Goal: Task Accomplishment & Management: Manage account settings

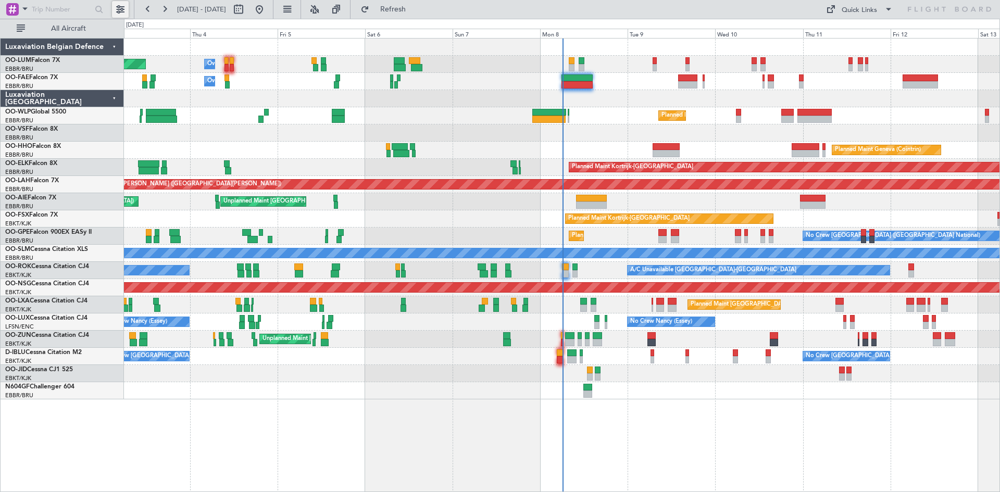
click at [122, 14] on button at bounding box center [120, 9] width 17 height 17
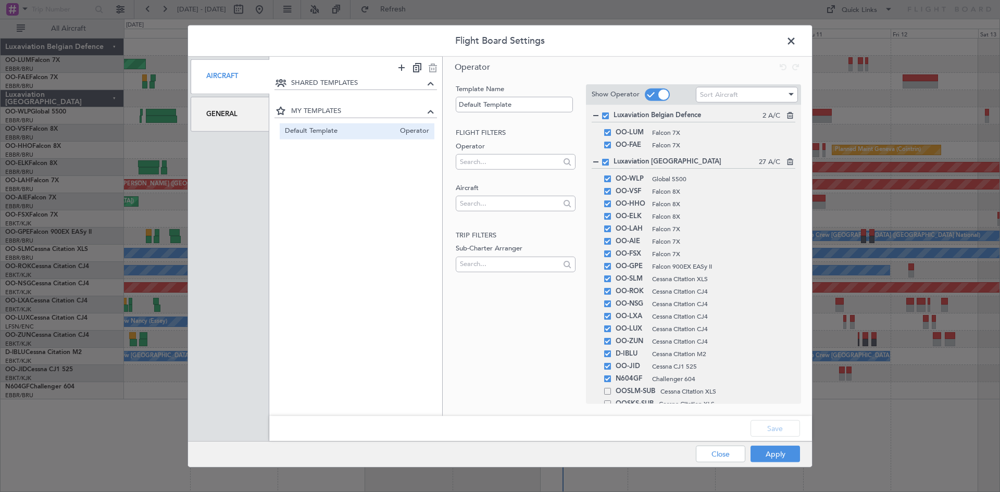
click at [252, 111] on div "General" at bounding box center [230, 114] width 79 height 35
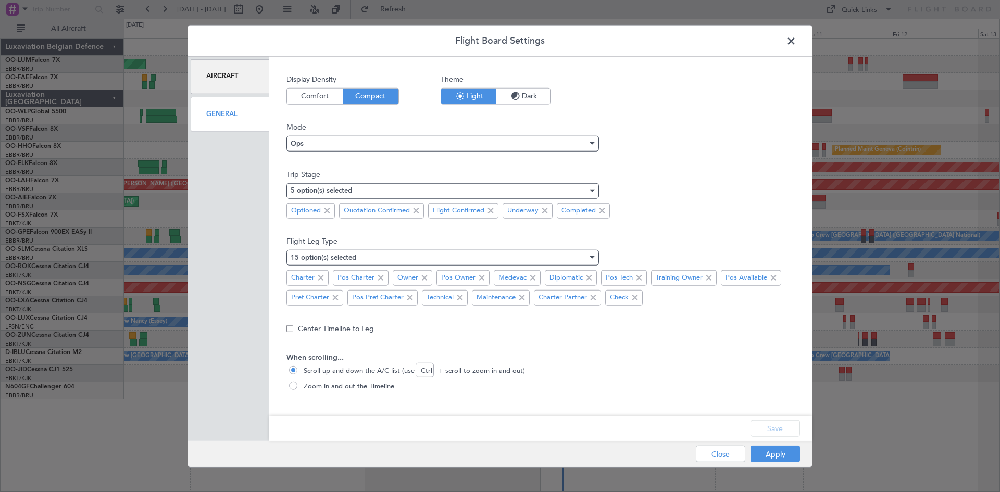
click at [796, 42] on span at bounding box center [796, 43] width 0 height 21
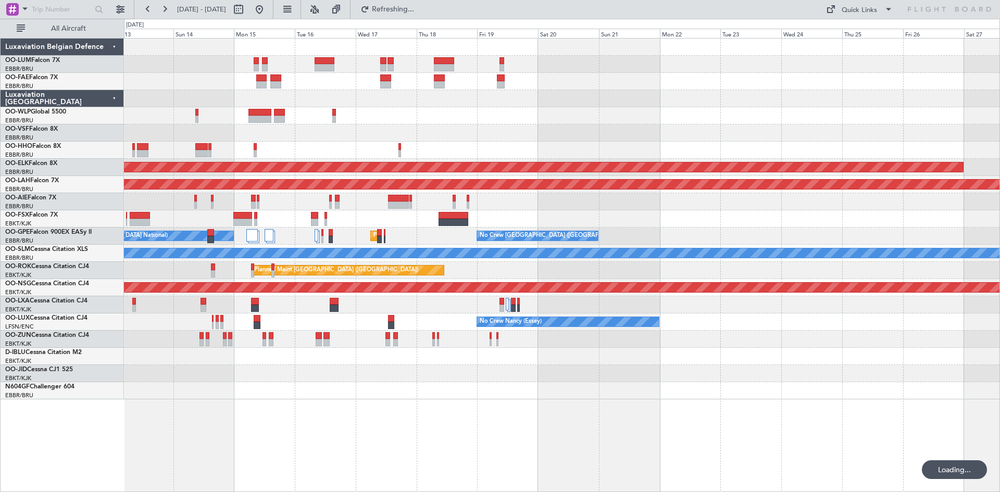
click at [137, 308] on div "Planned Maint [GEOGRAPHIC_DATA] ([GEOGRAPHIC_DATA] National)" at bounding box center [562, 304] width 876 height 17
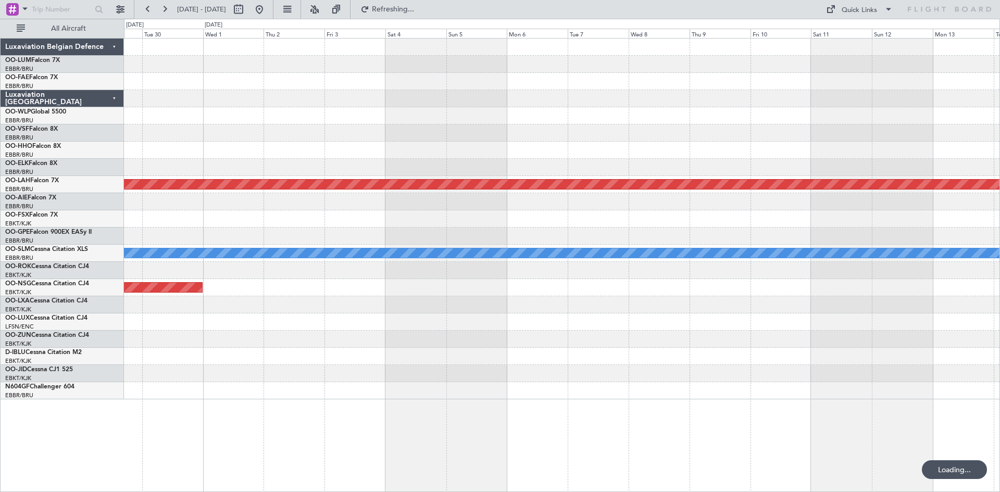
click at [385, 304] on div "Planned Maint Kortrijk-Wevelgem Planned Maint Alton-st Louis (St Louis Regl) A/…" at bounding box center [562, 219] width 876 height 361
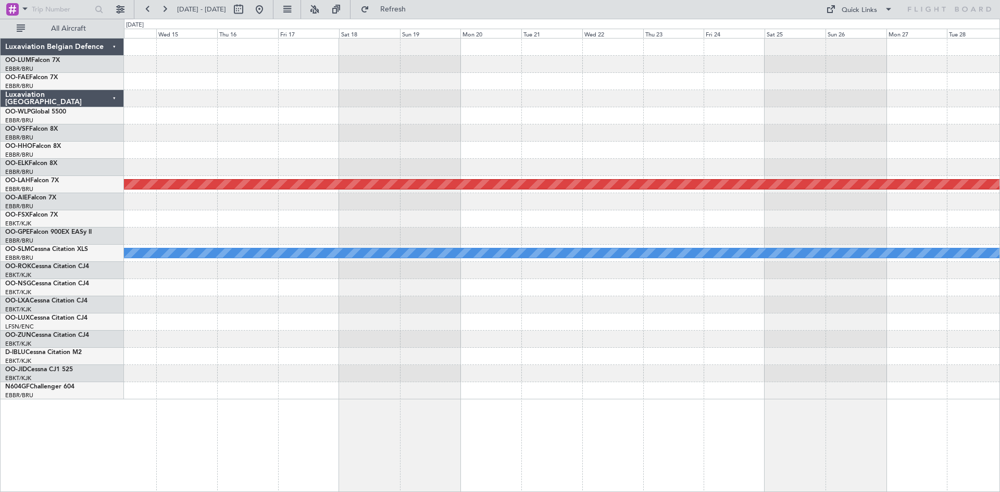
click at [467, 290] on div at bounding box center [562, 287] width 876 height 17
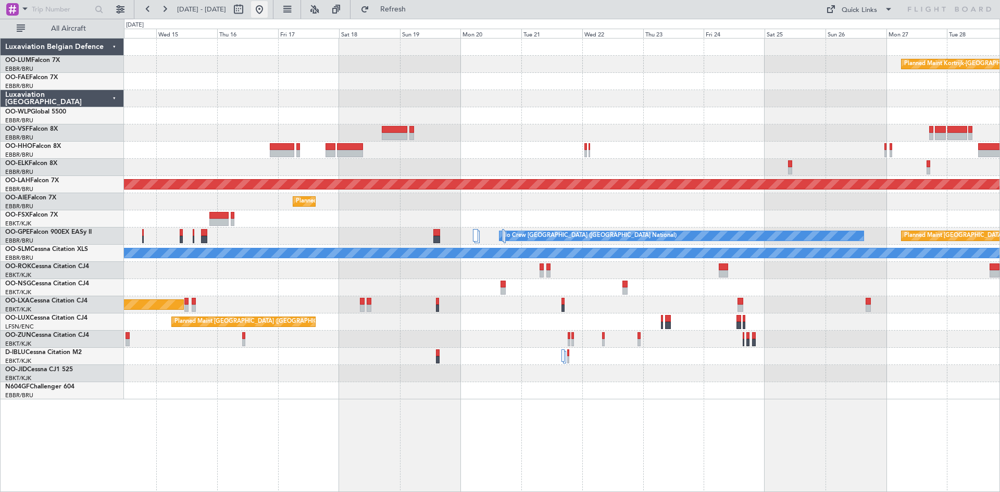
click at [268, 9] on button at bounding box center [259, 9] width 17 height 17
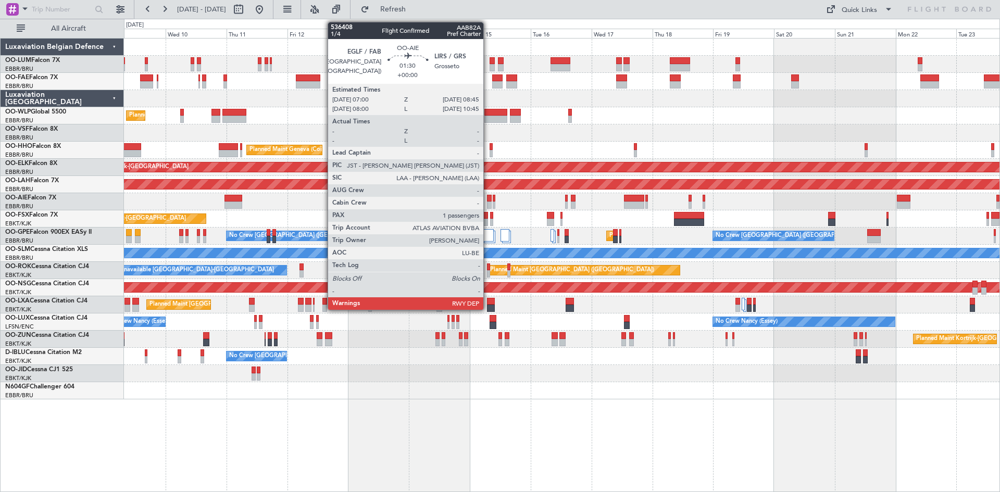
click at [488, 198] on div at bounding box center [489, 198] width 5 height 7
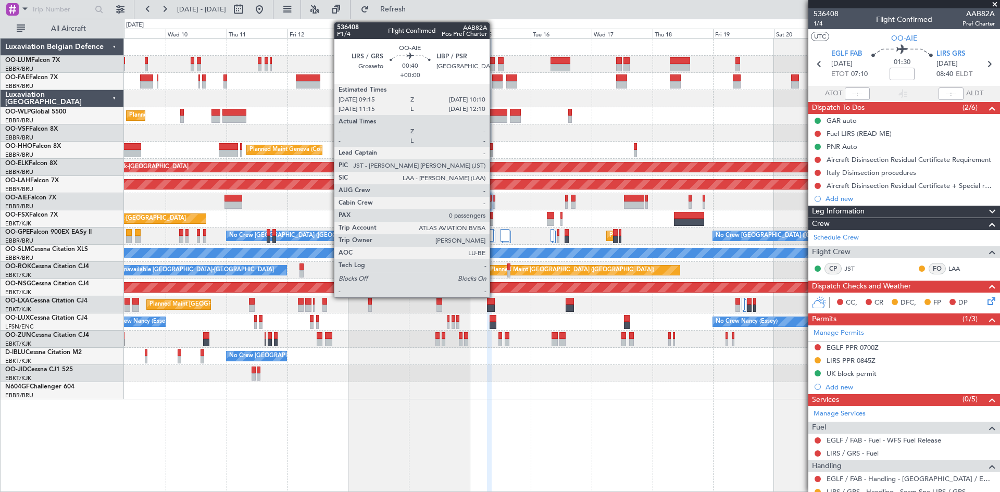
click at [494, 197] on div at bounding box center [494, 198] width 3 height 7
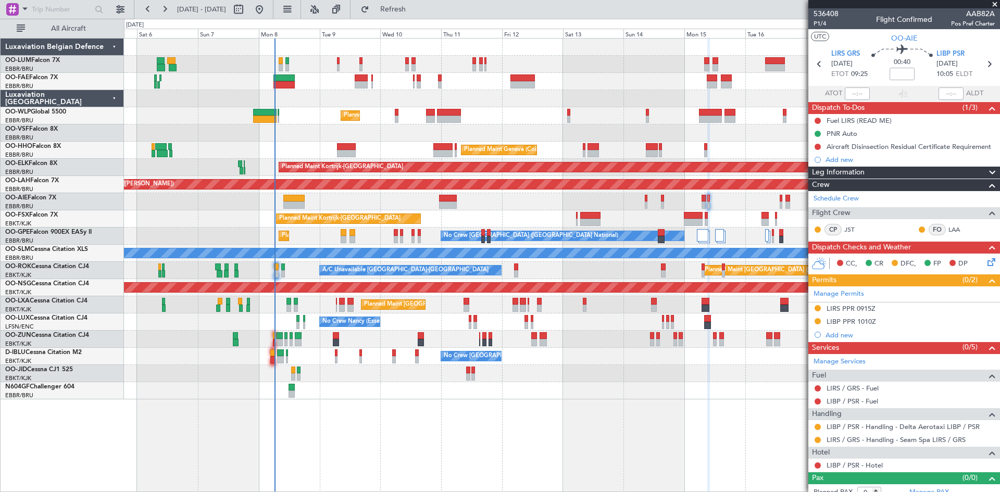
click at [550, 113] on div "Planned Maint Milan (Linate)" at bounding box center [562, 115] width 876 height 17
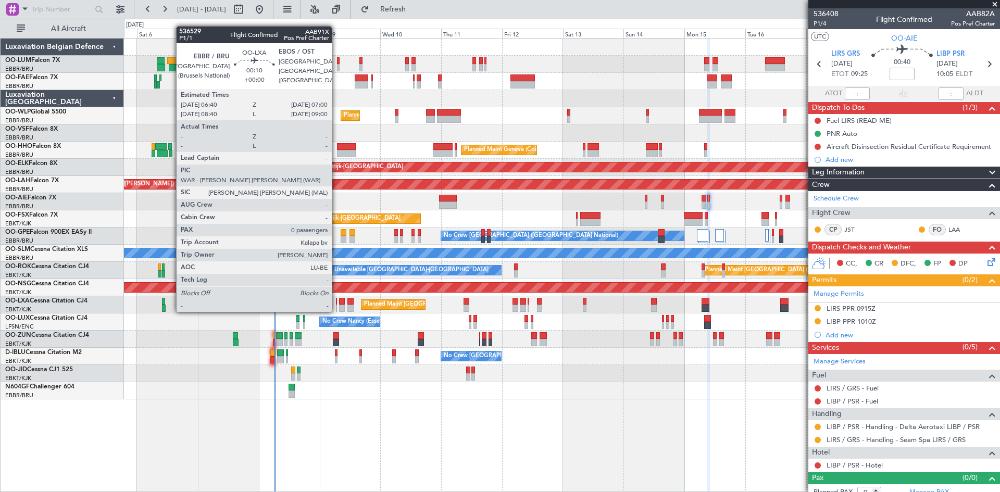
click at [337, 302] on div at bounding box center [336, 301] width 1 height 7
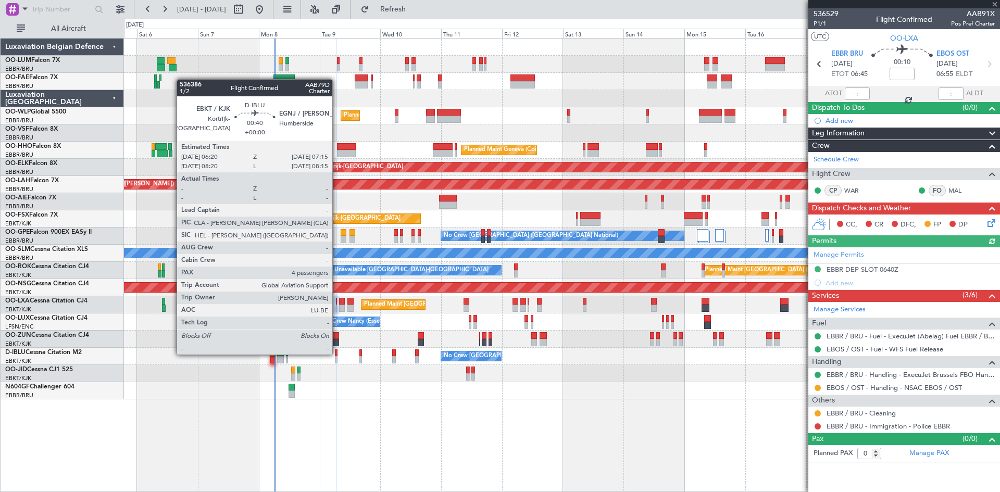
click at [337, 354] on div at bounding box center [336, 353] width 3 height 7
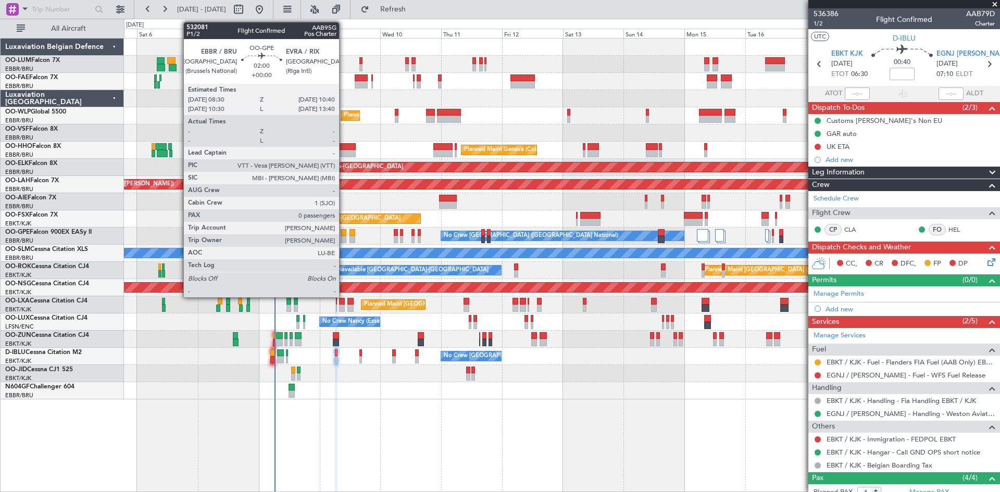
click at [344, 232] on div at bounding box center [344, 232] width 6 height 7
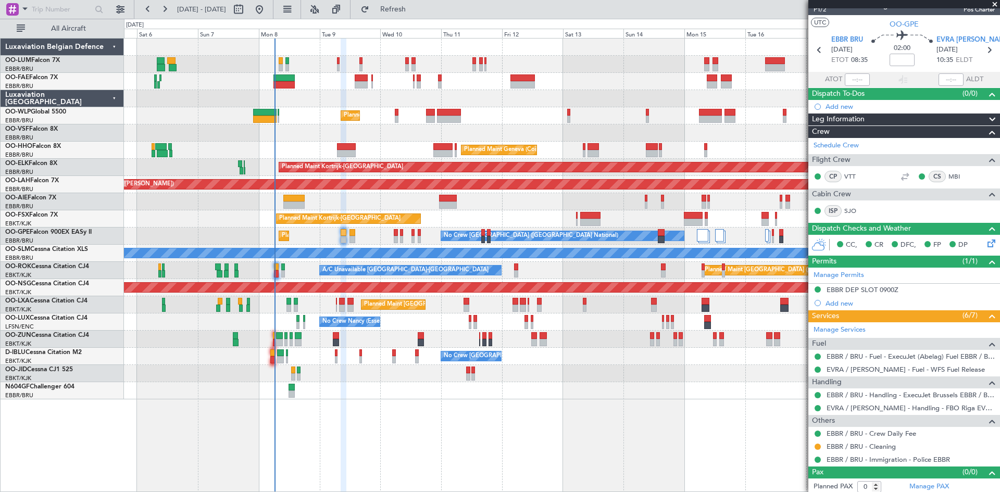
scroll to position [17, 0]
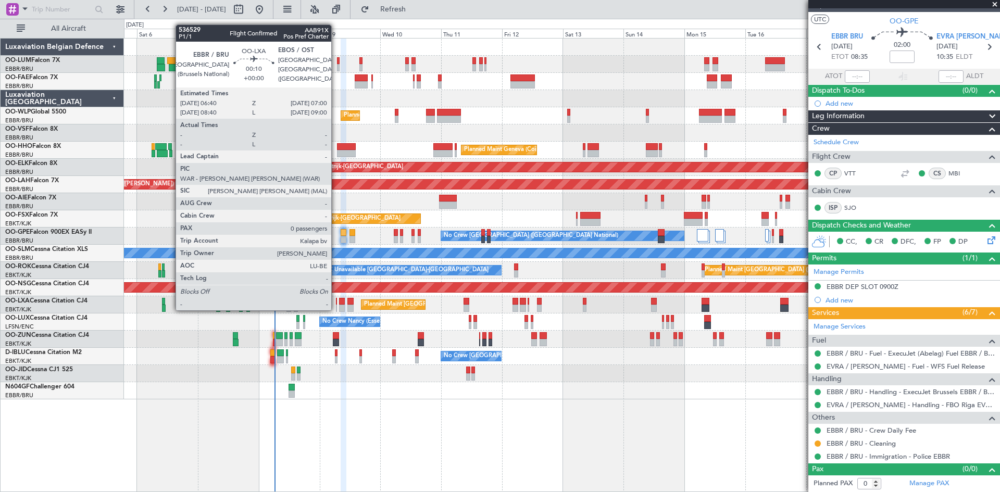
click at [336, 300] on div at bounding box center [336, 301] width 1 height 7
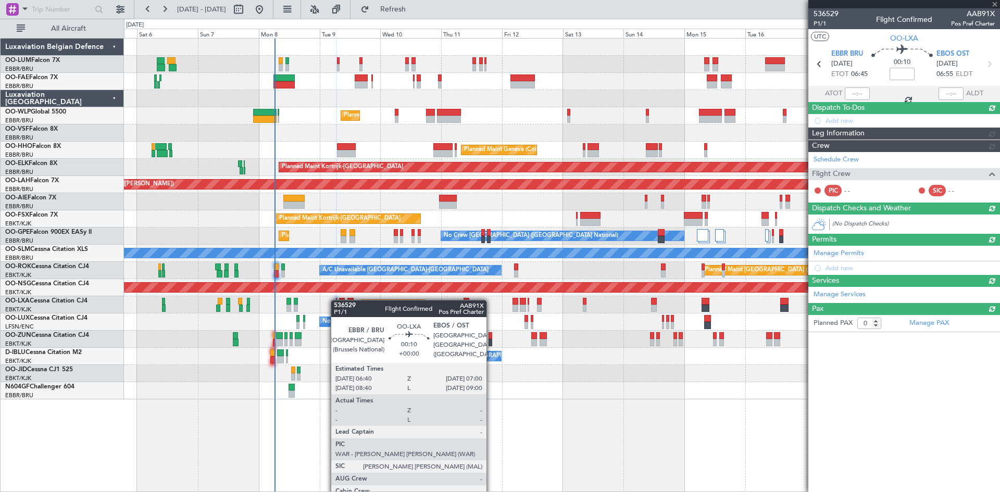
scroll to position [0, 0]
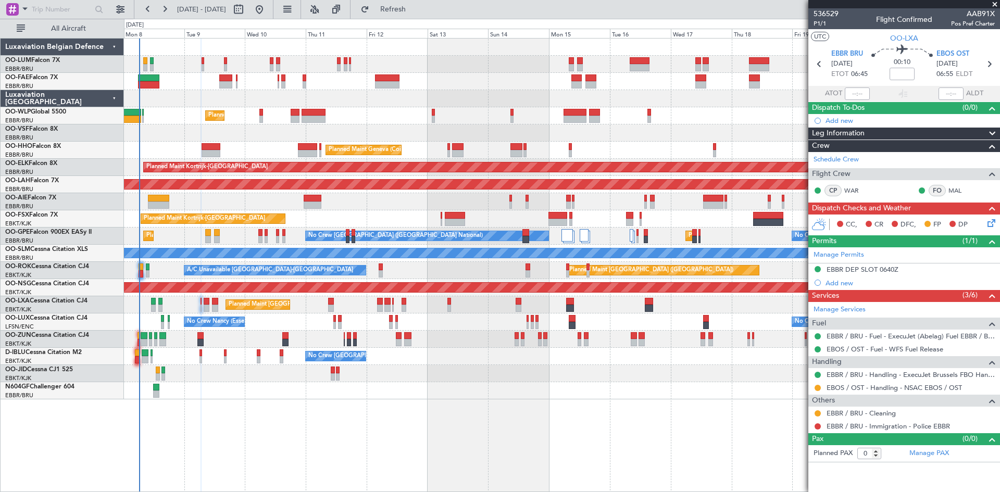
click at [423, 439] on div "Planned Maint Milan (Linate) Planned Maint Geneva (Cointrin) Planned Maint Kort…" at bounding box center [562, 265] width 876 height 454
click at [878, 269] on div "EBBR DEP SLOT 0640Z" at bounding box center [863, 269] width 72 height 9
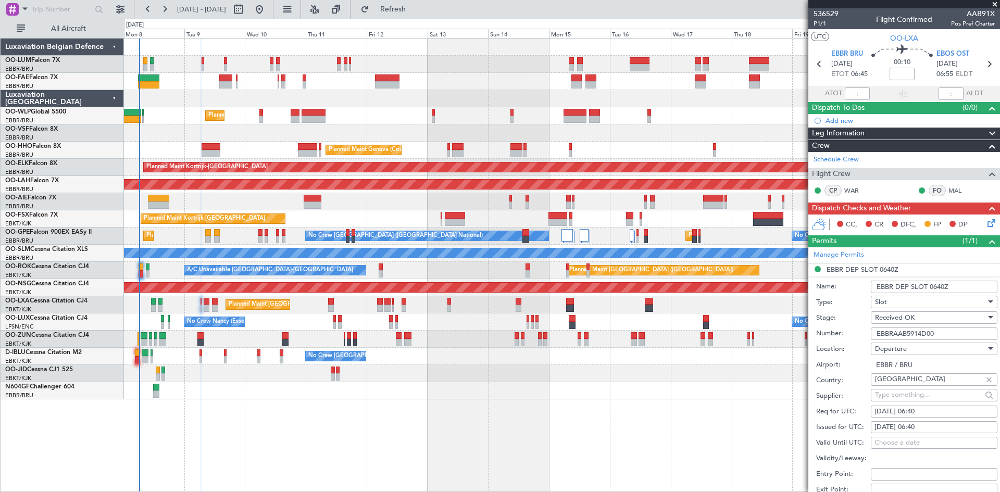
drag, startPoint x: 951, startPoint y: 334, endPoint x: 824, endPoint y: 337, distance: 127.1
click at [824, 337] on div "Number: EBBRAAB5914D00" at bounding box center [906, 334] width 181 height 16
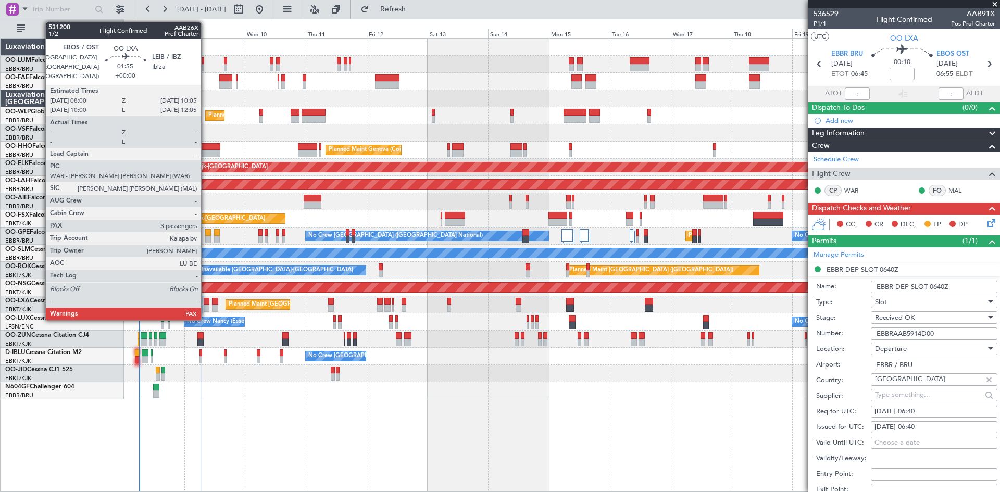
click at [206, 300] on div at bounding box center [207, 301] width 6 height 7
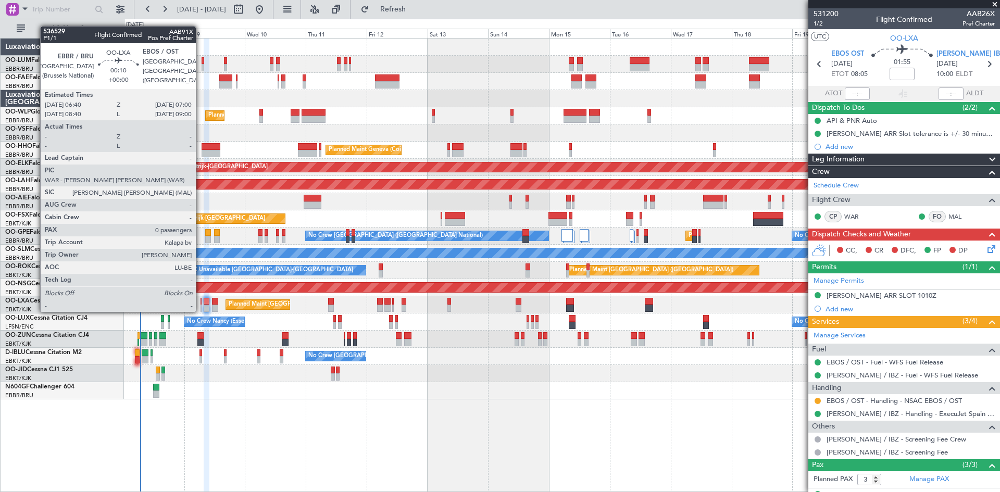
click at [201, 302] on div at bounding box center [201, 301] width 1 height 7
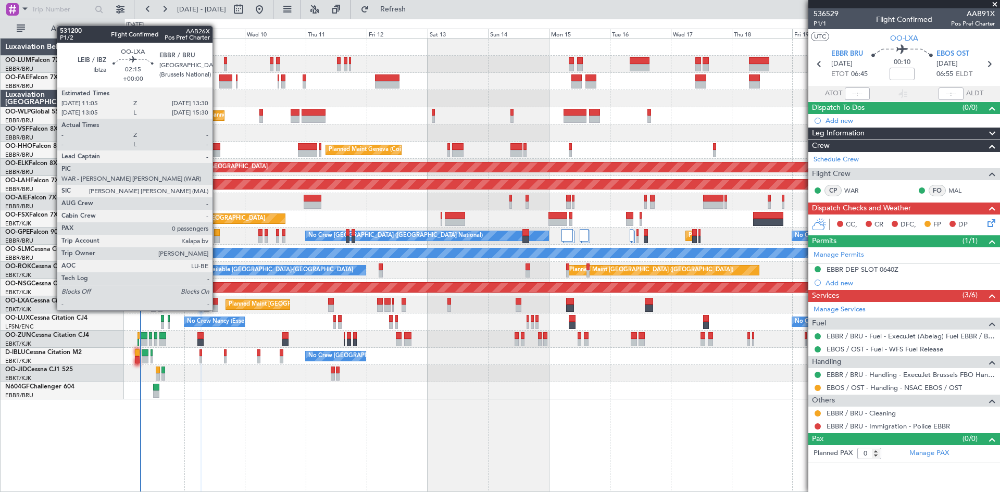
click at [217, 301] on div at bounding box center [215, 301] width 6 height 7
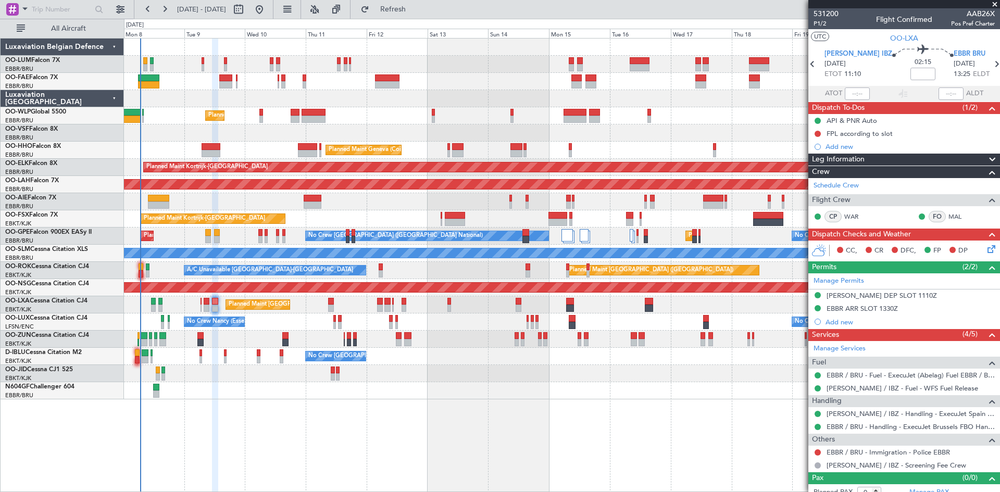
scroll to position [9, 0]
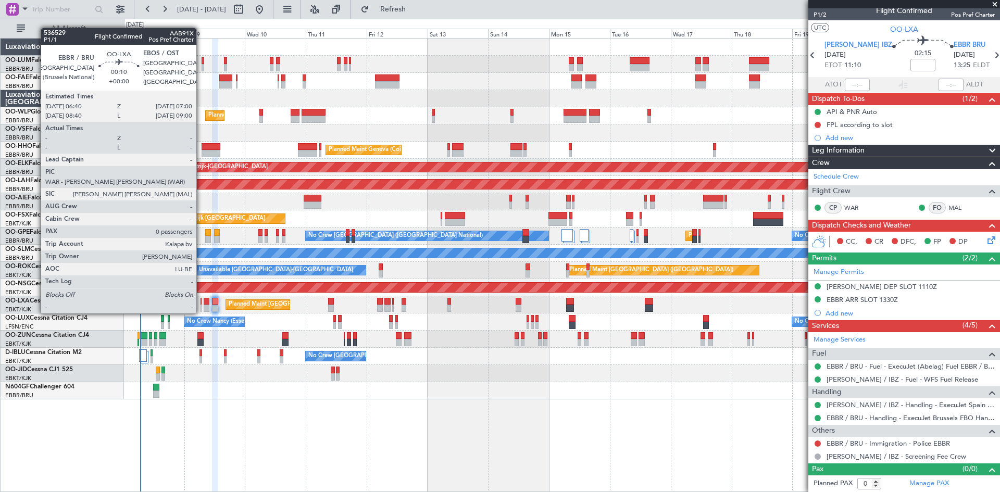
click at [201, 303] on div at bounding box center [201, 301] width 1 height 7
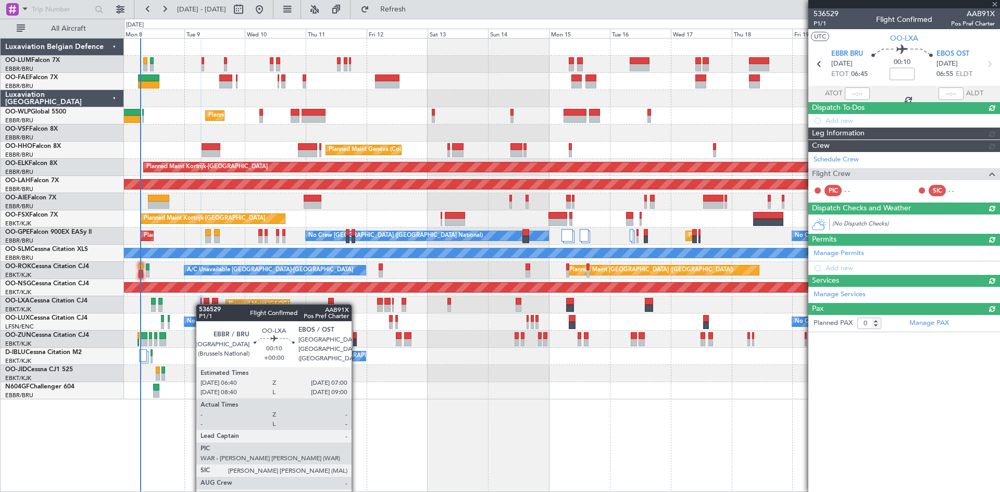
scroll to position [0, 0]
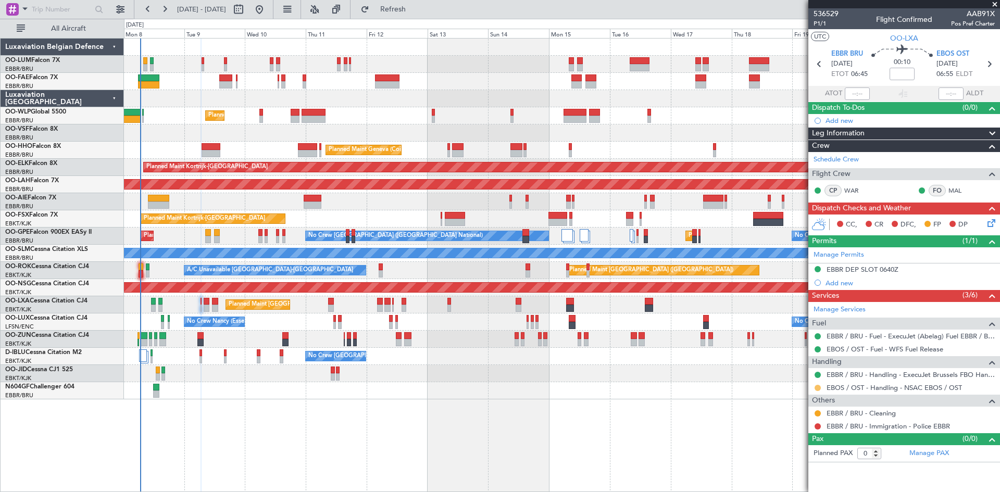
click at [818, 389] on button at bounding box center [818, 388] width 6 height 6
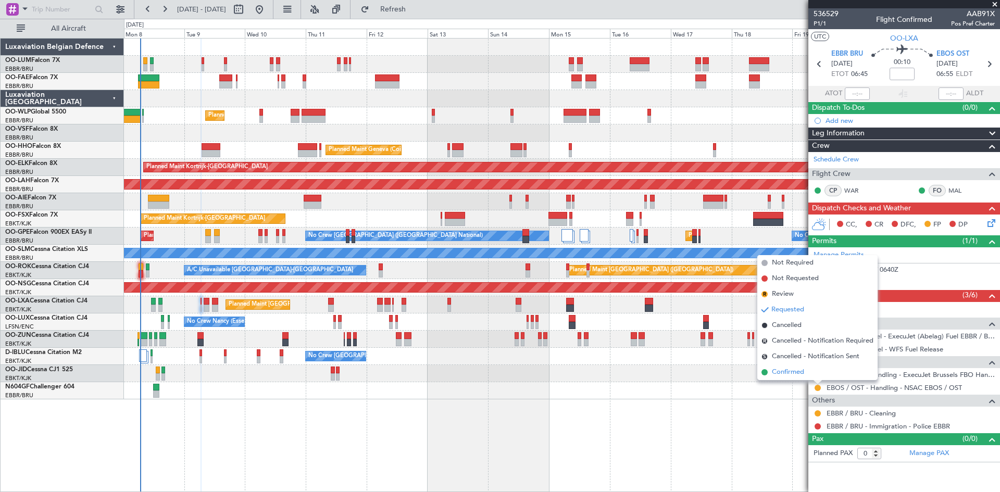
click at [791, 370] on span "Confirmed" at bounding box center [788, 372] width 32 height 10
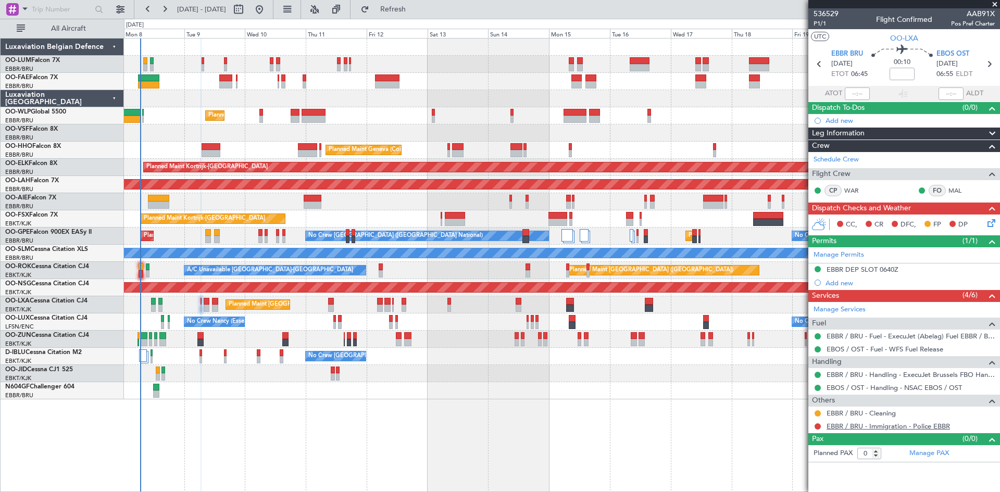
click at [883, 427] on link "EBBR / BRU - Immigration - Police EBBR" at bounding box center [888, 426] width 123 height 9
click at [818, 425] on button at bounding box center [818, 427] width 6 height 6
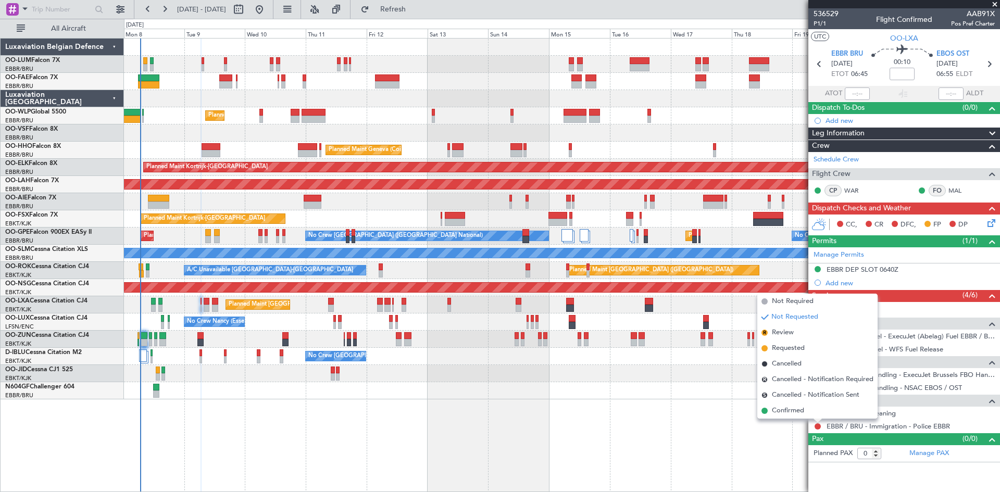
click at [643, 433] on div "Planned Maint Milan (Linate) Planned Maint Geneva (Cointrin) Planned Maint Kort…" at bounding box center [562, 265] width 876 height 454
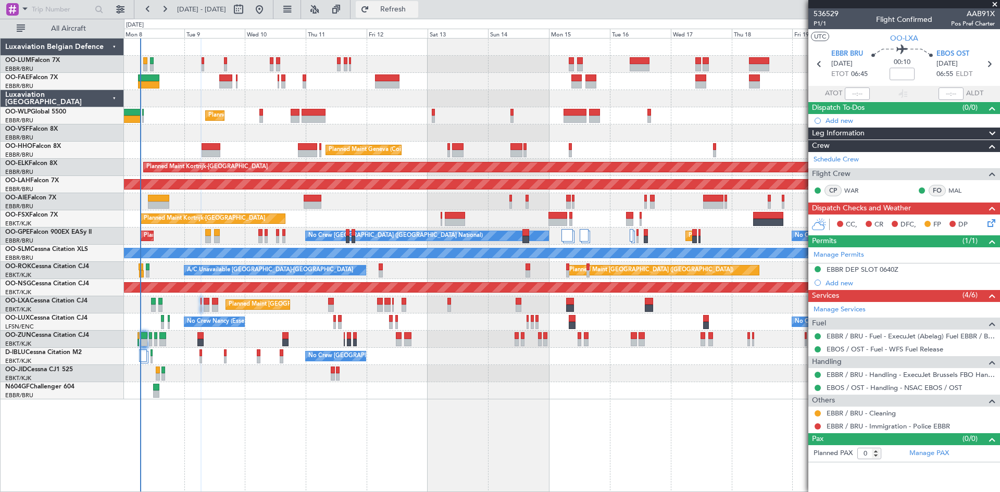
click at [415, 12] on span "Refresh" at bounding box center [393, 9] width 44 height 7
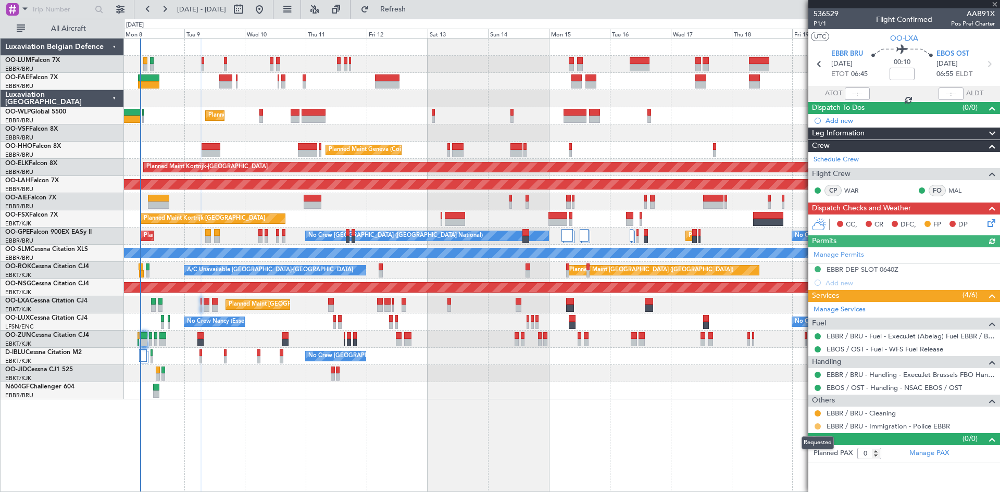
click at [820, 427] on button at bounding box center [818, 427] width 6 height 6
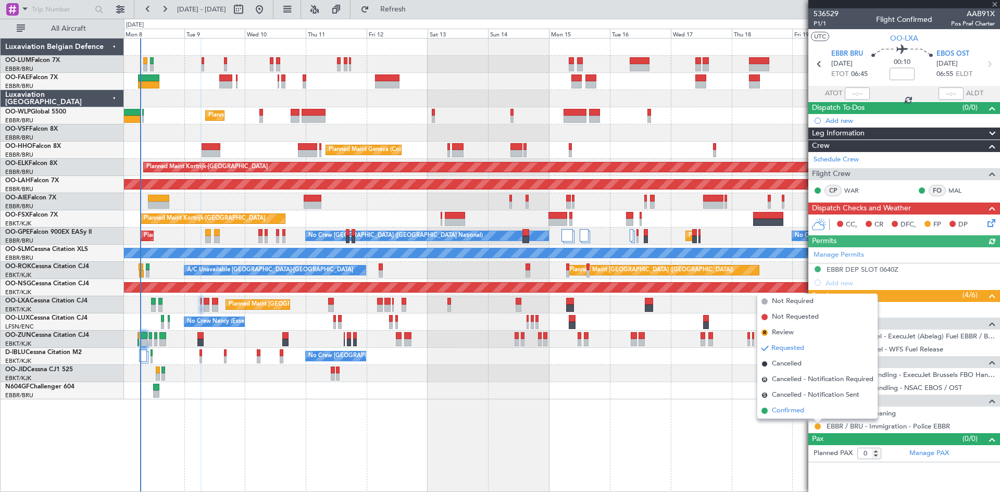
click at [818, 412] on li "Confirmed" at bounding box center [817, 411] width 120 height 16
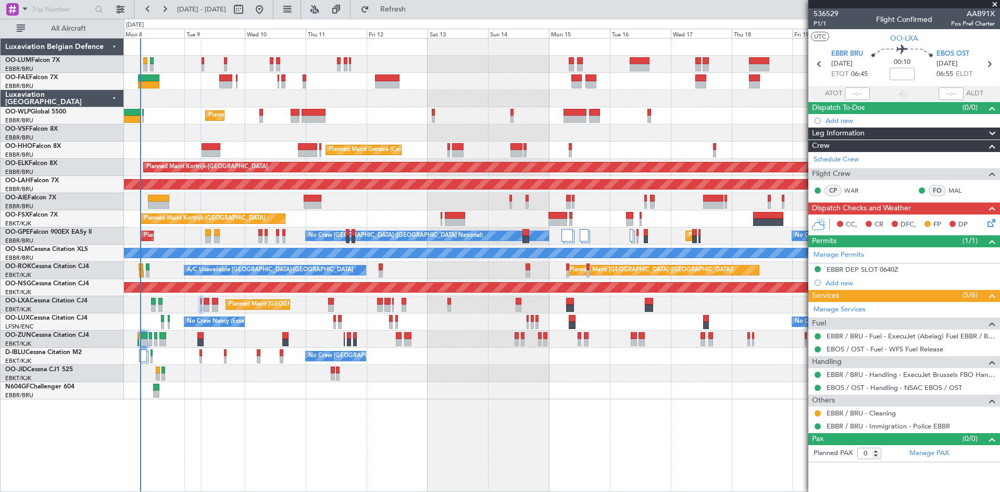
click at [990, 225] on icon at bounding box center [990, 221] width 8 height 8
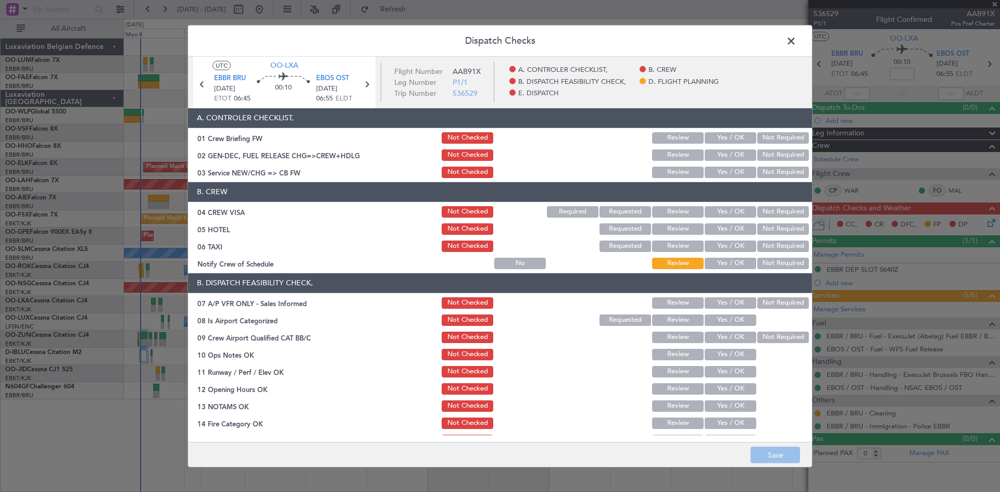
click at [780, 209] on button "Not Required" at bounding box center [783, 211] width 52 height 11
click at [782, 227] on button "Not Required" at bounding box center [783, 228] width 52 height 11
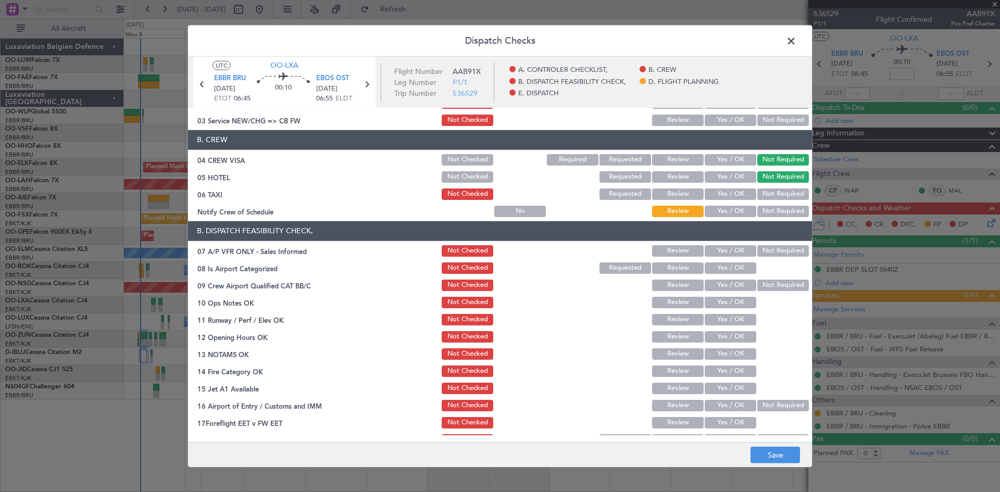
scroll to position [104, 0]
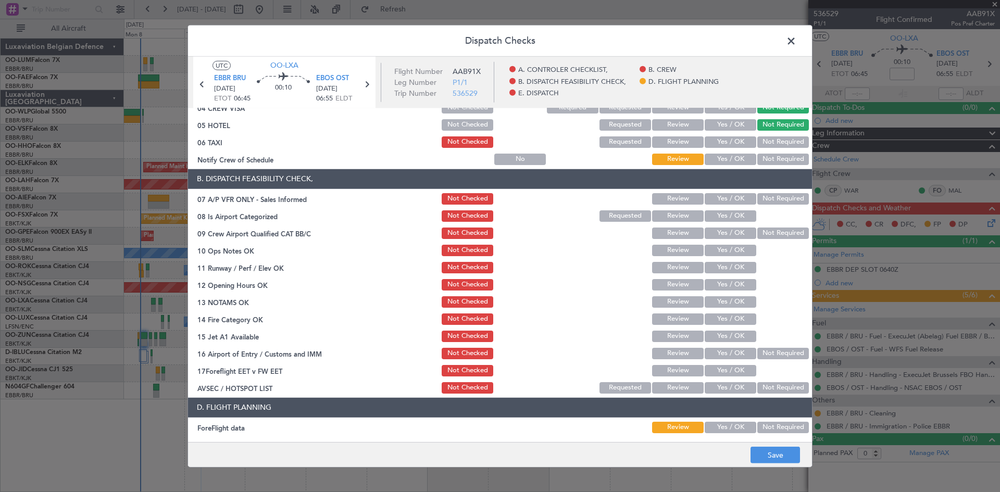
click at [774, 200] on button "Not Required" at bounding box center [783, 198] width 52 height 11
click at [727, 218] on button "Yes / OK" at bounding box center [731, 215] width 52 height 11
click at [466, 216] on button "Not Checked" at bounding box center [468, 215] width 52 height 11
click at [759, 458] on button "Save" at bounding box center [775, 455] width 49 height 17
click at [738, 213] on button "Yes / OK" at bounding box center [731, 215] width 52 height 11
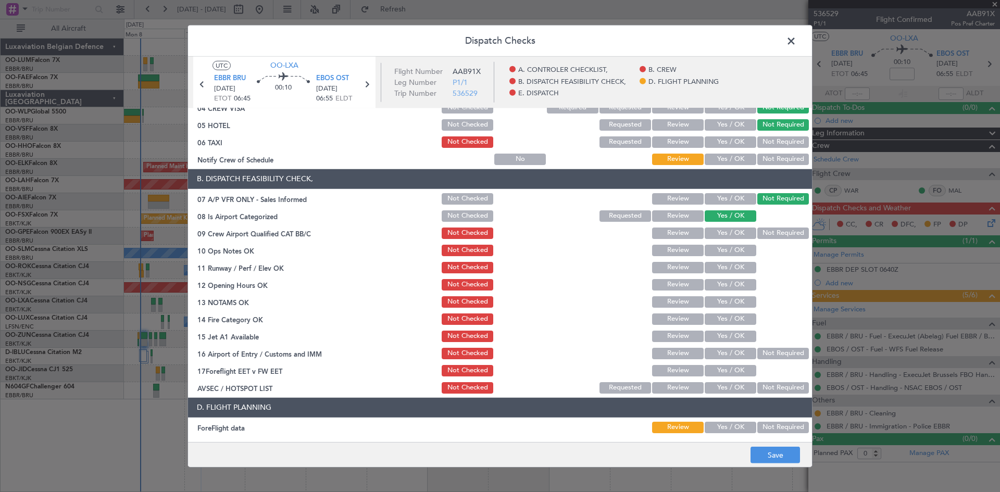
click at [731, 230] on button "Yes / OK" at bounding box center [731, 233] width 52 height 11
click at [764, 235] on button "Not Required" at bounding box center [783, 233] width 52 height 11
click at [452, 238] on button "Not Checked" at bounding box center [468, 233] width 52 height 11
click at [454, 217] on button "Not Checked" at bounding box center [468, 215] width 52 height 11
click at [796, 41] on span at bounding box center [796, 43] width 0 height 21
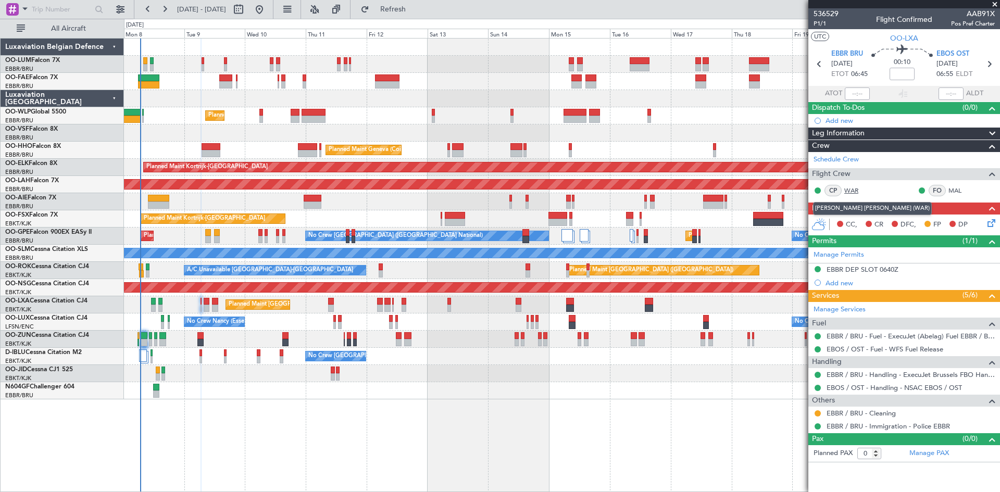
click at [856, 189] on link "WAR" at bounding box center [855, 190] width 23 height 9
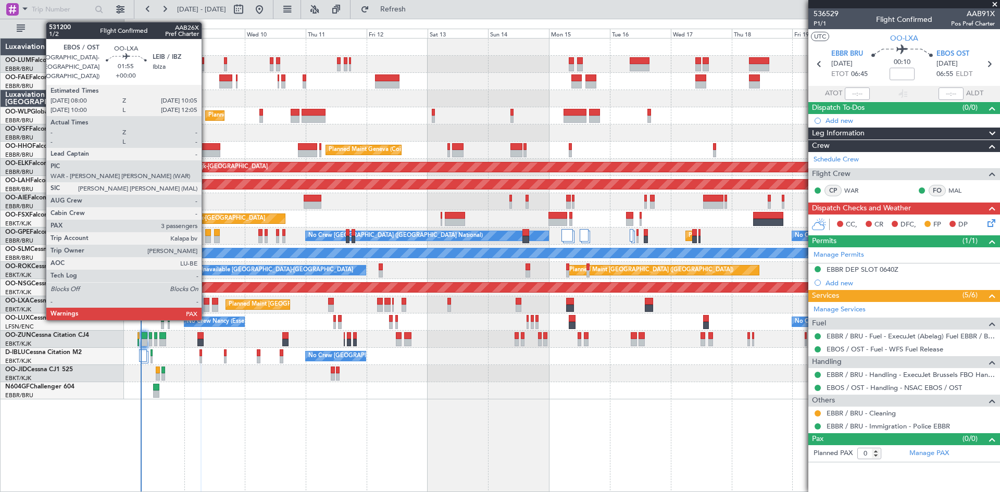
click at [206, 298] on div at bounding box center [207, 301] width 6 height 7
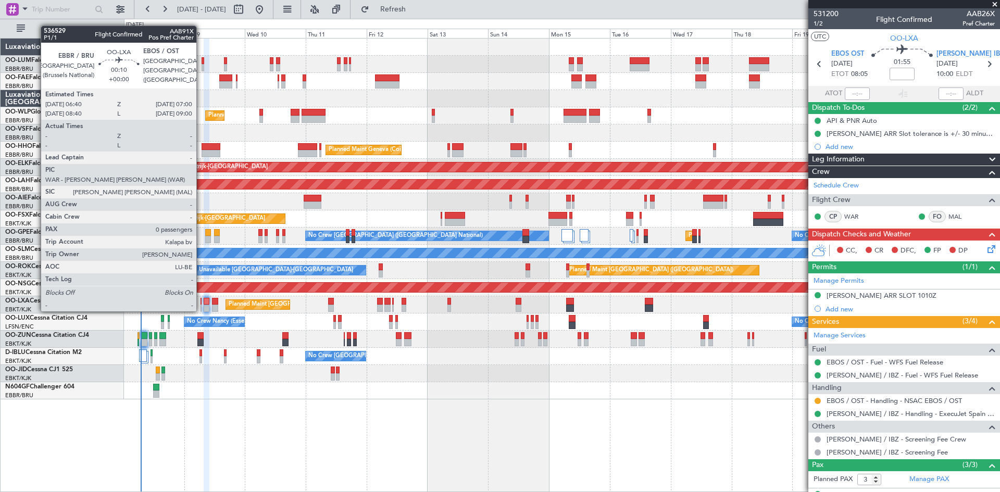
click at [201, 301] on div at bounding box center [201, 301] width 1 height 7
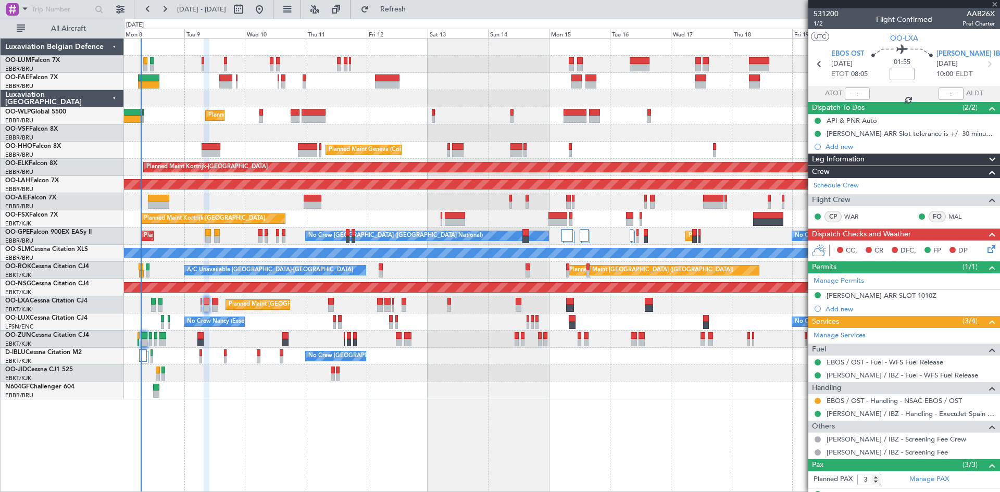
type input "0"
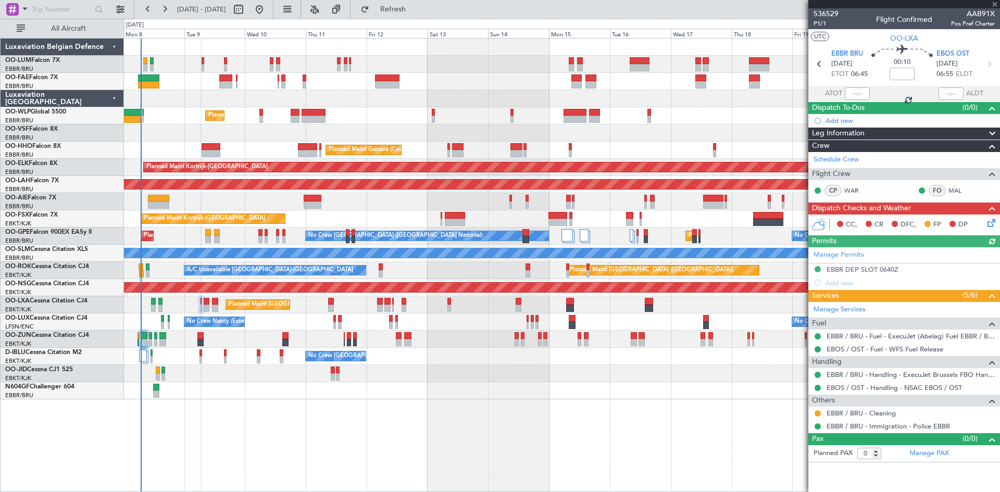
click at [994, 218] on icon at bounding box center [990, 221] width 8 height 8
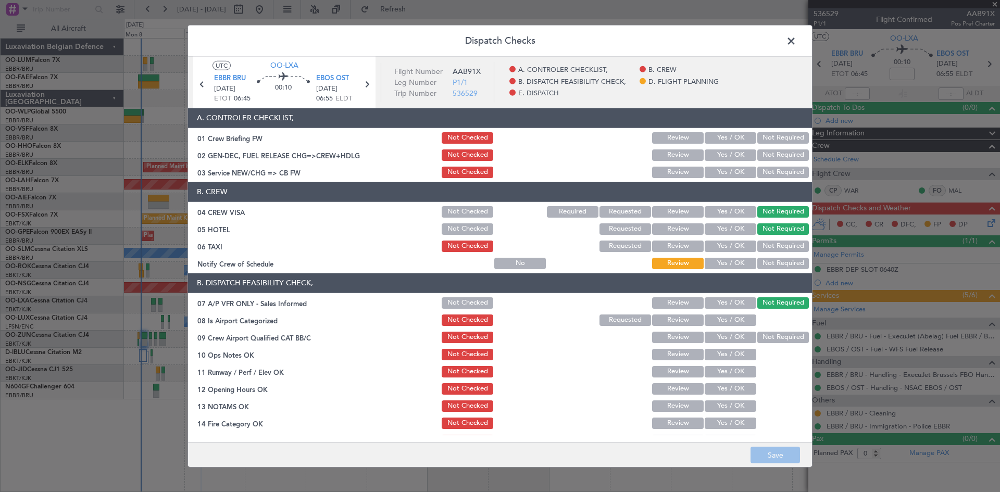
click at [715, 319] on button "Yes / OK" at bounding box center [731, 320] width 52 height 11
click at [671, 336] on button "Review" at bounding box center [678, 337] width 52 height 11
click at [728, 352] on button "Yes / OK" at bounding box center [731, 354] width 52 height 11
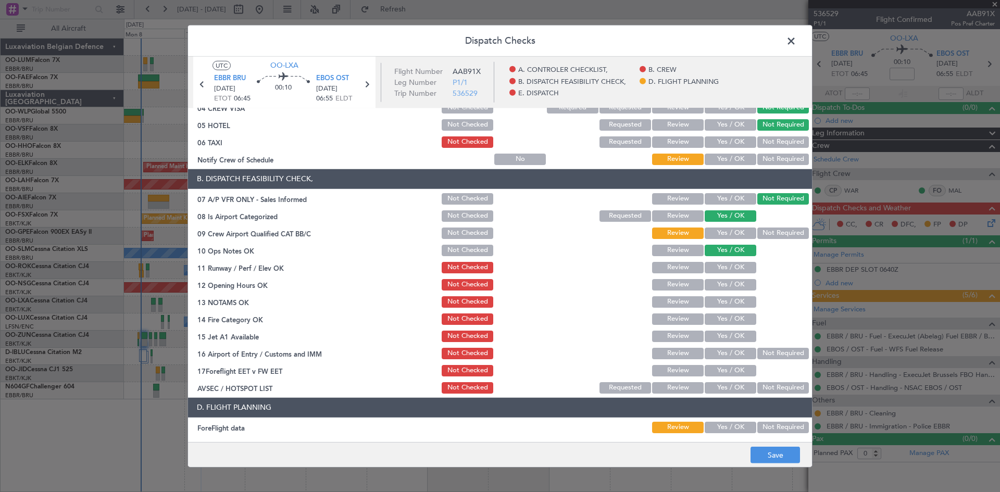
click at [719, 265] on button "Yes / OK" at bounding box center [731, 267] width 52 height 11
click at [727, 283] on button "Yes / OK" at bounding box center [731, 284] width 52 height 11
click at [722, 302] on button "Yes / OK" at bounding box center [731, 301] width 52 height 11
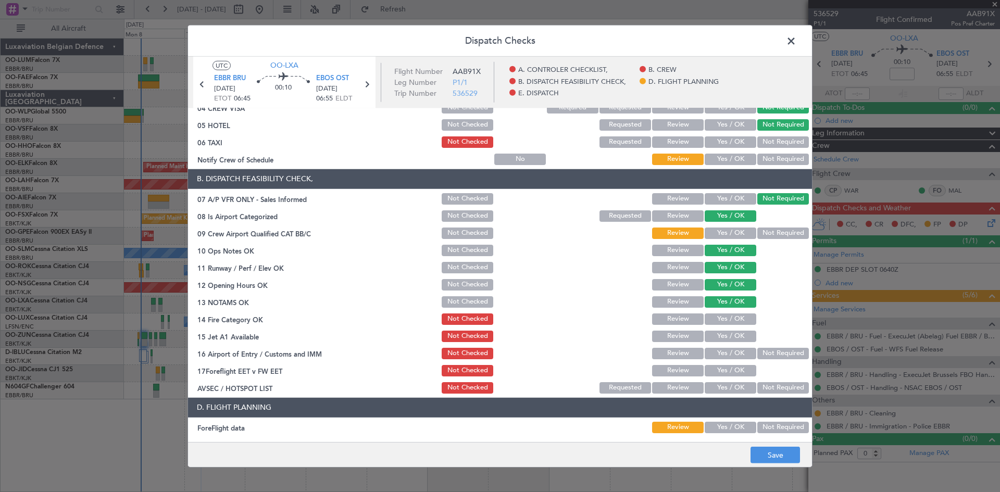
click at [726, 318] on button "Yes / OK" at bounding box center [731, 319] width 52 height 11
click at [727, 337] on button "Yes / OK" at bounding box center [731, 336] width 52 height 11
click at [757, 348] on button "Not Required" at bounding box center [783, 353] width 52 height 11
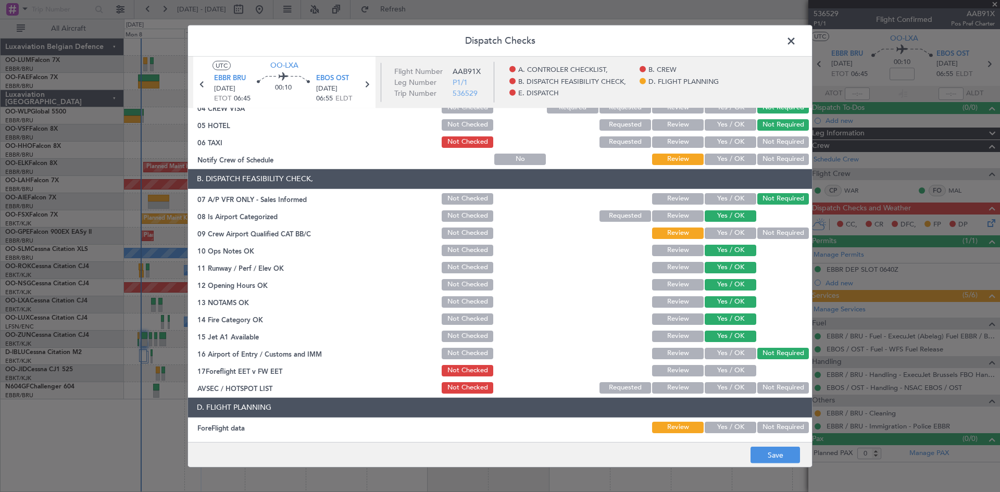
click at [731, 385] on button "Yes / OK" at bounding box center [731, 387] width 52 height 11
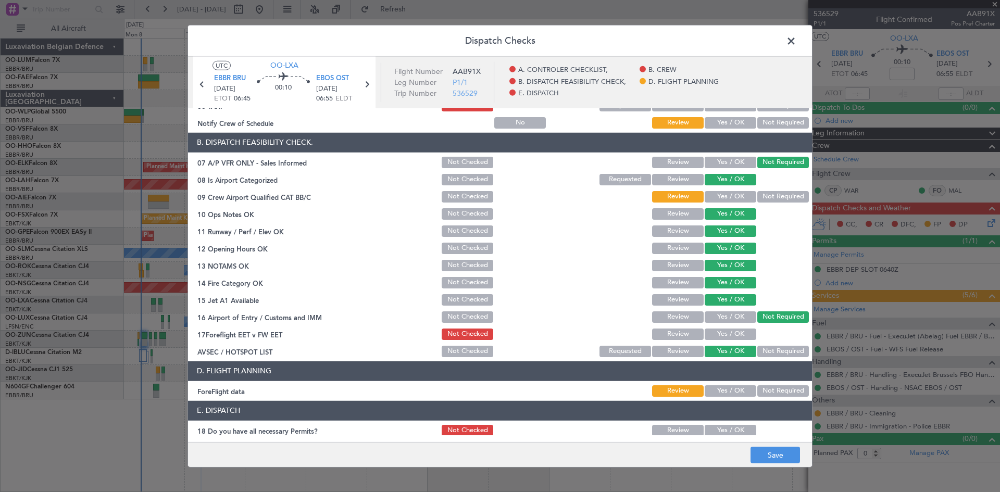
scroll to position [197, 0]
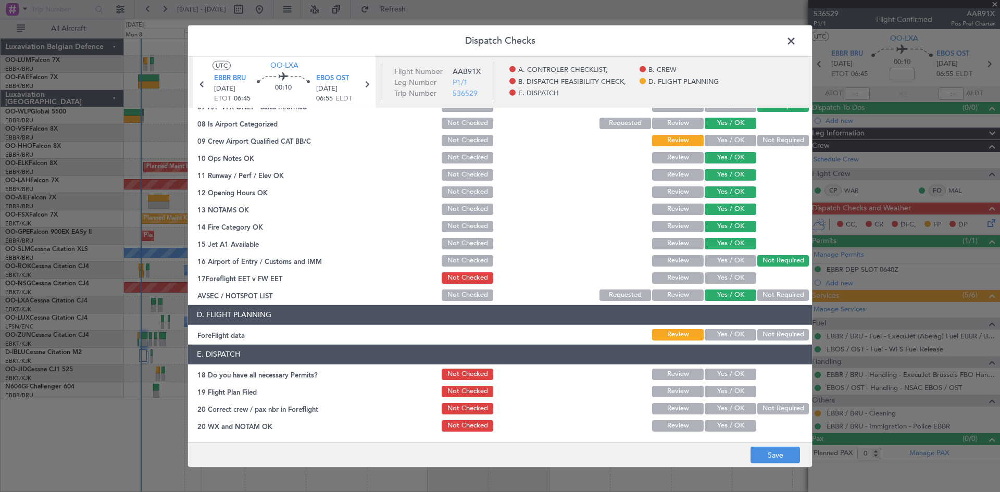
click at [733, 372] on button "Yes / OK" at bounding box center [731, 374] width 52 height 11
click at [730, 407] on button "Yes / OK" at bounding box center [731, 408] width 52 height 11
click at [729, 421] on button "Yes / OK" at bounding box center [731, 425] width 52 height 11
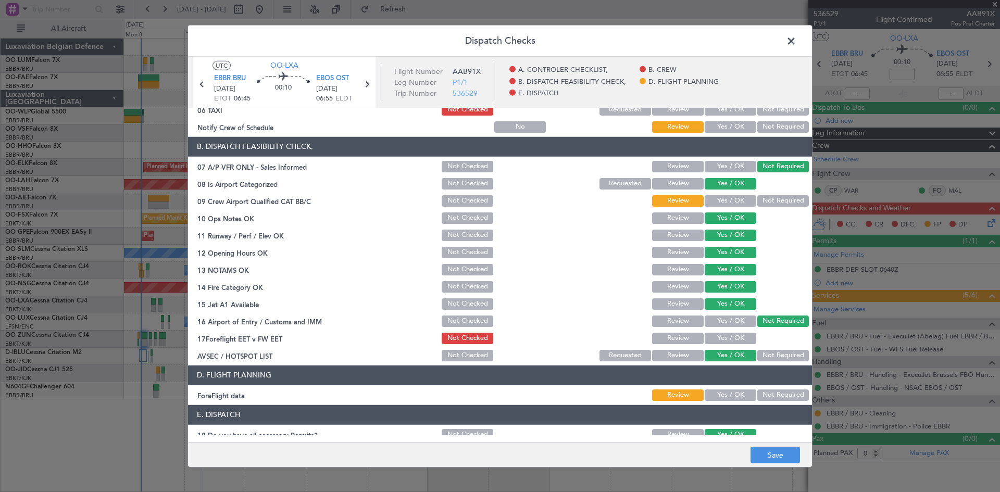
scroll to position [145, 0]
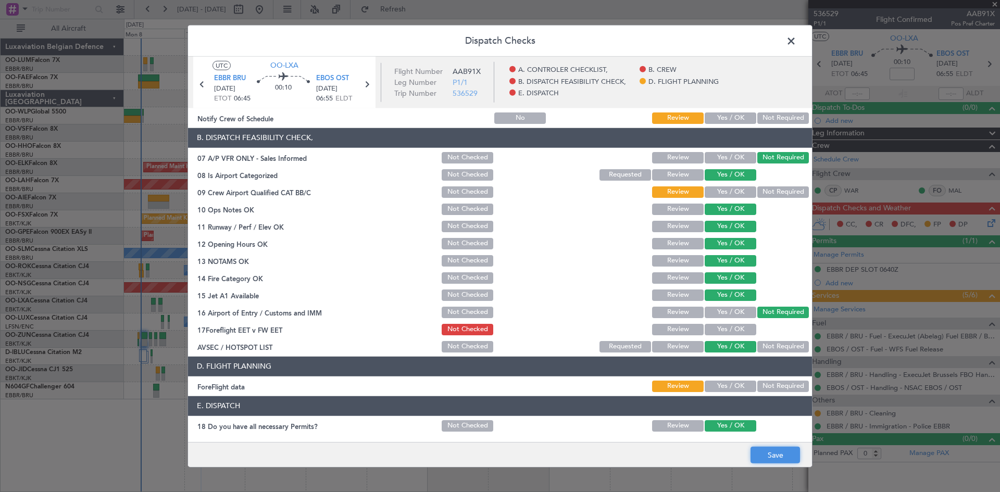
click at [792, 455] on button "Save" at bounding box center [775, 455] width 49 height 17
click at [796, 40] on span at bounding box center [796, 43] width 0 height 21
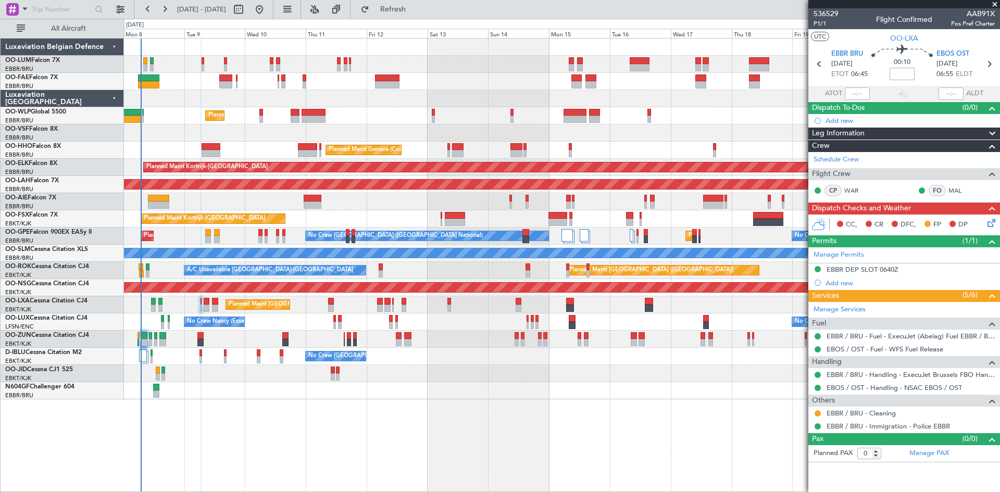
click at [899, 70] on input at bounding box center [902, 74] width 25 height 13
type input "+00:05"
click at [928, 80] on div "00:10 +00:05" at bounding box center [902, 64] width 69 height 39
click at [985, 223] on div "CC, CR DFC, FP DP" at bounding box center [904, 225] width 192 height 21
click at [991, 222] on icon at bounding box center [990, 221] width 8 height 8
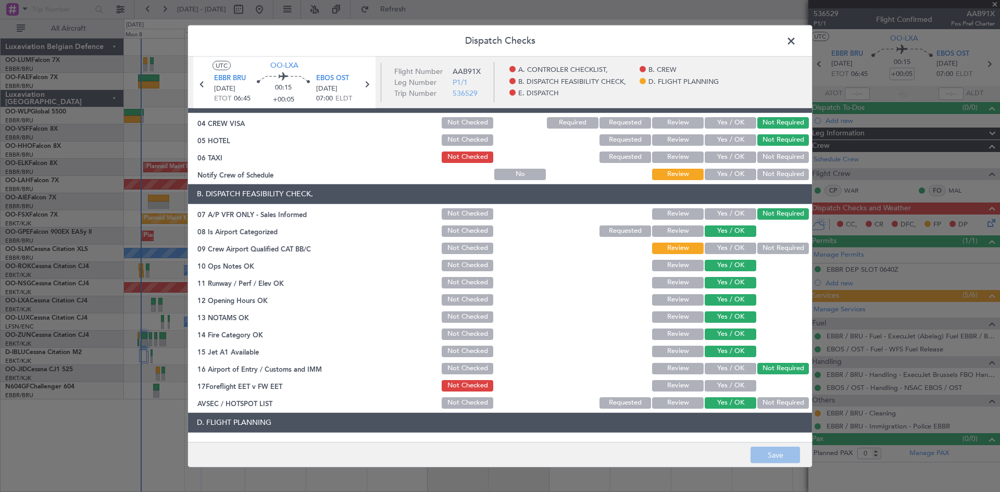
scroll to position [197, 0]
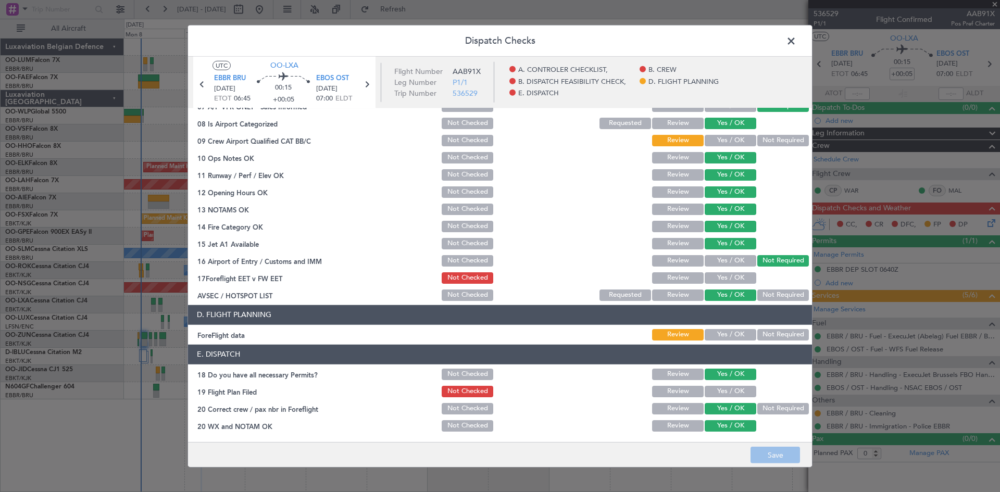
click at [718, 276] on button "Yes / OK" at bounding box center [731, 277] width 52 height 11
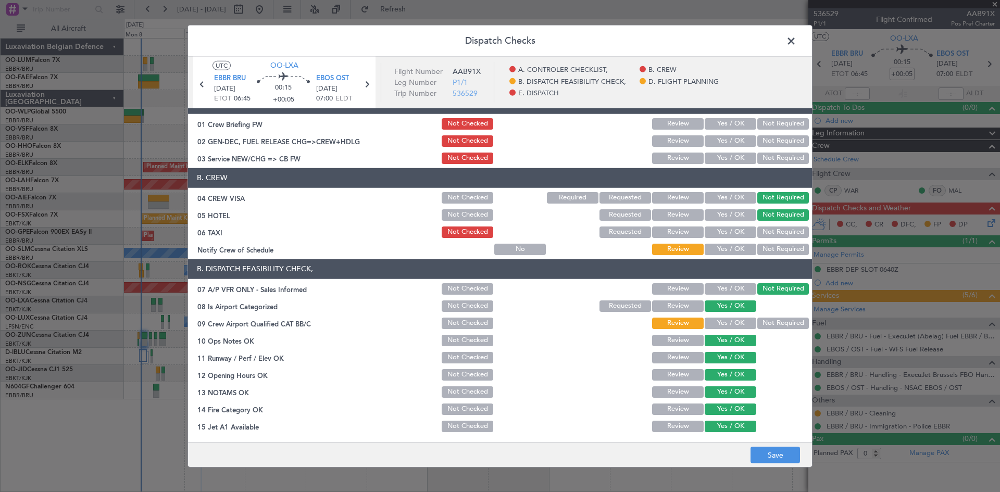
scroll to position [0, 0]
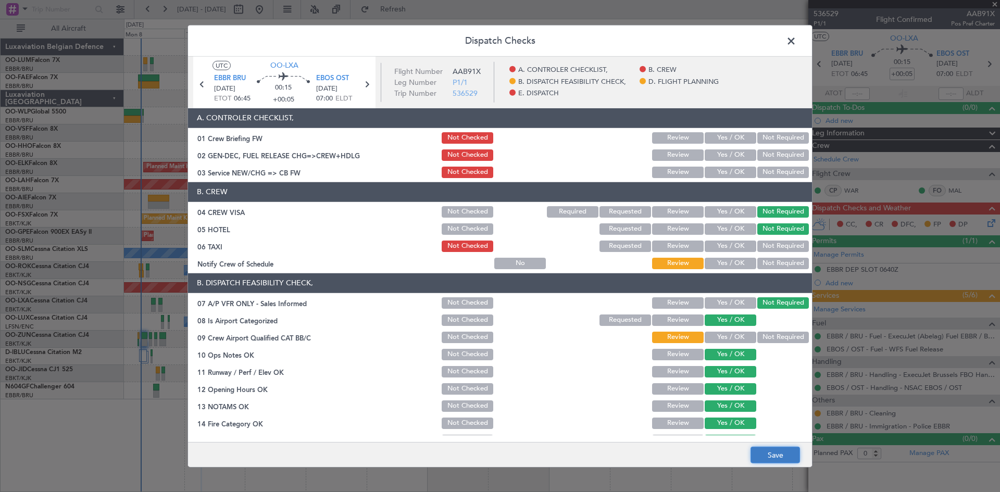
click at [780, 454] on button "Save" at bounding box center [775, 455] width 49 height 17
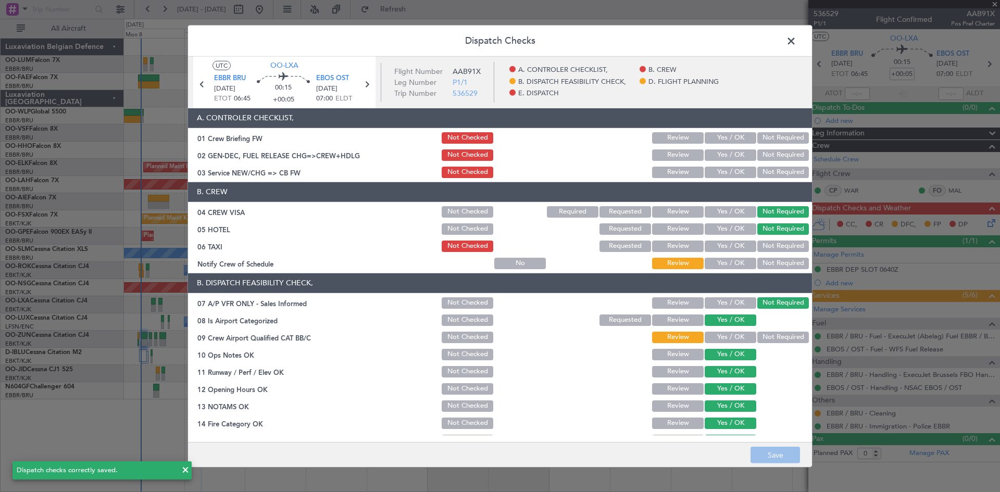
click at [723, 265] on button "Yes / OK" at bounding box center [731, 263] width 52 height 11
click at [783, 455] on button "Save" at bounding box center [775, 455] width 49 height 17
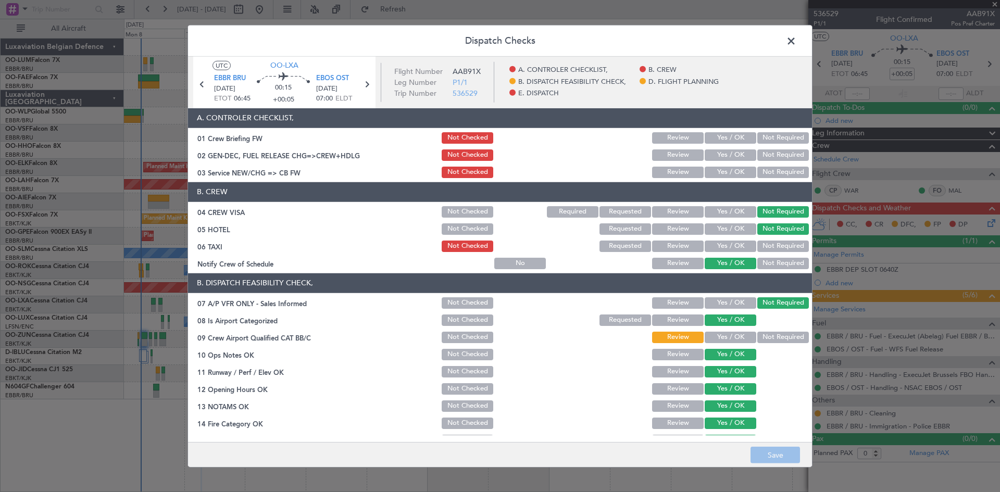
click at [796, 41] on span at bounding box center [796, 43] width 0 height 21
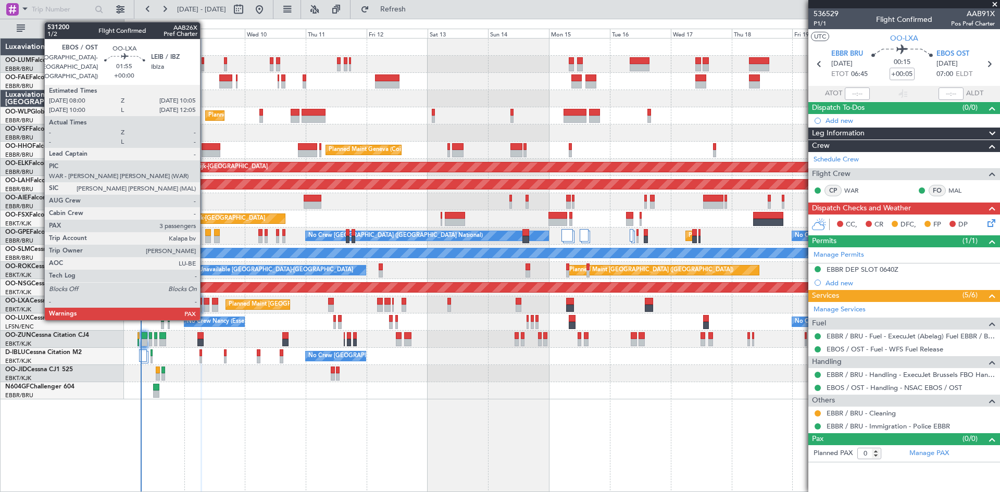
click at [205, 303] on div at bounding box center [207, 301] width 6 height 7
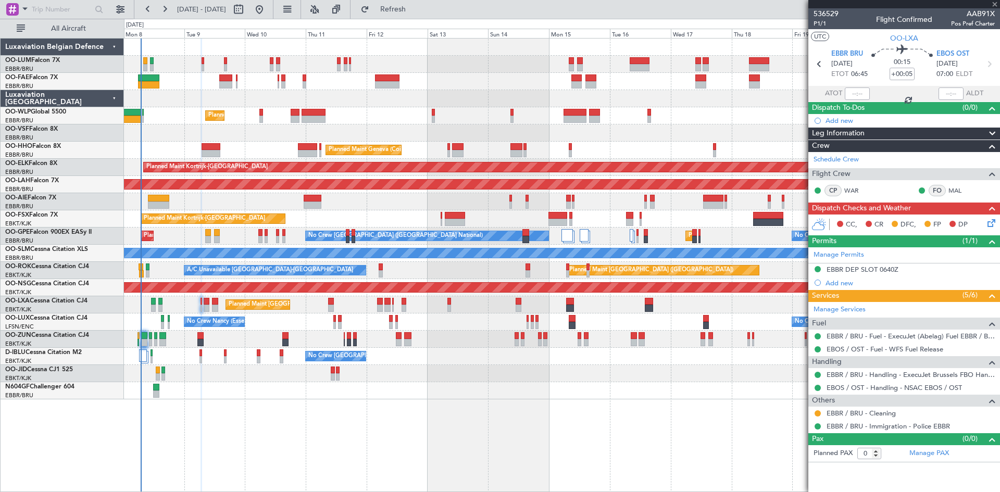
type input "3"
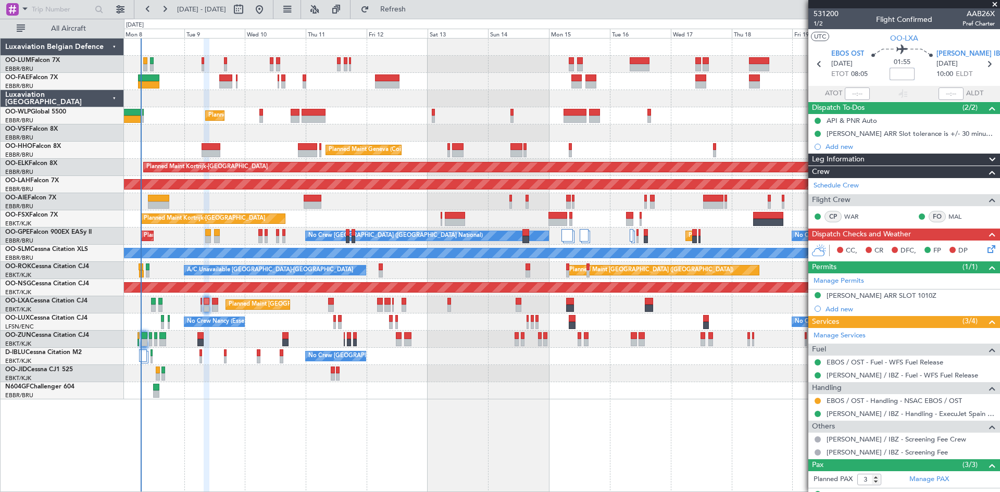
click at [896, 75] on input at bounding box center [902, 74] width 25 height 13
click at [929, 83] on section "EBOS OST 09/09/2025 ETOT 08:05 01:55 25 LEIB IBZ 09/09/2025 10:00 ELDT" at bounding box center [904, 65] width 192 height 41
type input "+00:25"
click at [986, 246] on icon at bounding box center [990, 247] width 8 height 8
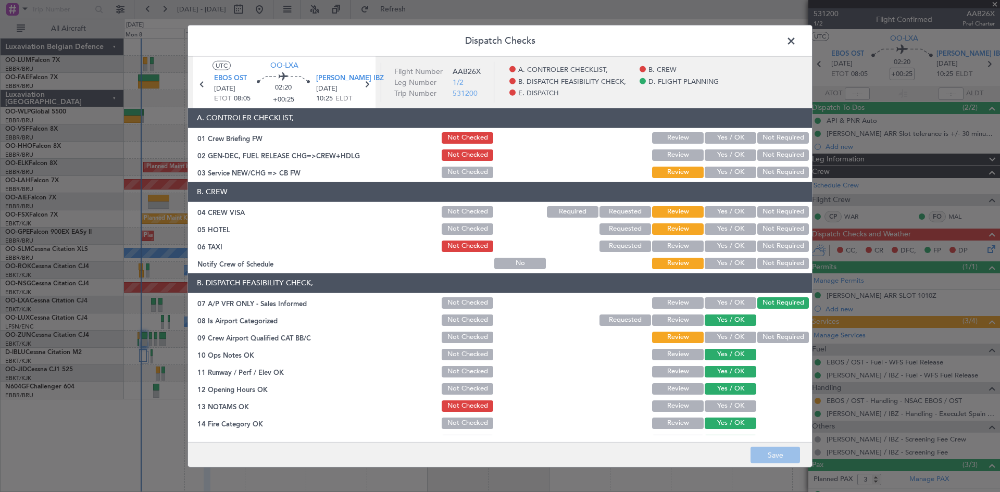
click at [781, 208] on button "Not Required" at bounding box center [783, 211] width 52 height 11
click at [777, 226] on button "Not Required" at bounding box center [783, 228] width 52 height 11
click at [746, 264] on button "Yes / OK" at bounding box center [731, 263] width 52 height 11
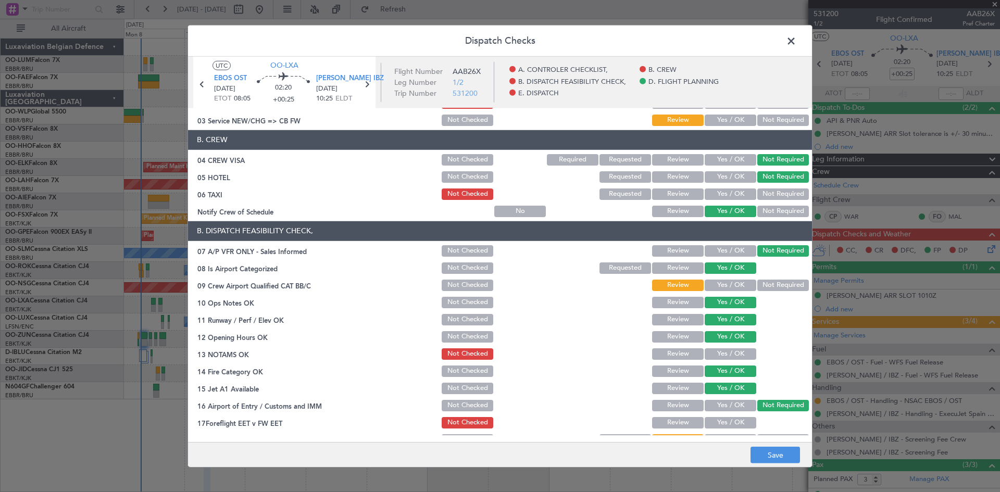
scroll to position [104, 0]
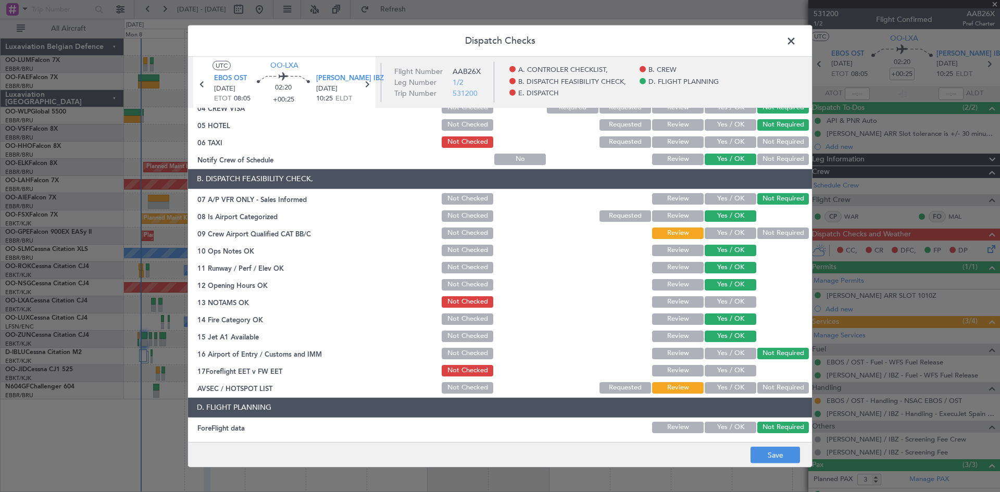
click at [716, 371] on button "Yes / OK" at bounding box center [731, 370] width 52 height 11
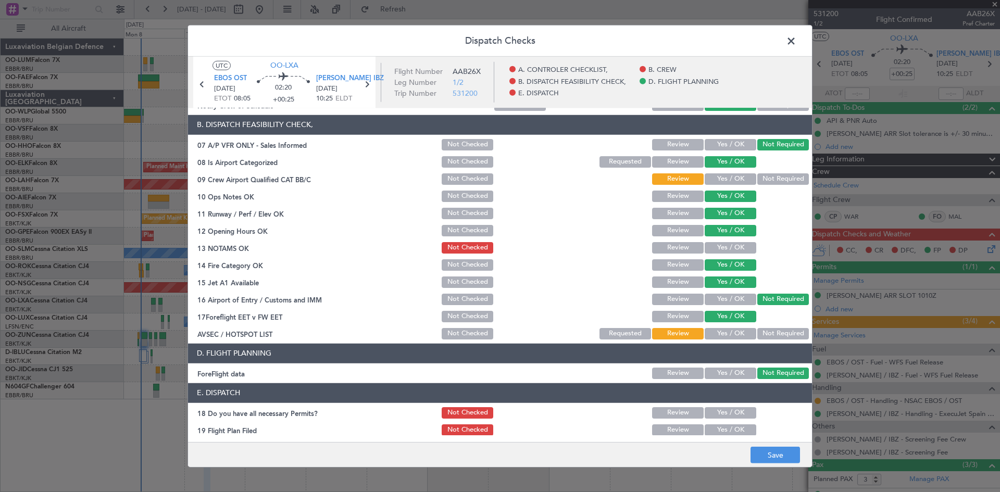
scroll to position [197, 0]
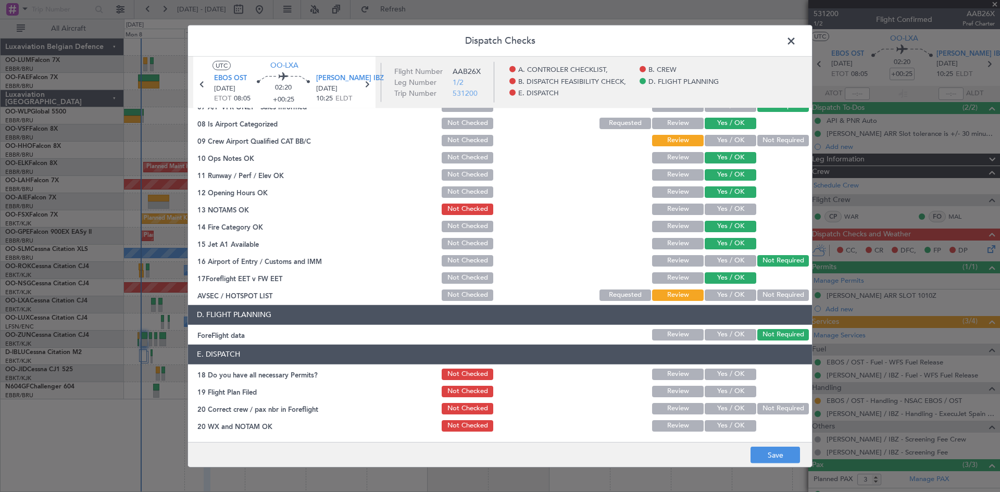
click at [714, 297] on button "Yes / OK" at bounding box center [731, 295] width 52 height 11
click at [719, 369] on button "Yes / OK" at bounding box center [731, 374] width 52 height 11
click at [725, 407] on button "Yes / OK" at bounding box center [731, 408] width 52 height 11
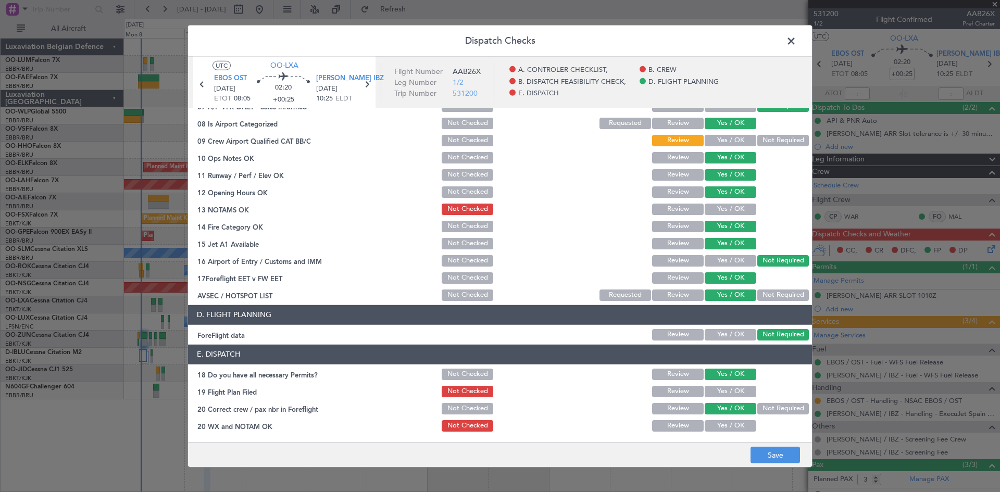
click at [728, 427] on button "Yes / OK" at bounding box center [731, 425] width 52 height 11
click at [777, 454] on button "Save" at bounding box center [775, 455] width 49 height 17
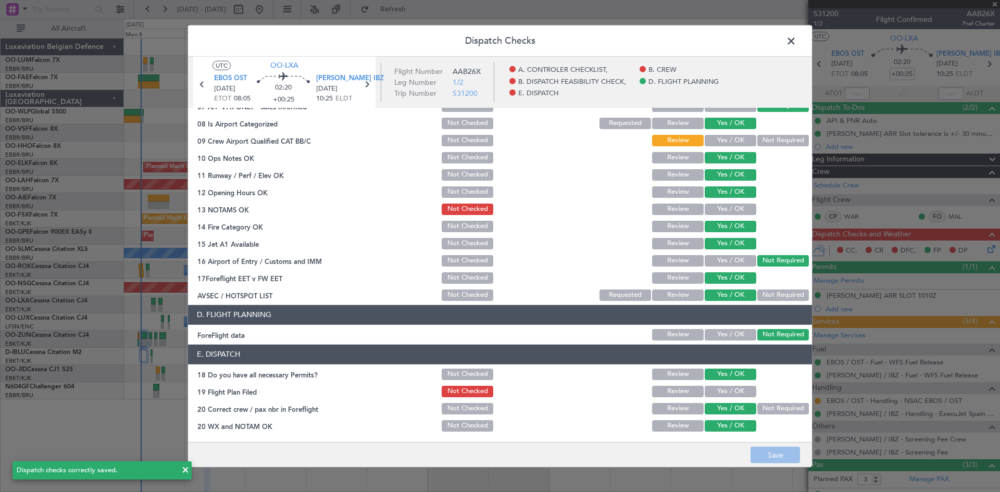
click at [725, 208] on button "Yes / OK" at bounding box center [731, 209] width 52 height 11
click at [782, 453] on button "Save" at bounding box center [775, 455] width 49 height 17
click at [796, 43] on span at bounding box center [796, 43] width 0 height 21
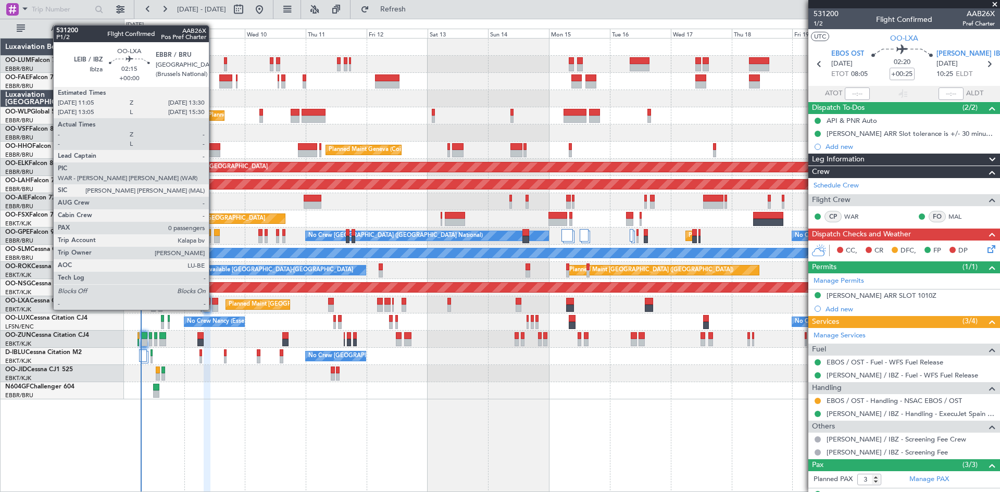
click at [214, 301] on div at bounding box center [215, 301] width 6 height 7
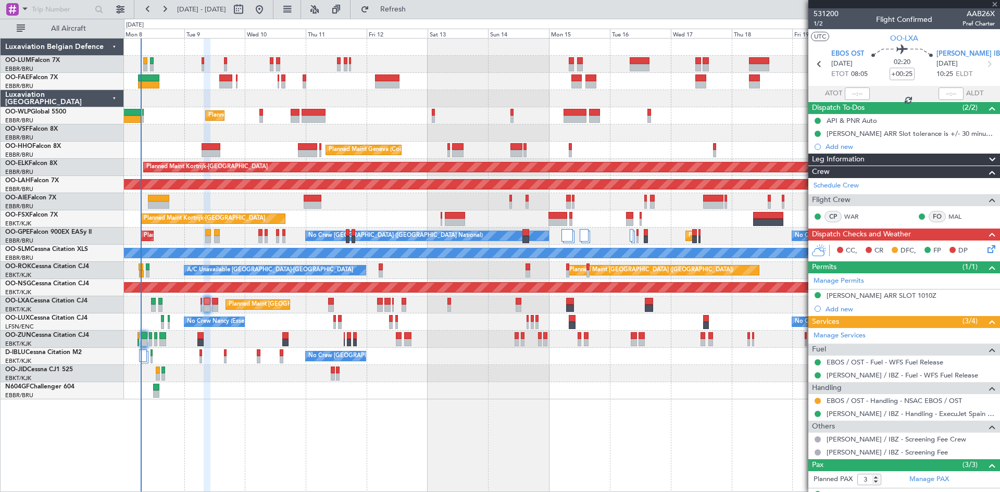
type input "0"
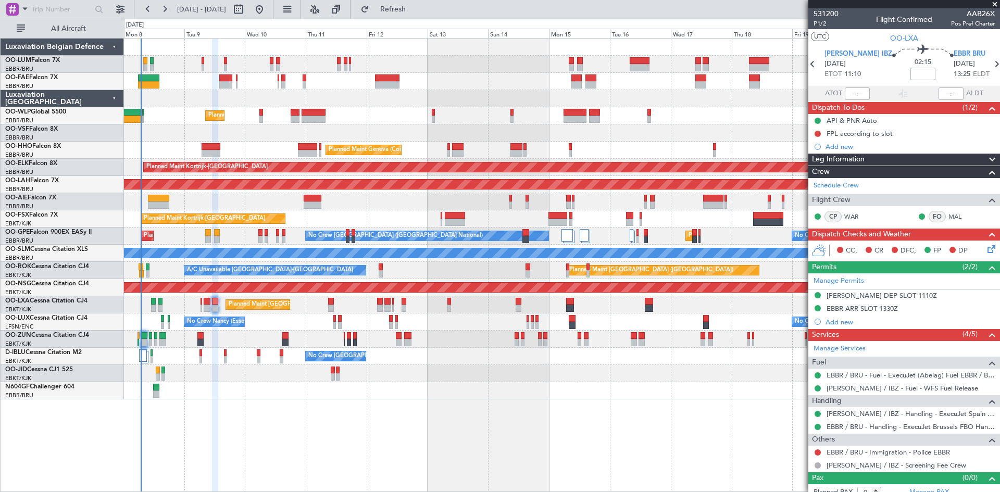
click at [911, 72] on input at bounding box center [923, 74] width 25 height 13
click at [916, 79] on div "02:15 -00:25" at bounding box center [922, 64] width 61 height 39
click at [986, 249] on icon at bounding box center [990, 247] width 8 height 8
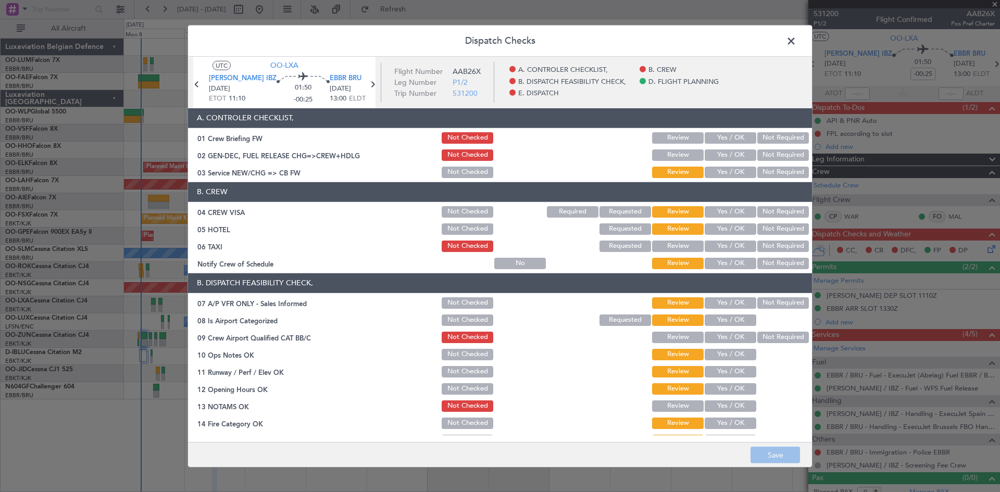
click at [777, 209] on button "Not Required" at bounding box center [783, 211] width 52 height 11
click at [773, 229] on button "Not Required" at bounding box center [783, 228] width 52 height 11
click at [720, 255] on section "B. CREW 04 CREW VISA Not Checked Required Requested Review Yes / OK Not Require…" at bounding box center [500, 226] width 624 height 89
click at [724, 259] on button "Yes / OK" at bounding box center [731, 263] width 52 height 11
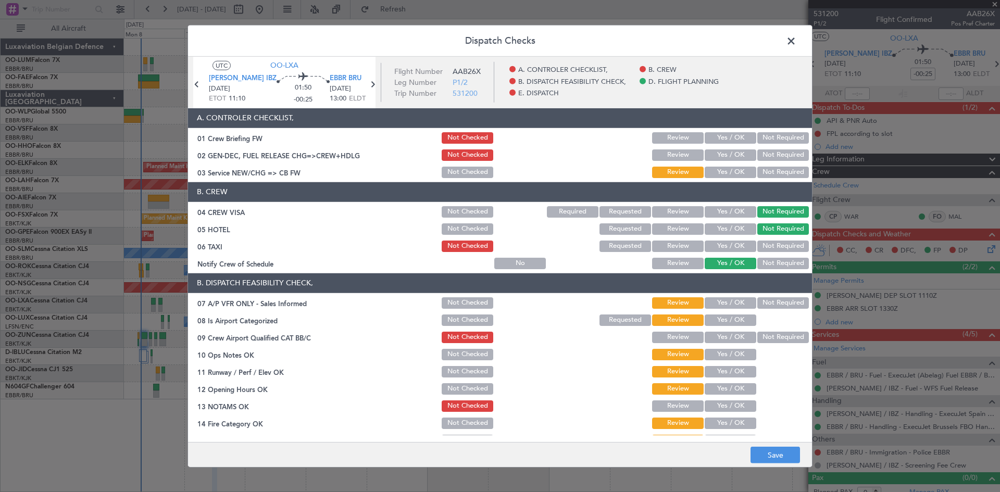
click at [761, 302] on button "Not Required" at bounding box center [783, 302] width 52 height 11
click at [720, 320] on button "Yes / OK" at bounding box center [731, 320] width 52 height 11
drag, startPoint x: 657, startPoint y: 335, endPoint x: 617, endPoint y: 344, distance: 41.7
click at [654, 334] on button "Review" at bounding box center [678, 337] width 52 height 11
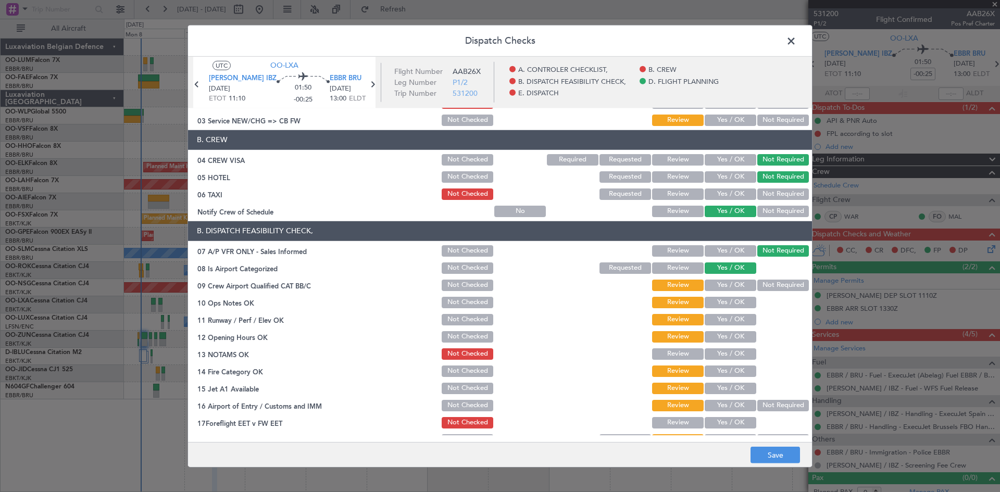
scroll to position [104, 0]
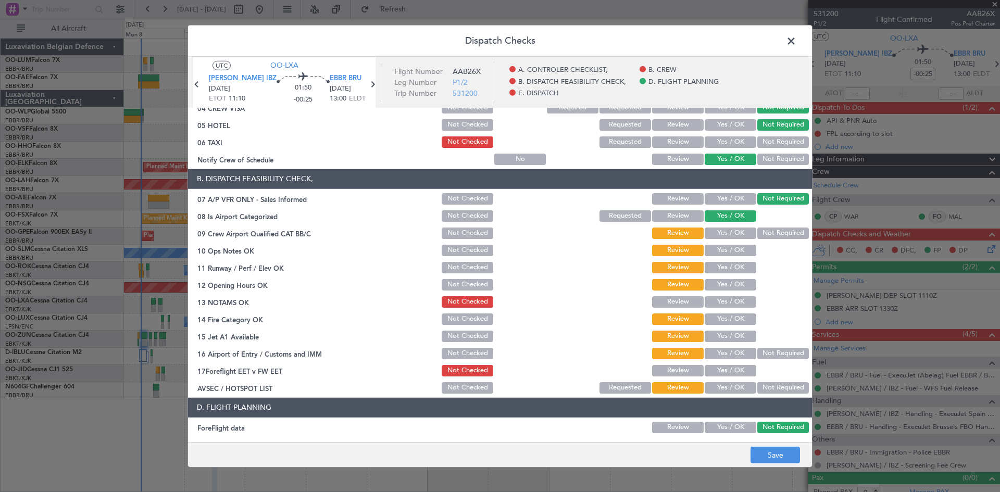
click at [713, 254] on button "Yes / OK" at bounding box center [731, 250] width 52 height 11
click at [714, 264] on button "Yes / OK" at bounding box center [731, 267] width 52 height 11
click at [717, 283] on button "Yes / OK" at bounding box center [731, 284] width 52 height 11
click at [718, 305] on button "Yes / OK" at bounding box center [731, 301] width 52 height 11
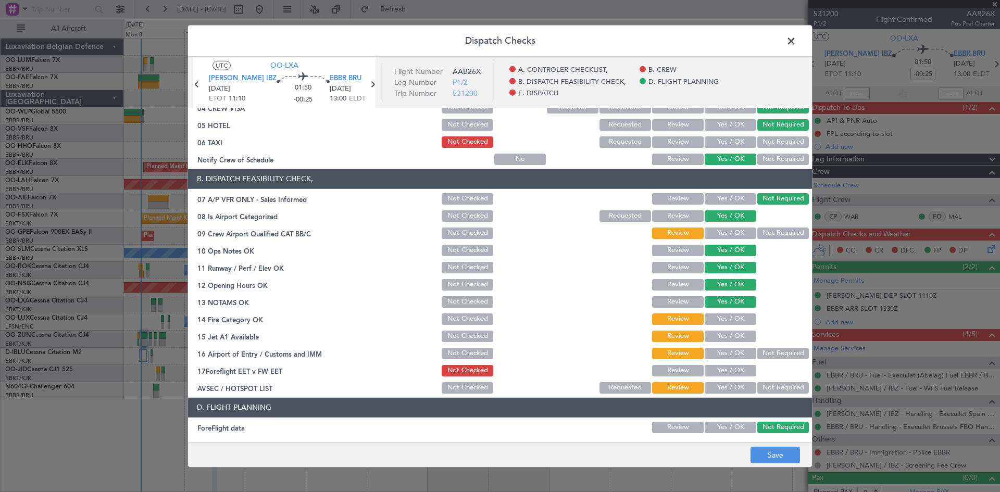
click at [719, 322] on button "Yes / OK" at bounding box center [731, 319] width 52 height 11
click at [714, 333] on button "Yes / OK" at bounding box center [731, 336] width 52 height 11
click at [757, 355] on button "Not Required" at bounding box center [783, 353] width 52 height 11
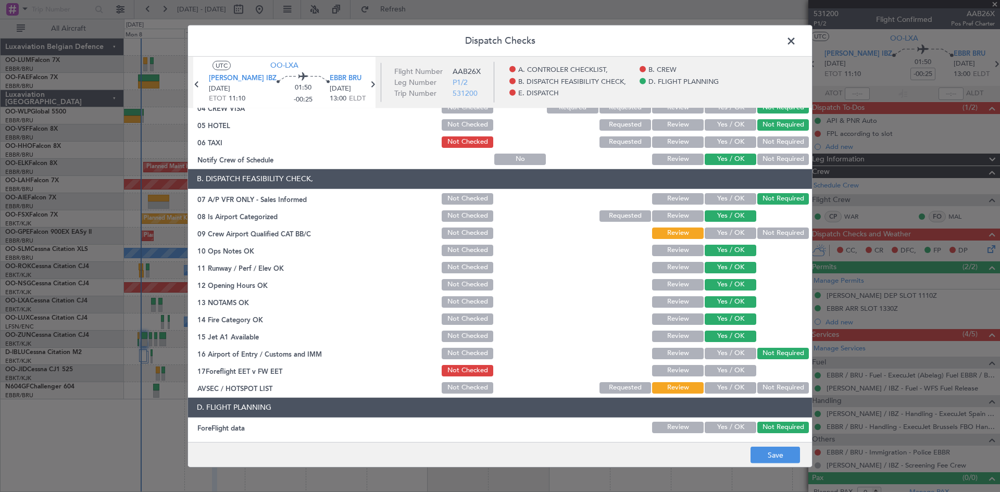
click at [715, 351] on button "Yes / OK" at bounding box center [731, 353] width 52 height 11
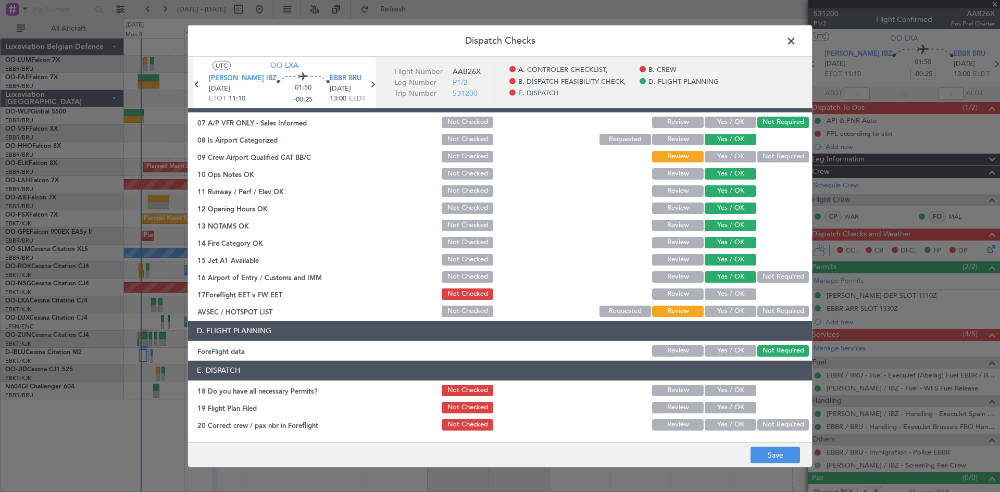
scroll to position [197, 0]
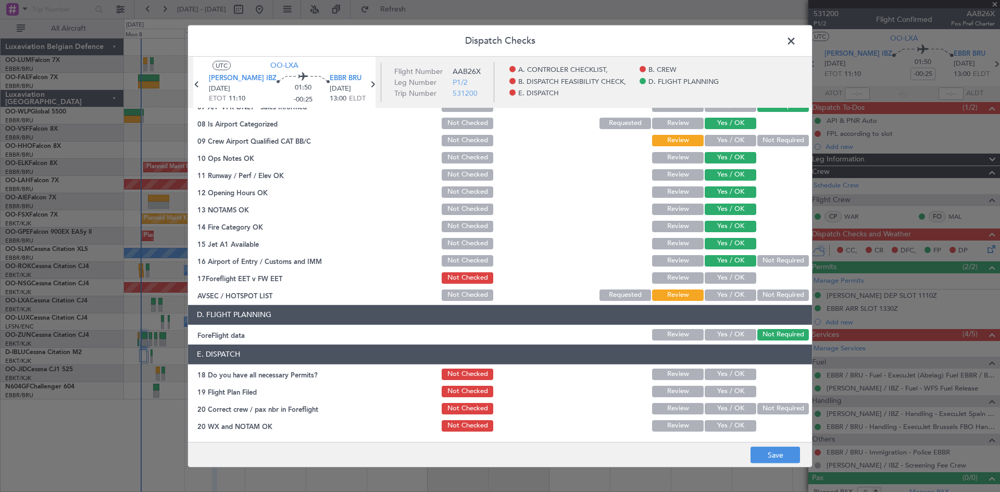
click at [718, 276] on button "Yes / OK" at bounding box center [731, 277] width 52 height 11
click at [732, 296] on button "Yes / OK" at bounding box center [731, 295] width 52 height 11
click at [721, 373] on button "Yes / OK" at bounding box center [731, 374] width 52 height 11
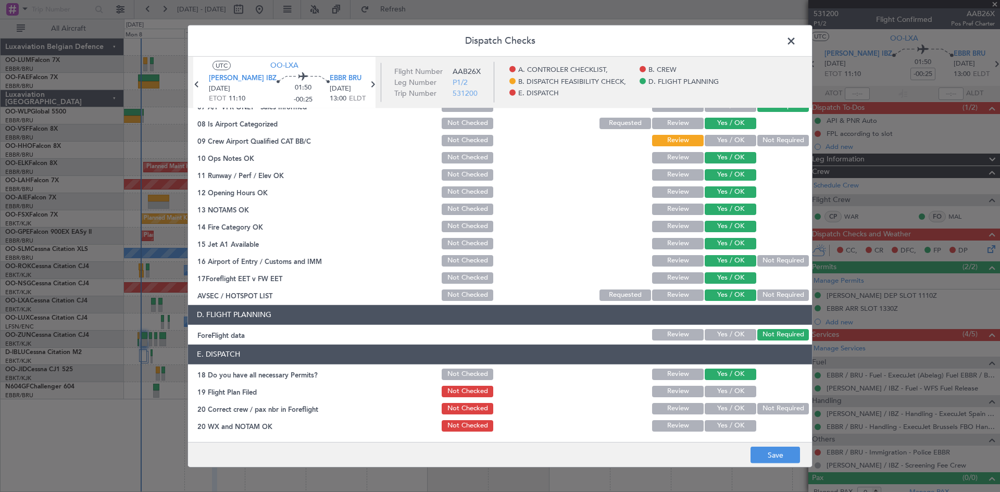
click at [728, 408] on button "Yes / OK" at bounding box center [731, 408] width 52 height 11
click at [732, 423] on button "Yes / OK" at bounding box center [731, 425] width 52 height 11
click at [770, 450] on button "Save" at bounding box center [775, 455] width 49 height 17
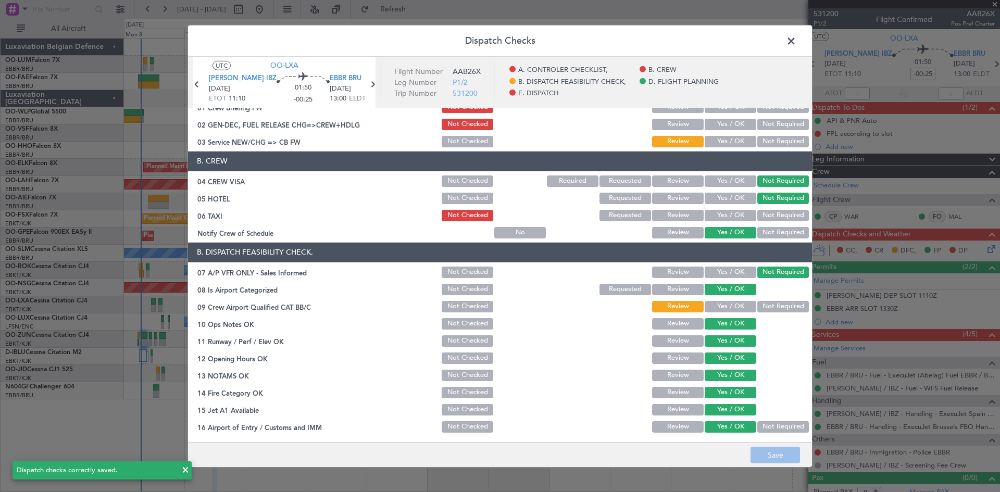
scroll to position [0, 0]
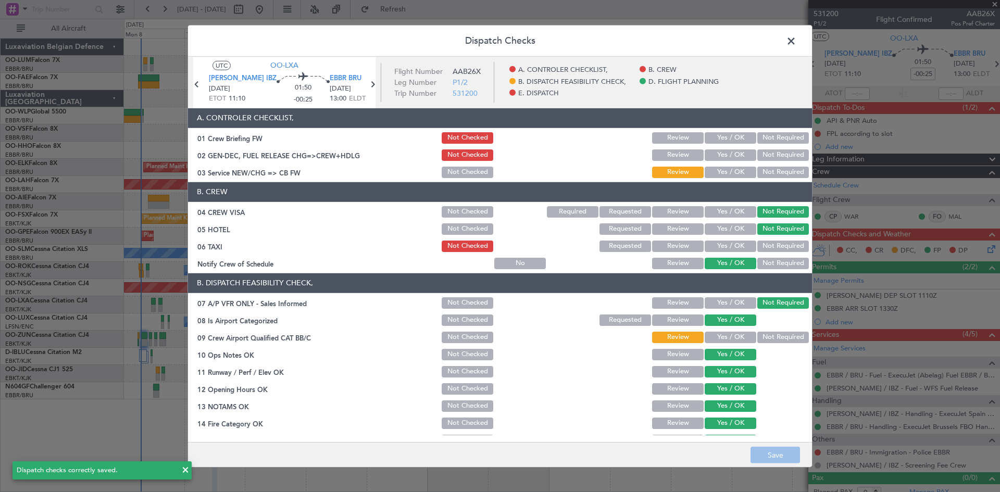
click at [796, 43] on span at bounding box center [796, 43] width 0 height 21
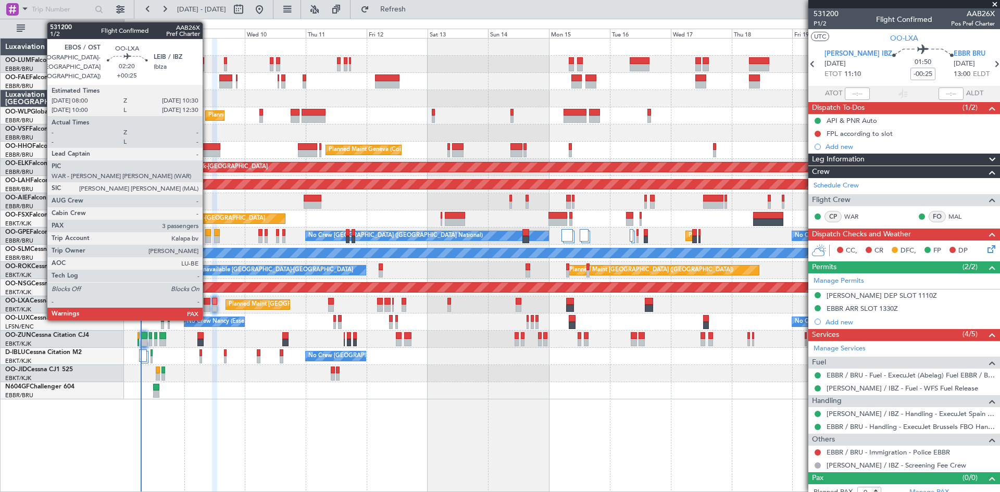
click at [207, 304] on div at bounding box center [207, 301] width 7 height 7
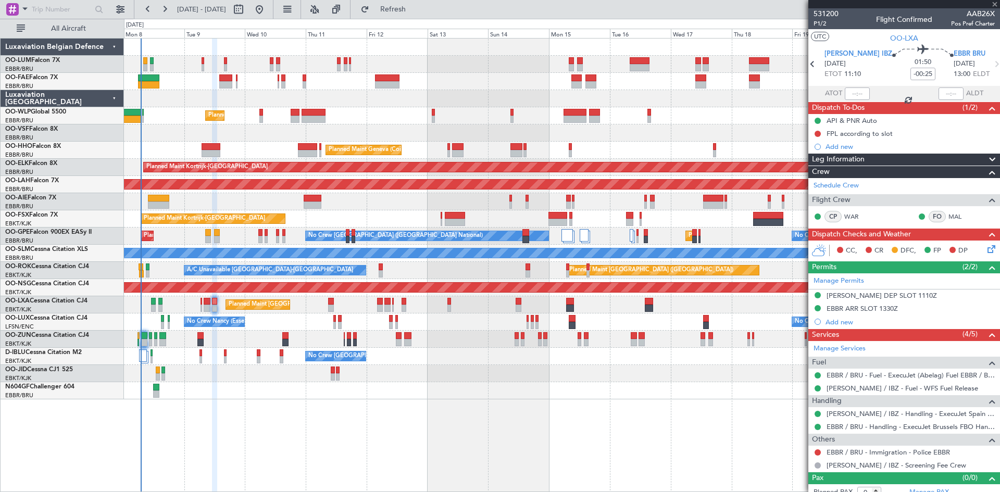
type input "+00:25"
type input "3"
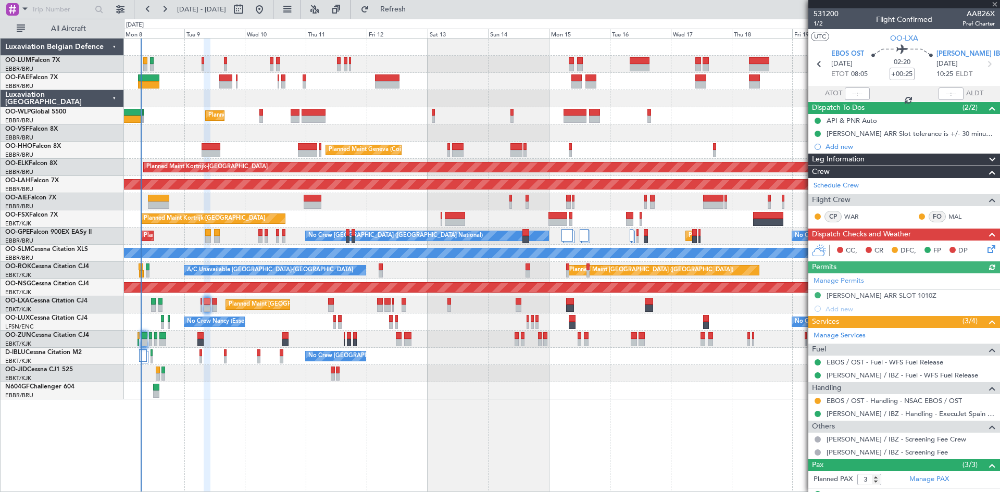
click at [986, 252] on icon at bounding box center [990, 247] width 8 height 8
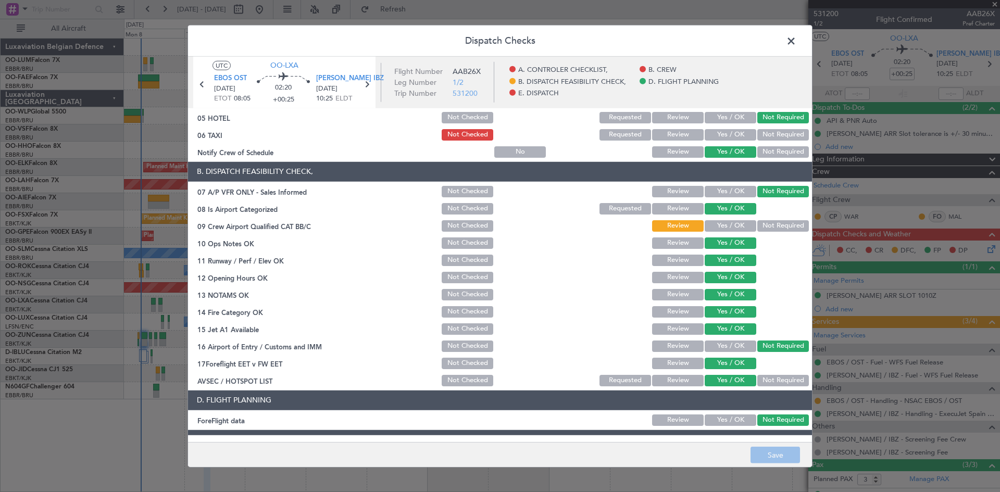
scroll to position [197, 0]
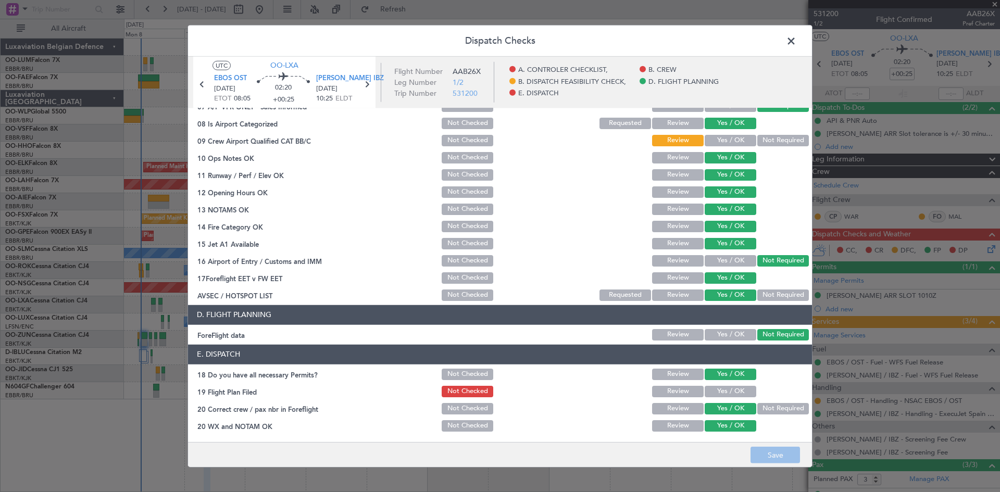
click at [773, 456] on footer "Save" at bounding box center [500, 454] width 624 height 25
click at [796, 39] on span at bounding box center [796, 43] width 0 height 21
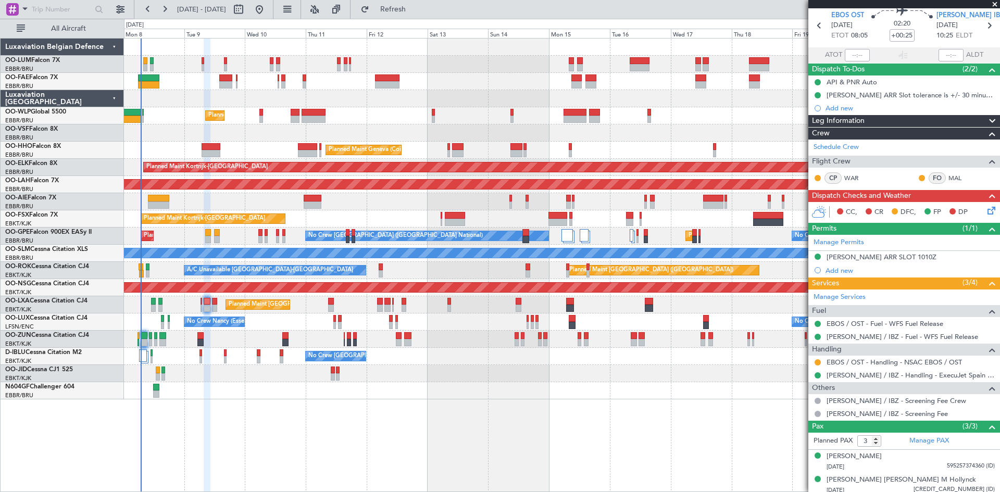
scroll to position [66, 0]
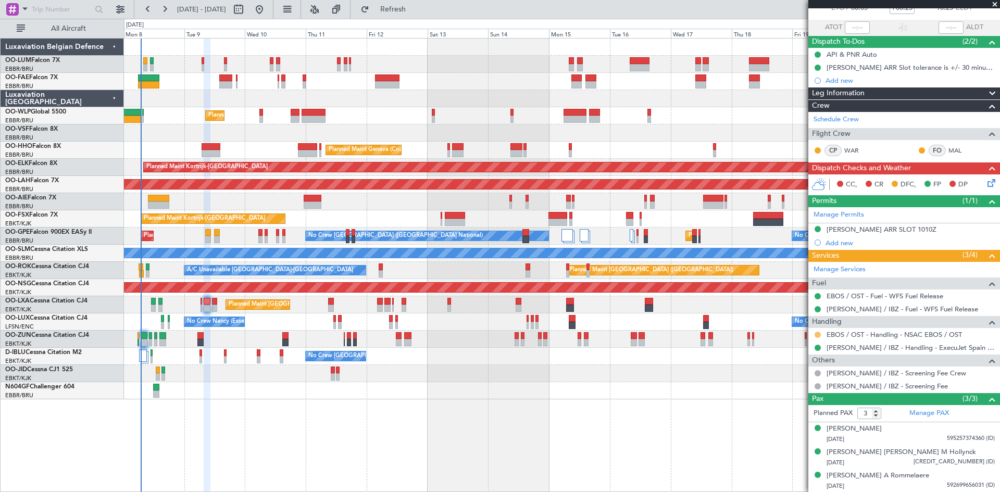
click at [817, 333] on button at bounding box center [818, 335] width 6 height 6
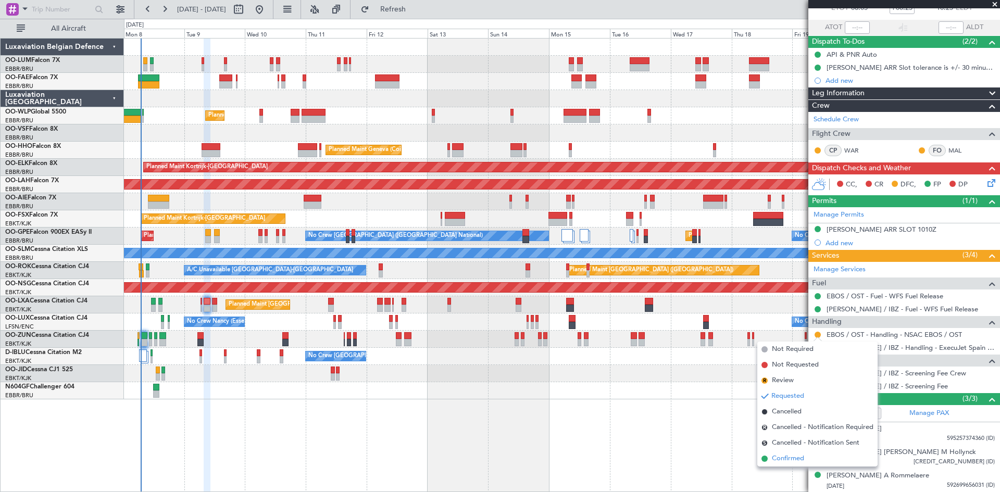
click at [804, 456] on span "Confirmed" at bounding box center [788, 459] width 32 height 10
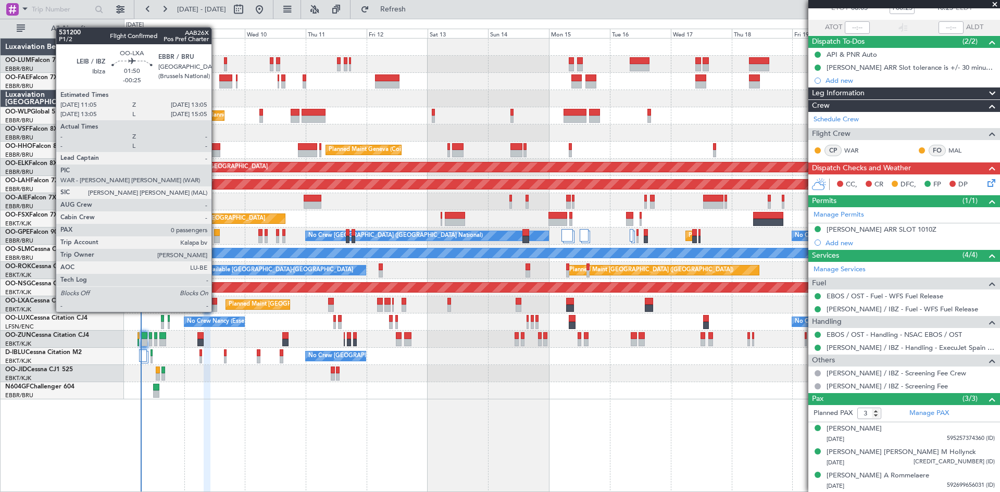
click at [216, 303] on div at bounding box center [214, 301] width 5 height 7
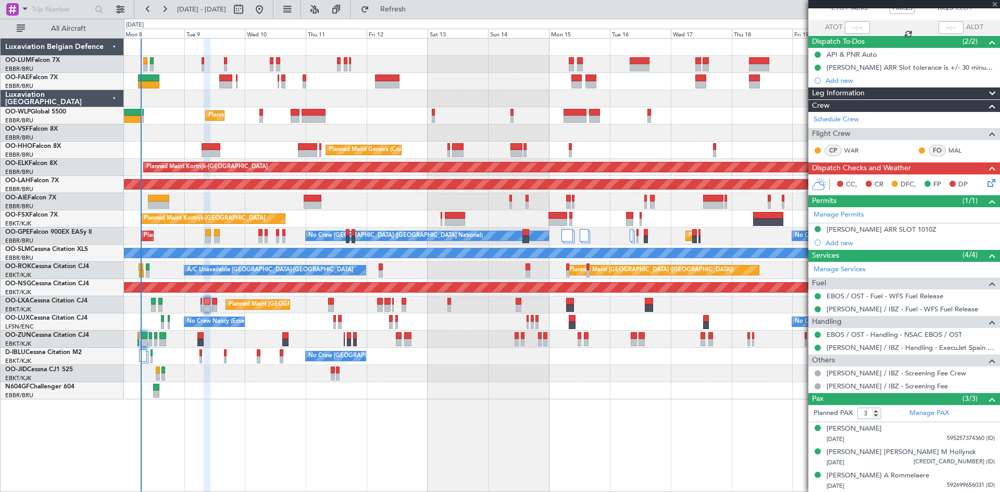
type input "-00:25"
type input "0"
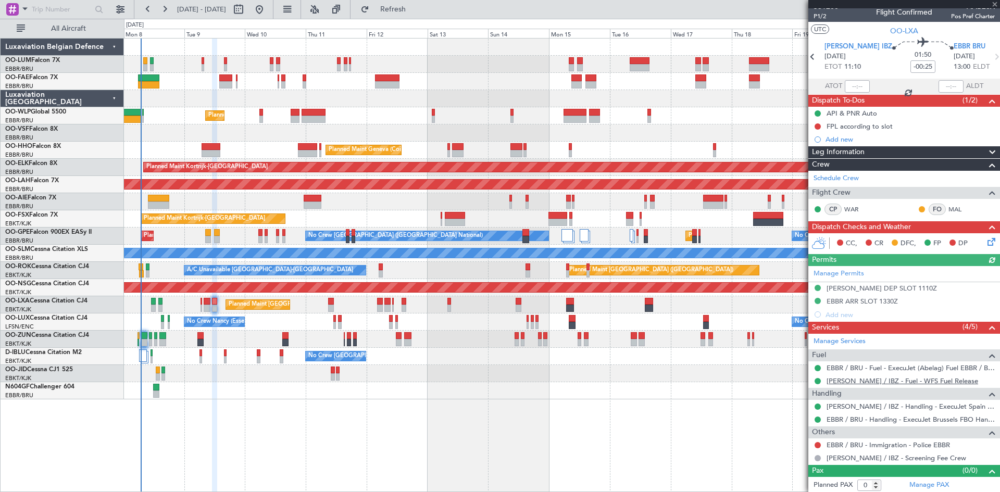
scroll to position [9, 0]
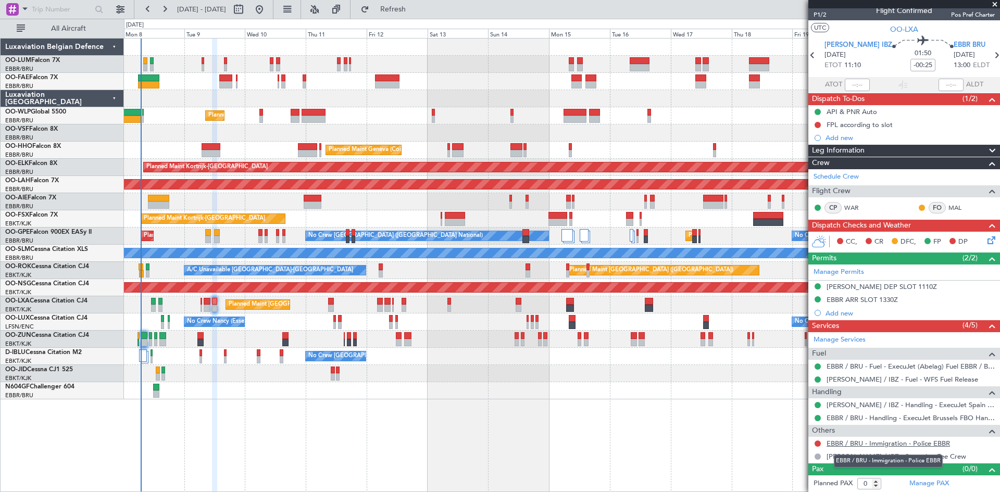
click at [857, 442] on link "EBBR / BRU - Immigration - Police EBBR" at bounding box center [888, 443] width 123 height 9
click at [415, 11] on span "Refresh" at bounding box center [393, 9] width 44 height 7
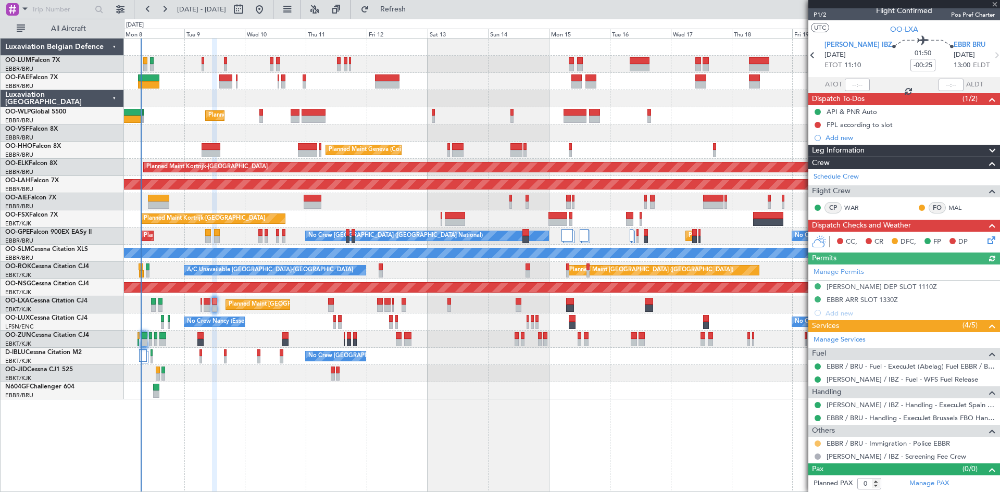
click at [819, 444] on button at bounding box center [818, 444] width 6 height 6
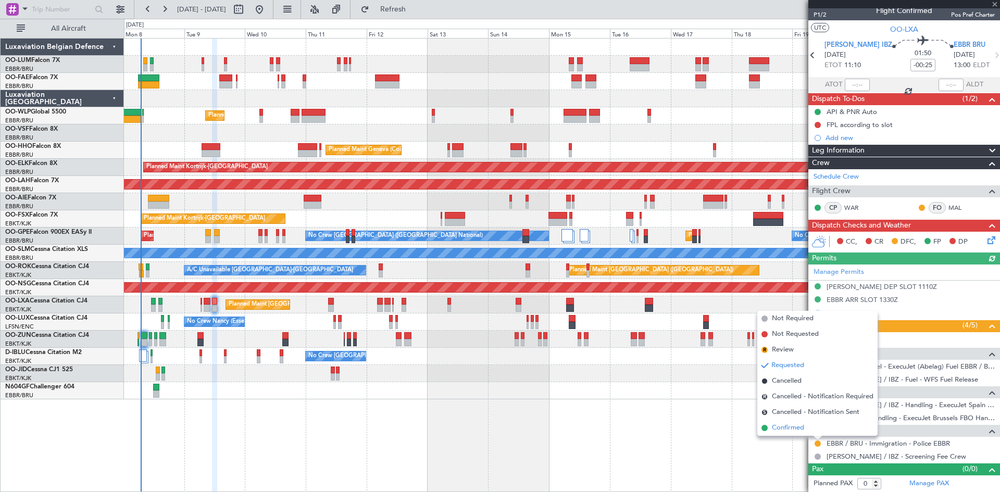
click at [814, 425] on li "Confirmed" at bounding box center [817, 428] width 120 height 16
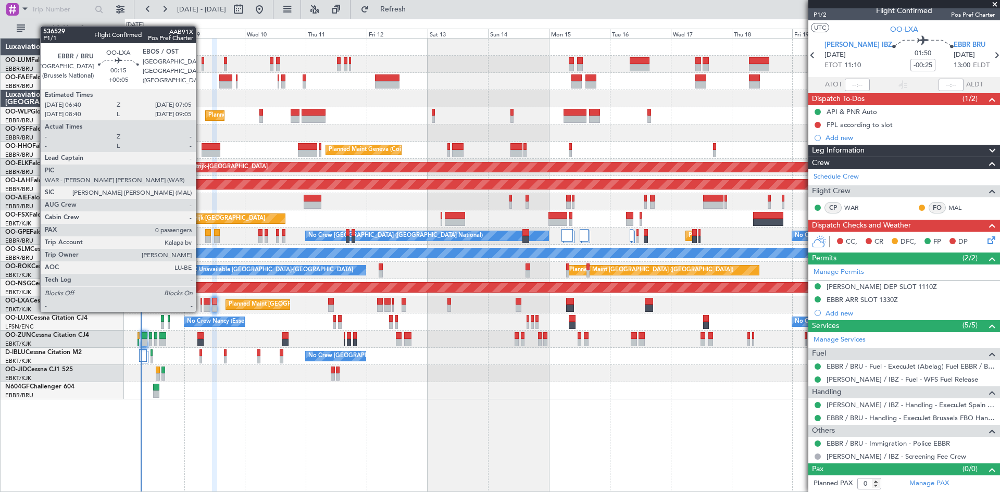
click at [201, 302] on div at bounding box center [202, 301] width 2 height 7
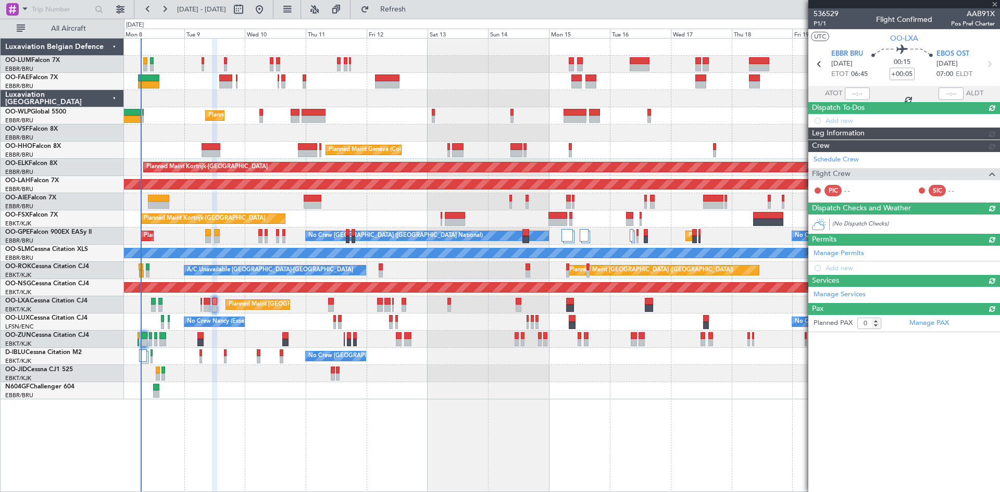
scroll to position [0, 0]
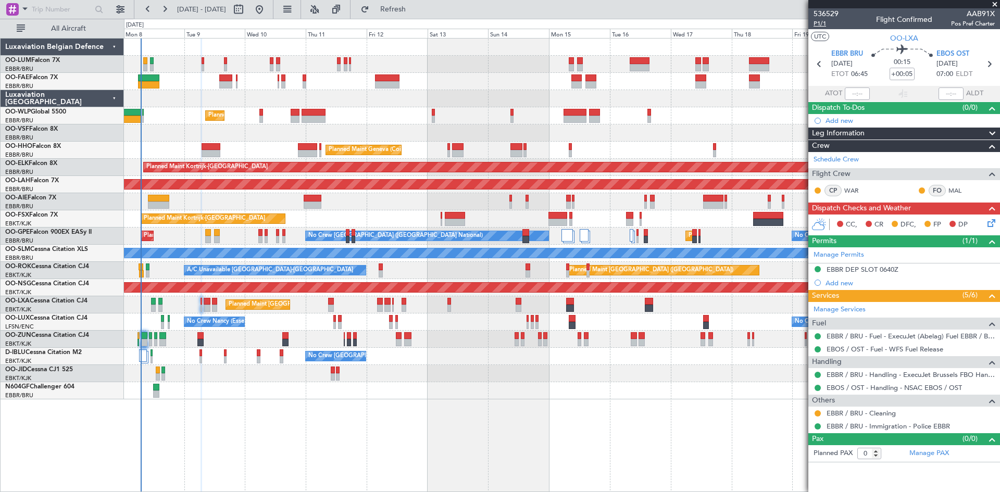
click at [818, 23] on span "P1/1" at bounding box center [826, 23] width 25 height 9
click at [990, 220] on mat-tooltip-component "[PERSON_NAME] [PERSON_NAME] (MAL)" at bounding box center [943, 213] width 114 height 36
click at [993, 222] on icon at bounding box center [990, 221] width 8 height 8
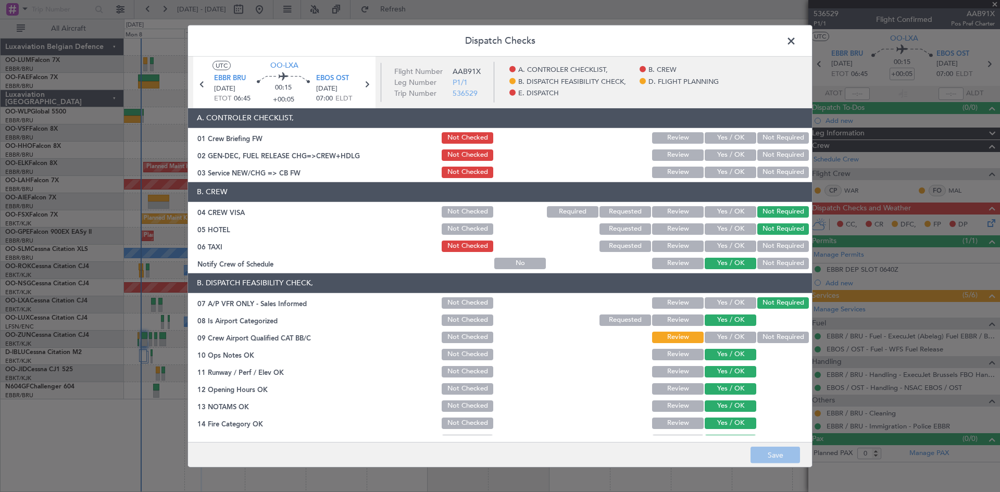
click at [796, 38] on span at bounding box center [796, 43] width 0 height 21
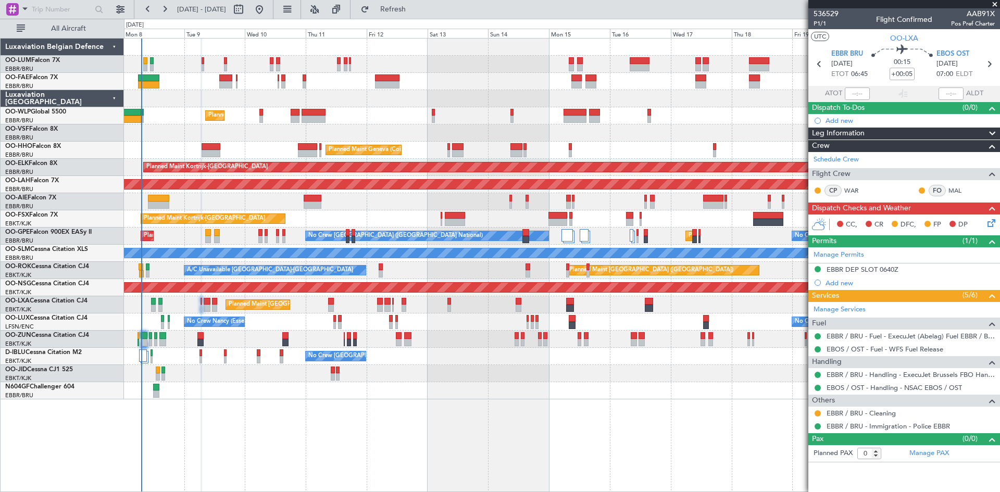
click at [993, 225] on icon at bounding box center [990, 221] width 8 height 8
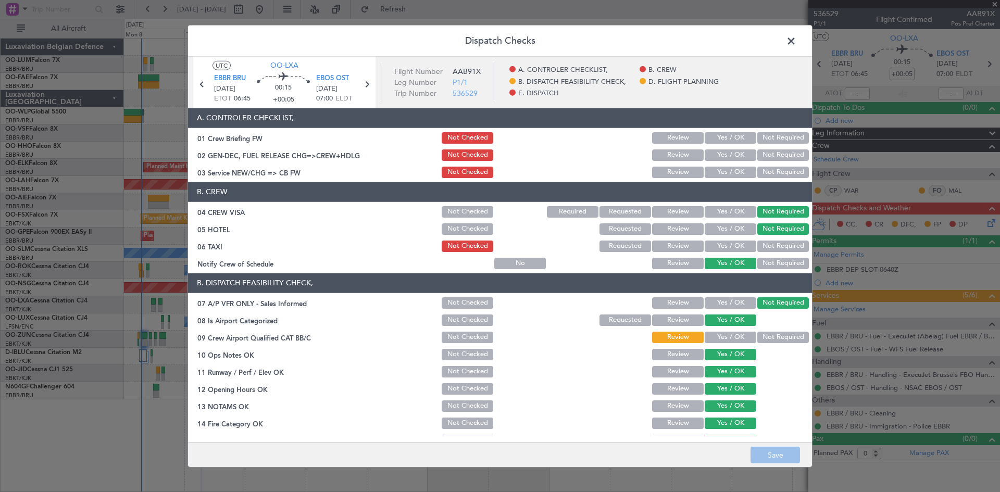
click at [796, 39] on span at bounding box center [796, 43] width 0 height 21
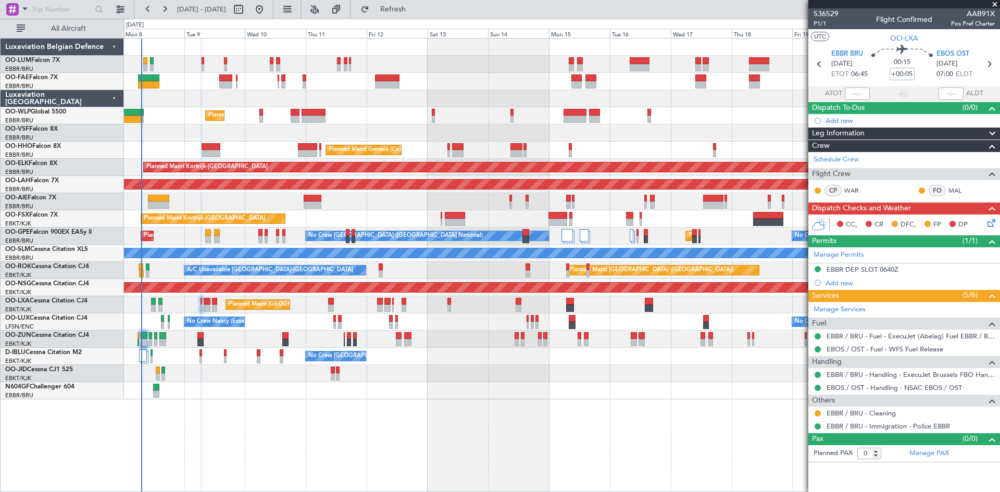
click at [992, 222] on icon at bounding box center [990, 221] width 8 height 8
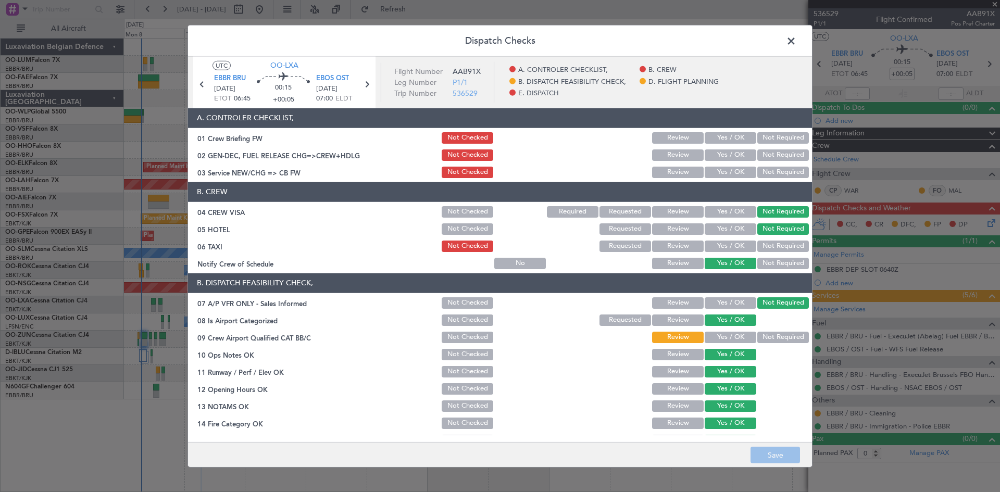
click at [713, 167] on button "Yes / OK" at bounding box center [731, 172] width 52 height 11
click at [356, 313] on div "08 Is Airport Categorized Not Checked Requested Review Yes / OK" at bounding box center [500, 320] width 624 height 15
click at [782, 452] on button "Save" at bounding box center [775, 455] width 49 height 17
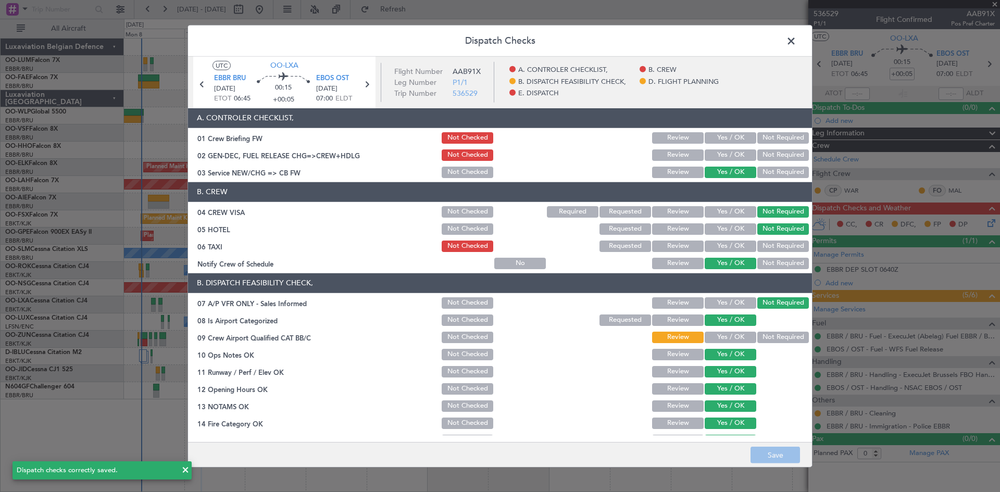
click at [796, 40] on span at bounding box center [796, 43] width 0 height 21
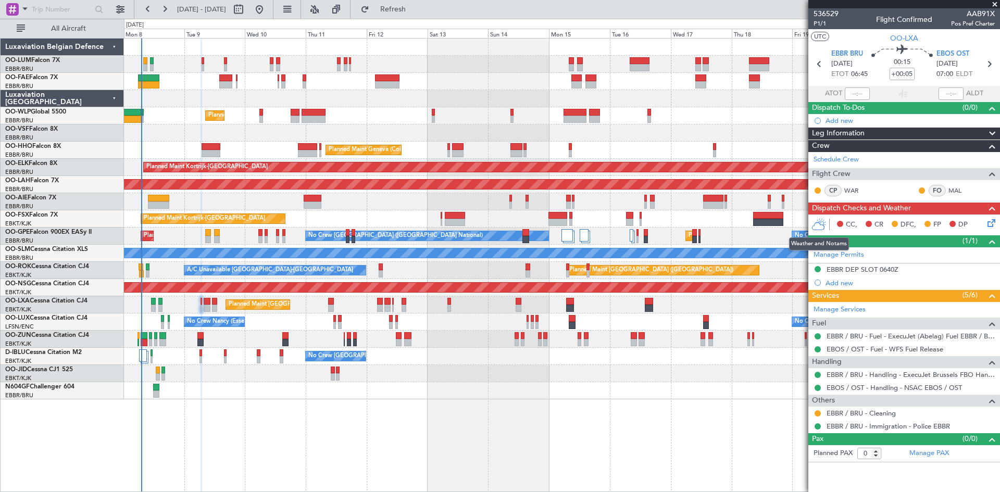
click at [818, 226] on icon at bounding box center [819, 224] width 15 height 13
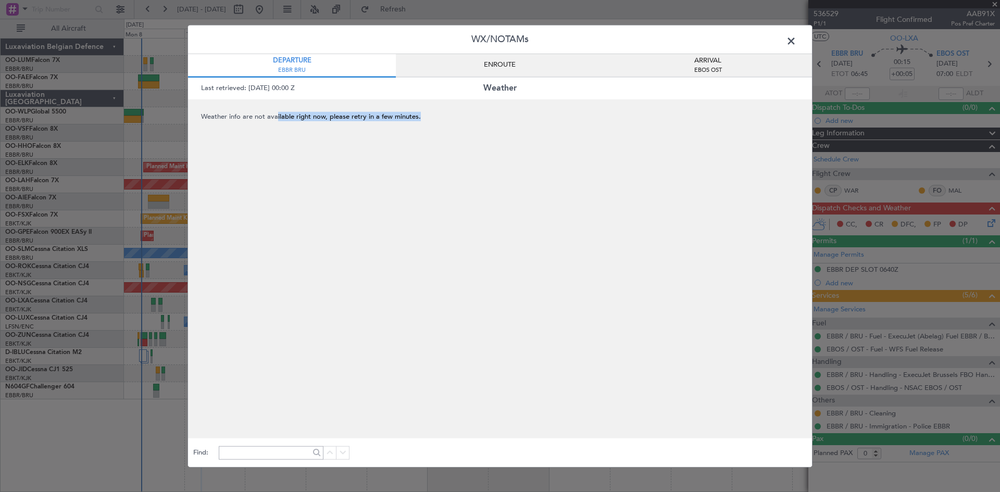
drag, startPoint x: 275, startPoint y: 114, endPoint x: 460, endPoint y: 110, distance: 185.5
click at [460, 110] on span "Weather info are not available right now, please retry in a few minutes." at bounding box center [500, 268] width 624 height 339
click at [480, 121] on span "Weather info are not available right now, please retry in a few minutes." at bounding box center [500, 268] width 624 height 339
click at [702, 68] on span "EBOS OST" at bounding box center [708, 70] width 28 height 9
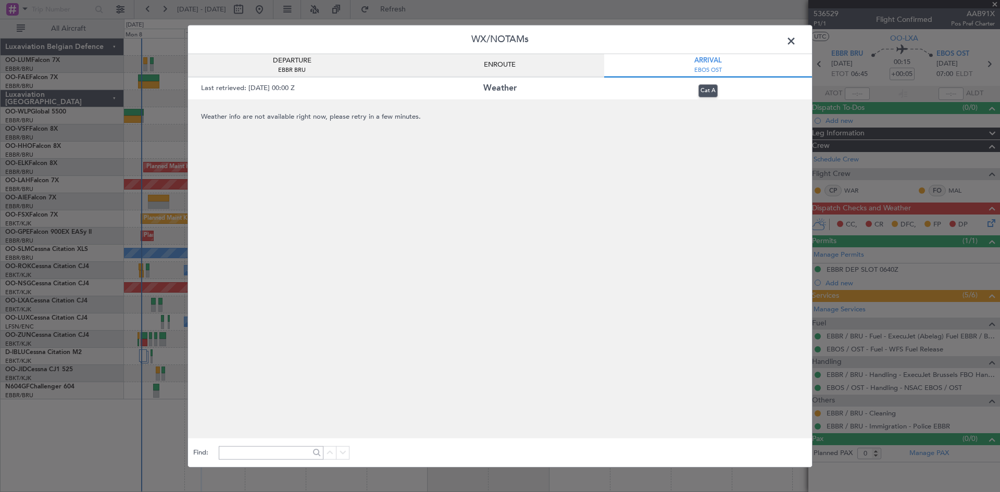
click at [611, 66] on div "ARRIVAL EBOS OST" at bounding box center [708, 65] width 208 height 23
click at [600, 68] on div "ENROUTE" at bounding box center [500, 65] width 208 height 23
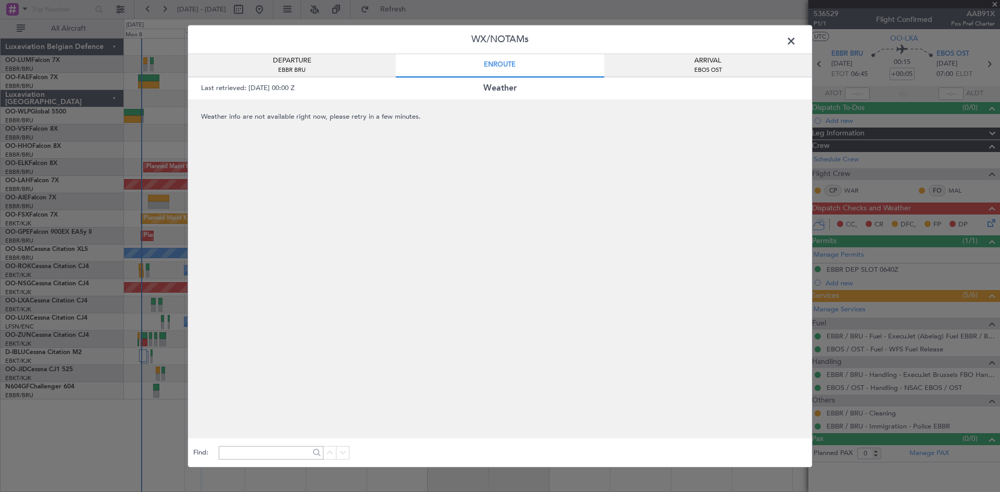
click at [515, 28] on header "WX/NOTAMs" at bounding box center [500, 39] width 624 height 29
click at [524, 44] on header "WX/NOTAMs" at bounding box center [500, 39] width 624 height 29
click at [502, 97] on div "Last retrieved: 08/09/2025 00:00 Z Weather" at bounding box center [500, 88] width 624 height 22
click at [513, 95] on div "Last retrieved: 08/09/2025 00:00 Z Weather" at bounding box center [500, 88] width 624 height 22
click at [796, 45] on span at bounding box center [796, 43] width 0 height 21
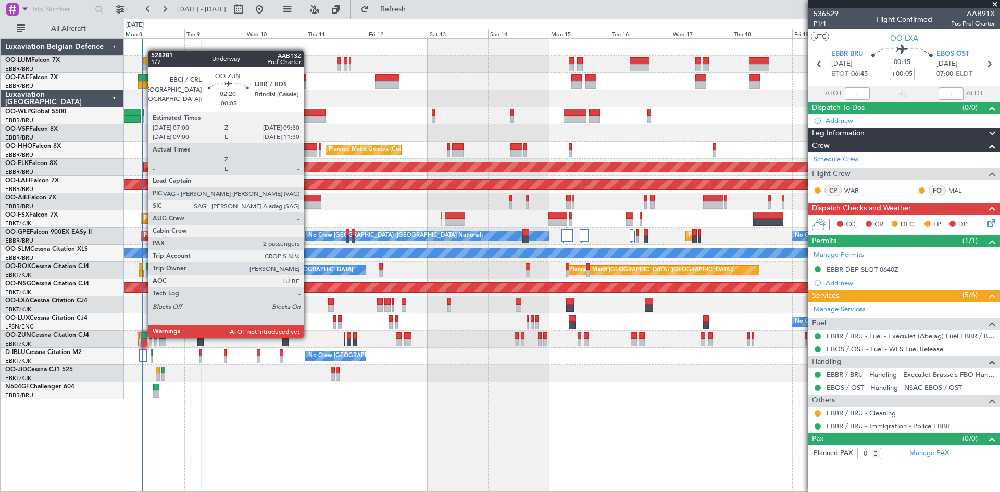
click at [143, 337] on div at bounding box center [144, 335] width 7 height 7
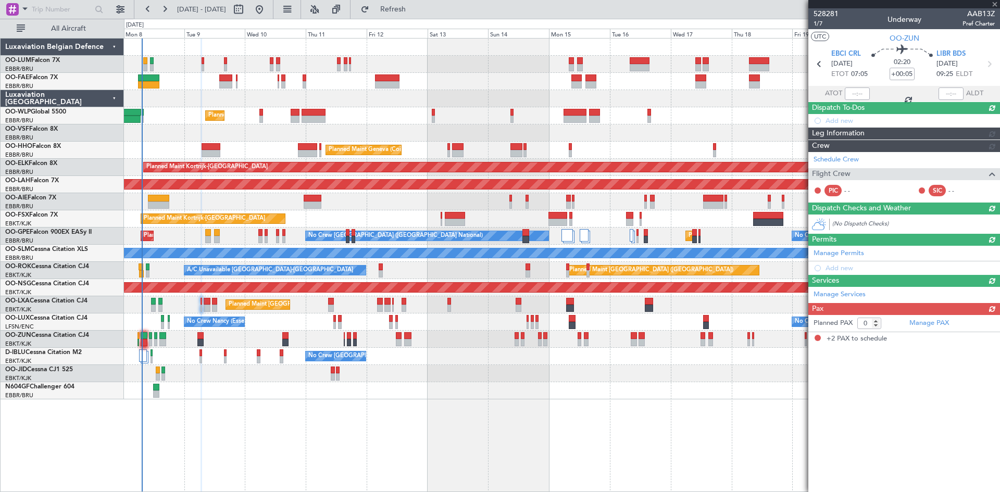
type input "-00:05"
type input "2"
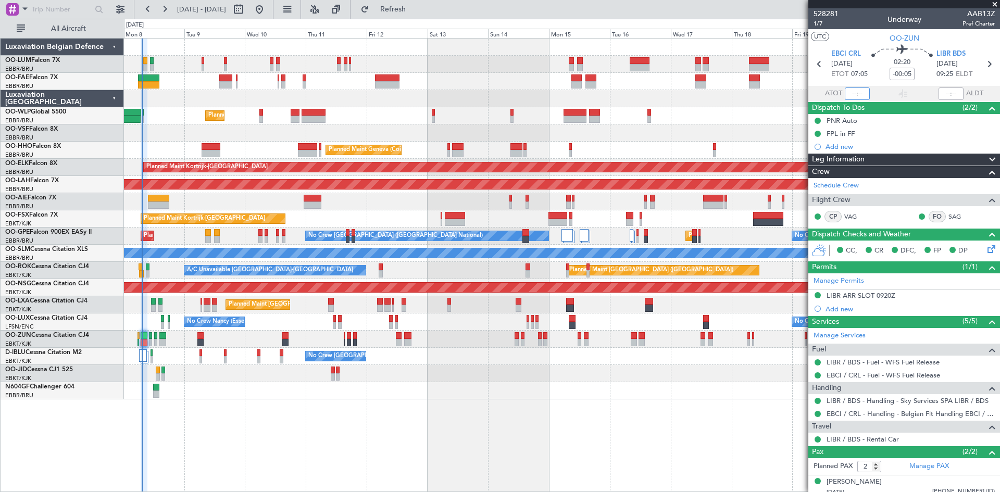
click at [855, 90] on input "text" at bounding box center [857, 94] width 25 height 13
click at [889, 93] on section "ATOT 0719 ALDT" at bounding box center [904, 94] width 192 height 16
type input "07:19"
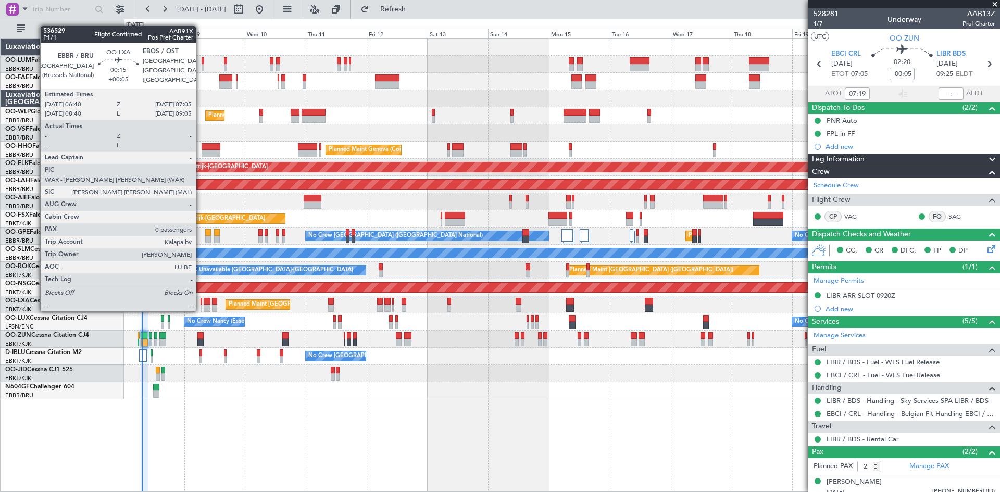
click at [201, 301] on div at bounding box center [202, 301] width 2 height 7
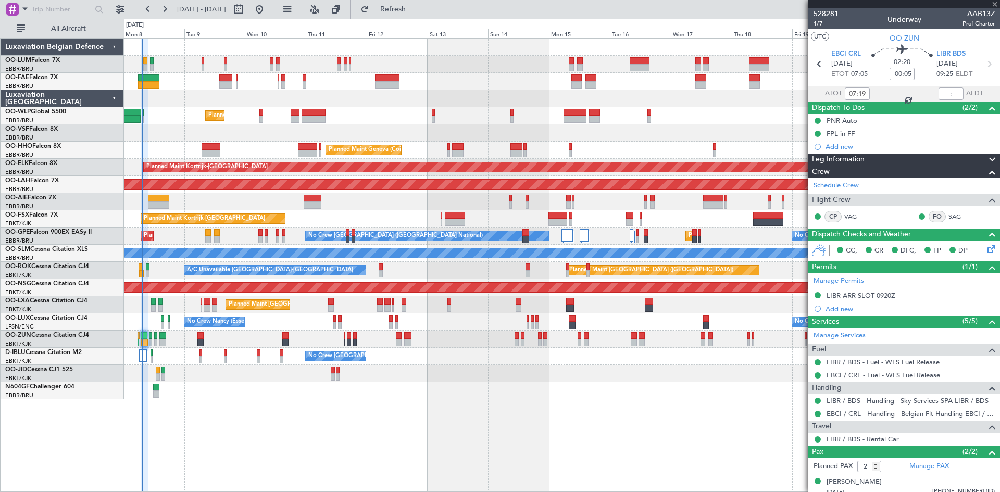
type input "+00:05"
type input "0"
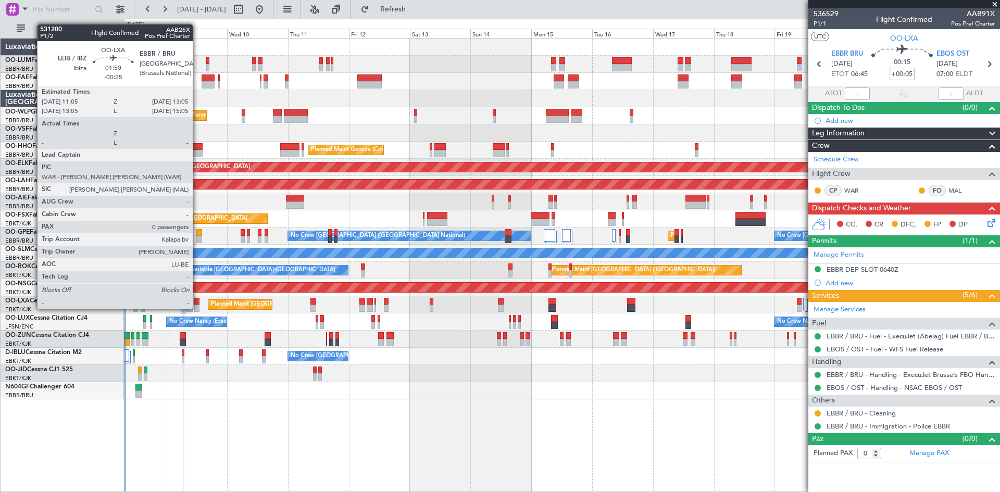
click at [197, 300] on div at bounding box center [196, 301] width 5 height 7
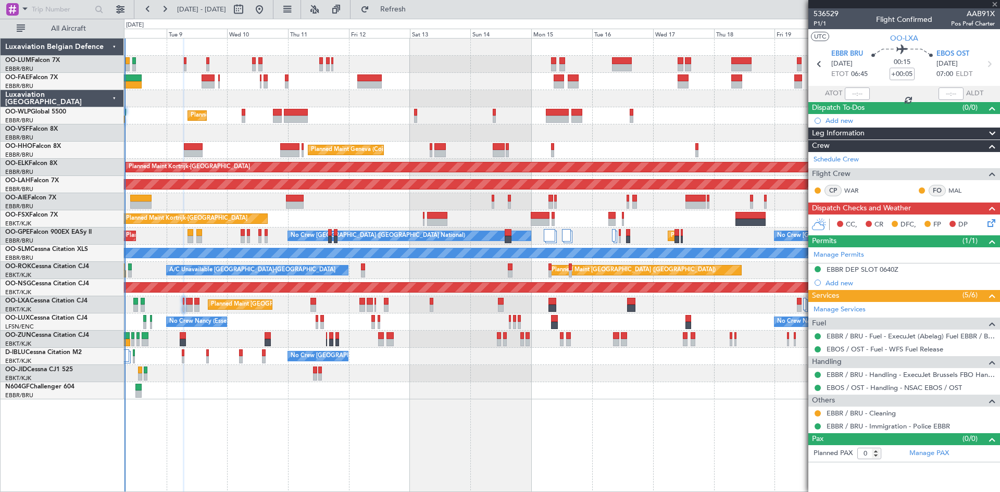
type input "-00:25"
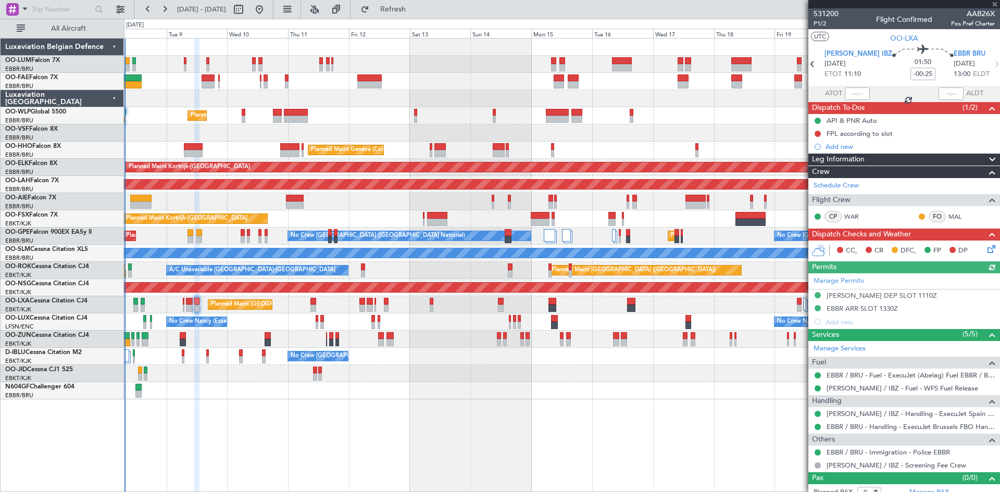
click at [853, 310] on div "Manage Permits LEIB DEP SLOT 1110Z EBBR ARR SLOT 1330Z Add new" at bounding box center [904, 300] width 192 height 55
click at [865, 298] on div "LEIB DEP SLOT 1110Z" at bounding box center [882, 295] width 110 height 9
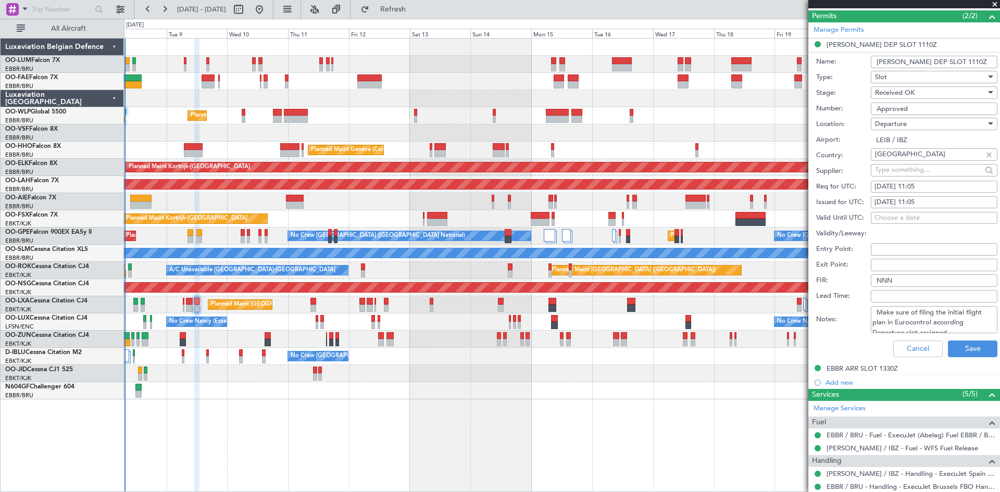
scroll to position [260, 0]
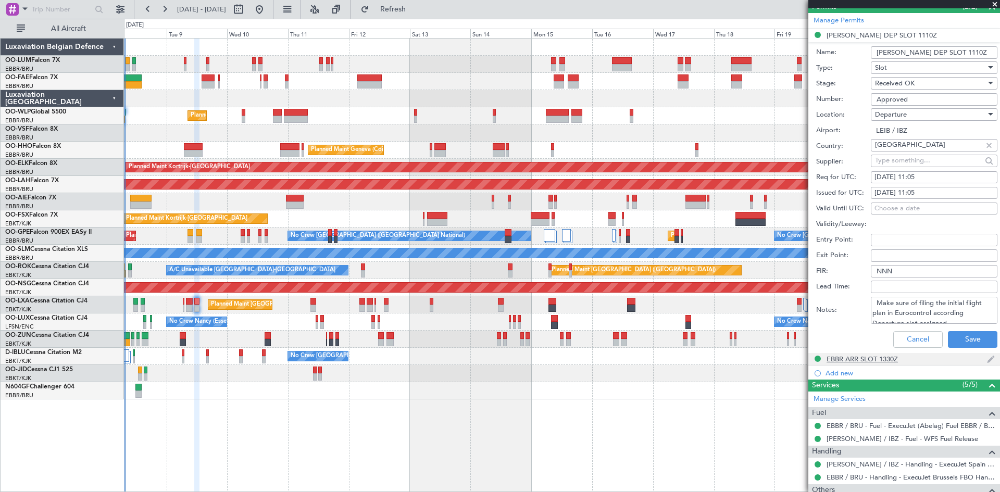
click at [851, 355] on div "EBBR ARR SLOT 1330Z" at bounding box center [862, 359] width 71 height 9
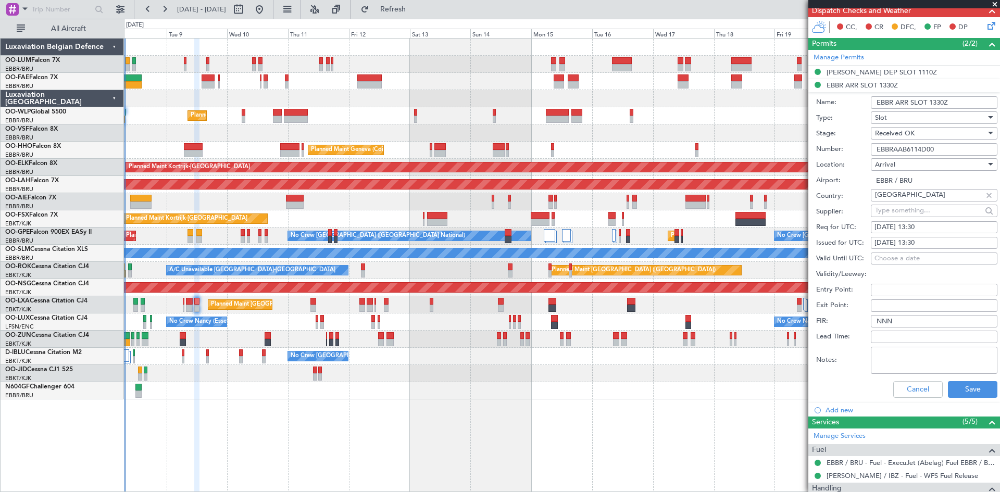
scroll to position [208, 0]
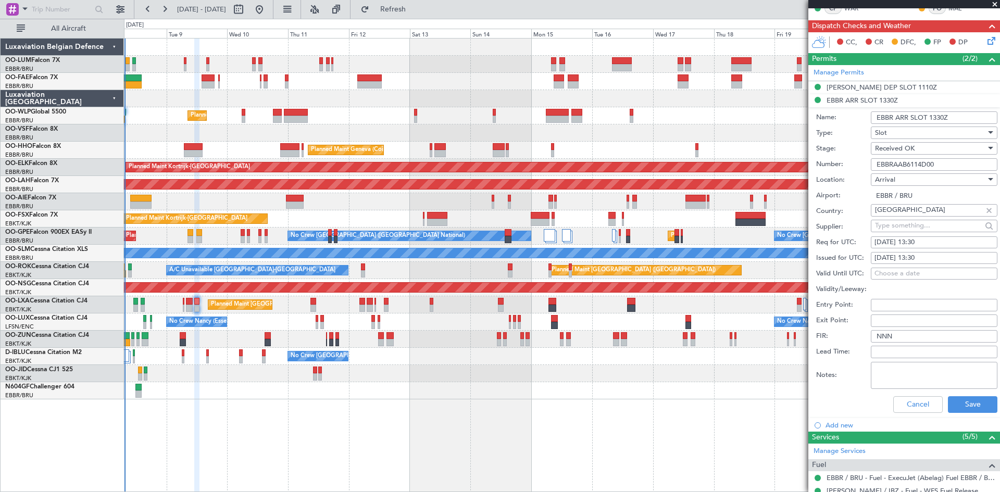
drag, startPoint x: 943, startPoint y: 166, endPoint x: 846, endPoint y: 174, distance: 96.7
click at [846, 174] on form "Name: EBBR ARR SLOT 1330Z Type: Slot Stage: Received OK Number: EBBRAAB6114D00 …" at bounding box center [904, 262] width 192 height 311
click at [938, 164] on input "EBBRAAB6114D00" at bounding box center [934, 164] width 127 height 13
drag, startPoint x: 941, startPoint y: 163, endPoint x: 805, endPoint y: 164, distance: 136.5
click at [805, 164] on fb-app "08 Sep 2025 - 22 Sep 2025 Refresh Quick Links All Aircraft Planned Maint Milan …" at bounding box center [500, 250] width 1000 height 484
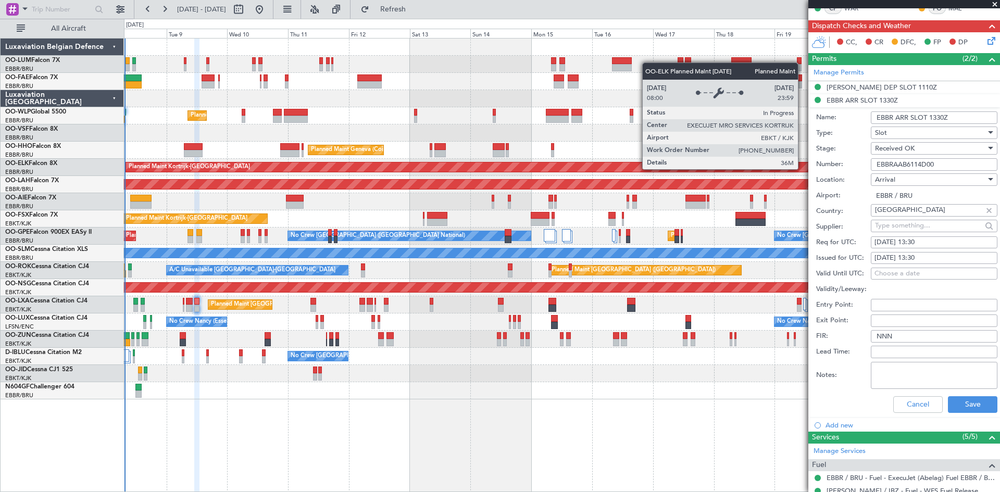
paste input "5913A"
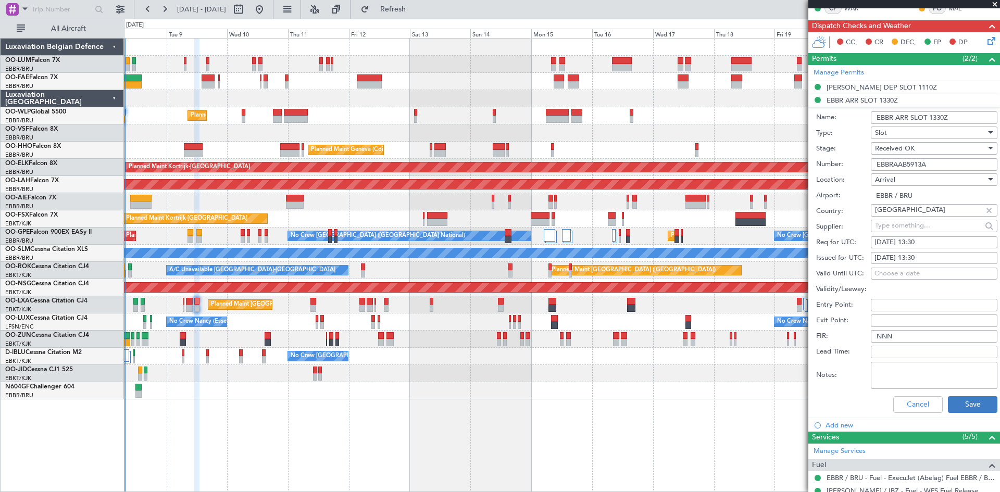
type input "EBBRAAB5913A"
click at [963, 402] on button "Save" at bounding box center [972, 404] width 49 height 17
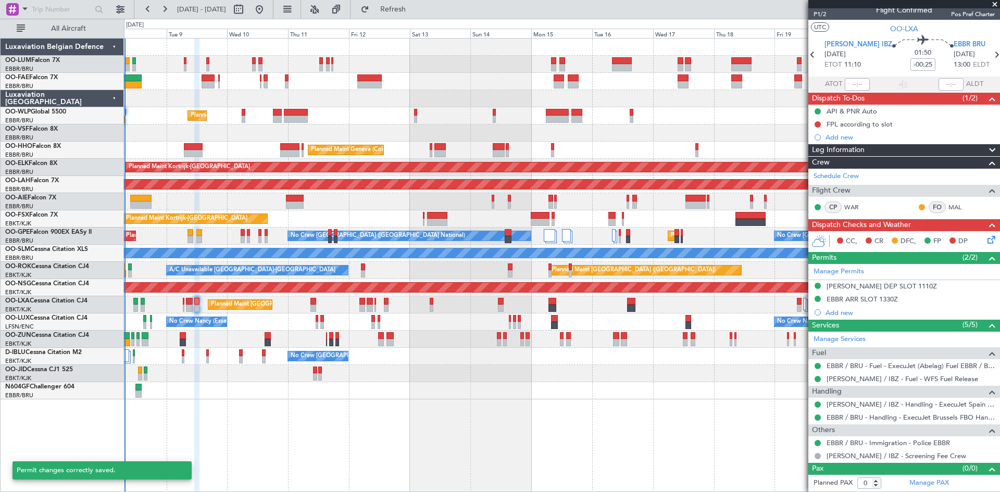
scroll to position [9, 0]
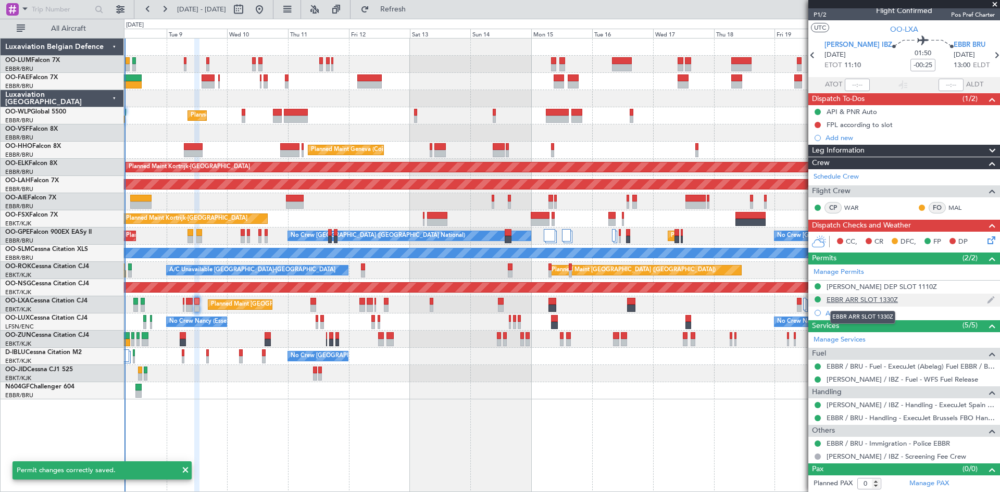
click at [862, 298] on div "EBBR ARR SLOT 1330Z" at bounding box center [862, 299] width 71 height 9
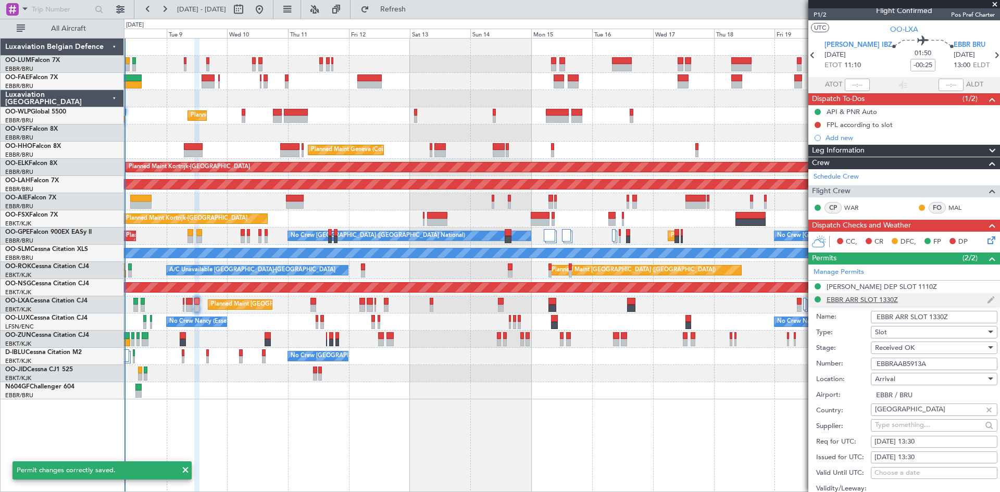
scroll to position [208, 0]
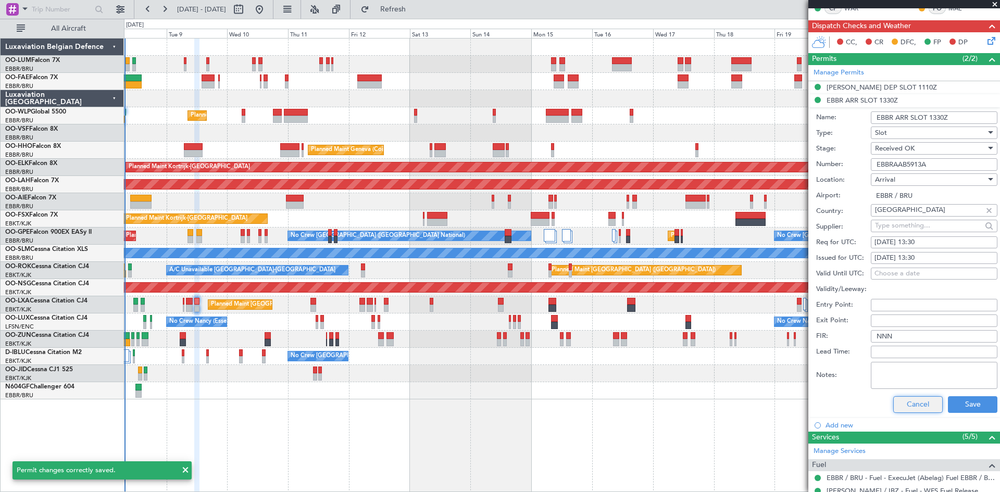
click at [922, 400] on button "Cancel" at bounding box center [917, 404] width 49 height 17
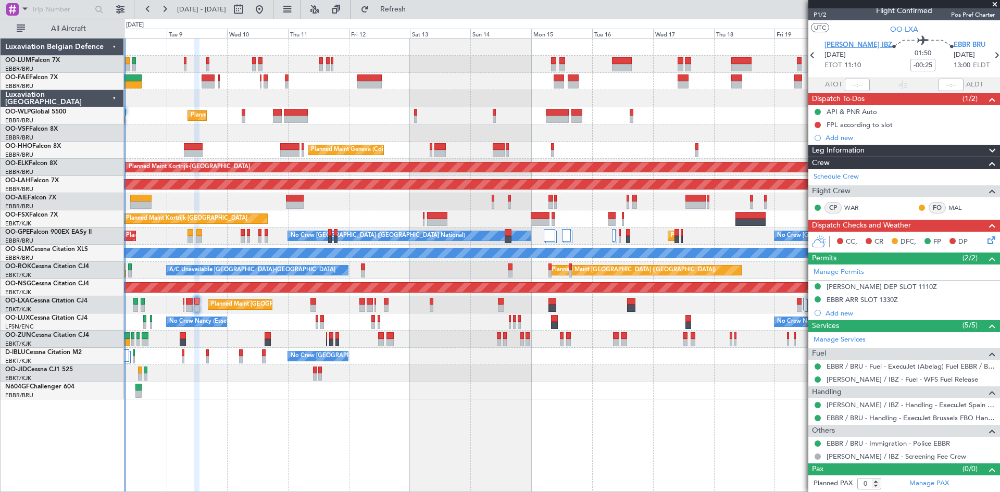
click at [845, 46] on span "LEIB IBZ" at bounding box center [859, 45] width 68 height 10
click at [879, 290] on div "LEIB DEP SLOT 1110Z" at bounding box center [882, 286] width 110 height 9
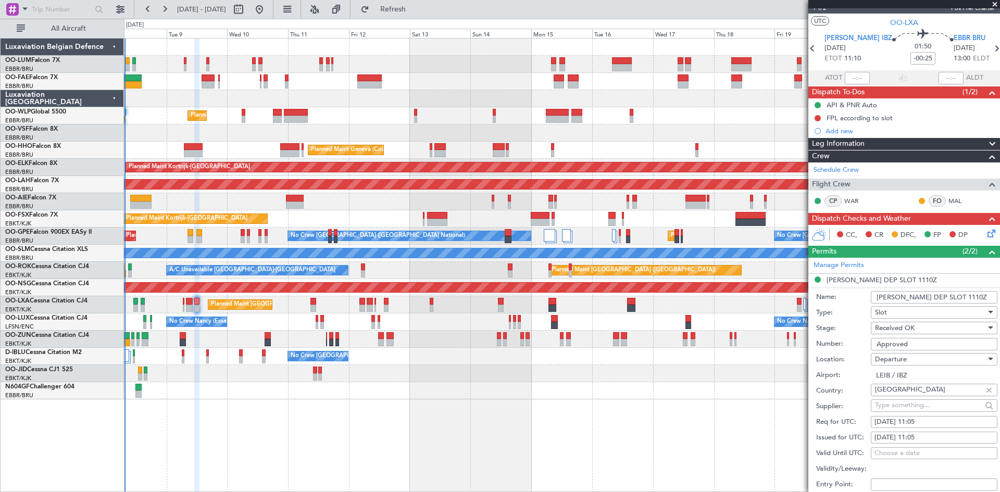
scroll to position [0, 0]
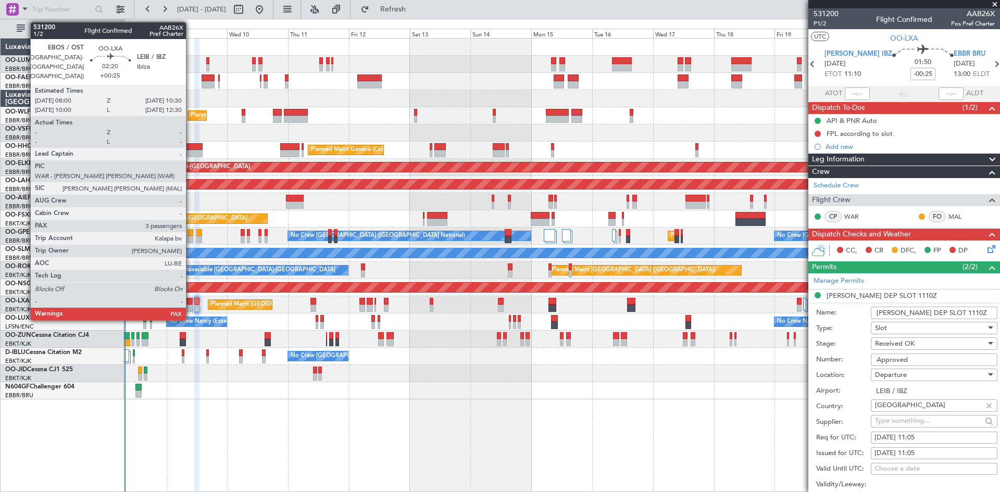
click at [191, 302] on div at bounding box center [189, 301] width 7 height 7
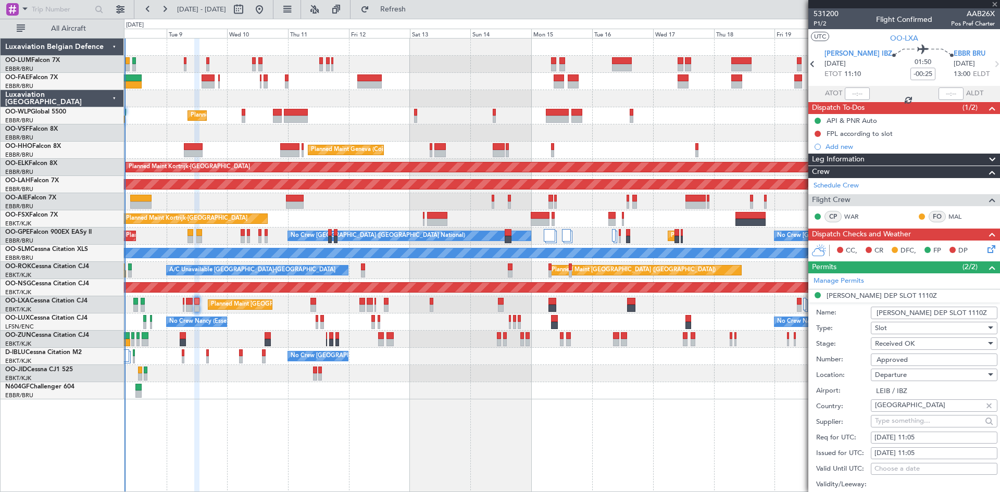
type input "+00:25"
type input "3"
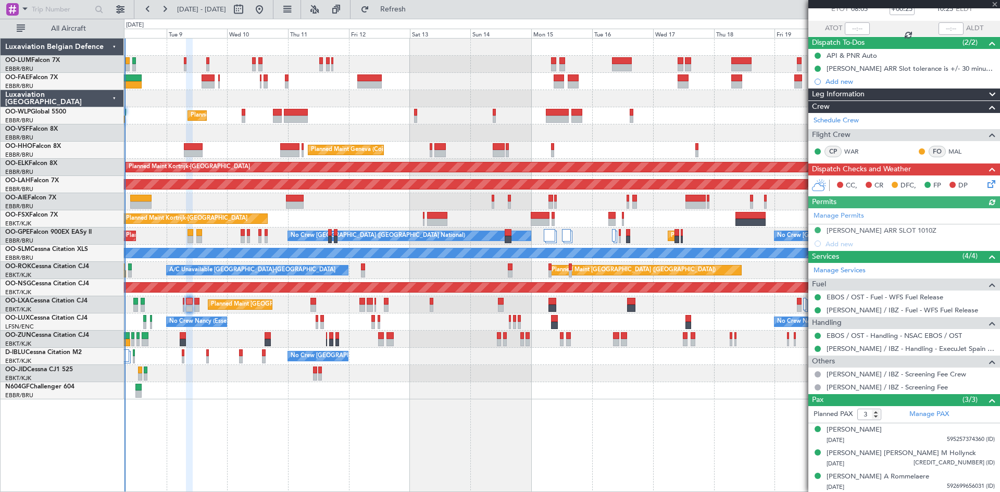
scroll to position [66, 0]
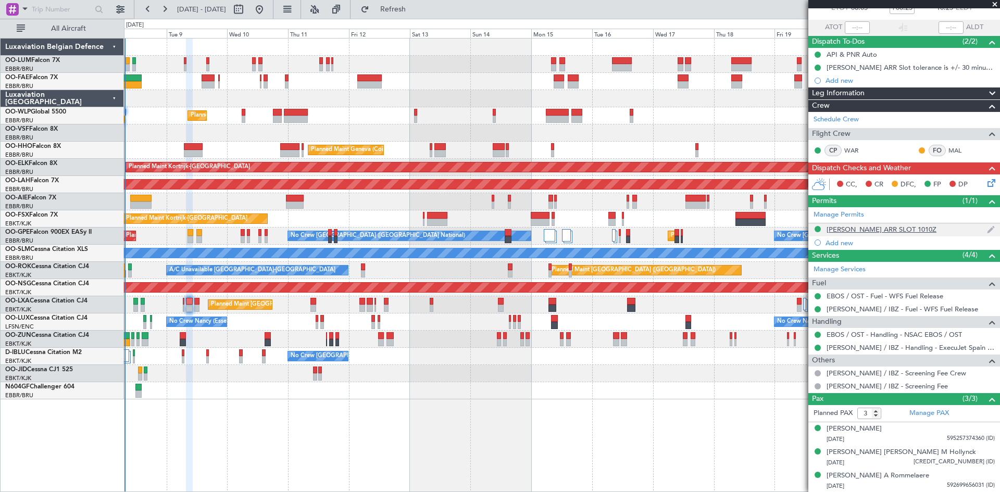
click at [846, 229] on div "LEIB ARR SLOT 1010Z" at bounding box center [882, 229] width 110 height 9
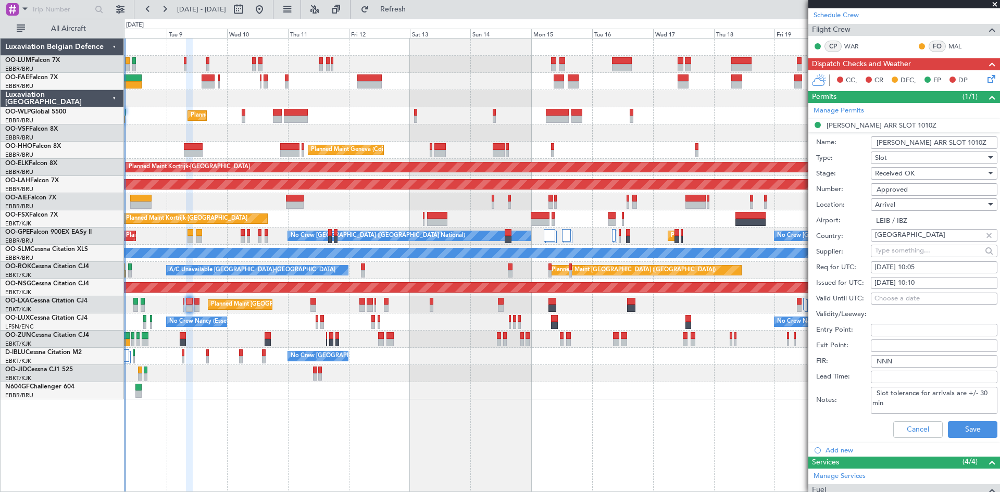
scroll to position [313, 0]
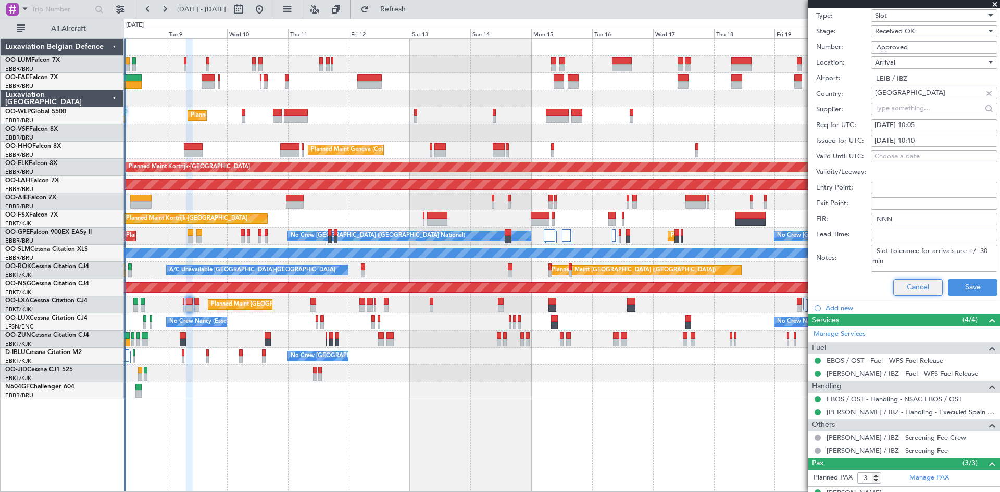
click at [901, 288] on button "Cancel" at bounding box center [917, 287] width 49 height 17
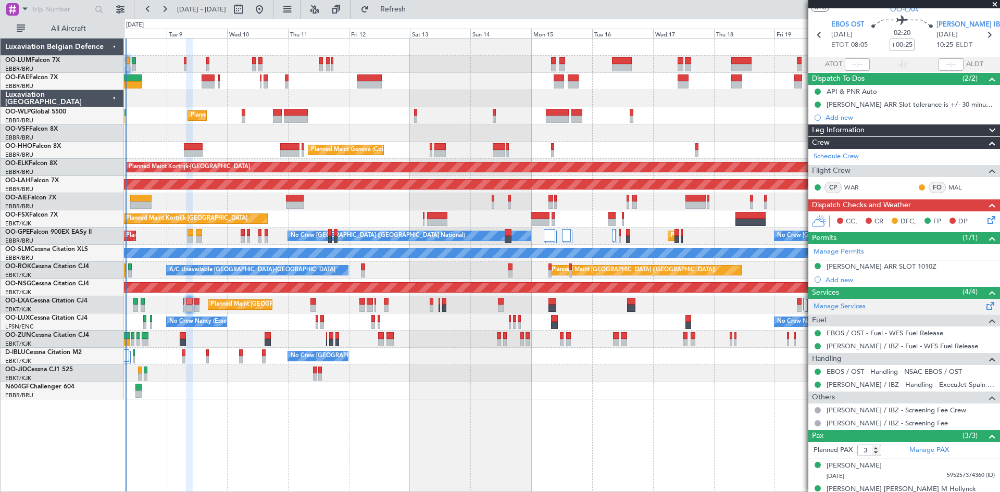
scroll to position [0, 0]
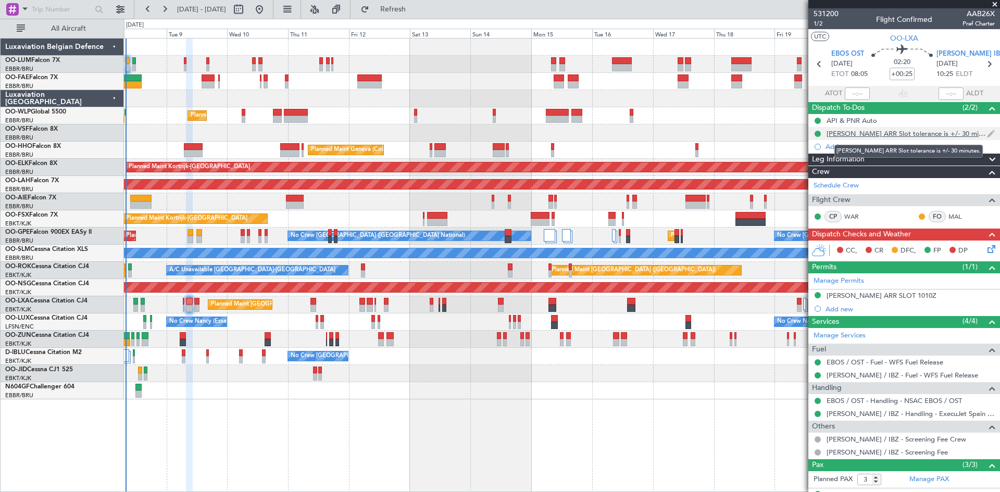
click at [900, 132] on div "LEIB ARR Slot tolerance is +/- 30 minutes." at bounding box center [907, 133] width 160 height 9
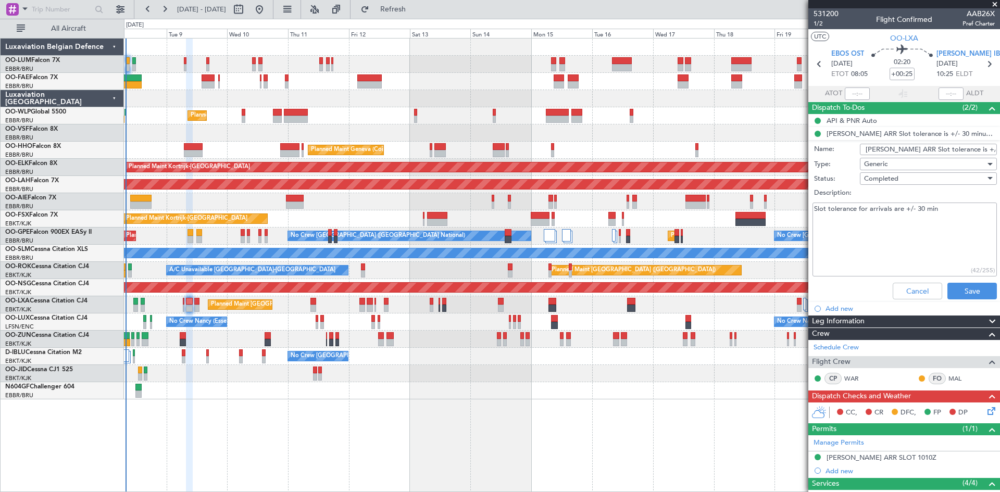
drag, startPoint x: 820, startPoint y: 208, endPoint x: 936, endPoint y: 205, distance: 116.2
click at [936, 205] on textarea "Slot tolerance for arrivals are +/- 30 min" at bounding box center [905, 240] width 184 height 74
click at [939, 211] on textarea "Slot tolerance for arrivals are +/- 30 min" at bounding box center [905, 240] width 184 height 74
click at [908, 292] on button "Cancel" at bounding box center [917, 291] width 49 height 17
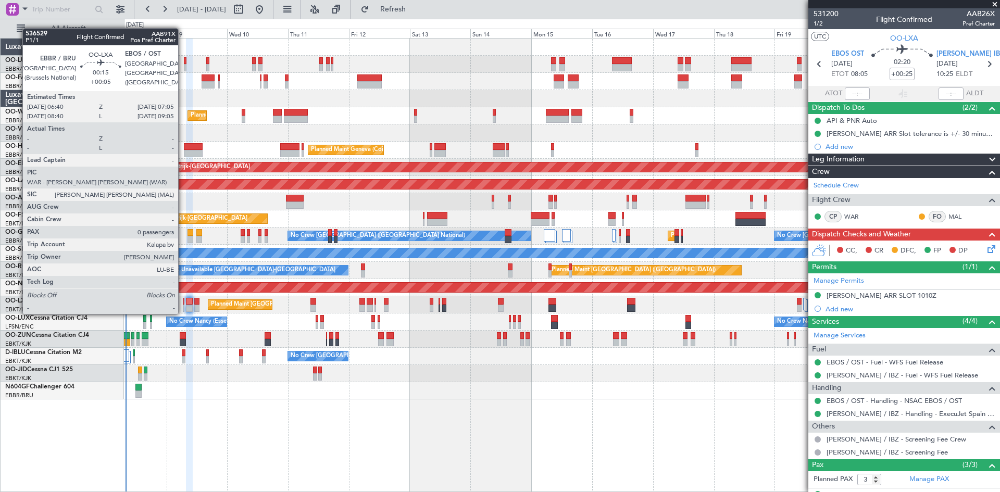
click at [183, 304] on div at bounding box center [184, 301] width 2 height 7
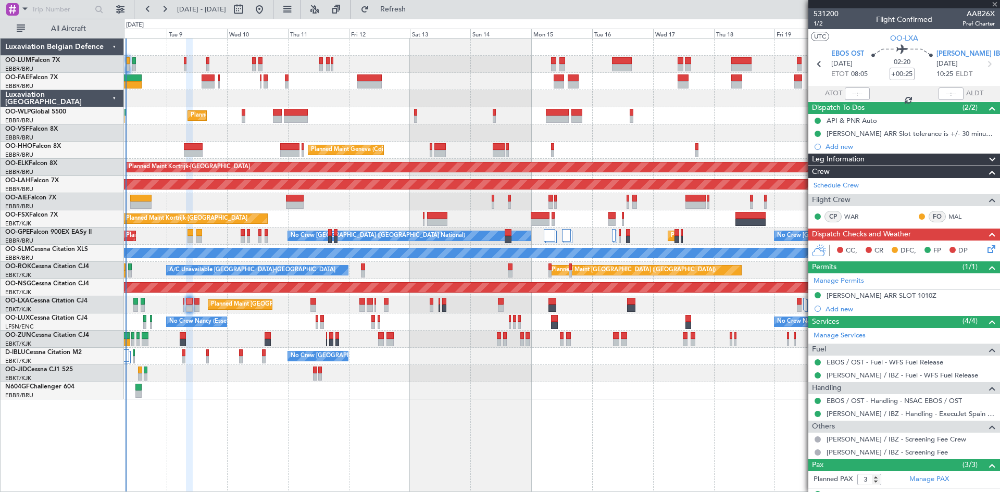
type input "+00:05"
type input "0"
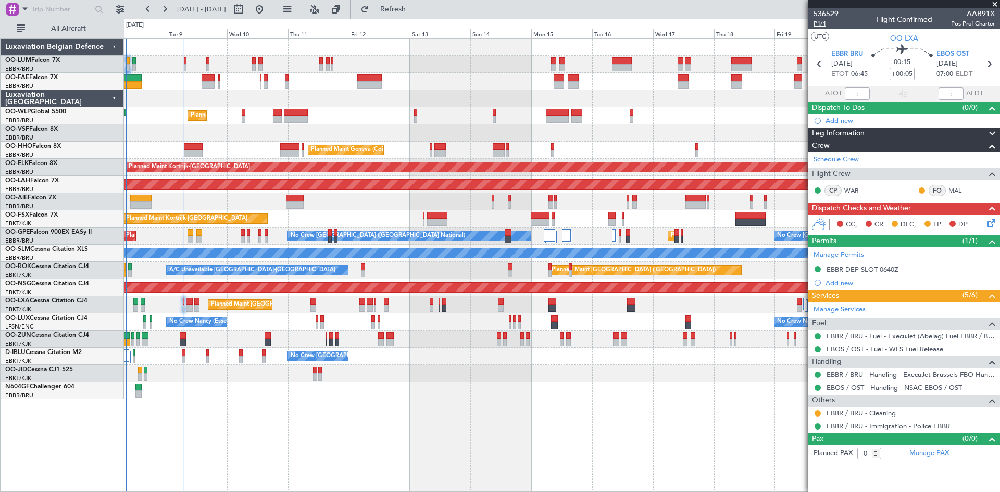
click at [825, 25] on span "P1/1" at bounding box center [826, 23] width 25 height 9
click at [990, 226] on icon at bounding box center [990, 221] width 8 height 8
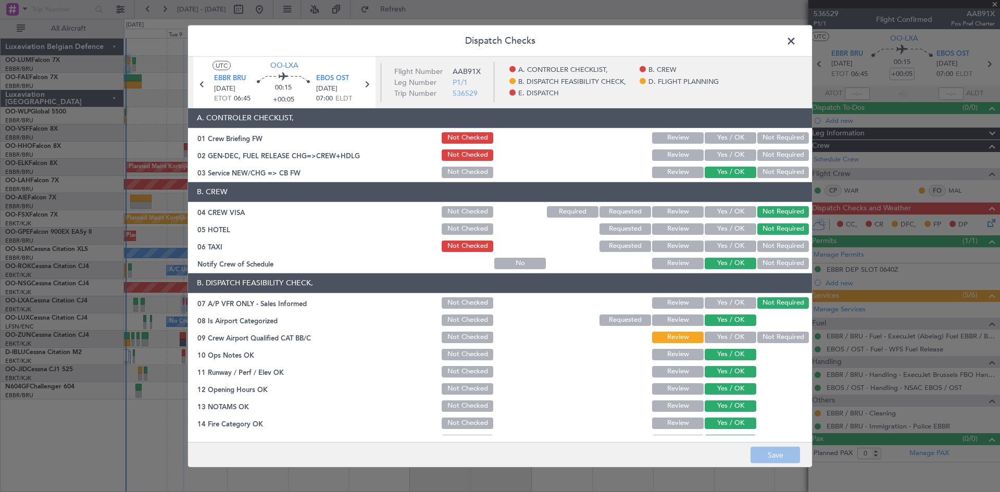
click at [724, 155] on button "Yes / OK" at bounding box center [731, 155] width 52 height 11
click at [720, 138] on button "Yes / OK" at bounding box center [731, 137] width 52 height 11
click at [771, 457] on button "Save" at bounding box center [775, 455] width 49 height 17
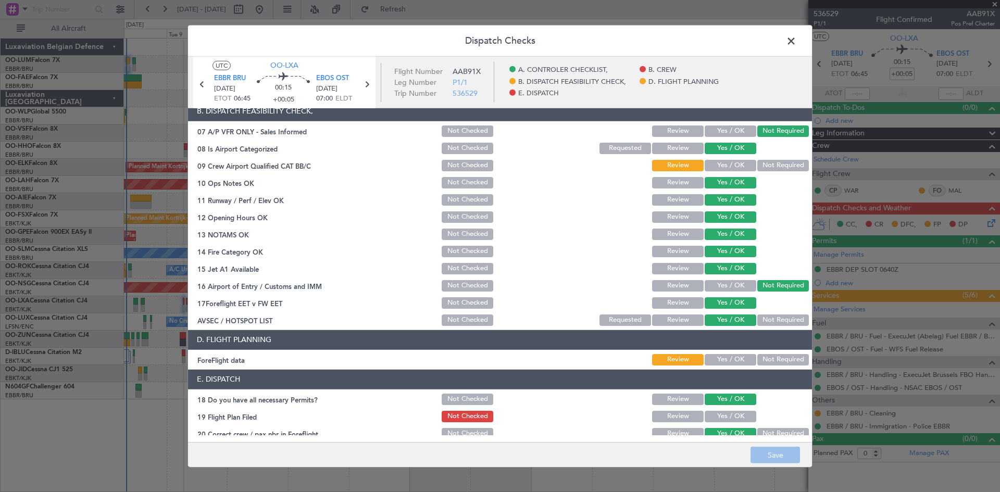
scroll to position [197, 0]
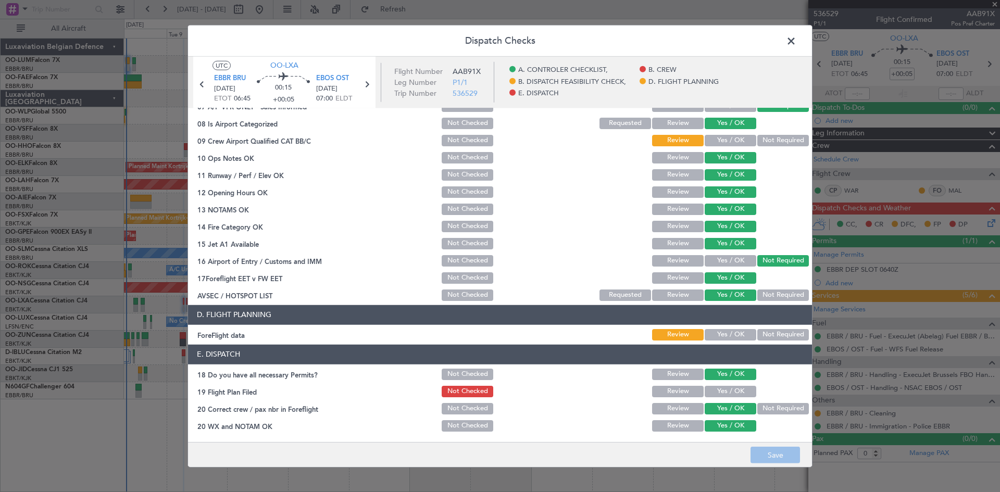
drag, startPoint x: 720, startPoint y: 331, endPoint x: 720, endPoint y: 356, distance: 24.5
click at [720, 331] on button "Yes / OK" at bounding box center [731, 334] width 52 height 11
click at [715, 392] on button "Yes / OK" at bounding box center [731, 391] width 52 height 11
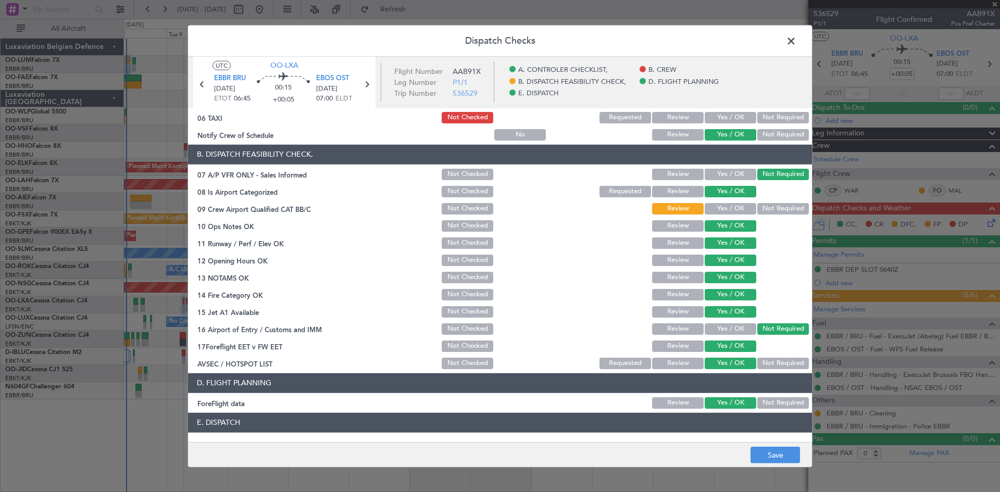
scroll to position [0, 0]
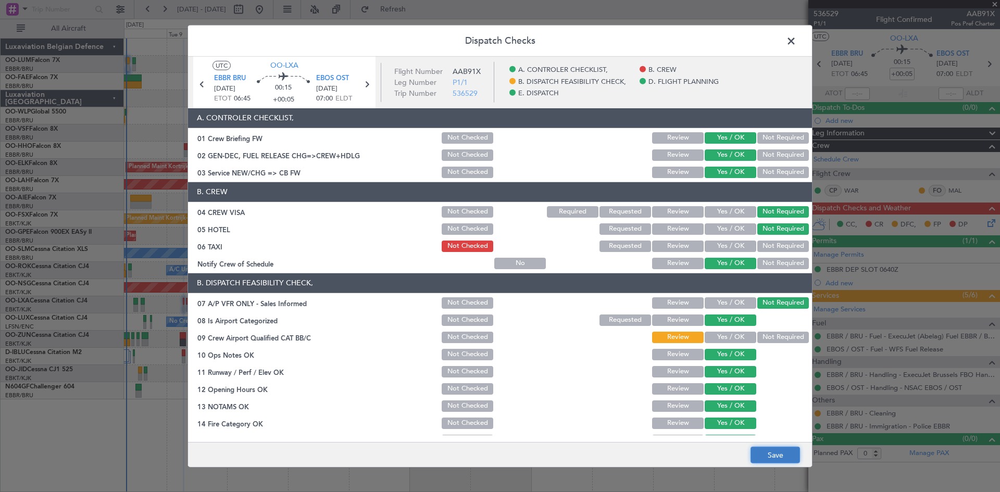
click at [777, 454] on button "Save" at bounding box center [775, 455] width 49 height 17
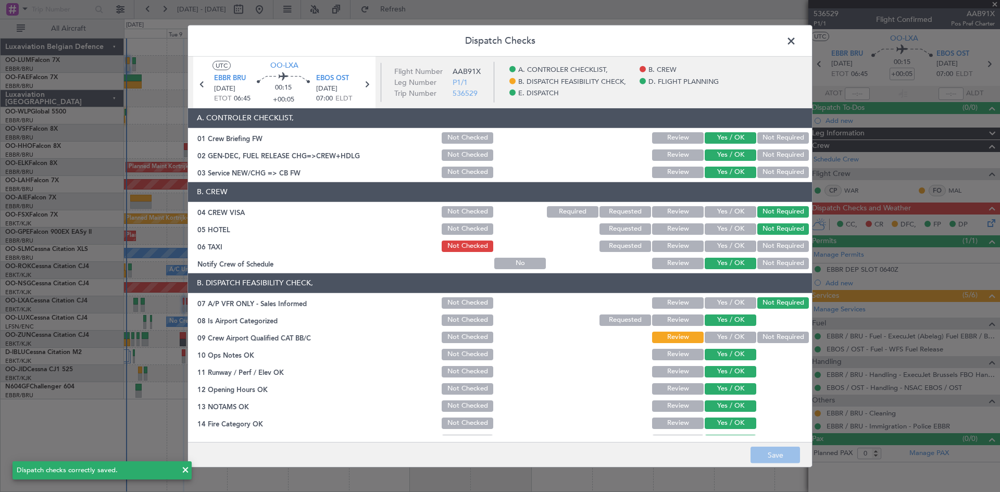
click at [796, 34] on span at bounding box center [796, 43] width 0 height 21
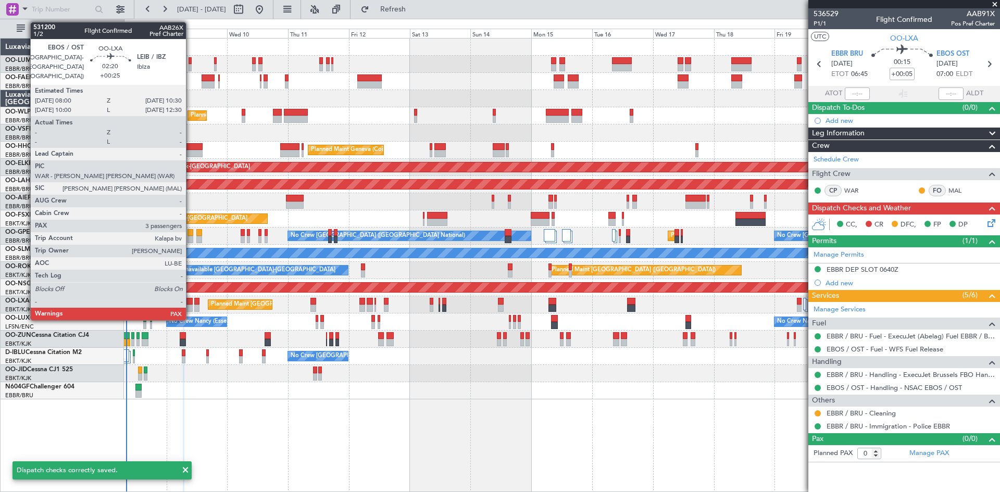
click at [191, 301] on div at bounding box center [189, 301] width 7 height 7
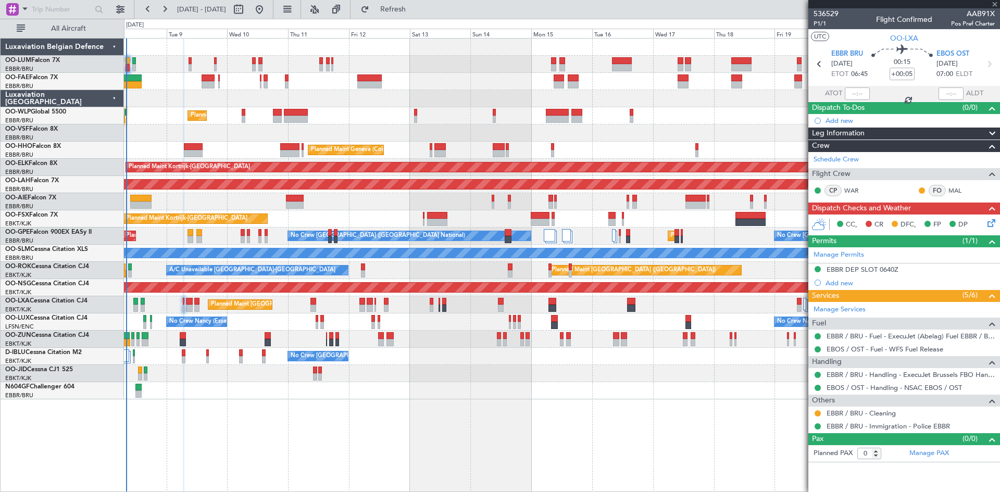
type input "+00:25"
type input "3"
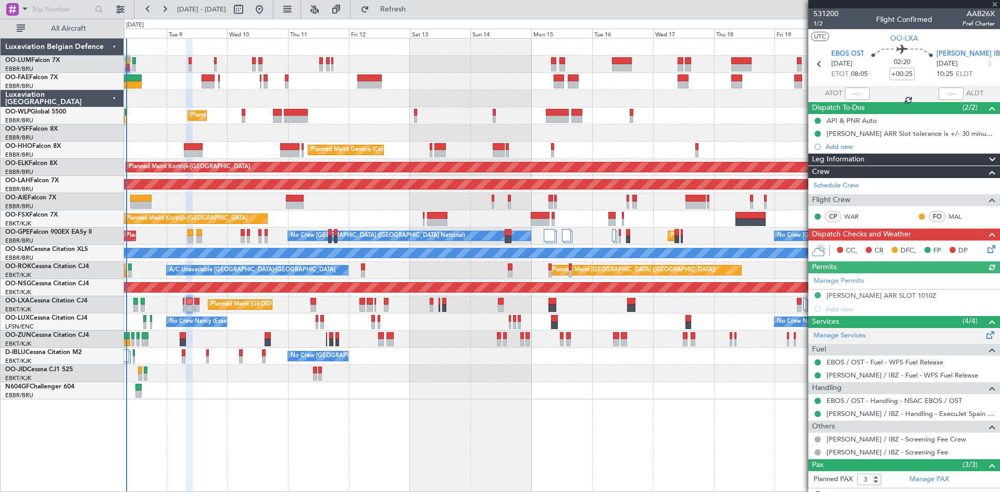
scroll to position [66, 0]
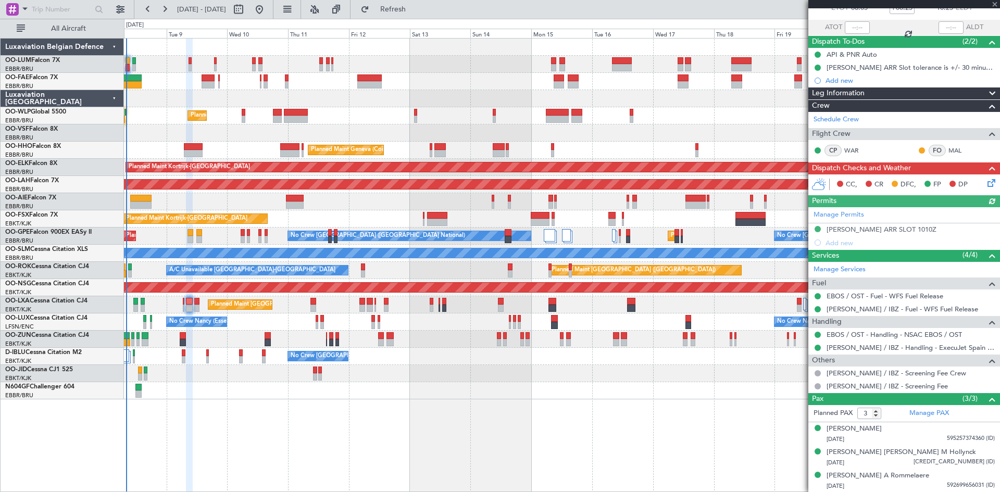
click at [986, 178] on icon at bounding box center [990, 181] width 8 height 8
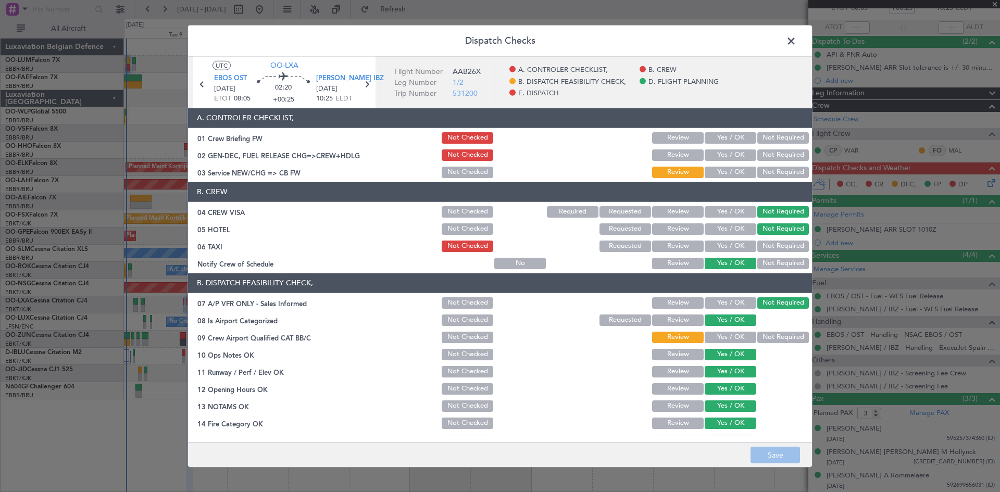
click at [731, 135] on button "Yes / OK" at bounding box center [731, 137] width 52 height 11
click at [726, 152] on button "Yes / OK" at bounding box center [731, 155] width 52 height 11
click at [726, 158] on button "Yes / OK" at bounding box center [731, 155] width 52 height 11
click at [724, 165] on div "Yes / OK" at bounding box center [729, 172] width 53 height 15
click at [741, 168] on button "Yes / OK" at bounding box center [731, 172] width 52 height 11
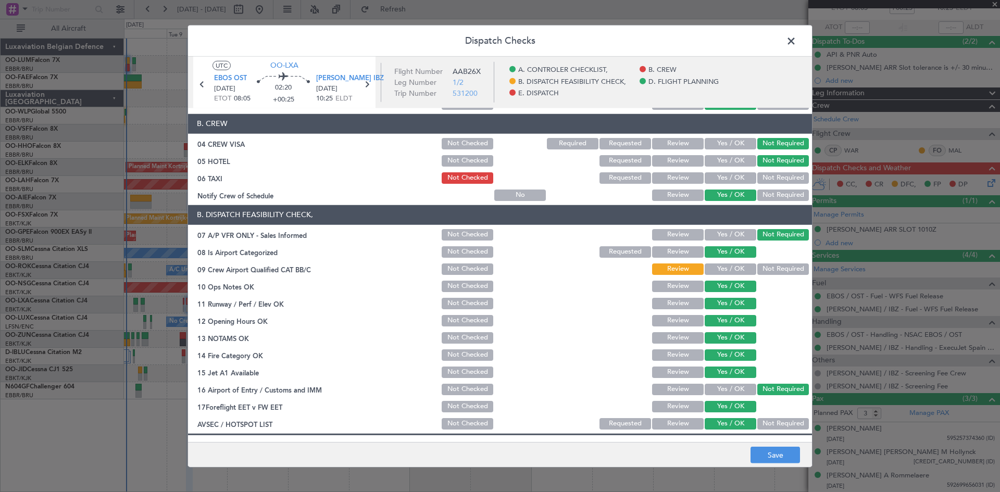
scroll to position [52, 0]
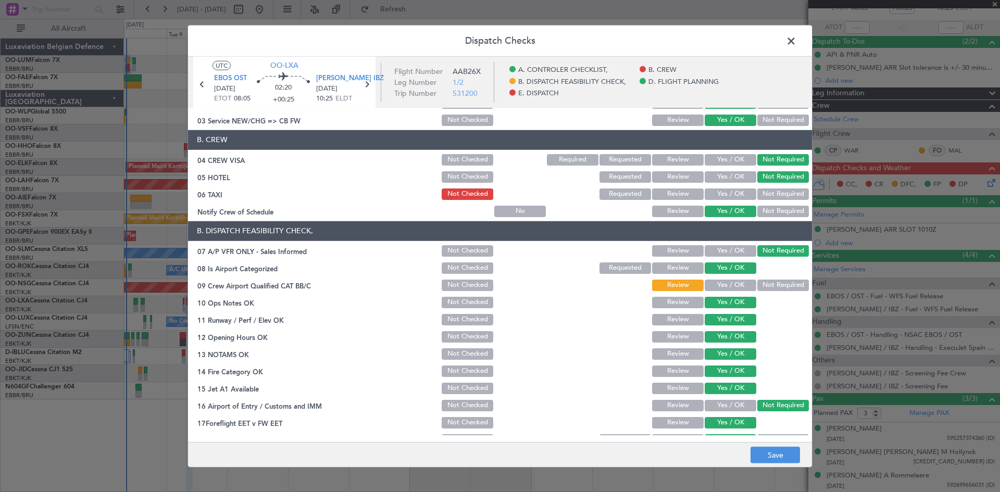
click at [790, 193] on button "Not Required" at bounding box center [783, 194] width 52 height 11
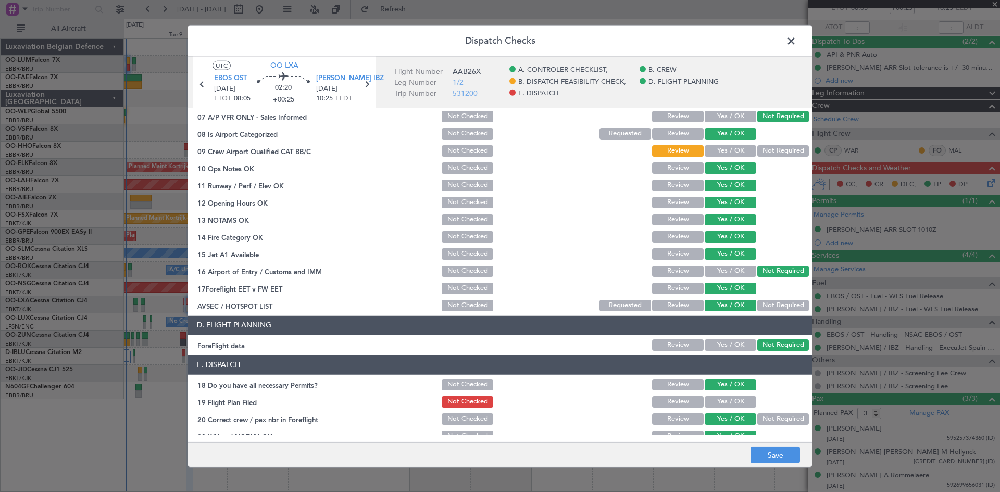
scroll to position [197, 0]
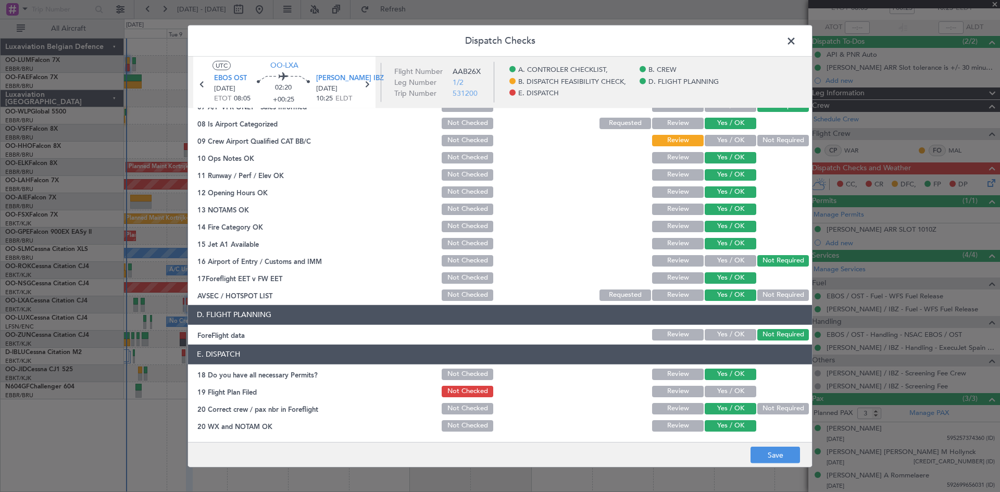
click at [722, 394] on button "Yes / OK" at bounding box center [731, 391] width 52 height 11
click at [770, 458] on button "Save" at bounding box center [775, 455] width 49 height 17
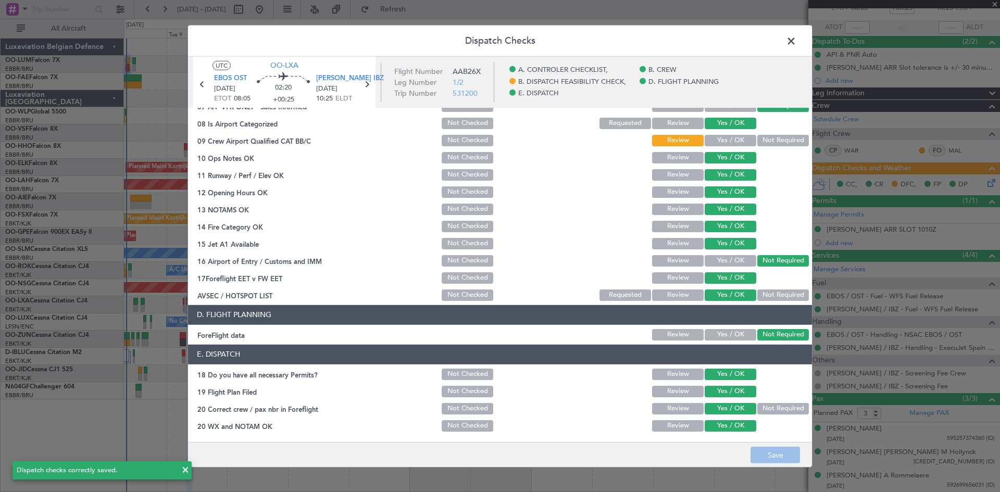
click at [796, 41] on span at bounding box center [796, 43] width 0 height 21
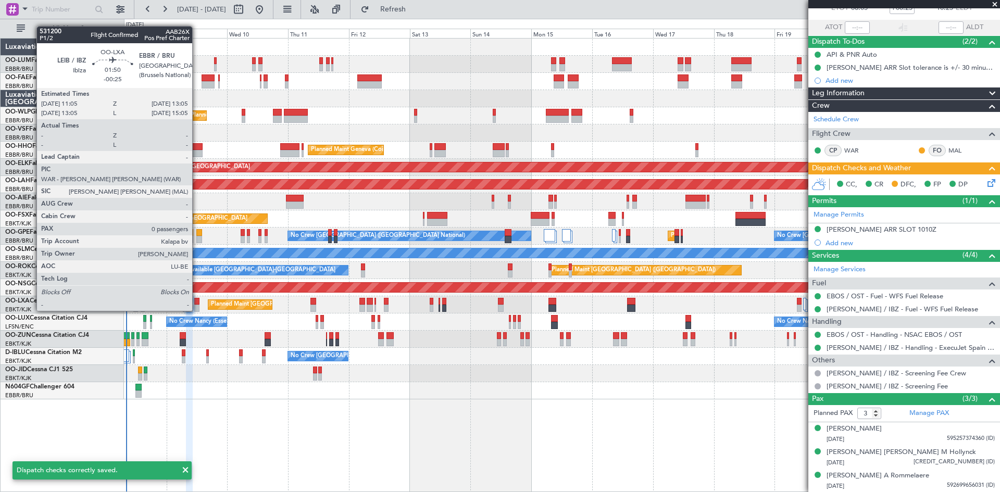
click at [196, 301] on div at bounding box center [196, 301] width 5 height 7
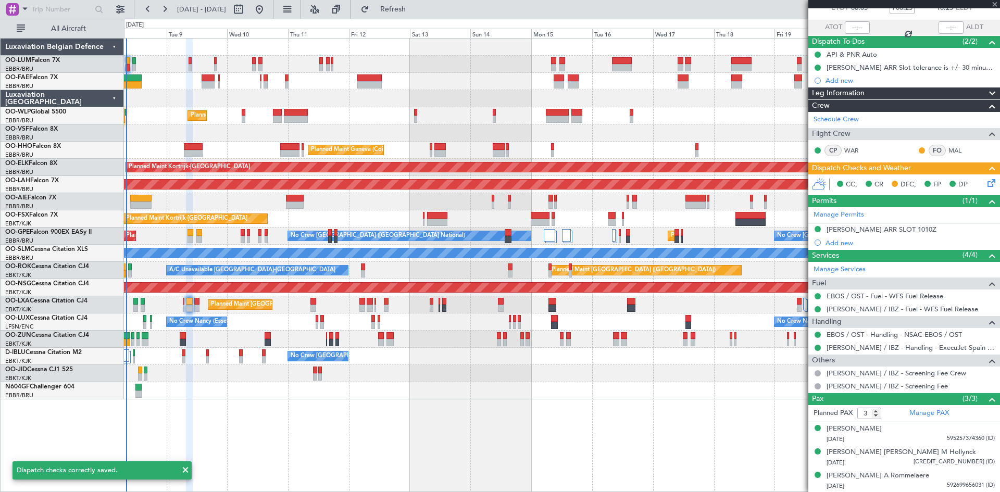
type input "-00:25"
type input "0"
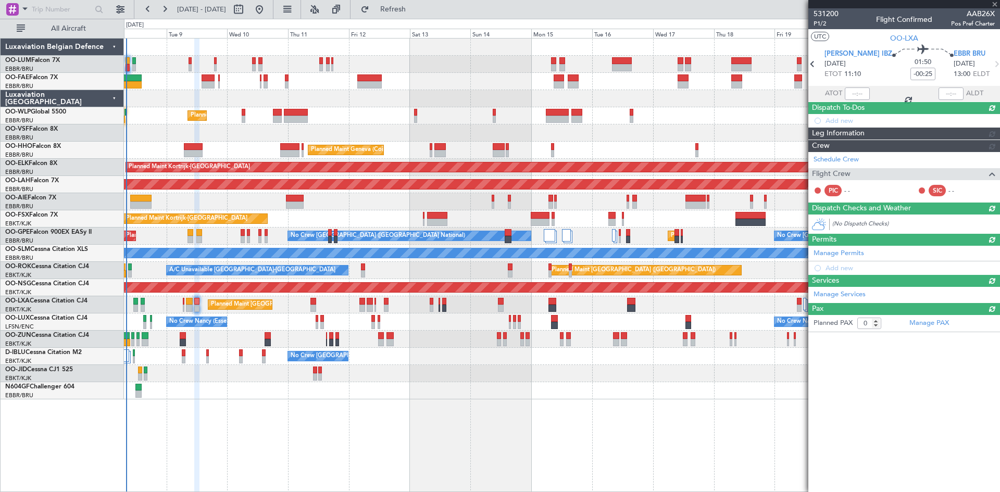
scroll to position [0, 0]
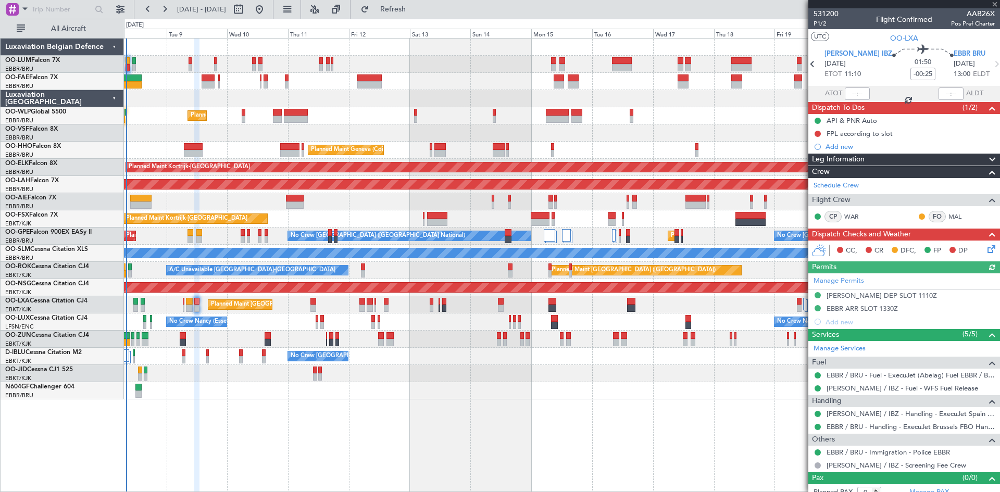
click at [986, 245] on icon at bounding box center [990, 247] width 8 height 8
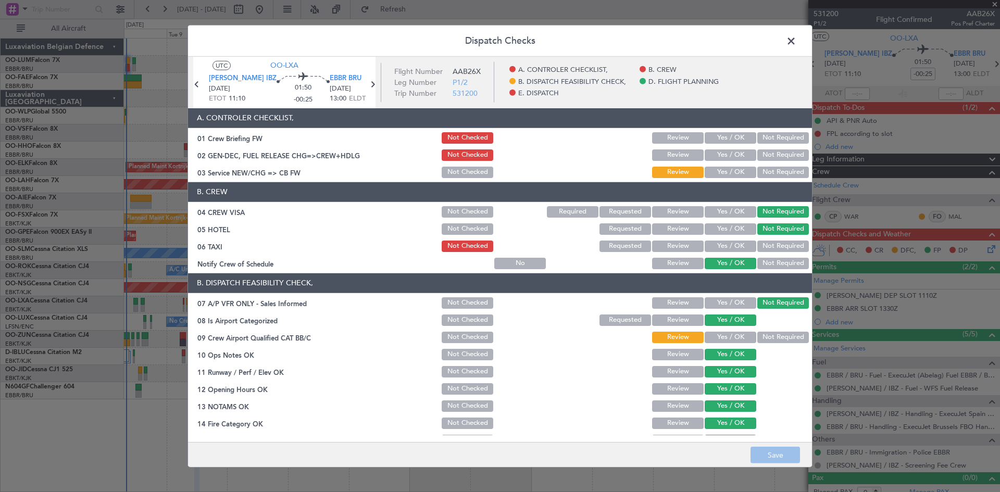
click at [734, 139] on button "Yes / OK" at bounding box center [731, 137] width 52 height 11
click at [735, 152] on button "Yes / OK" at bounding box center [731, 155] width 52 height 11
click at [730, 167] on button "Yes / OK" at bounding box center [731, 172] width 52 height 11
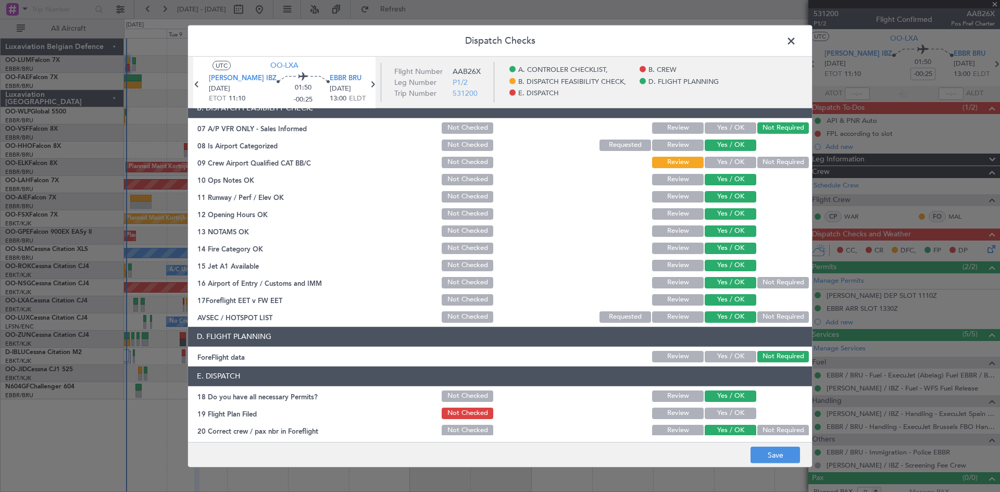
scroll to position [197, 0]
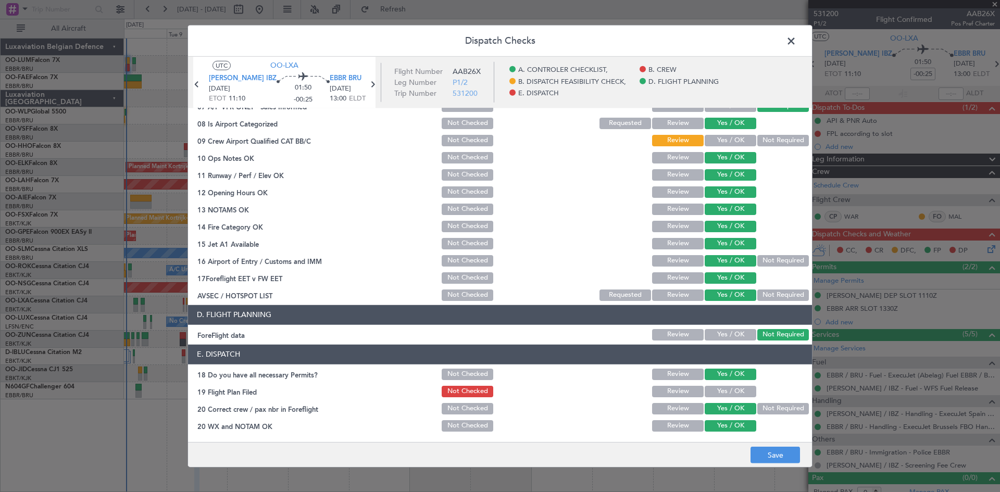
click at [731, 391] on button "Yes / OK" at bounding box center [731, 391] width 52 height 11
click at [768, 438] on main "UTC OO-LXA LEIB IBZ 09/09/2025 ETOT 11:10 01:50 -00:25 EBBR BRU 09/09/2025 13:0…" at bounding box center [500, 251] width 624 height 390
click at [778, 453] on button "Save" at bounding box center [775, 455] width 49 height 17
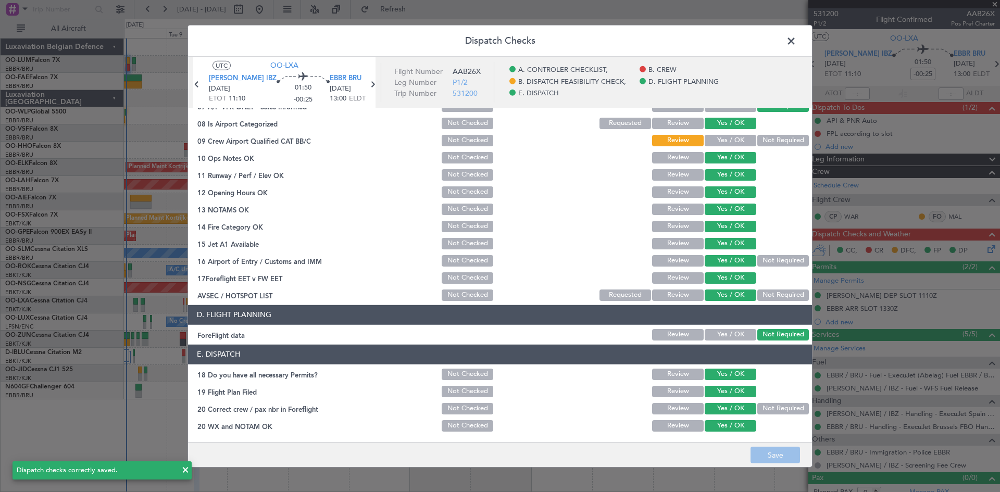
click at [796, 39] on span at bounding box center [796, 43] width 0 height 21
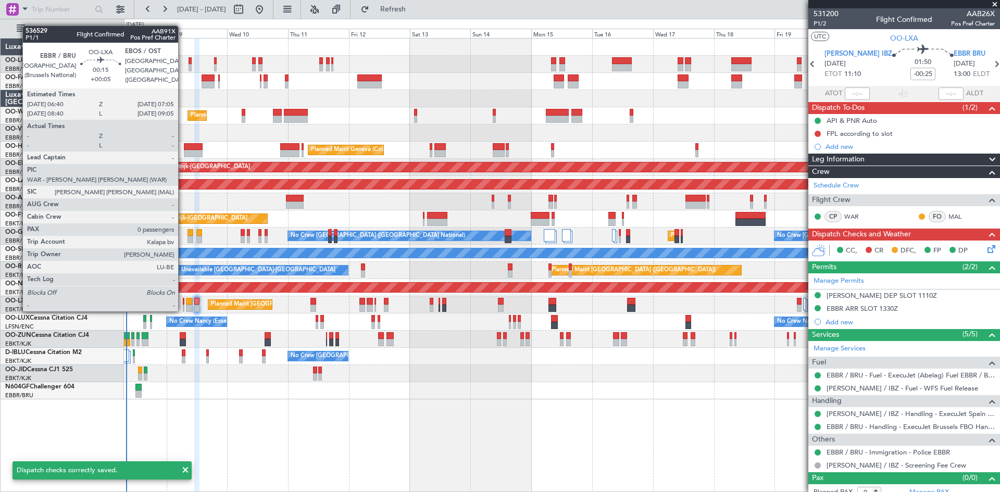
click at [183, 301] on div at bounding box center [184, 301] width 2 height 7
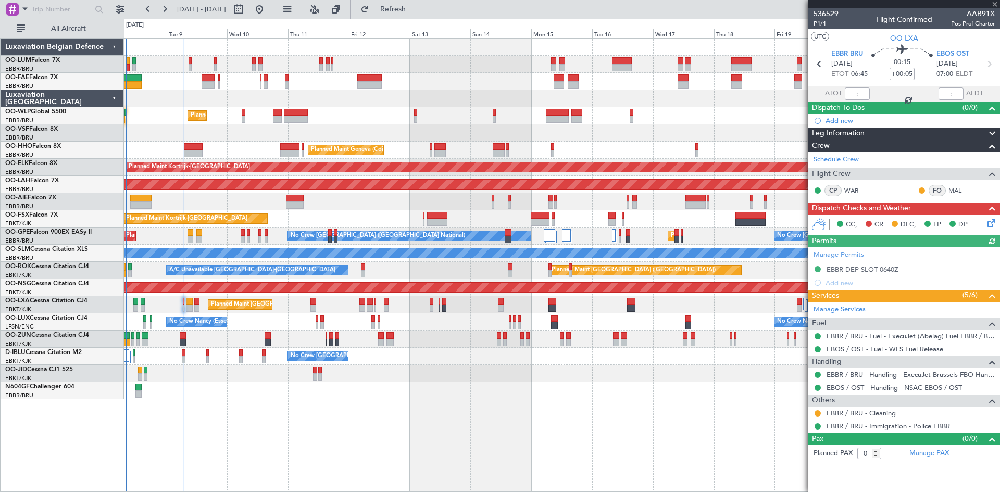
click at [989, 221] on icon at bounding box center [990, 221] width 8 height 8
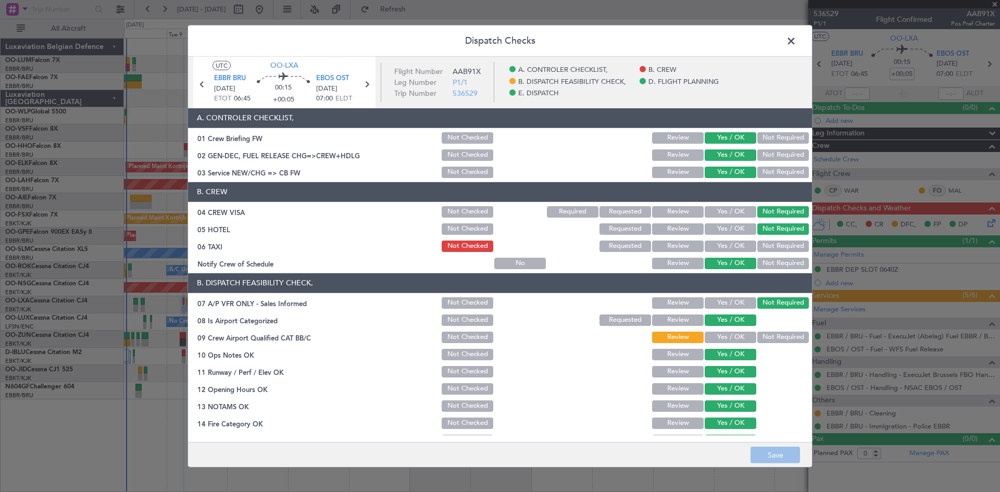
click at [728, 339] on button "Yes / OK" at bounding box center [731, 337] width 52 height 11
click at [778, 454] on button "Save" at bounding box center [775, 455] width 49 height 17
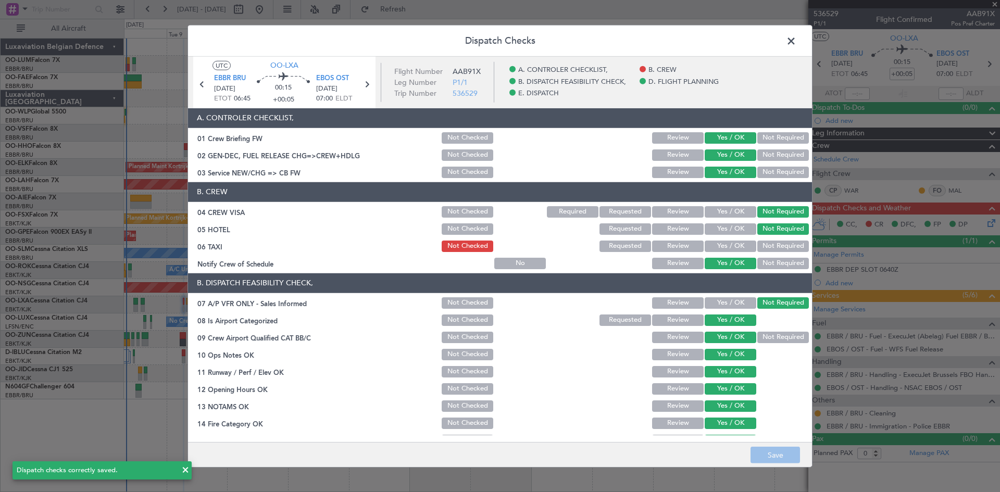
click at [796, 44] on span at bounding box center [796, 43] width 0 height 21
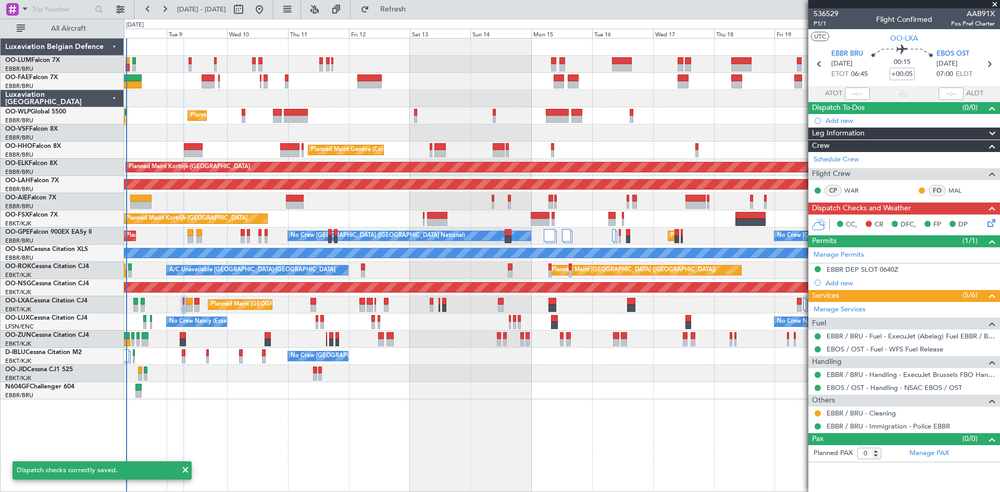
click at [639, 363] on div "No Crew Brussels (Brussels National) A/C Unavailable Brussels (Brussels Nationa…" at bounding box center [562, 356] width 876 height 17
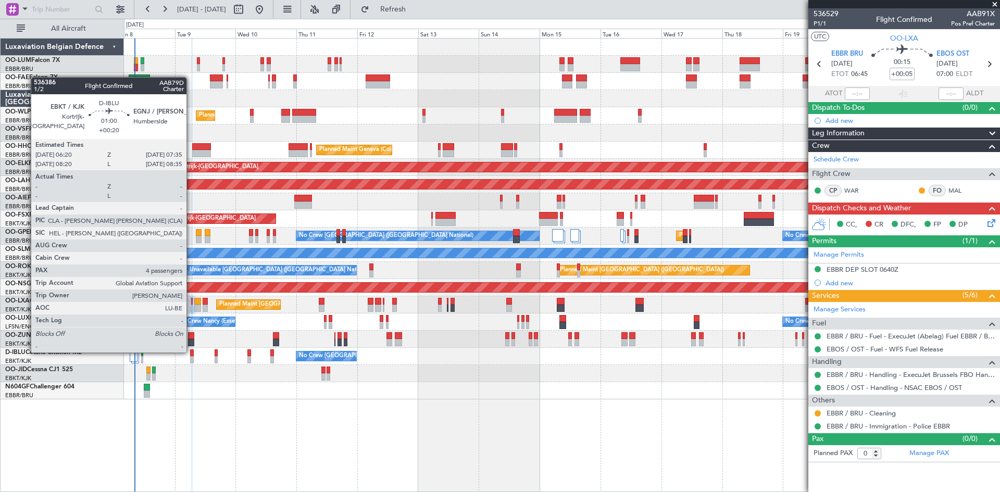
click at [191, 352] on div at bounding box center [192, 353] width 4 height 7
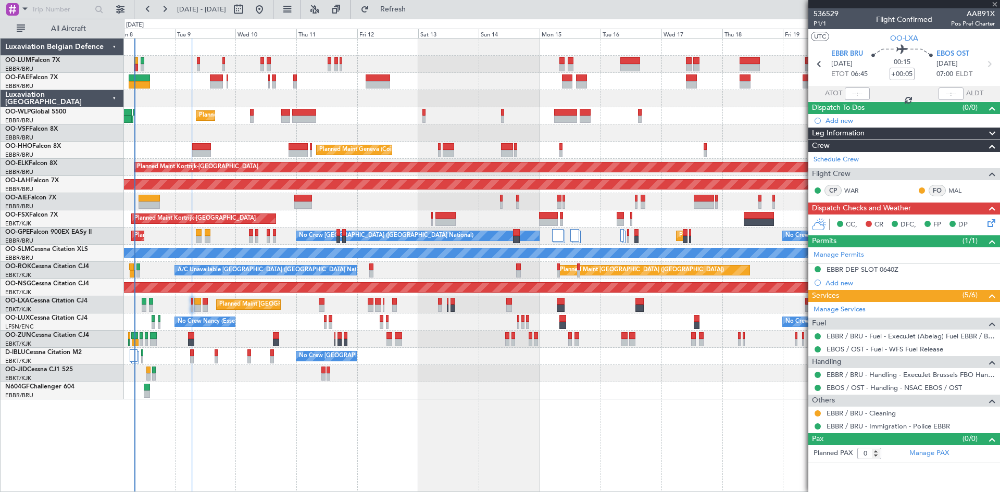
type input "+00:20"
type input "4"
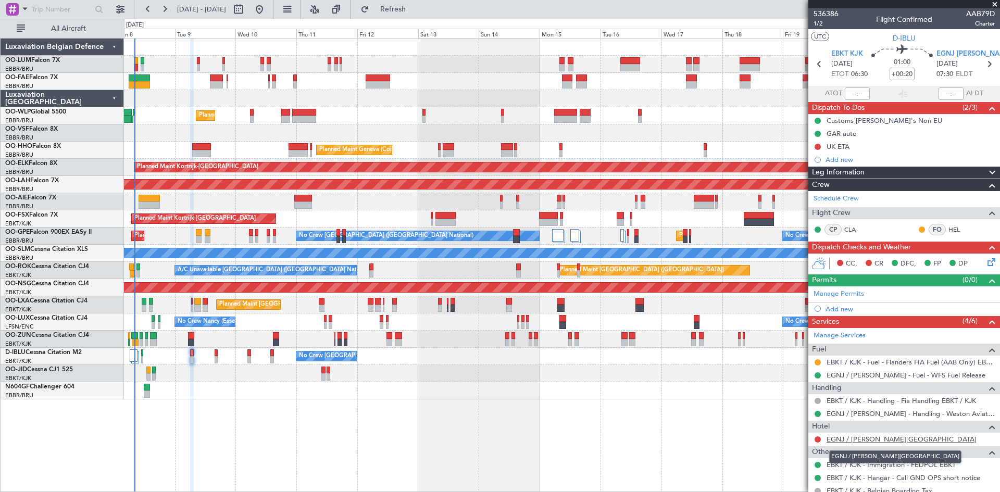
scroll to position [128, 0]
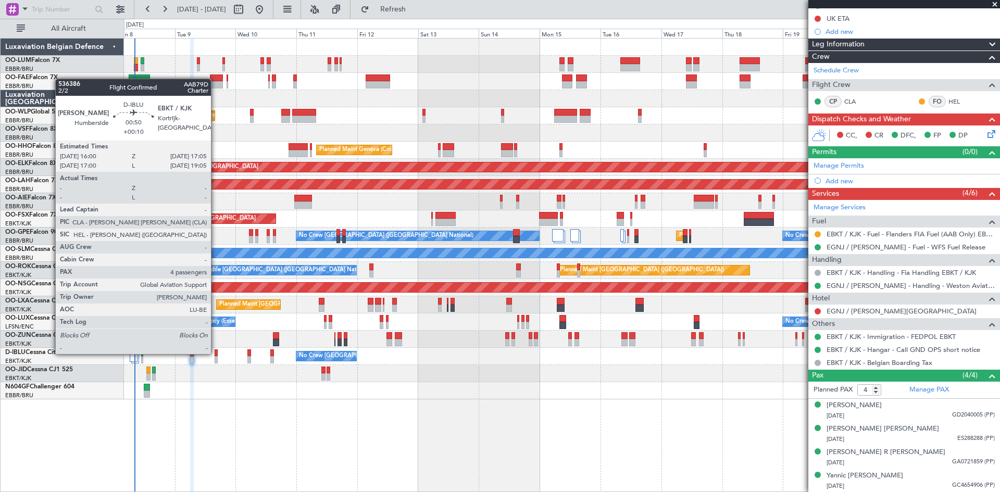
click at [216, 353] on div at bounding box center [216, 353] width 3 height 7
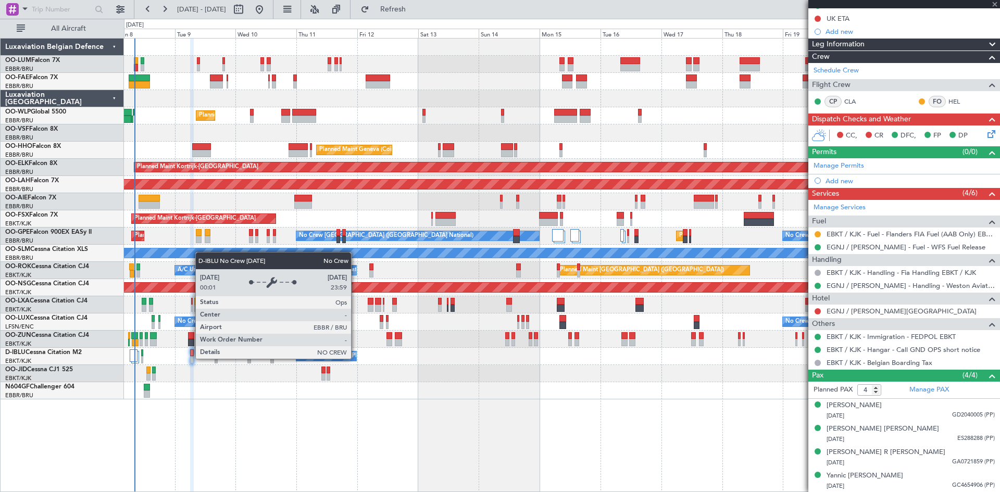
type input "+00:10"
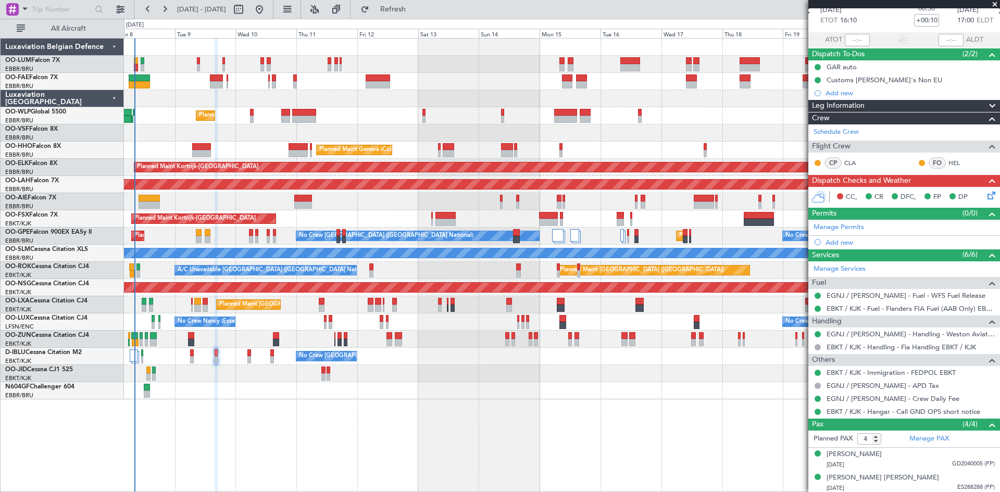
scroll to position [0, 0]
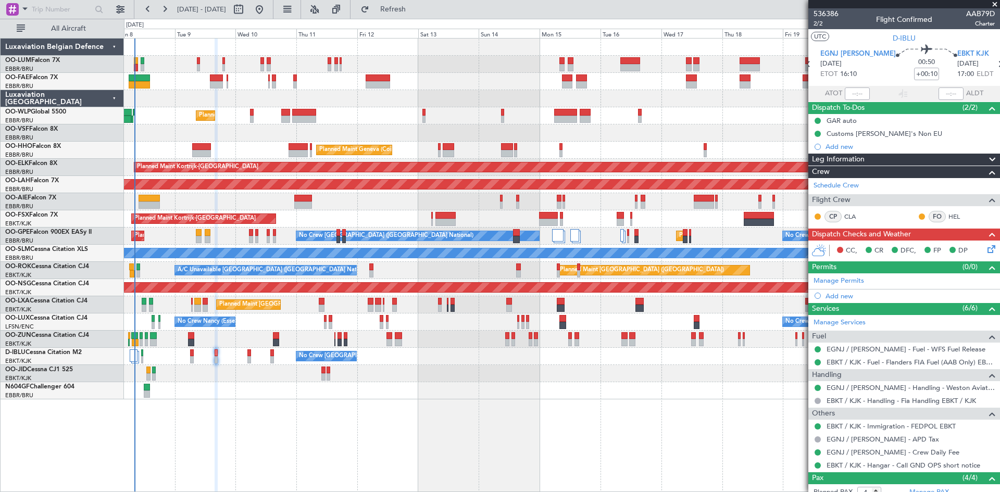
click at [987, 246] on icon at bounding box center [990, 247] width 8 height 8
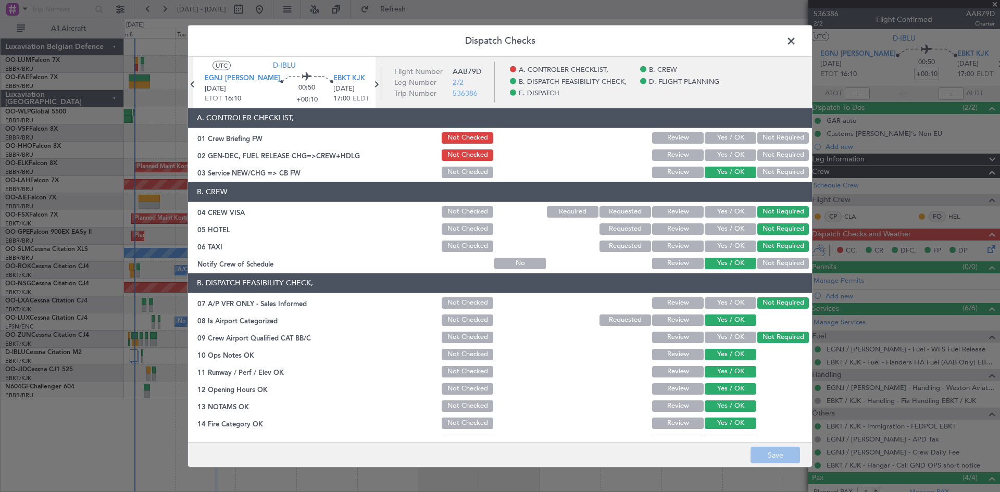
click at [796, 40] on span at bounding box center [796, 43] width 0 height 21
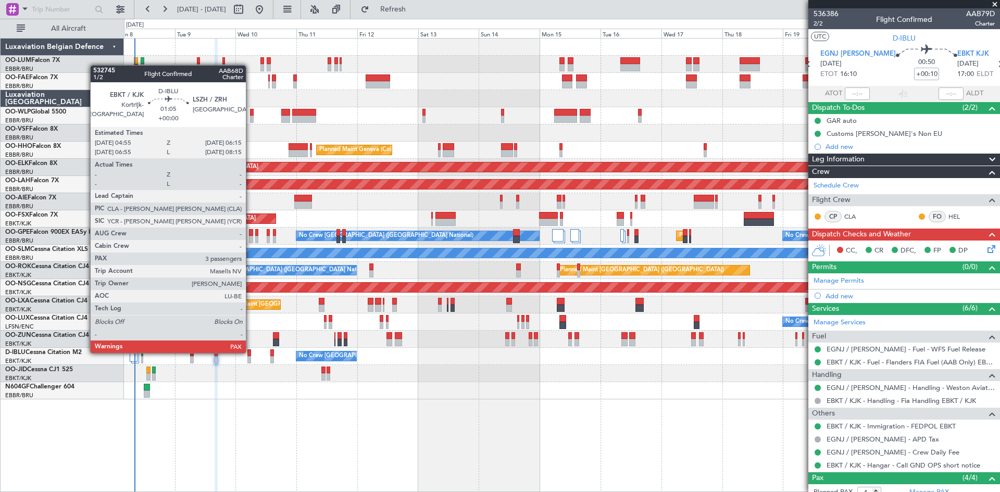
click at [251, 352] on div at bounding box center [249, 353] width 4 height 7
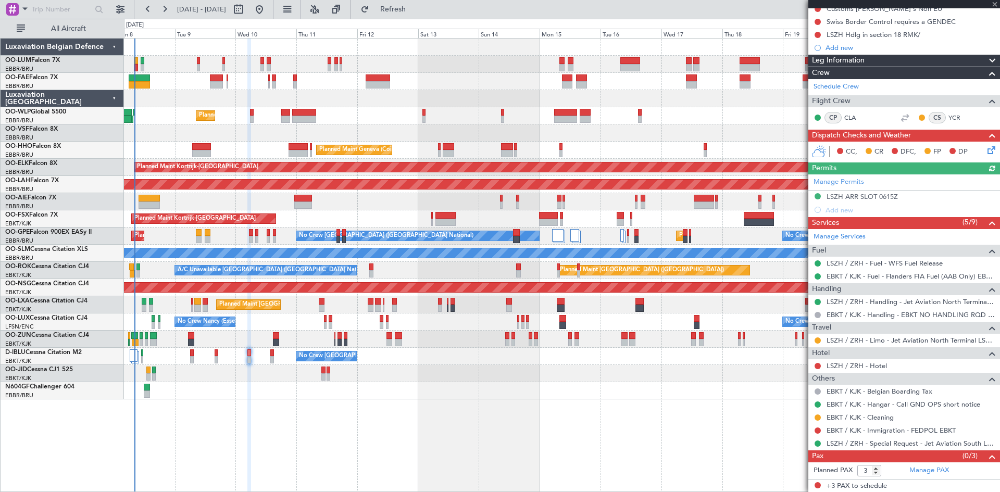
scroll to position [113, 0]
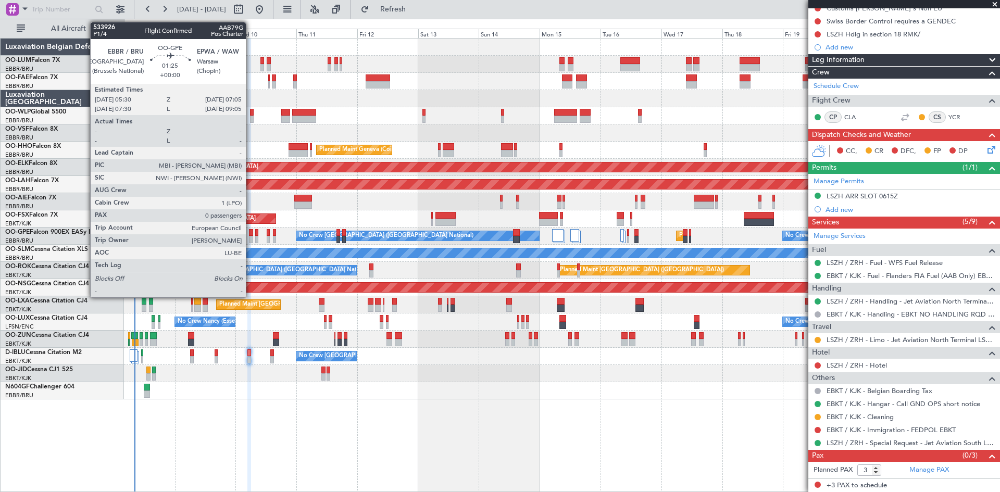
click at [251, 231] on div at bounding box center [251, 232] width 4 height 7
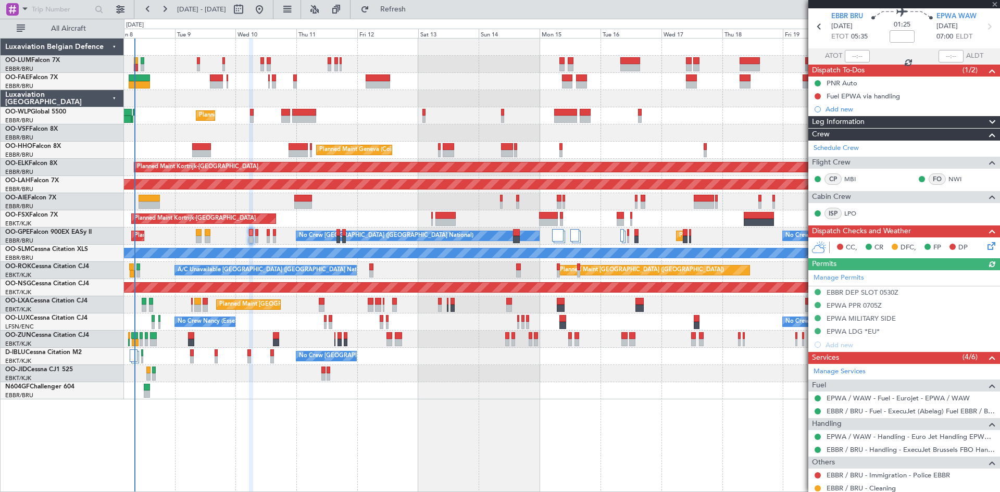
scroll to position [69, 0]
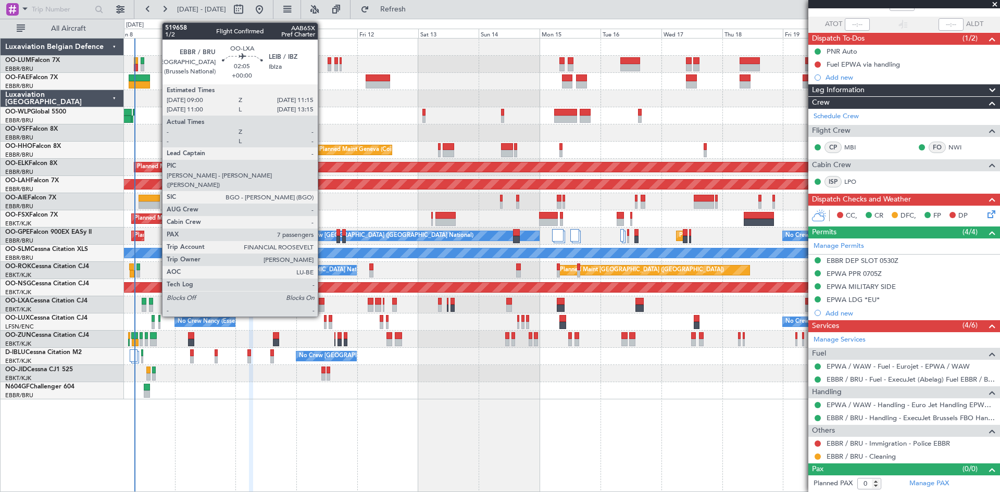
click at [322, 298] on div at bounding box center [322, 301] width 6 height 7
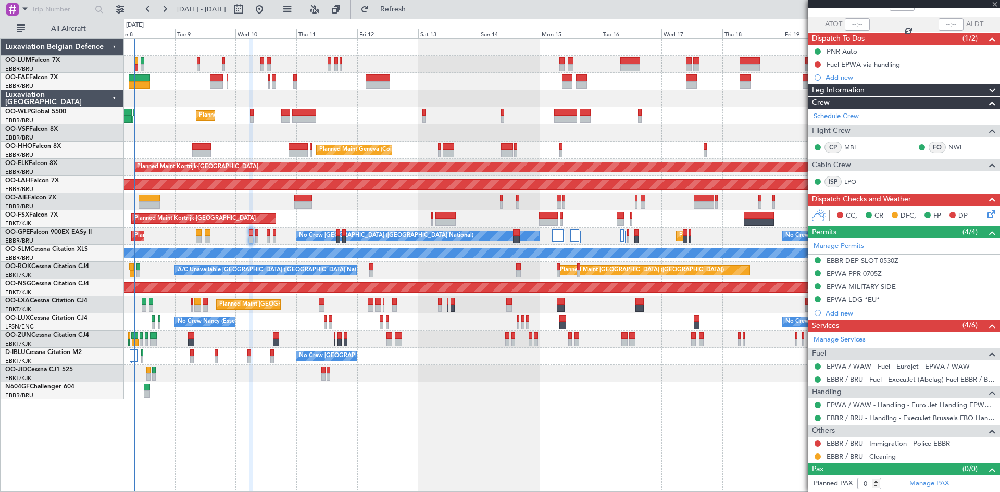
type input "7"
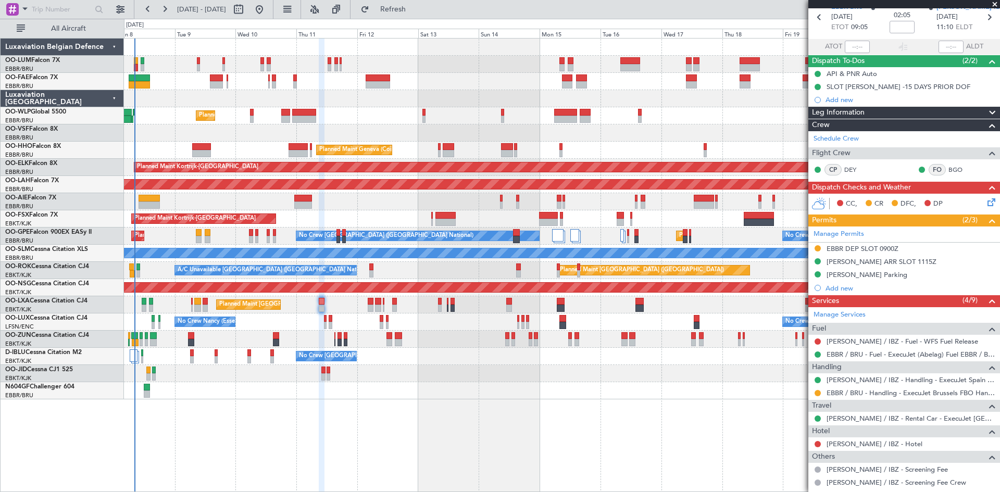
scroll to position [0, 0]
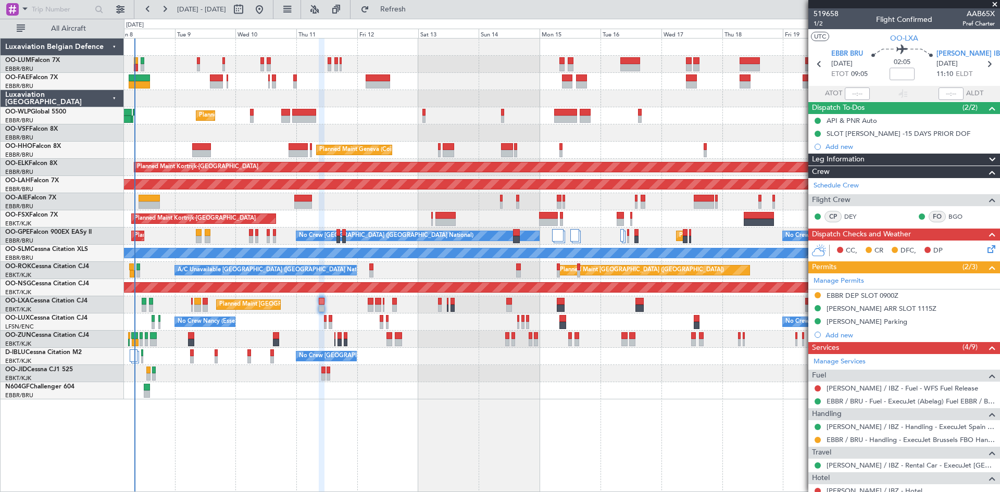
click at [195, 300] on div at bounding box center [197, 301] width 7 height 7
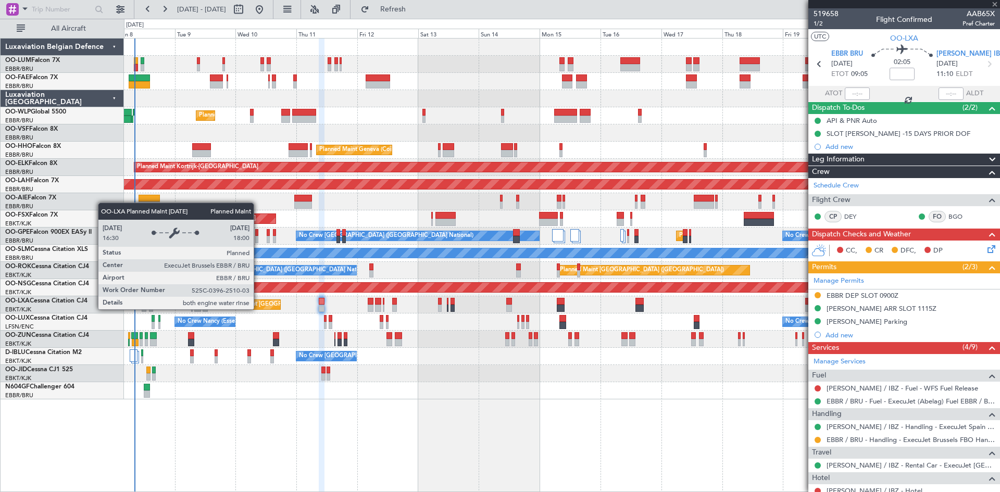
type input "+00:25"
type input "3"
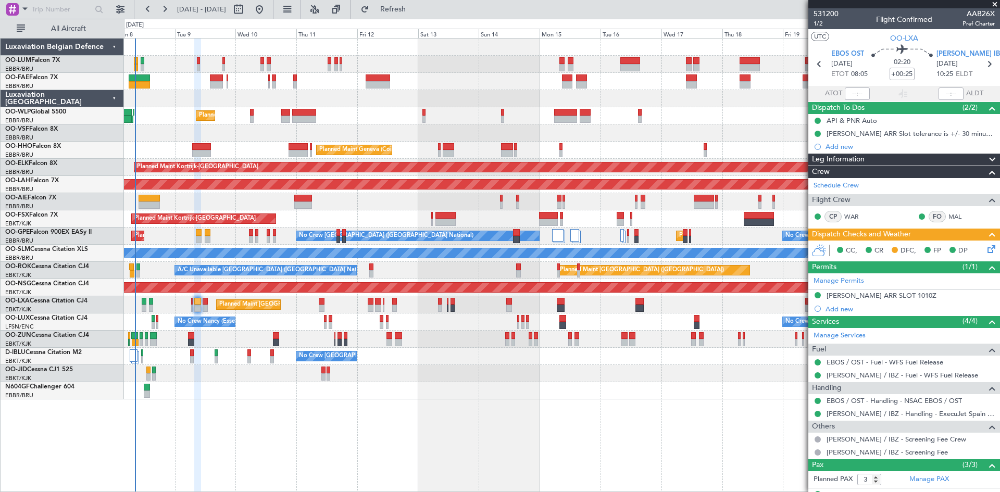
click at [987, 248] on icon at bounding box center [990, 247] width 8 height 8
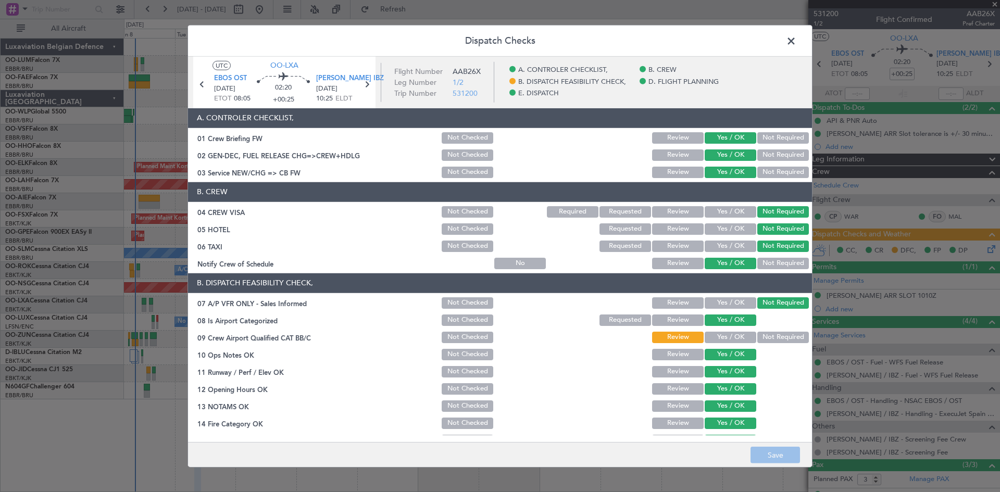
click at [728, 337] on button "Yes / OK" at bounding box center [731, 337] width 52 height 11
click at [766, 449] on button "Save" at bounding box center [775, 455] width 49 height 17
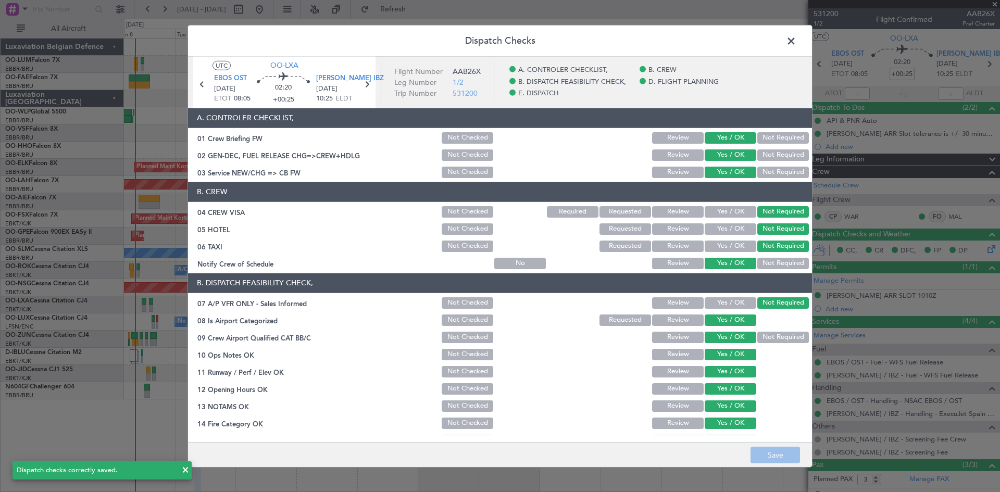
click at [796, 42] on span at bounding box center [796, 43] width 0 height 21
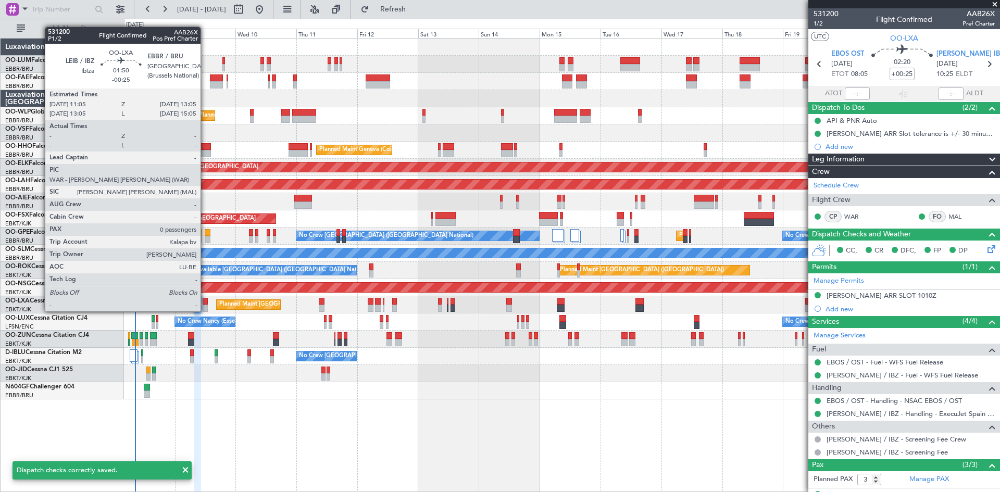
click at [205, 302] on div at bounding box center [205, 301] width 5 height 7
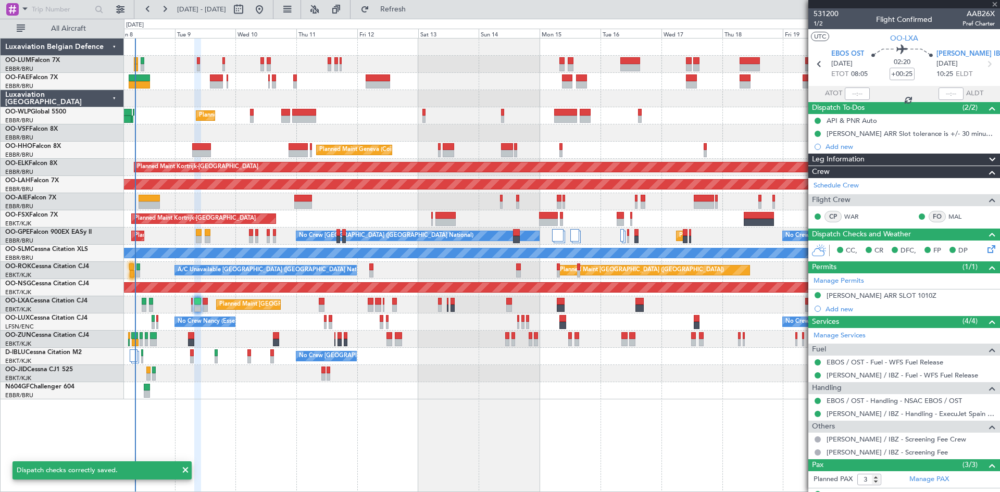
type input "-00:25"
type input "0"
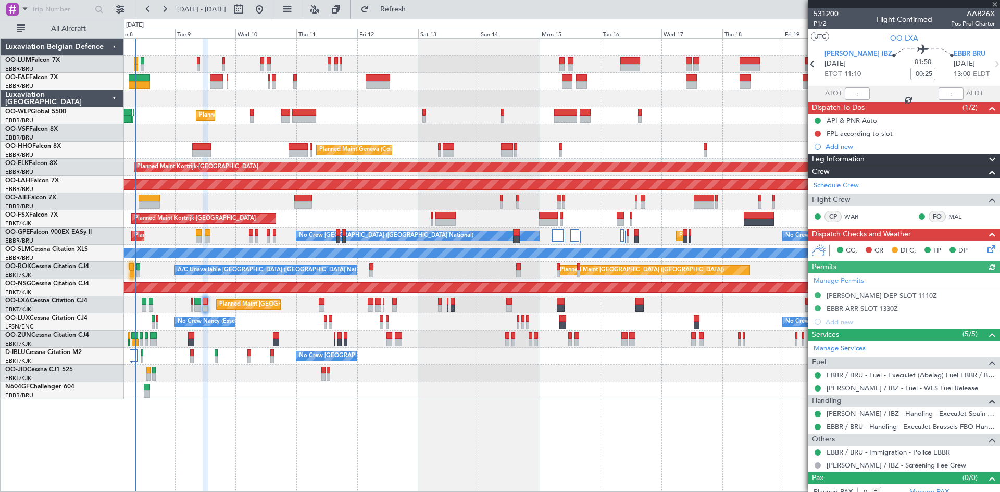
click at [986, 248] on icon at bounding box center [990, 247] width 8 height 8
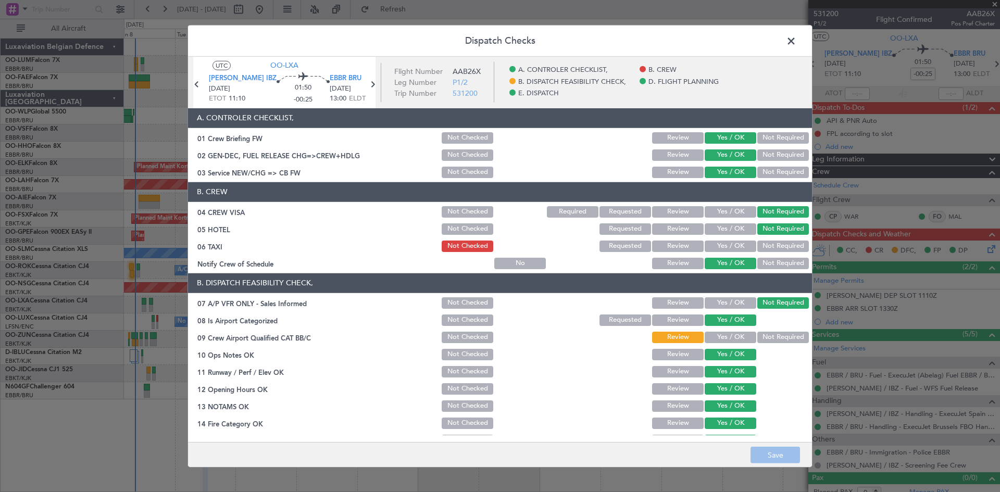
click at [708, 341] on button "Yes / OK" at bounding box center [731, 337] width 52 height 11
click at [786, 462] on button "Save" at bounding box center [775, 455] width 49 height 17
click at [610, 253] on div "Requested" at bounding box center [624, 246] width 53 height 15
click at [612, 250] on button "Requested" at bounding box center [626, 246] width 52 height 11
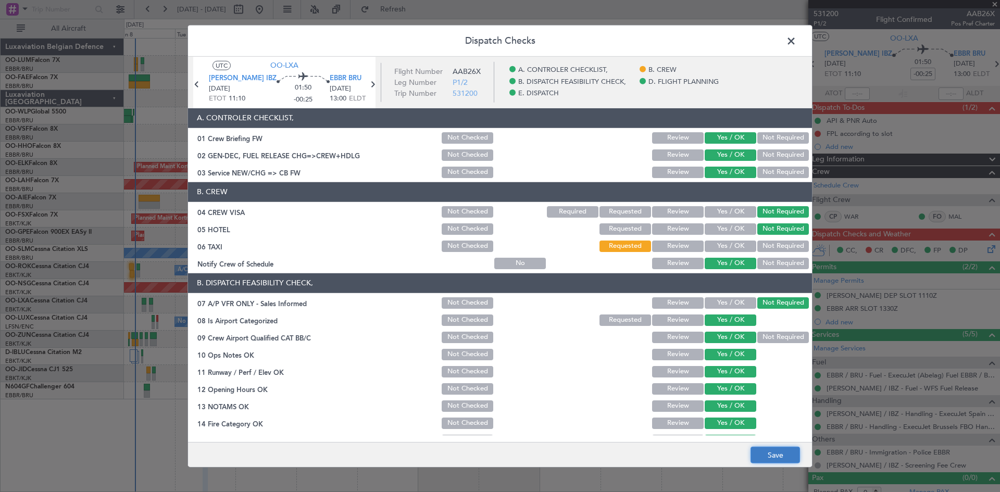
click at [783, 451] on button "Save" at bounding box center [775, 455] width 49 height 17
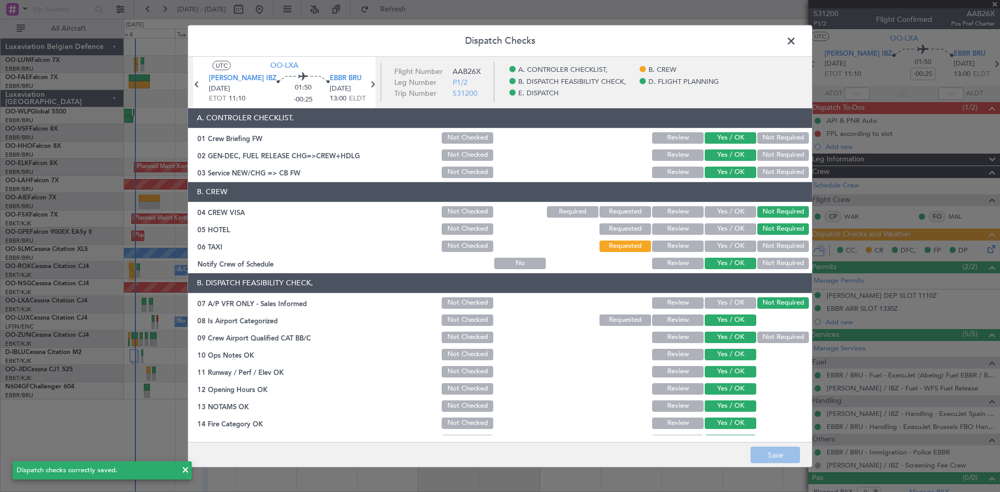
click at [796, 41] on span at bounding box center [796, 43] width 0 height 21
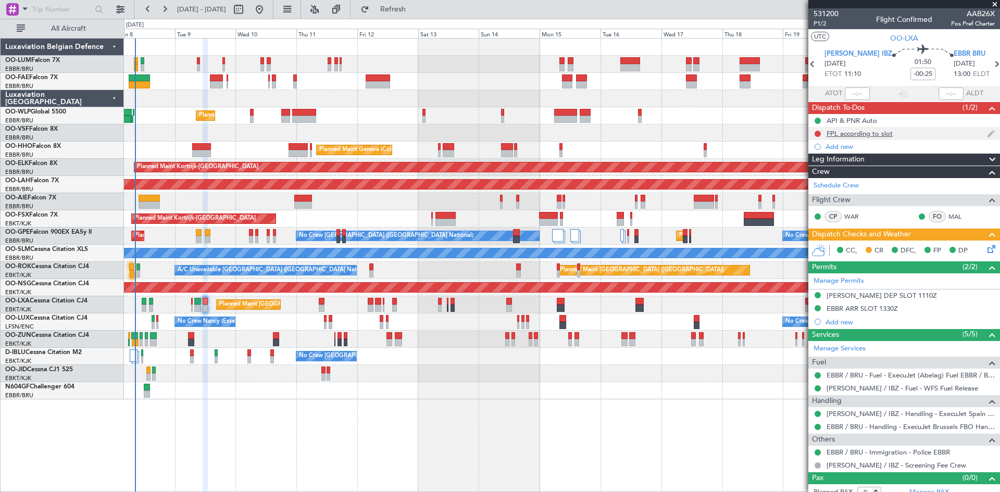
click at [816, 130] on div at bounding box center [818, 134] width 8 height 8
click at [816, 131] on button at bounding box center [818, 134] width 6 height 6
click at [812, 180] on span "Completed" at bounding box center [822, 180] width 34 height 10
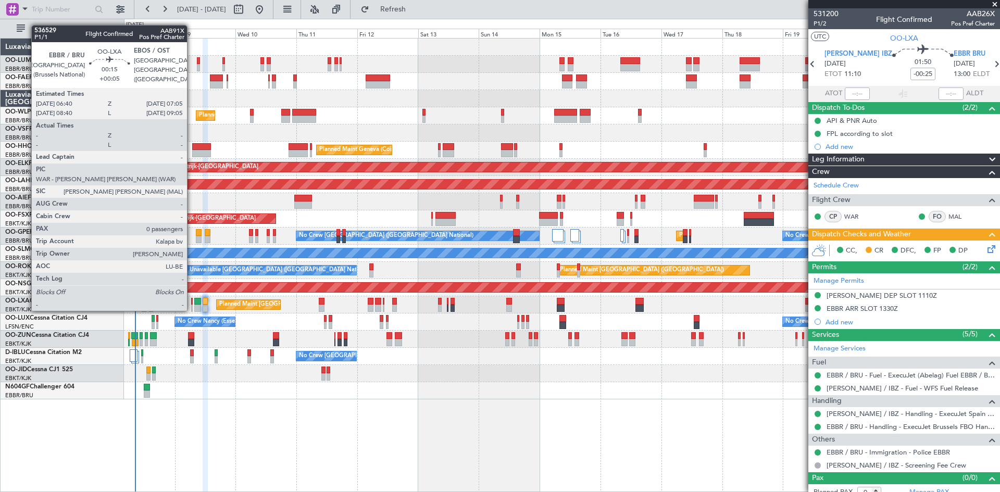
click at [192, 301] on div at bounding box center [192, 301] width 2 height 7
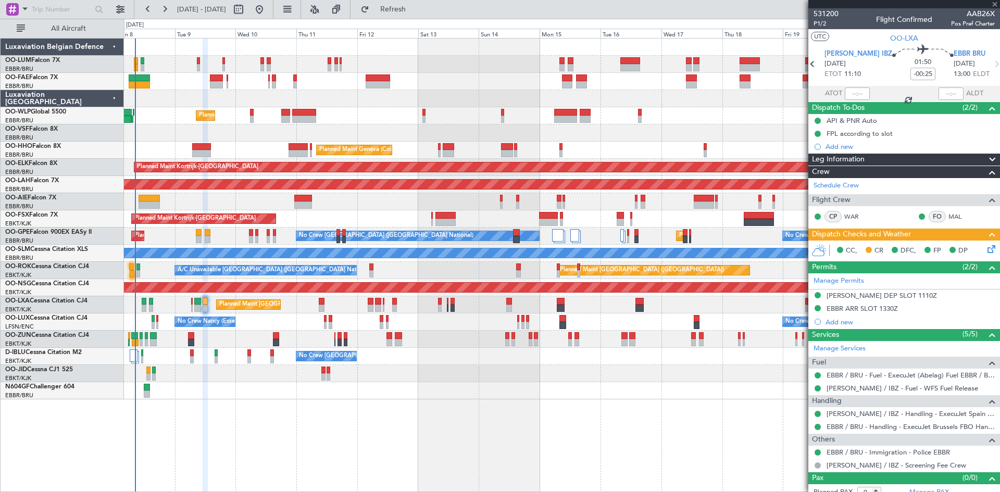
type input "+00:05"
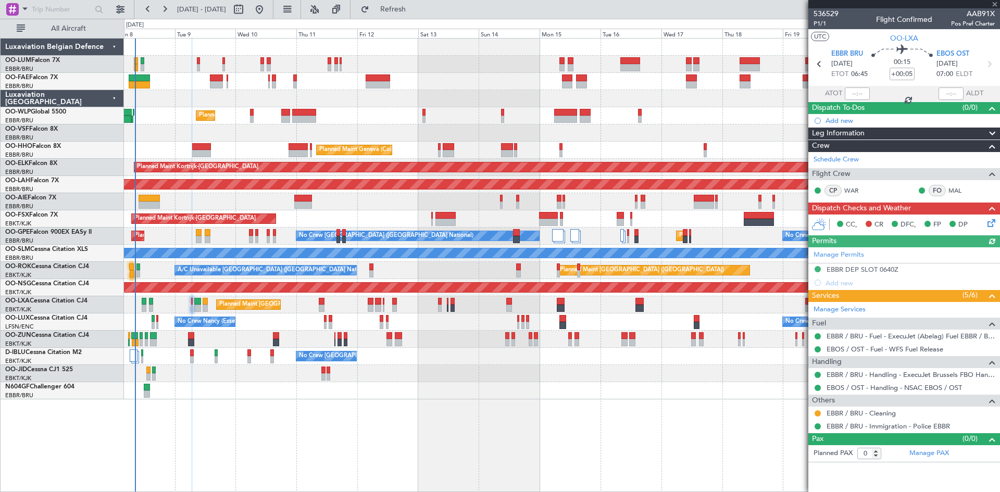
click at [988, 220] on icon at bounding box center [990, 221] width 8 height 8
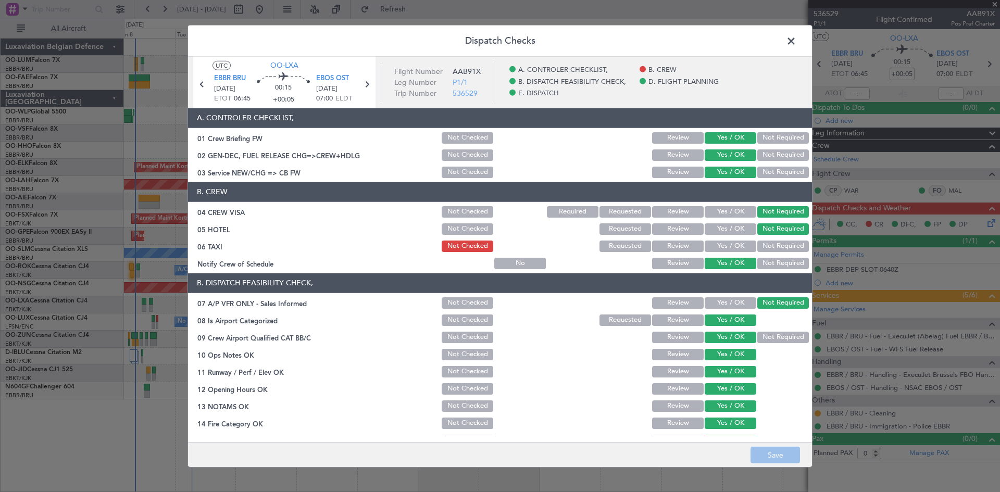
click at [613, 242] on button "Requested" at bounding box center [626, 246] width 52 height 11
click at [765, 462] on button "Save" at bounding box center [775, 455] width 49 height 17
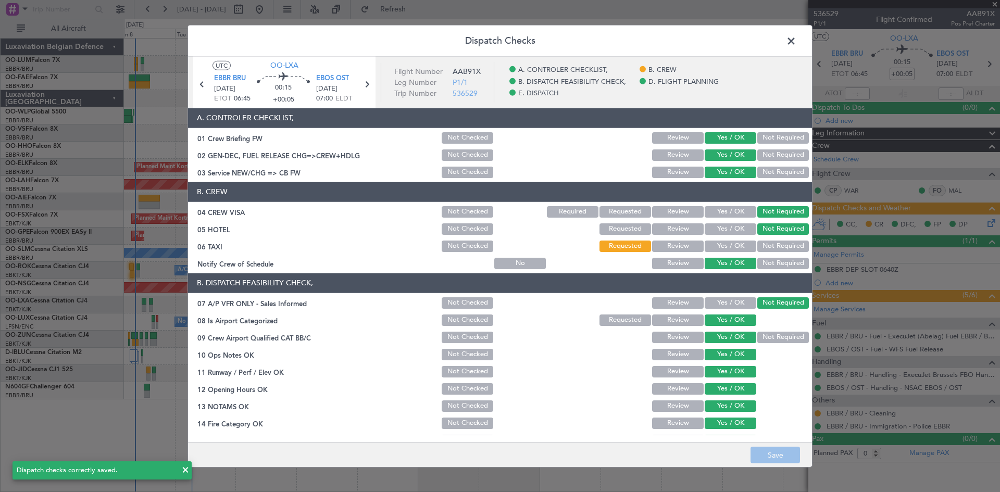
click at [796, 38] on span at bounding box center [796, 43] width 0 height 21
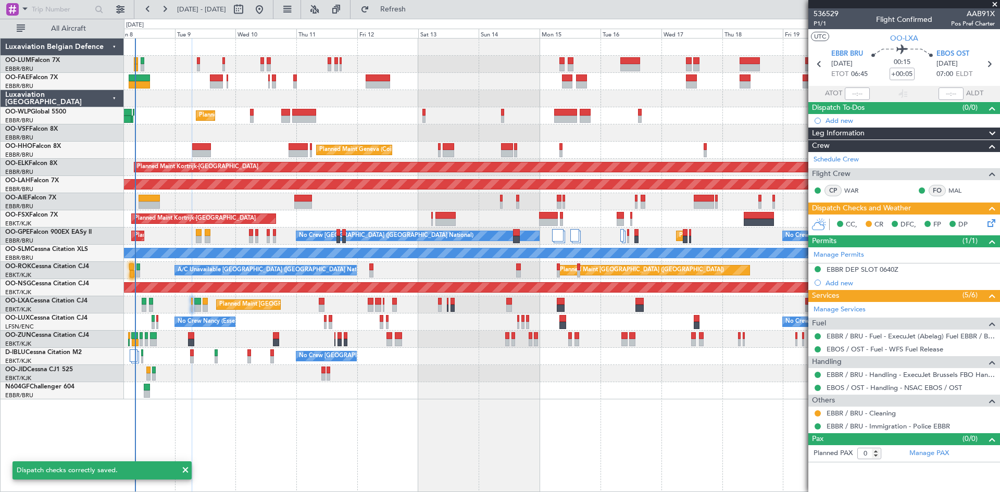
click at [436, 368] on div at bounding box center [562, 373] width 876 height 17
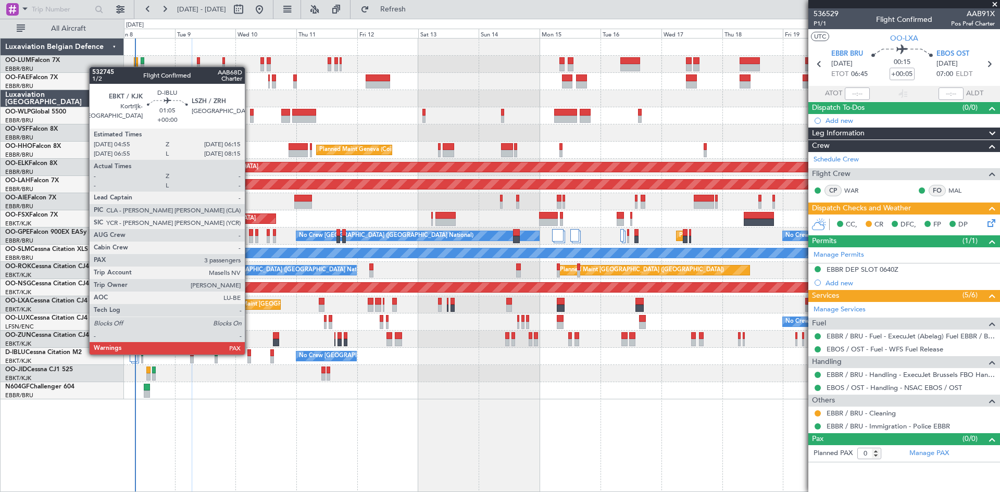
click at [250, 354] on div at bounding box center [249, 353] width 4 height 7
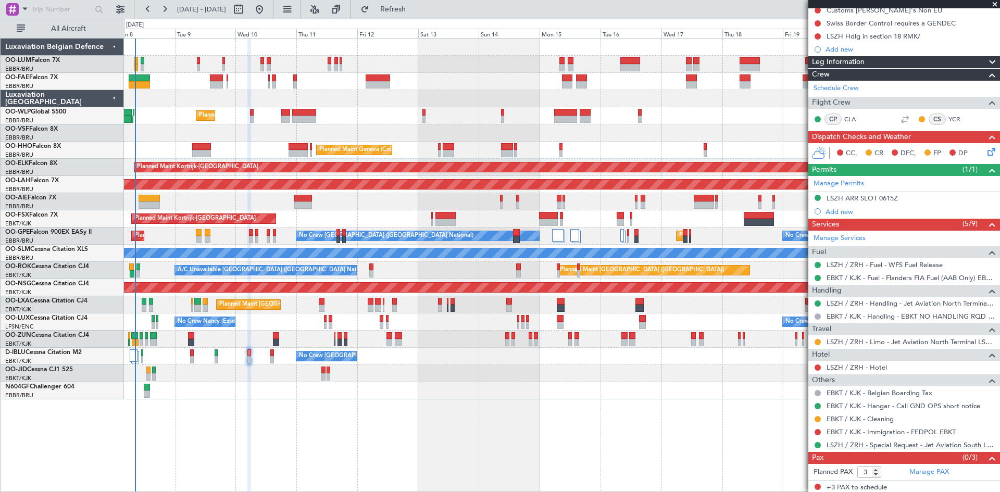
scroll to position [113, 0]
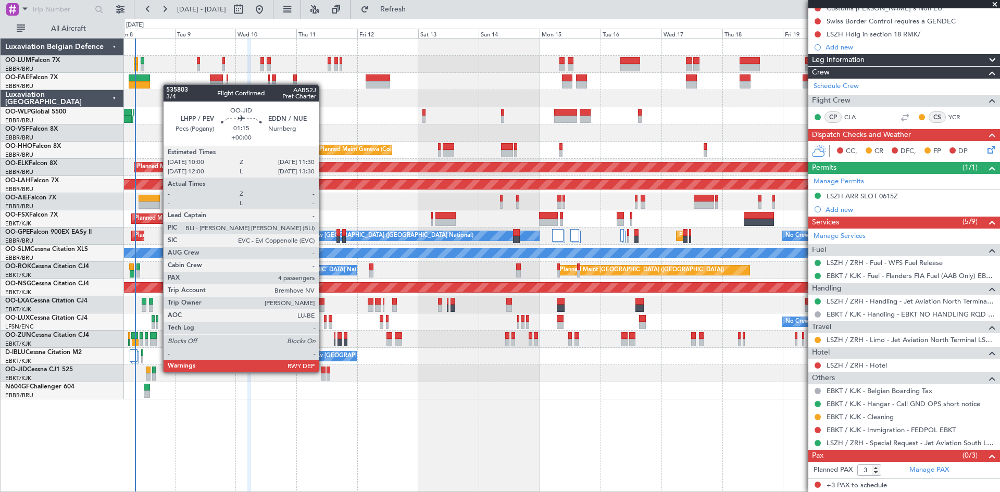
click at [323, 371] on div at bounding box center [323, 370] width 4 height 7
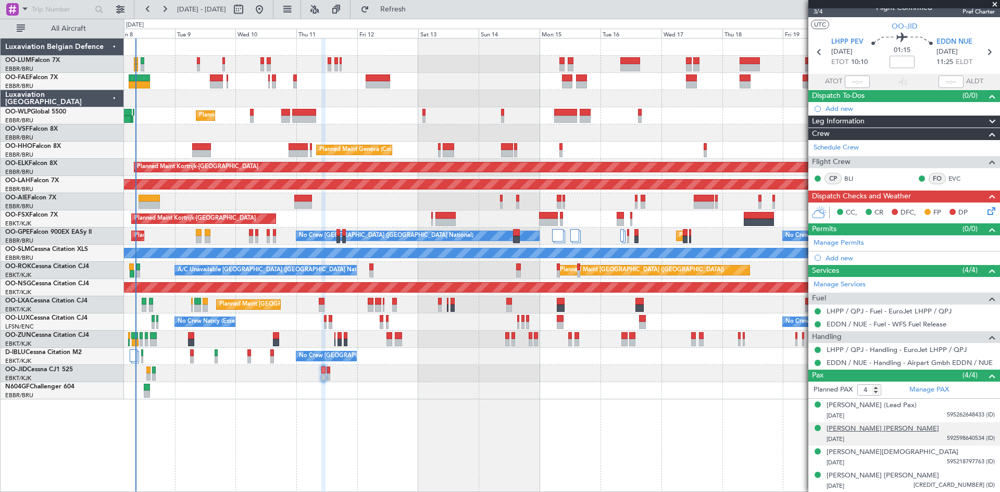
scroll to position [0, 0]
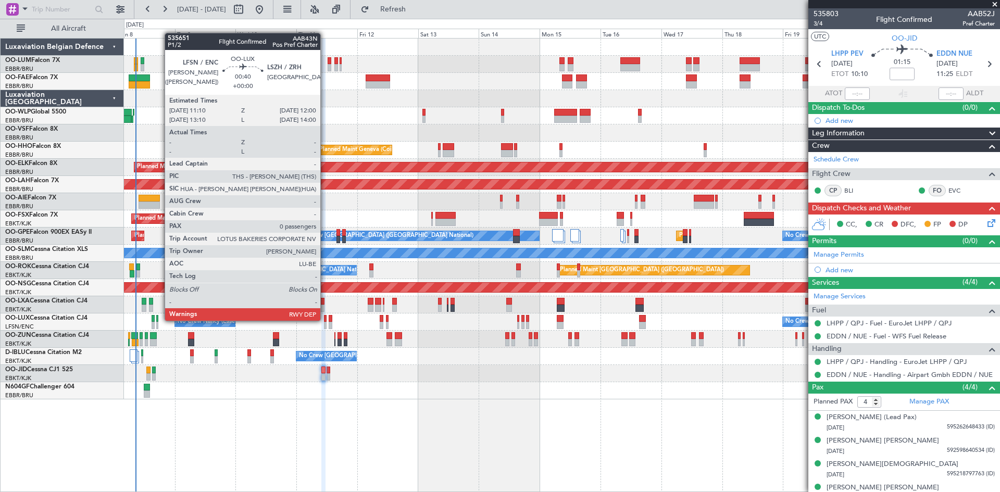
click at [325, 320] on div at bounding box center [325, 318] width 3 height 7
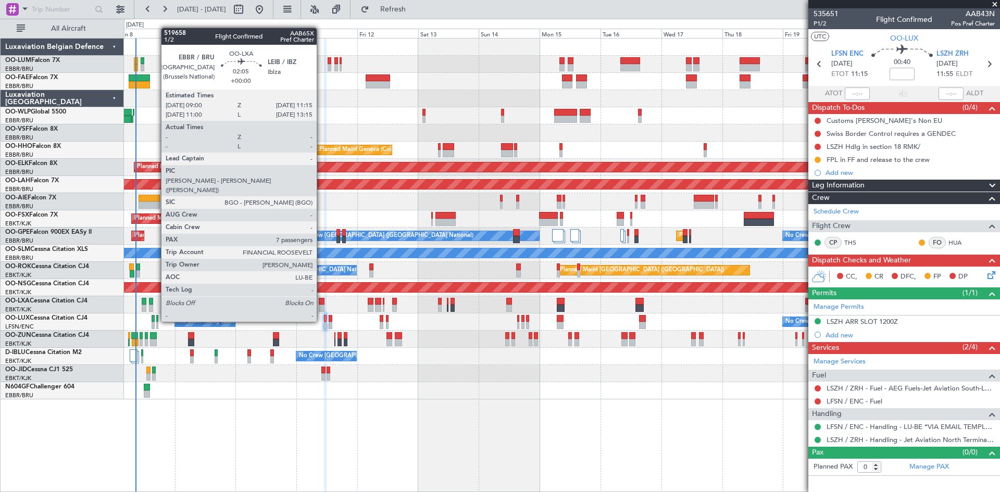
click at [321, 303] on div at bounding box center [322, 301] width 6 height 7
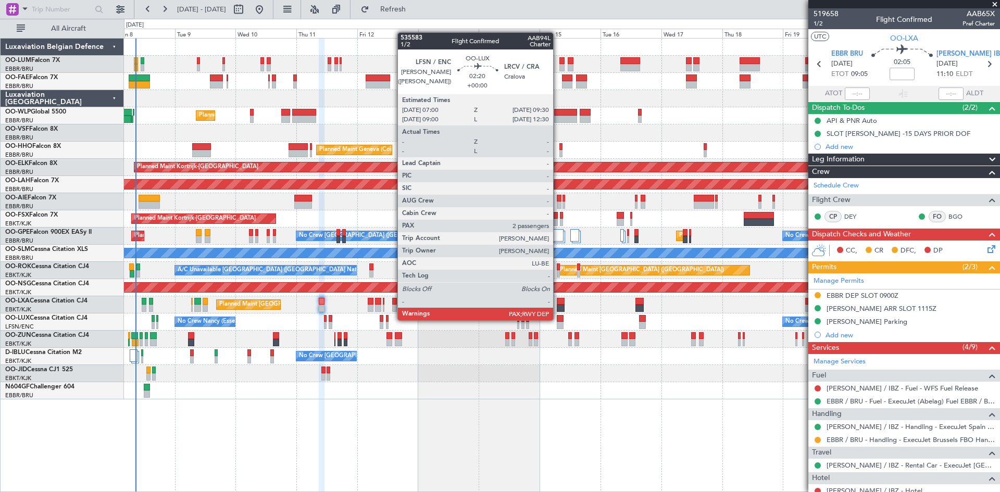
click at [558, 319] on div at bounding box center [560, 318] width 7 height 7
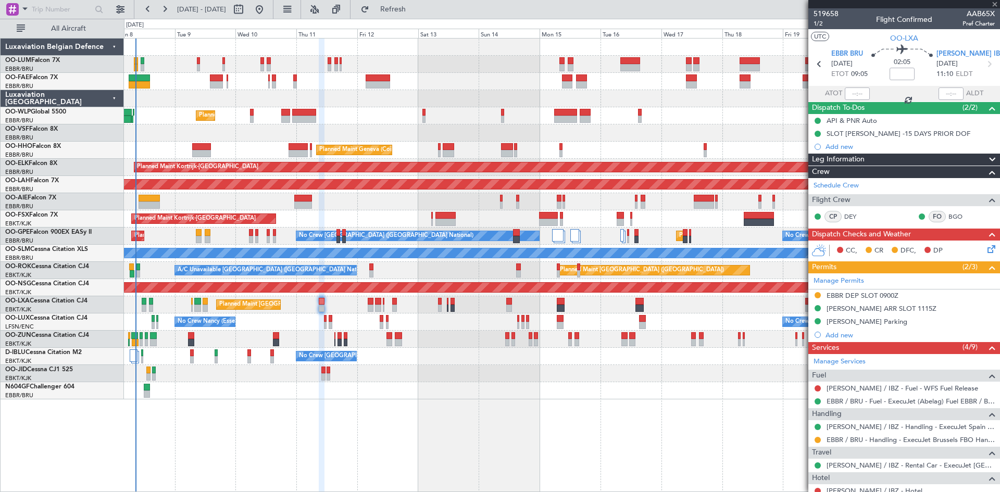
type input "3"
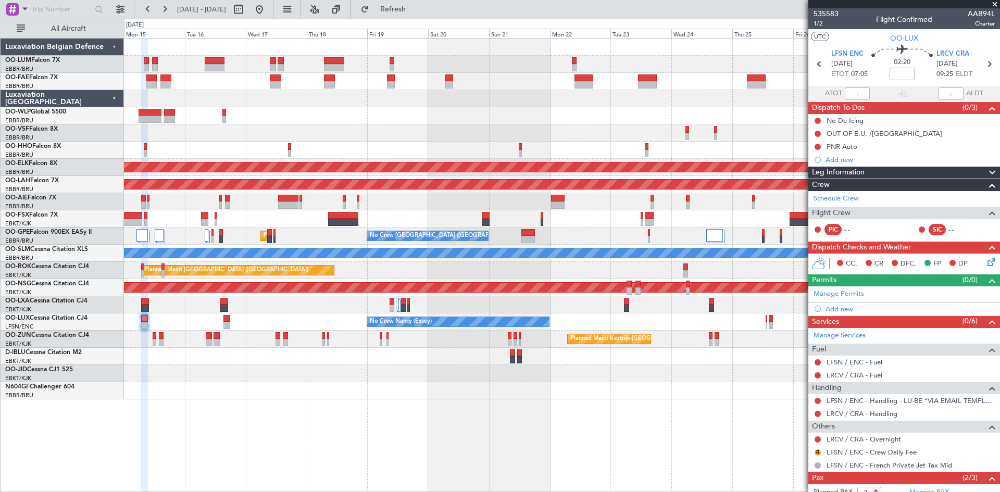
click at [189, 337] on div "Owner Melsbroek Air Base Owner Melsbroek Air Base Planned Maint Geneva (Cointri…" at bounding box center [562, 219] width 876 height 361
click at [851, 413] on link "LRCV / CRA - Handling" at bounding box center [862, 413] width 71 height 9
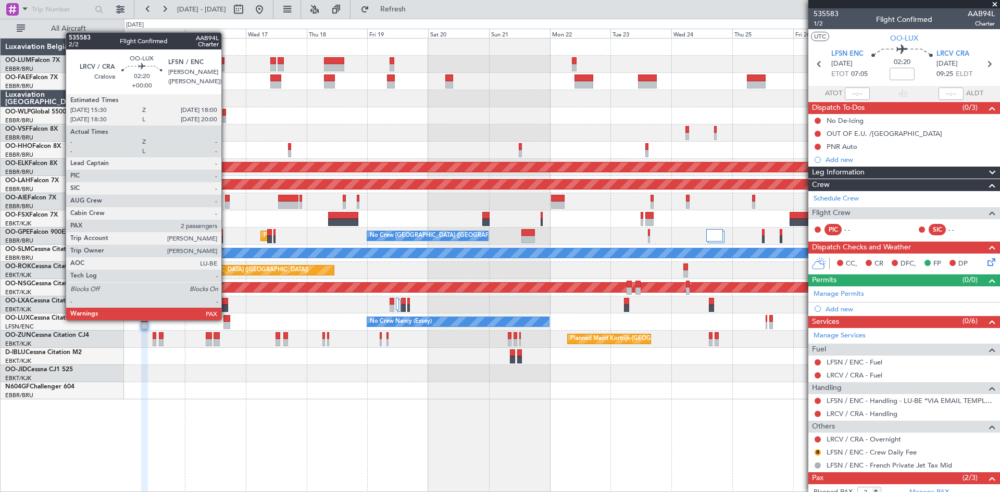
click at [226, 319] on div at bounding box center [226, 318] width 7 height 7
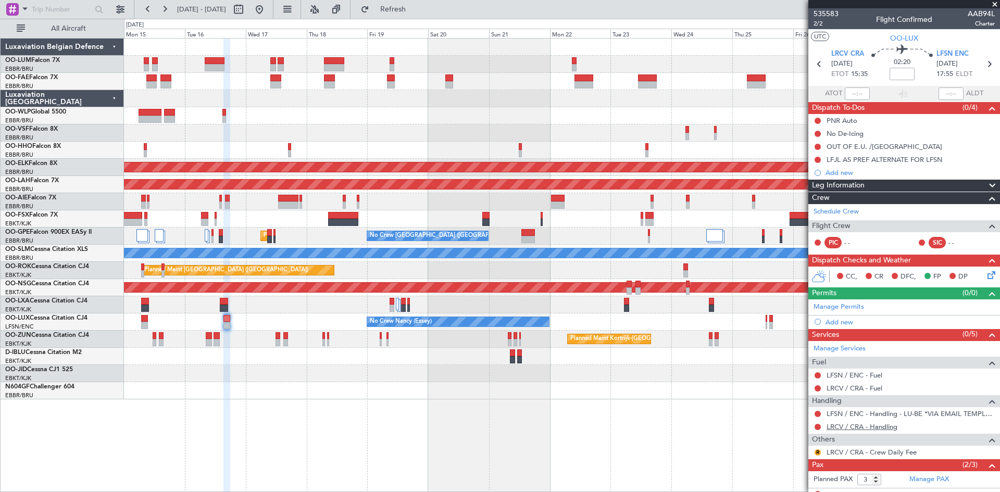
click at [853, 427] on link "LRCV / CRA - Handling" at bounding box center [862, 426] width 71 height 9
click at [818, 118] on button at bounding box center [818, 121] width 6 height 6
click at [821, 167] on span "Completed" at bounding box center [822, 166] width 34 height 10
click at [817, 132] on button at bounding box center [818, 134] width 6 height 6
click at [823, 182] on span "Completed" at bounding box center [822, 180] width 34 height 10
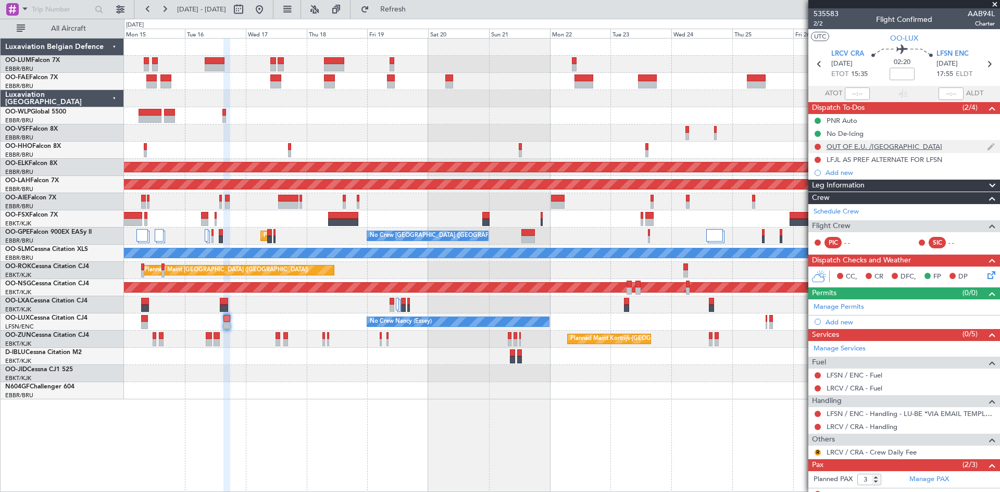
click at [839, 142] on div "OUT OF E.U. /SCHENGEN" at bounding box center [885, 146] width 116 height 9
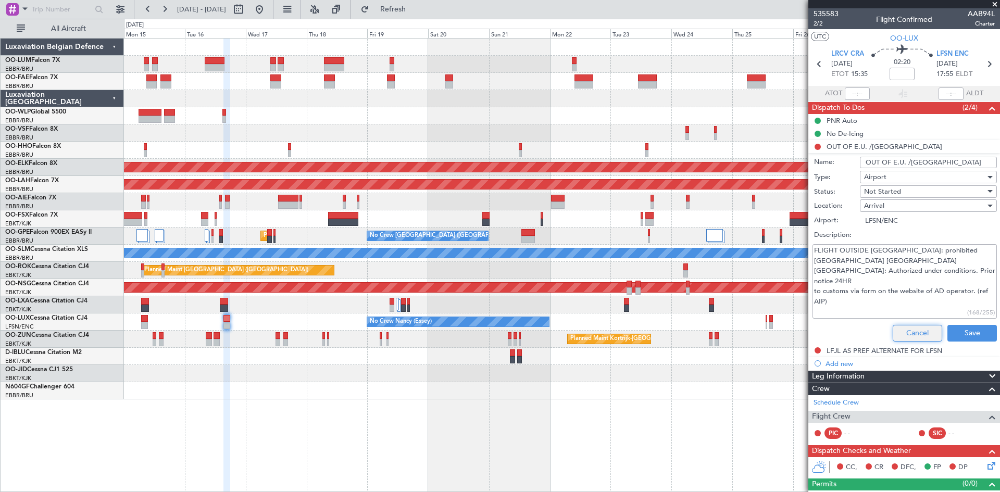
click at [915, 328] on button "Cancel" at bounding box center [917, 333] width 49 height 17
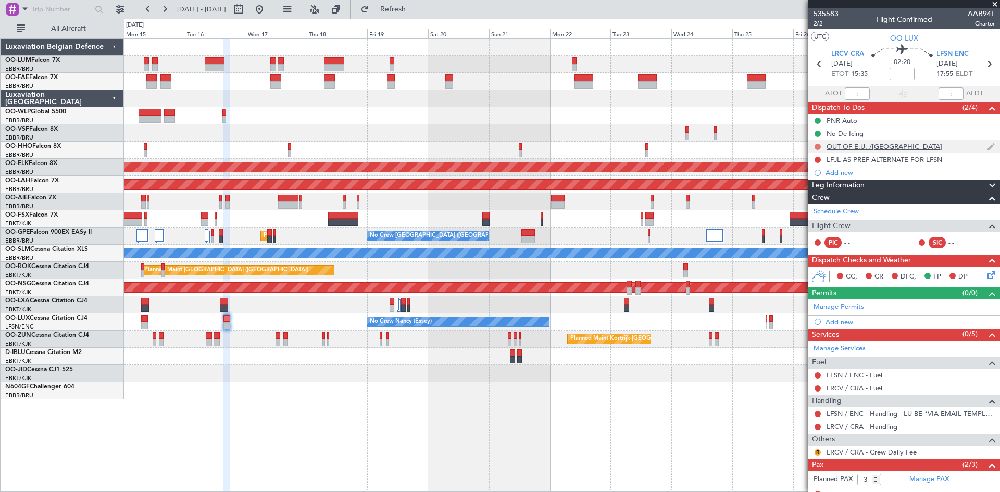
click at [818, 145] on button at bounding box center [818, 147] width 6 height 6
click at [819, 192] on span "Completed" at bounding box center [822, 193] width 34 height 10
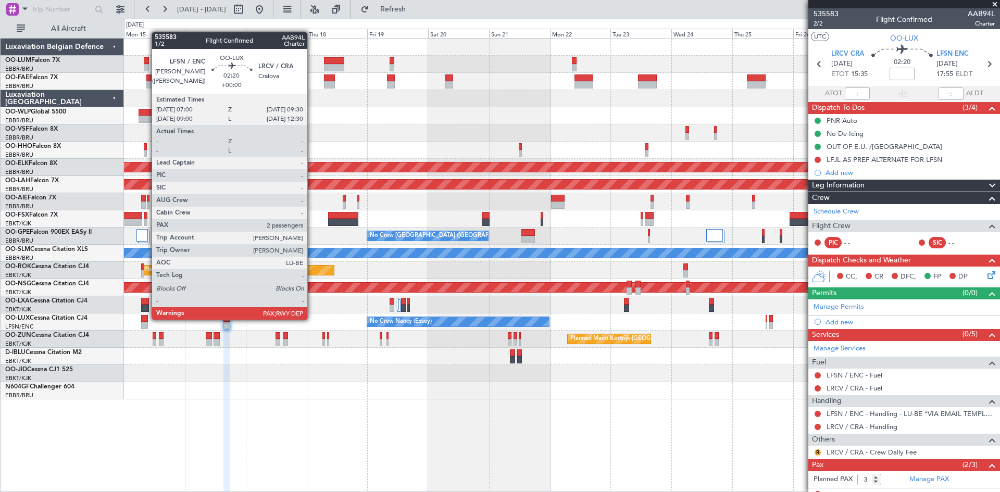
click at [144, 317] on div at bounding box center [144, 318] width 7 height 7
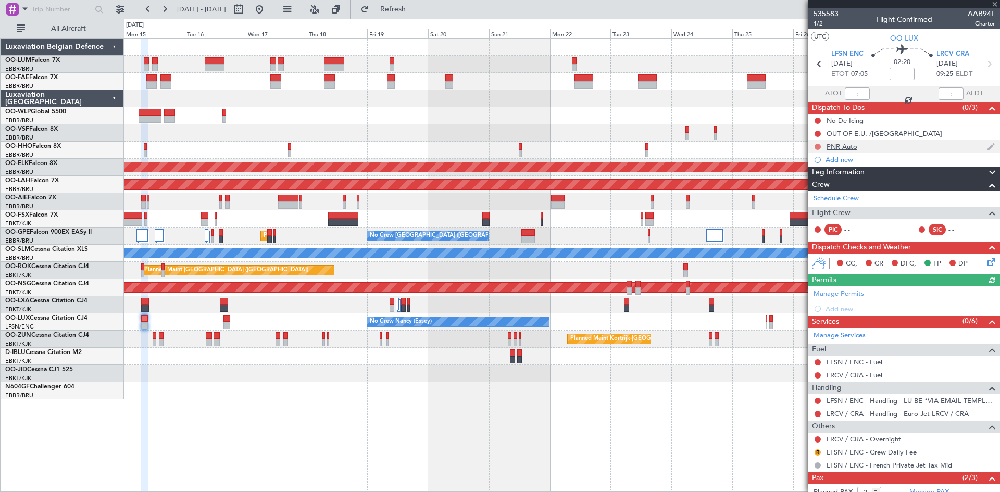
click at [819, 146] on button at bounding box center [818, 147] width 6 height 6
click at [817, 193] on span "Completed" at bounding box center [822, 193] width 34 height 10
click at [819, 133] on button at bounding box center [818, 134] width 6 height 6
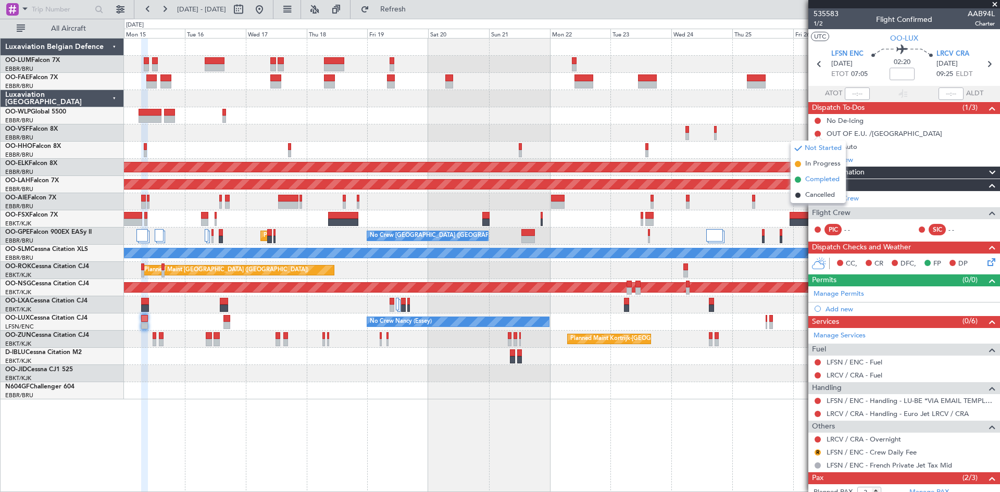
click at [823, 180] on span "Completed" at bounding box center [822, 180] width 34 height 10
click at [819, 120] on button at bounding box center [818, 121] width 6 height 6
click at [825, 164] on span "Completed" at bounding box center [822, 166] width 34 height 10
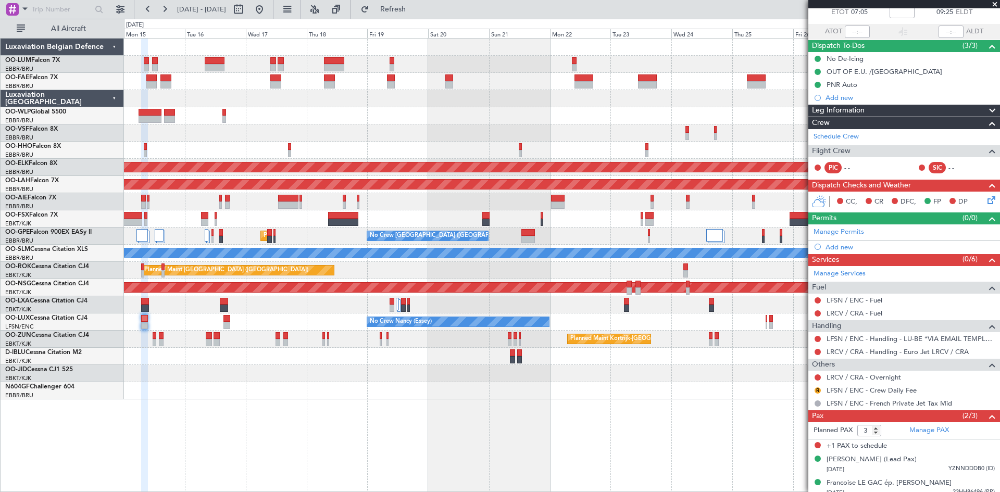
scroll to position [69, 0]
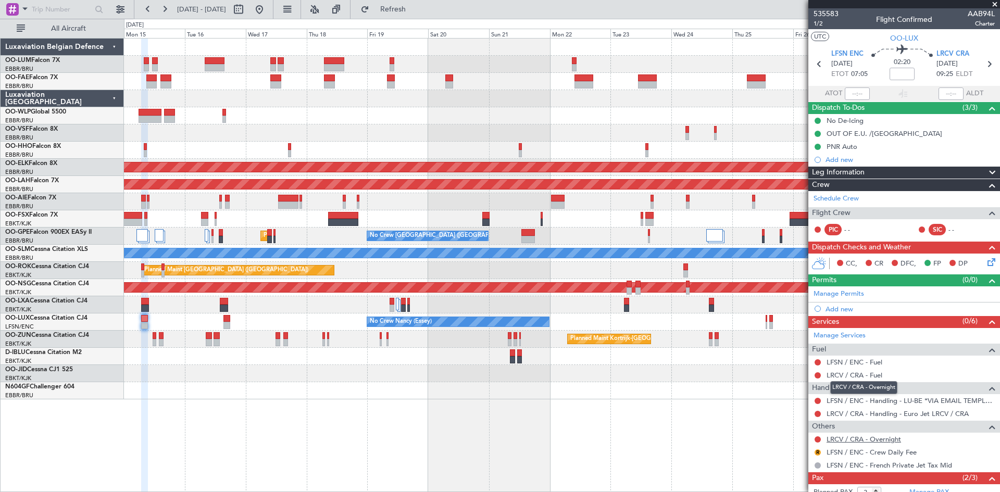
scroll to position [69, 0]
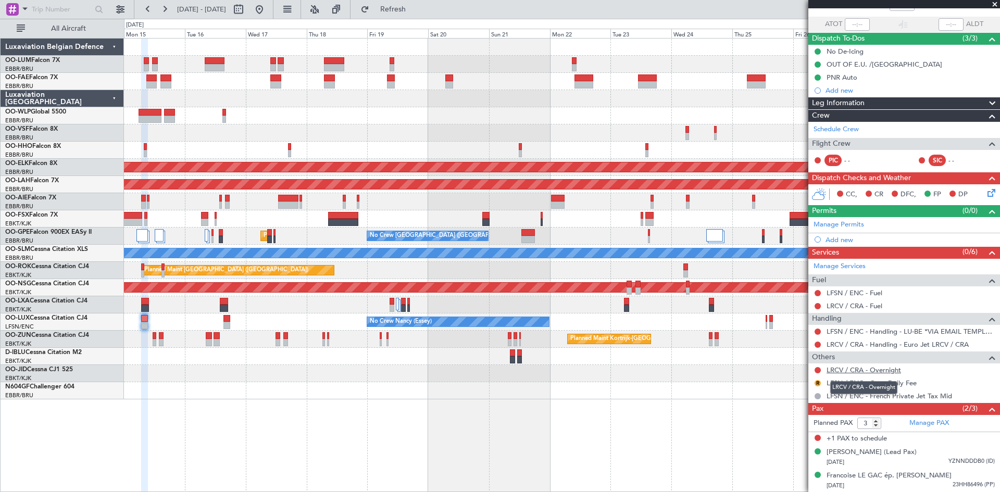
click at [855, 370] on link "LRCV / CRA - Overnight" at bounding box center [864, 370] width 74 height 9
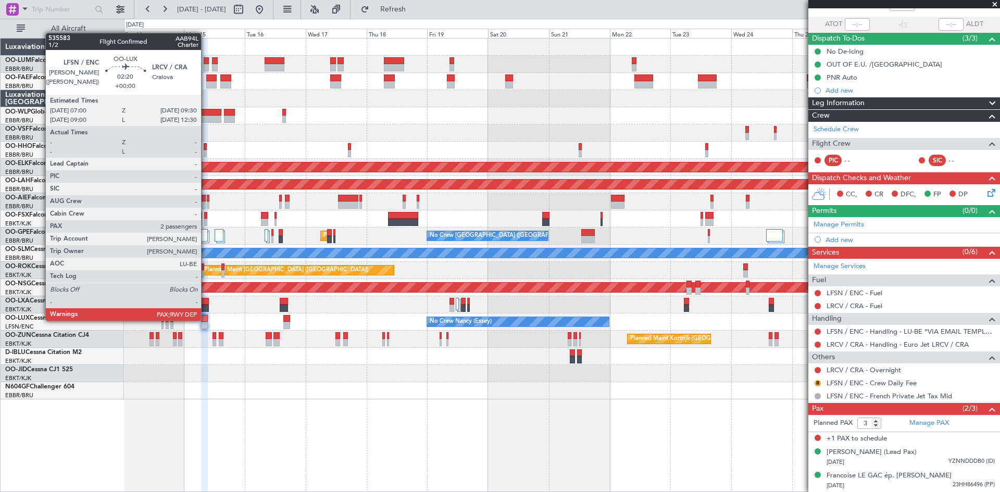
click at [206, 320] on div at bounding box center [204, 318] width 7 height 7
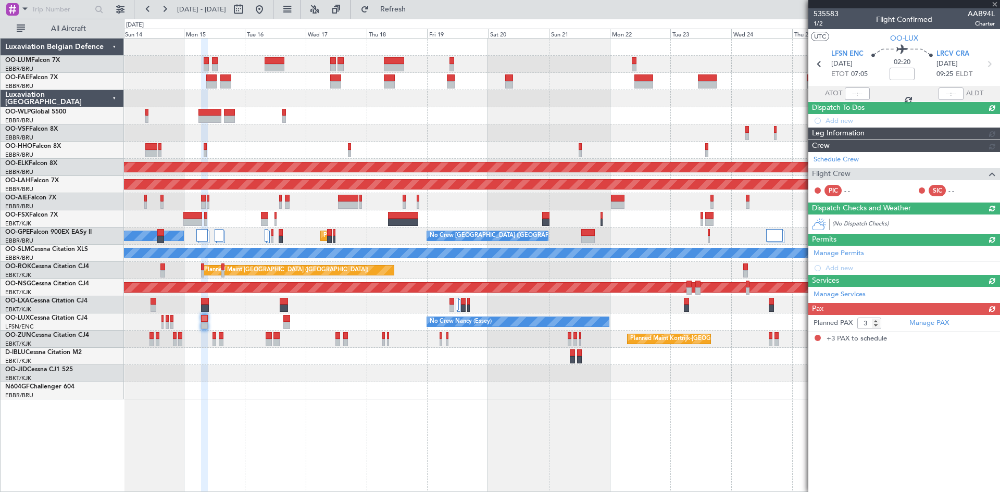
scroll to position [0, 0]
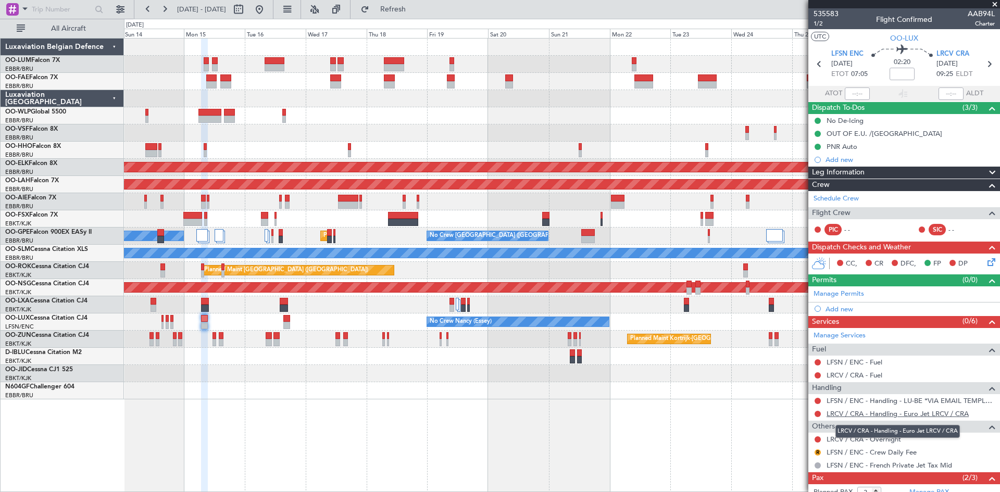
click at [870, 412] on link "LRCV / CRA - Handling - Euro Jet LRCV / CRA" at bounding box center [898, 413] width 142 height 9
click at [414, 11] on span "Refresh" at bounding box center [393, 9] width 44 height 7
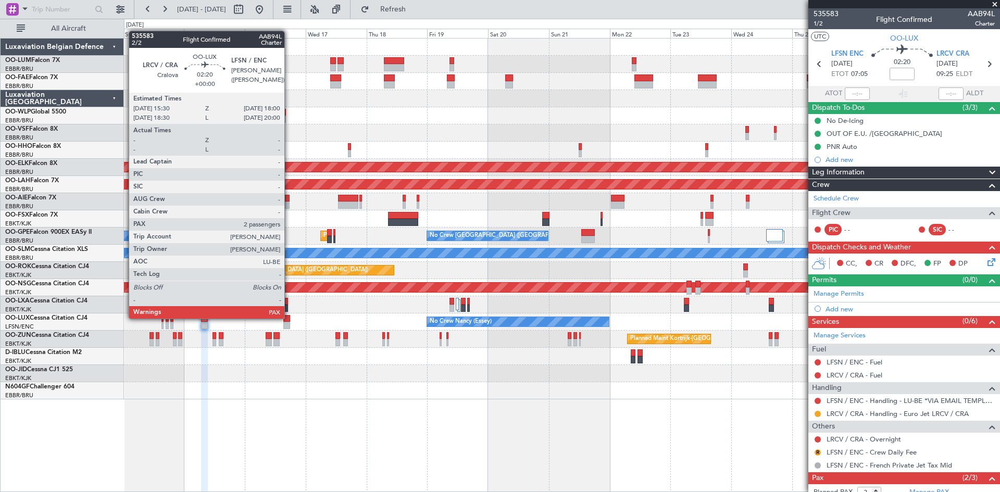
click at [289, 318] on div at bounding box center [286, 318] width 7 height 7
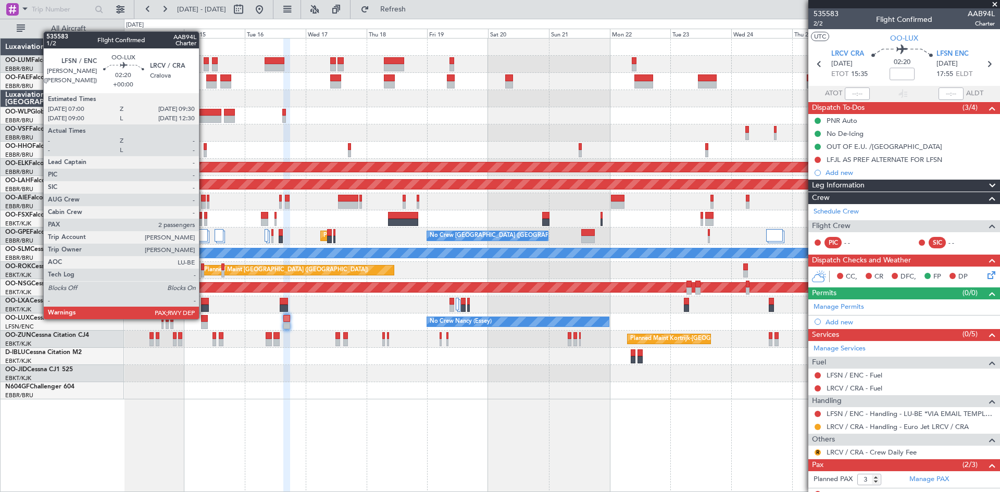
click at [203, 318] on div at bounding box center [204, 318] width 7 height 7
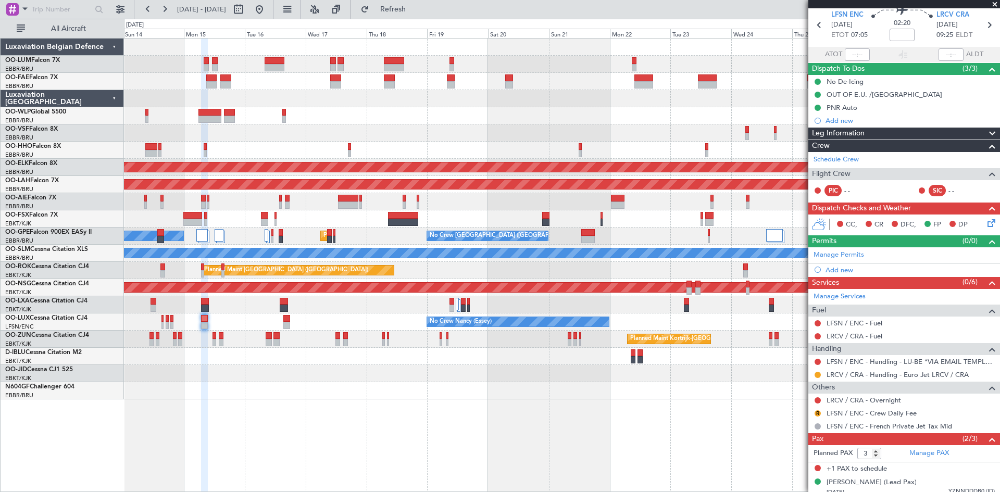
scroll to position [69, 0]
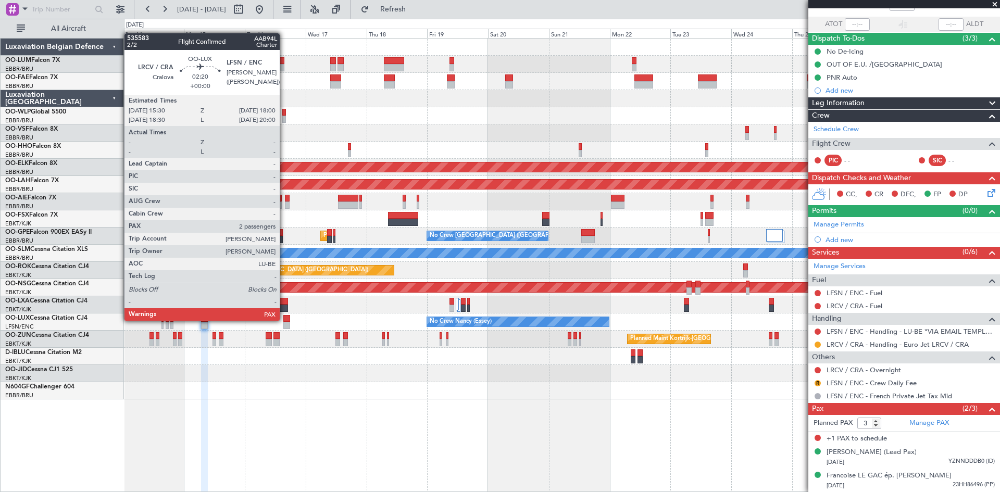
click at [284, 319] on div at bounding box center [286, 318] width 7 height 7
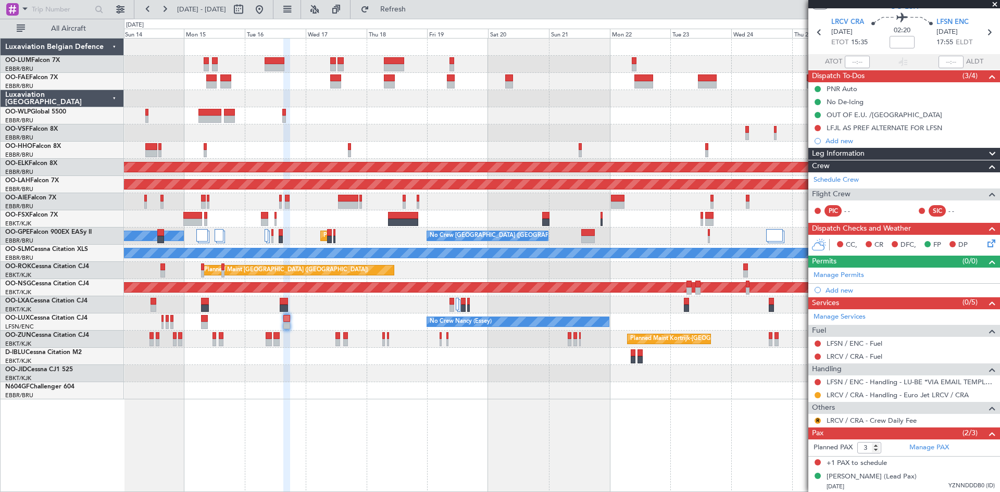
scroll to position [56, 0]
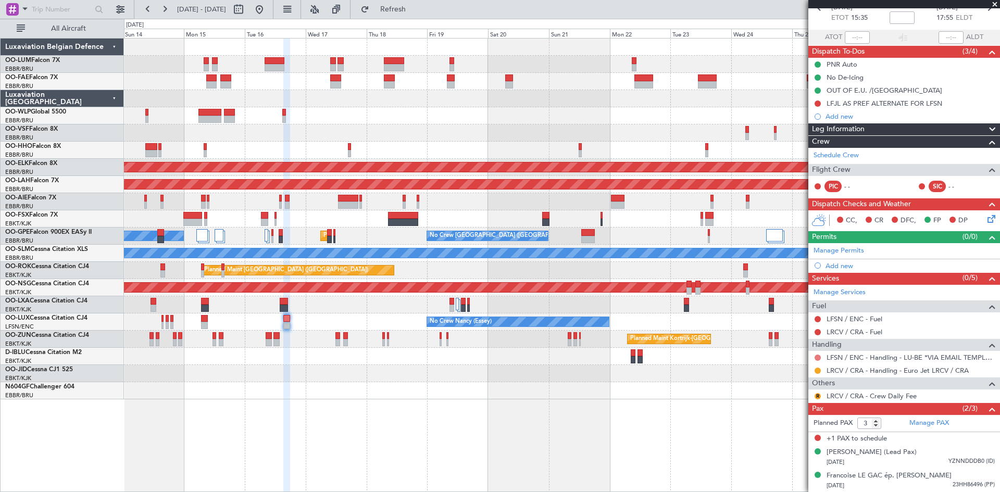
click at [816, 356] on button at bounding box center [818, 358] width 6 height 6
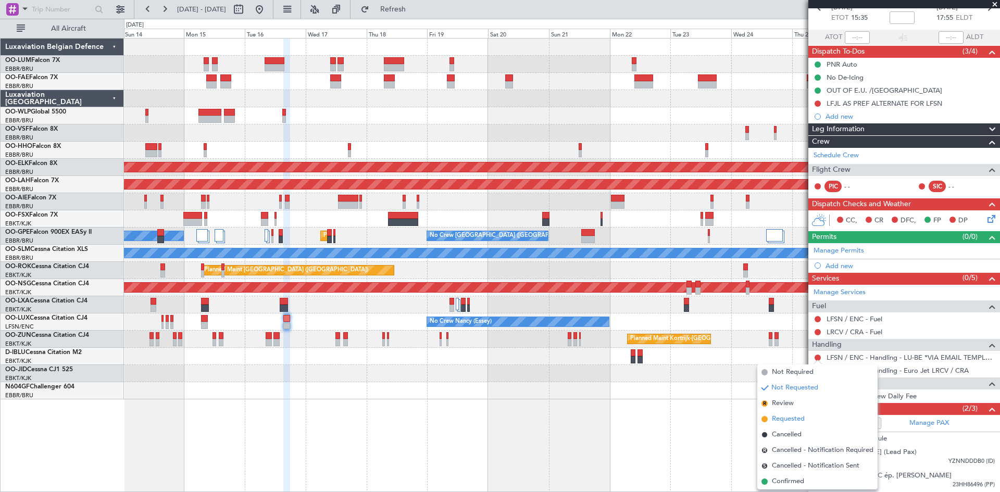
click at [801, 416] on span "Requested" at bounding box center [788, 419] width 33 height 10
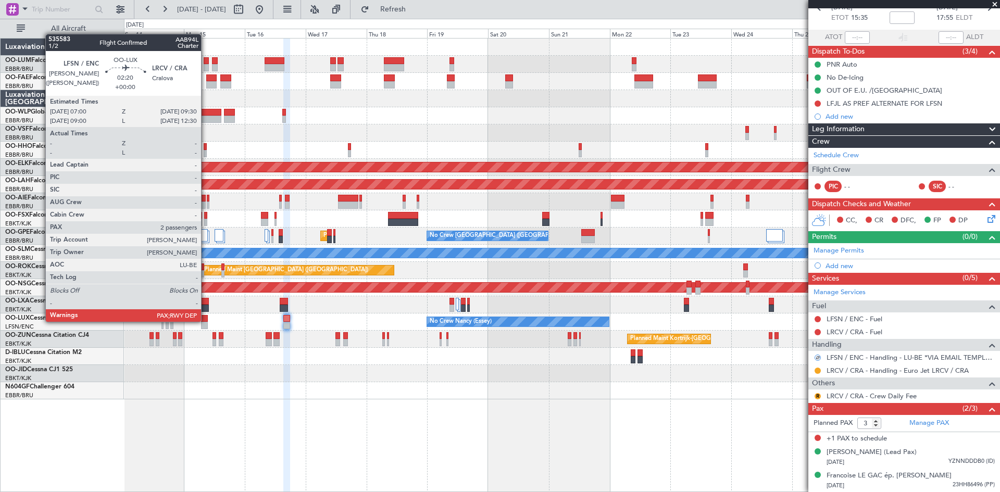
click at [205, 321] on div at bounding box center [204, 318] width 7 height 7
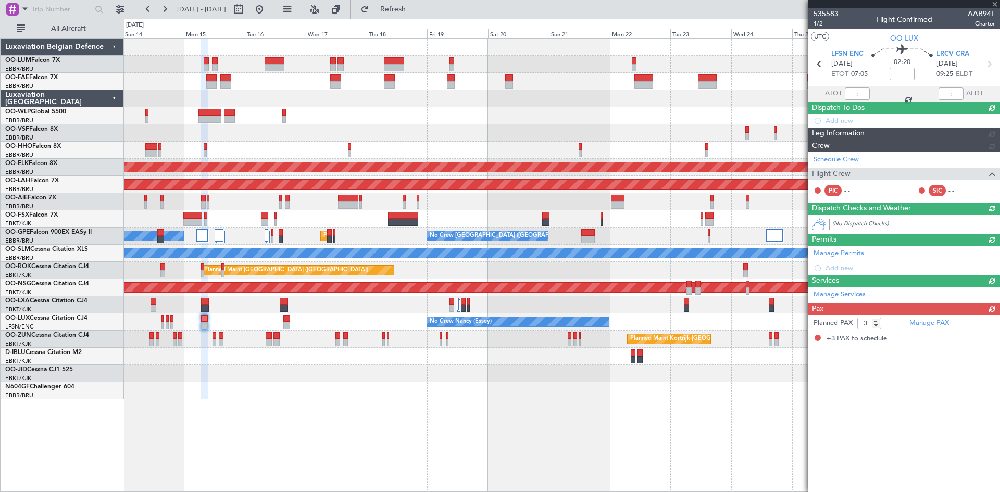
scroll to position [0, 0]
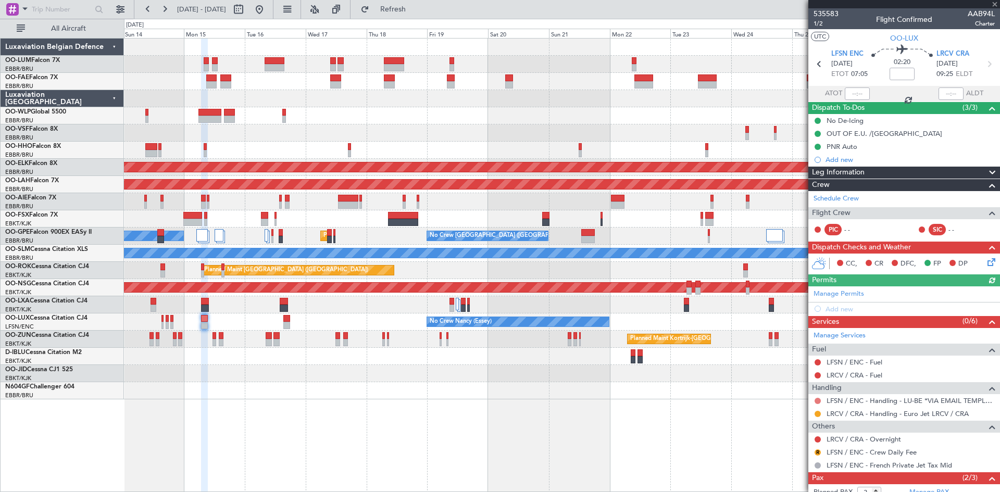
click at [818, 401] on button at bounding box center [818, 401] width 6 height 6
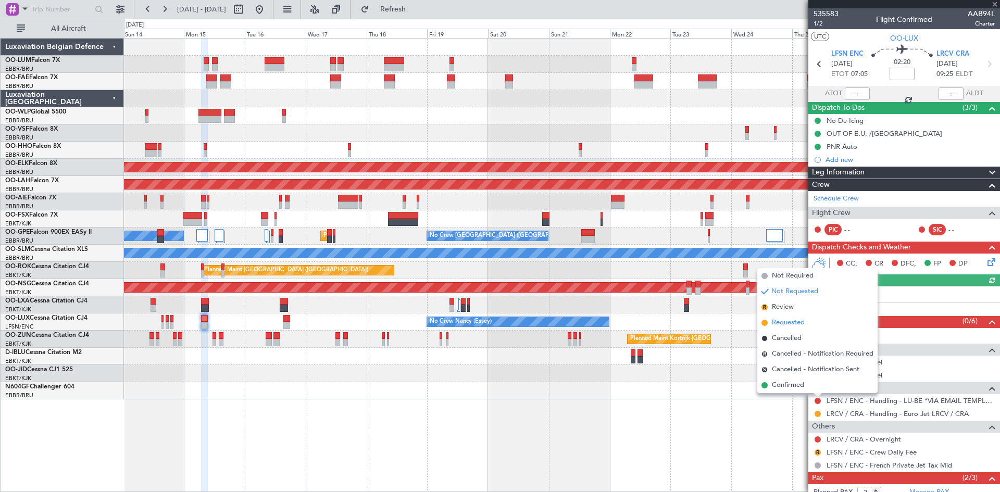
click at [782, 326] on span "Requested" at bounding box center [788, 323] width 33 height 10
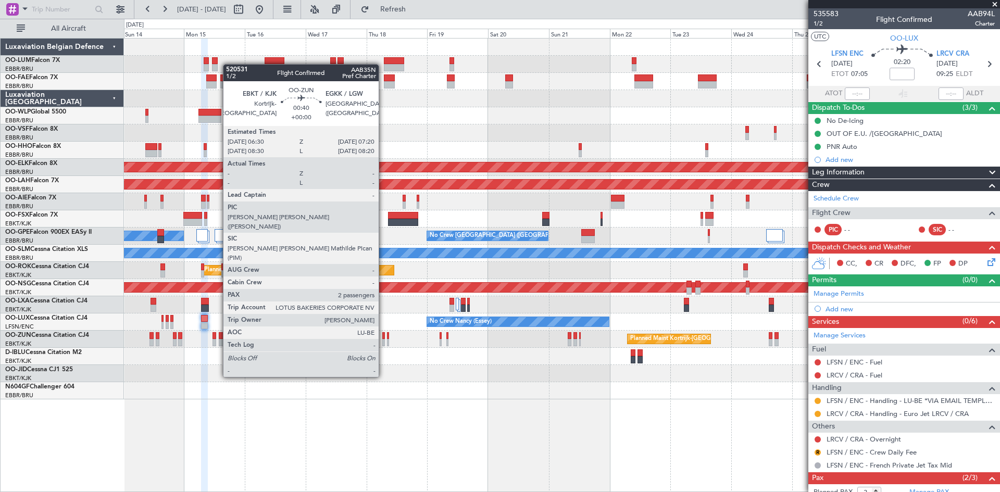
click at [383, 339] on div at bounding box center [383, 335] width 3 height 7
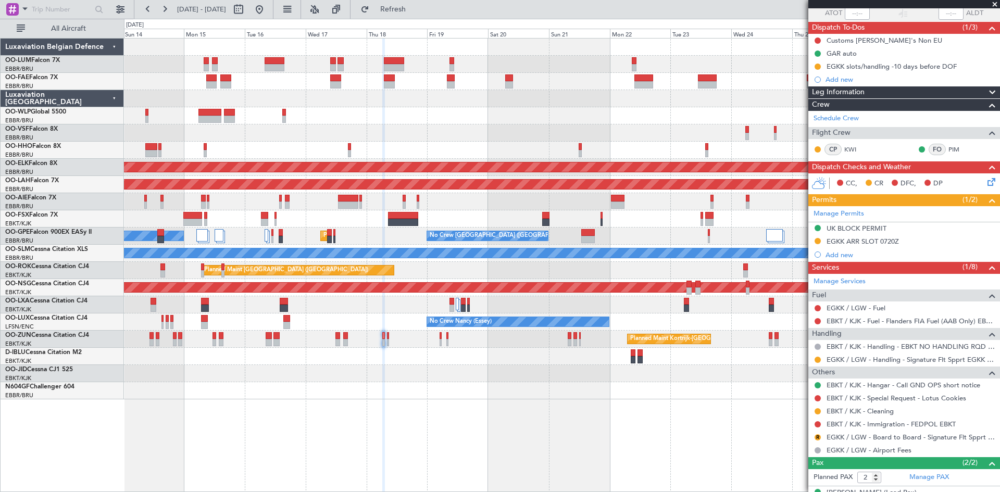
scroll to position [121, 0]
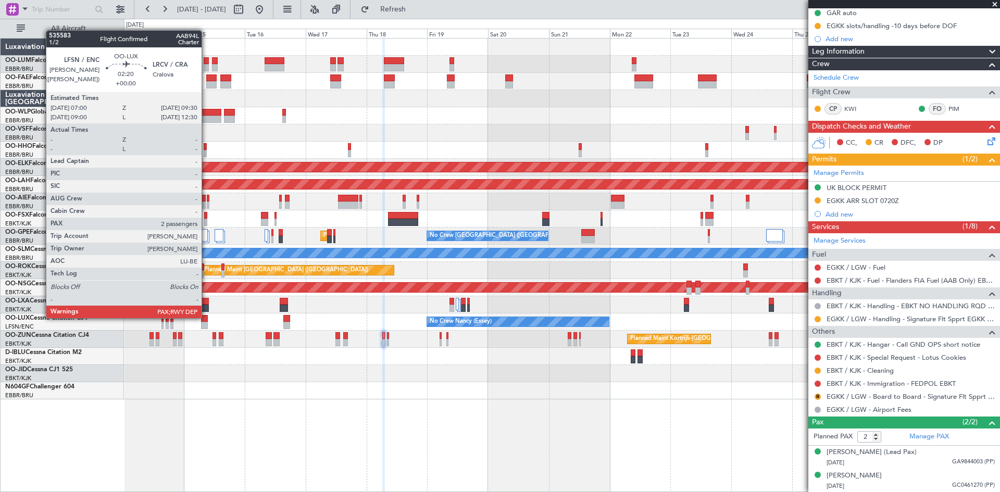
click at [206, 317] on div at bounding box center [204, 318] width 7 height 7
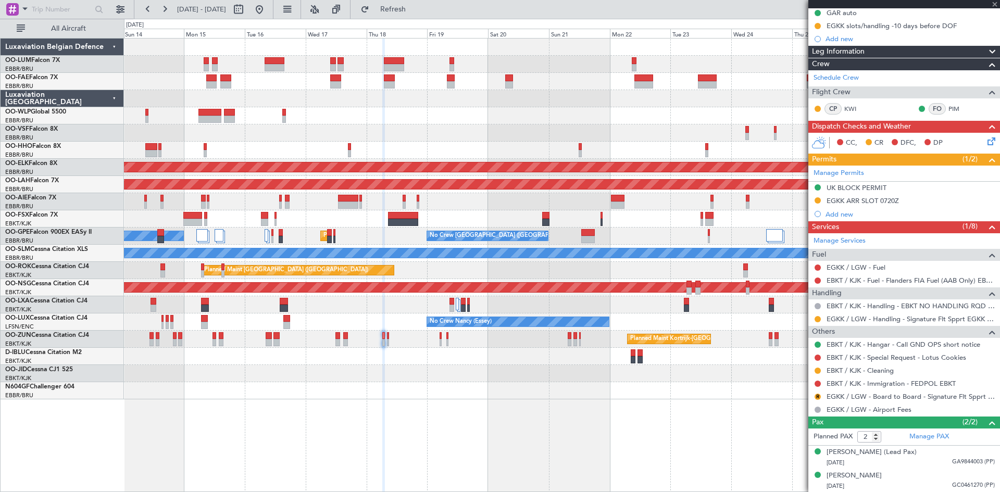
type input "3"
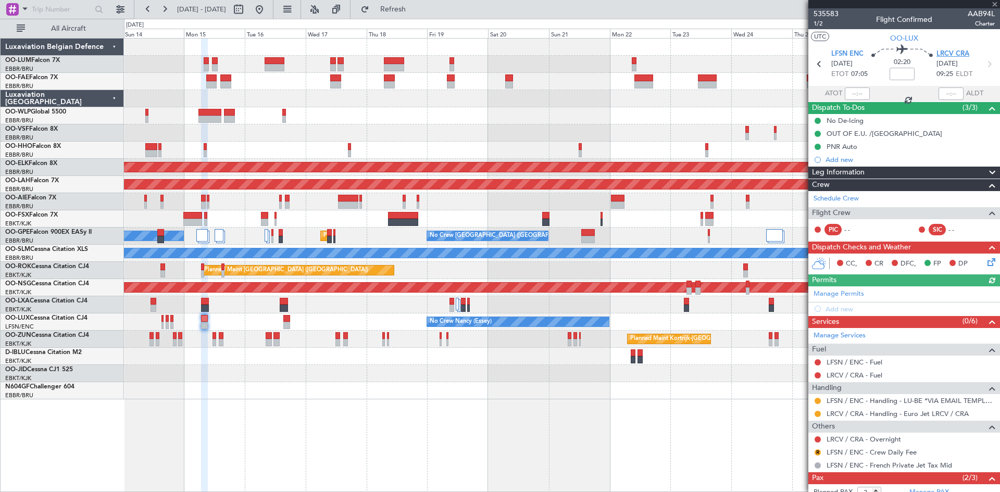
click at [937, 49] on span "LRCV CRA" at bounding box center [953, 54] width 33 height 10
click at [856, 49] on span "LFSN ENC" at bounding box center [847, 54] width 32 height 10
click at [986, 258] on icon at bounding box center [990, 260] width 8 height 8
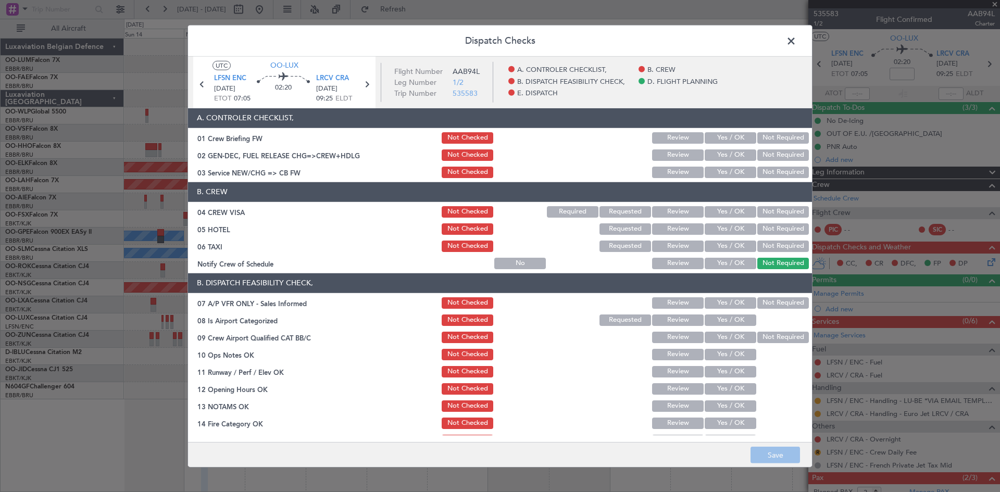
click at [766, 211] on button "Not Required" at bounding box center [783, 211] width 52 height 11
click at [773, 306] on button "Not Required" at bounding box center [783, 302] width 52 height 11
click at [718, 318] on button "Yes / OK" at bounding box center [731, 320] width 52 height 11
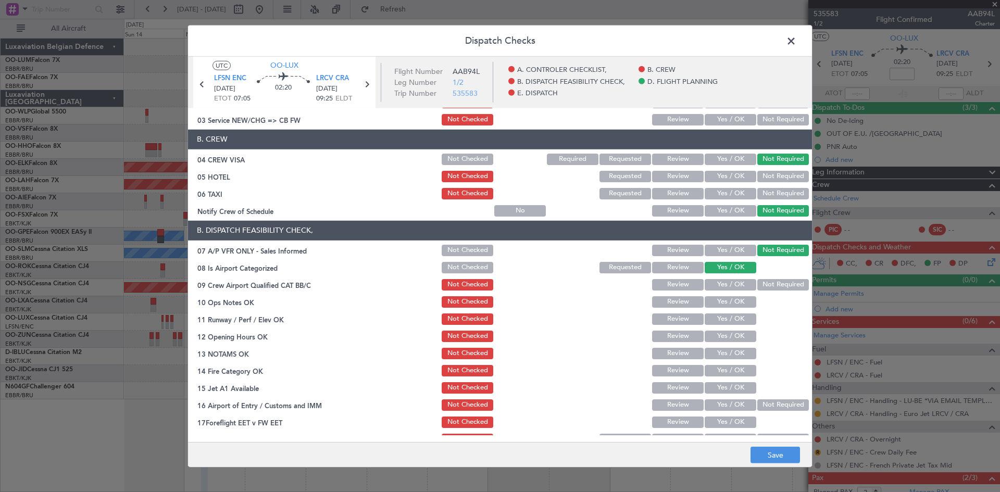
scroll to position [104, 0]
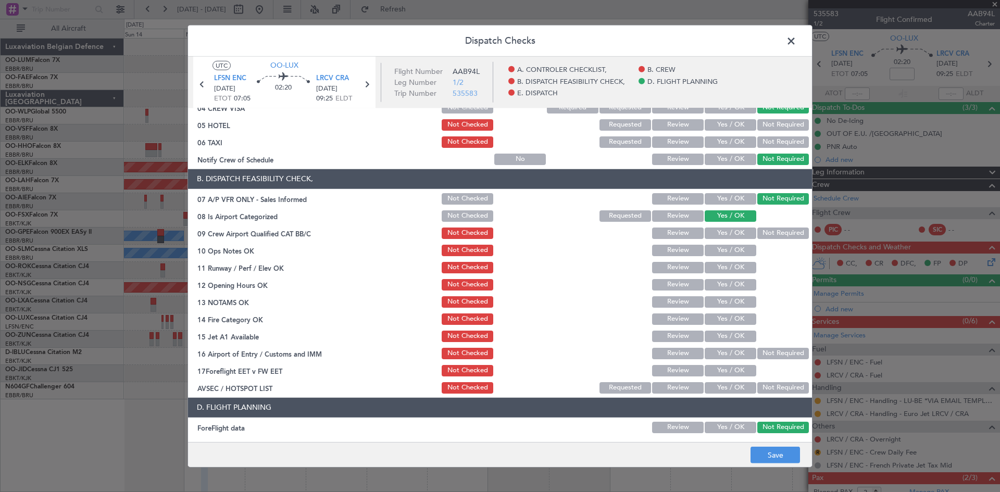
click at [724, 304] on button "Yes / OK" at bounding box center [731, 301] width 52 height 11
click at [720, 337] on button "Yes / OK" at bounding box center [731, 336] width 52 height 11
click at [757, 355] on button "Not Required" at bounding box center [783, 353] width 52 height 11
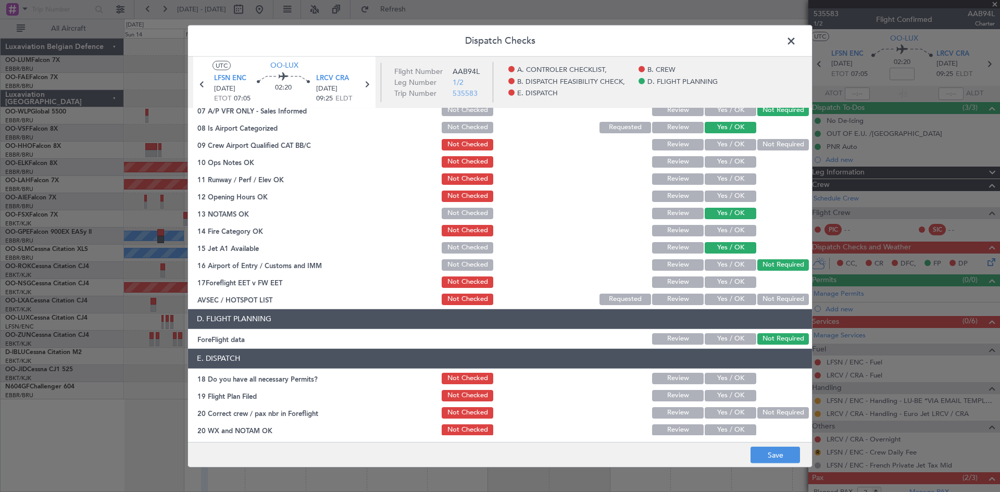
scroll to position [197, 0]
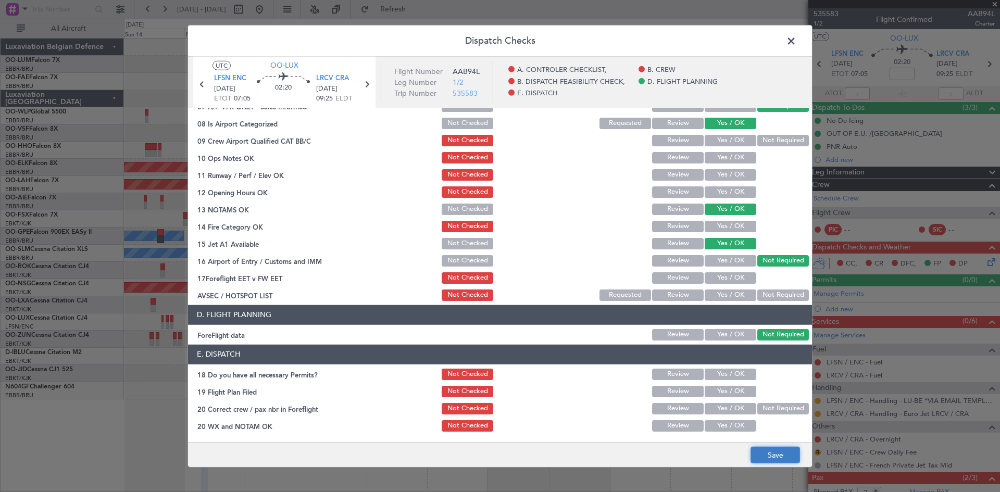
click at [757, 453] on button "Save" at bounding box center [775, 455] width 49 height 17
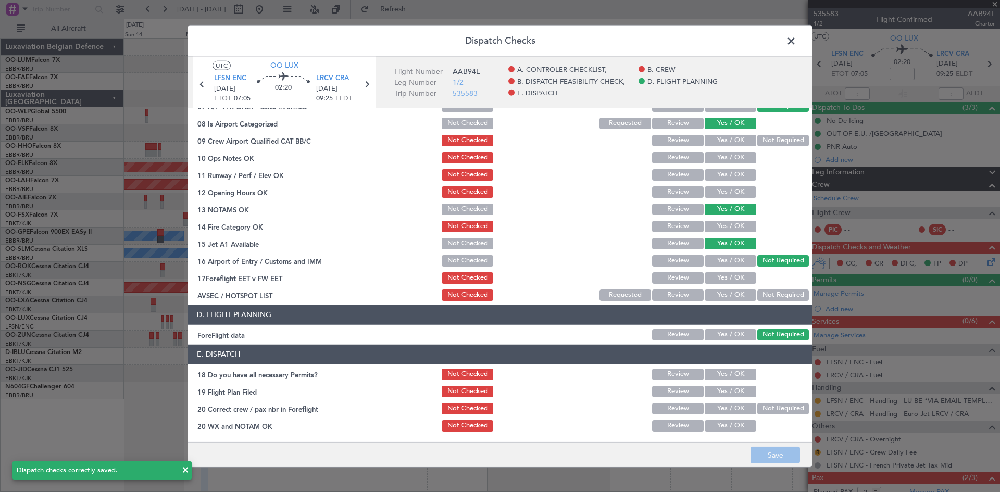
click at [796, 47] on span at bounding box center [796, 43] width 0 height 21
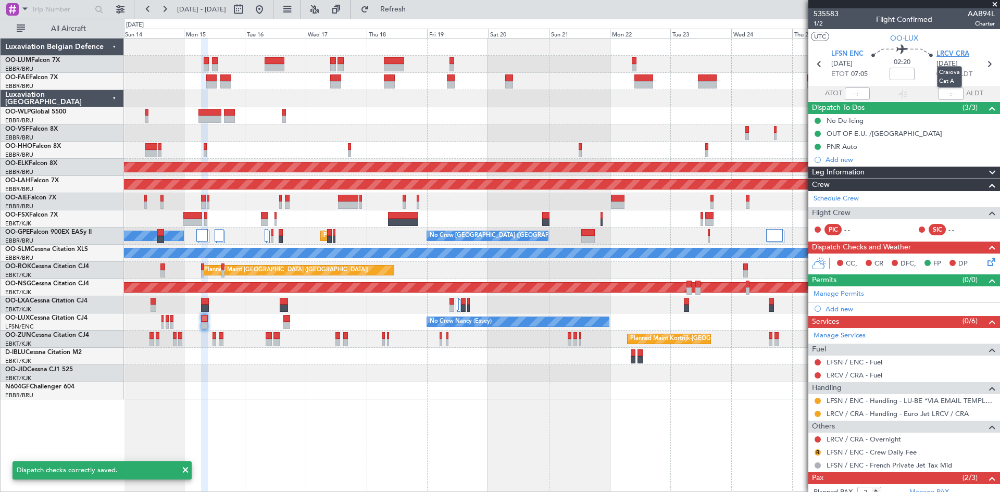
click at [943, 54] on span "LRCV CRA" at bounding box center [953, 54] width 33 height 10
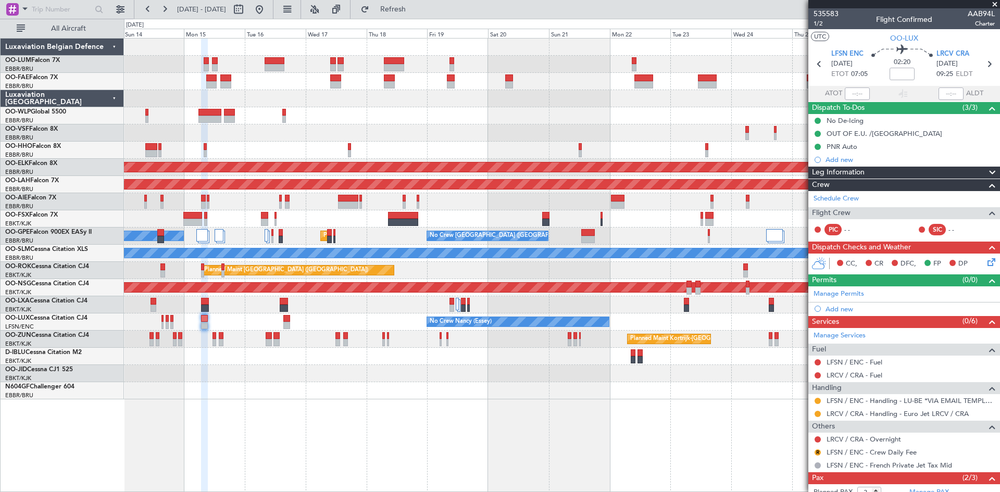
click at [986, 261] on icon at bounding box center [990, 260] width 8 height 8
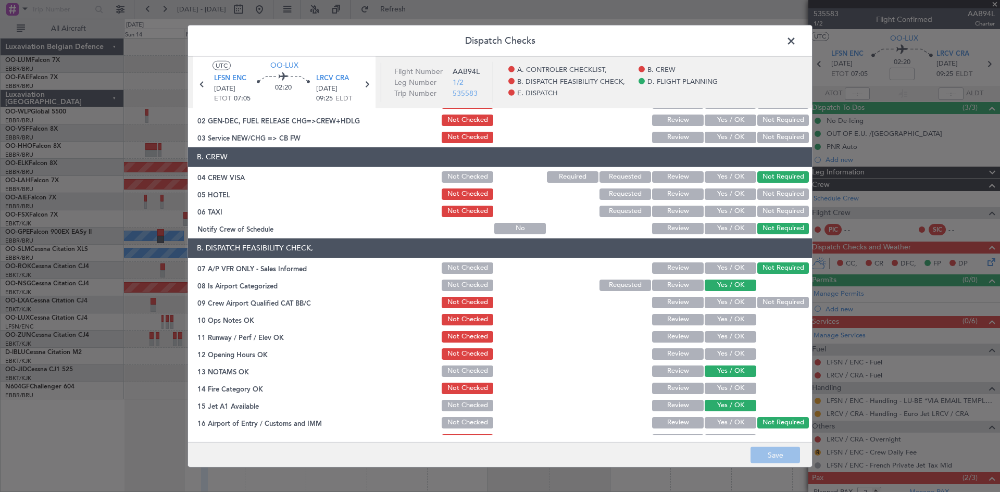
scroll to position [52, 0]
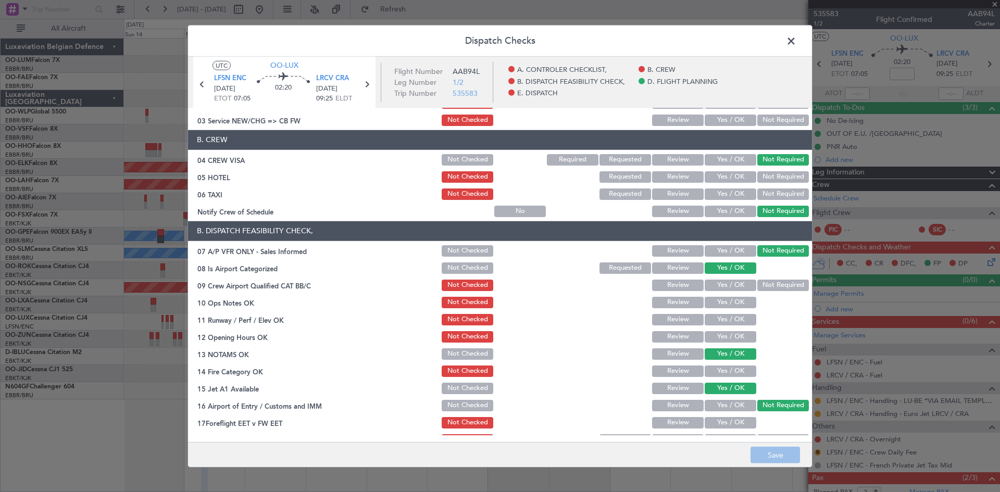
click at [725, 301] on button "Yes / OK" at bounding box center [731, 302] width 52 height 11
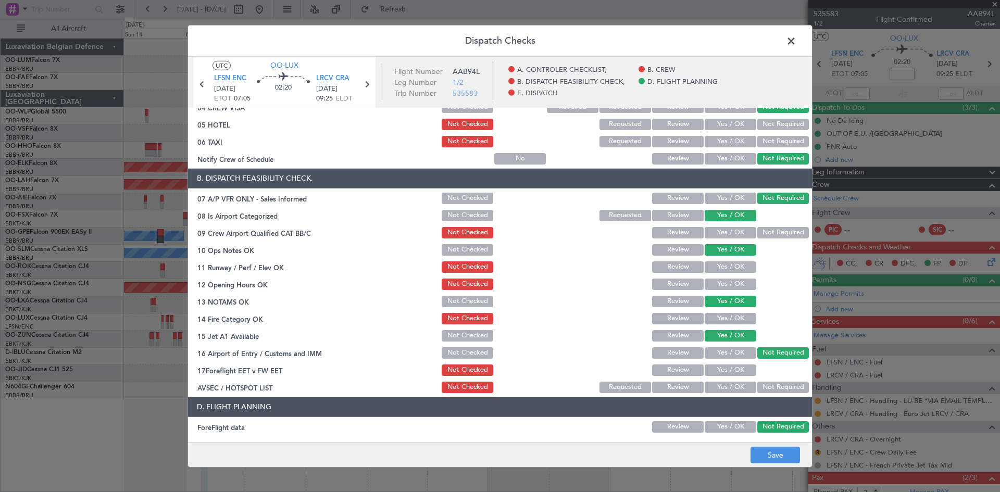
scroll to position [156, 0]
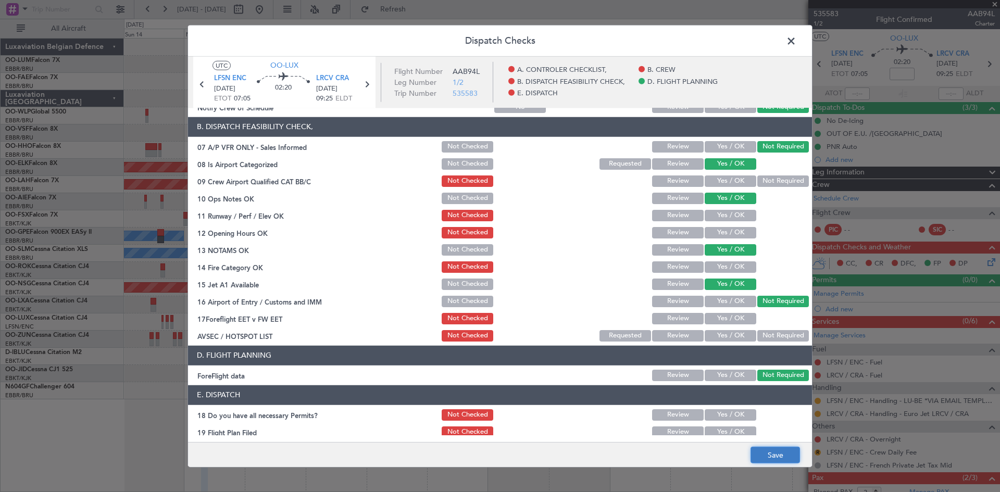
click at [784, 447] on button "Save" at bounding box center [775, 455] width 49 height 17
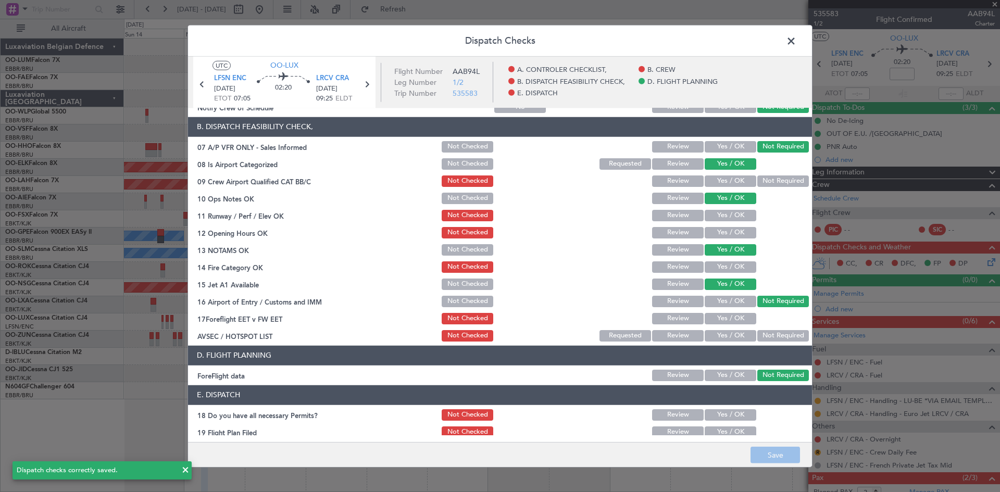
click at [796, 42] on span at bounding box center [796, 43] width 0 height 21
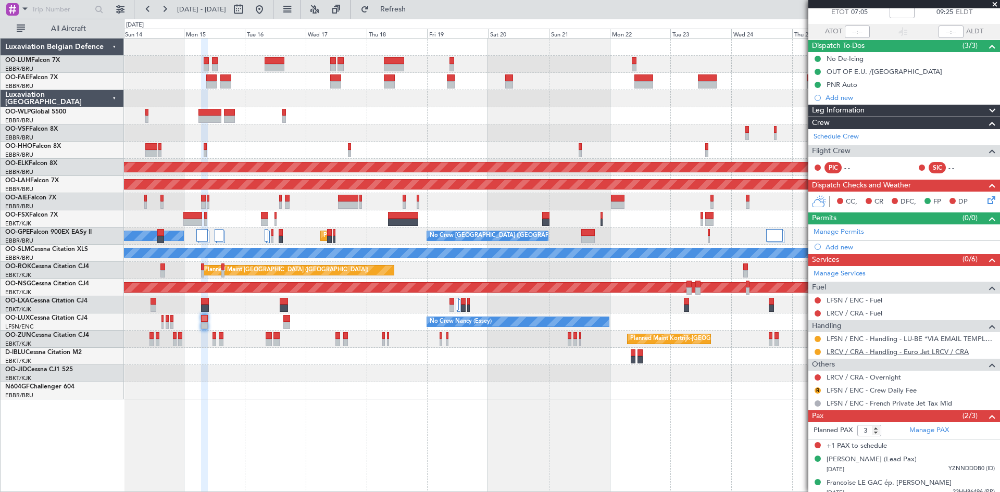
scroll to position [69, 0]
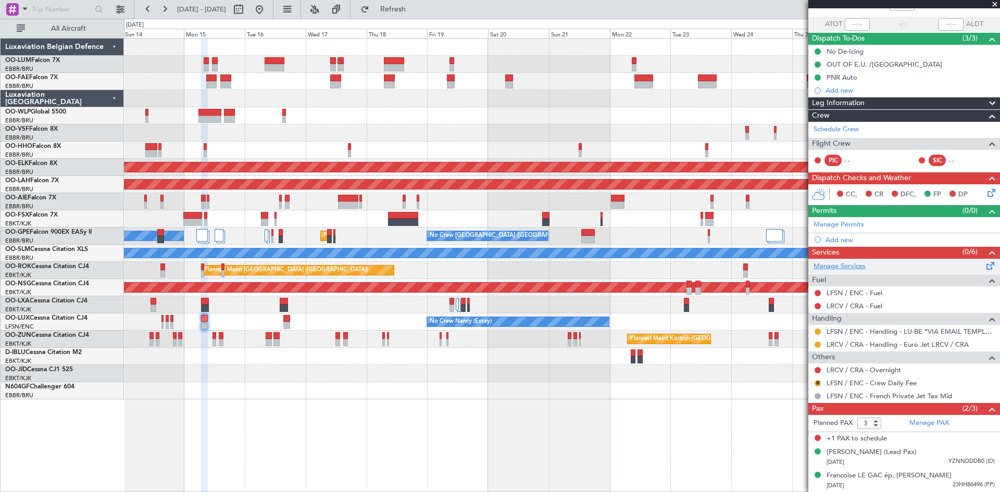
click at [858, 265] on link "Manage Services" at bounding box center [840, 266] width 52 height 10
click at [832, 240] on div "Add new" at bounding box center [906, 239] width 160 height 9
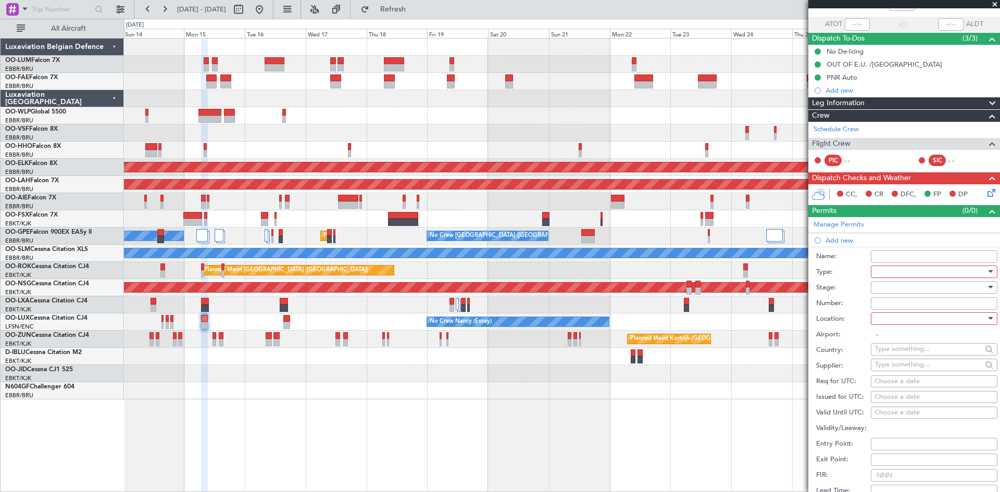
click at [886, 268] on div at bounding box center [930, 272] width 111 height 16
click at [893, 322] on span "PPR" at bounding box center [930, 324] width 109 height 16
click at [890, 317] on div at bounding box center [930, 319] width 111 height 16
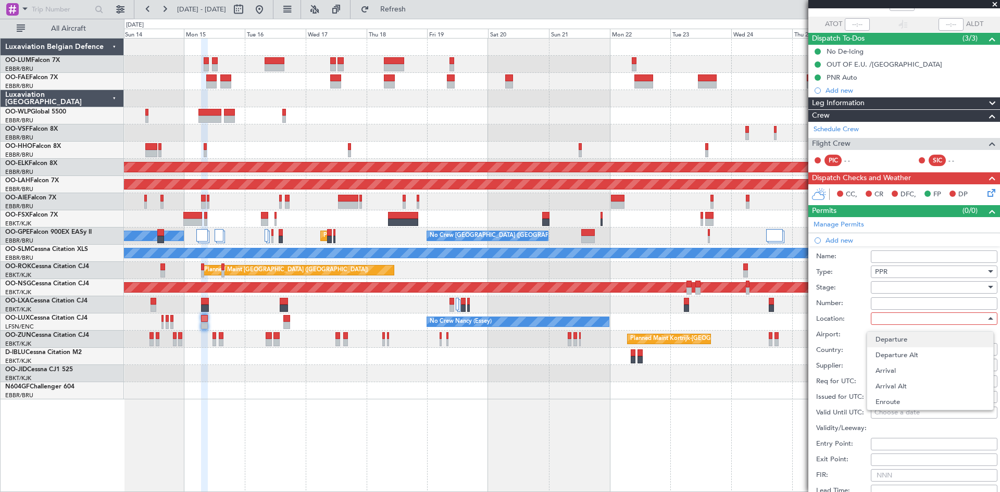
click at [894, 340] on span "Departure" at bounding box center [930, 340] width 109 height 16
type input "LFSN / ENC"
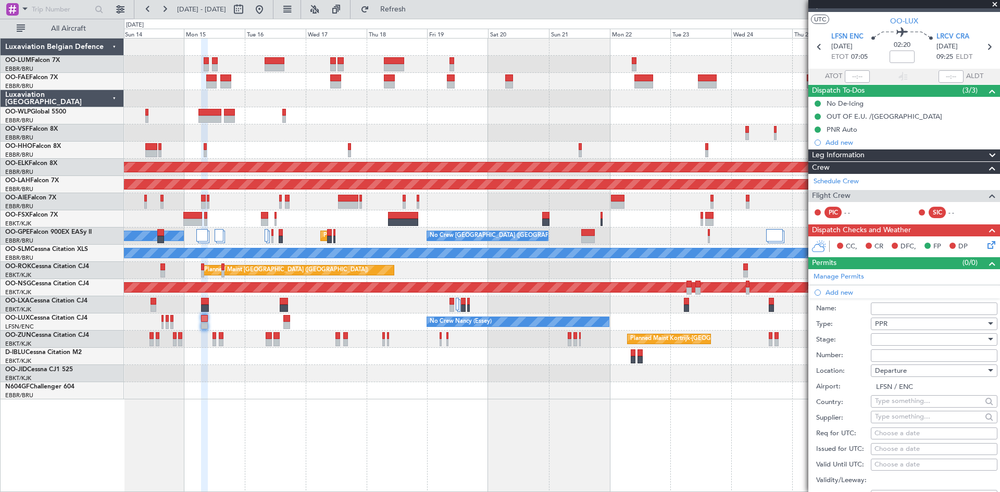
click at [900, 344] on div at bounding box center [930, 340] width 111 height 16
click at [897, 404] on span "Requested" at bounding box center [930, 408] width 109 height 16
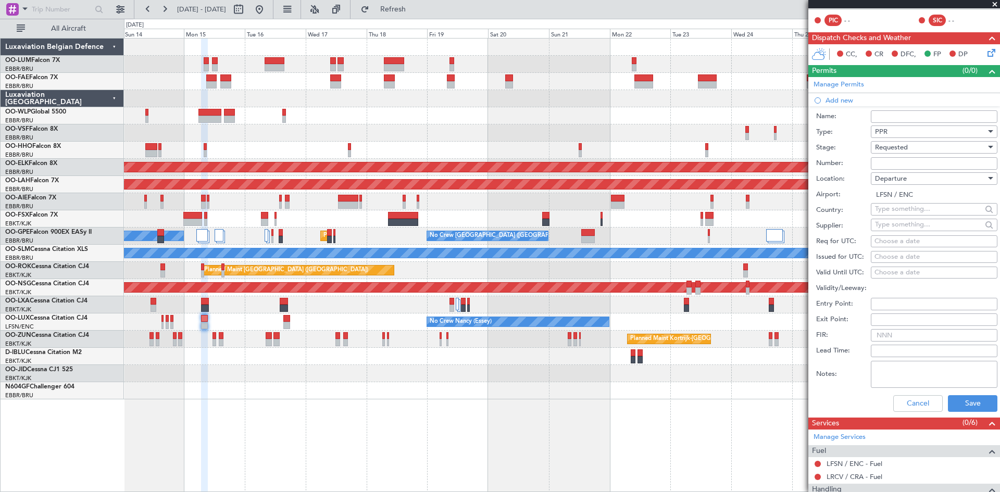
scroll to position [226, 0]
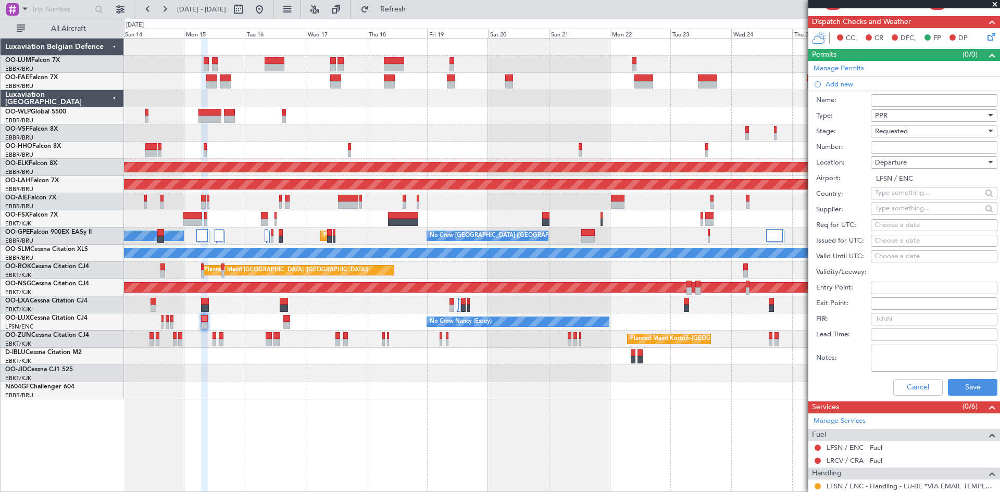
click at [893, 197] on input "text" at bounding box center [928, 193] width 107 height 16
click at [855, 201] on div "Country:" at bounding box center [906, 194] width 181 height 16
click at [886, 222] on div "Choose a date" at bounding box center [934, 225] width 119 height 10
select select "9"
select select "2025"
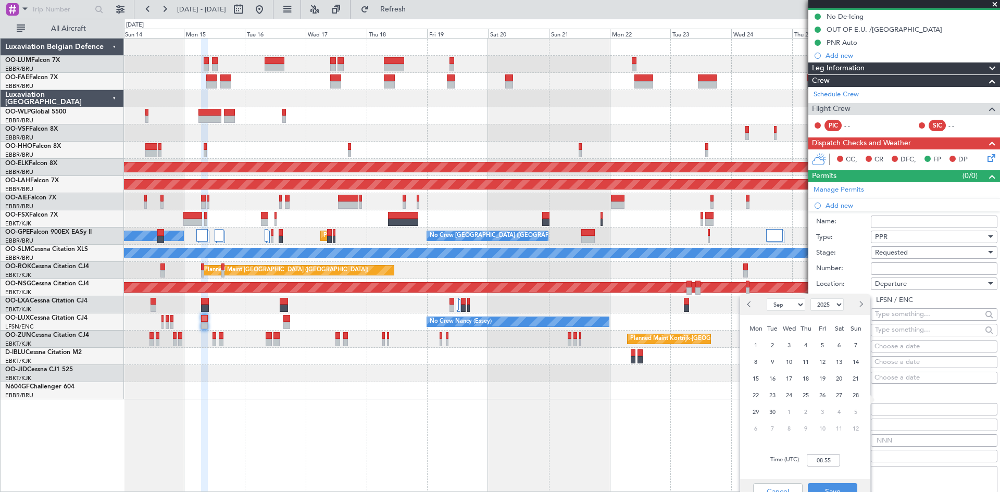
scroll to position [156, 0]
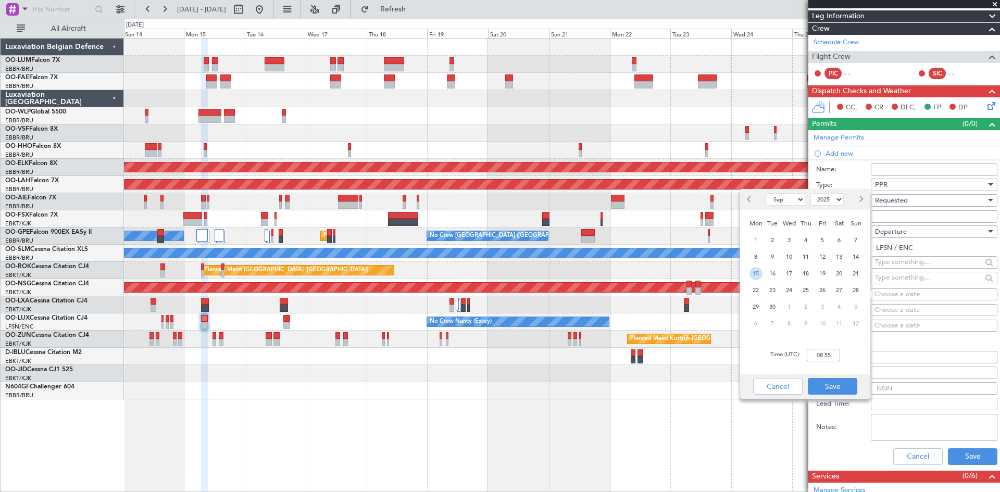
click at [755, 272] on span "15" at bounding box center [756, 273] width 13 height 13
click at [818, 354] on input "00:00" at bounding box center [823, 355] width 33 height 13
type input "07:00"
click at [842, 390] on button "Save" at bounding box center [832, 386] width 49 height 17
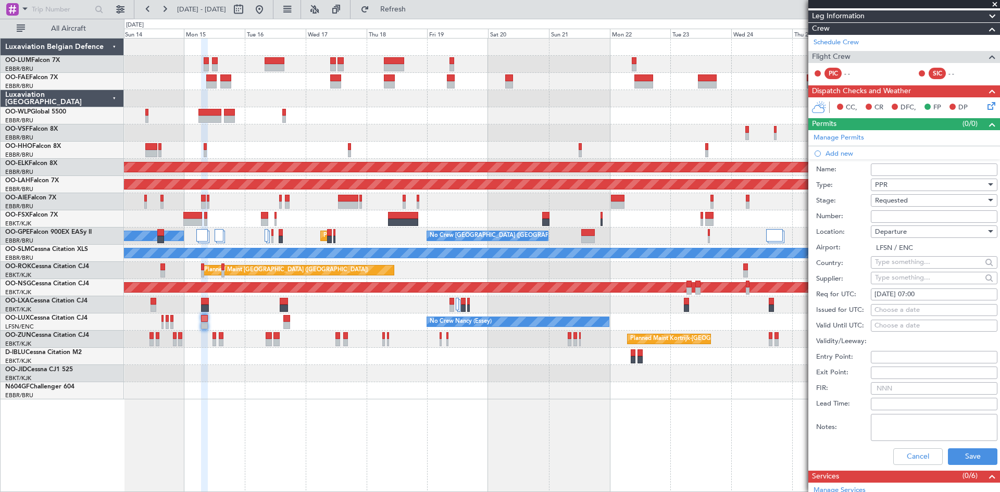
click at [888, 421] on textarea "Notes:" at bounding box center [934, 427] width 127 height 27
type textarea "O/T request"
click at [968, 451] on button "Save" at bounding box center [972, 457] width 49 height 17
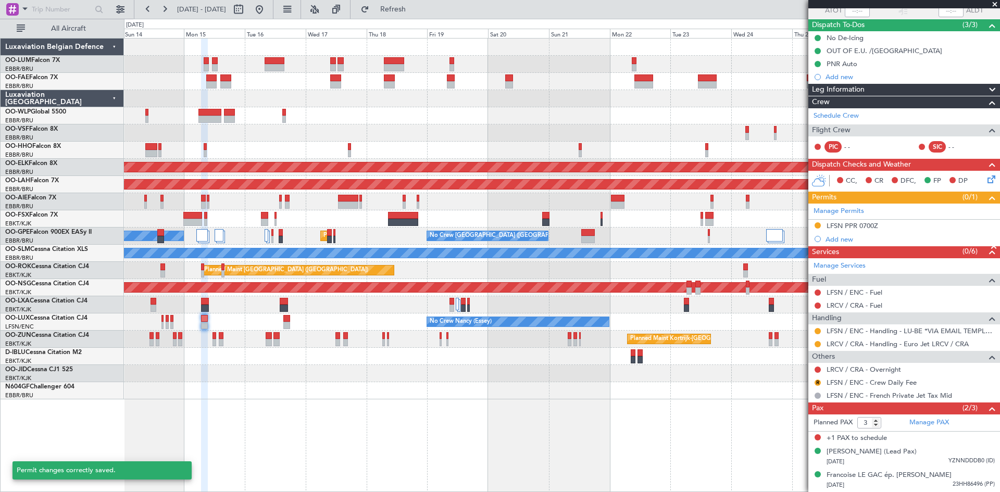
scroll to position [82, 0]
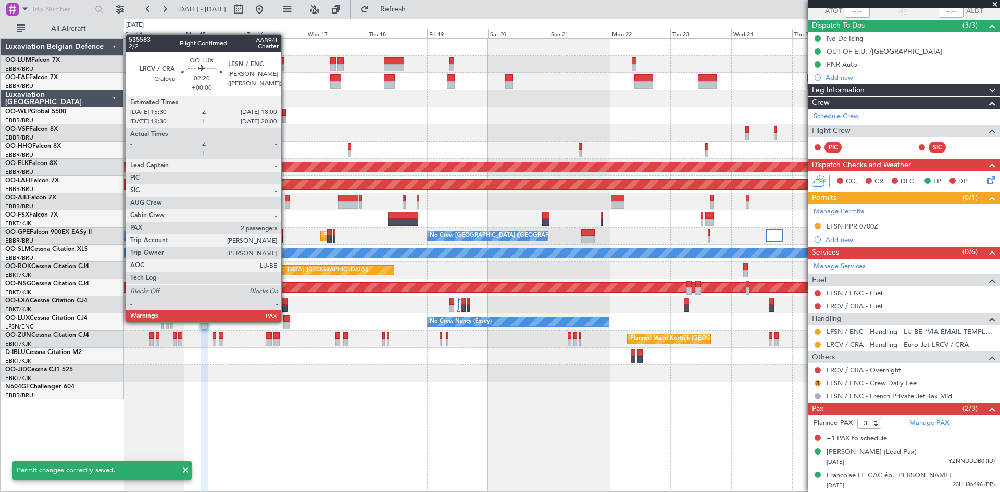
click at [286, 321] on div at bounding box center [286, 318] width 7 height 7
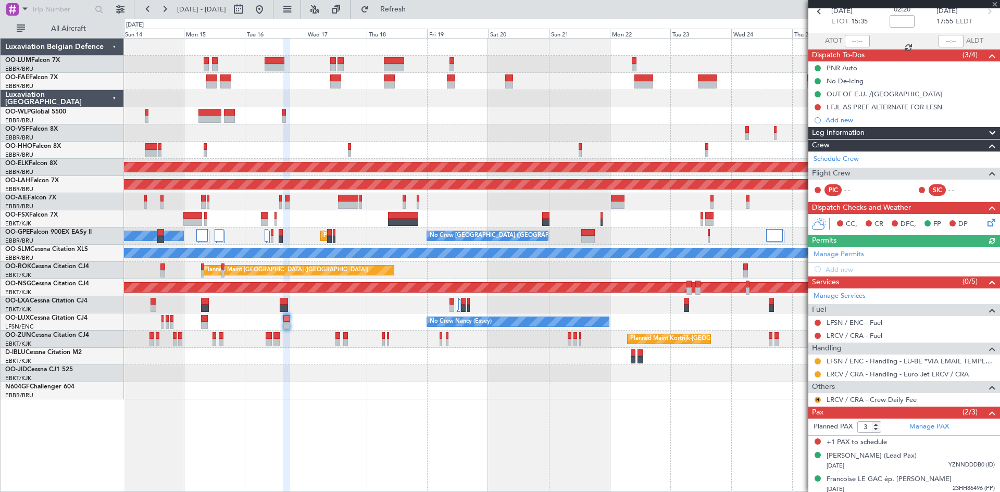
scroll to position [56, 0]
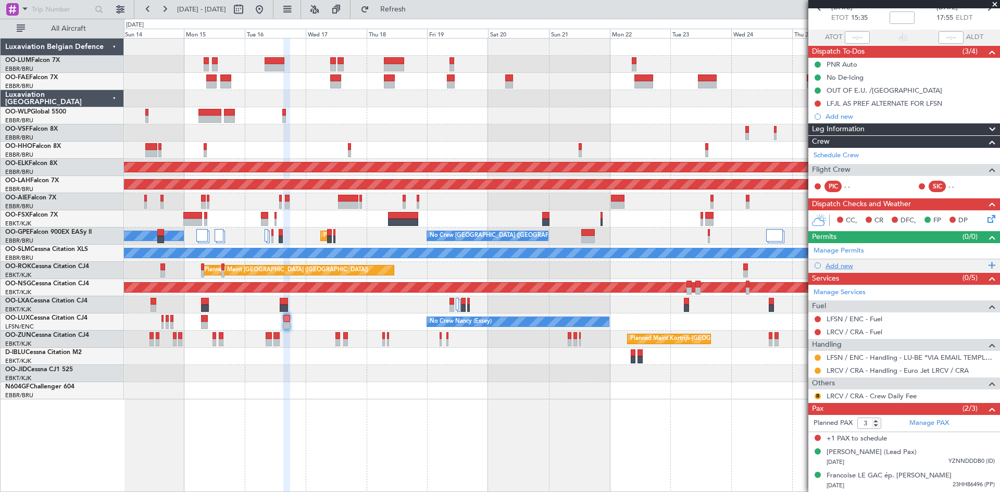
click at [837, 268] on div "Add new" at bounding box center [906, 265] width 160 height 9
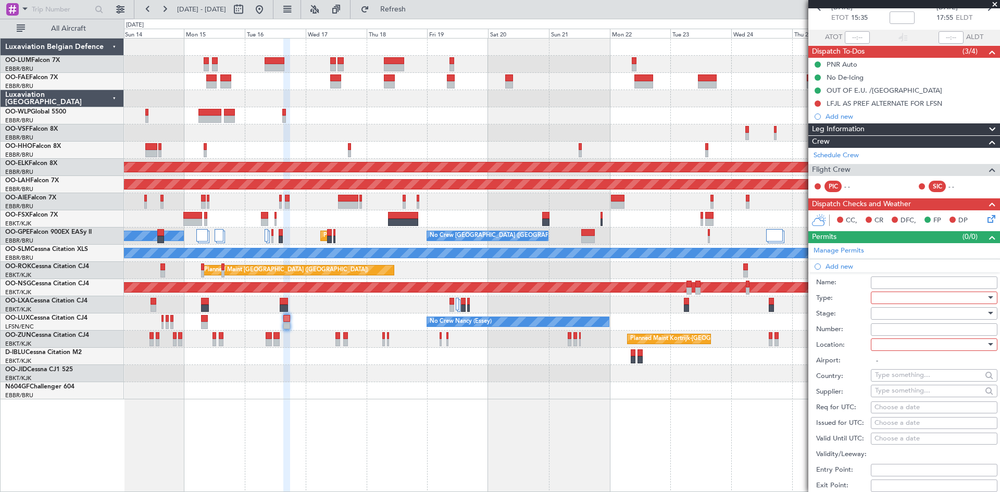
click at [895, 299] on div at bounding box center [930, 298] width 111 height 16
click at [895, 350] on span "PPR" at bounding box center [930, 350] width 109 height 16
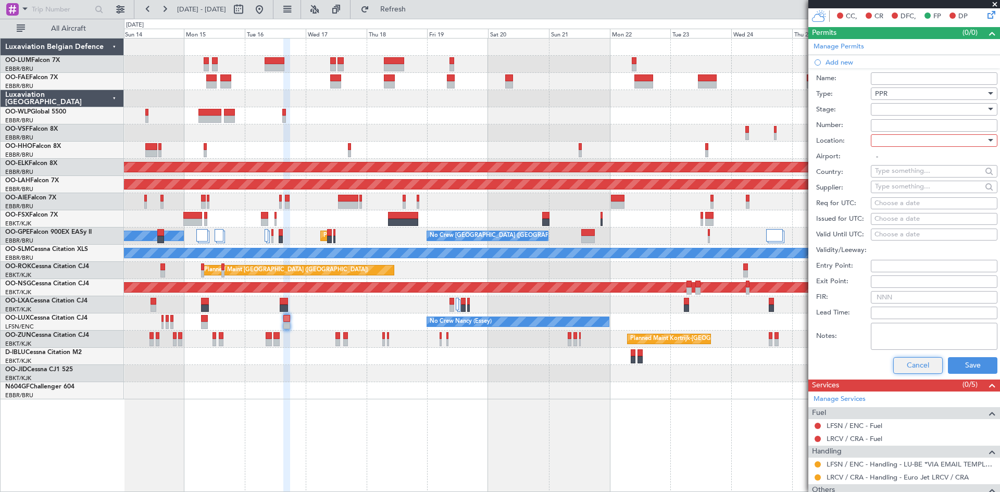
click at [916, 367] on button "Cancel" at bounding box center [917, 365] width 49 height 17
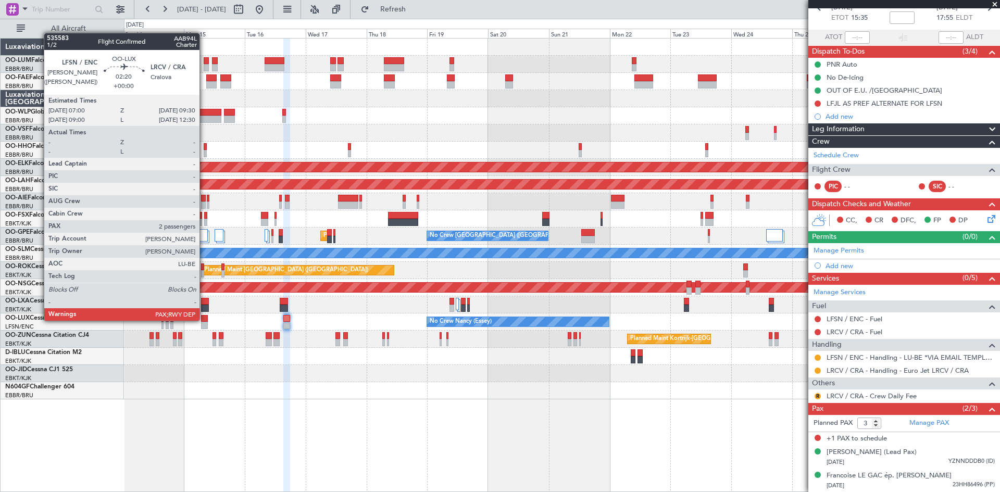
click at [204, 320] on div at bounding box center [204, 318] width 7 height 7
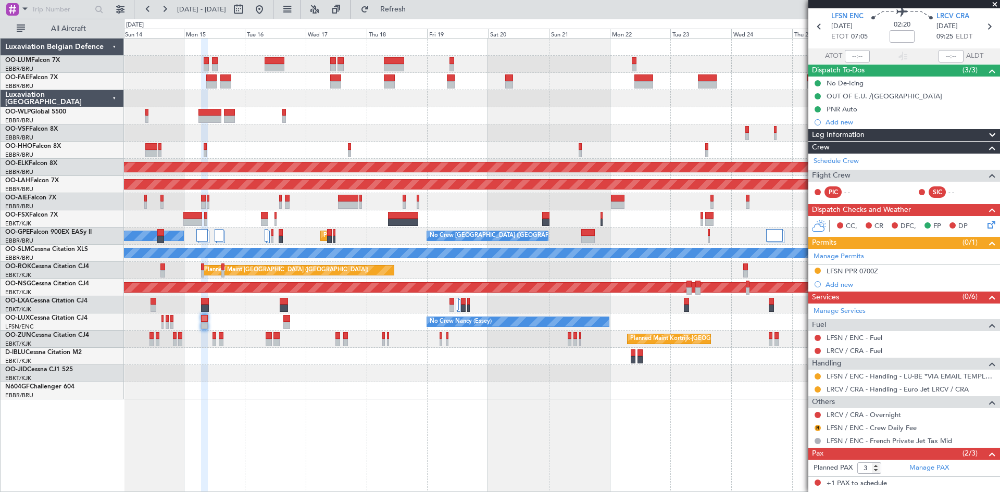
scroll to position [52, 0]
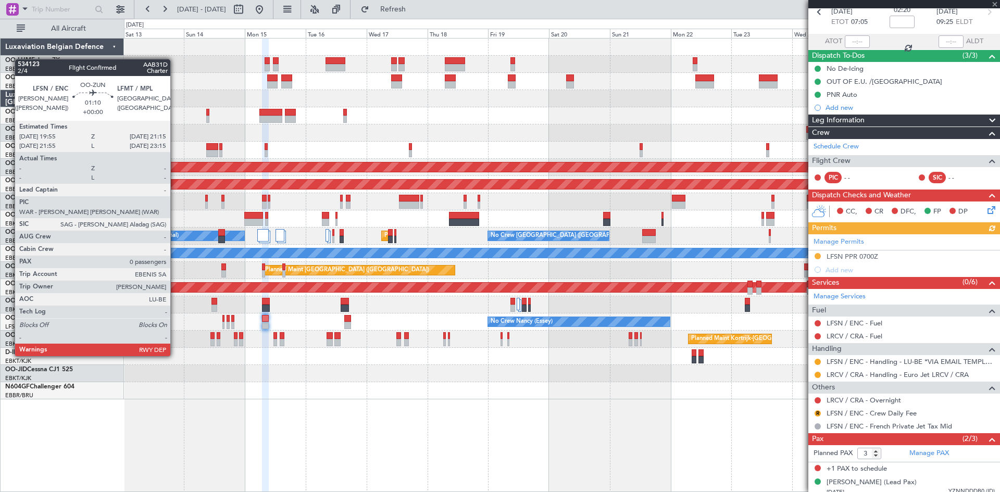
click at [240, 387] on div at bounding box center [562, 390] width 876 height 17
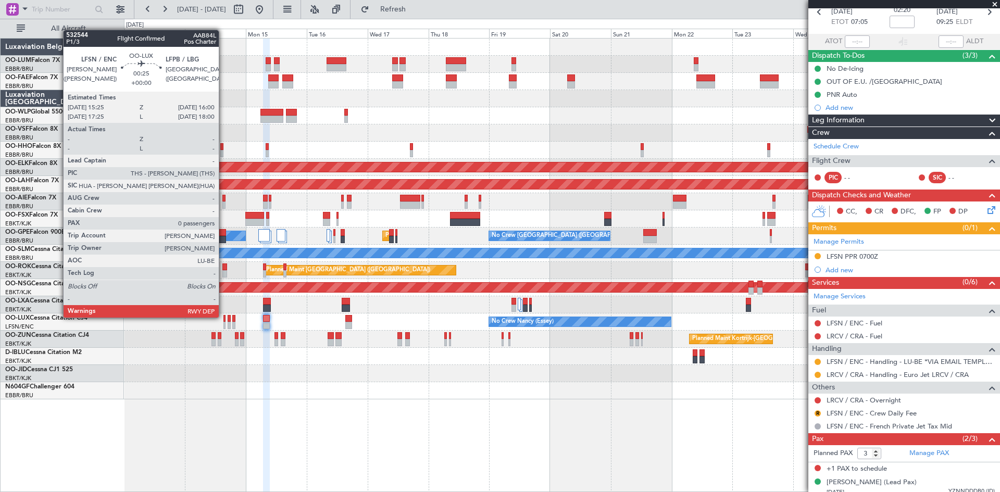
click at [223, 317] on div at bounding box center [224, 318] width 2 height 7
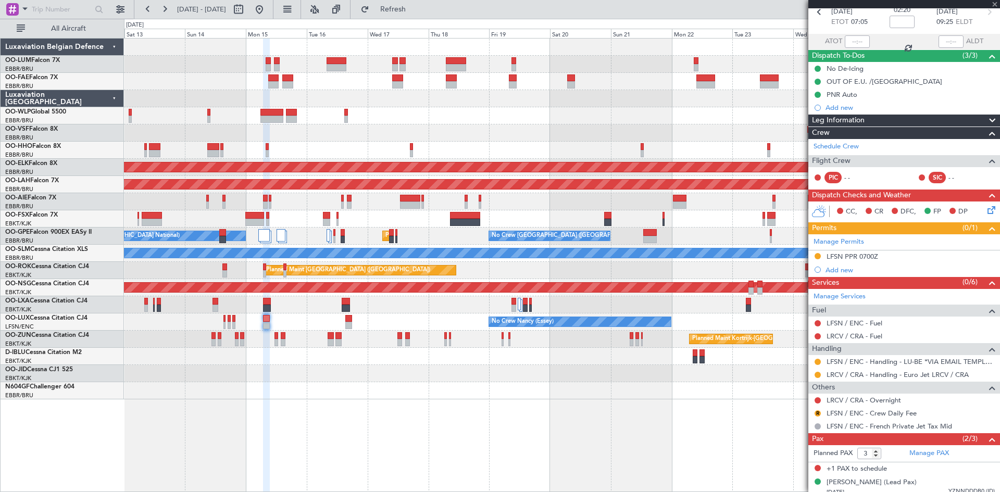
type input "0"
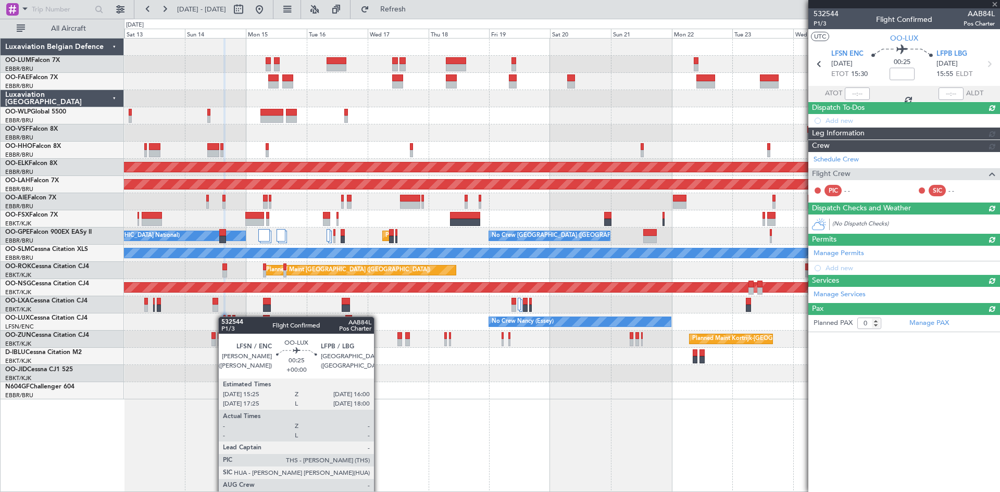
scroll to position [0, 0]
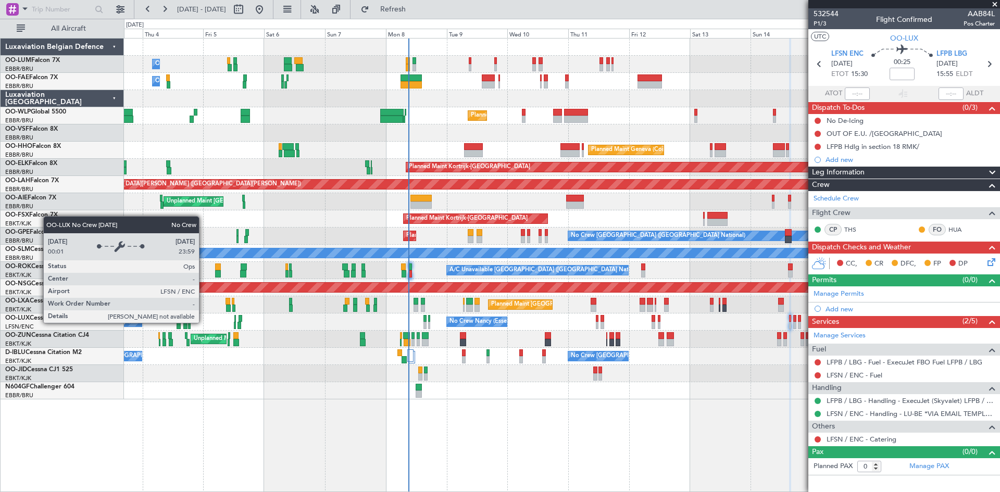
click at [457, 317] on div "No Crew Nancy (Essey)" at bounding box center [476, 322] width 61 height 10
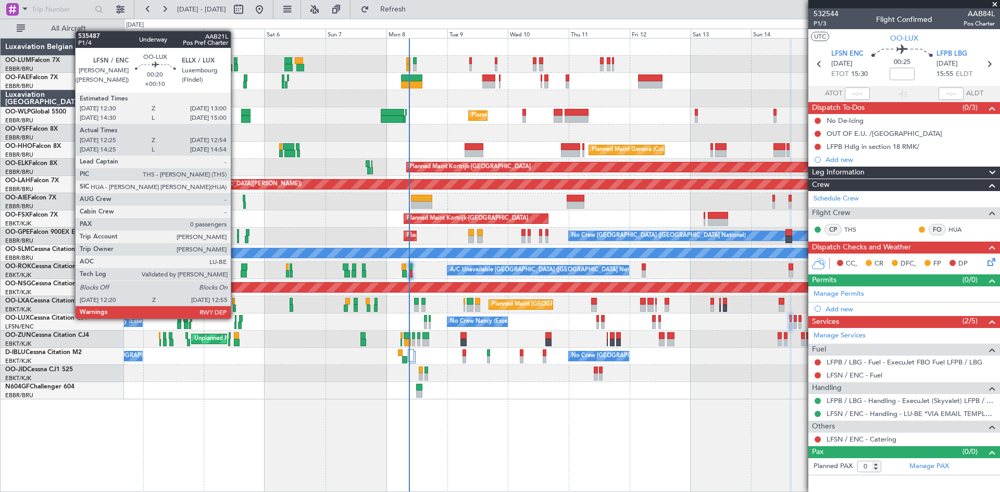
click at [235, 318] on div at bounding box center [236, 318] width 2 height 7
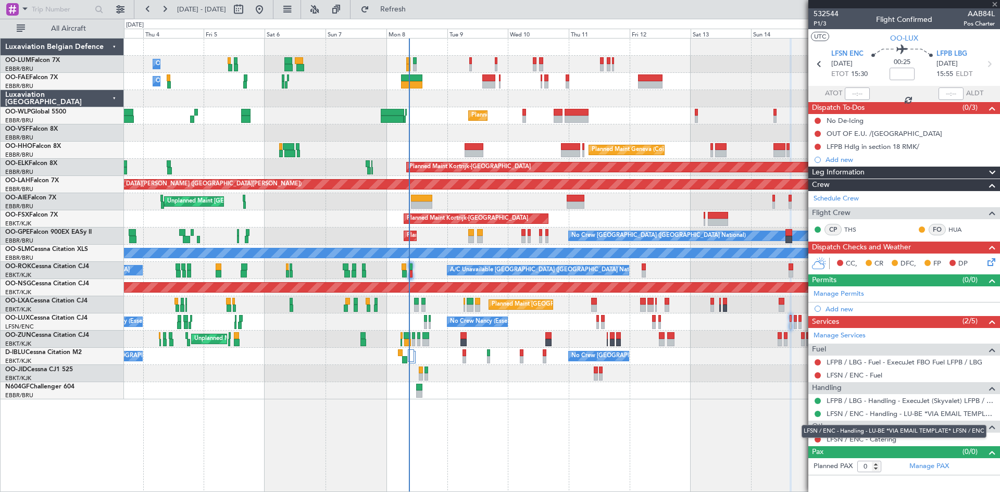
type input "+00:10"
type input "12:30"
type input "12:49"
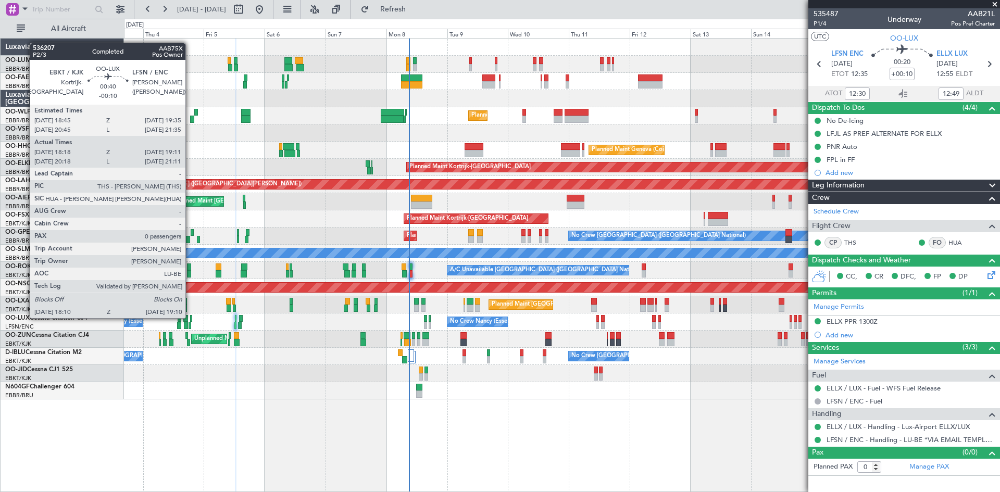
click at [190, 317] on div at bounding box center [191, 318] width 3 height 7
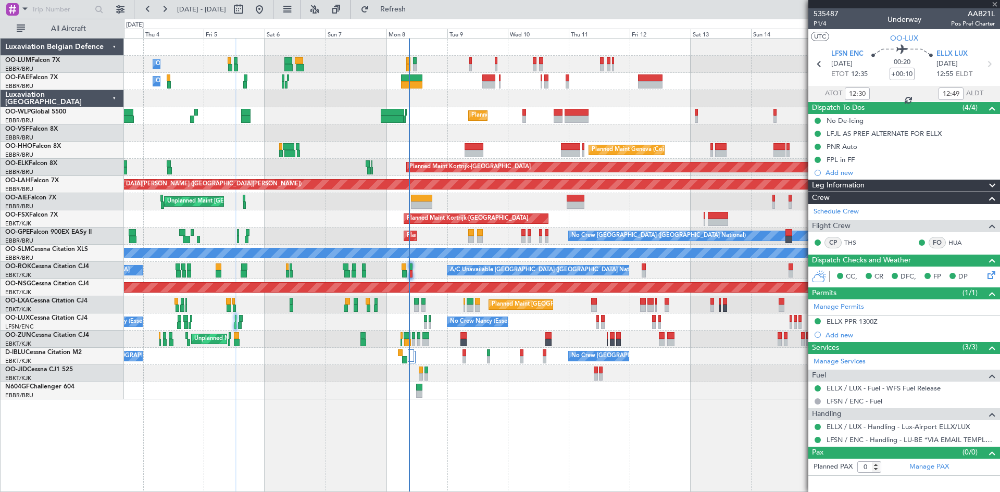
type input "-00:10"
type input "18:23"
type input "19:06"
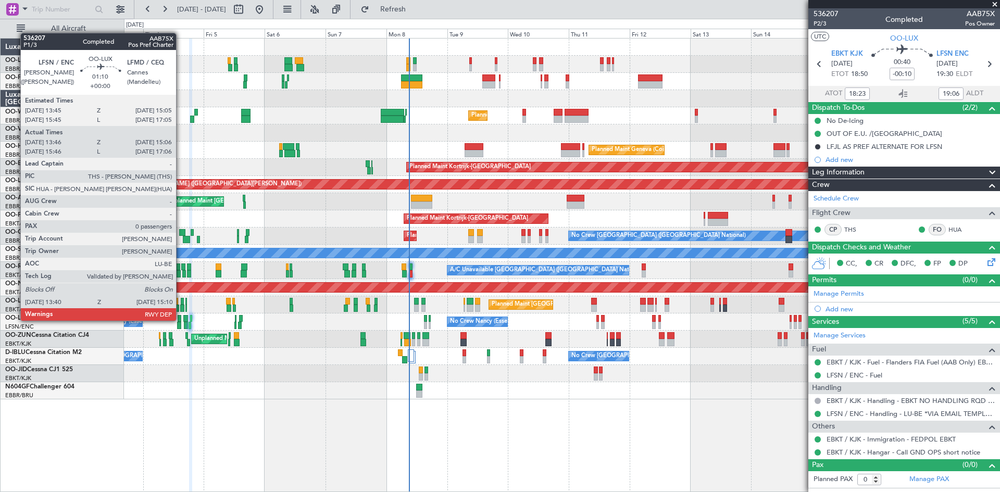
click at [181, 320] on div at bounding box center [180, 318] width 4 height 7
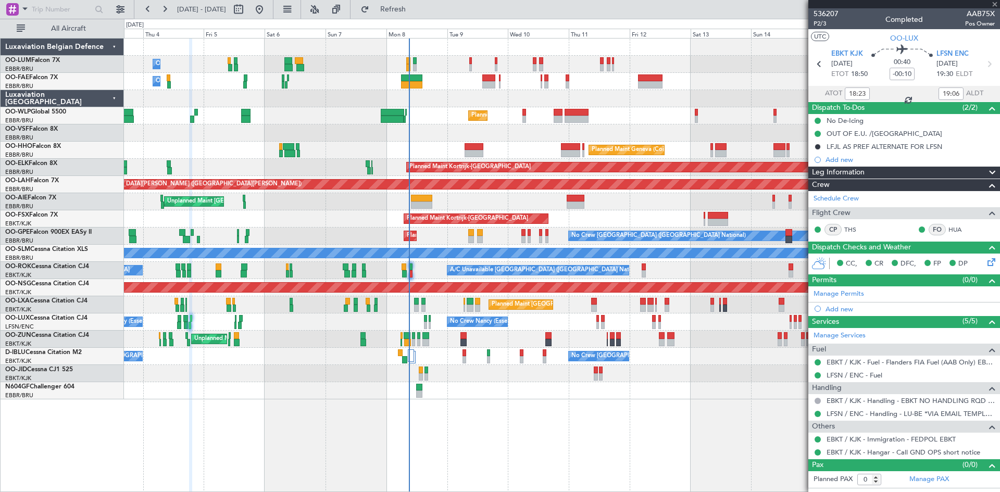
type input "13:51"
type input "15:01"
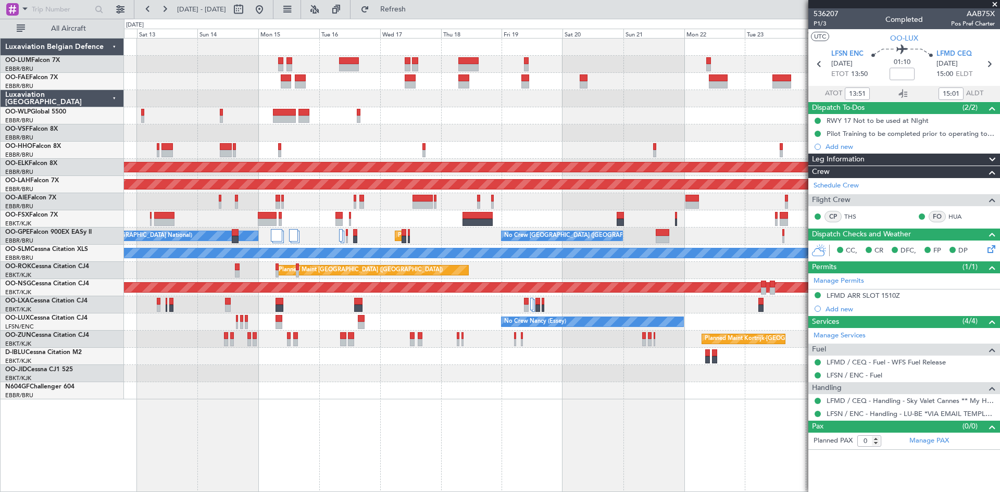
click at [179, 344] on div "Planned Maint Kortrijk-[GEOGRAPHIC_DATA]" at bounding box center [562, 339] width 876 height 17
click at [282, 321] on div "No Crew Nancy (Essey) No Crew Nancy (Essey)" at bounding box center [562, 322] width 876 height 17
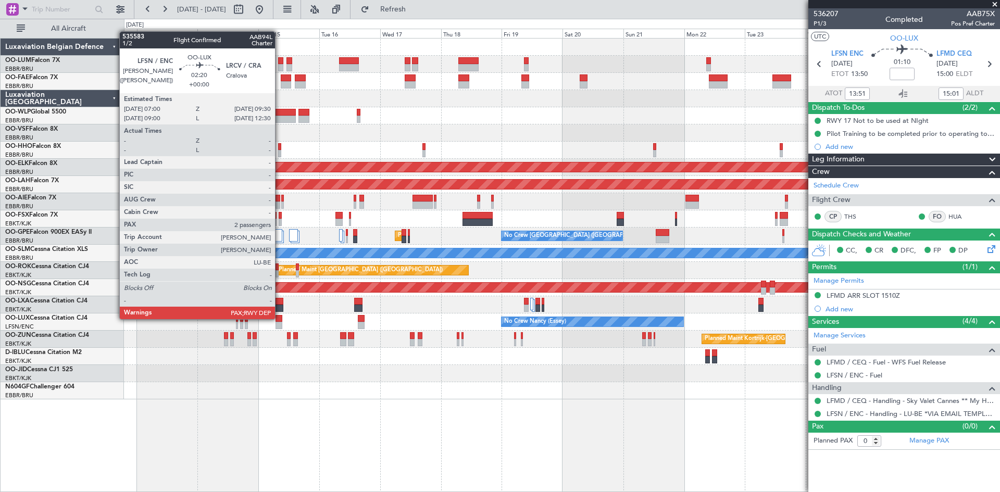
click at [280, 318] on div at bounding box center [279, 318] width 7 height 7
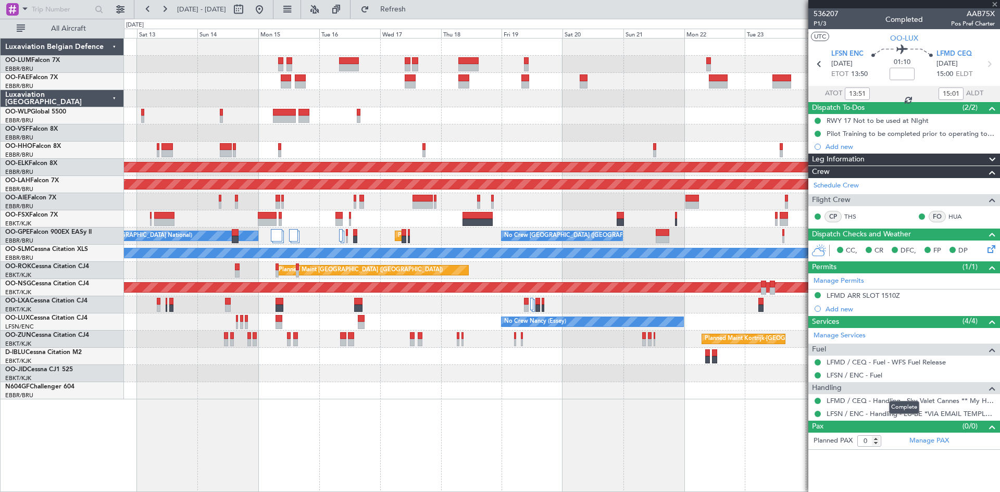
type input "3"
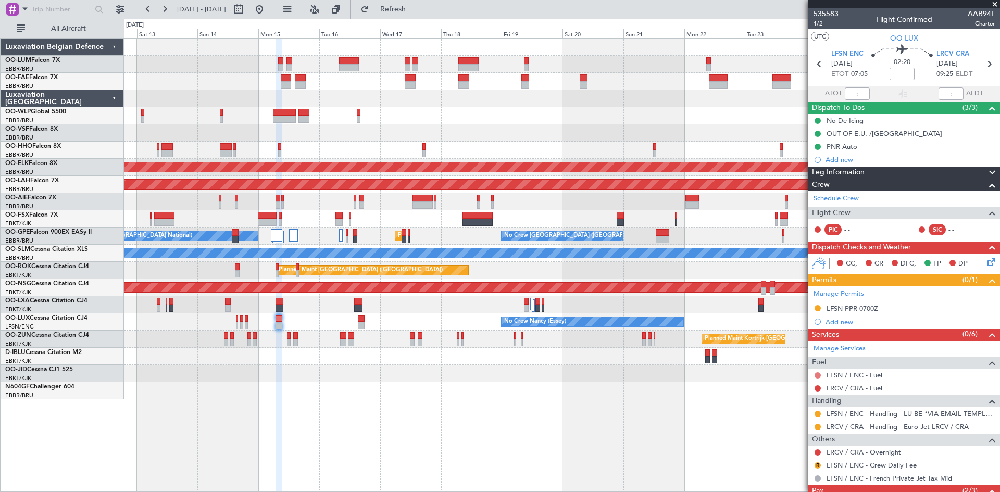
click at [818, 373] on button at bounding box center [818, 375] width 6 height 6
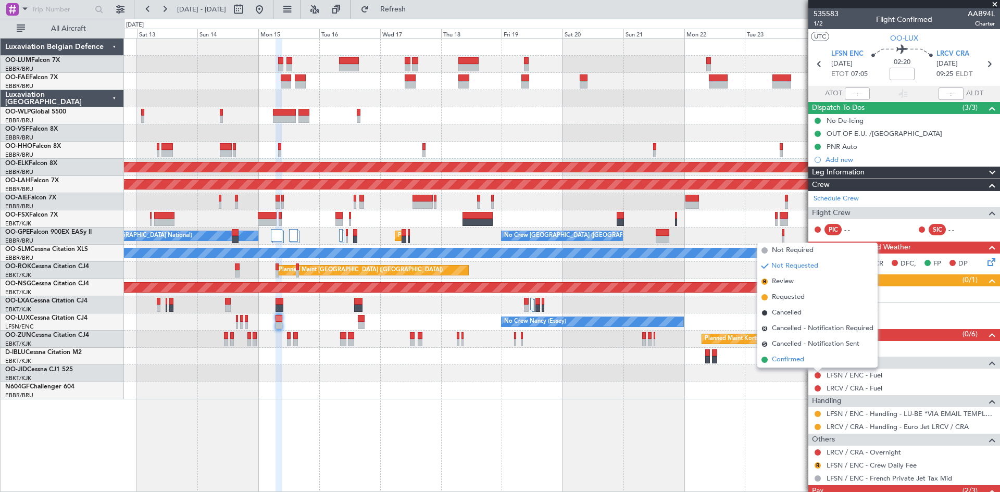
click at [810, 361] on li "Confirmed" at bounding box center [817, 360] width 120 height 16
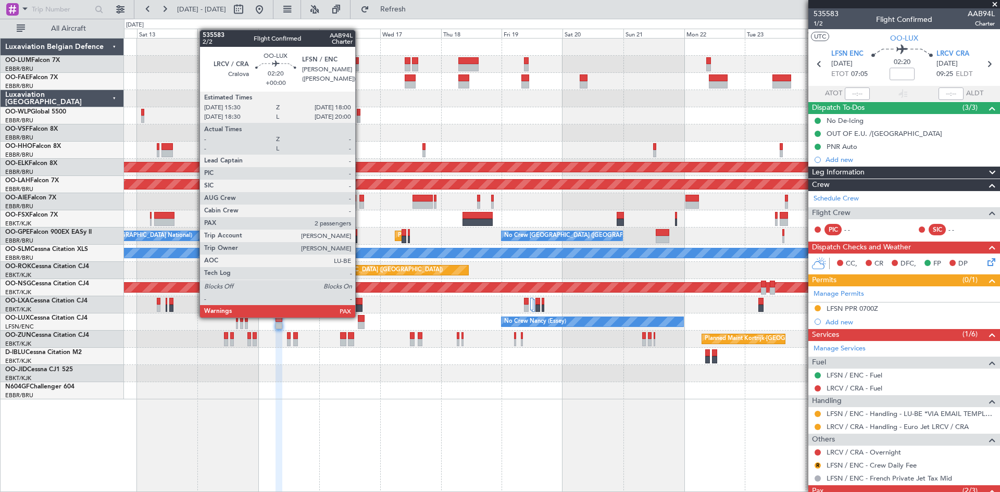
click at [360, 317] on div at bounding box center [361, 318] width 7 height 7
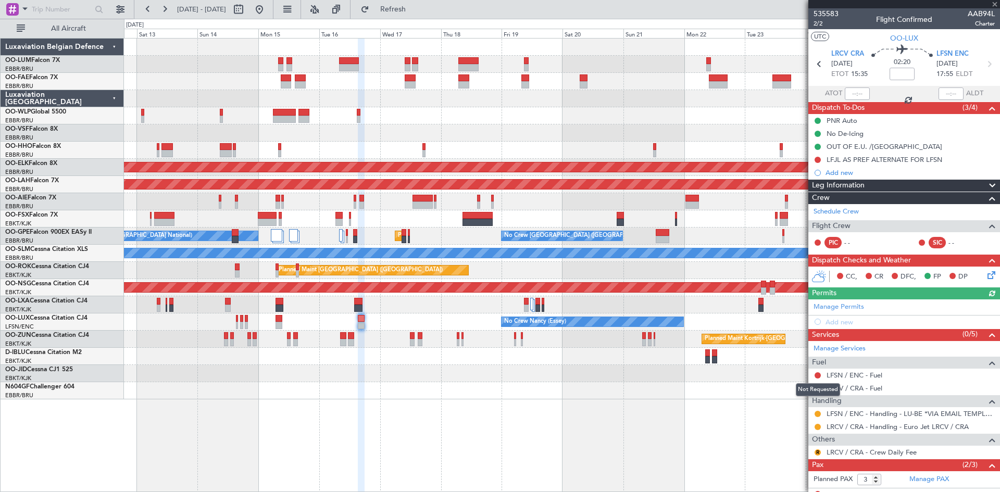
click at [817, 374] on button at bounding box center [818, 375] width 6 height 6
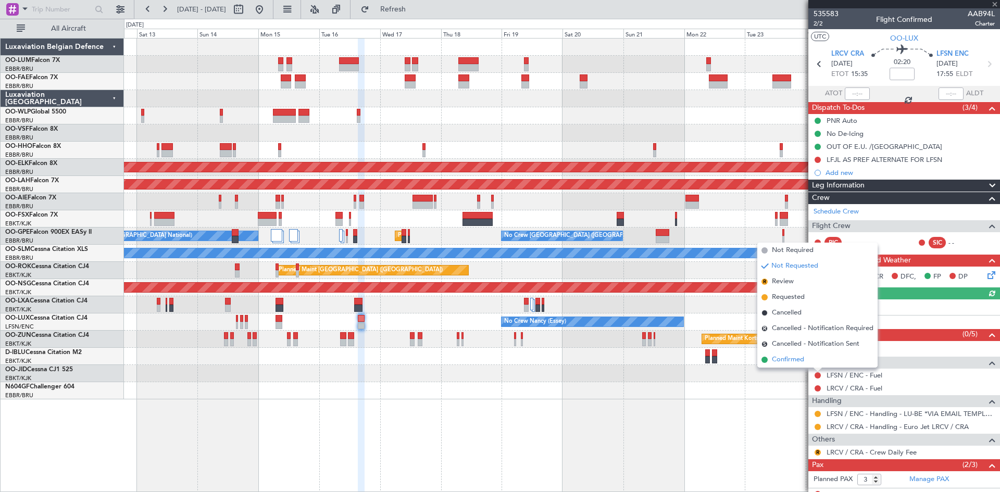
click at [804, 361] on span "Confirmed" at bounding box center [788, 360] width 32 height 10
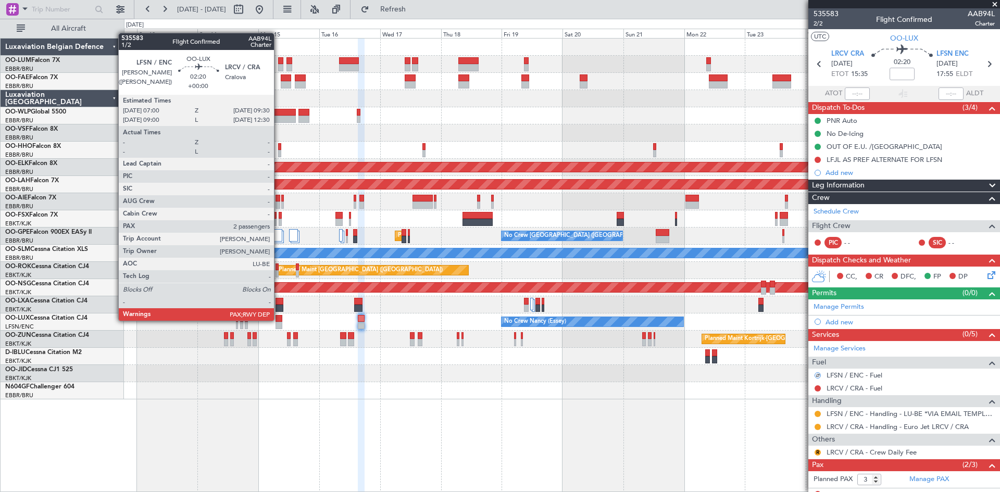
click at [279, 320] on div at bounding box center [279, 318] width 7 height 7
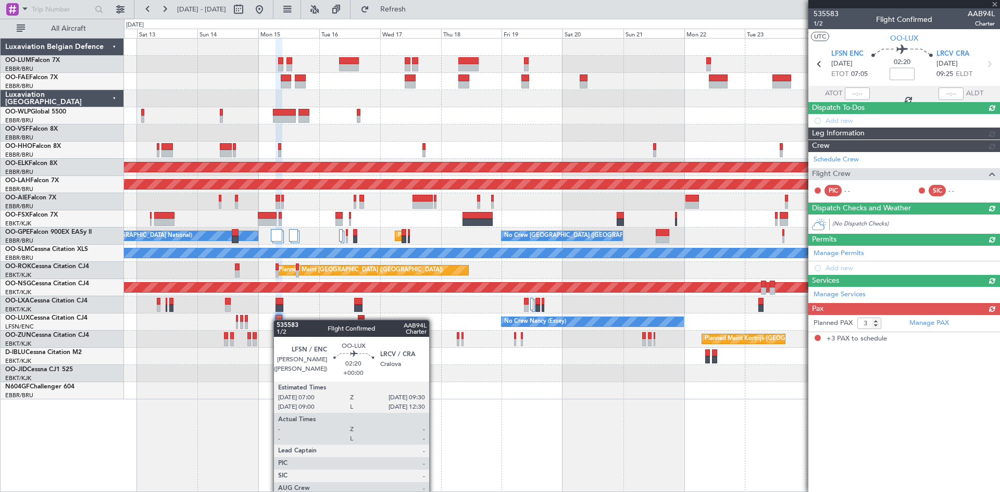
click at [279, 320] on div at bounding box center [279, 318] width 7 height 7
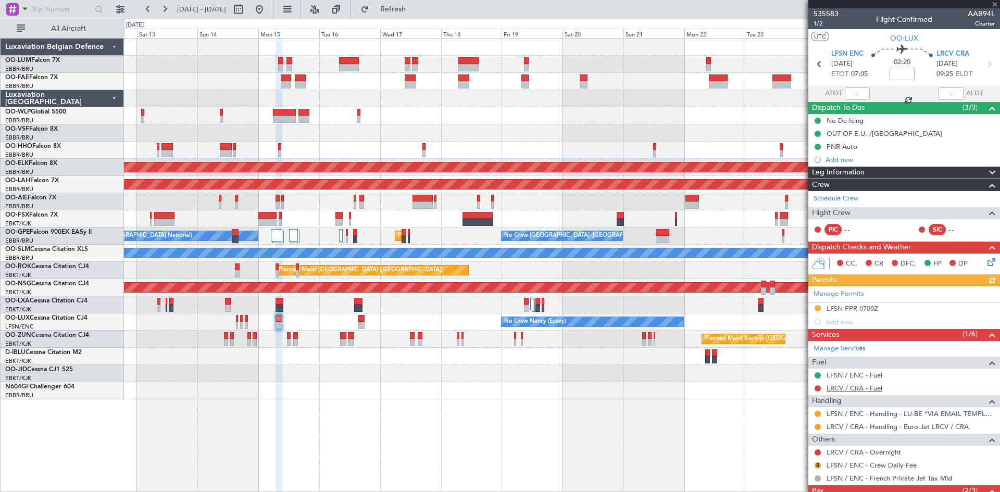
click at [858, 391] on link "LRCV / CRA - Fuel" at bounding box center [855, 388] width 56 height 9
click at [404, 8] on button "Refresh" at bounding box center [387, 9] width 63 height 17
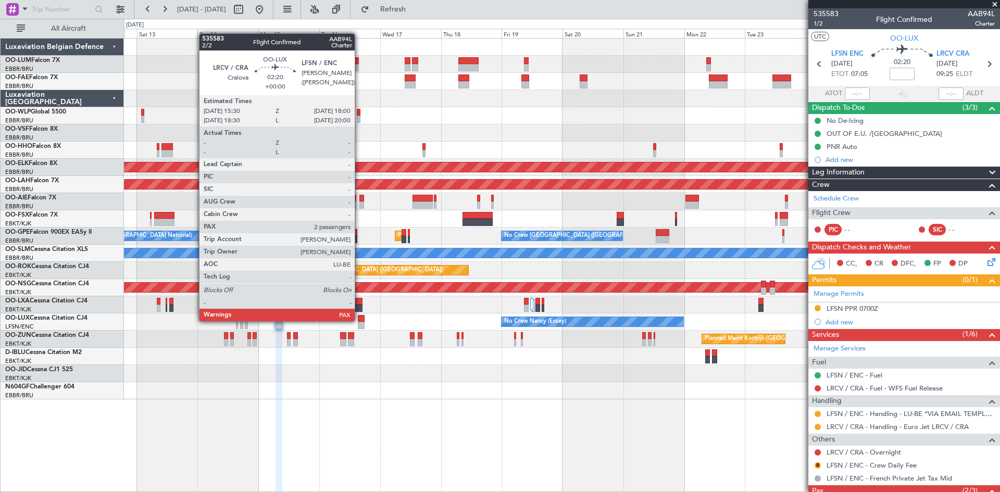
click at [359, 320] on div at bounding box center [361, 318] width 7 height 7
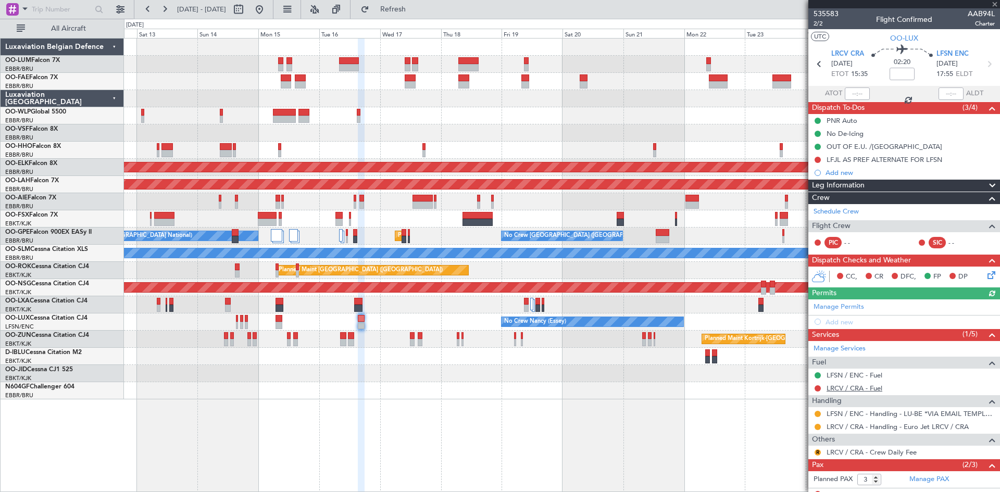
click at [868, 388] on link "LRCV / CRA - Fuel" at bounding box center [855, 388] width 56 height 9
click at [415, 6] on span "Refresh" at bounding box center [393, 9] width 44 height 7
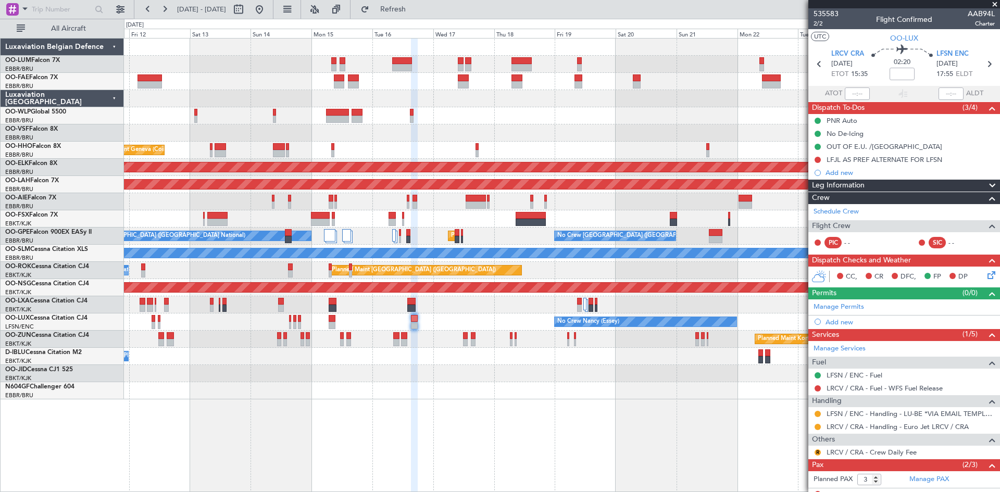
click at [362, 371] on div "Planned Maint Kortrijk-[GEOGRAPHIC_DATA]" at bounding box center [562, 373] width 876 height 17
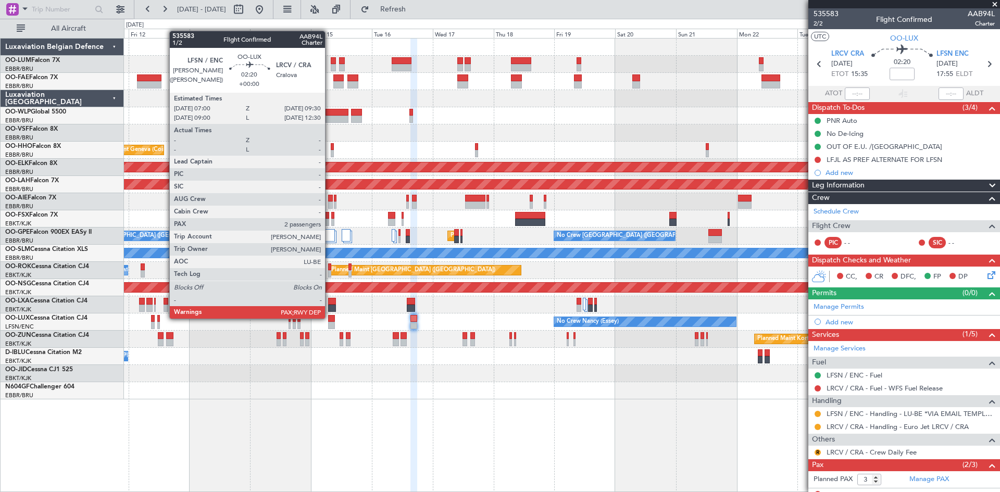
click at [330, 318] on div at bounding box center [331, 318] width 7 height 7
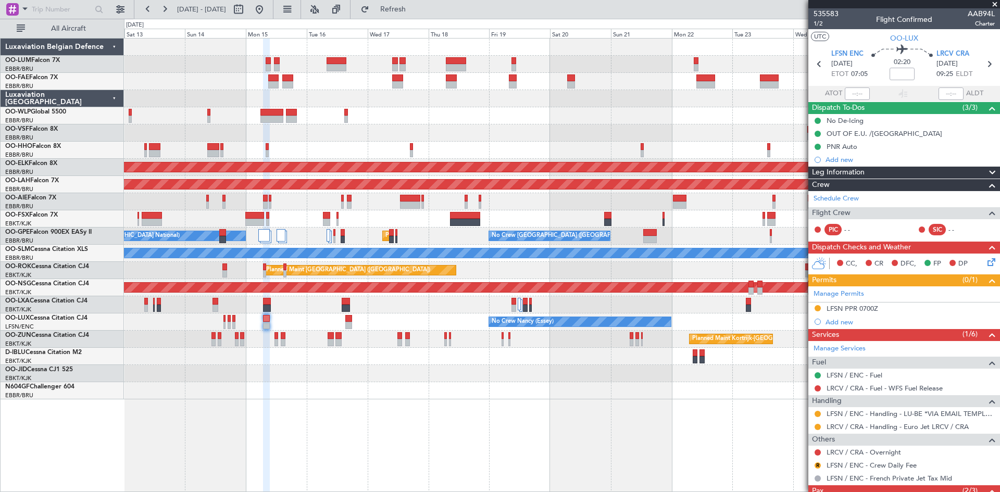
click at [428, 426] on div "Owner Melsbroek Air Base Owner [GEOGRAPHIC_DATA] Planned Maint Liege Planned Ma…" at bounding box center [562, 265] width 876 height 454
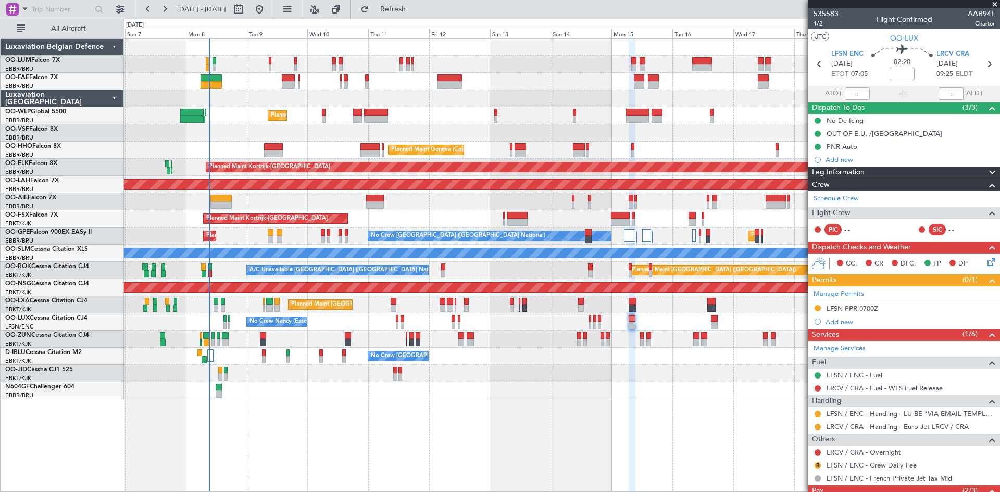
click at [690, 389] on div "Owner Melsbroek Air Base Planned Maint [GEOGRAPHIC_DATA] ([GEOGRAPHIC_DATA]) Ow…" at bounding box center [562, 265] width 876 height 454
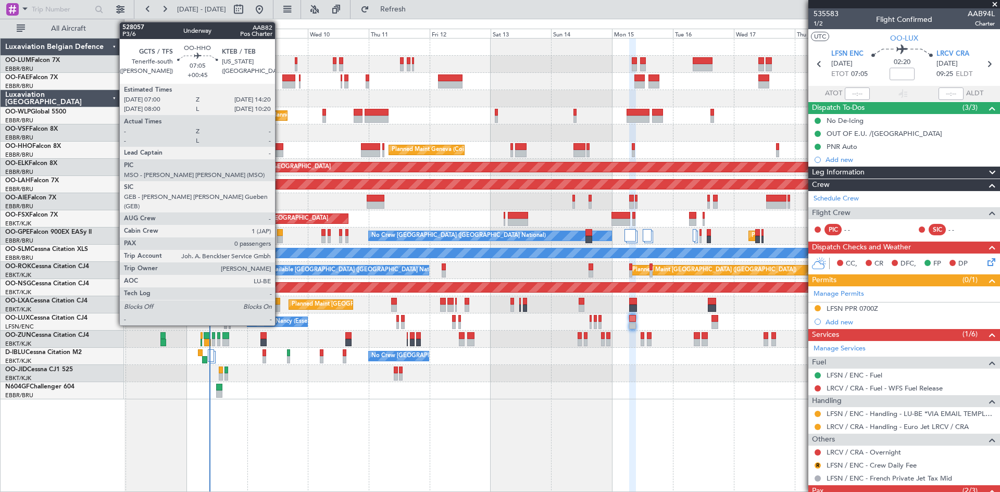
click at [280, 146] on div at bounding box center [274, 146] width 19 height 7
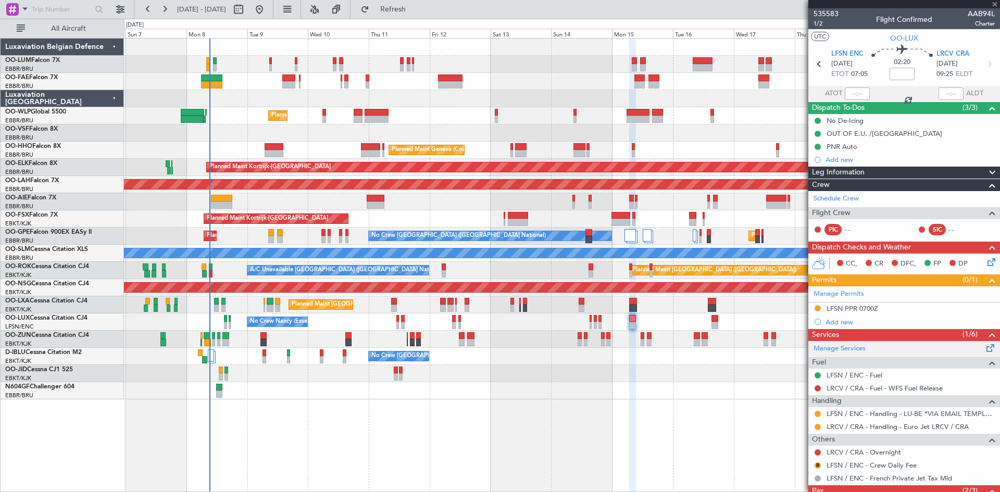
type input "+00:45"
type input "0"
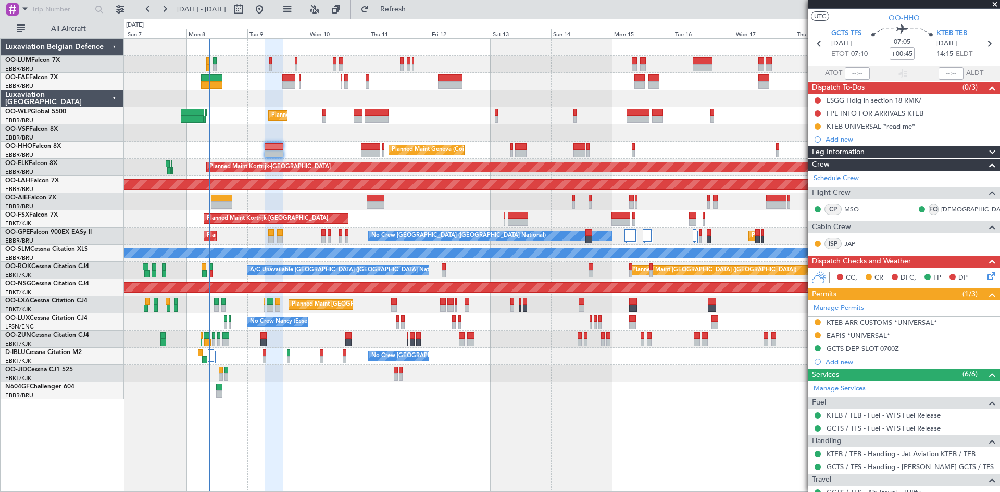
scroll to position [16, 0]
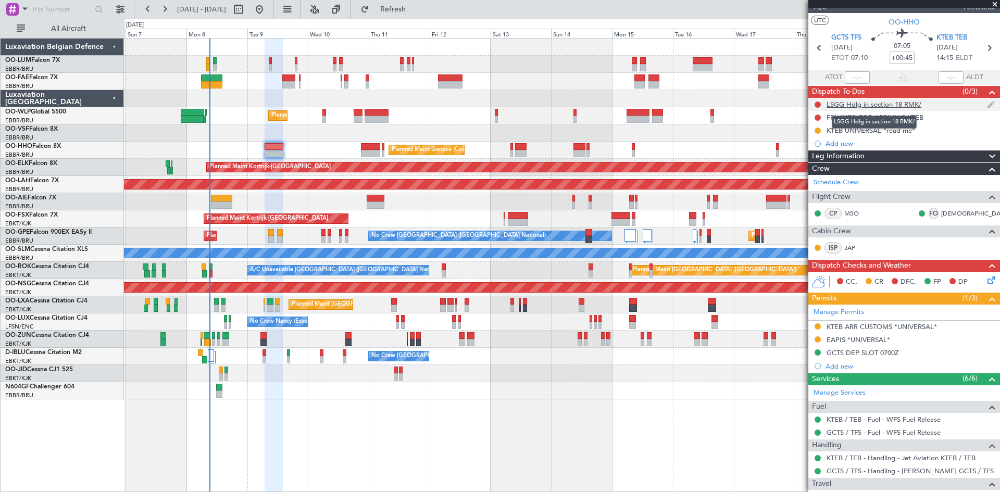
click at [895, 105] on div "LSGG Hdlg in section 18 RMK/" at bounding box center [874, 104] width 95 height 9
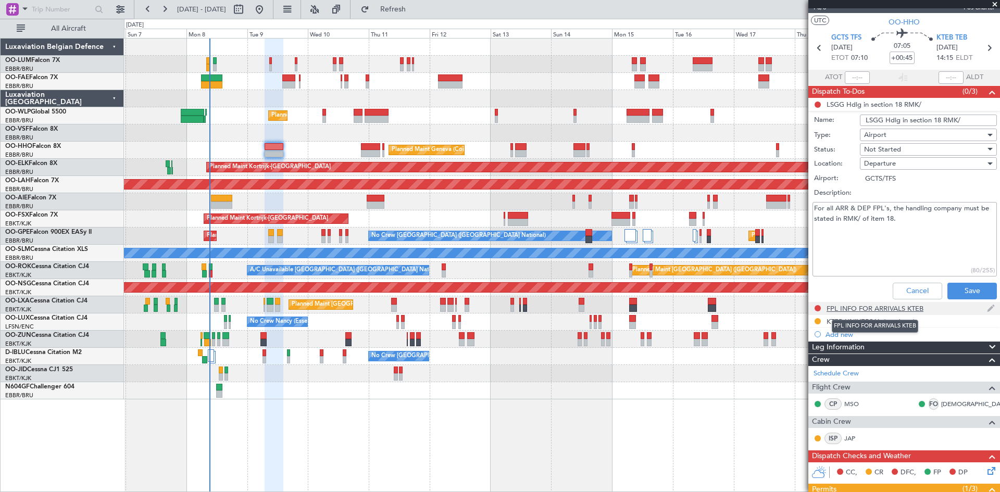
click at [881, 305] on div "FPL INFO FOR ARRIVALS KTEB" at bounding box center [875, 308] width 97 height 9
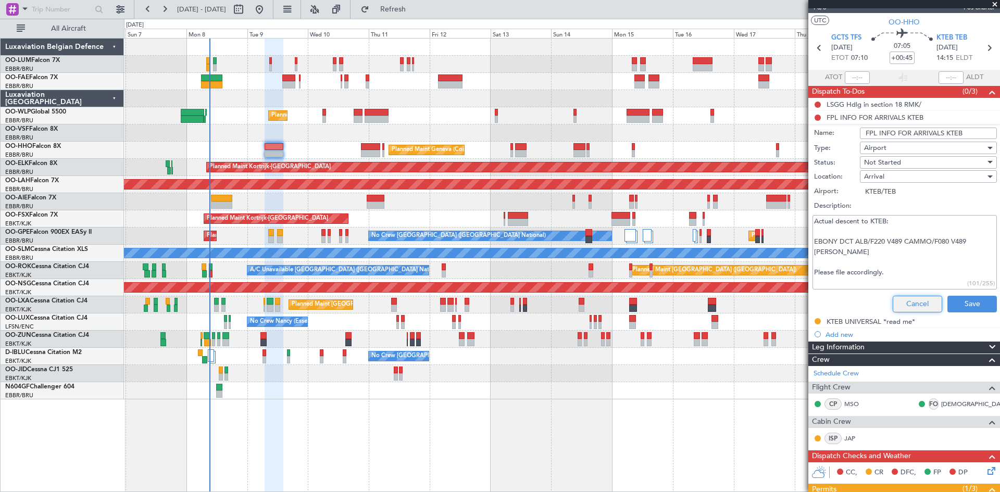
click at [896, 296] on button "Cancel" at bounding box center [917, 304] width 49 height 17
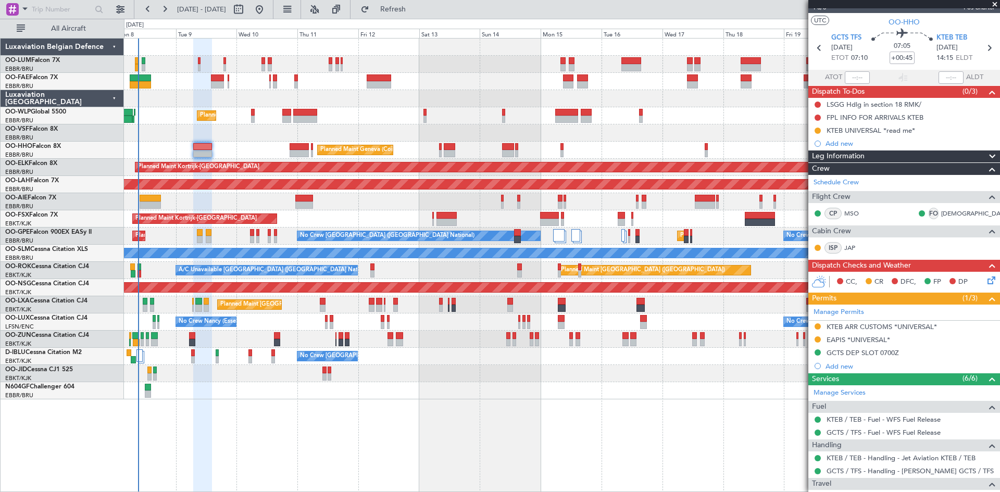
click at [449, 353] on div "No Crew [GEOGRAPHIC_DATA] ([GEOGRAPHIC_DATA] National)" at bounding box center [562, 356] width 876 height 17
click at [474, 409] on div "Planned Maint Liege Planned Maint Geneva ([GEOGRAPHIC_DATA]) Planned Maint [GEO…" at bounding box center [562, 265] width 876 height 454
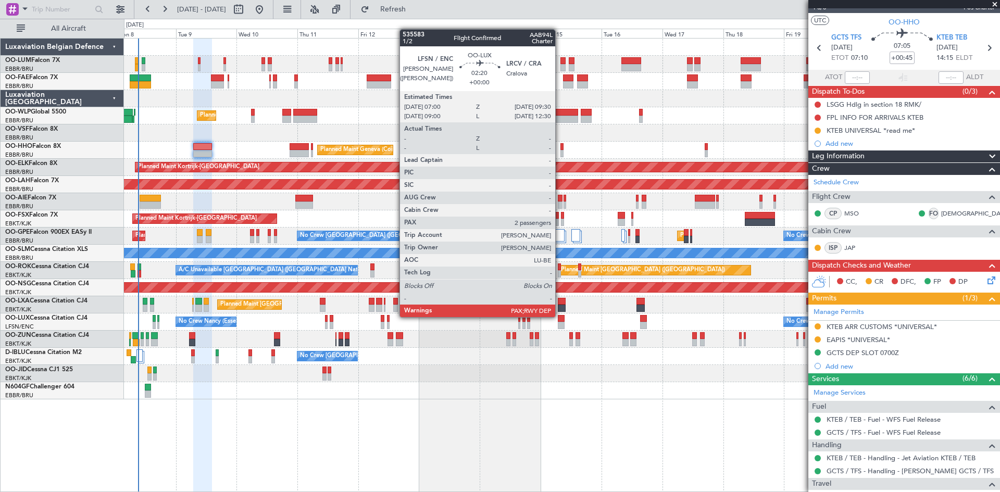
click at [560, 316] on div at bounding box center [561, 318] width 7 height 7
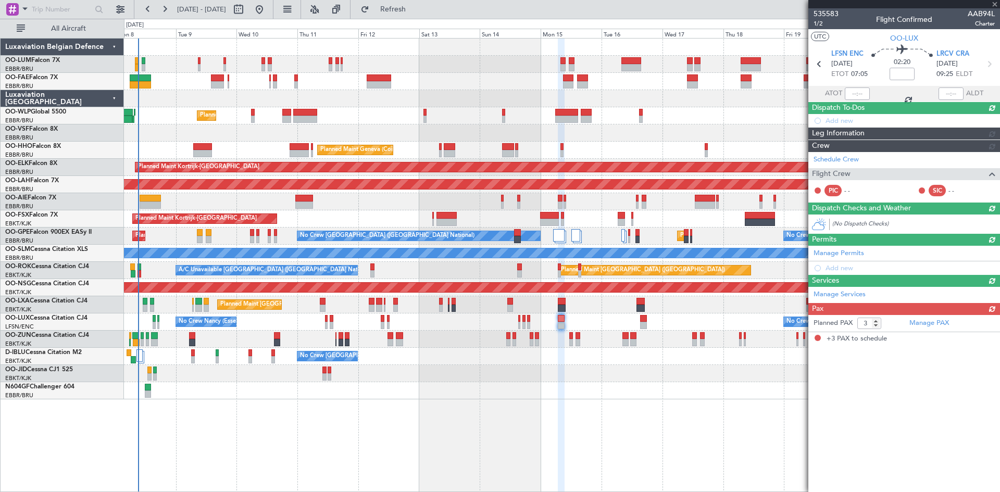
scroll to position [0, 0]
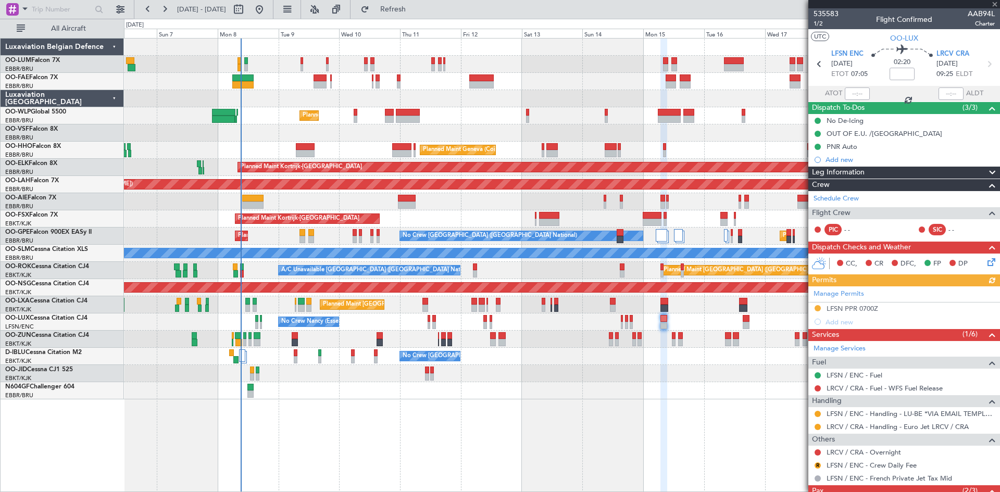
click at [292, 371] on div at bounding box center [562, 373] width 876 height 17
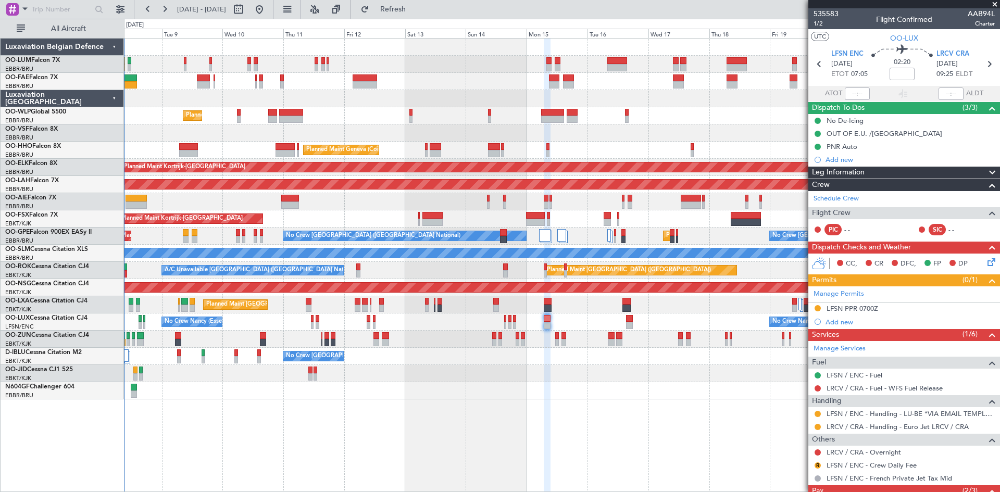
click at [468, 391] on div "Planned Maint Liege Planned Maint Geneva ([GEOGRAPHIC_DATA]) Planned Maint [GEO…" at bounding box center [562, 265] width 876 height 454
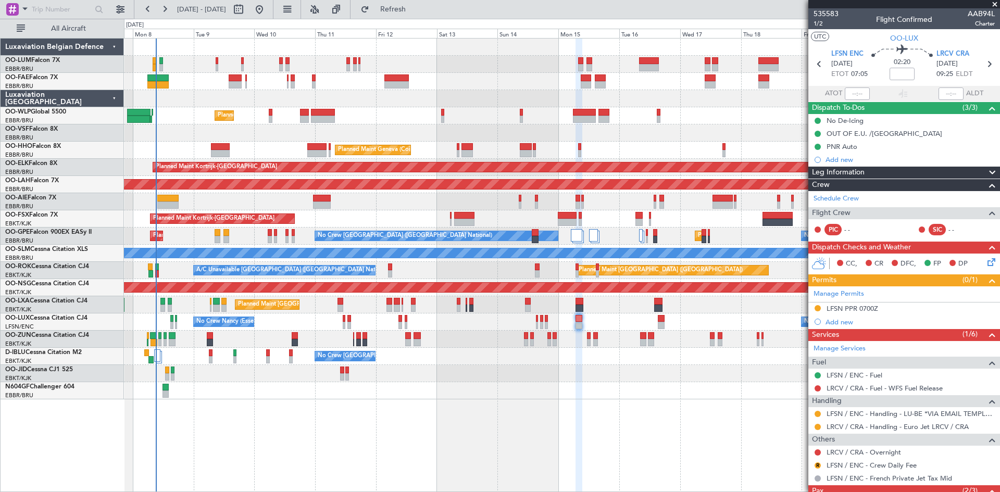
click at [422, 423] on div "Owner Melsbroek Air Base Owner [GEOGRAPHIC_DATA] Planned Maint Liege Planned Ma…" at bounding box center [562, 265] width 876 height 454
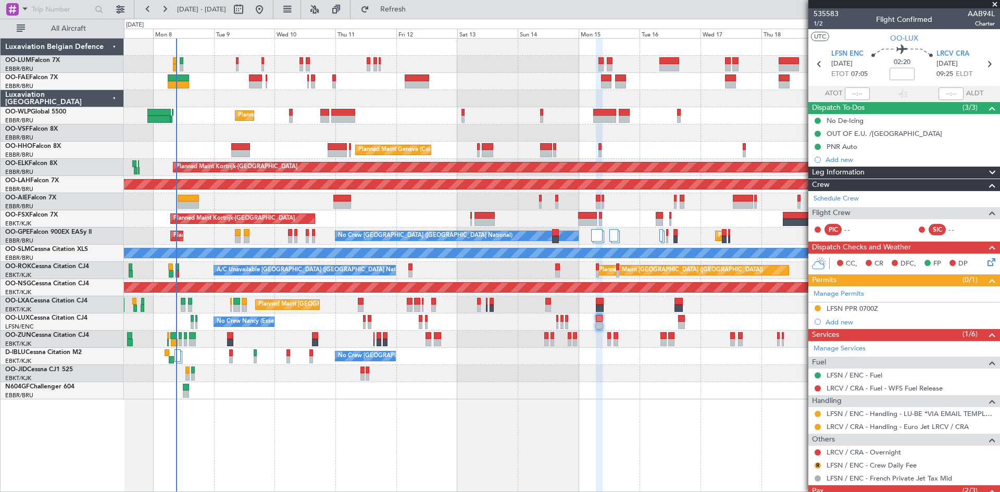
click at [516, 389] on div "Owner Melsbroek Air Base Owner [GEOGRAPHIC_DATA] Planned Maint Liege Planned Ma…" at bounding box center [562, 265] width 876 height 454
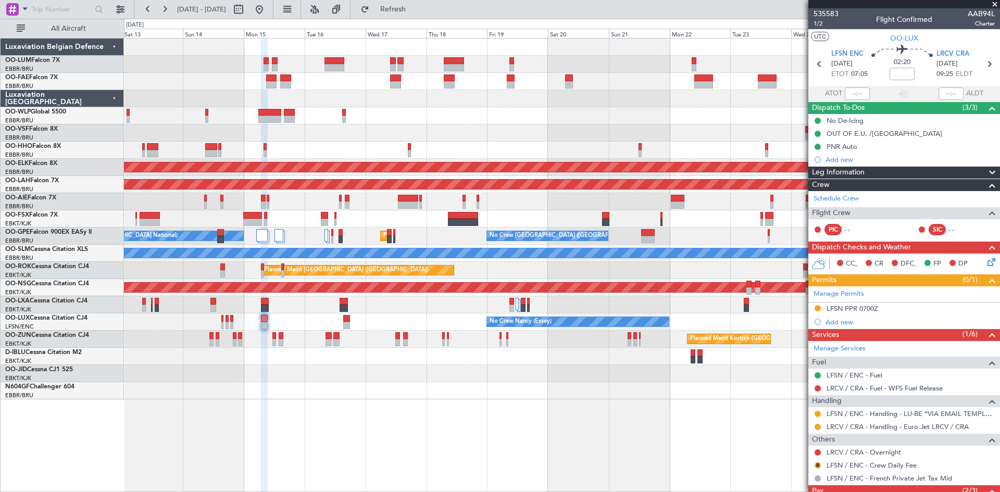
click at [422, 392] on div "Owner Melsbroek Air Base Owner [GEOGRAPHIC_DATA] Planned Maint Liege Planned Ma…" at bounding box center [562, 219] width 876 height 361
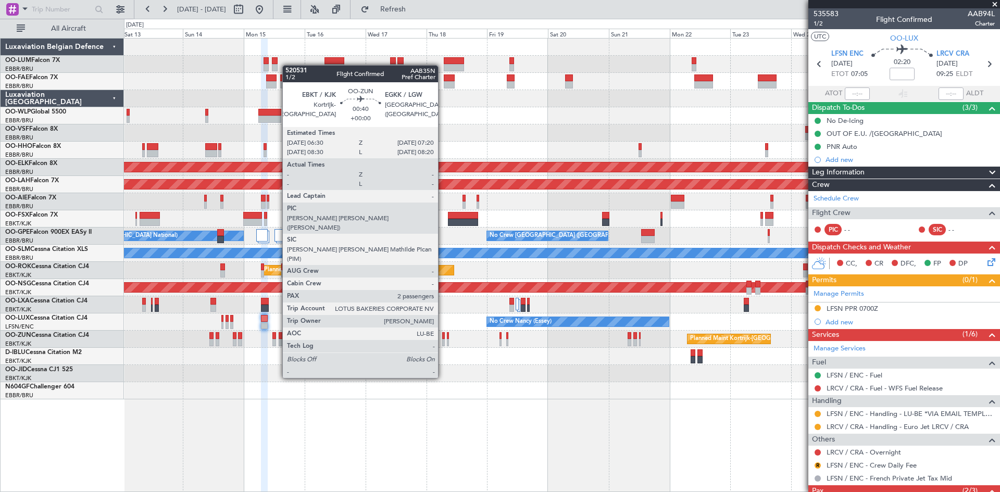
click at [443, 340] on div at bounding box center [443, 342] width 3 height 7
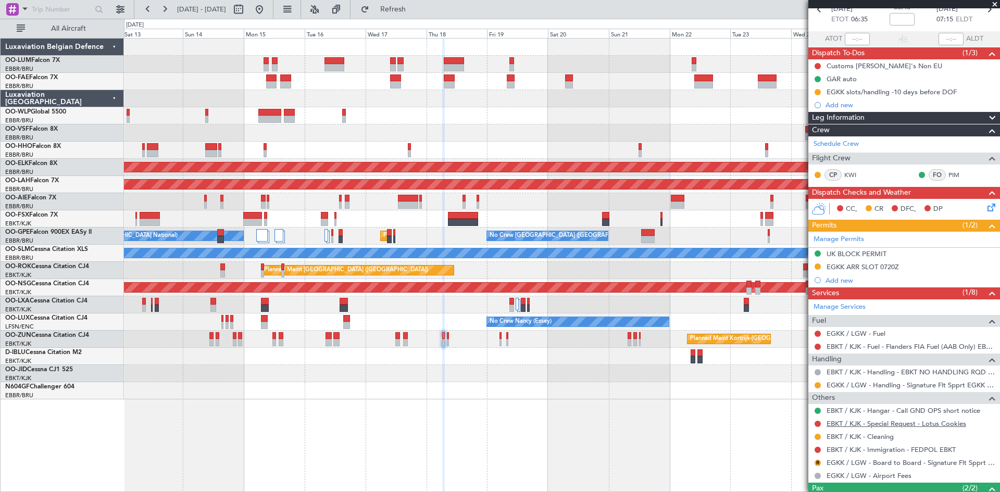
scroll to position [121, 0]
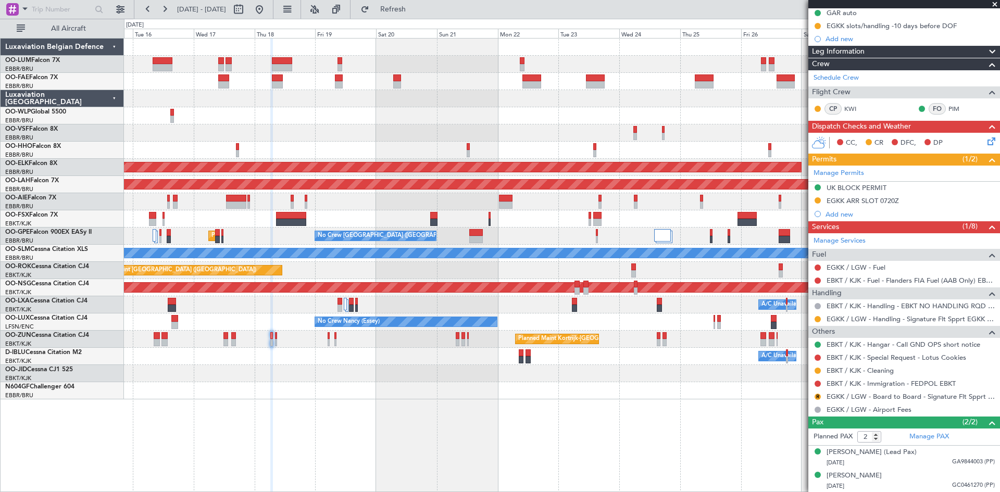
click at [419, 396] on div at bounding box center [562, 390] width 876 height 17
click at [852, 397] on link "EGKK / LGW - Board to Board - Signature Flt Spprt EGKK / LGW" at bounding box center [911, 396] width 168 height 9
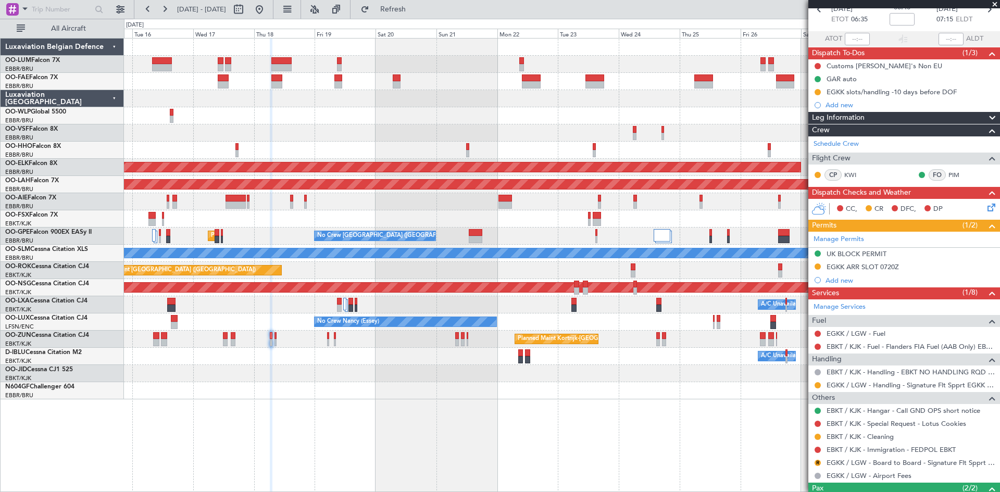
scroll to position [0, 0]
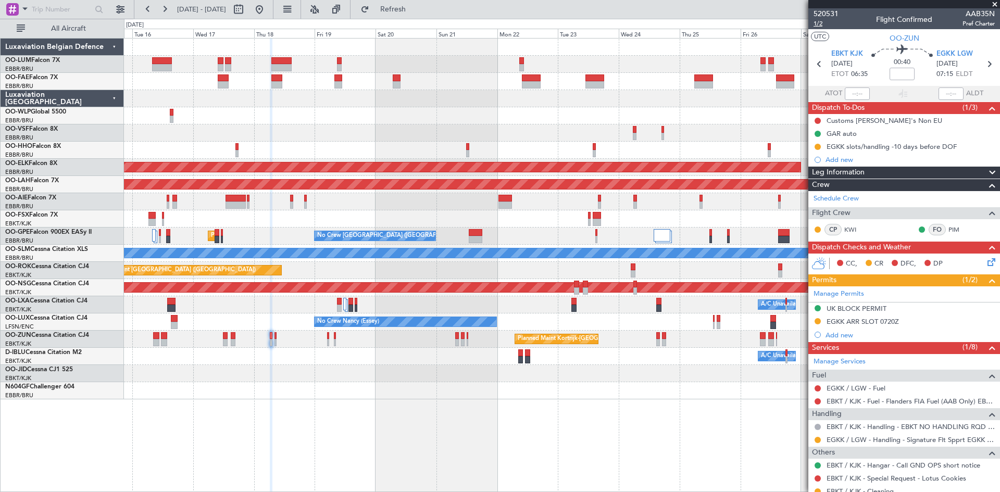
click at [820, 23] on span "1/2" at bounding box center [826, 23] width 25 height 9
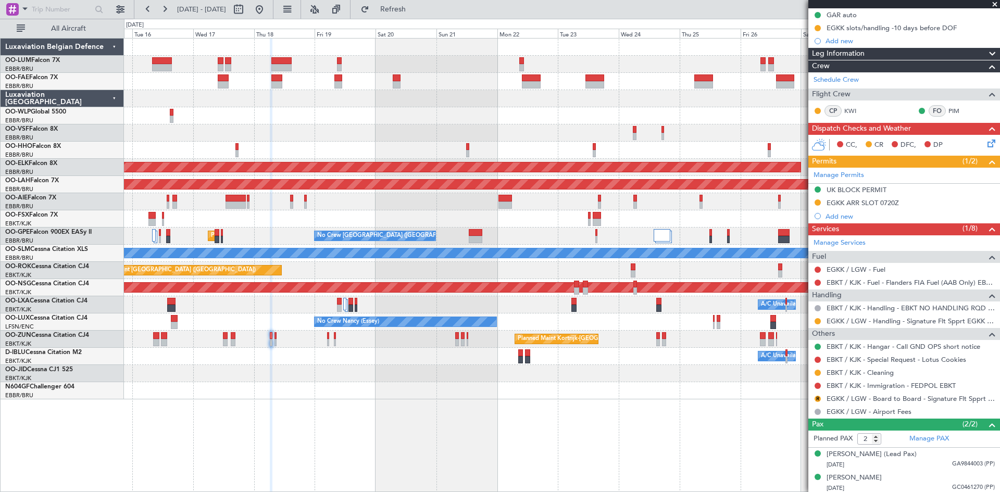
scroll to position [121, 0]
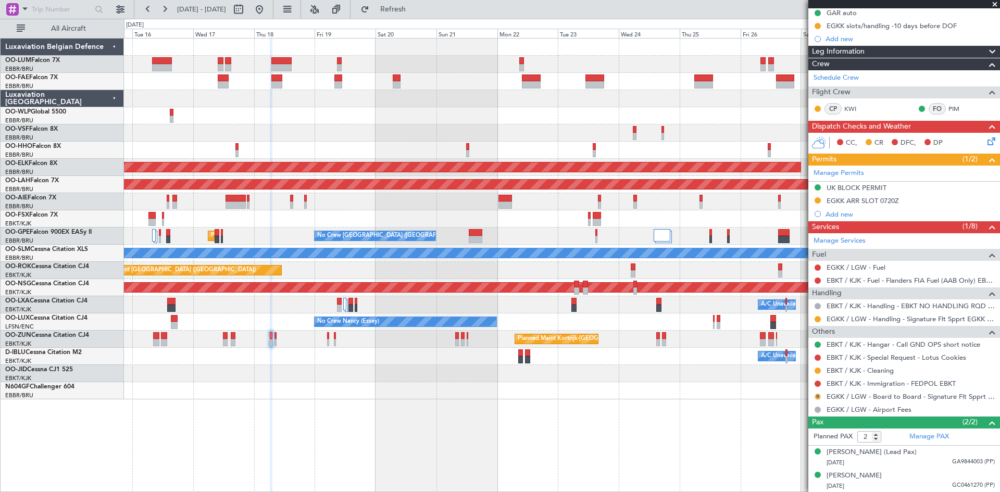
click at [818, 394] on button "R" at bounding box center [818, 397] width 6 height 6
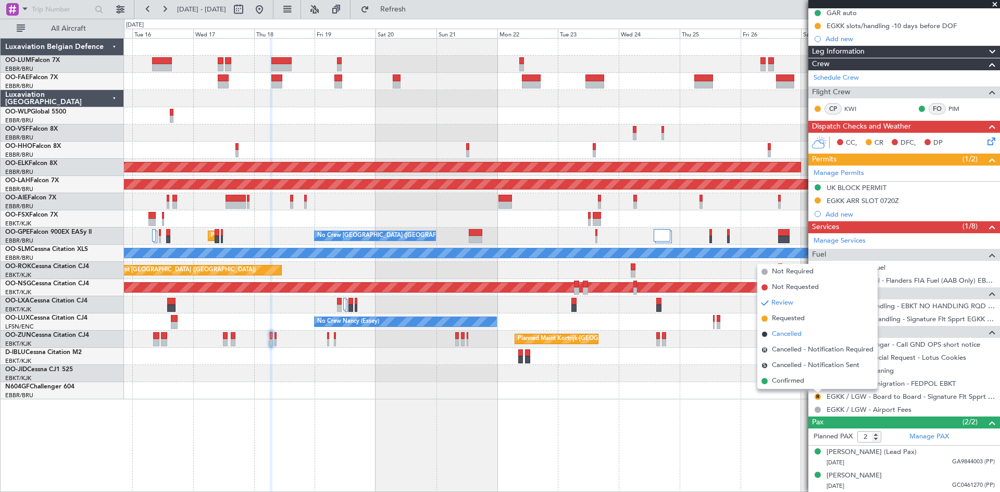
click at [801, 334] on span "Cancelled" at bounding box center [787, 334] width 30 height 10
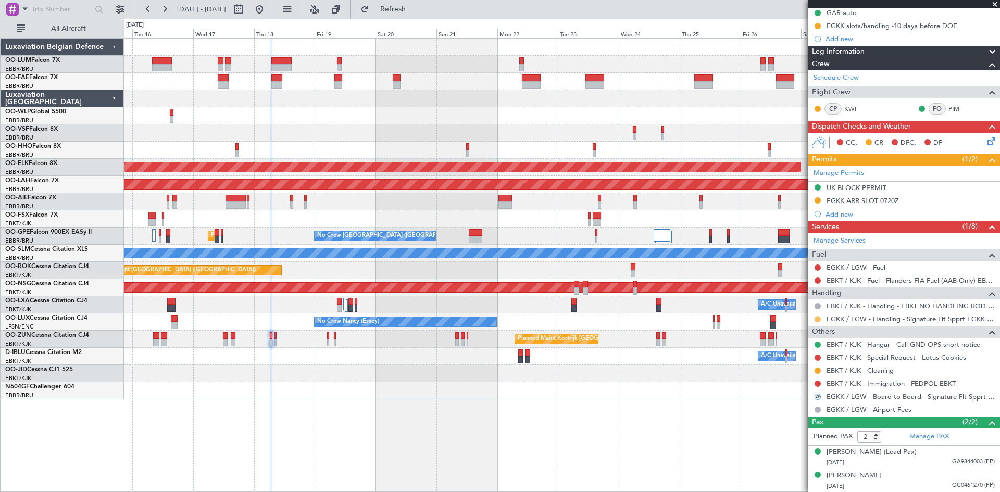
click at [817, 319] on button at bounding box center [818, 319] width 6 height 6
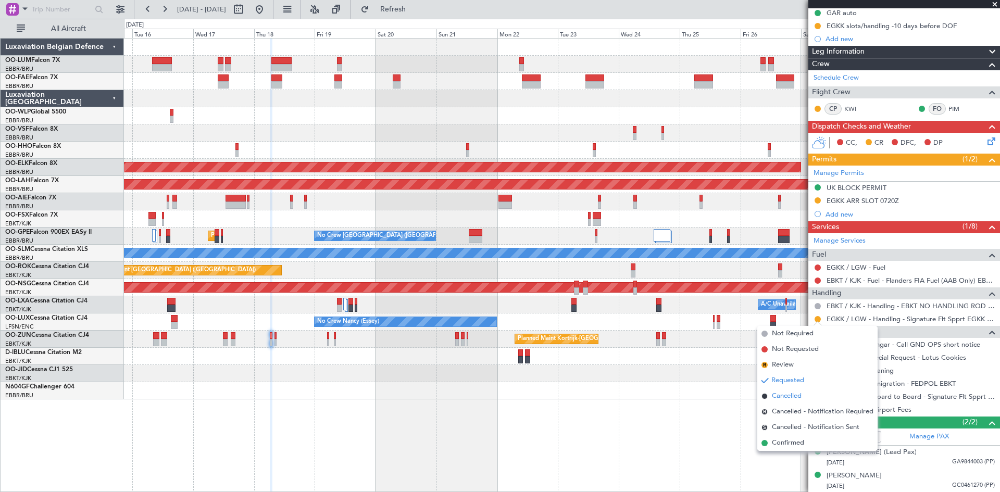
click at [808, 396] on li "Cancelled" at bounding box center [817, 397] width 120 height 16
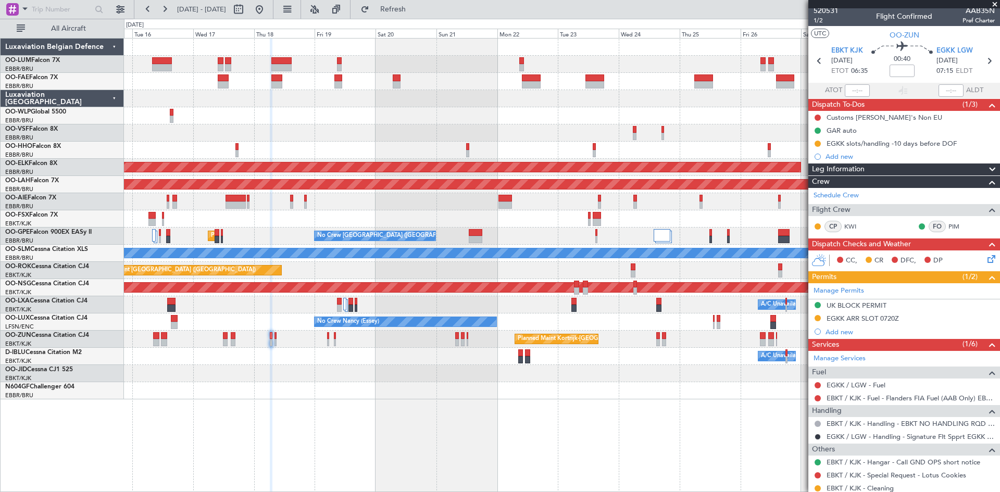
scroll to position [0, 0]
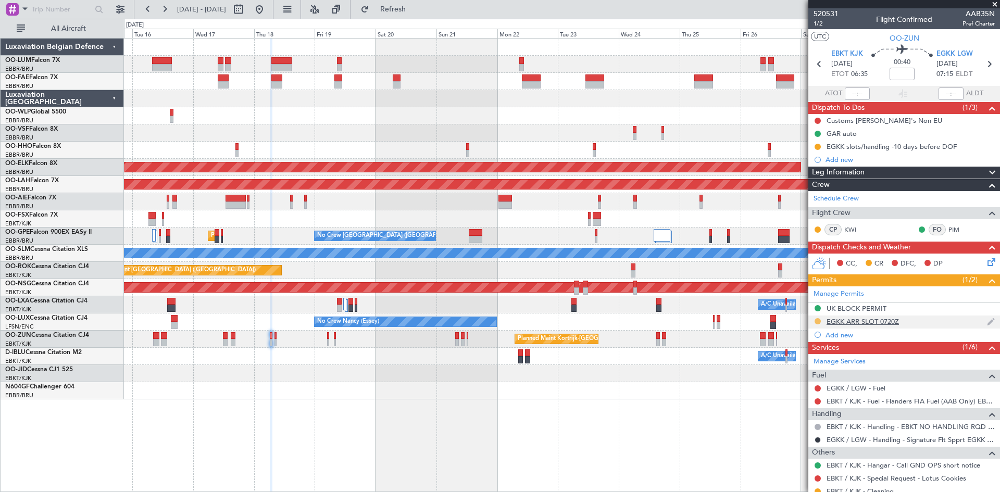
click at [816, 324] on mat-tooltip-component "Requested" at bounding box center [817, 338] width 47 height 28
click at [817, 321] on button at bounding box center [818, 321] width 6 height 6
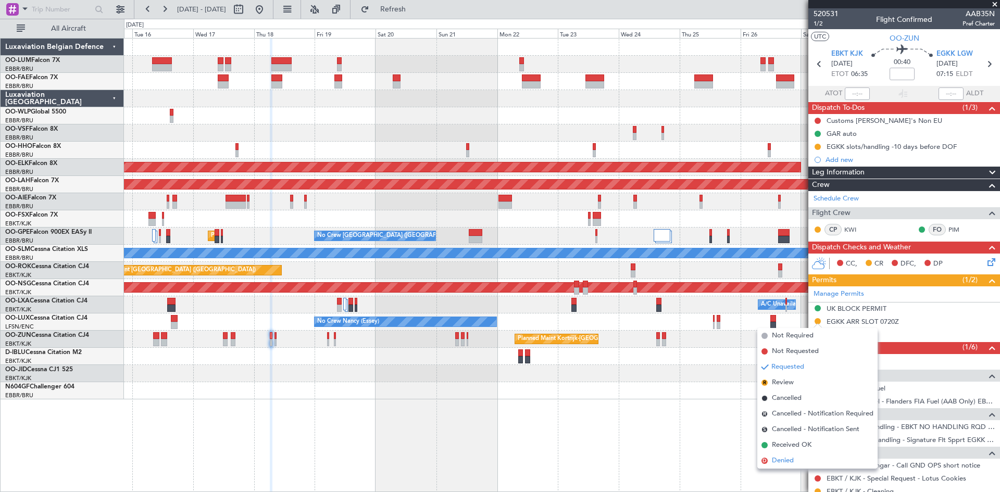
click at [784, 460] on span "Denied" at bounding box center [783, 461] width 22 height 10
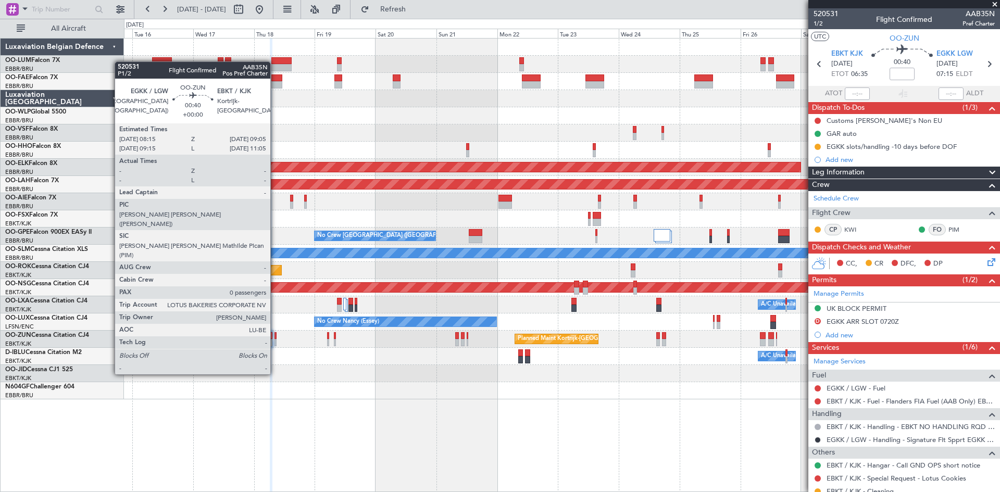
click at [275, 336] on div at bounding box center [276, 335] width 3 height 7
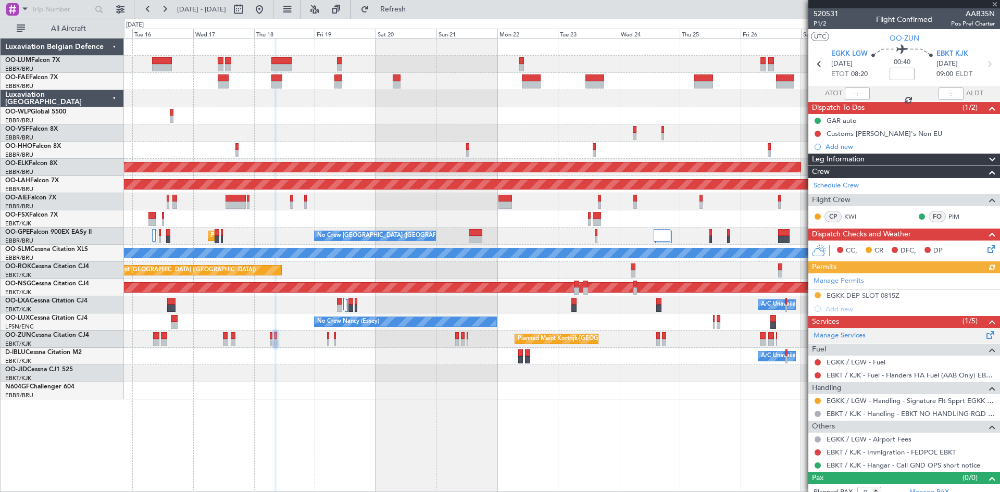
scroll to position [9, 0]
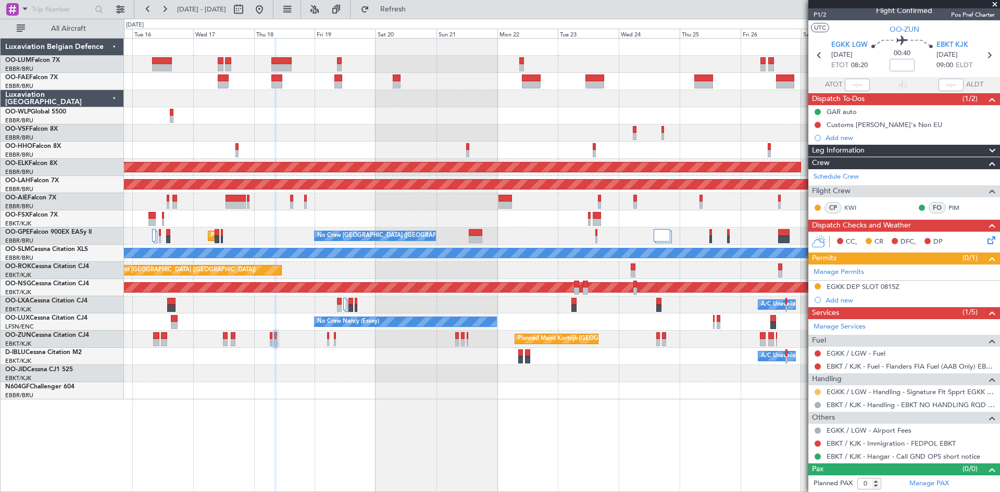
click at [817, 392] on button at bounding box center [818, 392] width 6 height 6
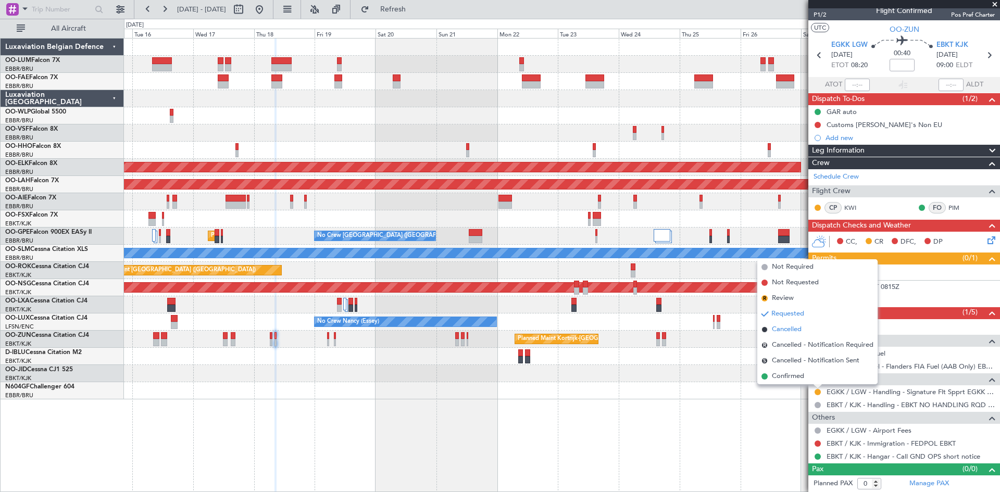
click at [794, 333] on span "Cancelled" at bounding box center [787, 330] width 30 height 10
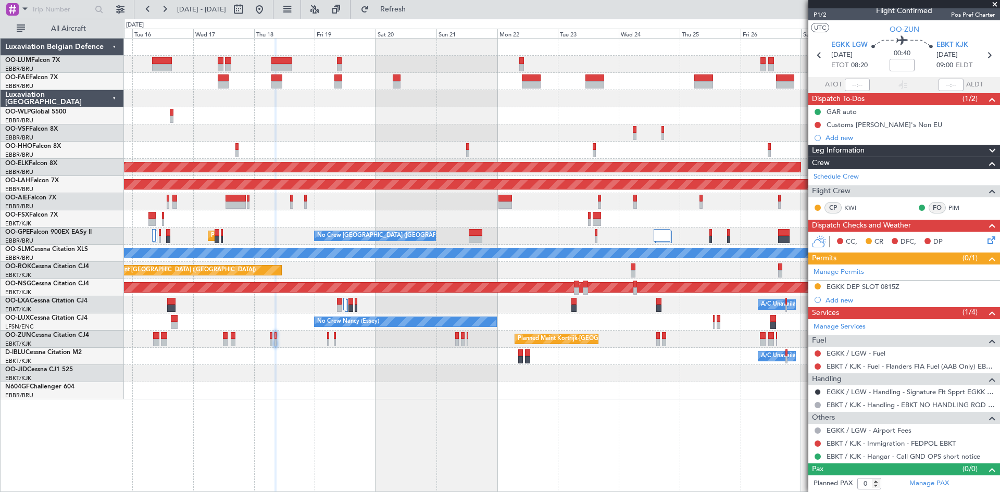
scroll to position [0, 0]
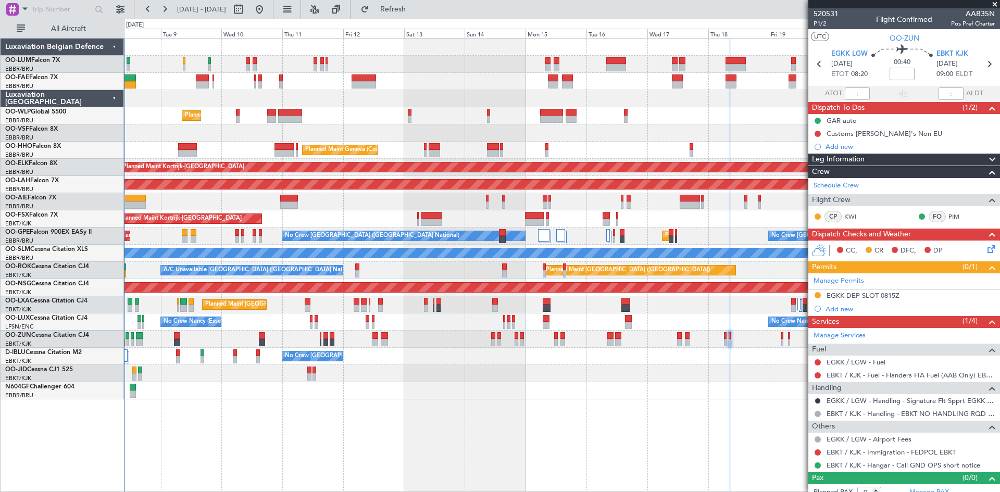
click at [700, 378] on div "Planned Maint Liege Planned Maint Geneva ([GEOGRAPHIC_DATA]) Planned Maint [GEO…" at bounding box center [562, 219] width 876 height 361
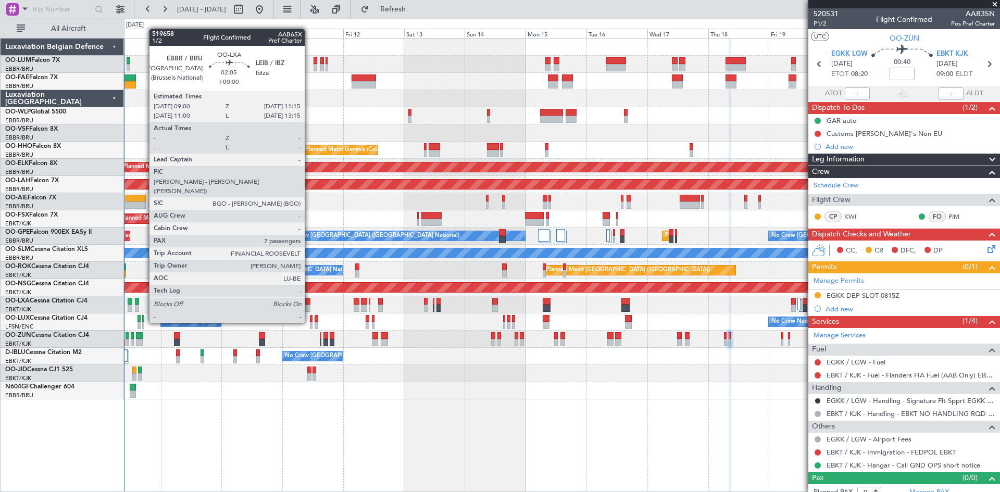
click at [309, 304] on div at bounding box center [308, 301] width 6 height 7
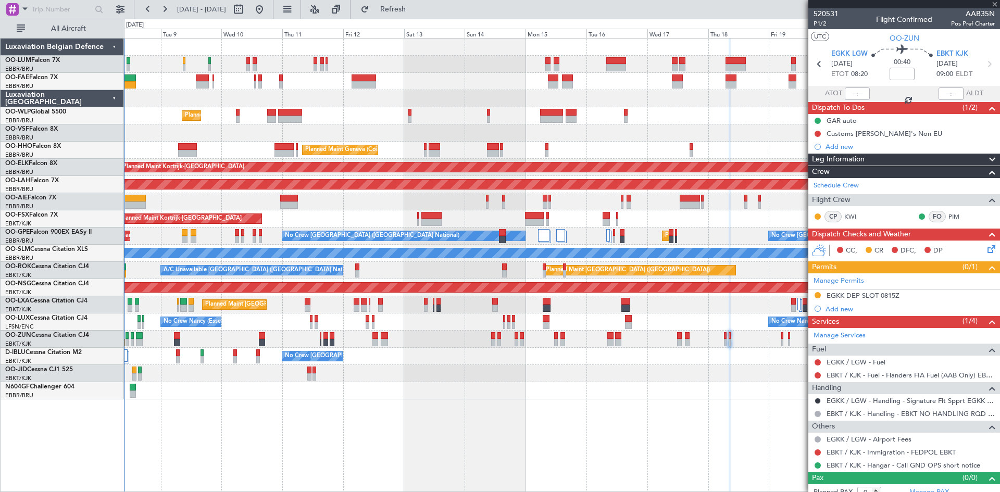
type input "7"
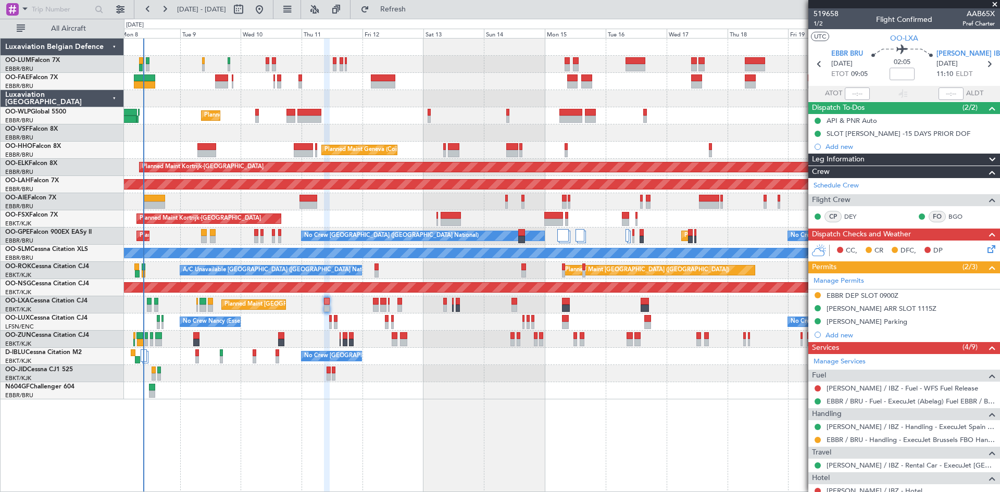
click at [441, 377] on div at bounding box center [562, 373] width 876 height 17
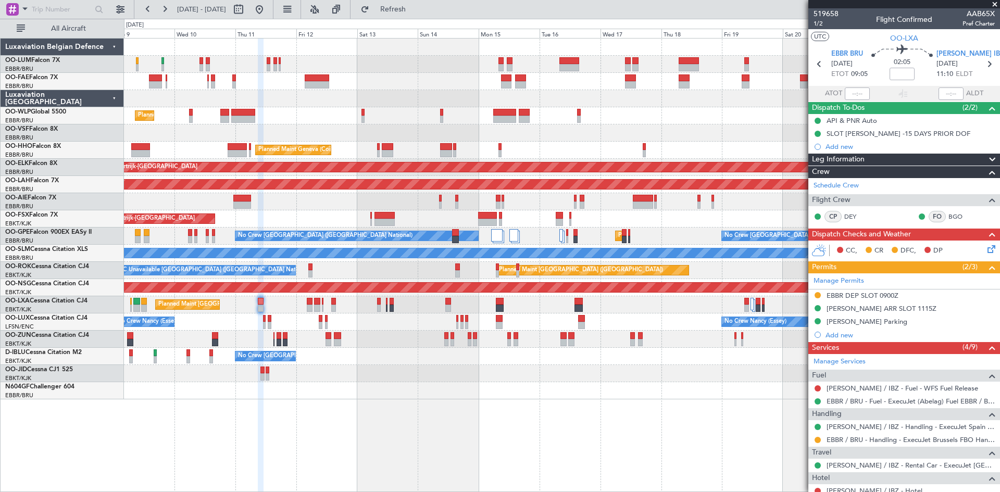
click at [670, 359] on div "No Crew [GEOGRAPHIC_DATA] ([GEOGRAPHIC_DATA] National) A/C Unavailable [GEOGRAP…" at bounding box center [562, 356] width 876 height 17
click at [439, 353] on div "No Crew [GEOGRAPHIC_DATA] ([GEOGRAPHIC_DATA] National) A/C Unavailable [GEOGRAP…" at bounding box center [562, 356] width 876 height 17
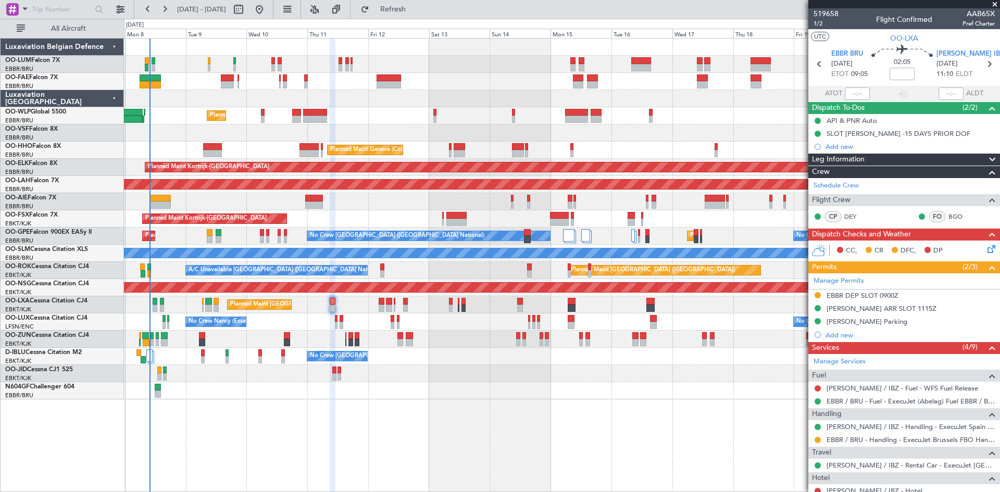
click at [471, 359] on div "Planned Maint Liege Planned Maint Geneva ([GEOGRAPHIC_DATA]) Planned Maint [GEO…" at bounding box center [562, 219] width 876 height 361
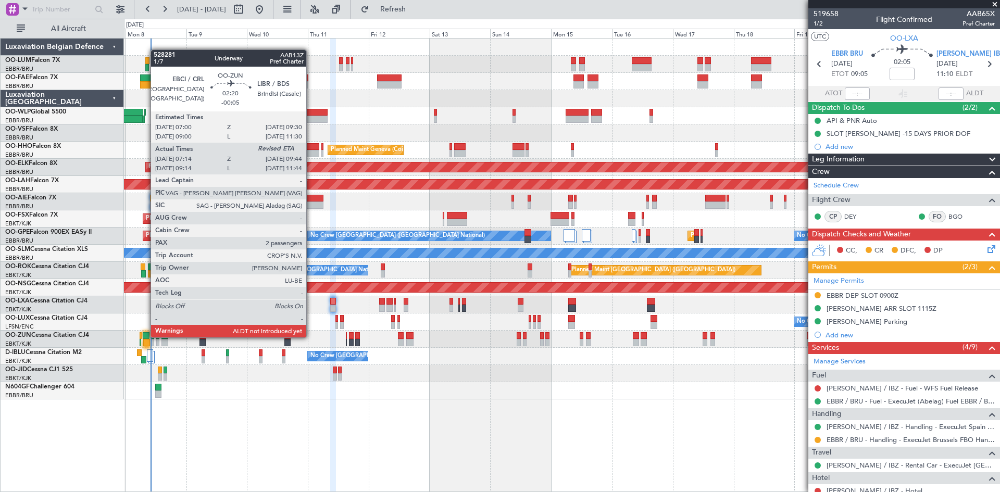
click at [145, 337] on div at bounding box center [146, 335] width 7 height 7
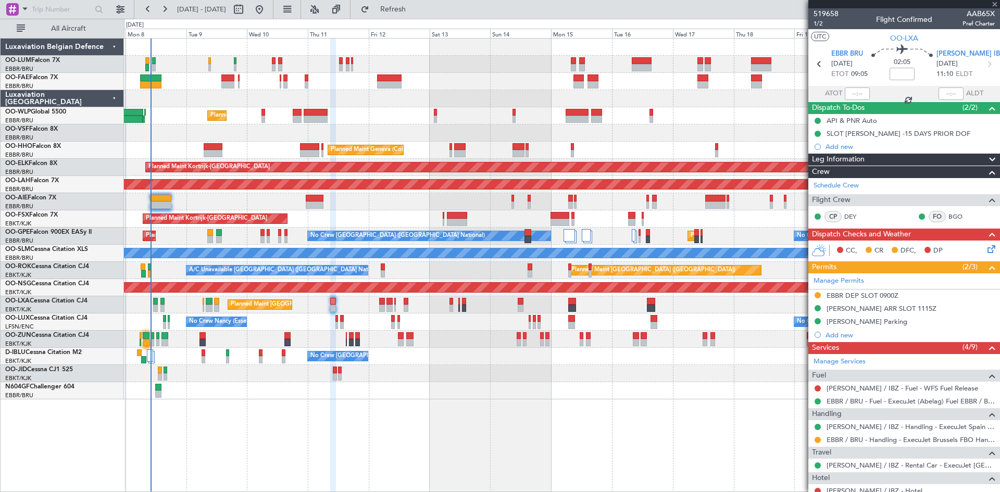
type input "-00:05"
type input "07:19"
type input "2"
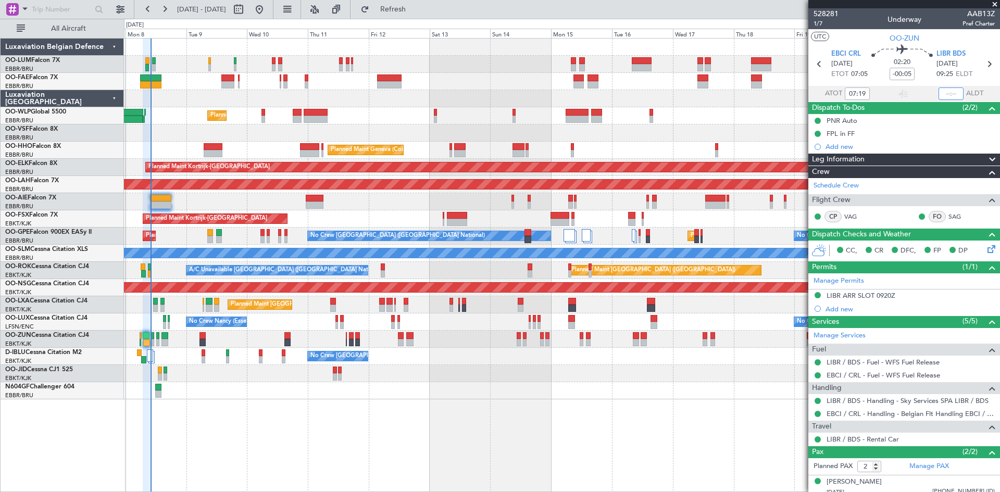
click at [943, 93] on input "text" at bounding box center [951, 94] width 25 height 13
click at [924, 76] on div "02:20 -00:05" at bounding box center [902, 64] width 69 height 39
type input "09:29"
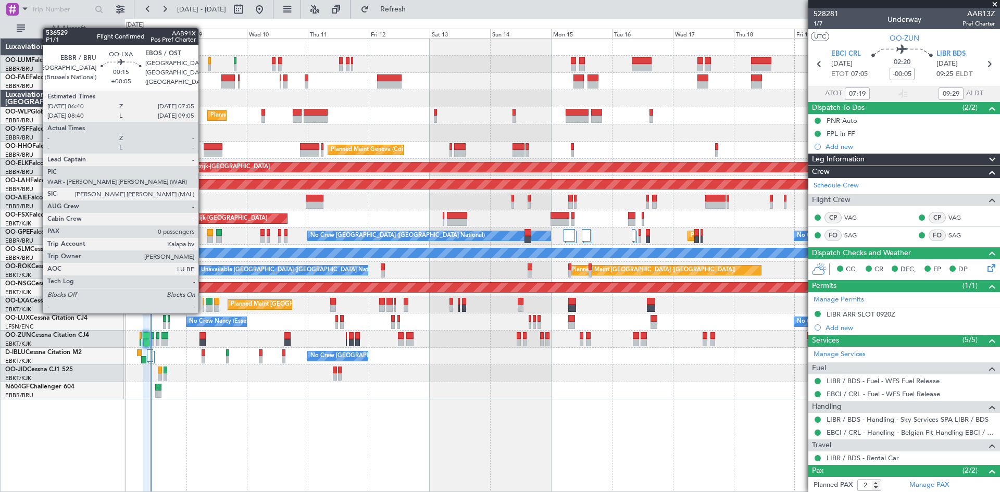
click at [203, 303] on div at bounding box center [204, 301] width 2 height 7
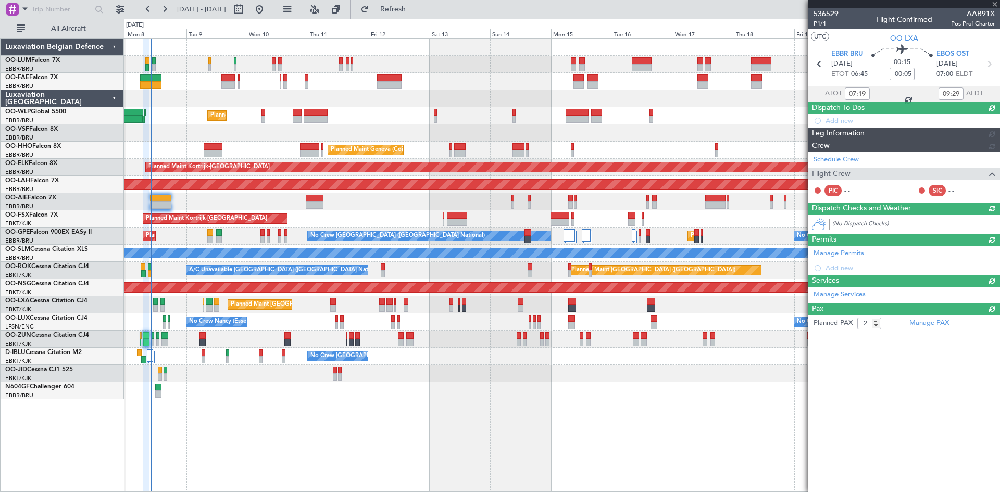
type input "+00:05"
type input "0"
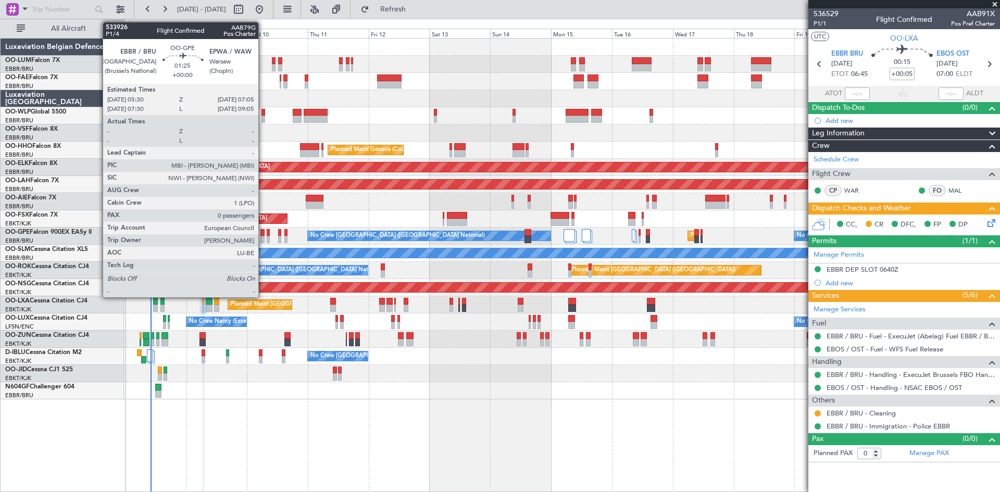
click at [263, 234] on div at bounding box center [262, 232] width 4 height 7
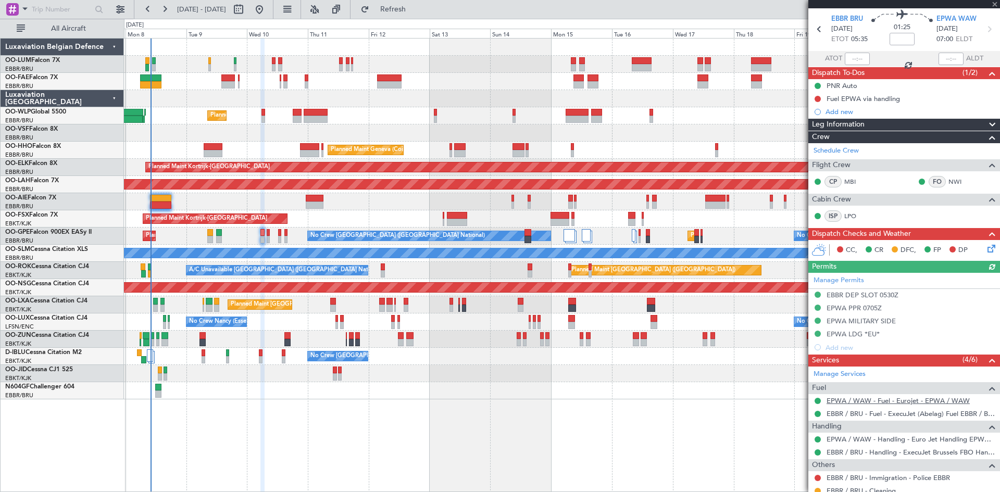
scroll to position [69, 0]
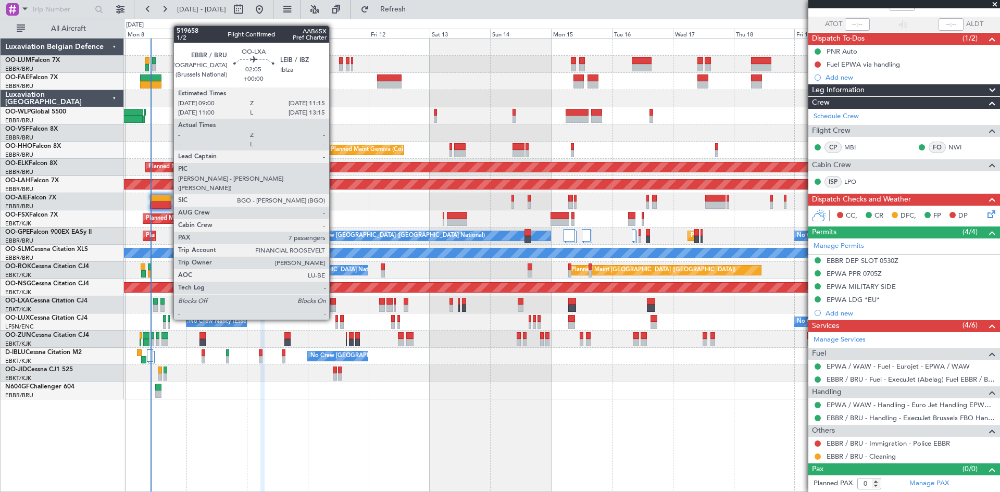
click at [334, 301] on div at bounding box center [333, 301] width 6 height 7
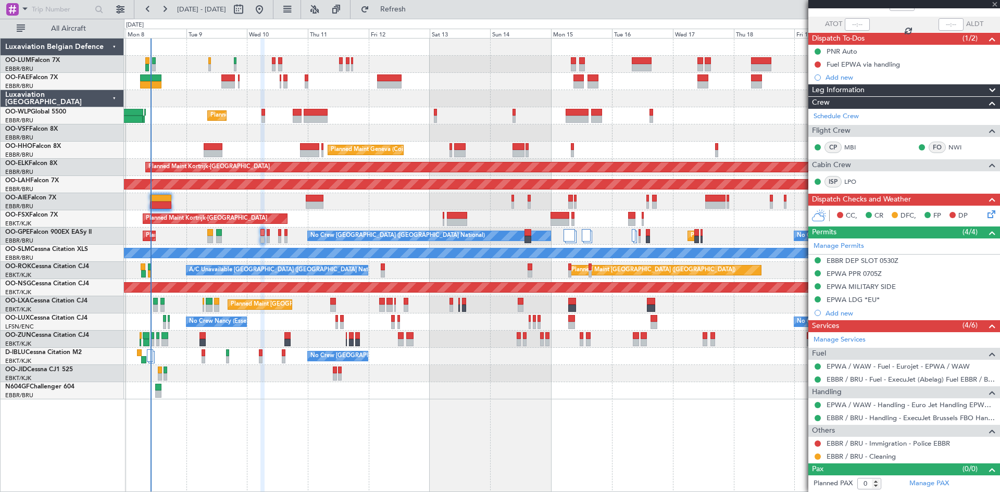
type input "7"
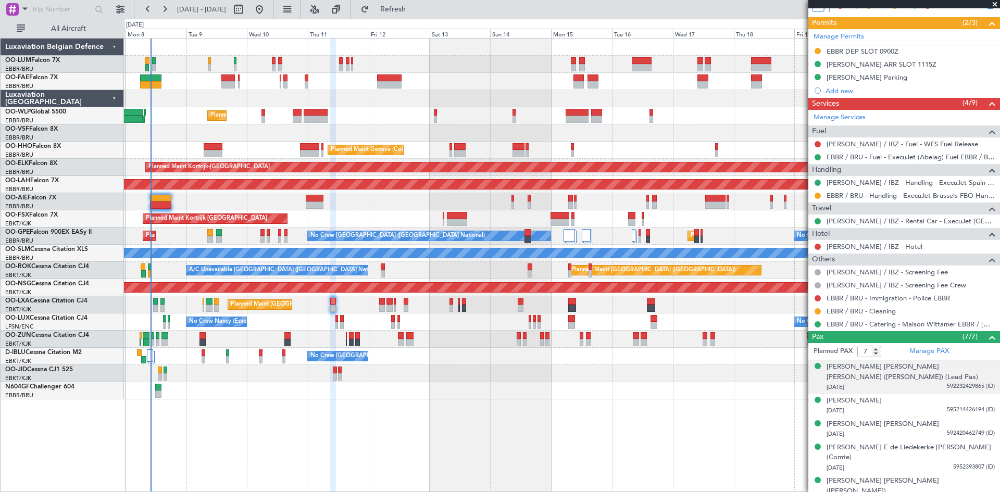
scroll to position [192, 0]
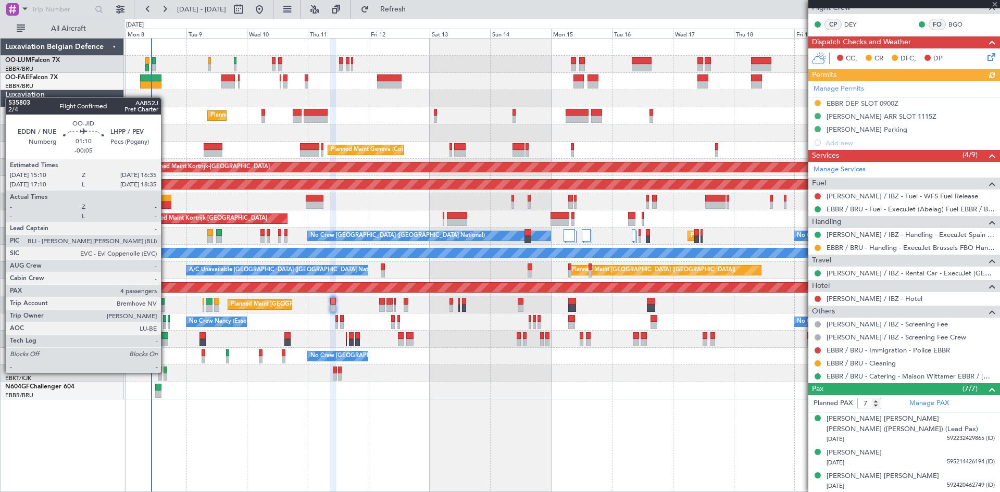
click at [166, 372] on div at bounding box center [166, 370] width 4 height 7
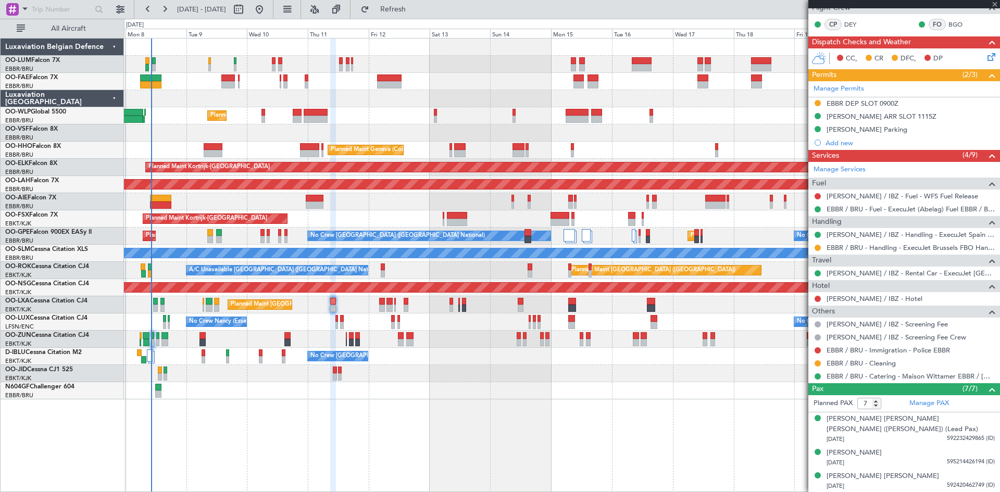
type input "-00:05"
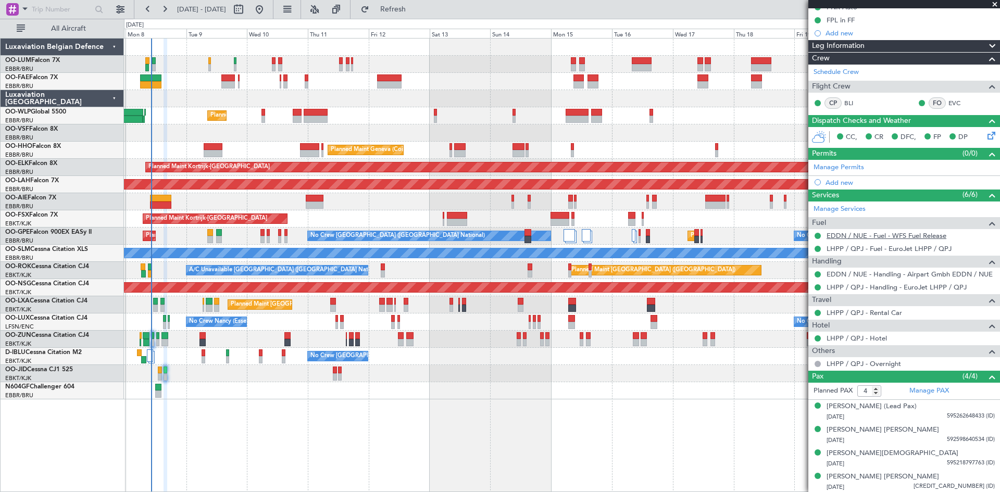
scroll to position [115, 0]
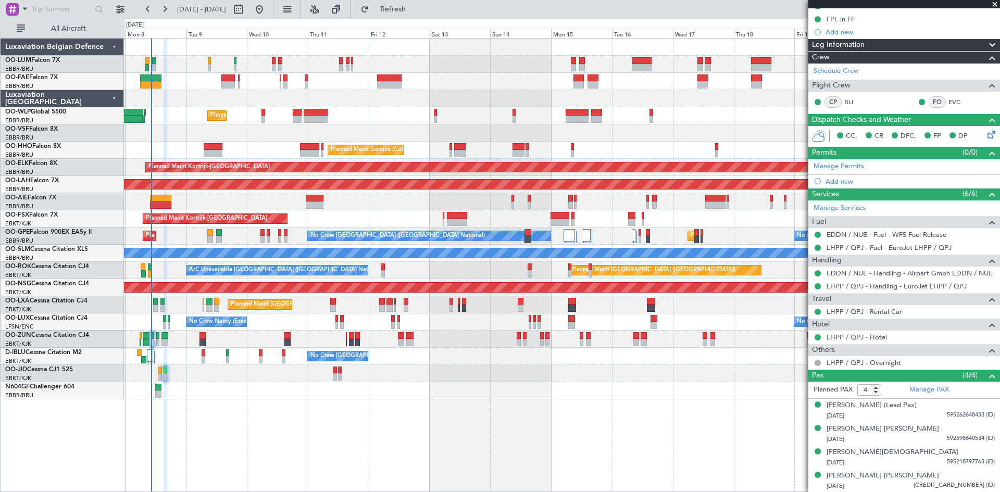
drag, startPoint x: 994, startPoint y: 5, endPoint x: 919, endPoint y: 47, distance: 85.9
click at [994, 5] on span at bounding box center [995, 4] width 10 height 9
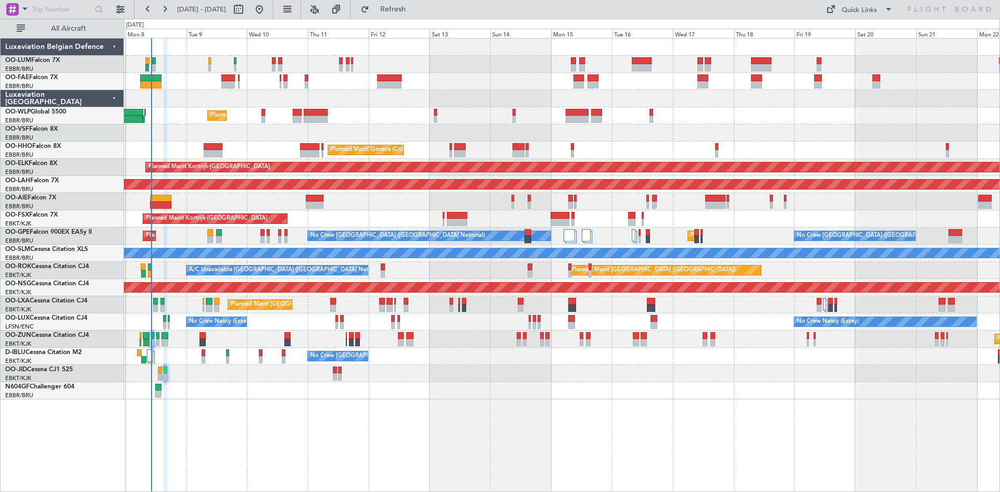
type input "0"
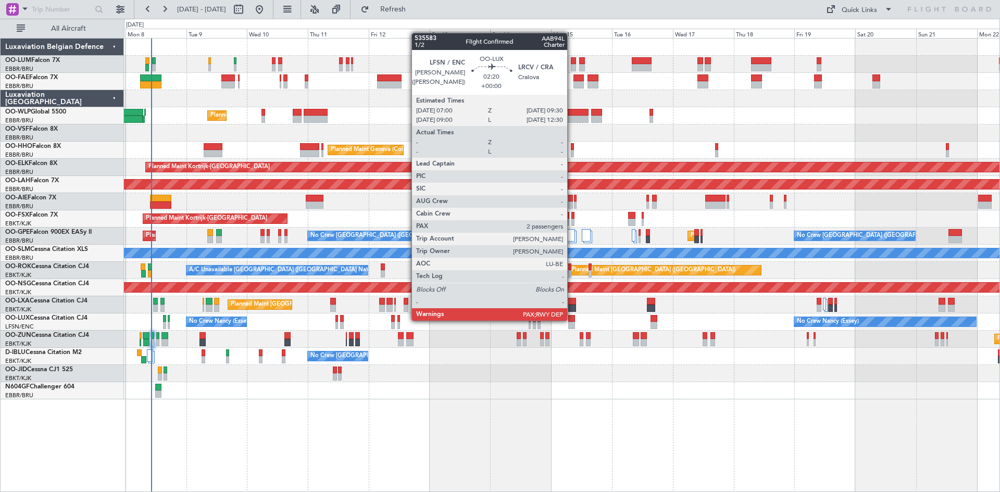
click at [572, 320] on div at bounding box center [571, 318] width 7 height 7
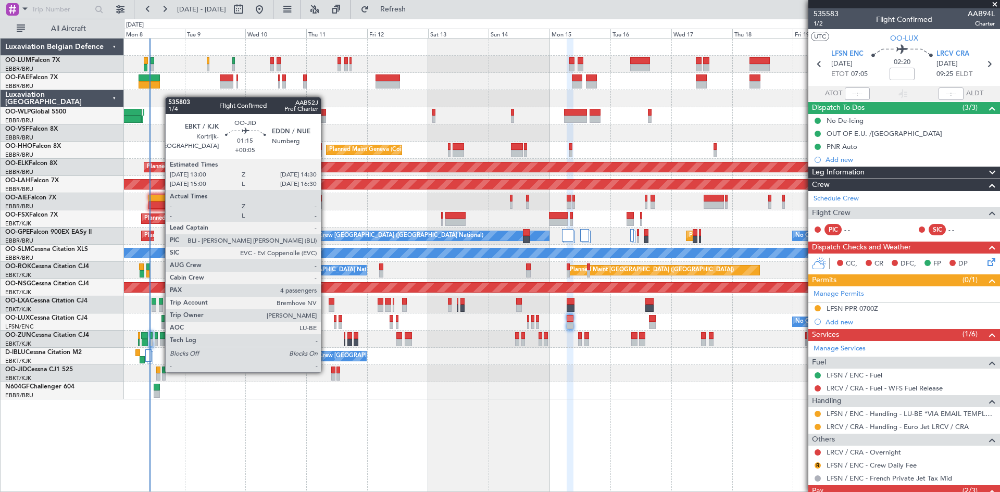
click at [160, 371] on div at bounding box center [158, 370] width 4 height 7
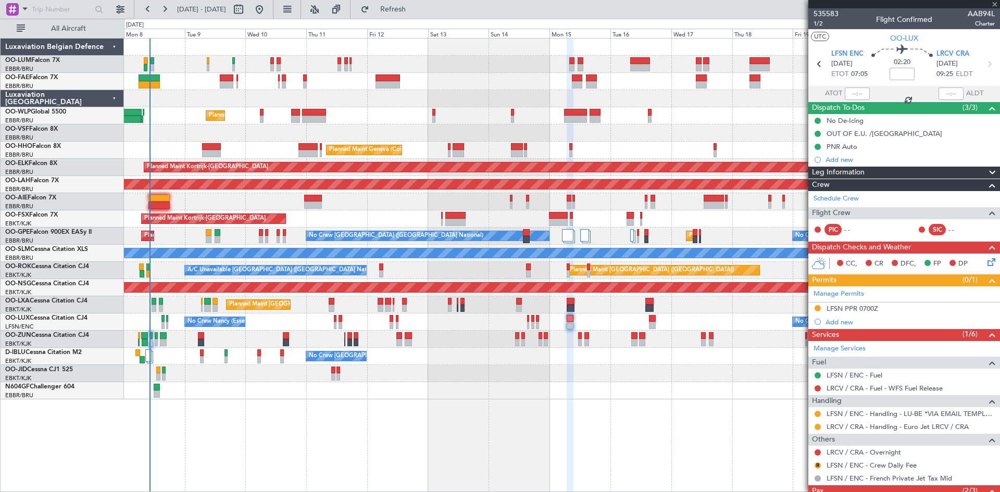
type input "+00:05"
type input "4"
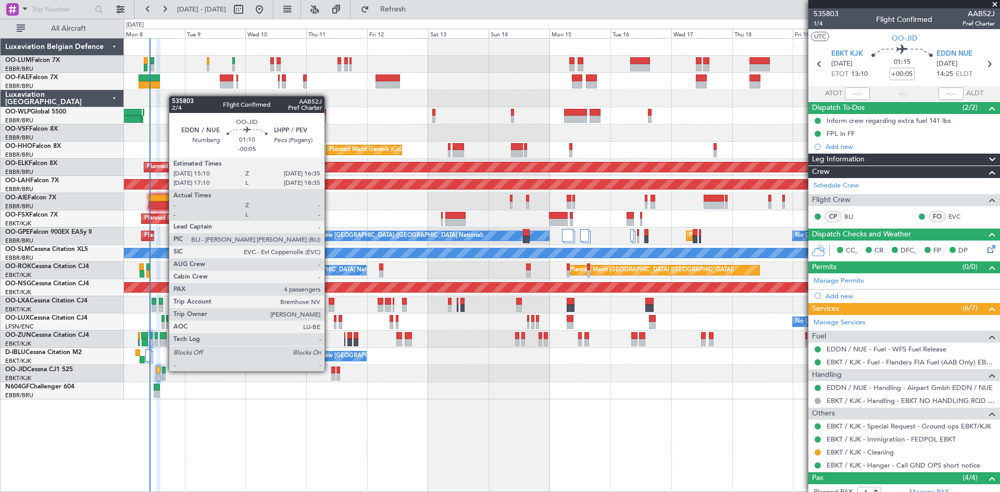
click at [164, 370] on div at bounding box center [164, 370] width 4 height 7
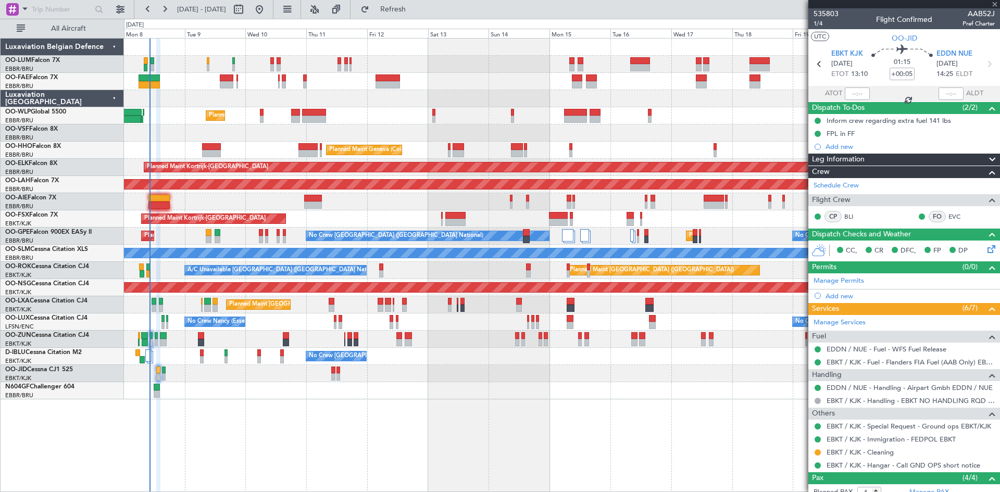
type input "-00:05"
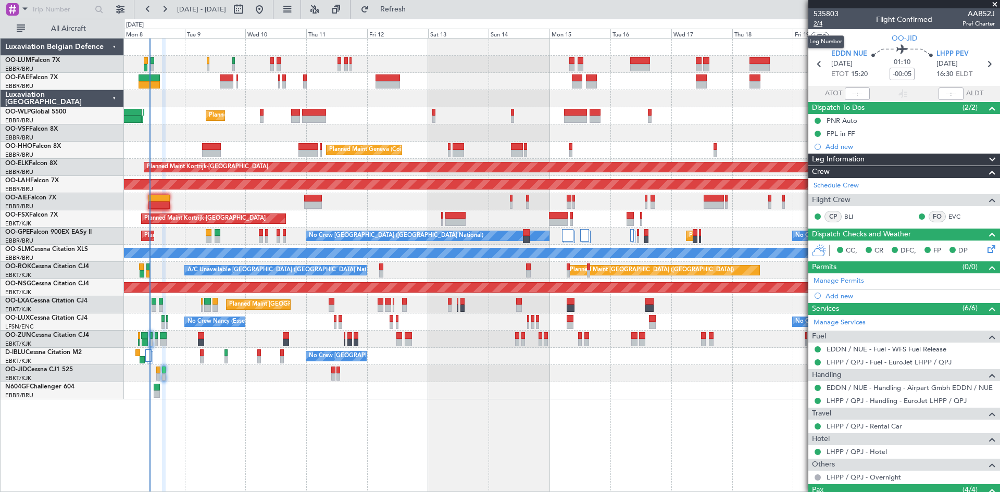
click at [821, 22] on span "2/4" at bounding box center [826, 23] width 25 height 9
click at [415, 10] on span "Refresh" at bounding box center [393, 9] width 44 height 7
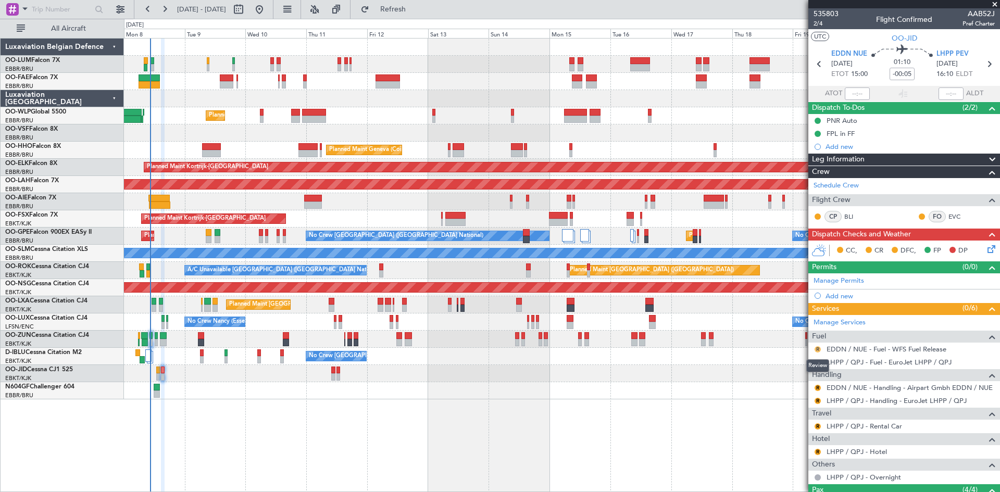
click at [816, 347] on button "R" at bounding box center [818, 349] width 6 height 6
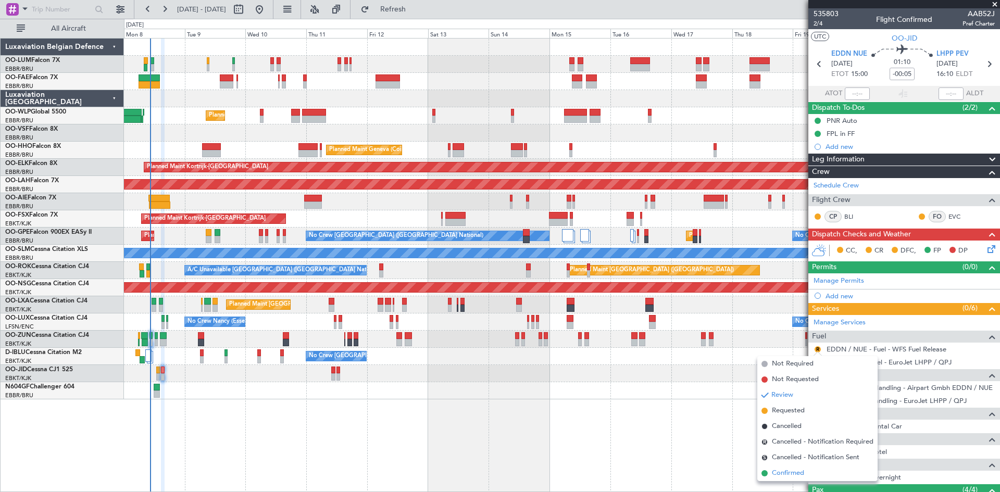
click at [796, 471] on span "Confirmed" at bounding box center [788, 473] width 32 height 10
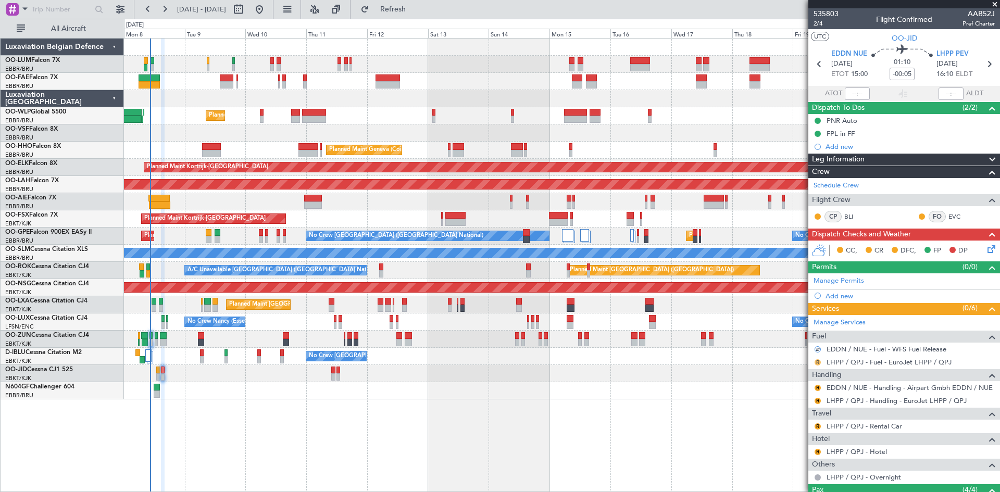
click at [820, 364] on button "R" at bounding box center [818, 362] width 6 height 6
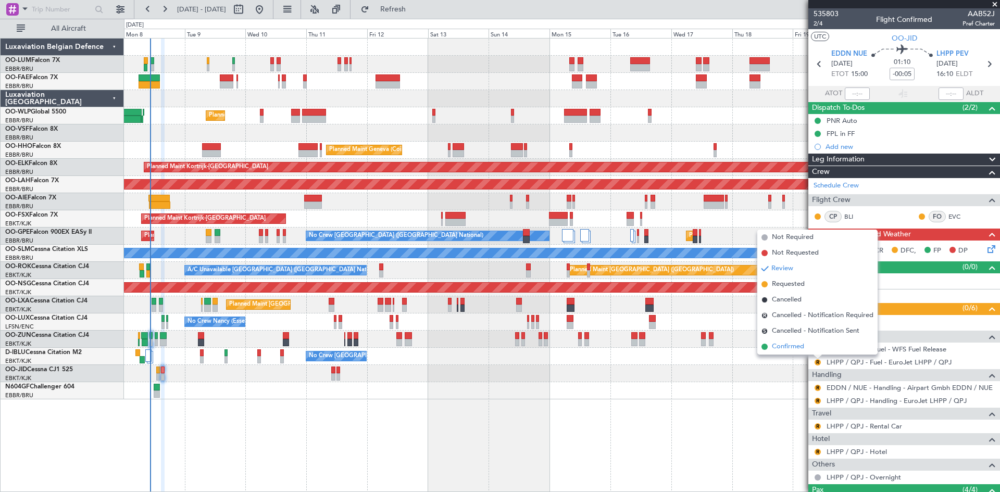
click at [796, 345] on span "Confirmed" at bounding box center [788, 347] width 32 height 10
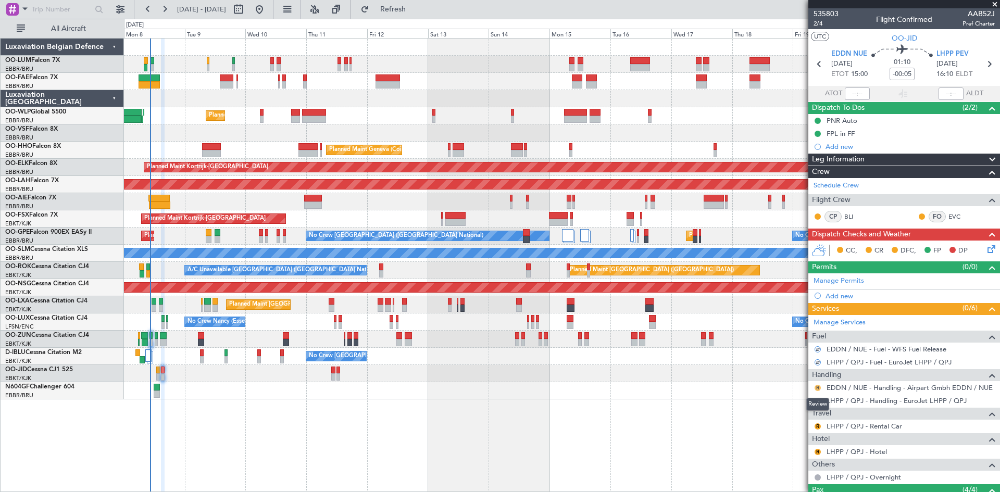
click at [817, 385] on button "R" at bounding box center [818, 388] width 6 height 6
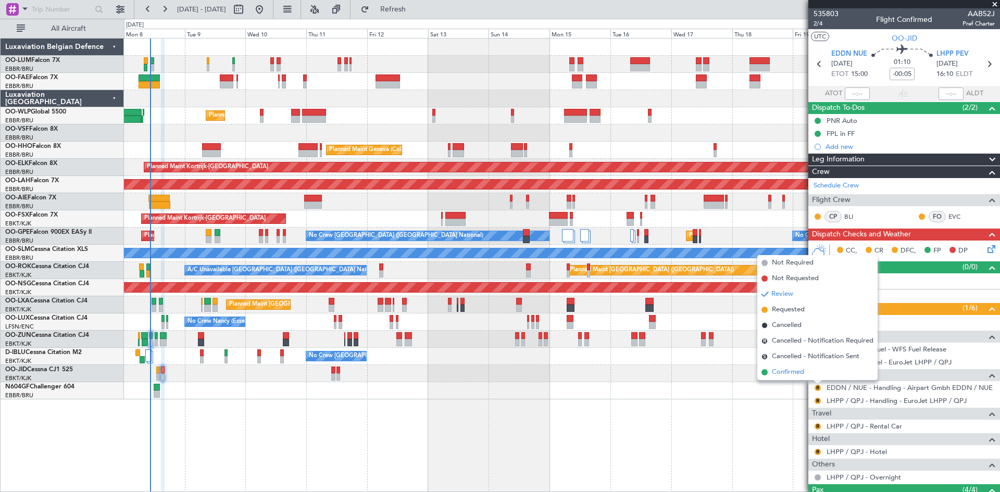
click at [816, 374] on li "Confirmed" at bounding box center [817, 373] width 120 height 16
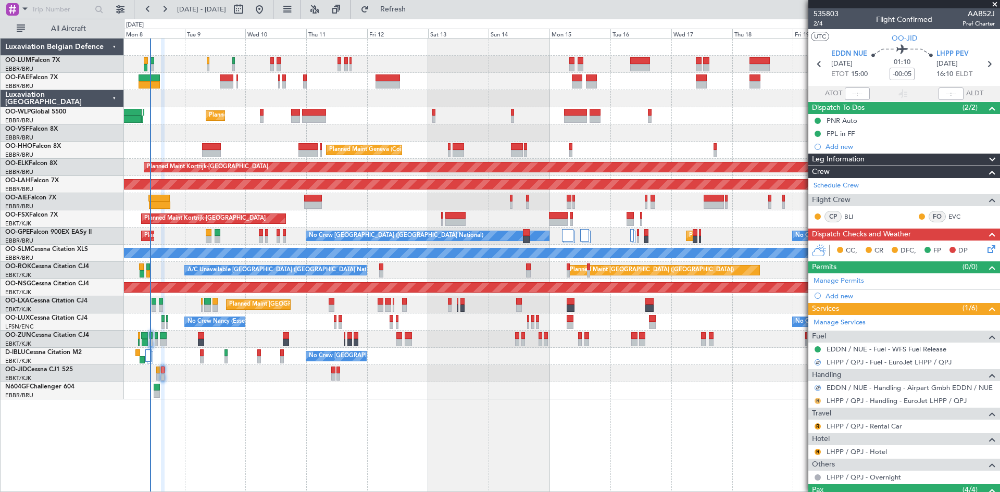
click at [820, 402] on button "R" at bounding box center [818, 401] width 6 height 6
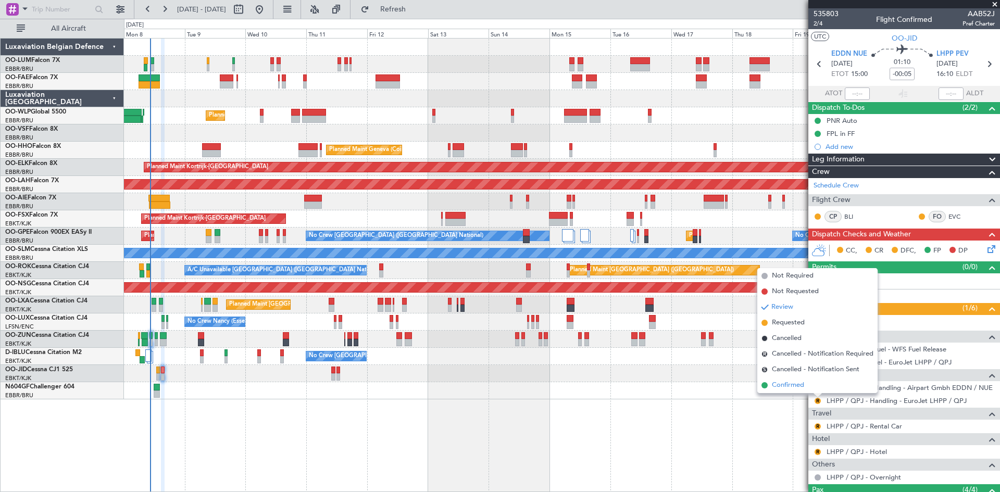
click at [806, 389] on li "Confirmed" at bounding box center [817, 386] width 120 height 16
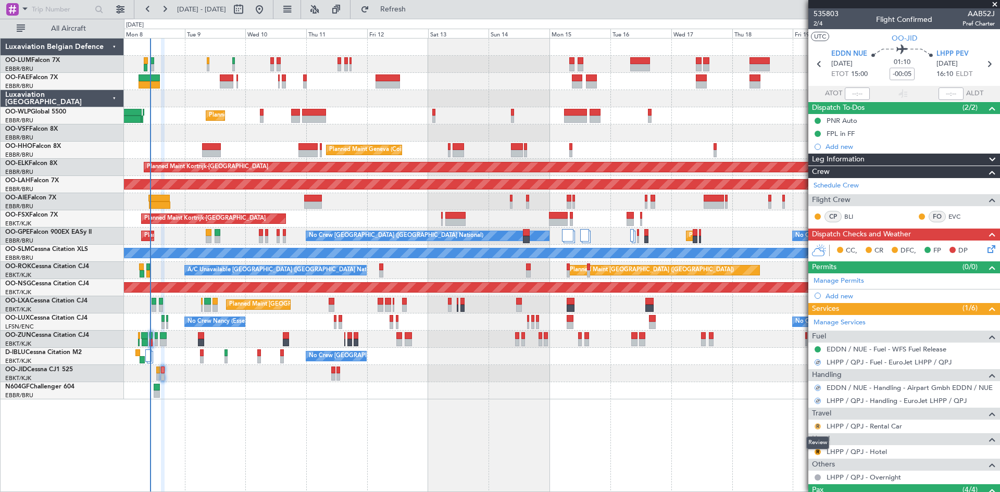
click at [818, 424] on button "R" at bounding box center [818, 427] width 6 height 6
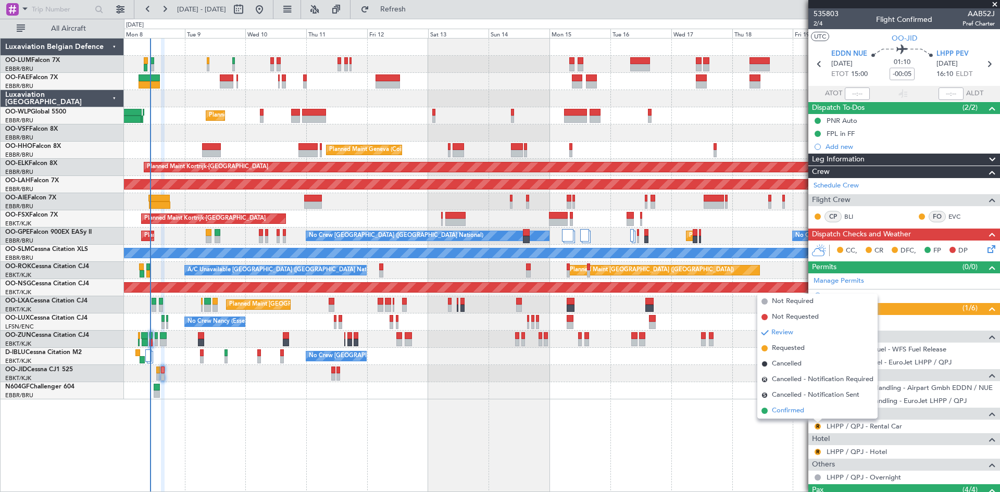
click at [810, 409] on li "Confirmed" at bounding box center [817, 411] width 120 height 16
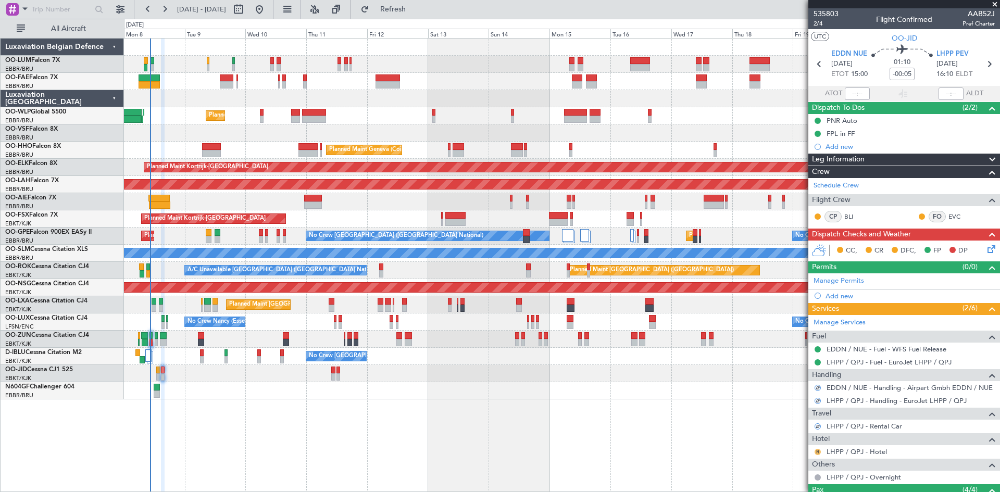
click at [817, 449] on button "R" at bounding box center [818, 452] width 6 height 6
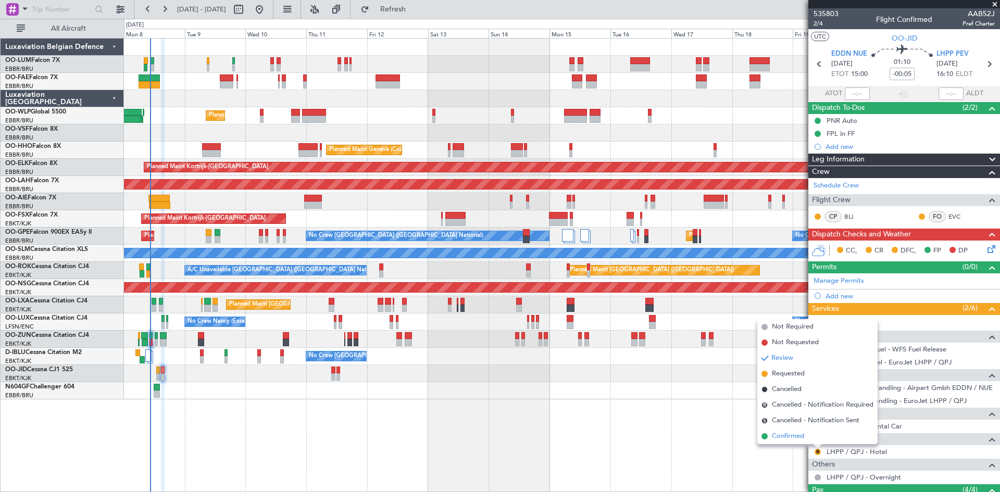
click at [816, 436] on li "Confirmed" at bounding box center [817, 437] width 120 height 16
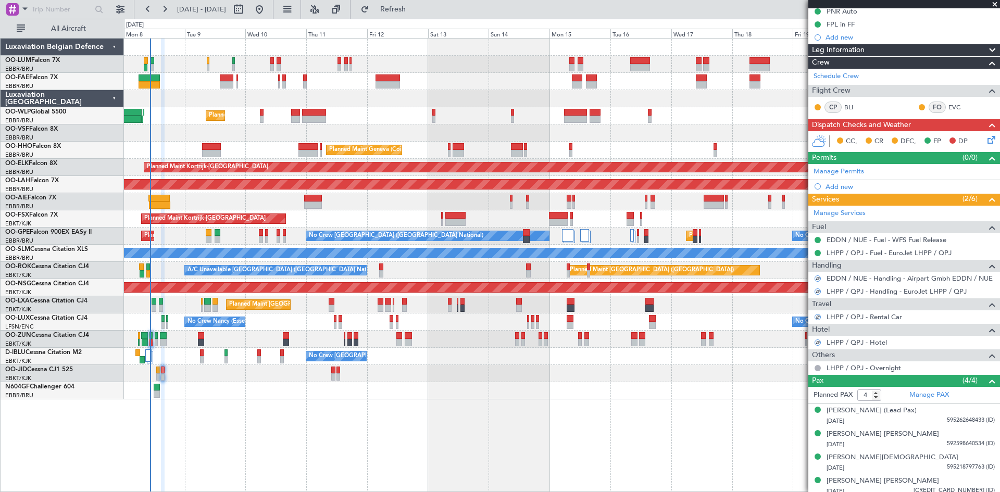
scroll to position [115, 0]
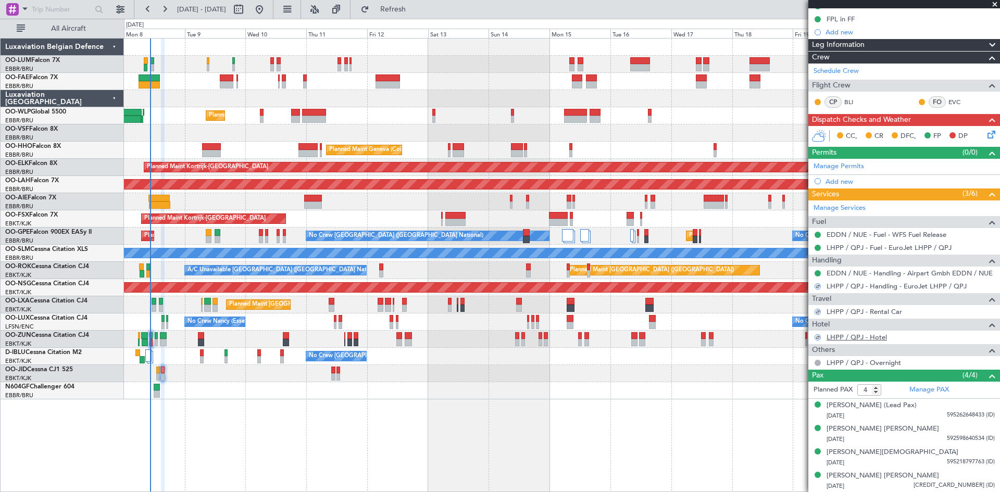
click at [841, 338] on link "LHPP / QPJ - Hotel" at bounding box center [857, 337] width 60 height 9
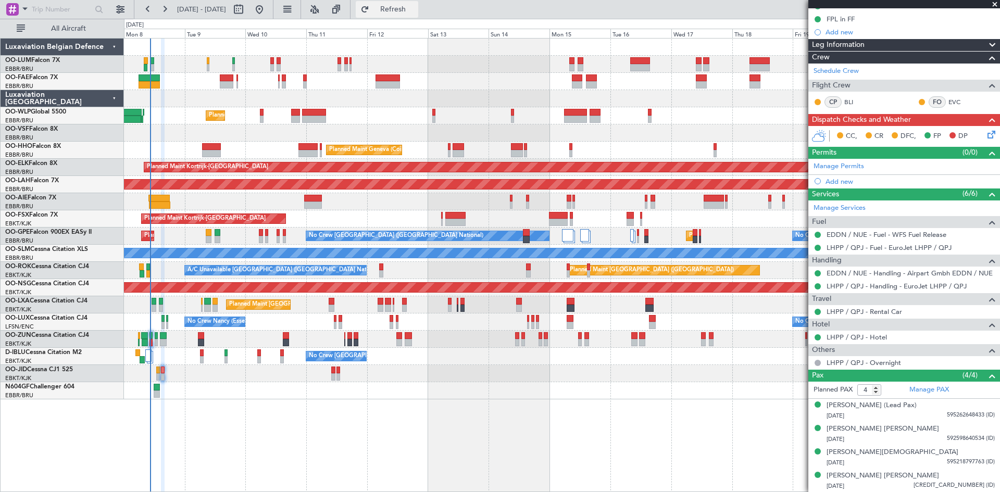
click at [415, 13] on span "Refresh" at bounding box center [393, 9] width 44 height 7
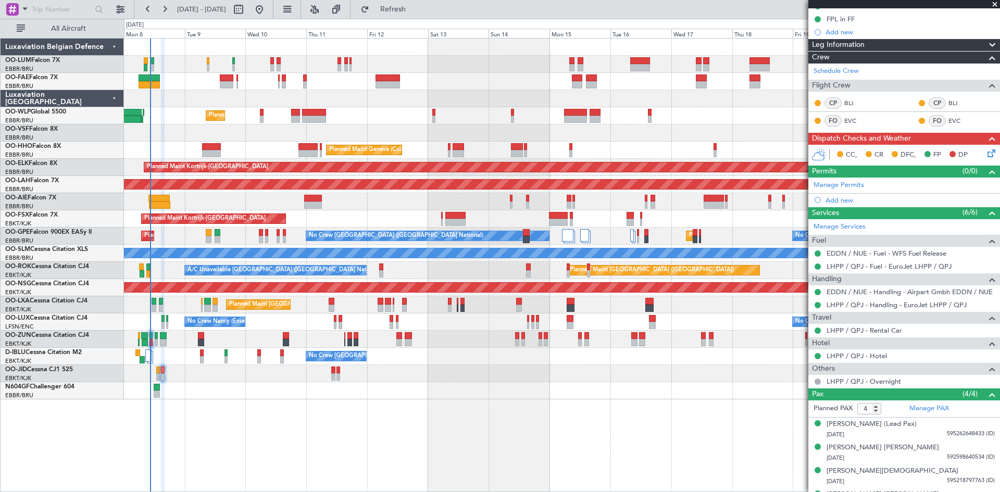
click at [986, 153] on icon at bounding box center [990, 151] width 8 height 8
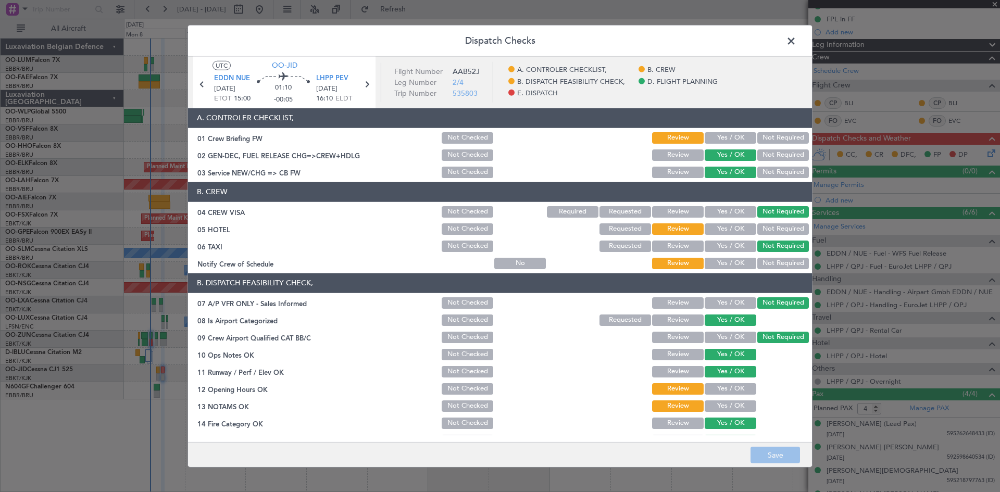
click at [738, 230] on button "Yes / OK" at bounding box center [731, 228] width 52 height 11
click at [733, 265] on button "Yes / OK" at bounding box center [731, 263] width 52 height 11
click at [723, 388] on button "Yes / OK" at bounding box center [731, 388] width 52 height 11
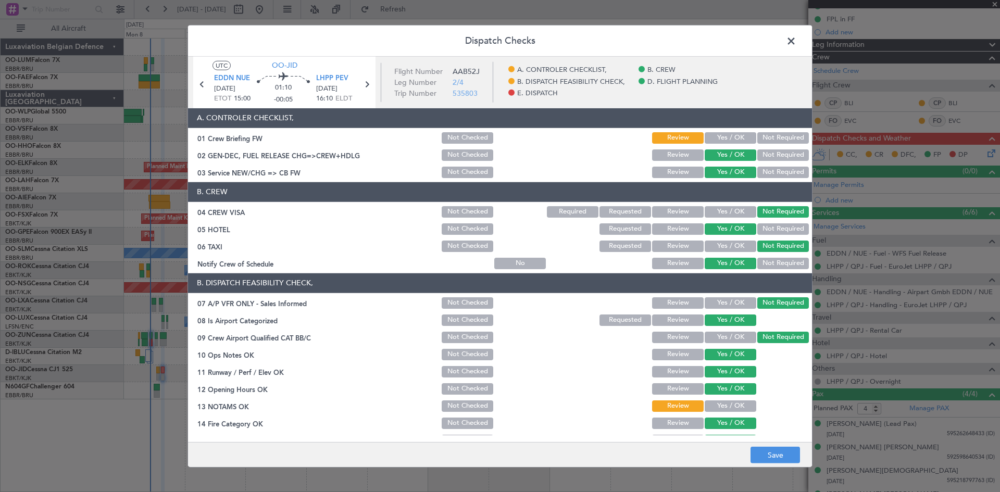
click at [720, 402] on button "Yes / OK" at bounding box center [731, 406] width 52 height 11
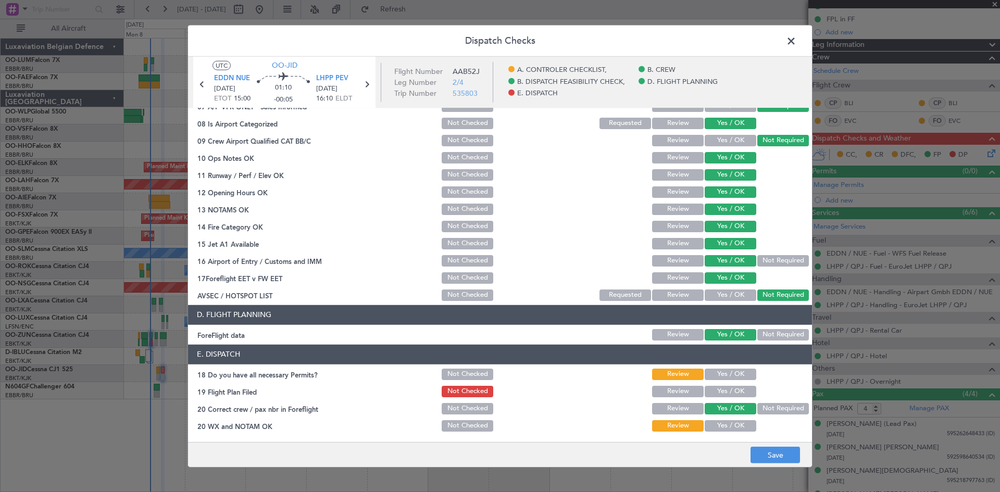
click at [713, 376] on button "Yes / OK" at bounding box center [731, 374] width 52 height 11
click at [721, 427] on button "Yes / OK" at bounding box center [731, 425] width 52 height 11
click at [718, 391] on button "Yes / OK" at bounding box center [731, 391] width 52 height 11
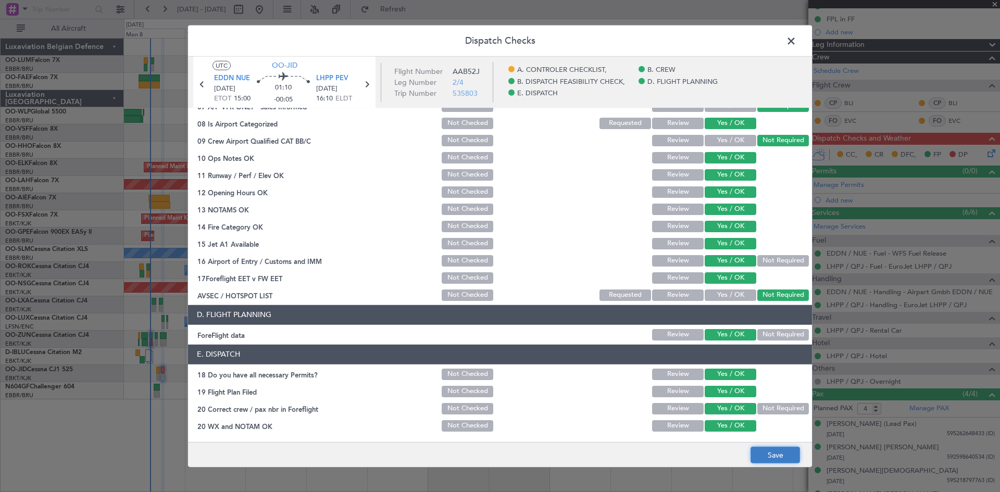
click at [791, 455] on button "Save" at bounding box center [775, 455] width 49 height 17
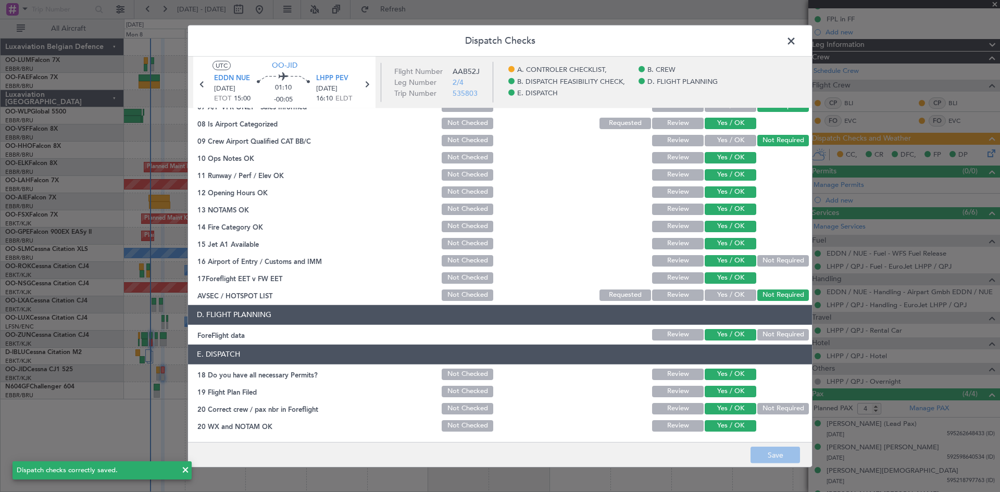
scroll to position [0, 0]
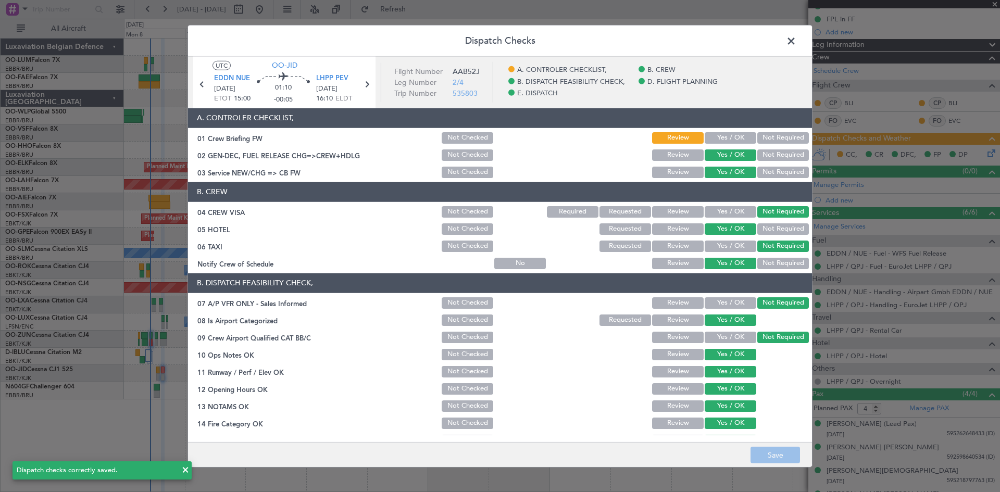
click at [796, 34] on span at bounding box center [796, 43] width 0 height 21
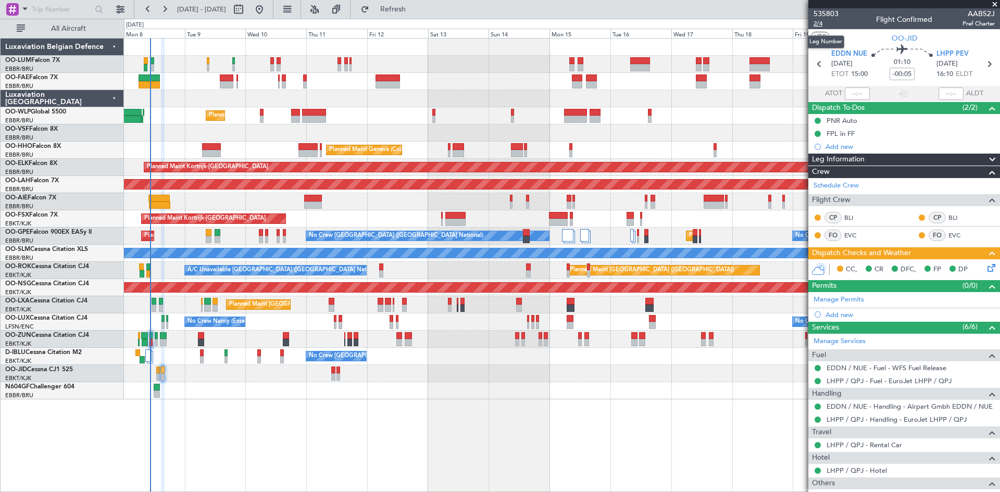
click at [822, 24] on span "2/4" at bounding box center [826, 23] width 25 height 9
click at [409, 13] on span "Refresh" at bounding box center [393, 9] width 44 height 7
click at [986, 267] on icon at bounding box center [990, 266] width 8 height 8
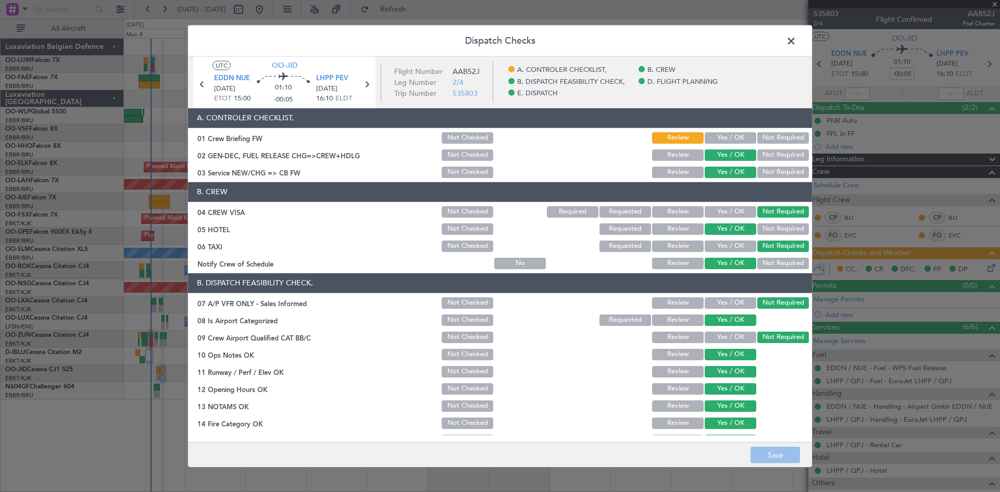
click at [721, 139] on button "Yes / OK" at bounding box center [731, 137] width 52 height 11
click at [792, 446] on footer "Save" at bounding box center [500, 454] width 624 height 25
click at [795, 455] on button "Save" at bounding box center [775, 455] width 49 height 17
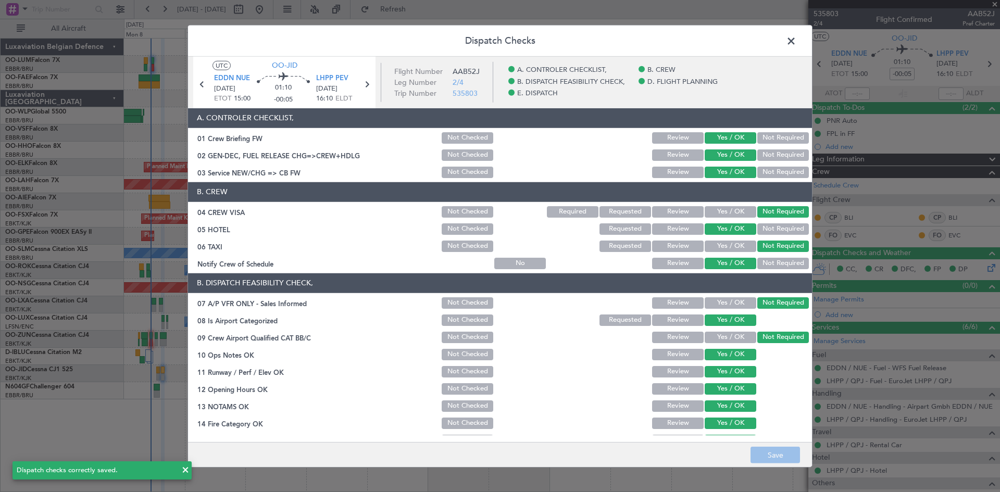
click at [796, 42] on span at bounding box center [796, 43] width 0 height 21
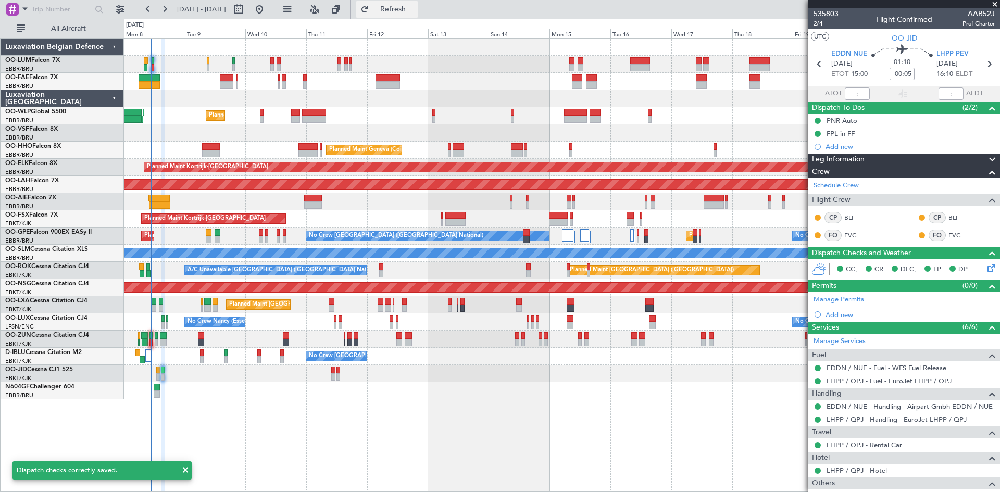
click at [418, 17] on button "Refresh" at bounding box center [387, 9] width 63 height 17
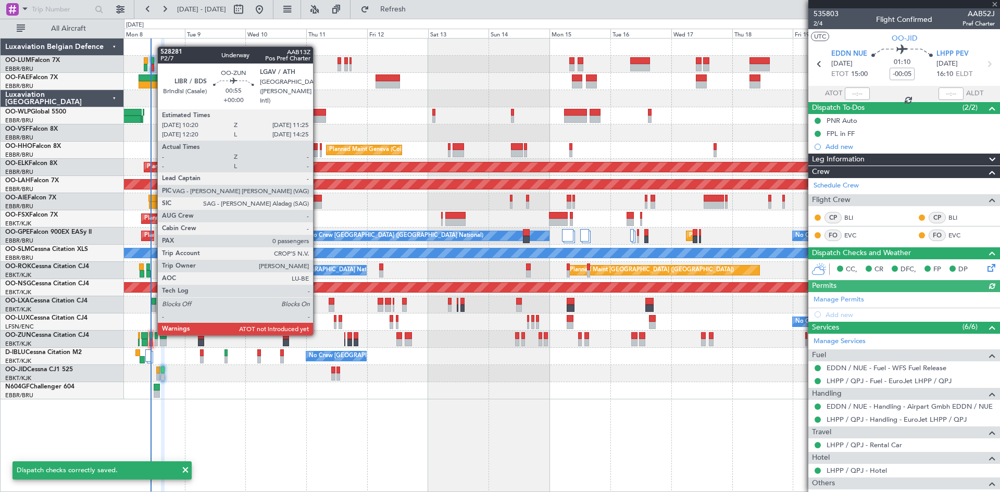
click at [152, 334] on div at bounding box center [151, 335] width 3 height 7
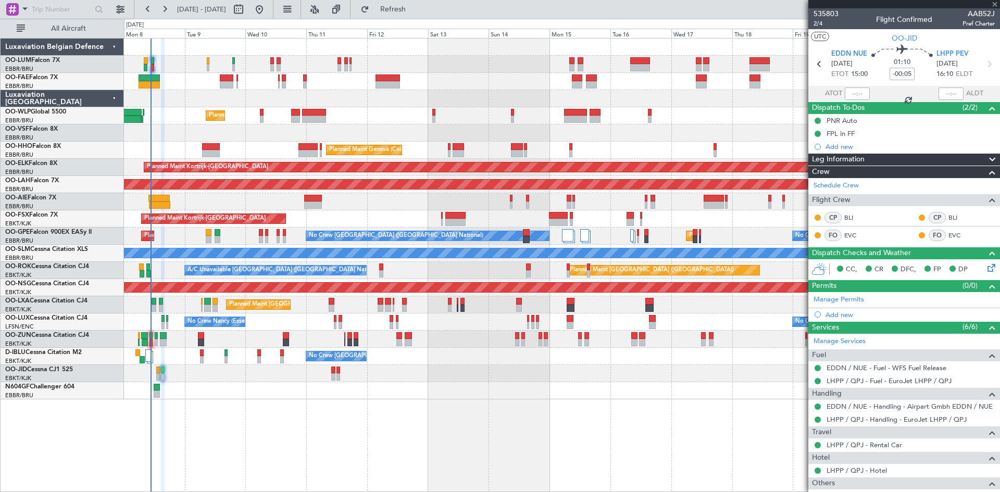
type input "0"
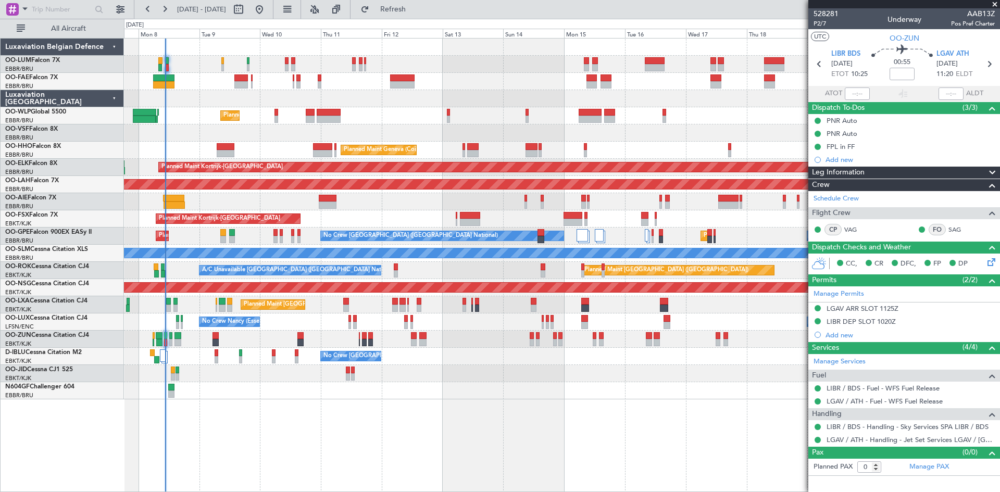
click at [337, 403] on div "Owner Melsbroek Air Base Owner [GEOGRAPHIC_DATA] Planned Maint Liege Planned Ma…" at bounding box center [562, 265] width 876 height 454
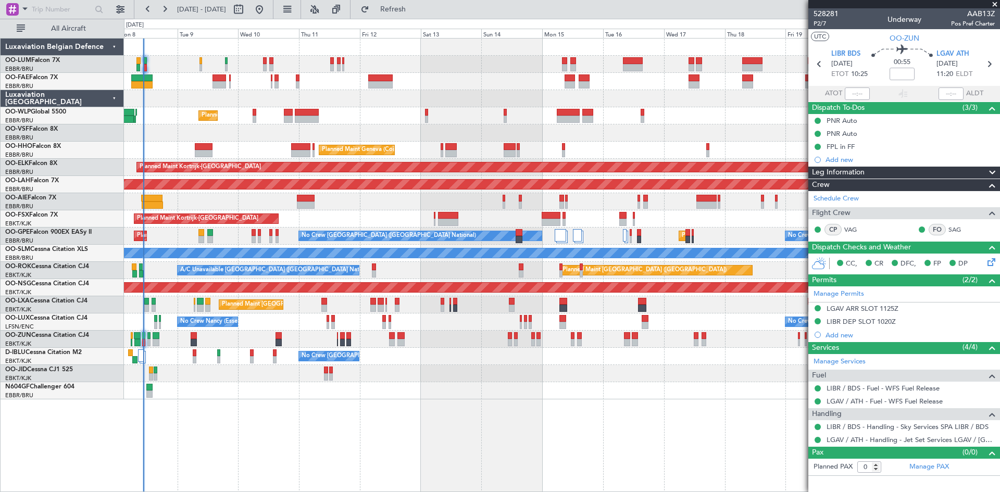
click at [182, 236] on div "No Crew [GEOGRAPHIC_DATA] ([GEOGRAPHIC_DATA] National) Planned Maint [GEOGRAPHI…" at bounding box center [562, 236] width 876 height 17
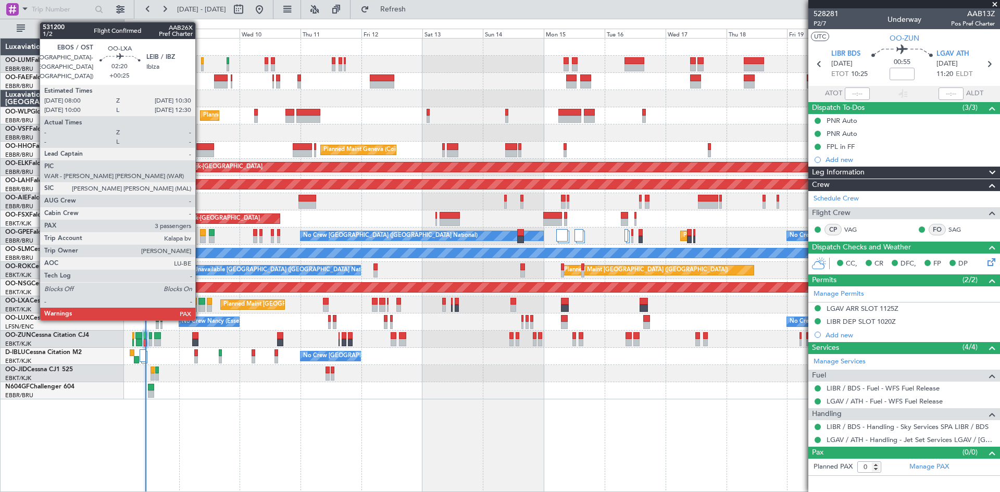
click at [200, 302] on div at bounding box center [201, 301] width 7 height 7
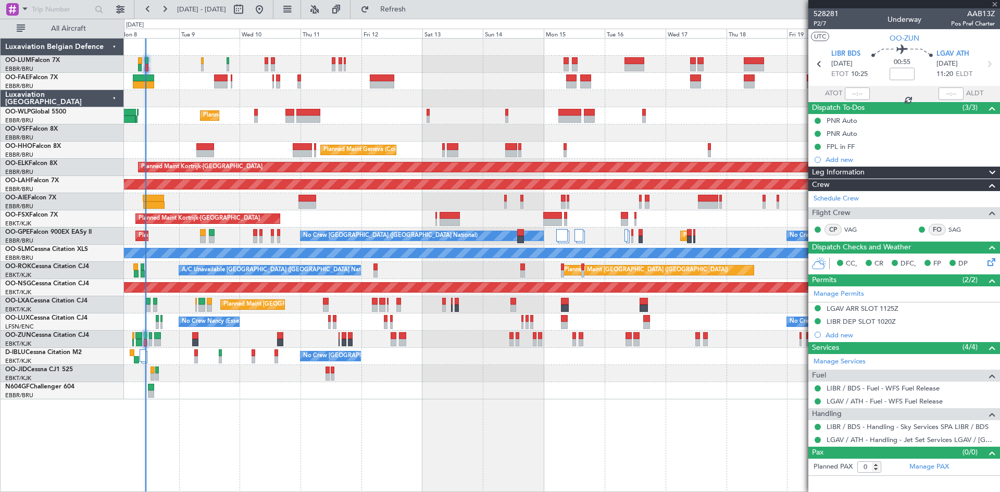
type input "+00:25"
type input "3"
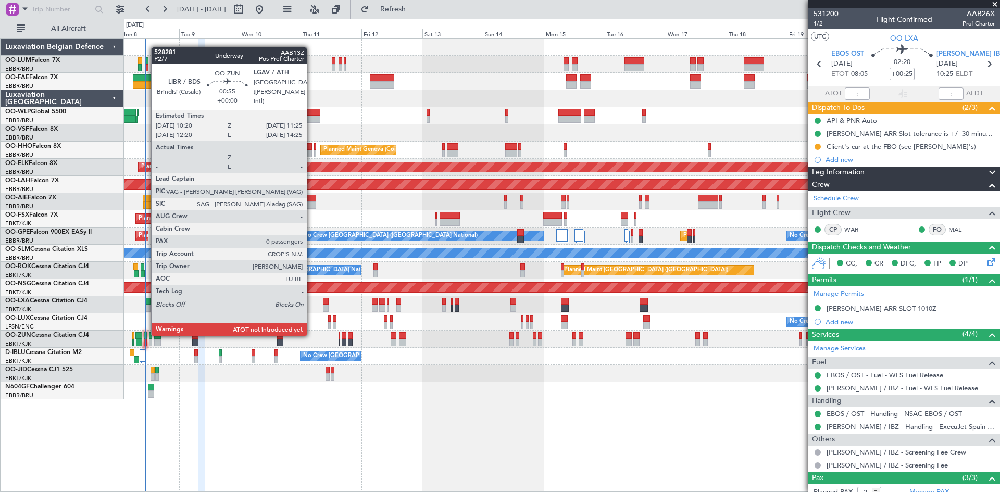
click at [145, 335] on div at bounding box center [145, 335] width 3 height 7
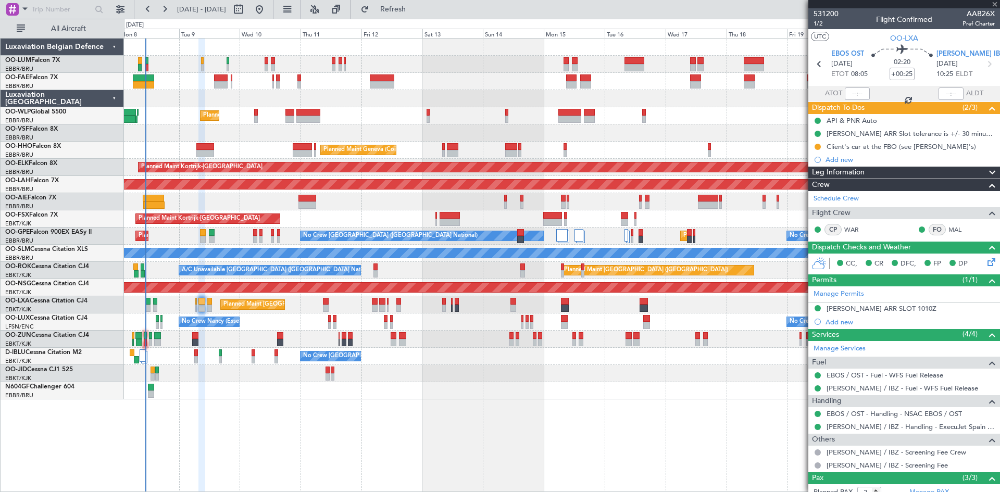
type input "0"
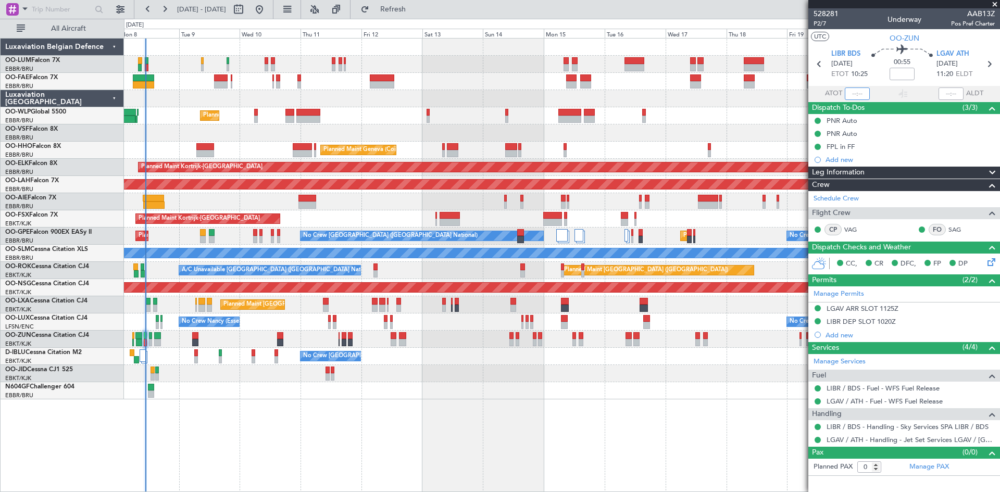
click at [851, 89] on input "text" at bounding box center [857, 94] width 25 height 13
click at [890, 82] on nimbus-time-variation at bounding box center [902, 76] width 25 height 16
type input "10:42"
click at [992, 7] on span at bounding box center [995, 4] width 10 height 9
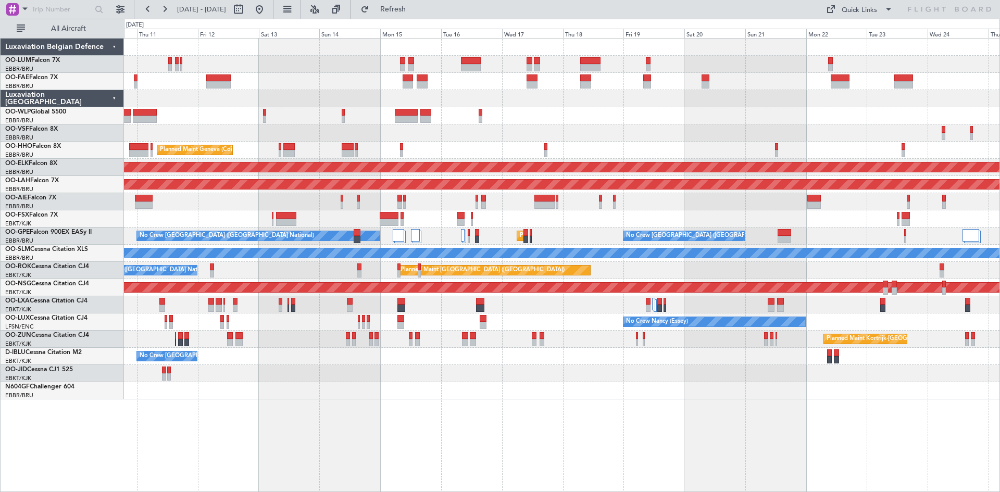
click at [515, 398] on div "Planned Maint Liege Planned Maint Geneva ([GEOGRAPHIC_DATA]) Planned Maint [GEO…" at bounding box center [562, 265] width 876 height 454
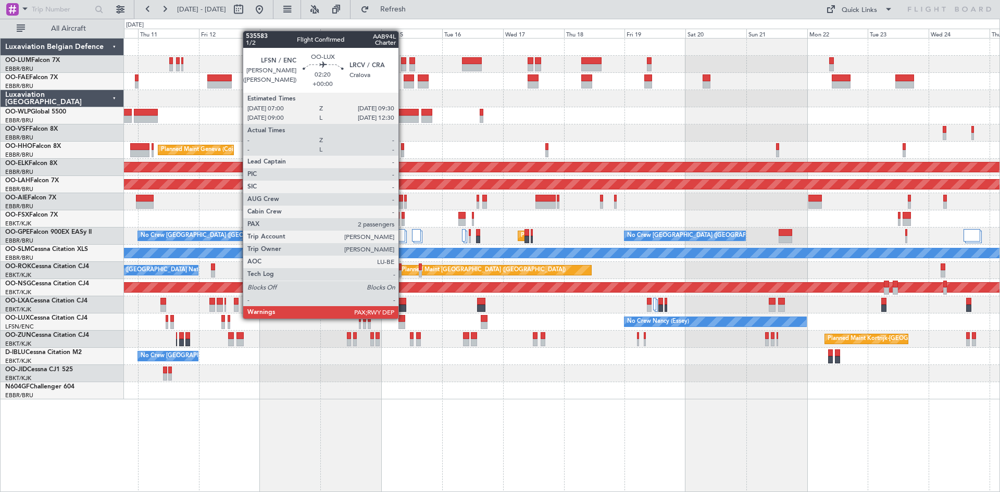
click at [402, 315] on div at bounding box center [401, 318] width 7 height 7
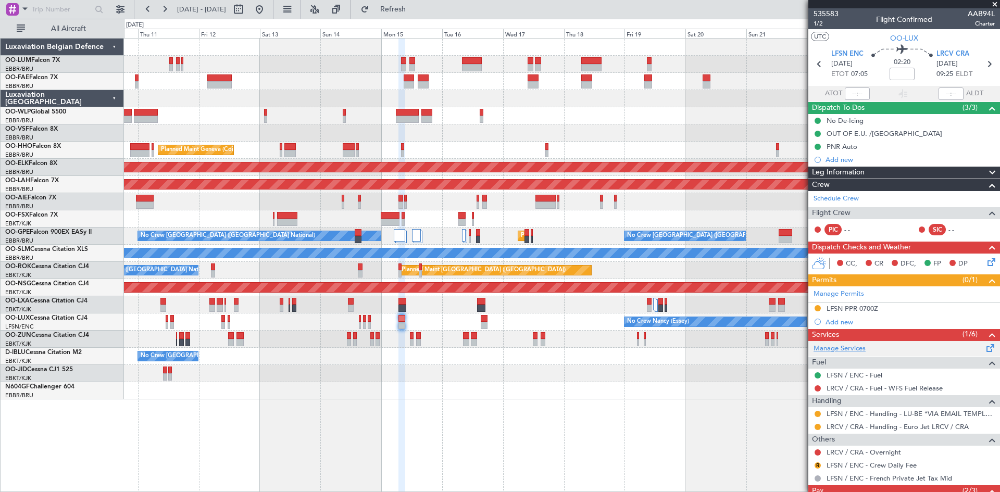
click at [848, 350] on link "Manage Services" at bounding box center [840, 349] width 52 height 10
click at [413, 6] on span "Refresh" at bounding box center [393, 9] width 44 height 7
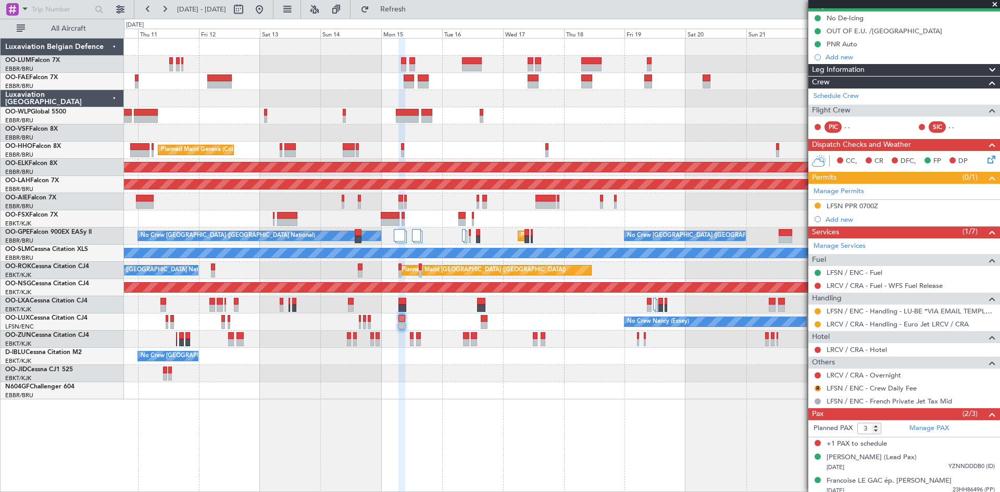
scroll to position [108, 0]
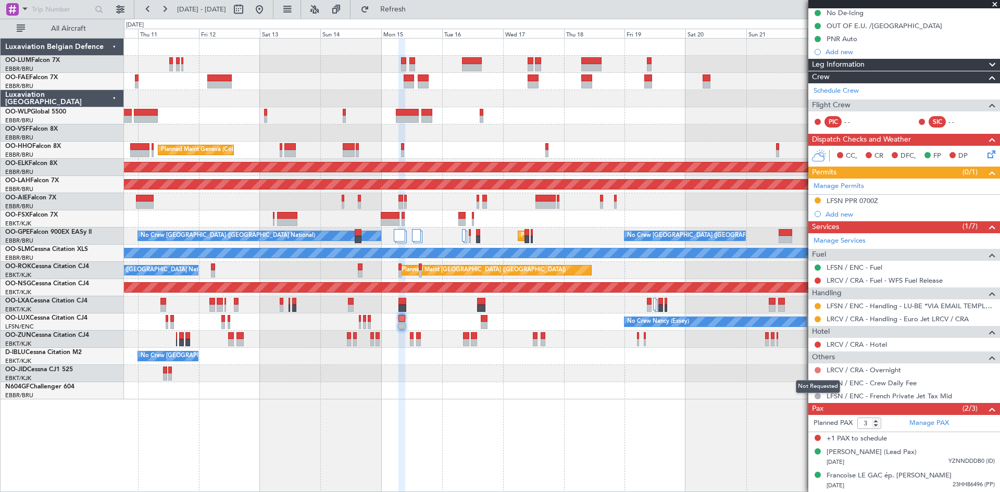
click at [818, 369] on button at bounding box center [818, 370] width 6 height 6
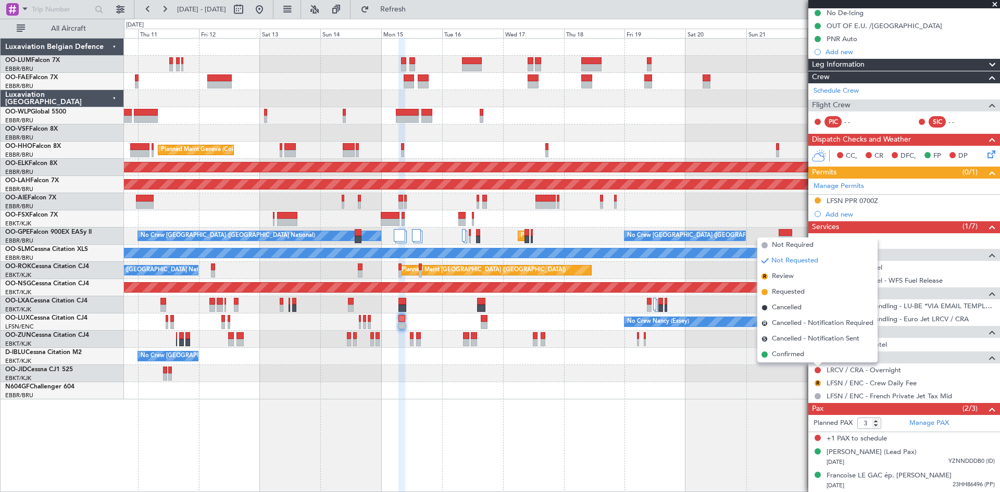
click at [777, 401] on div "Planned Maint Liege Planned Maint Geneva ([GEOGRAPHIC_DATA]) Planned Maint [GEO…" at bounding box center [562, 265] width 876 height 454
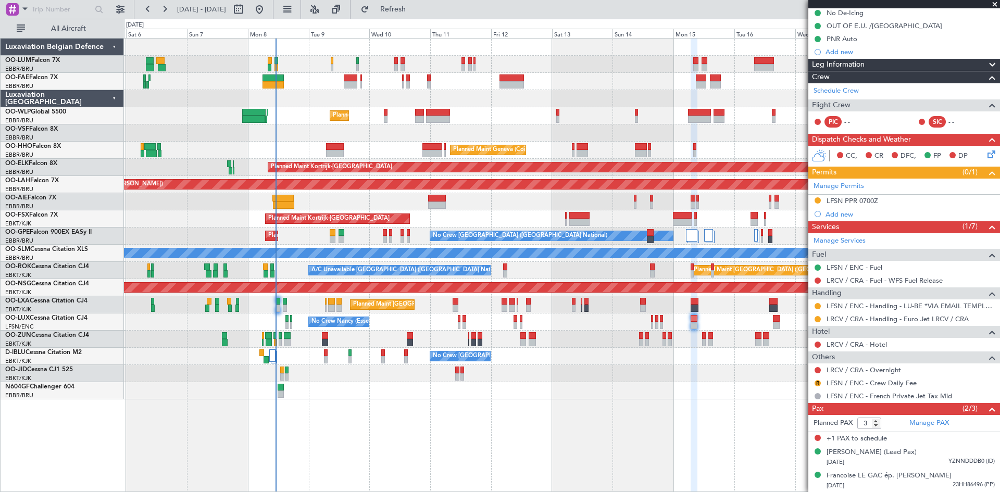
click at [523, 396] on div at bounding box center [562, 390] width 876 height 17
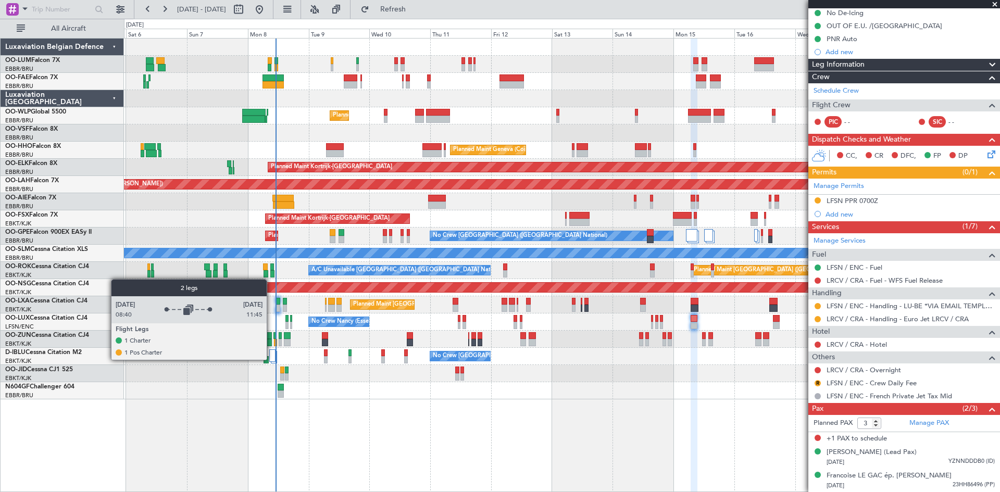
click at [271, 359] on div at bounding box center [272, 356] width 7 height 13
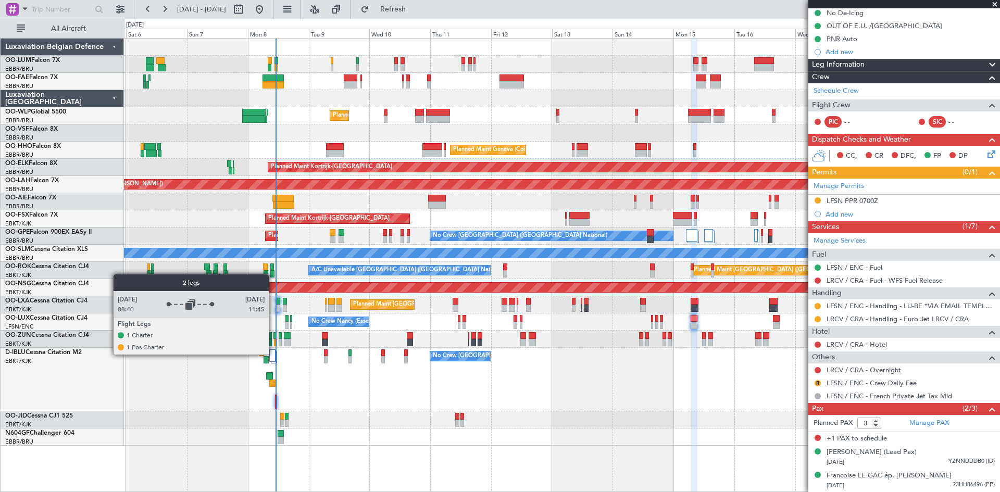
click at [273, 354] on div at bounding box center [272, 356] width 7 height 13
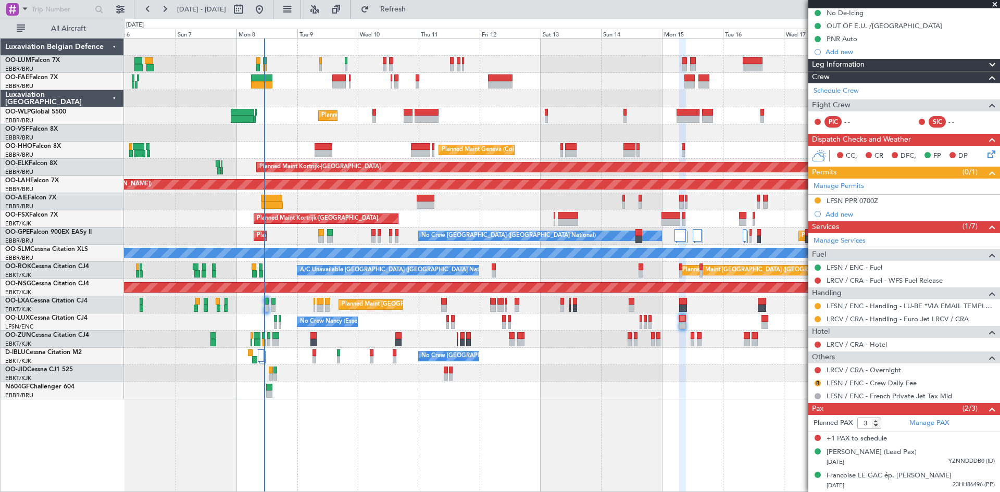
click at [354, 397] on div at bounding box center [562, 390] width 876 height 17
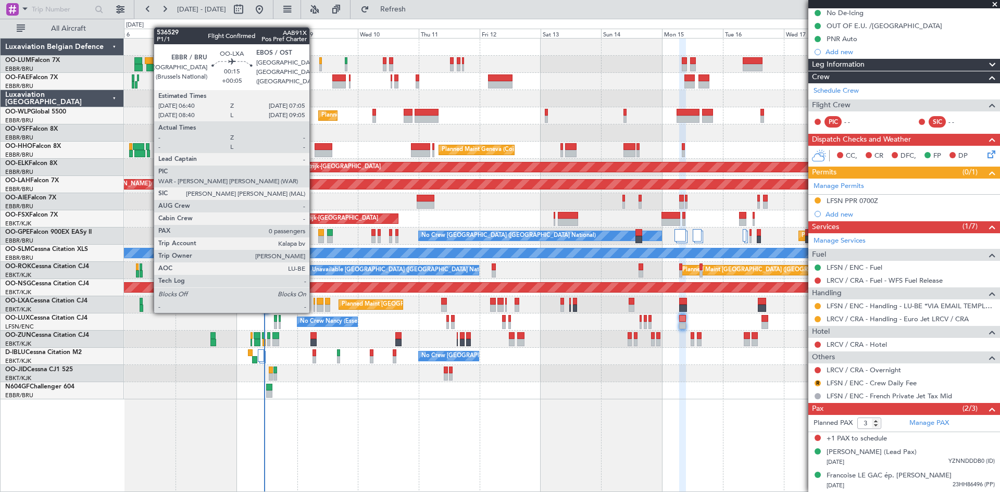
click at [314, 303] on div at bounding box center [315, 301] width 2 height 7
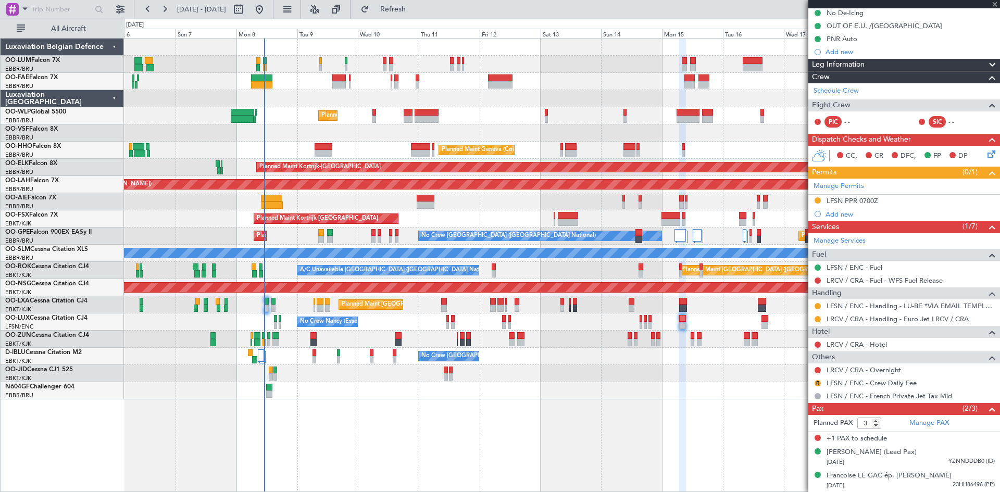
type input "+00:05"
type input "0"
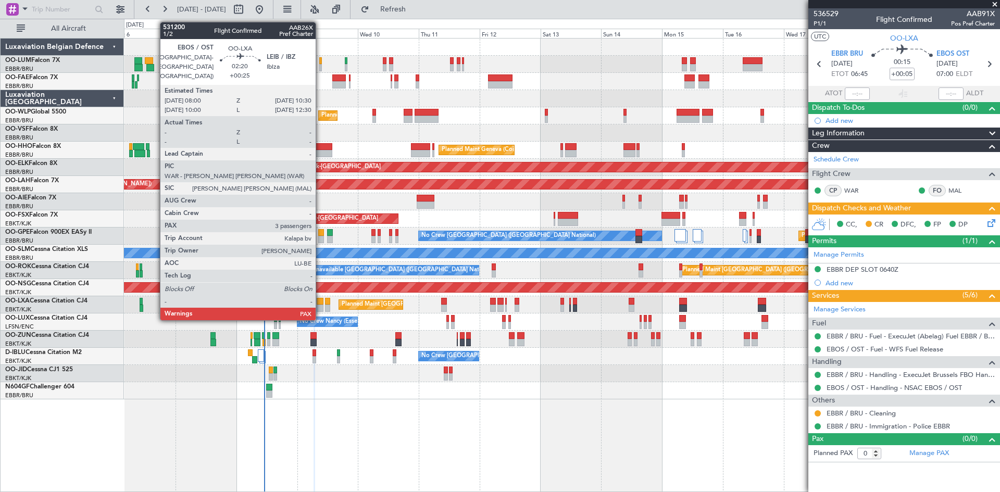
click at [320, 304] on div at bounding box center [320, 301] width 7 height 7
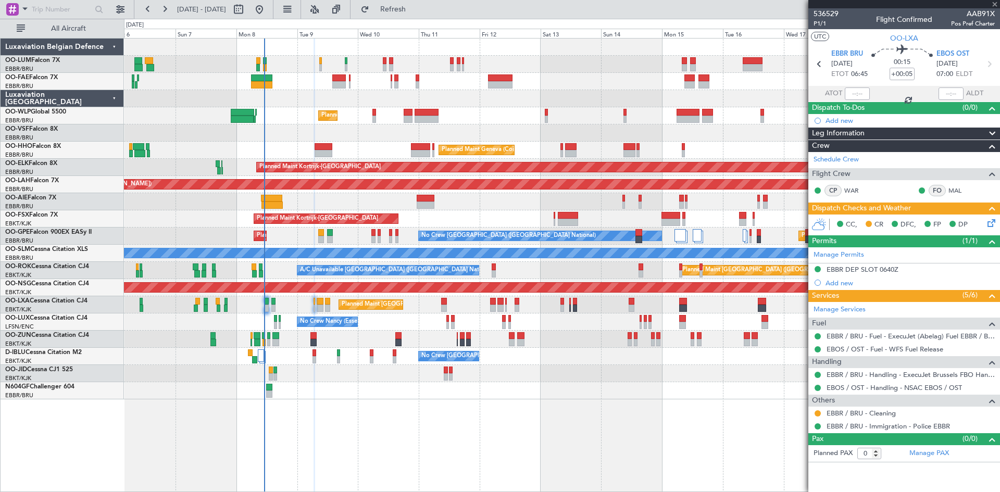
type input "+00:25"
type input "3"
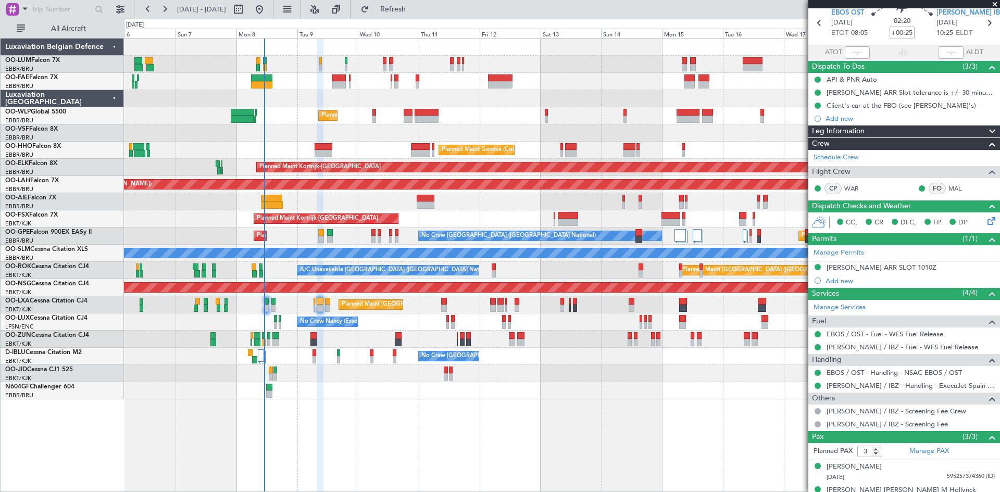
scroll to position [79, 0]
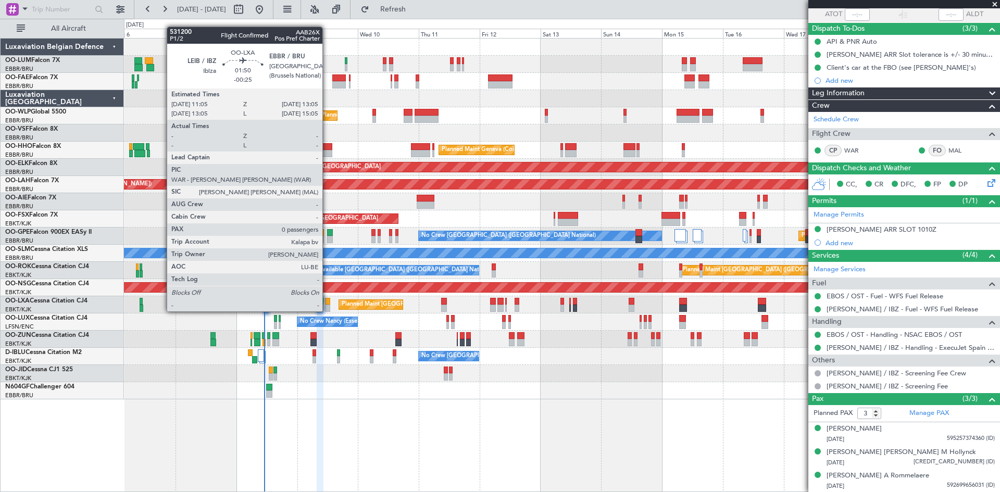
click at [327, 302] on div at bounding box center [327, 301] width 5 height 7
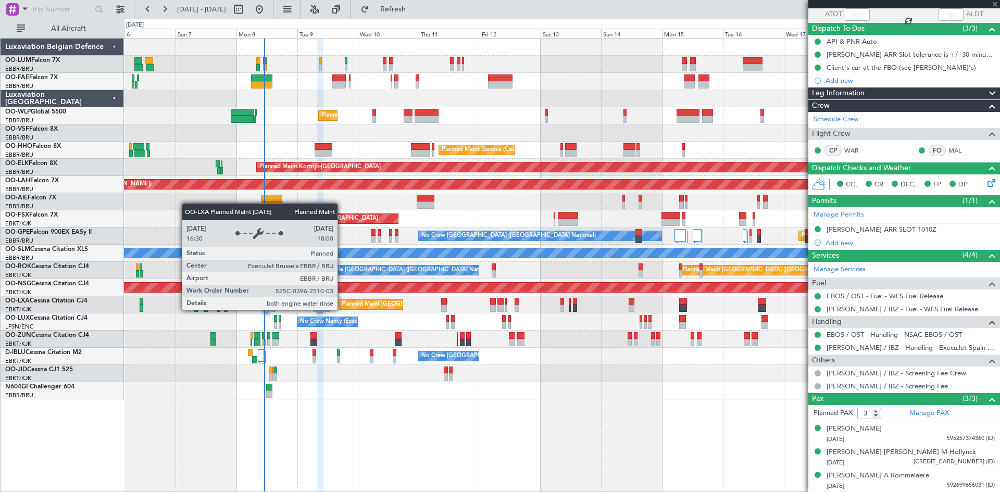
type input "-00:25"
type input "0"
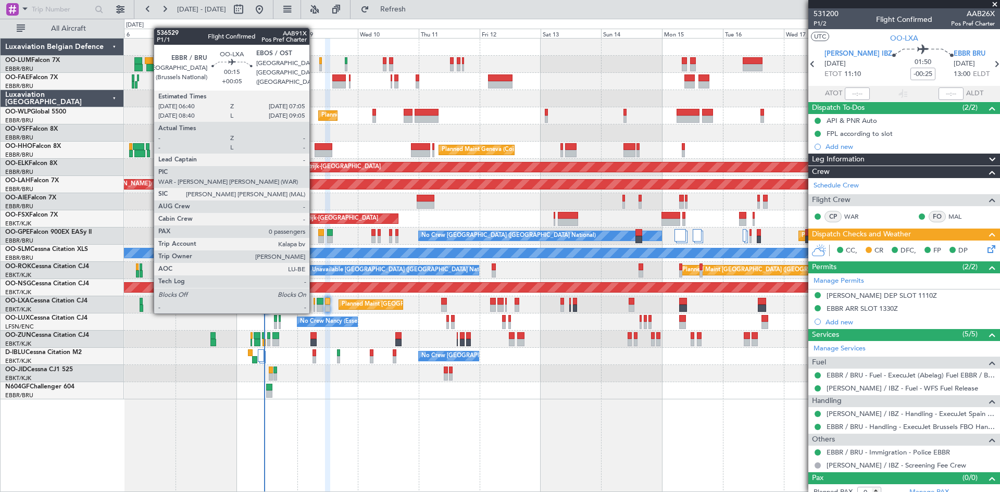
click at [314, 303] on div at bounding box center [315, 301] width 2 height 7
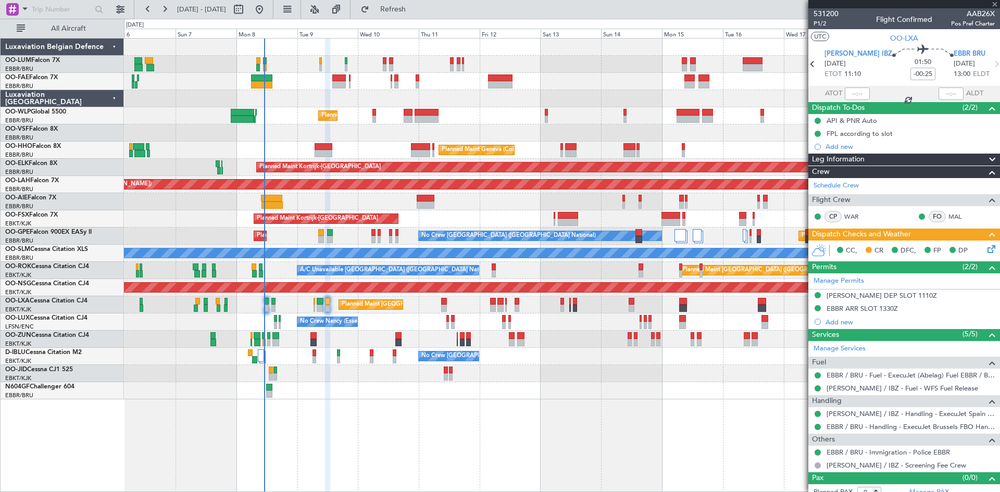
type input "+00:05"
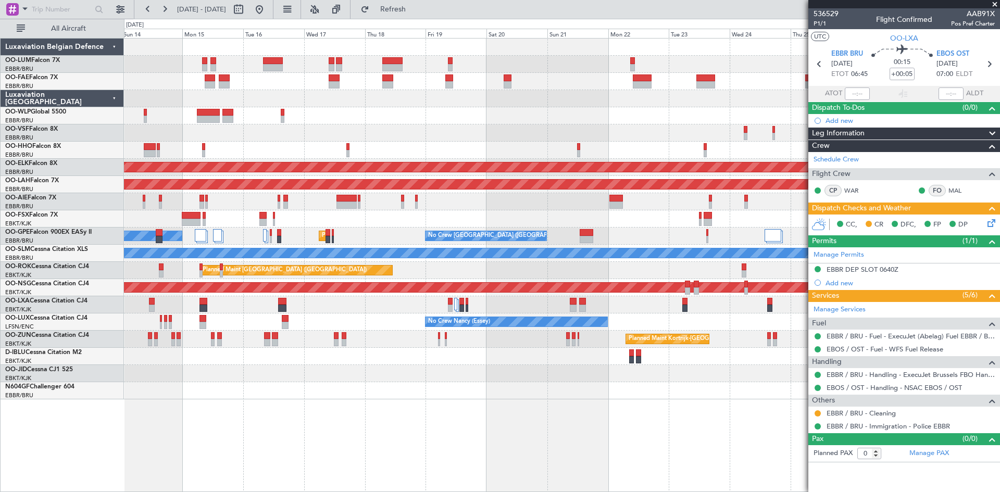
click at [231, 228] on div "Owner Melsbroek Air Base Owner Melsbroek Air Base Planned Maint Geneva (Cointri…" at bounding box center [562, 219] width 876 height 361
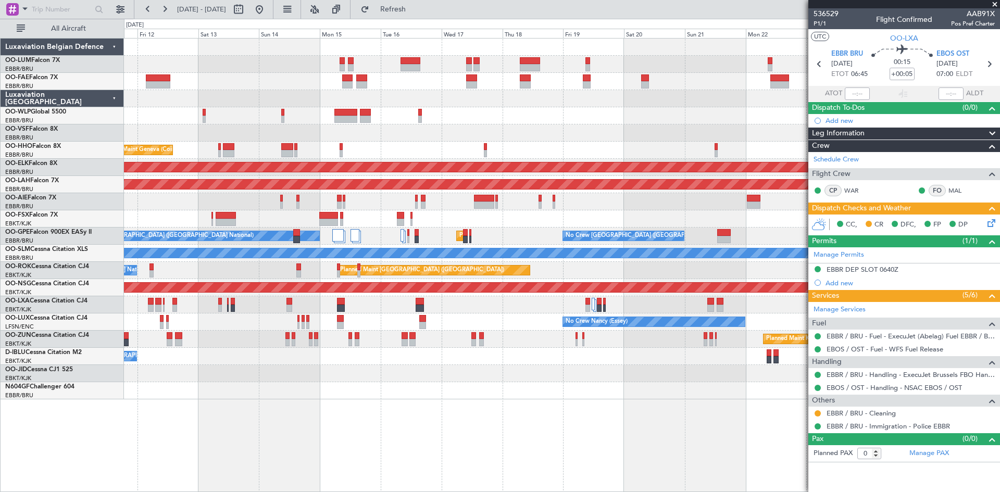
click at [502, 215] on div "Planned Maint Kortrijk-[GEOGRAPHIC_DATA]" at bounding box center [562, 218] width 876 height 17
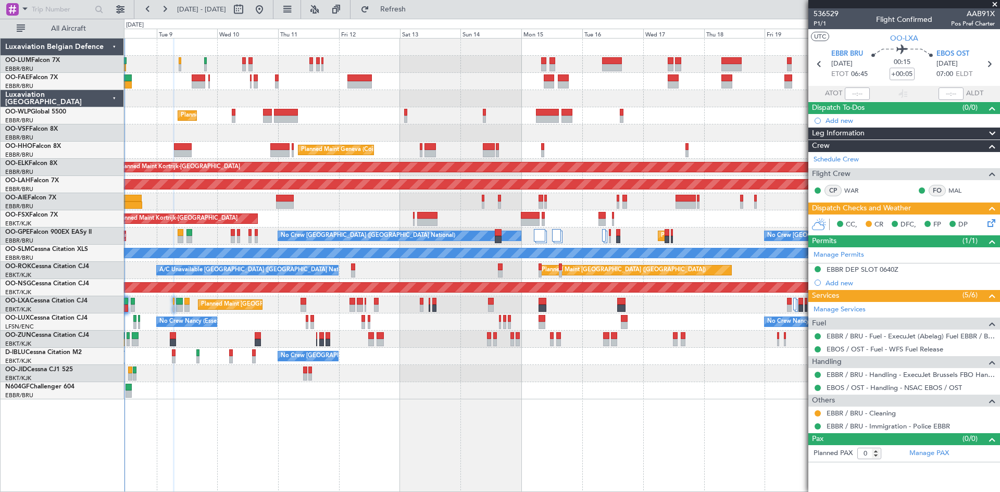
click at [372, 209] on div "Unplanned Maint [GEOGRAPHIC_DATA] ([GEOGRAPHIC_DATA] National)" at bounding box center [562, 201] width 876 height 17
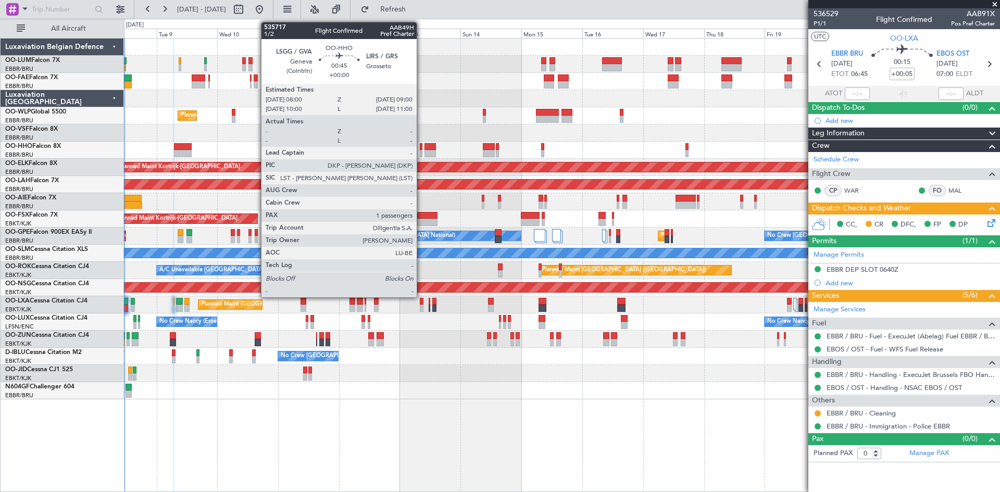
click at [421, 148] on div at bounding box center [421, 146] width 3 height 7
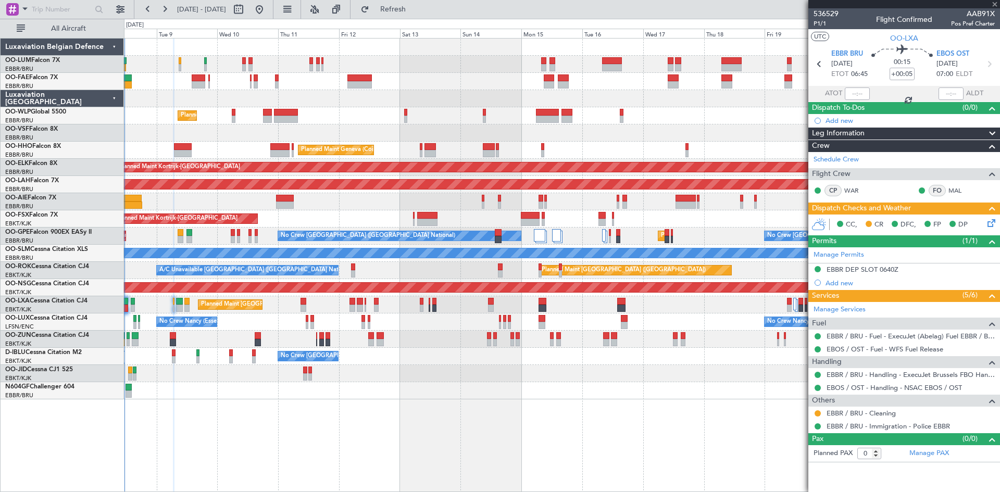
type input "1"
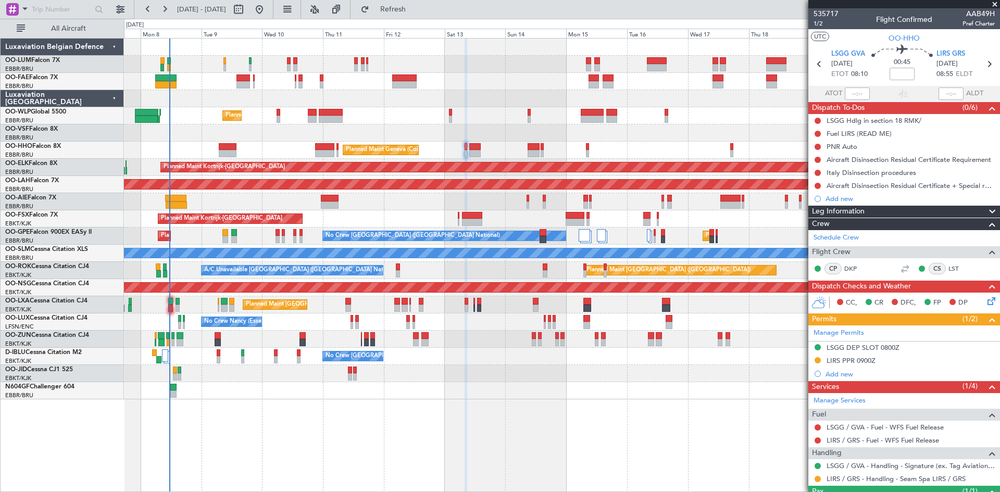
click at [663, 385] on div at bounding box center [562, 390] width 876 height 17
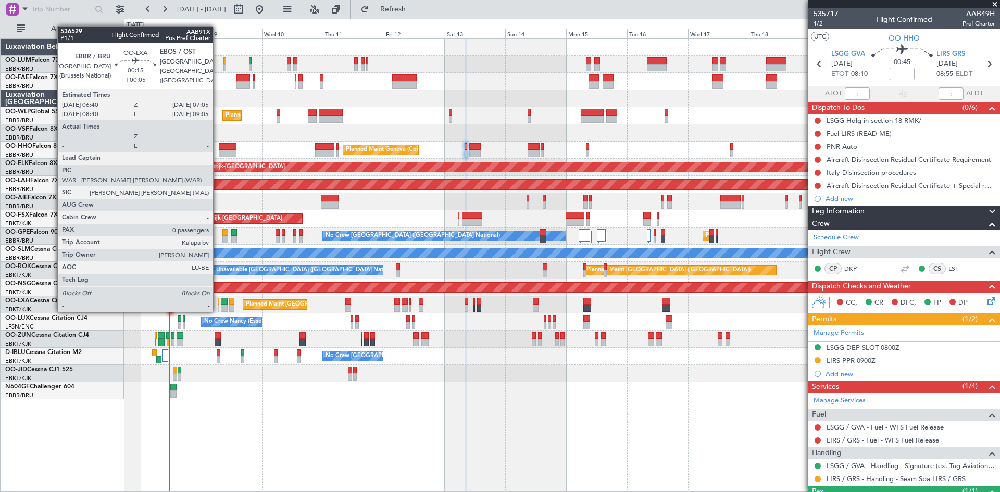
click at [218, 302] on div at bounding box center [219, 301] width 2 height 7
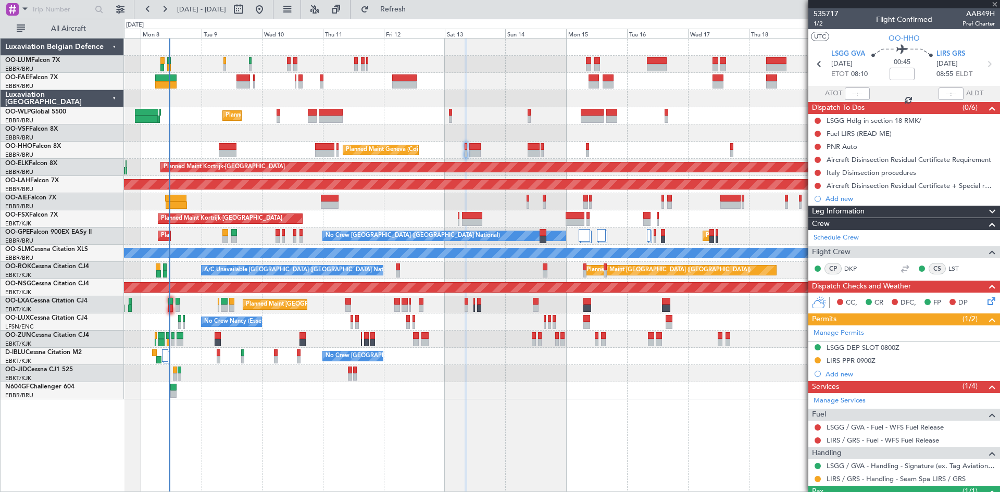
type input "+00:05"
type input "0"
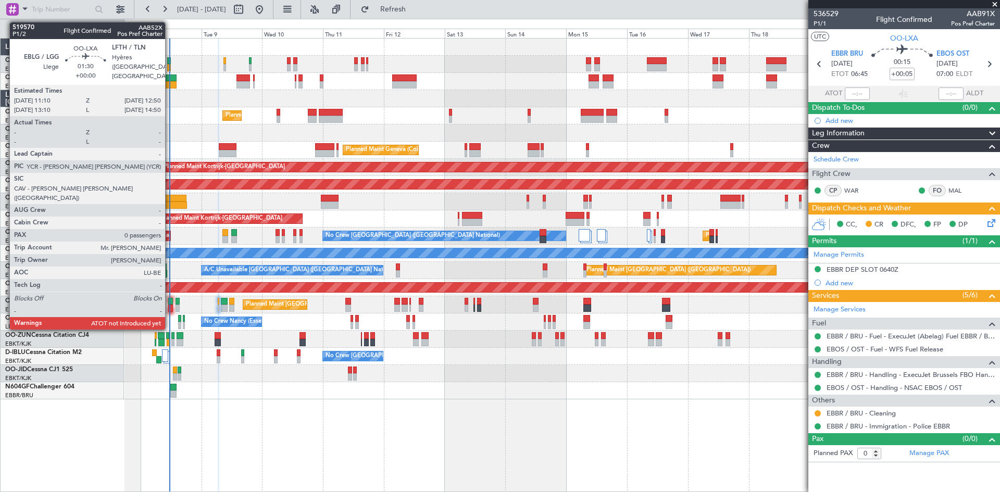
click at [169, 303] on div at bounding box center [170, 301] width 5 height 7
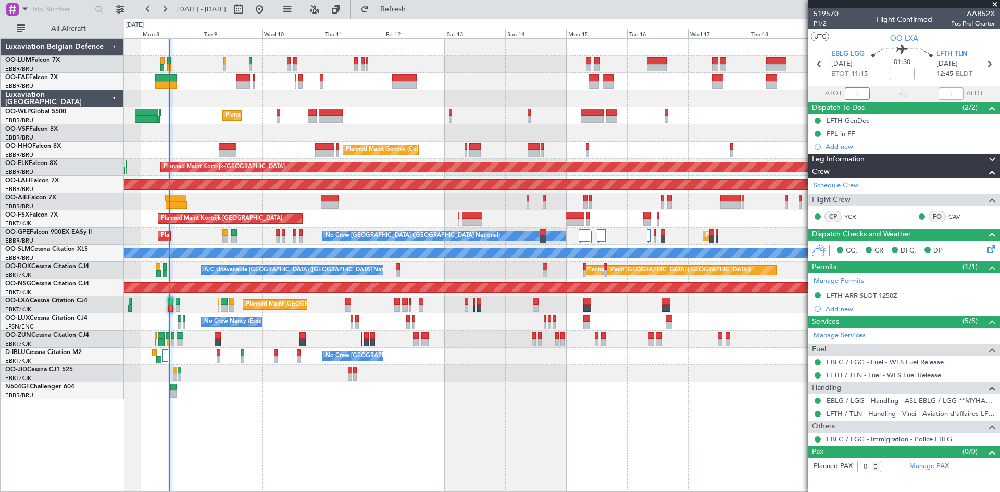
click at [856, 95] on input "text" at bounding box center [857, 94] width 25 height 13
click at [862, 83] on section "EBLG LGG [DATE] ETOT 11:15 01:30 LFTH TLN [DATE] 12:45 ELDT" at bounding box center [904, 65] width 192 height 41
type input "11:21"
click at [995, 5] on span at bounding box center [995, 4] width 10 height 9
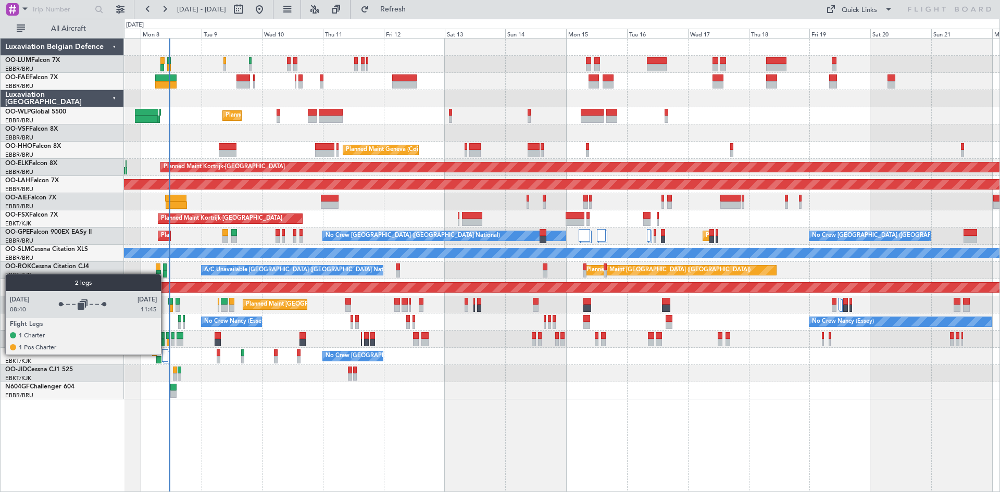
click at [166, 354] on div at bounding box center [165, 356] width 7 height 13
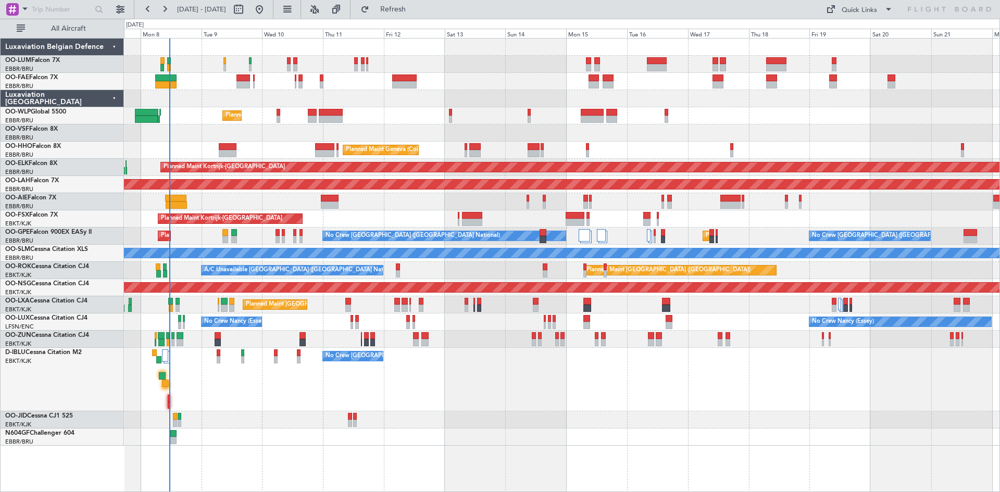
click at [235, 397] on div "No Crew [GEOGRAPHIC_DATA] ([GEOGRAPHIC_DATA] National)" at bounding box center [562, 380] width 876 height 64
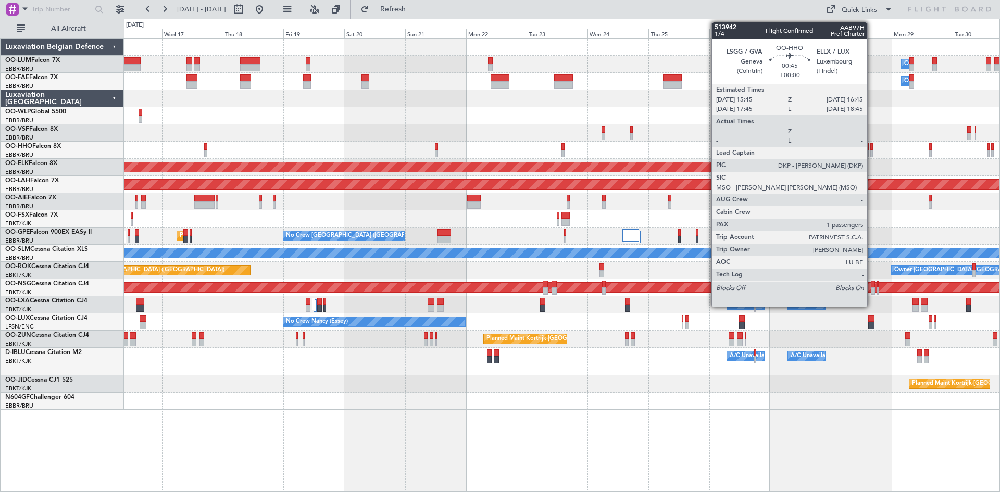
click at [872, 148] on div at bounding box center [871, 146] width 3 height 7
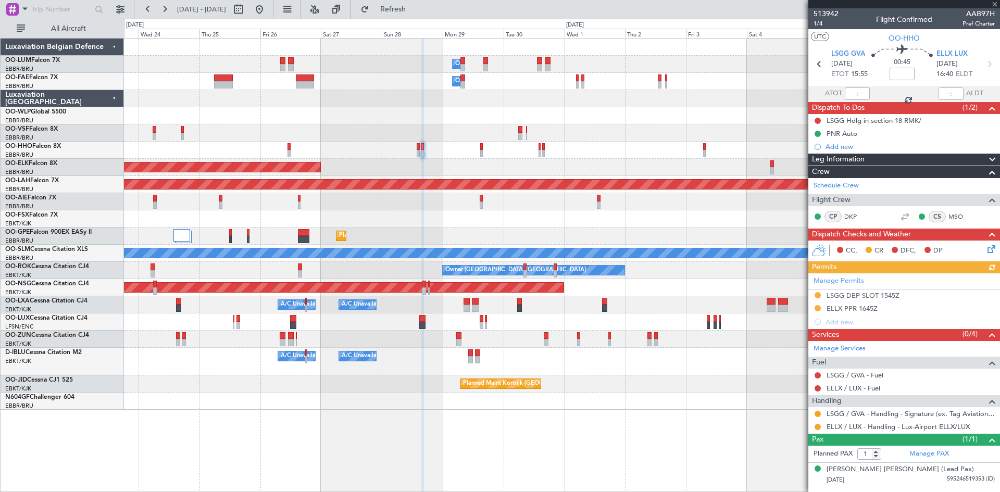
click at [267, 146] on div at bounding box center [562, 150] width 876 height 17
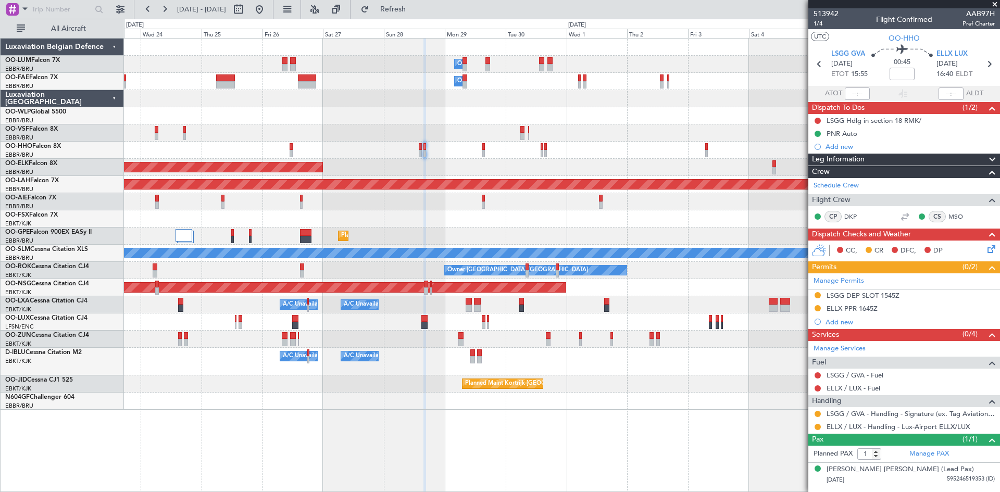
click at [995, 6] on span at bounding box center [995, 4] width 10 height 9
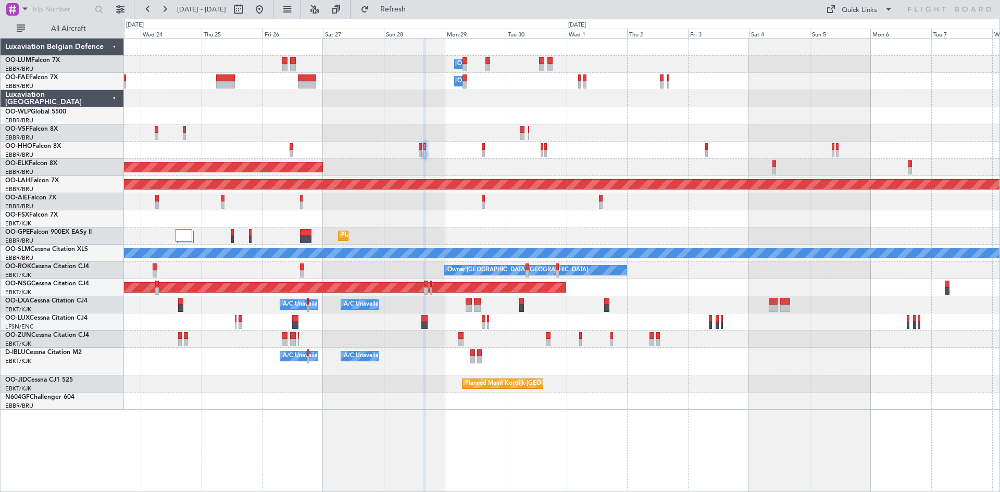
type input "0"
click at [268, 15] on button at bounding box center [259, 9] width 17 height 17
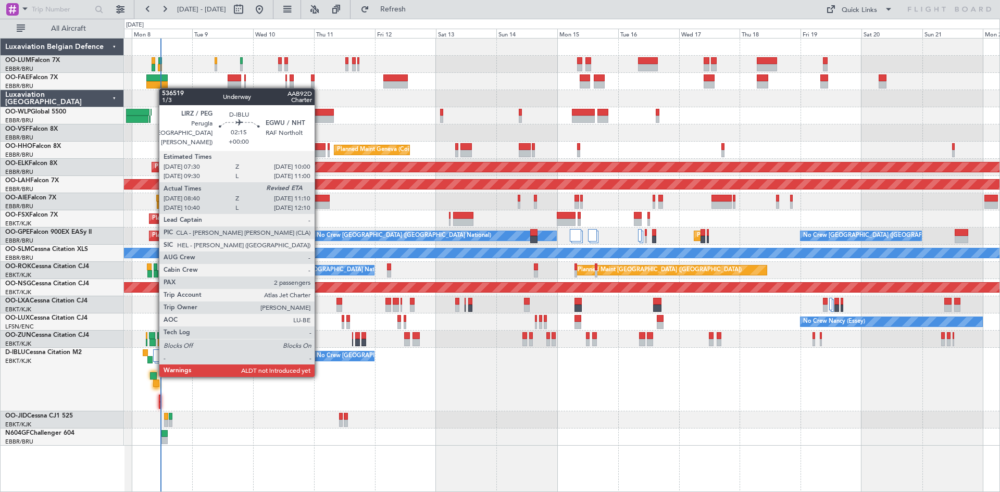
click at [154, 375] on div at bounding box center [153, 375] width 7 height 7
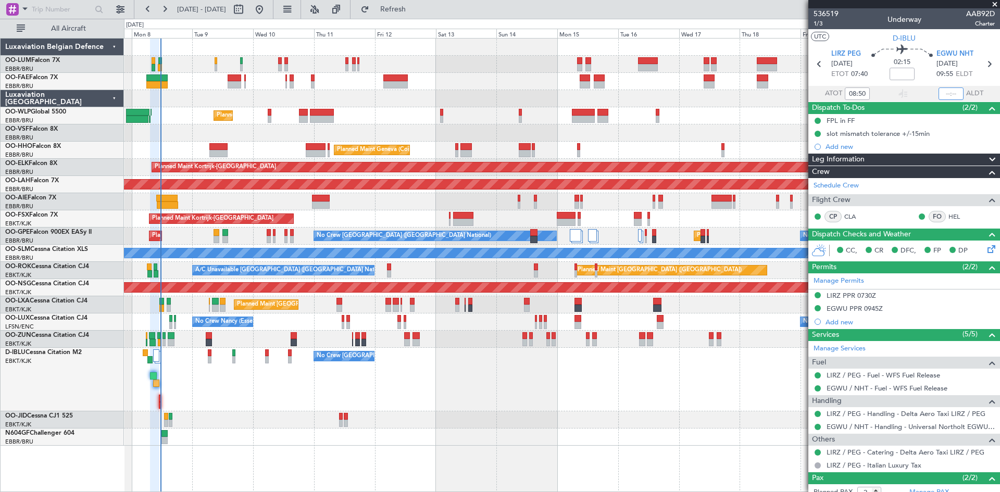
click at [941, 92] on input "text" at bounding box center [951, 94] width 25 height 13
click at [923, 83] on section "LIRZ PEG [DATE] ETOT 07:40 02:15 EGWU NHT [DATE] 09:55 ELDT" at bounding box center [904, 65] width 192 height 41
type input "11:07"
click at [995, 5] on span at bounding box center [995, 4] width 10 height 9
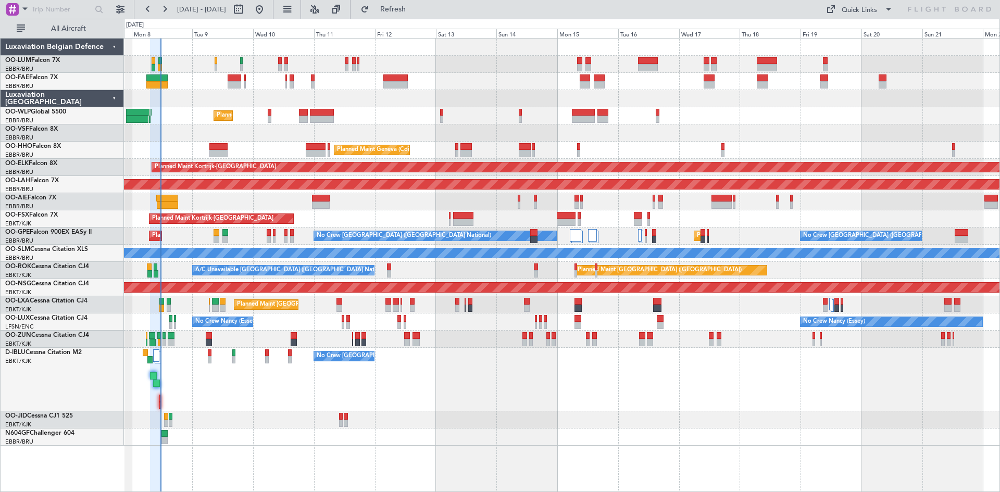
type input "0"
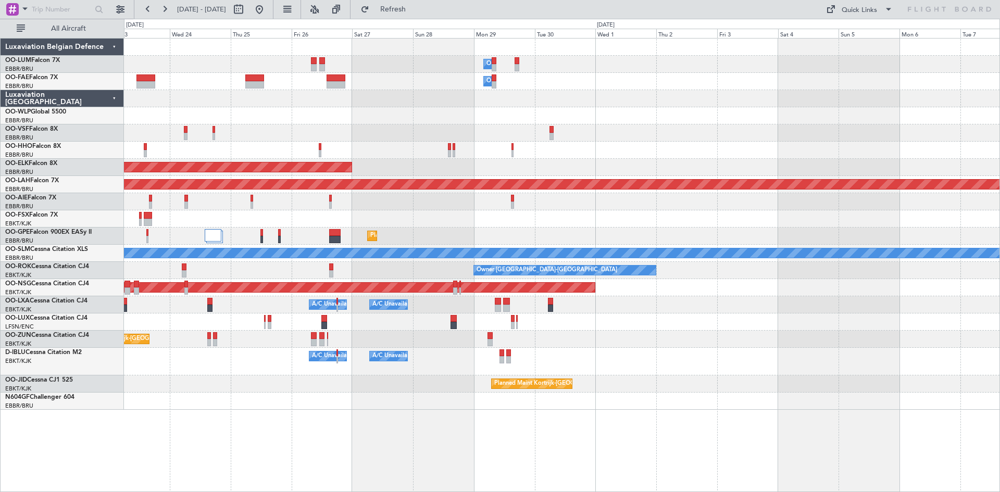
click at [271, 441] on div "Owner Melsbroek Air Base Owner Melsbroek Air Base Planned Maint Kortrijk-Wevelg…" at bounding box center [562, 265] width 876 height 454
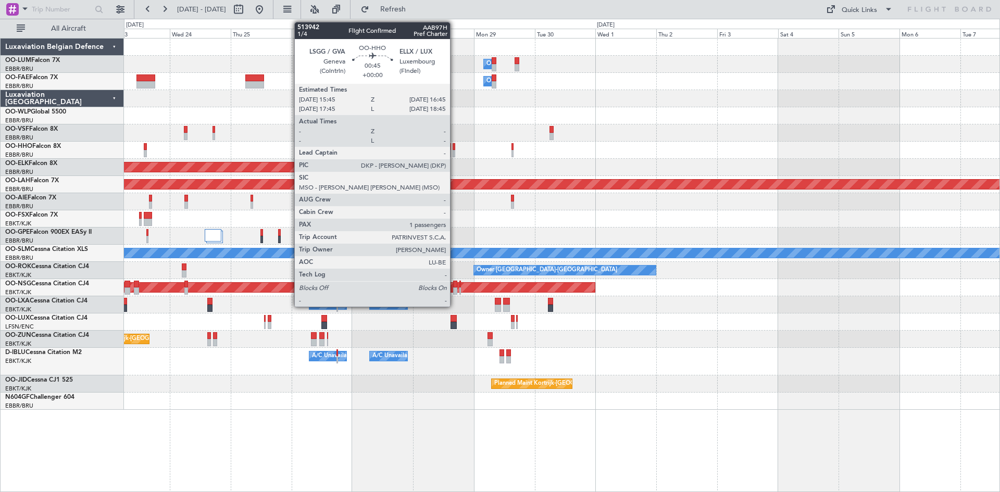
click at [455, 149] on div at bounding box center [454, 146] width 3 height 7
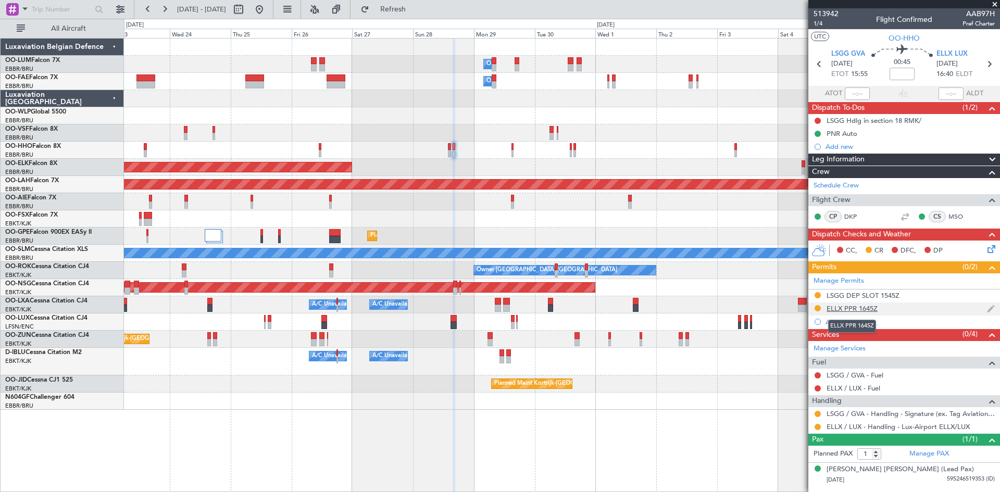
click at [856, 309] on div "ELLX PPR 1645Z" at bounding box center [852, 308] width 51 height 9
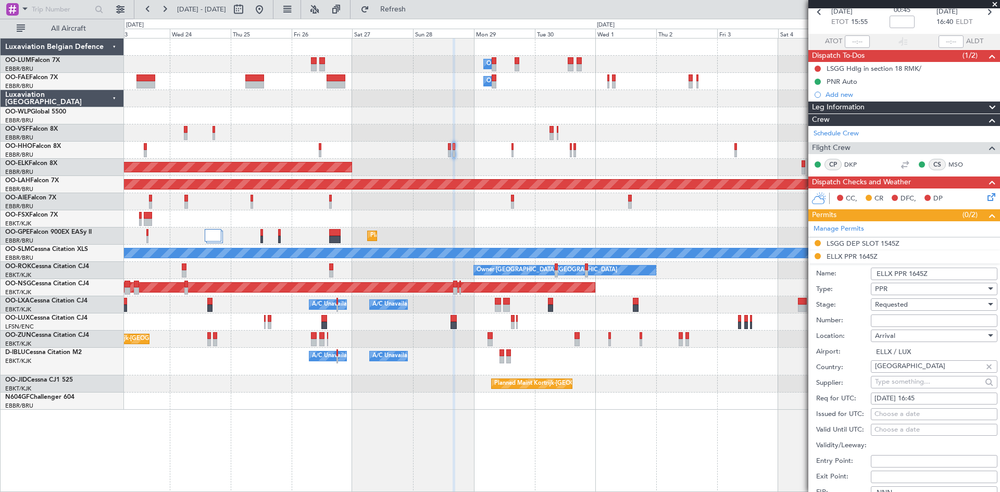
scroll to position [104, 0]
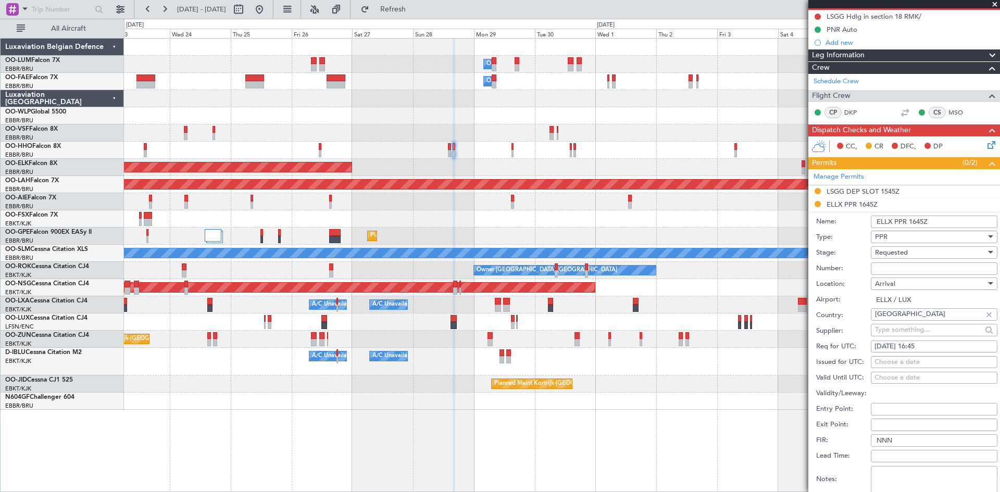
click at [932, 253] on div "Requested" at bounding box center [930, 253] width 111 height 16
click at [901, 335] on span "Received OK" at bounding box center [930, 331] width 109 height 16
click at [880, 270] on input "Number:" at bounding box center [934, 269] width 127 height 13
click at [889, 271] on input "Number:" at bounding box center [934, 269] width 127 height 13
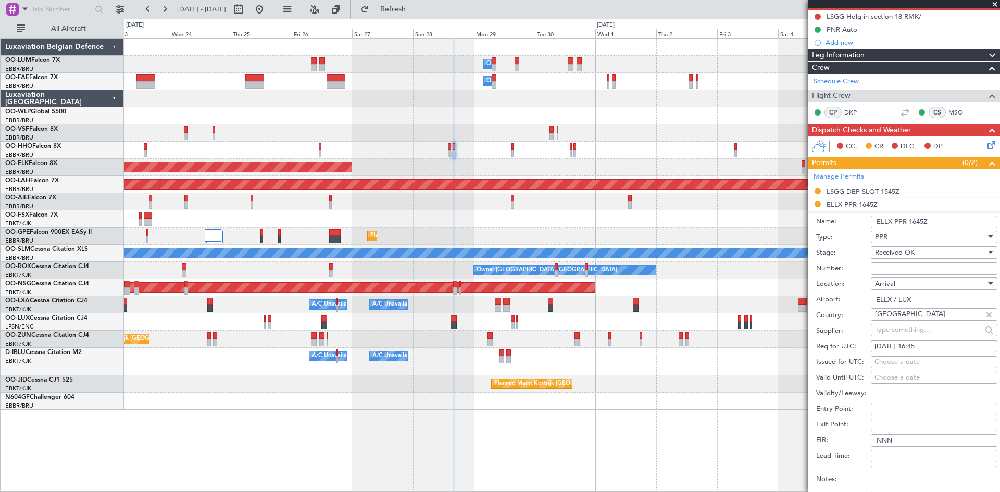
paste input "67477"
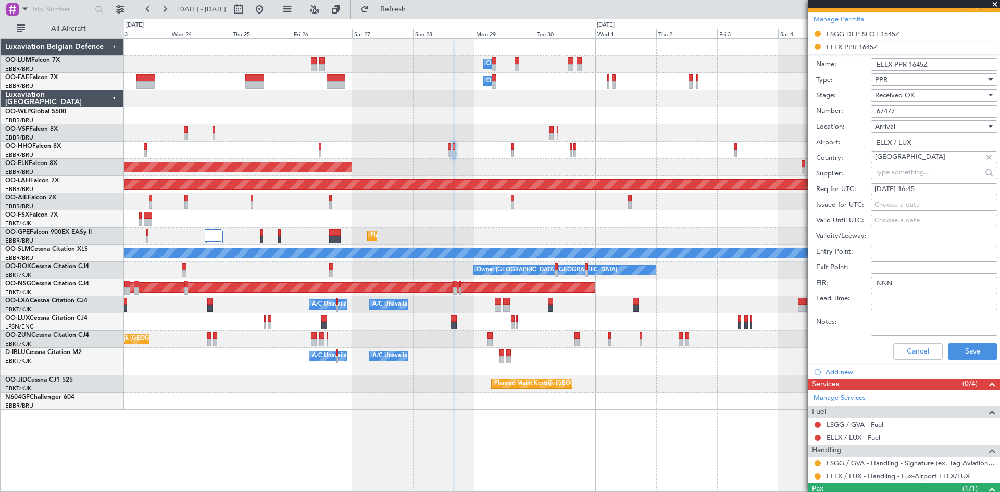
scroll to position [305, 0]
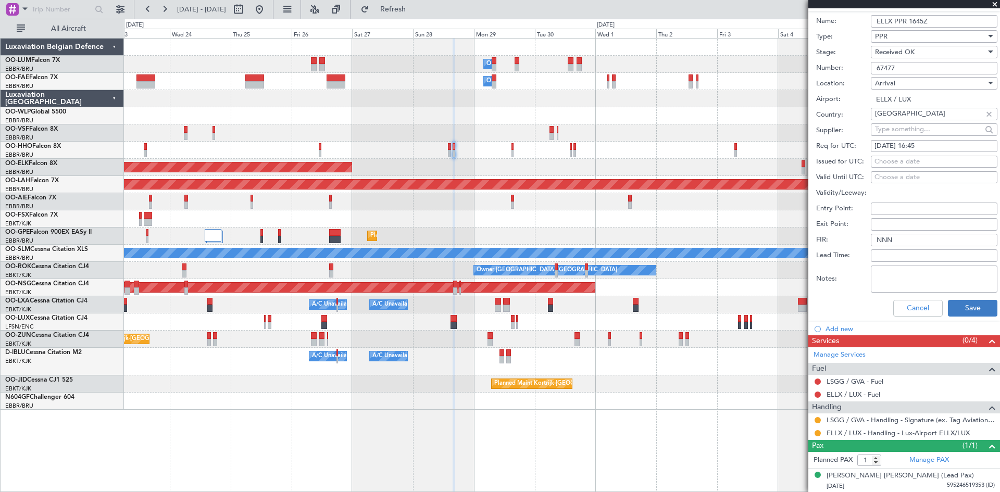
type input "67477"
click at [953, 307] on button "Save" at bounding box center [972, 308] width 49 height 17
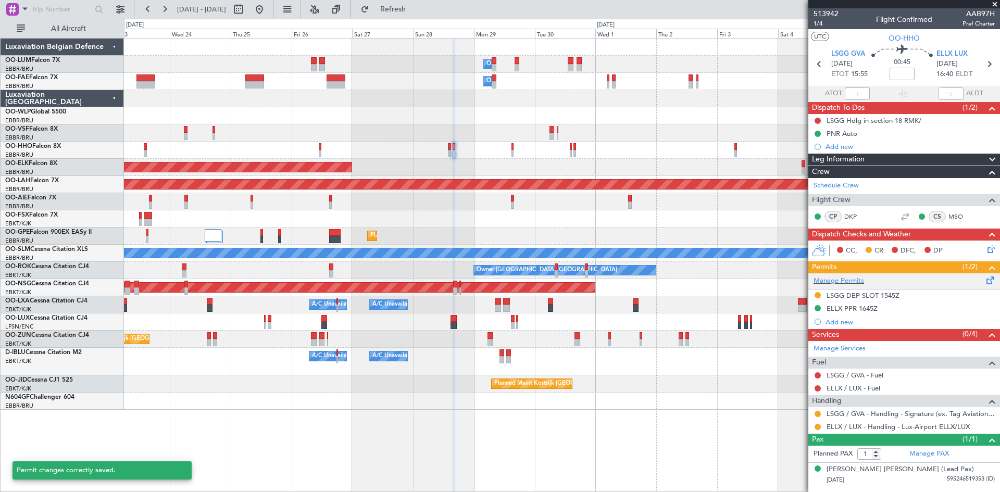
scroll to position [0, 0]
click at [931, 307] on div "ELLX PPR 1645Z" at bounding box center [904, 309] width 192 height 13
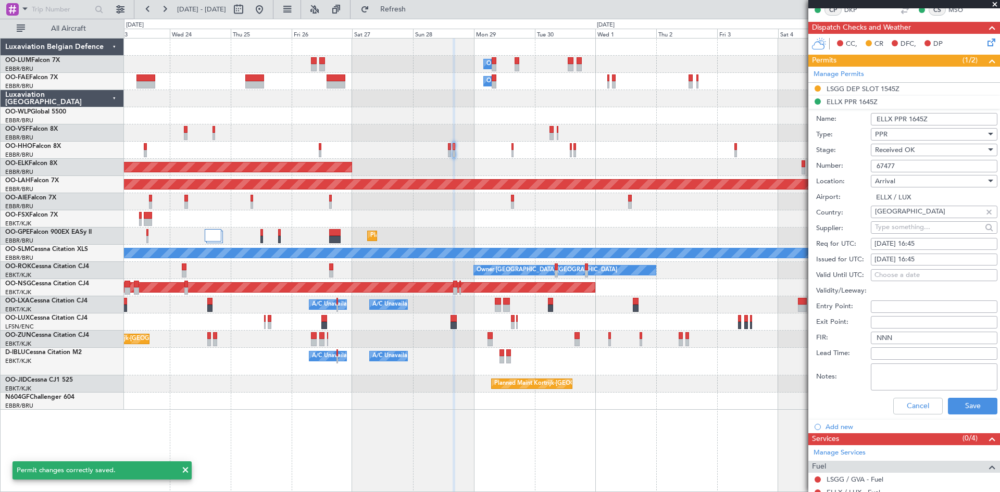
scroll to position [208, 0]
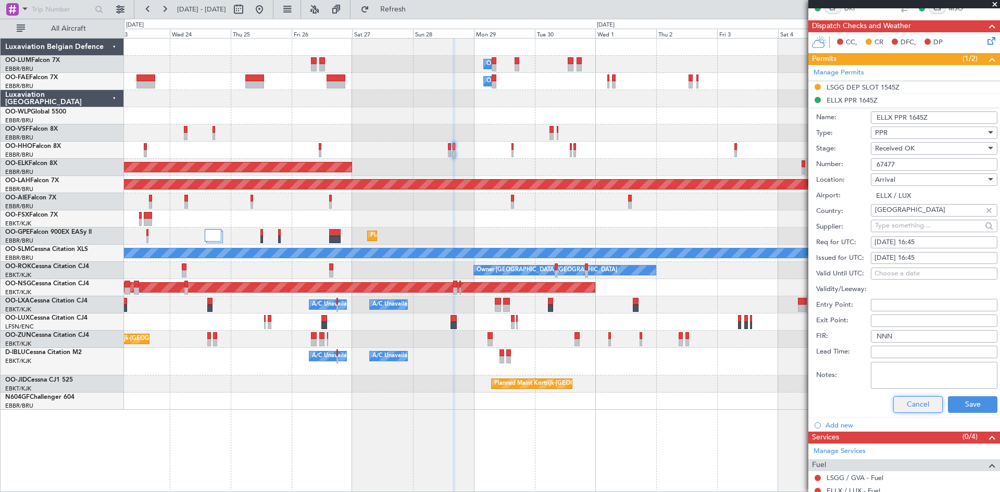
click at [921, 402] on button "Cancel" at bounding box center [917, 404] width 49 height 17
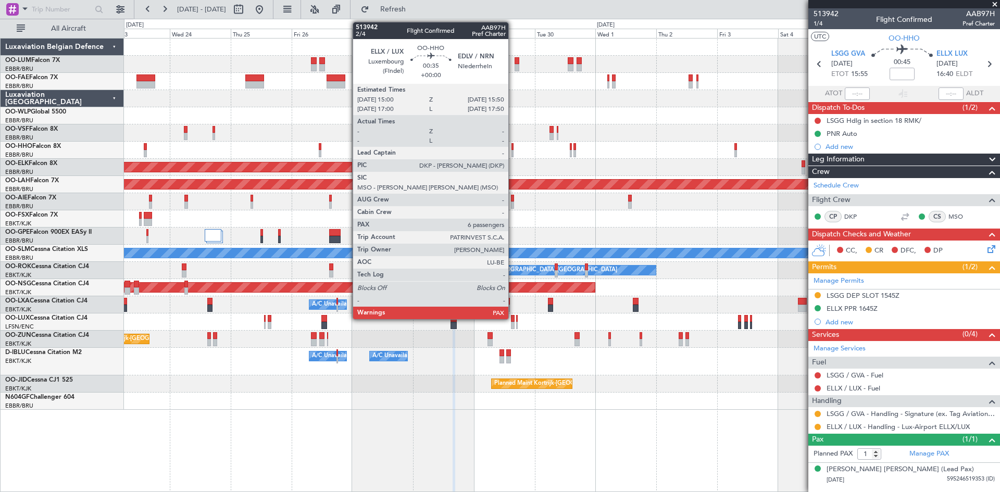
click at [513, 150] on div at bounding box center [513, 153] width 3 height 7
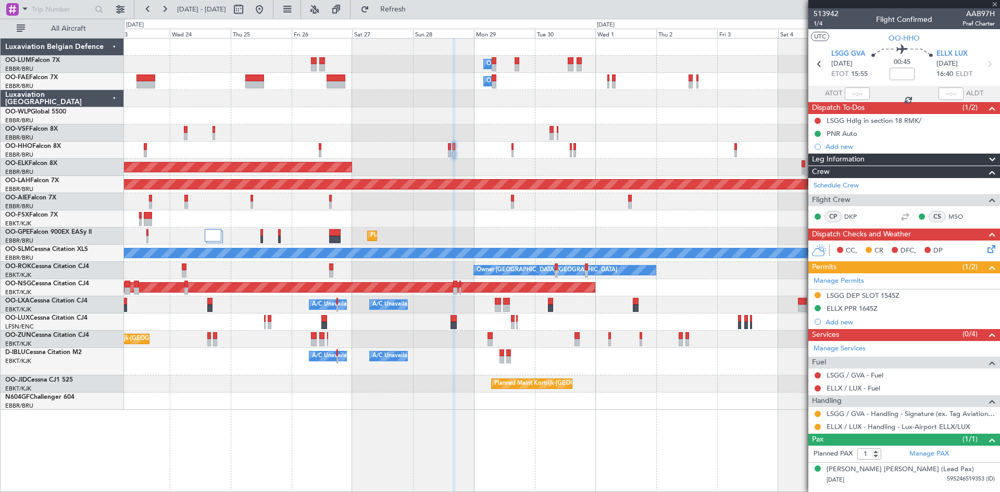
type input "6"
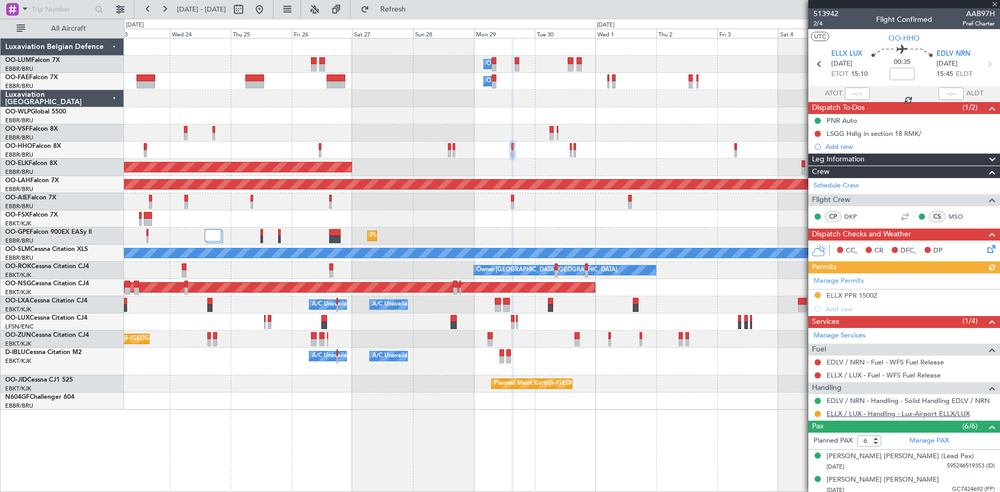
scroll to position [98, 0]
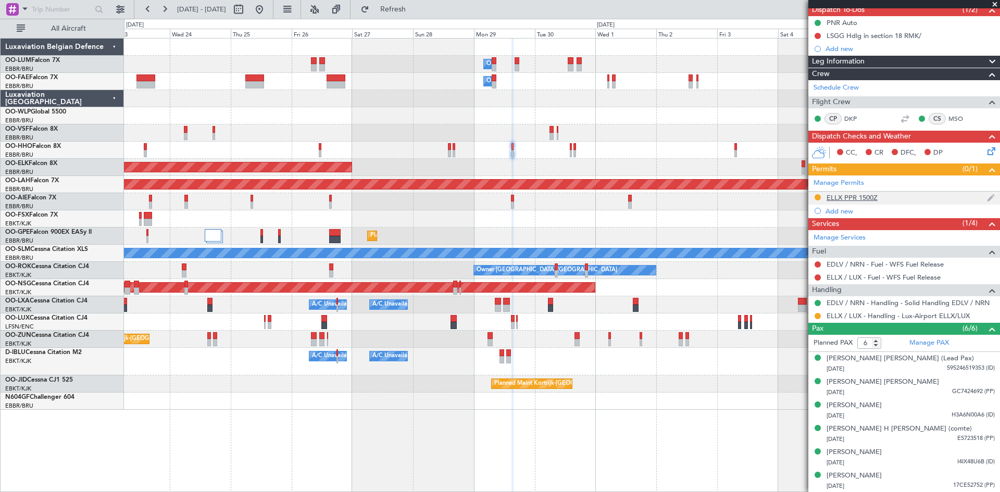
click at [846, 194] on div "ELLX PPR 1500Z" at bounding box center [852, 197] width 51 height 9
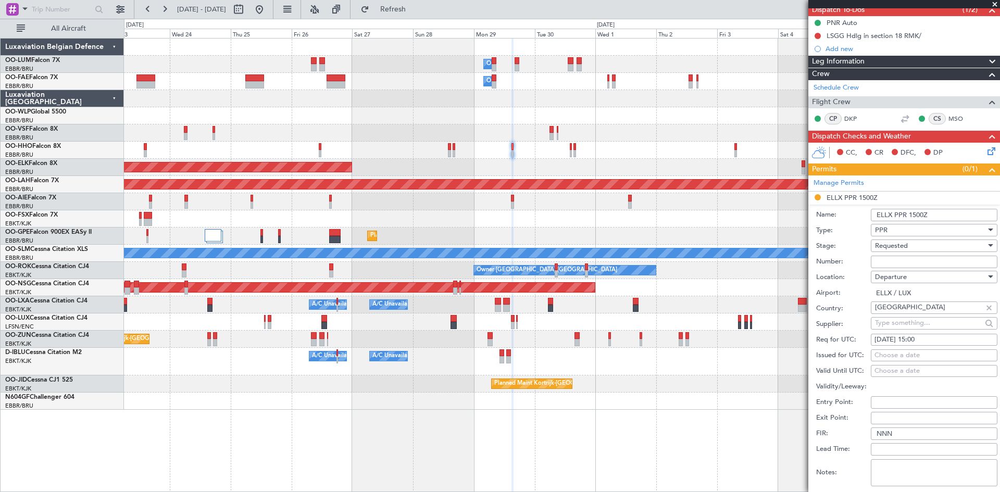
click at [906, 251] on div "Requested" at bounding box center [930, 246] width 111 height 16
click at [899, 328] on span "Received OK" at bounding box center [930, 325] width 109 height 16
click at [891, 265] on input "Number:" at bounding box center [934, 262] width 127 height 13
paste input "67477"
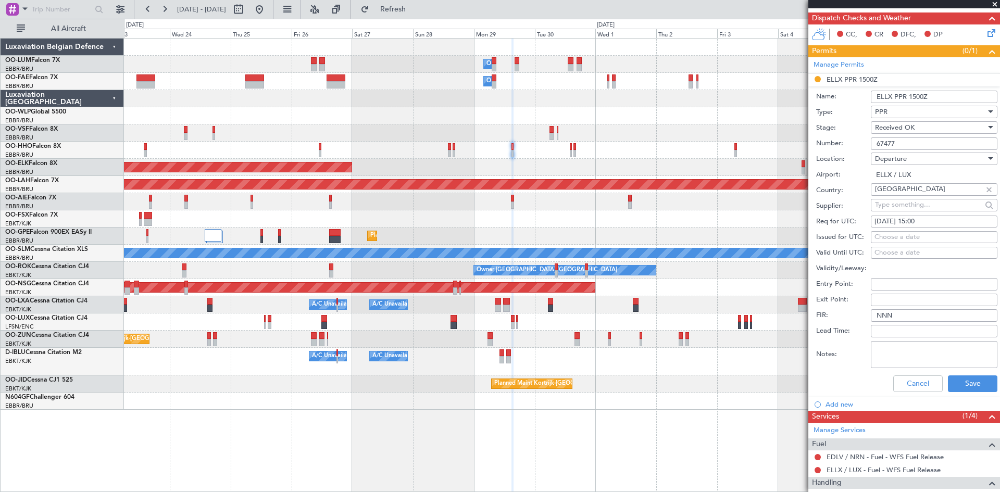
scroll to position [254, 0]
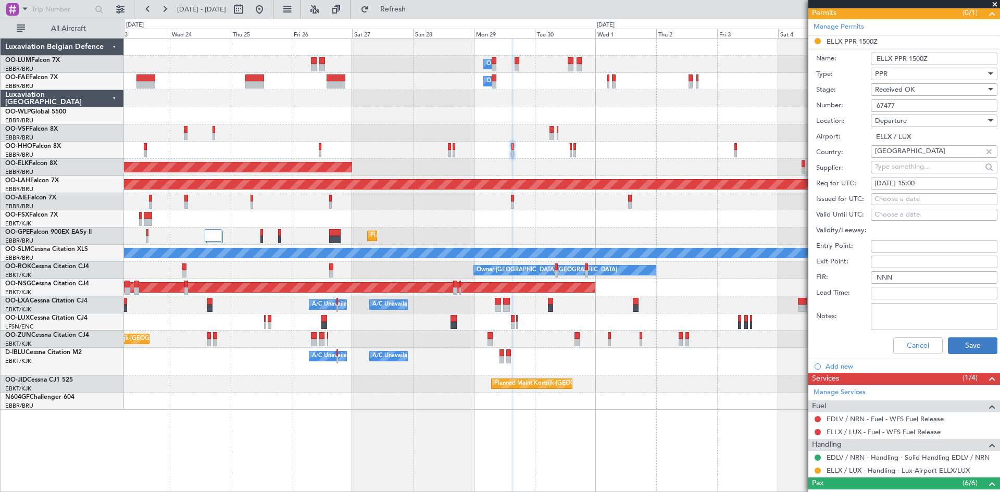
type input "67477"
click at [961, 342] on button "Save" at bounding box center [972, 346] width 49 height 17
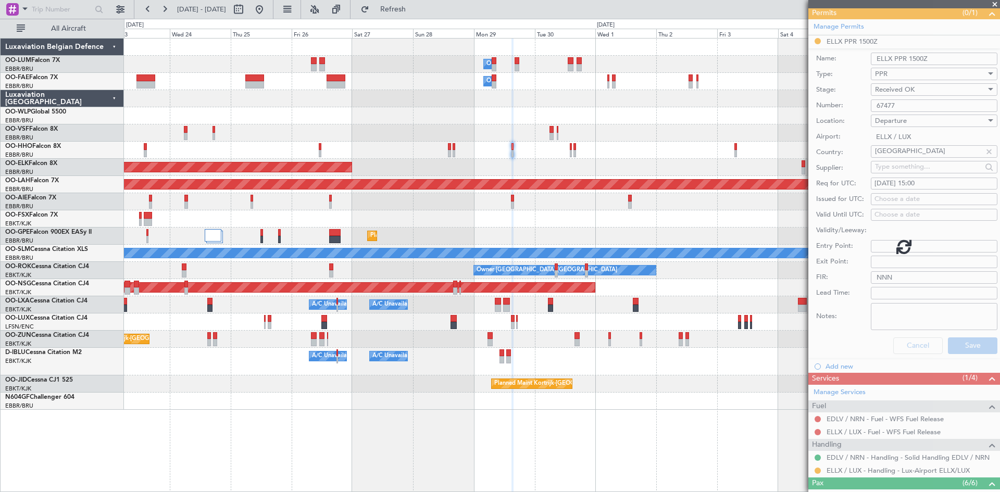
scroll to position [98, 0]
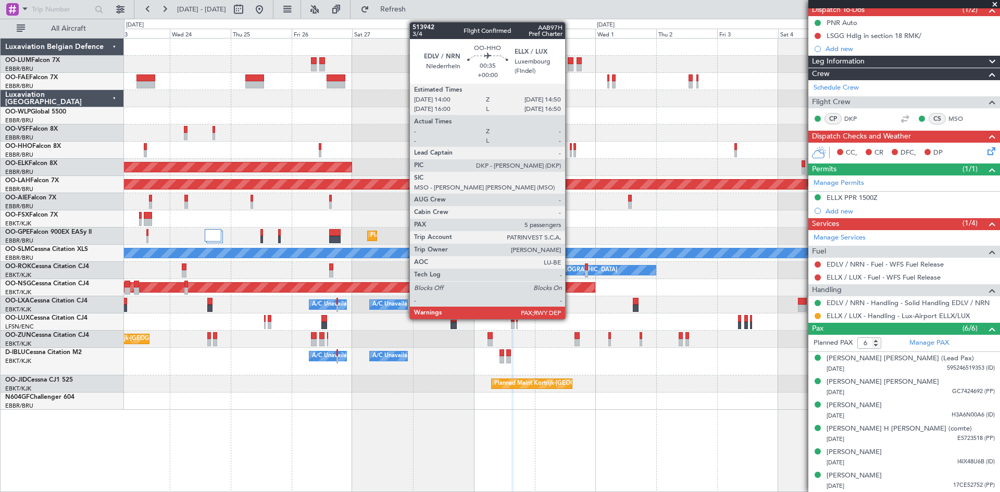
click at [570, 145] on div at bounding box center [571, 146] width 3 height 7
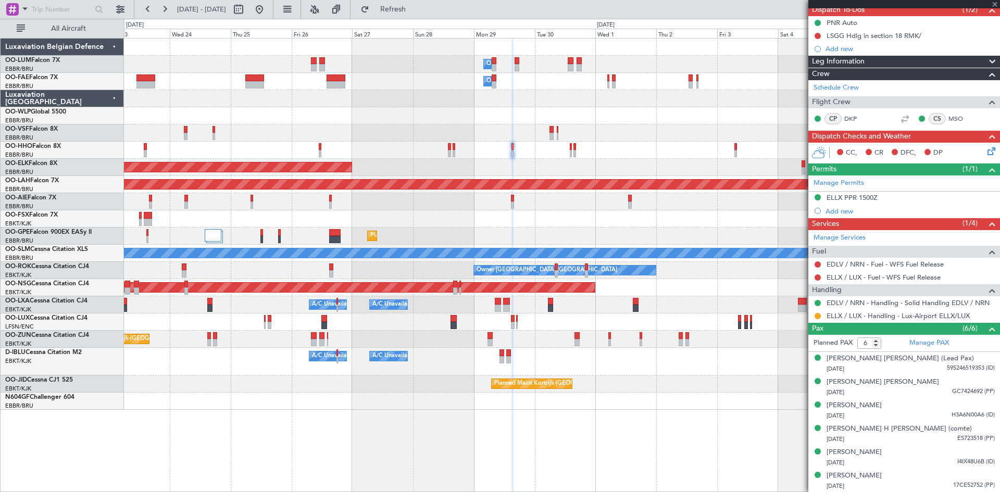
type input "5"
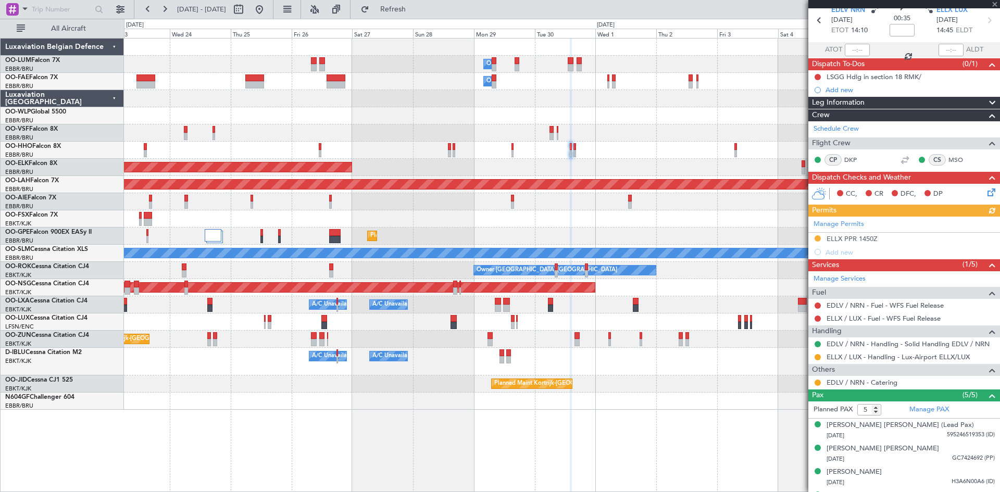
scroll to position [87, 0]
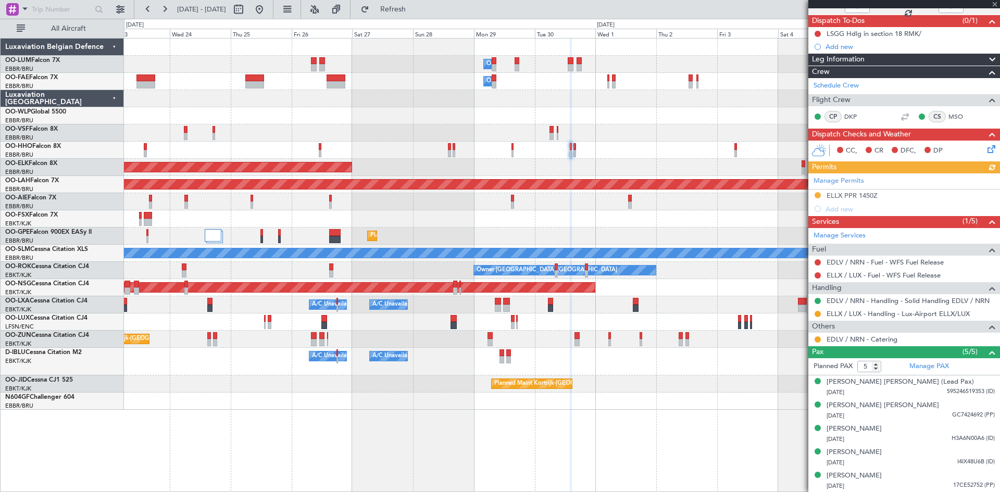
click at [842, 200] on div "Manage Permits ELLX PPR 1450Z Add new" at bounding box center [904, 194] width 192 height 42
click at [844, 196] on div "ELLX PPR 1450Z" at bounding box center [852, 195] width 51 height 9
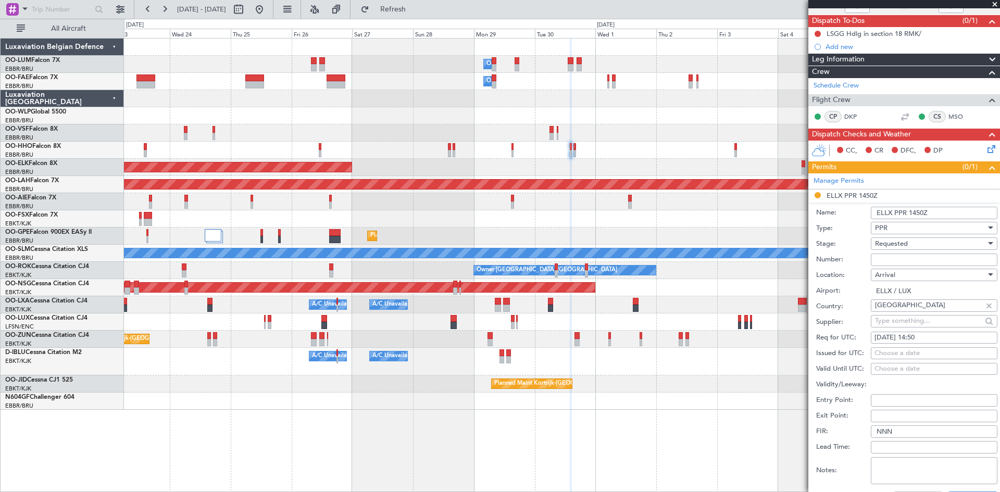
click at [891, 258] on input "Number:" at bounding box center [934, 260] width 127 height 13
paste input "67478"
type input "67478"
click at [927, 239] on div "Requested" at bounding box center [930, 244] width 111 height 16
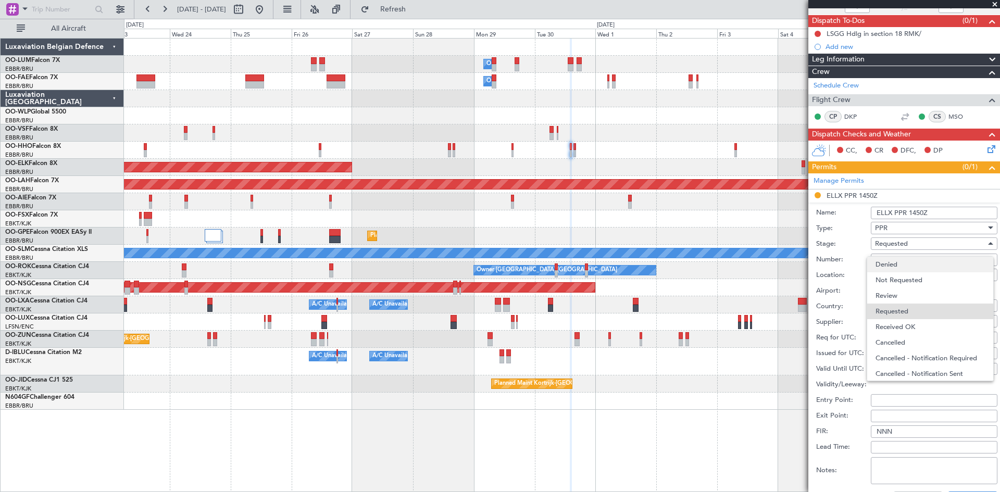
scroll to position [5, 0]
click at [903, 326] on span "Received OK" at bounding box center [930, 323] width 109 height 16
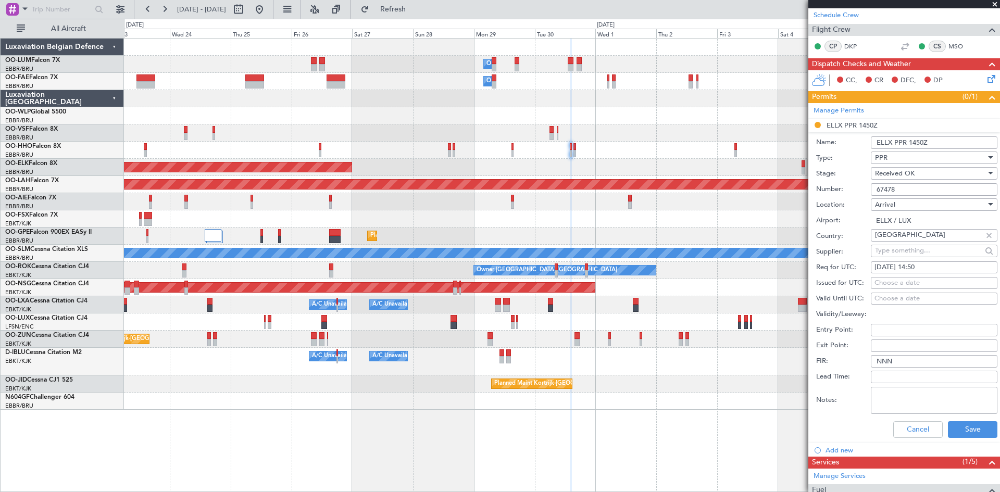
scroll to position [295, 0]
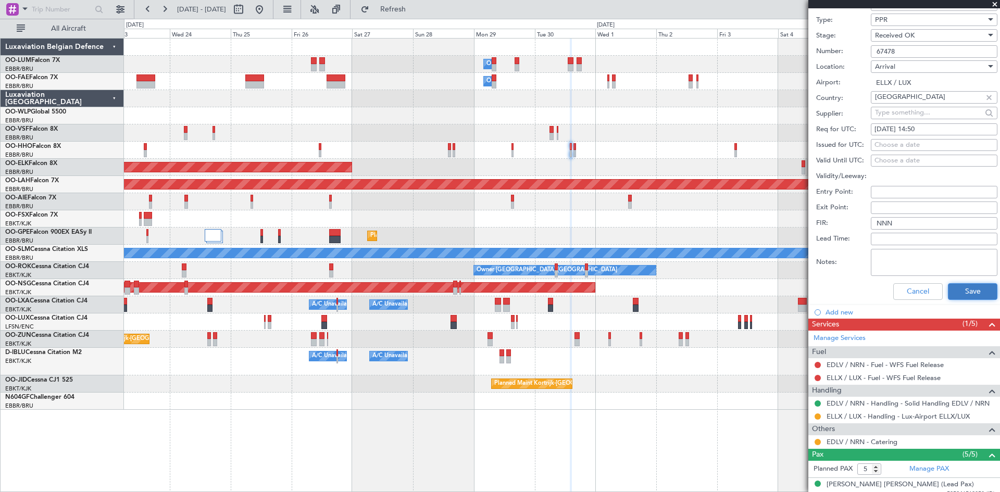
click at [969, 293] on button "Save" at bounding box center [972, 291] width 49 height 17
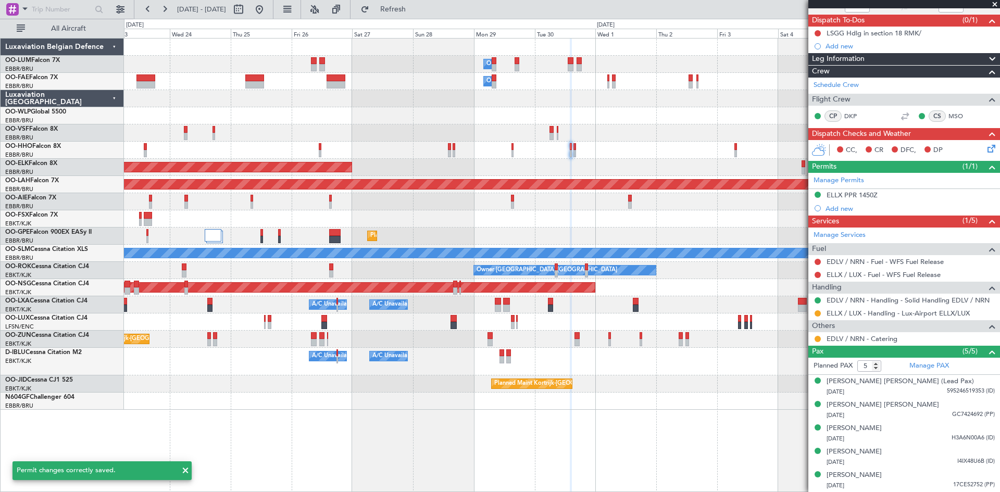
scroll to position [0, 0]
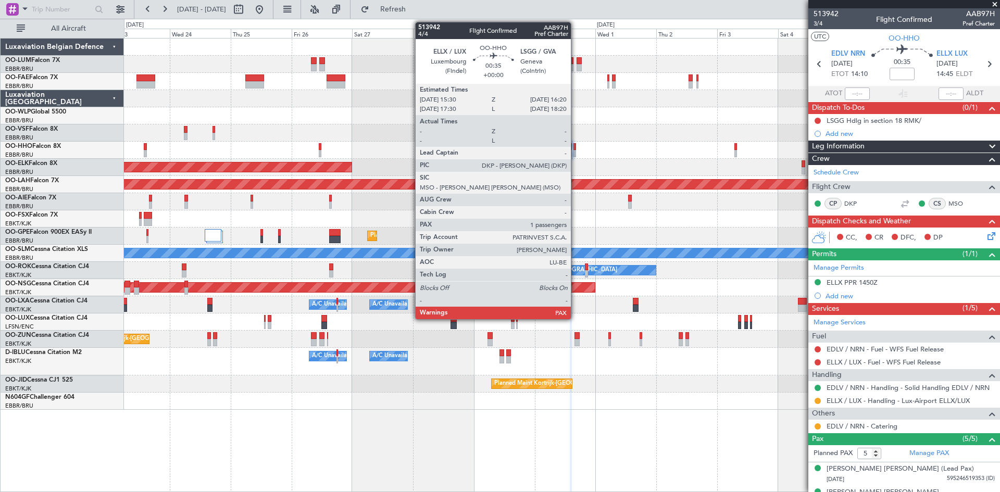
click at [576, 149] on div at bounding box center [575, 146] width 3 height 7
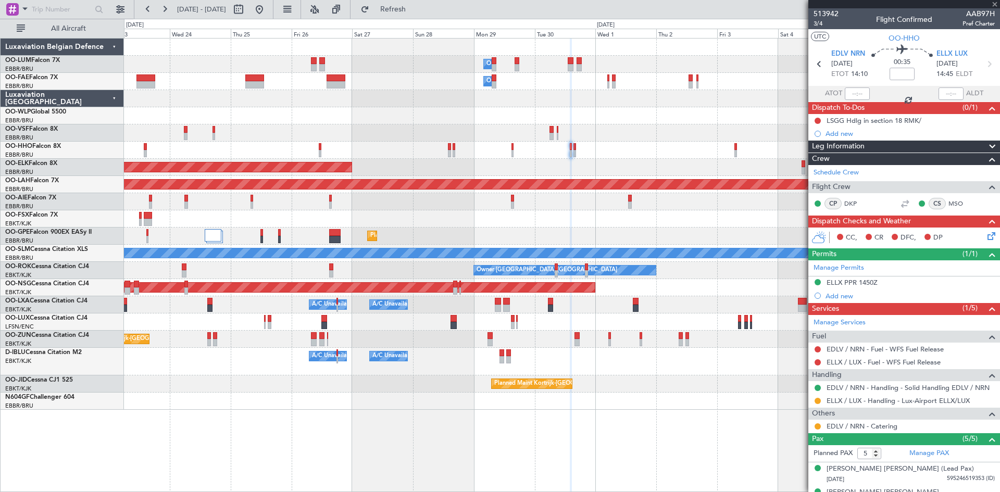
type input "1"
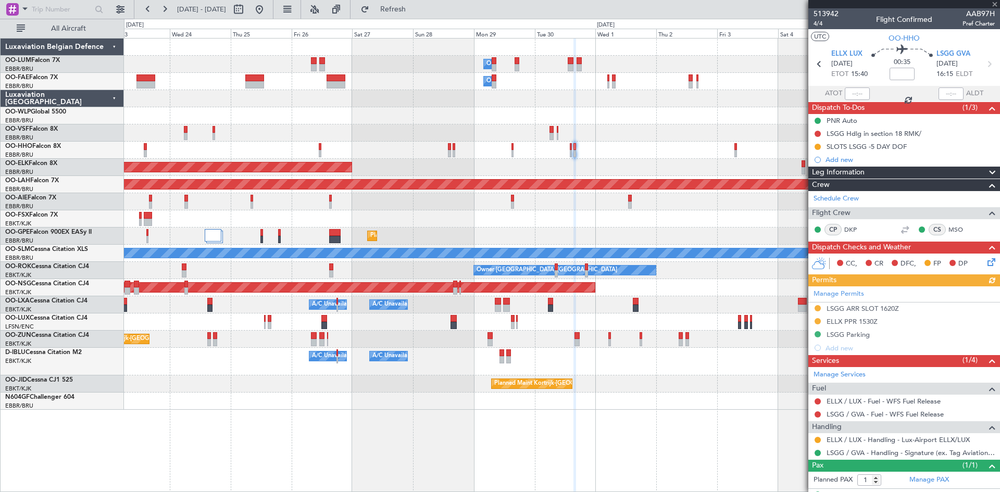
click at [851, 319] on div "Manage Permits LSGG ARR SLOT 1620Z ELLX PPR 1530Z LSGG Parking Add new" at bounding box center [904, 321] width 192 height 68
click at [845, 320] on div "ELLX PPR 1530Z" at bounding box center [852, 321] width 51 height 9
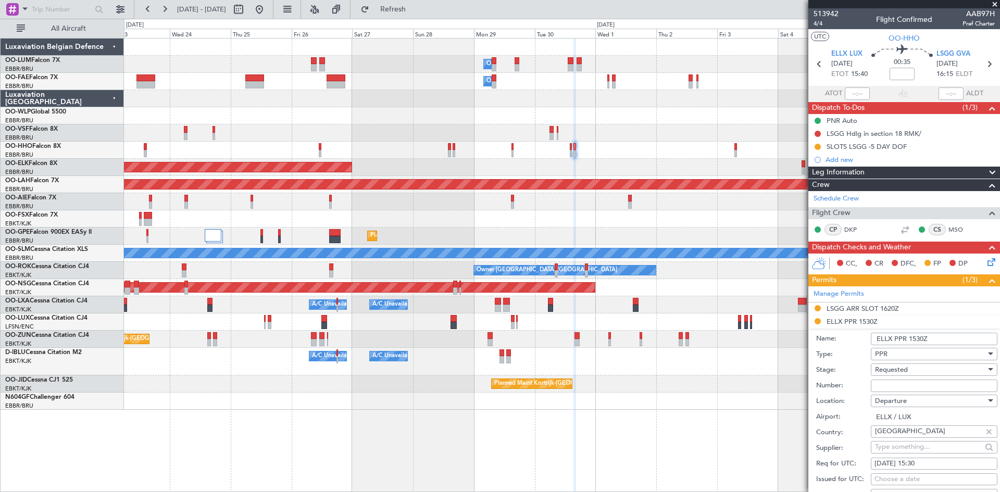
click at [892, 370] on span "Requested" at bounding box center [891, 369] width 33 height 9
click at [890, 450] on span "Received OK" at bounding box center [930, 453] width 109 height 16
click at [889, 385] on input "Number:" at bounding box center [934, 386] width 127 height 13
paste input "67478"
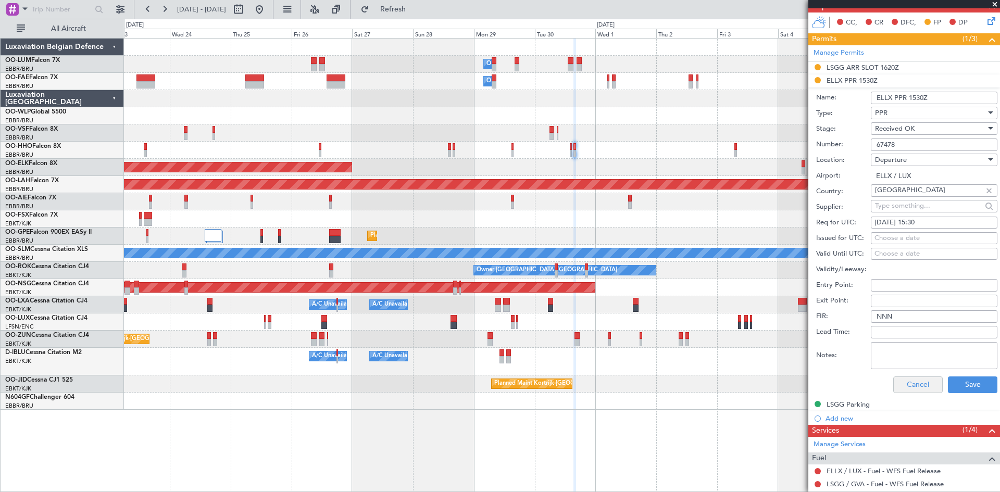
scroll to position [260, 0]
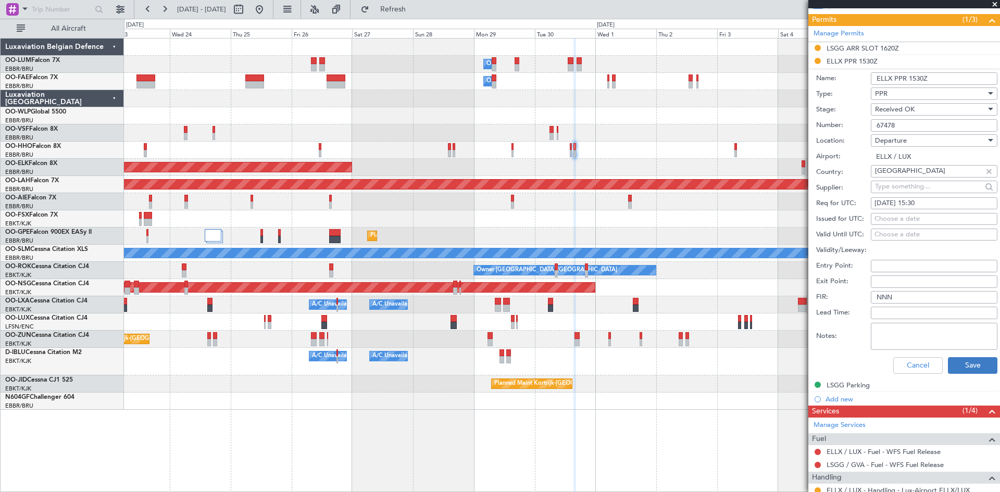
type input "67478"
click at [956, 365] on button "Save" at bounding box center [972, 365] width 49 height 17
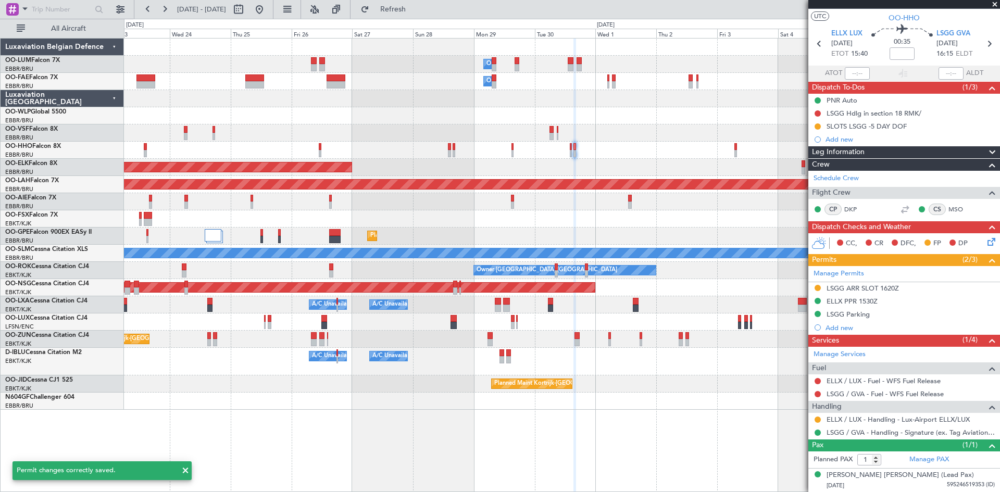
scroll to position [20, 0]
click at [819, 417] on button at bounding box center [818, 420] width 6 height 6
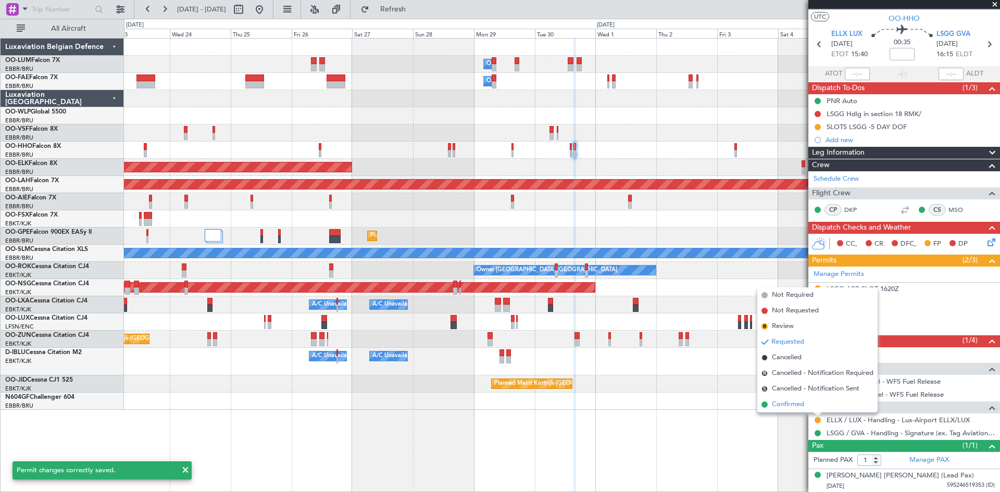
click at [807, 405] on li "Confirmed" at bounding box center [817, 405] width 120 height 16
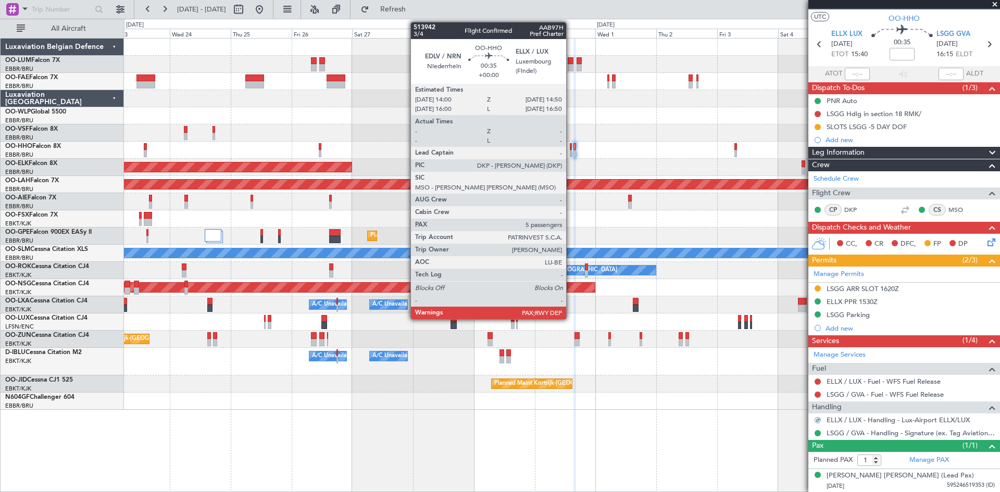
click at [571, 149] on div at bounding box center [571, 146] width 3 height 7
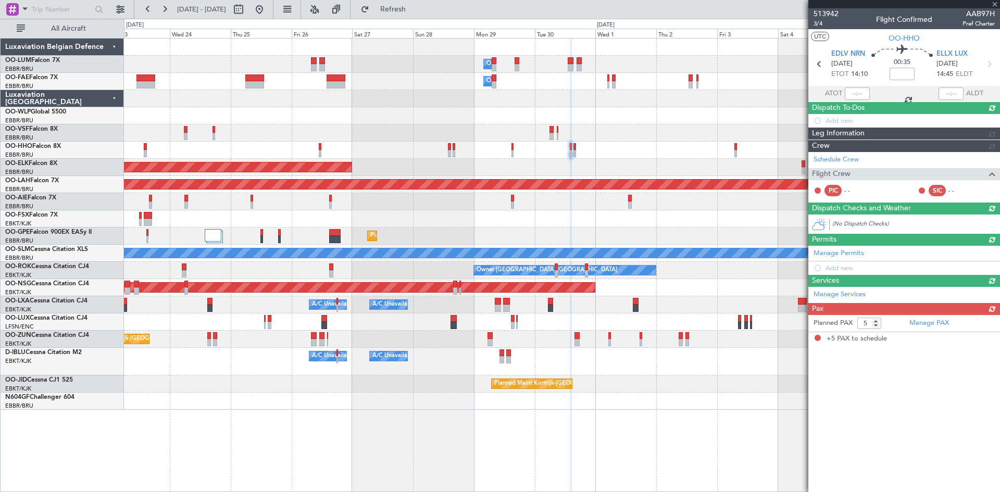
scroll to position [0, 0]
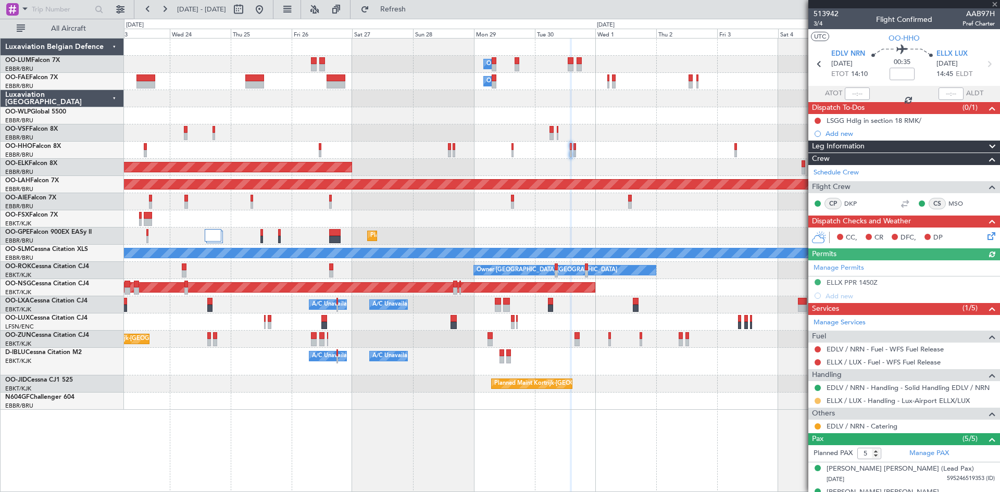
click at [818, 399] on button at bounding box center [818, 401] width 6 height 6
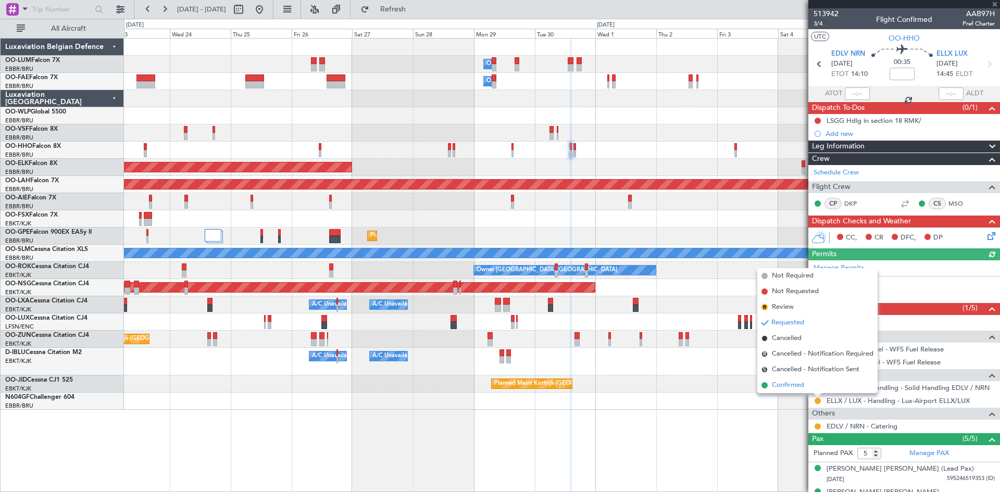
click at [805, 383] on li "Confirmed" at bounding box center [817, 386] width 120 height 16
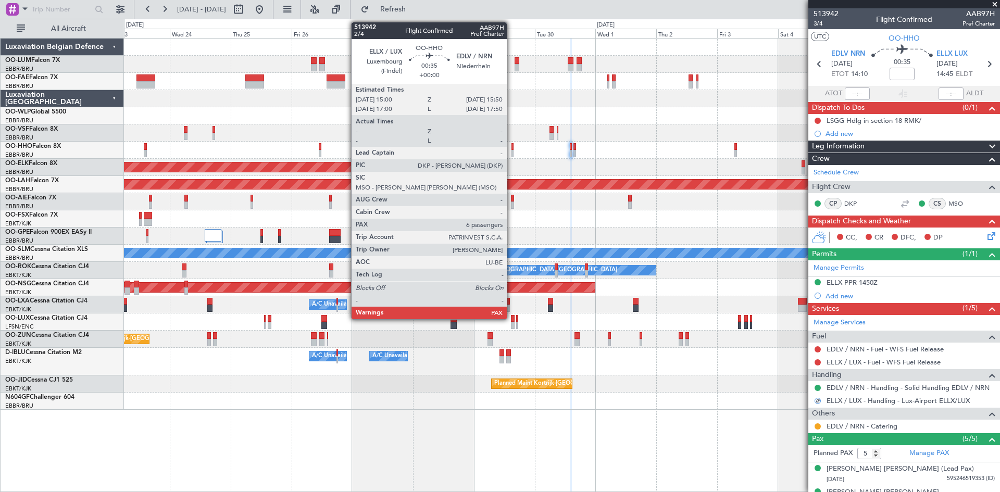
click at [512, 149] on div at bounding box center [513, 146] width 3 height 7
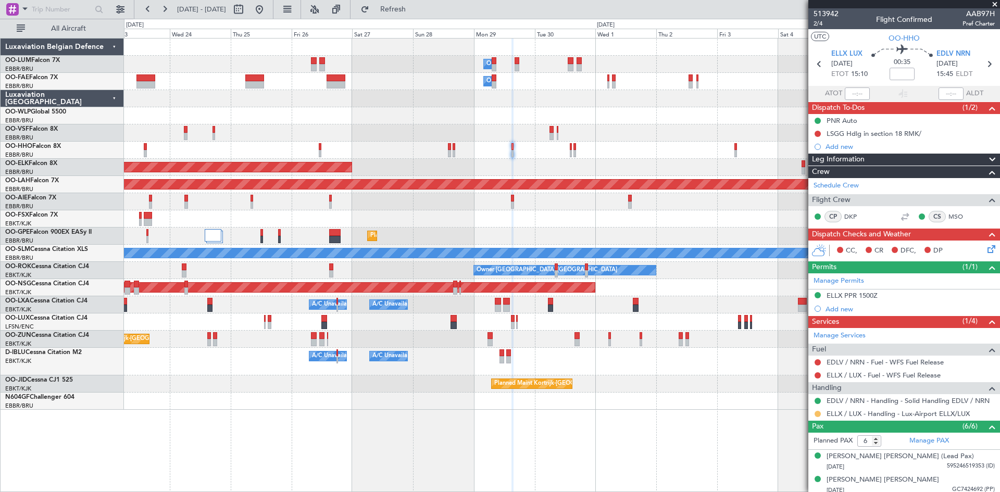
click at [817, 412] on button at bounding box center [818, 414] width 6 height 6
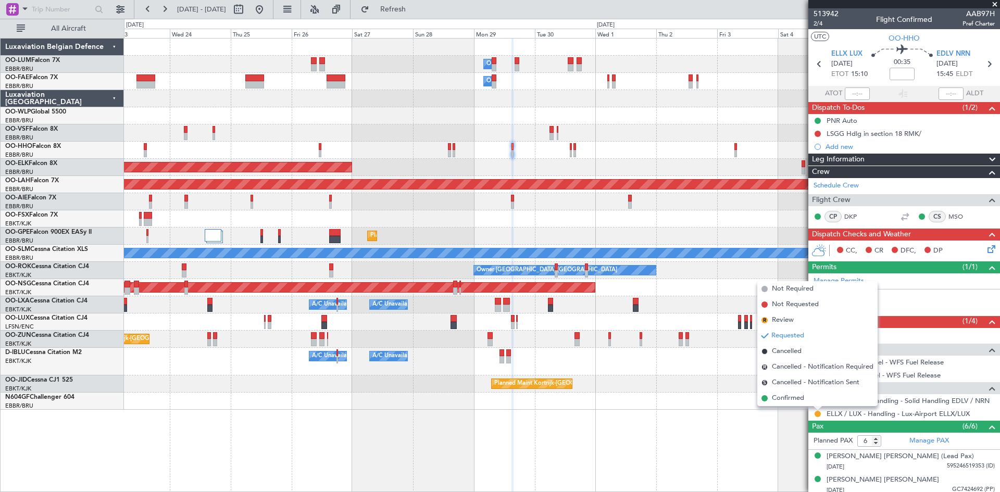
click at [815, 397] on li "Confirmed" at bounding box center [817, 399] width 120 height 16
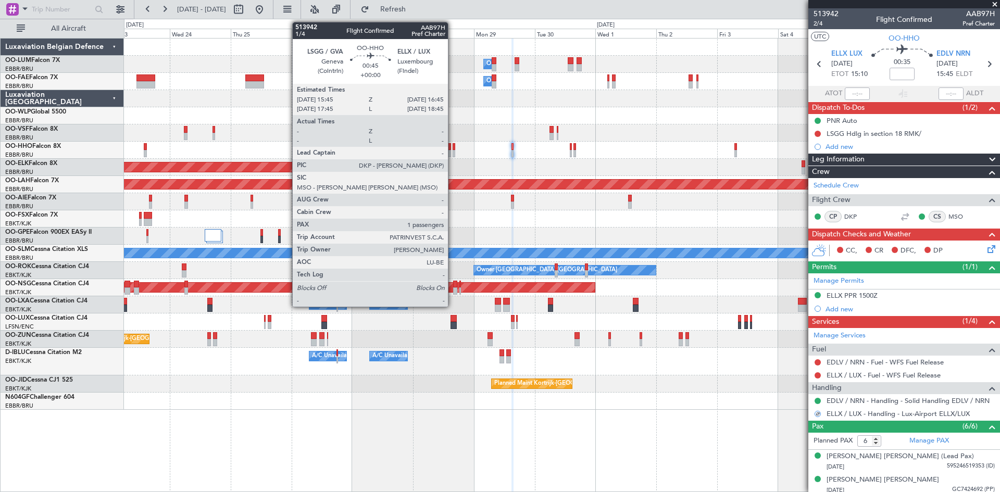
click at [453, 146] on div at bounding box center [454, 146] width 3 height 7
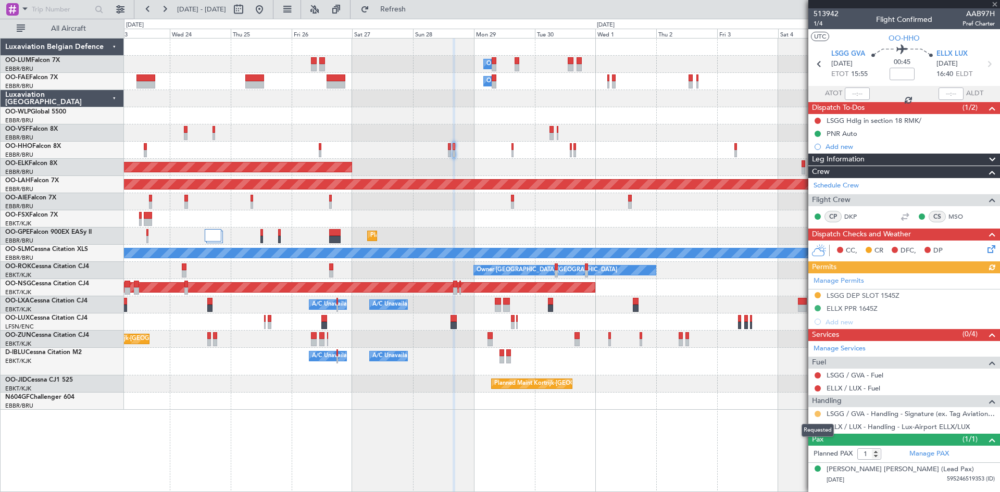
click at [818, 425] on mat-tooltip-component "Requested" at bounding box center [817, 431] width 47 height 28
click at [815, 424] on button at bounding box center [818, 427] width 6 height 6
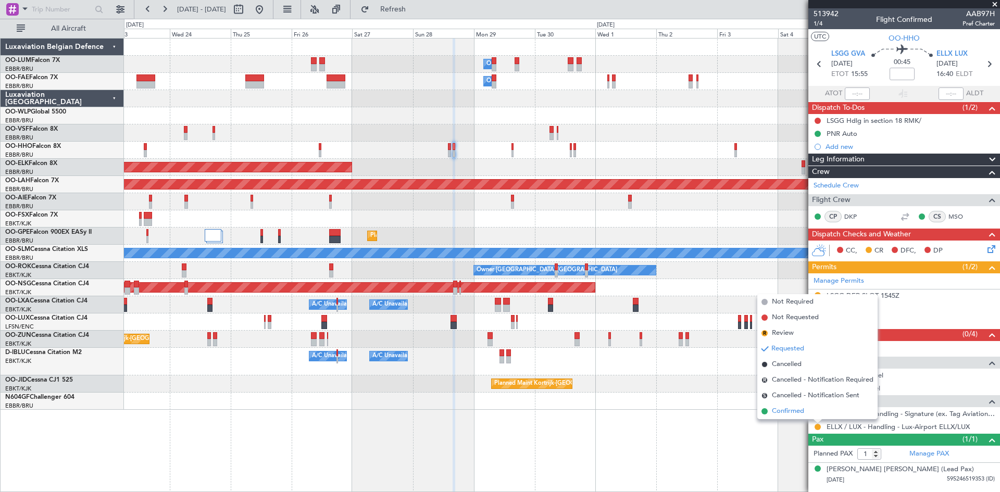
click at [812, 410] on li "Confirmed" at bounding box center [817, 412] width 120 height 16
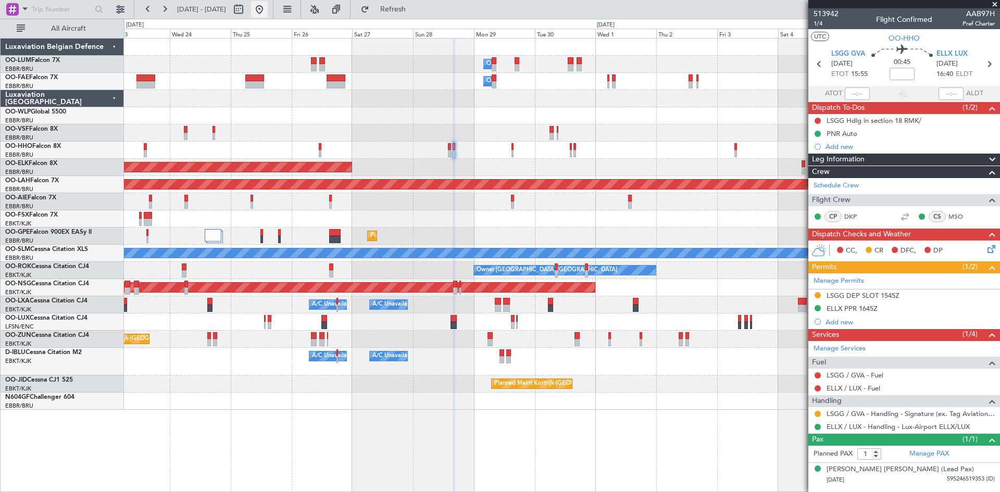
click at [268, 9] on button at bounding box center [259, 9] width 17 height 17
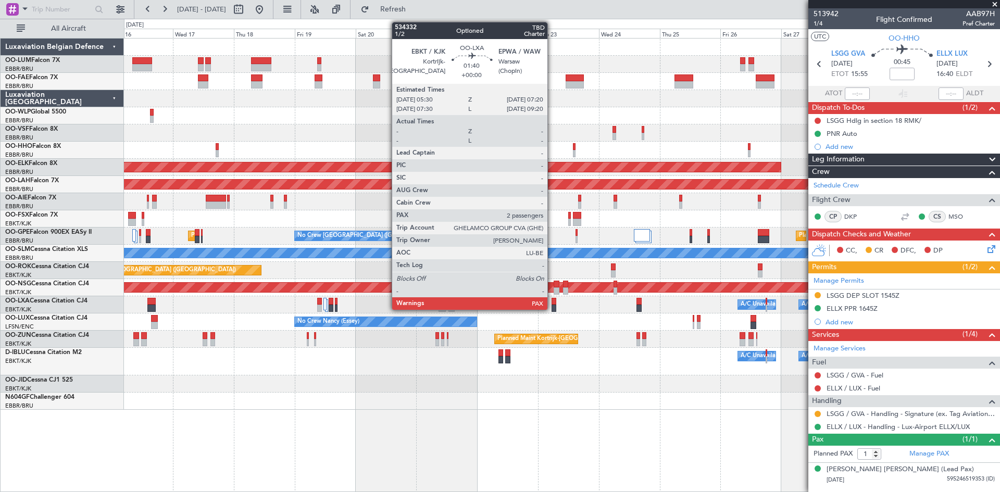
click at [553, 301] on div at bounding box center [554, 301] width 5 height 7
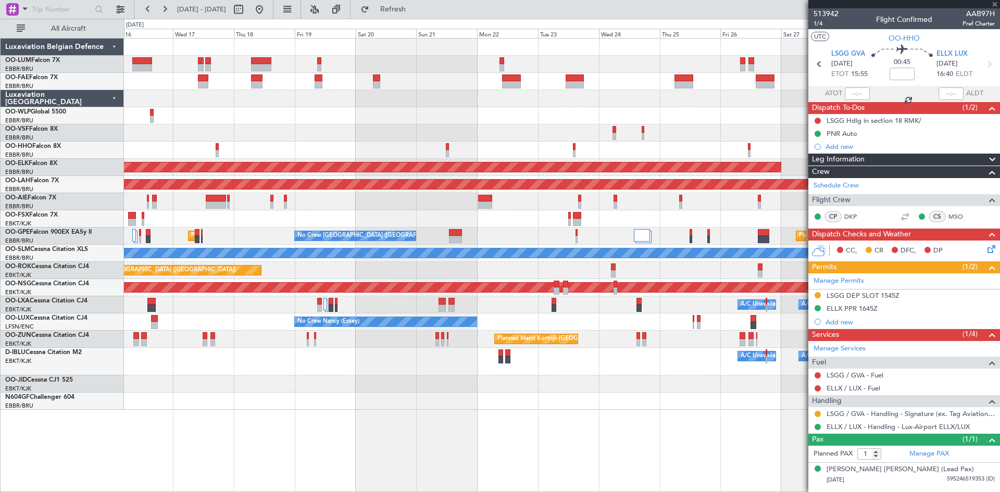
type input "2"
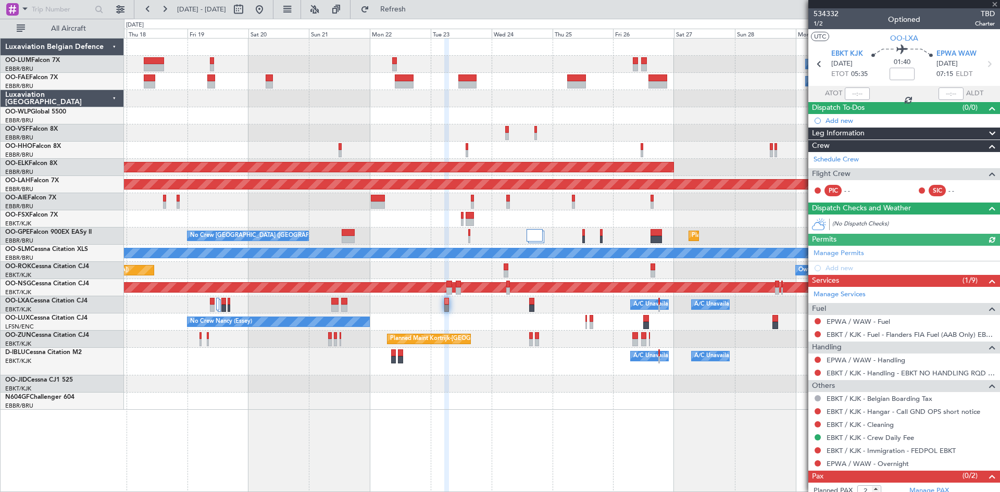
click at [502, 357] on div "A/C Unavailable Brussels (Brussels National) A/C Unavailable Kortrijk-Wevelgem" at bounding box center [562, 362] width 876 height 28
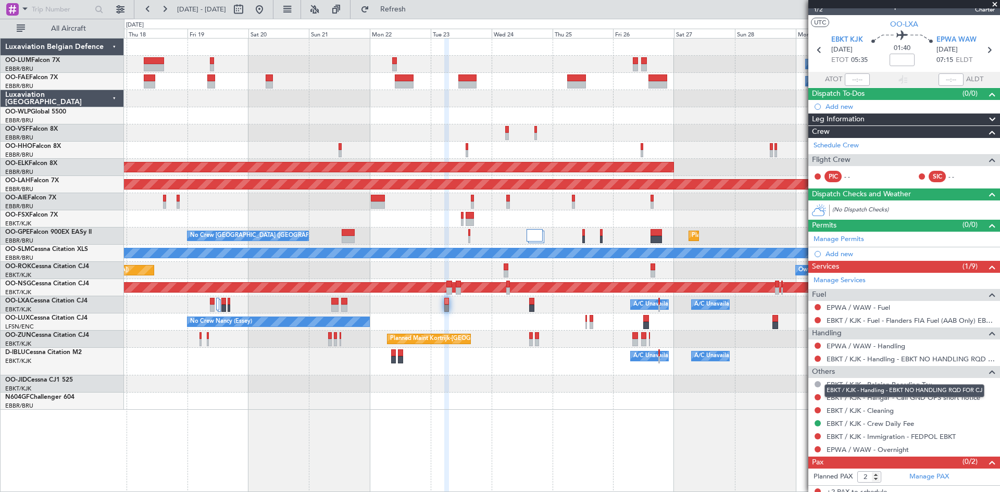
scroll to position [20, 0]
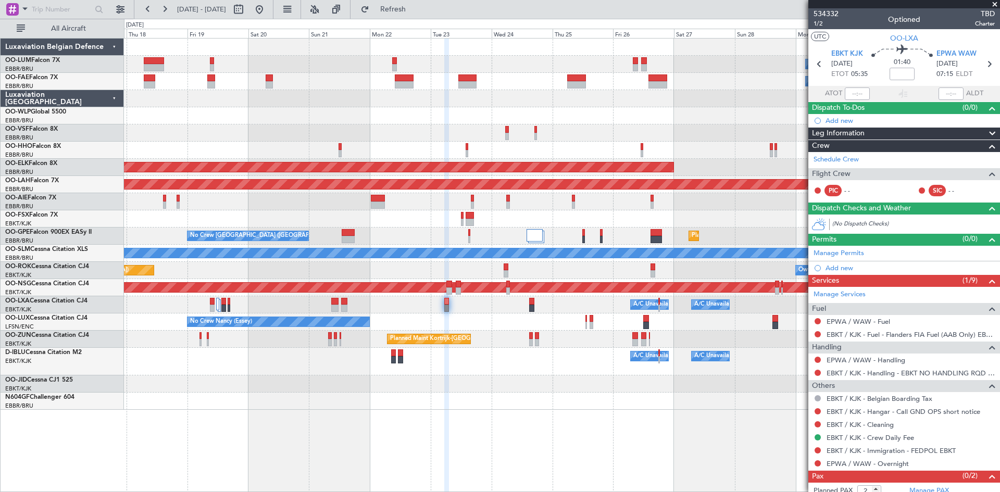
scroll to position [20, 0]
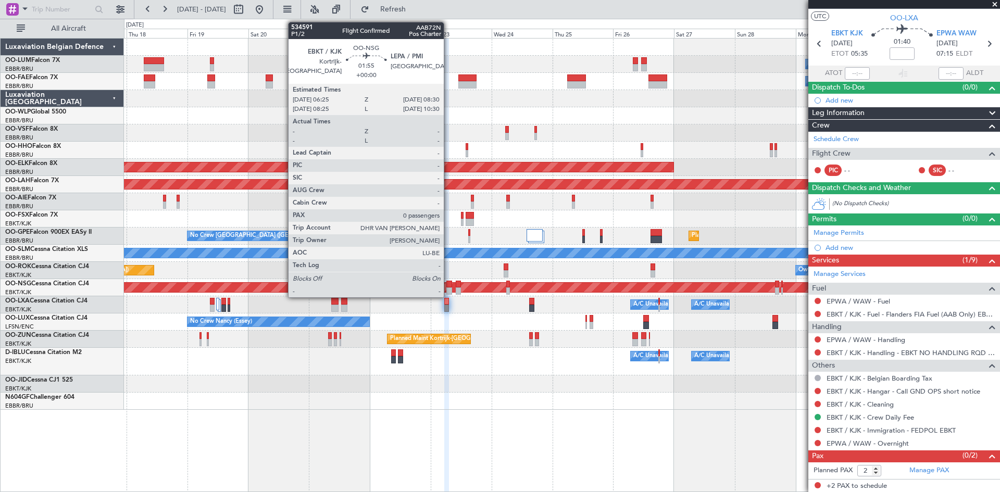
click at [449, 284] on div at bounding box center [449, 284] width 6 height 7
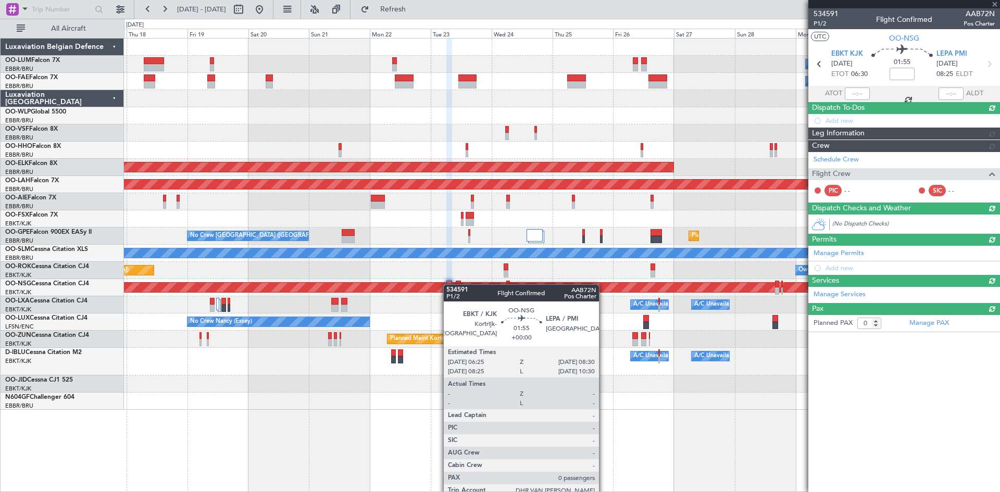
scroll to position [0, 0]
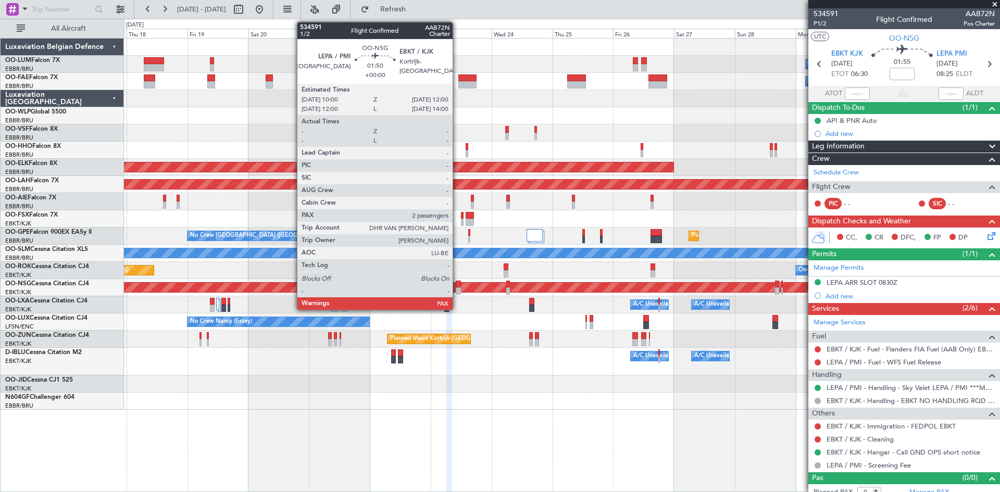
click at [457, 284] on div at bounding box center [458, 284] width 5 height 7
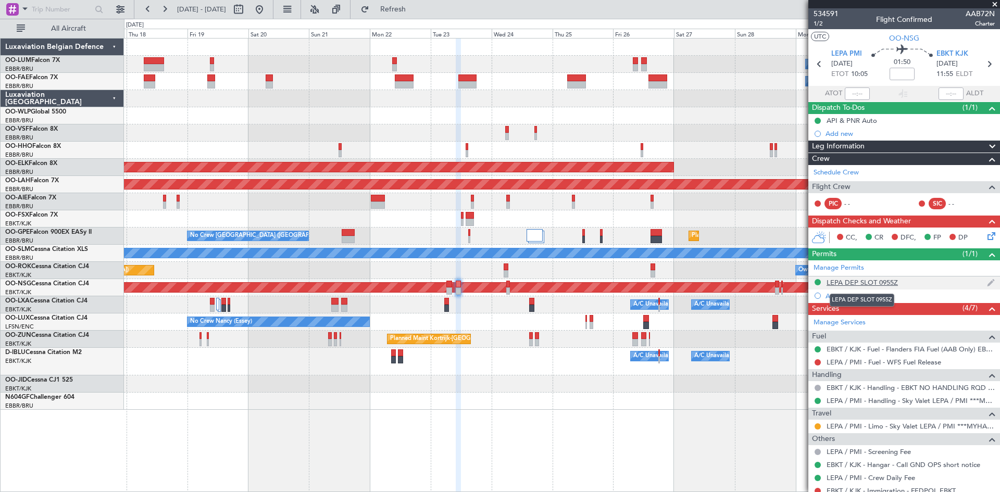
click at [896, 281] on div "LEPA DEP SLOT 0955Z" at bounding box center [862, 282] width 71 height 9
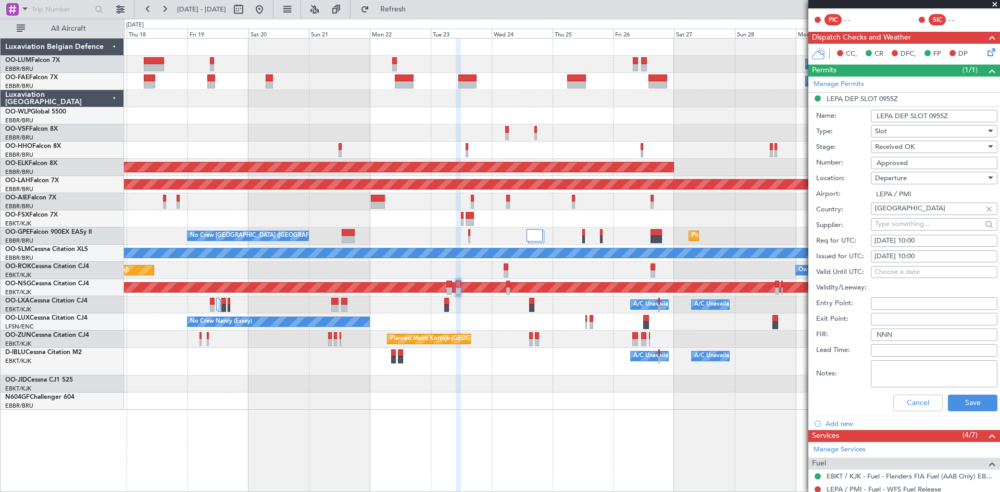
scroll to position [208, 0]
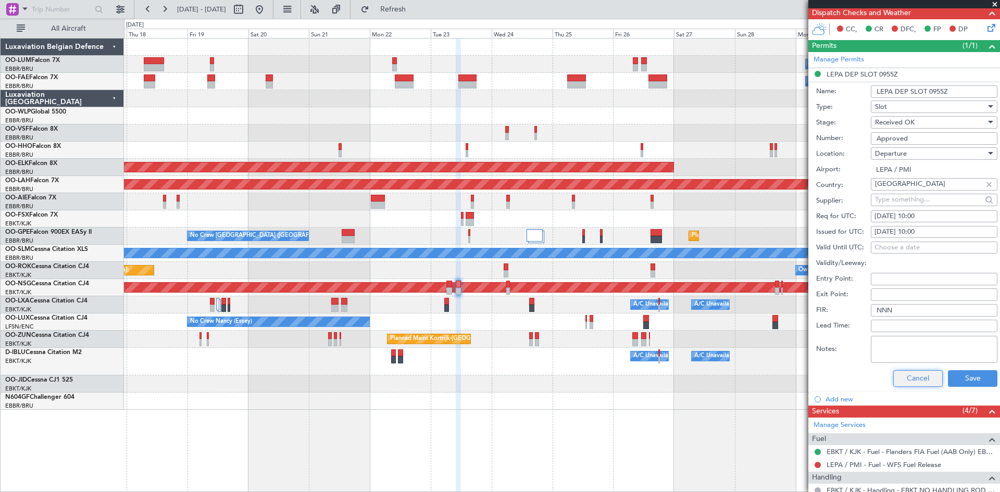
click at [908, 382] on button "Cancel" at bounding box center [917, 378] width 49 height 17
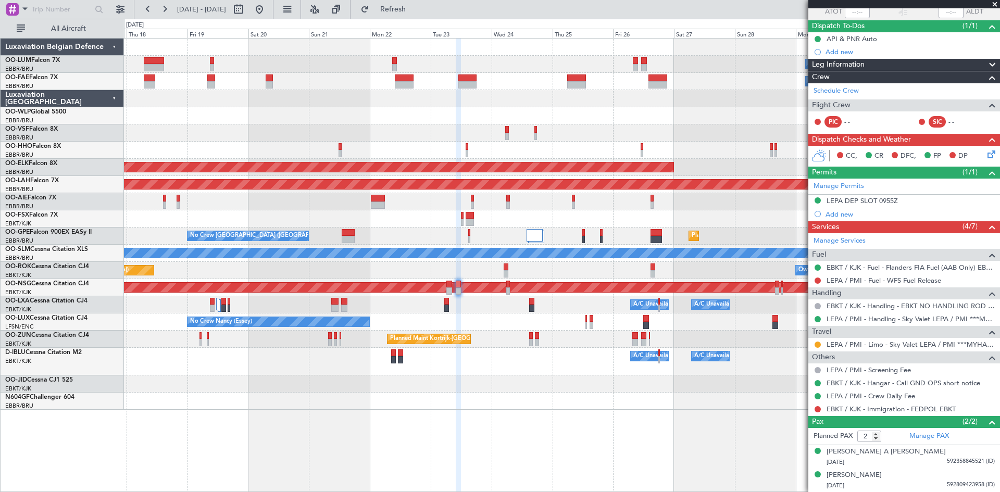
scroll to position [81, 0]
click at [268, 7] on button at bounding box center [259, 9] width 17 height 17
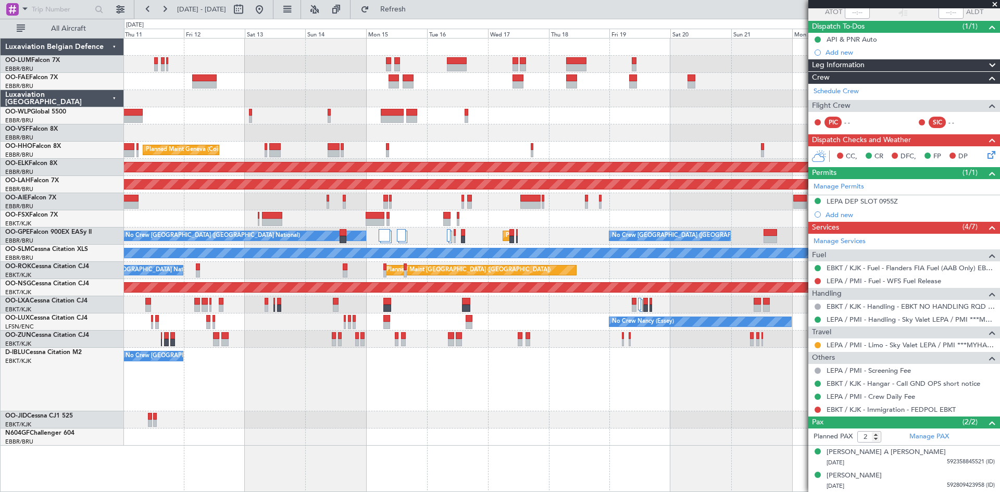
click at [509, 402] on div "No Crew [GEOGRAPHIC_DATA] ([GEOGRAPHIC_DATA] National) A/C Unavailable [GEOGRAP…" at bounding box center [562, 380] width 876 height 64
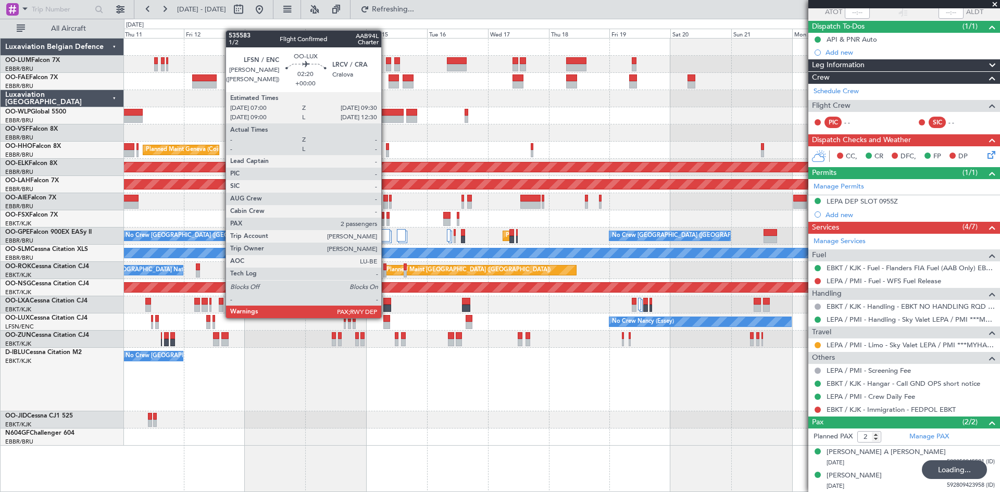
click at [386, 317] on div at bounding box center [386, 318] width 7 height 7
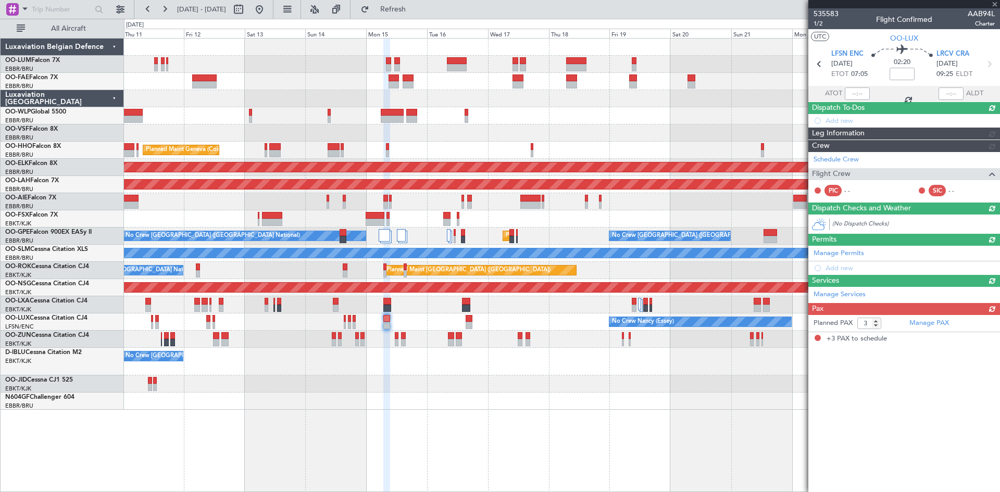
scroll to position [0, 0]
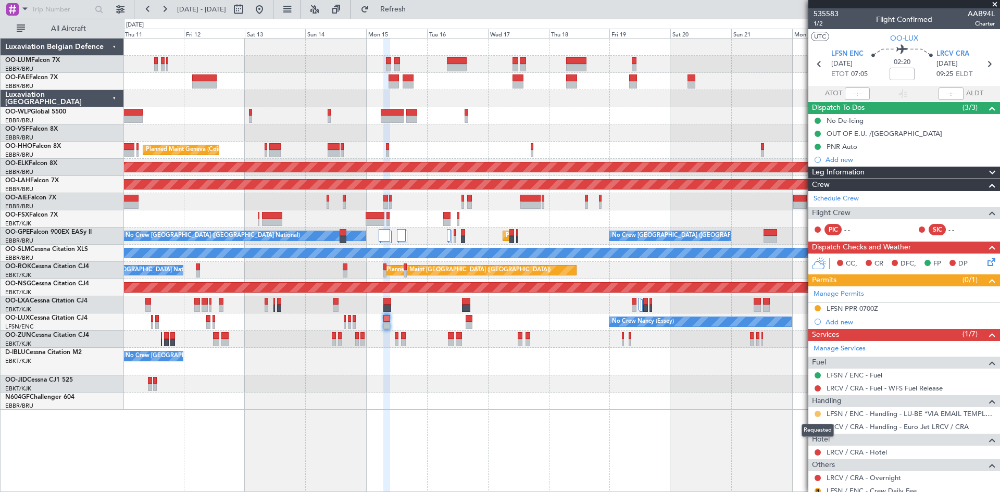
click at [818, 411] on button at bounding box center [818, 414] width 6 height 6
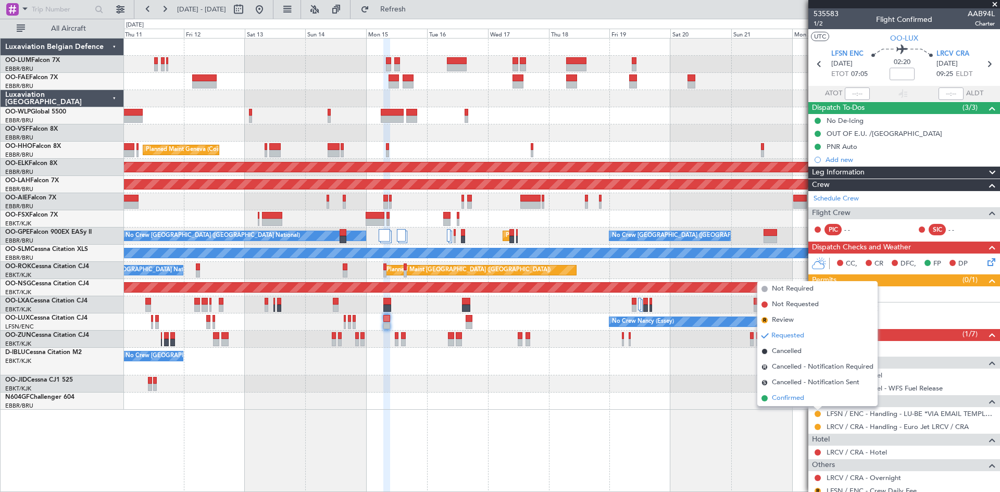
click at [810, 398] on li "Confirmed" at bounding box center [817, 399] width 120 height 16
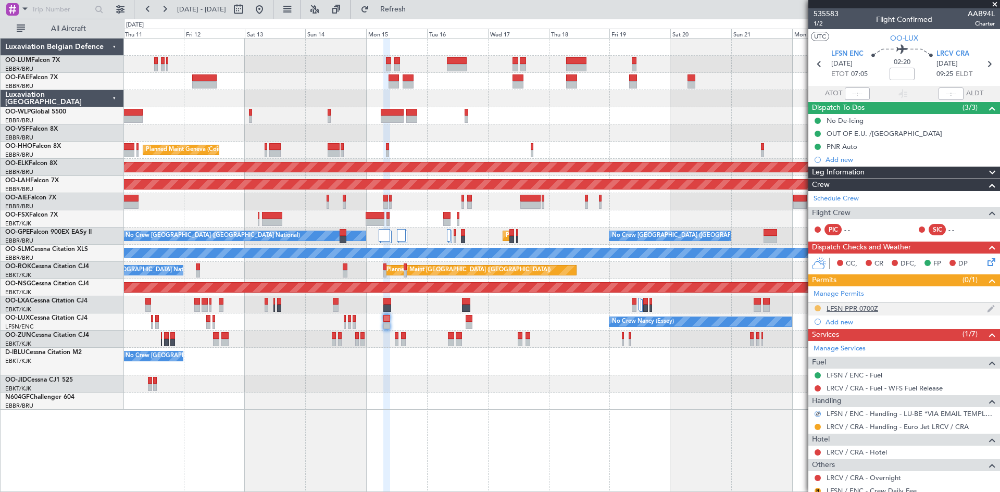
click at [816, 309] on button at bounding box center [818, 308] width 6 height 6
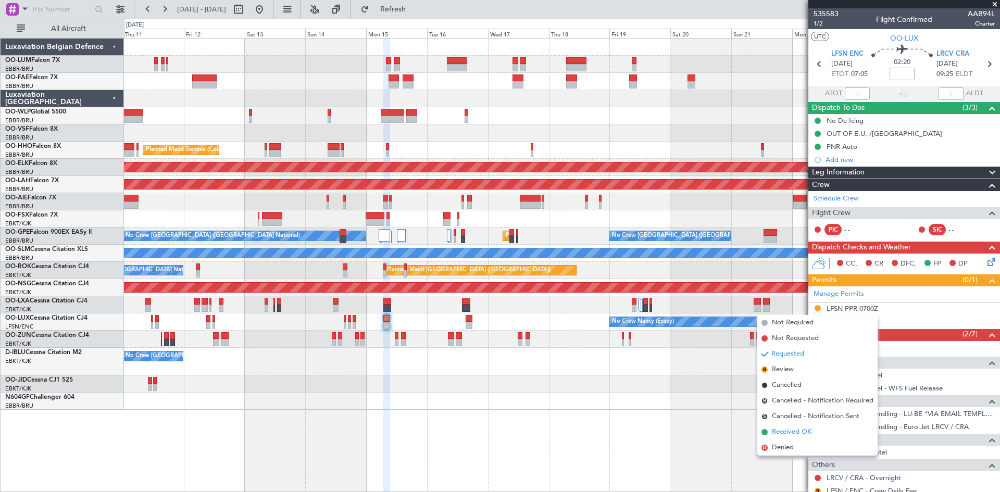
click at [778, 433] on span "Received OK" at bounding box center [792, 432] width 40 height 10
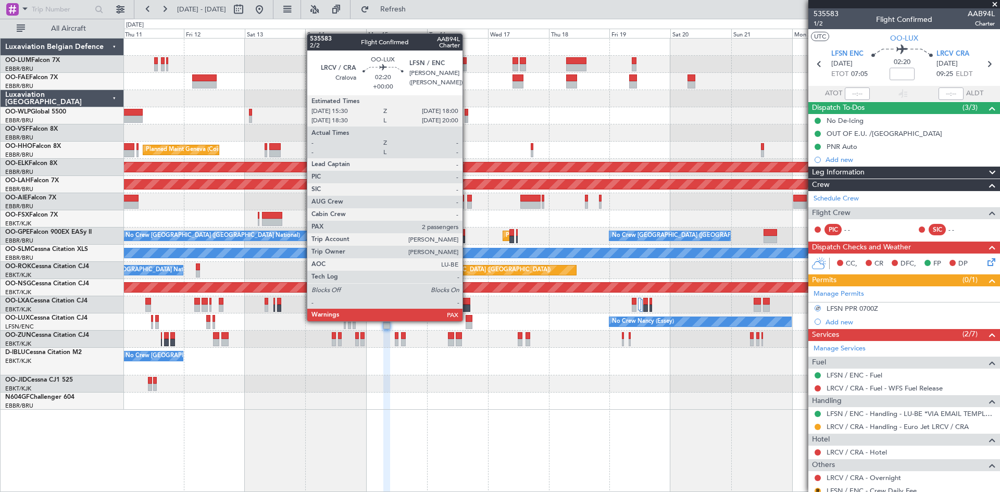
click at [467, 320] on div at bounding box center [469, 318] width 7 height 7
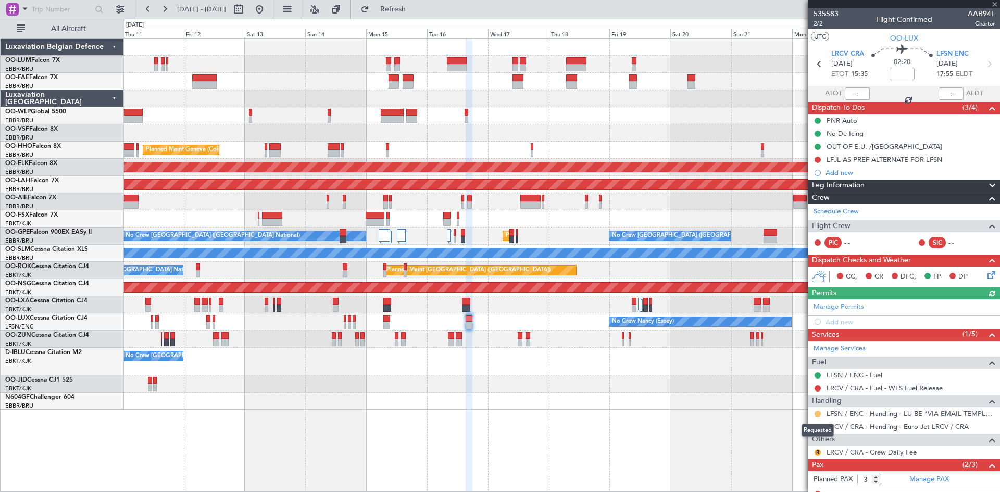
click at [817, 414] on button at bounding box center [818, 414] width 6 height 6
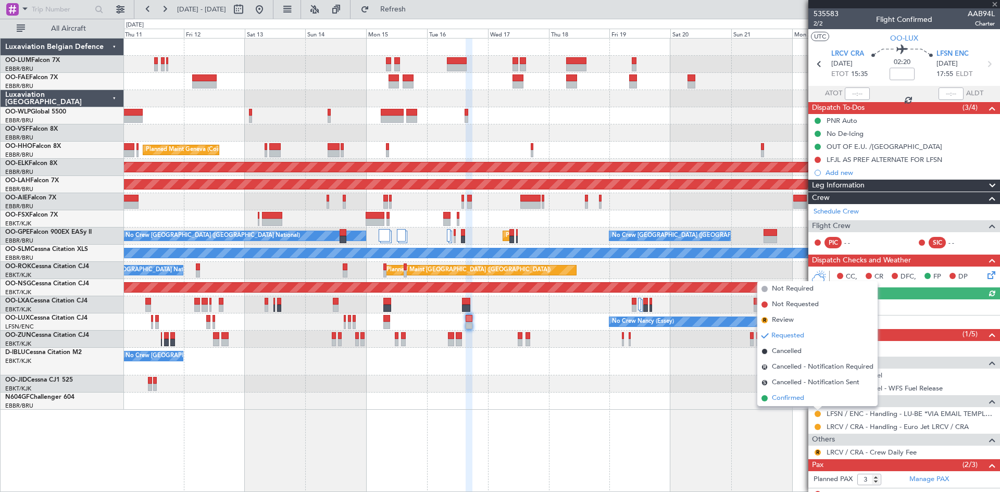
click at [808, 400] on li "Confirmed" at bounding box center [817, 399] width 120 height 16
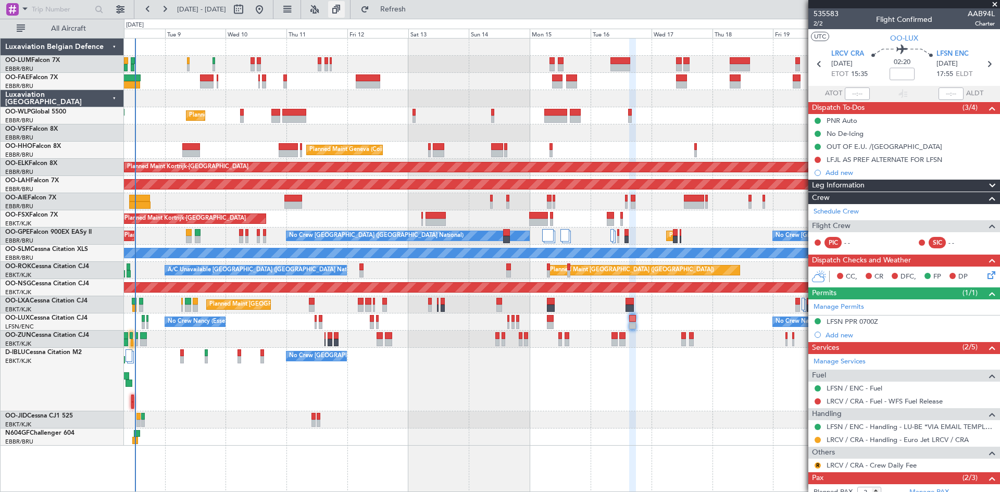
click at [345, 7] on button at bounding box center [336, 9] width 17 height 17
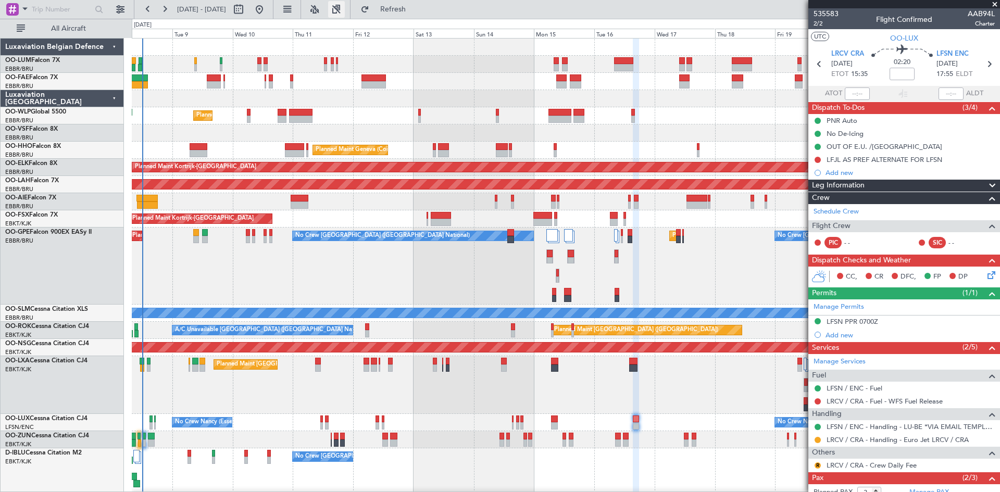
click at [345, 10] on button at bounding box center [336, 9] width 17 height 17
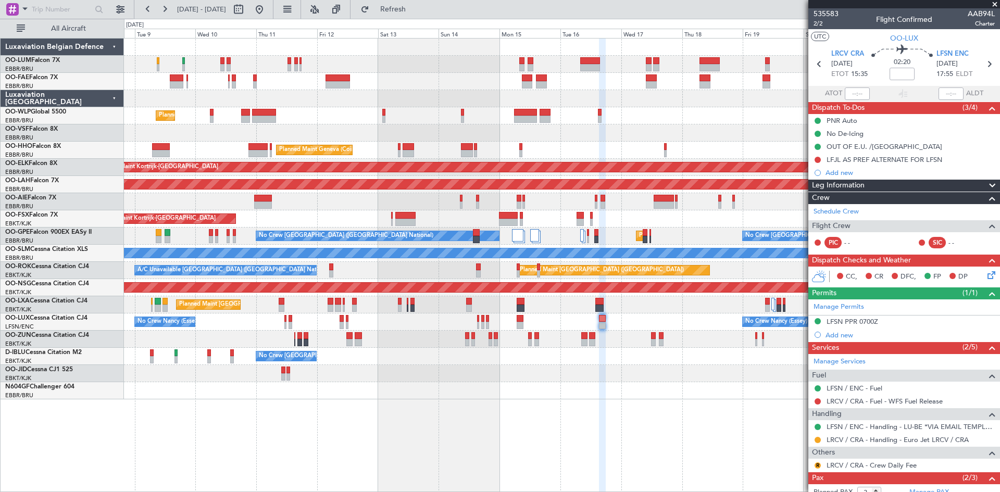
click at [506, 391] on div at bounding box center [562, 390] width 876 height 17
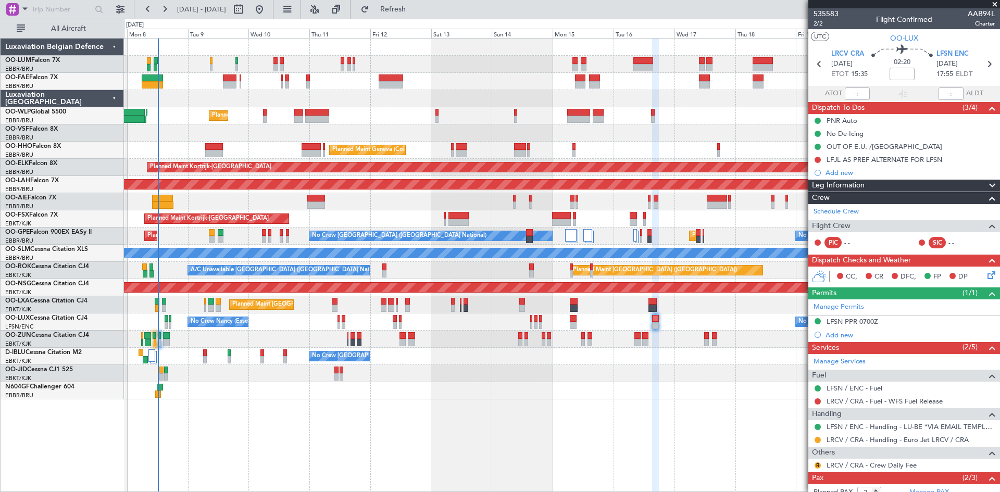
click at [695, 372] on div "Planned Maint Liege Planned Maint Geneva ([GEOGRAPHIC_DATA]) Planned Maint [GEO…" at bounding box center [562, 219] width 876 height 361
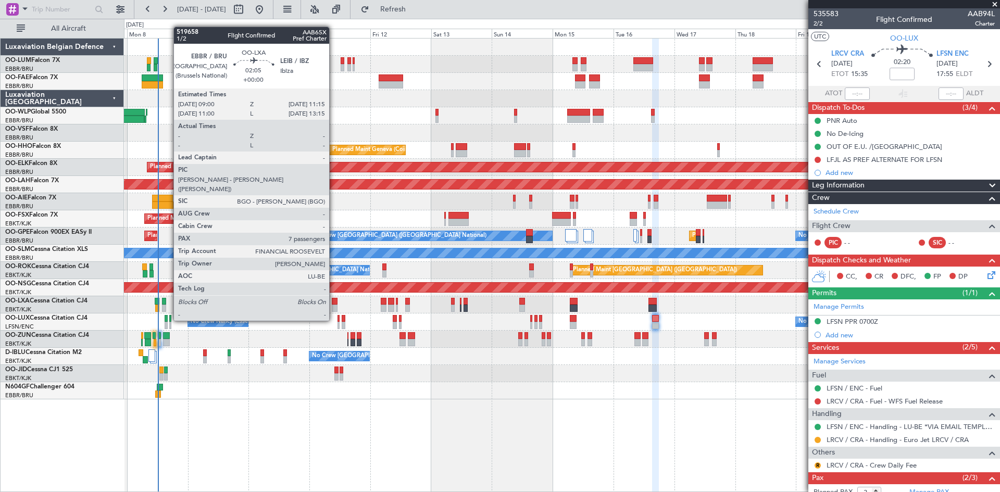
click at [334, 302] on div at bounding box center [335, 301] width 6 height 7
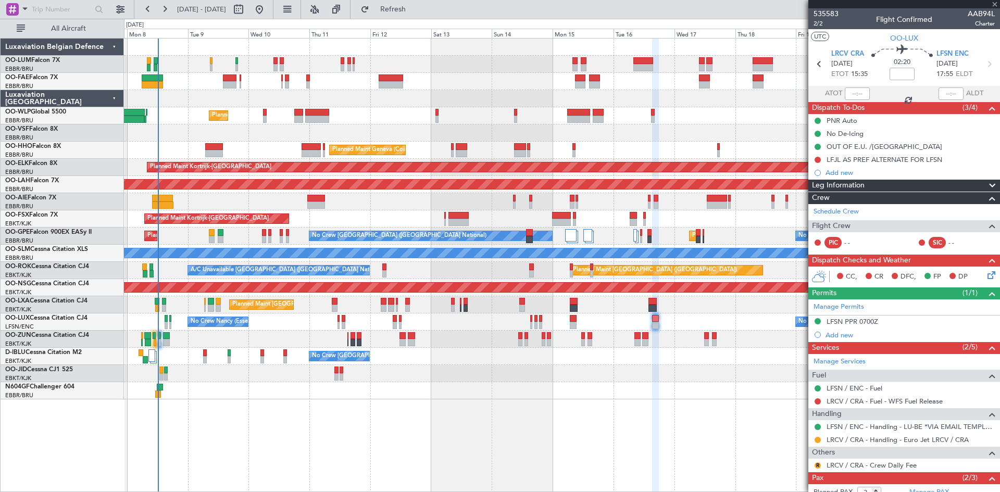
type input "7"
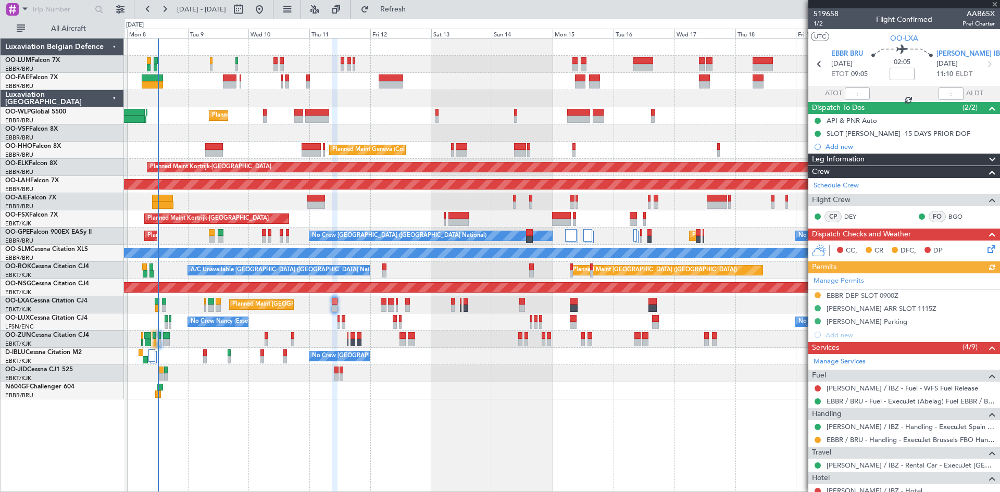
click at [479, 368] on div at bounding box center [562, 373] width 876 height 17
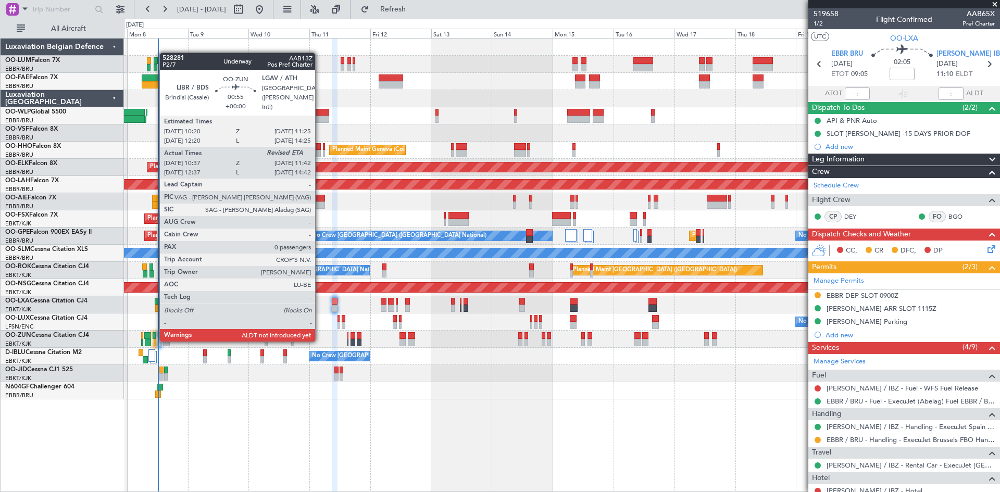
click at [154, 341] on div at bounding box center [155, 342] width 3 height 7
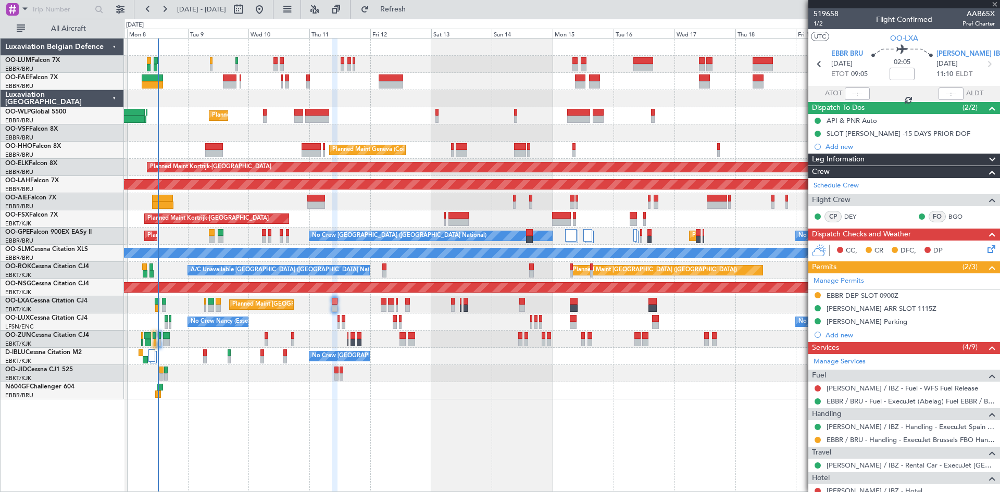
type input "10:42"
type input "0"
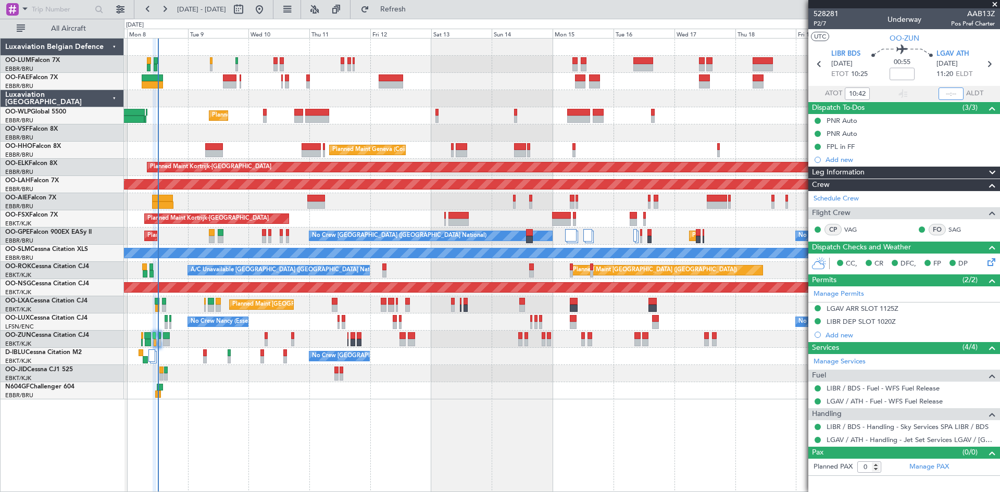
click at [951, 94] on input "text" at bounding box center [951, 94] width 25 height 13
click at [936, 80] on div "00:55" at bounding box center [902, 64] width 69 height 39
type input "11:42"
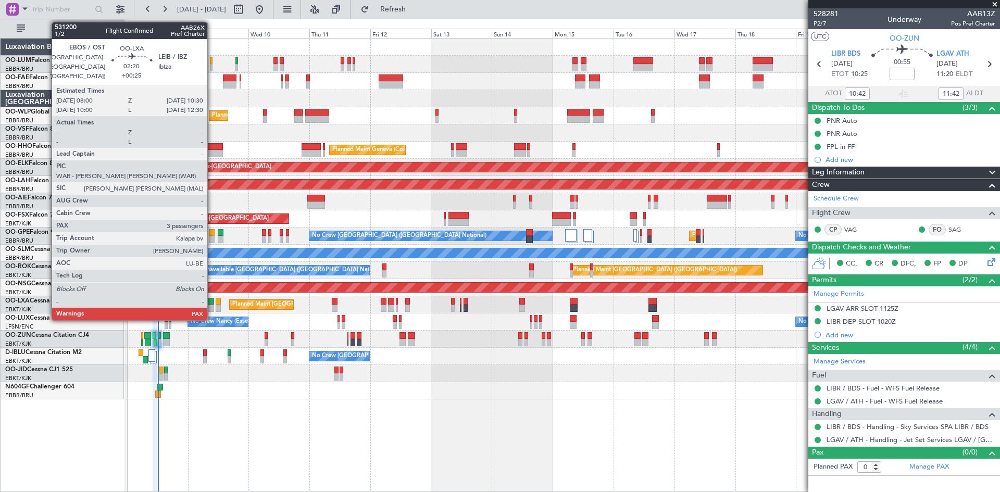
click at [212, 303] on div at bounding box center [211, 301] width 7 height 7
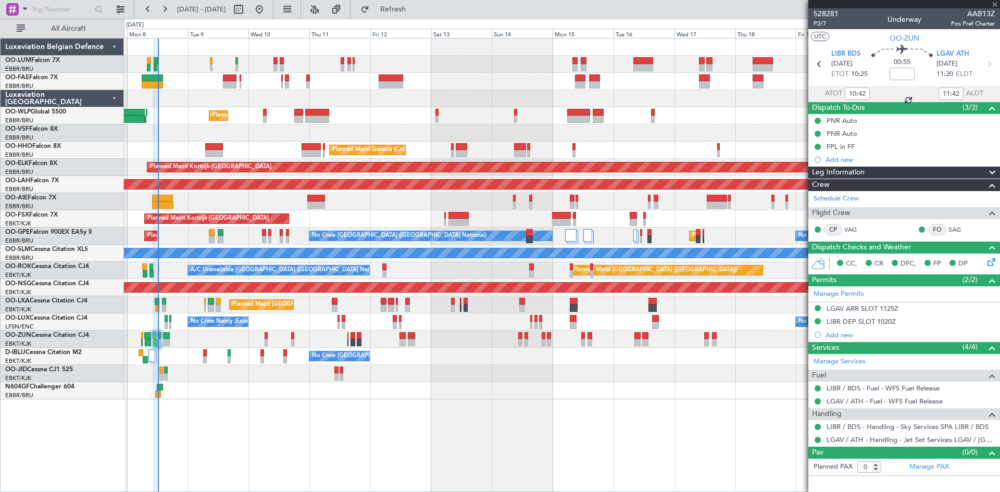
type input "+00:25"
type input "3"
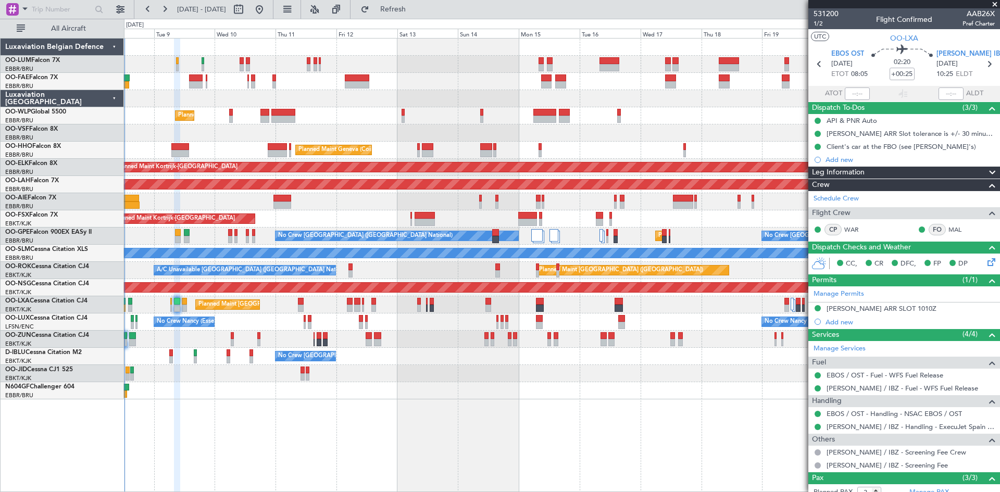
click at [277, 327] on div "Planned Maint Liege Planned Maint Geneva (Cointrin) Planned Maint Kortrijk-Weve…" at bounding box center [562, 219] width 876 height 361
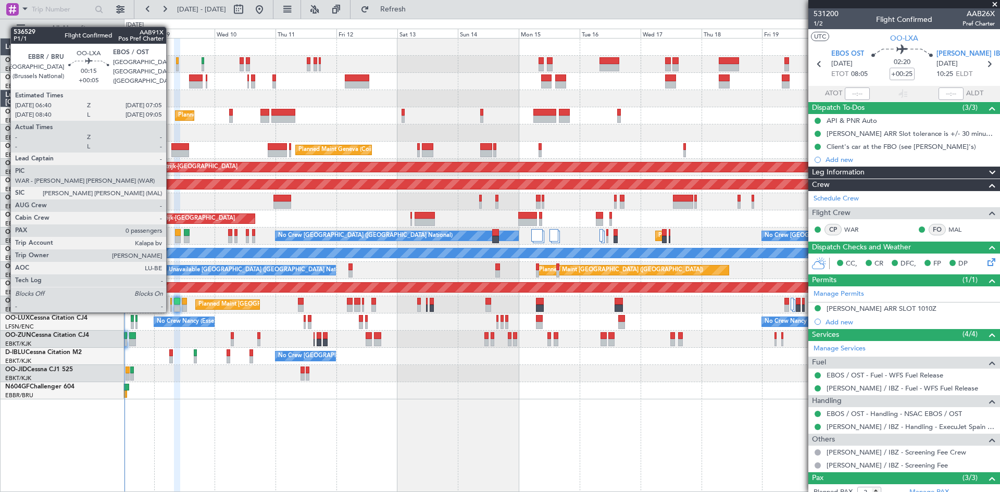
click at [171, 302] on div at bounding box center [171, 301] width 2 height 7
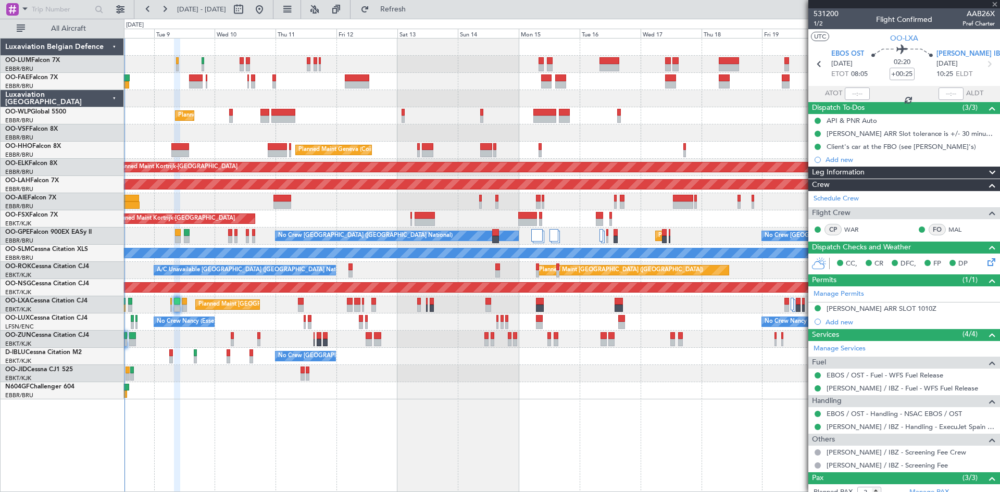
type input "+00:05"
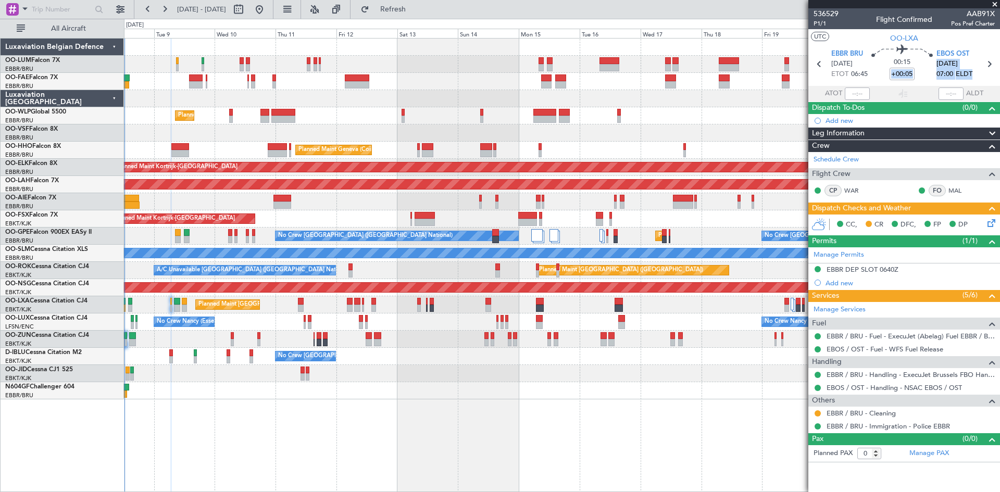
drag, startPoint x: 975, startPoint y: 74, endPoint x: 929, endPoint y: 72, distance: 45.3
click at [929, 72] on section "EBBR BRU 09/09/2025 ETOT 06:45 00:15 +00:05 EBOS OST 09/09/2025 07:00 ELDT" at bounding box center [904, 65] width 192 height 41
click at [929, 72] on div "00:15 +00:05" at bounding box center [902, 64] width 69 height 39
click at [852, 189] on link "WAR" at bounding box center [855, 190] width 23 height 9
click at [510, 367] on div at bounding box center [562, 373] width 876 height 17
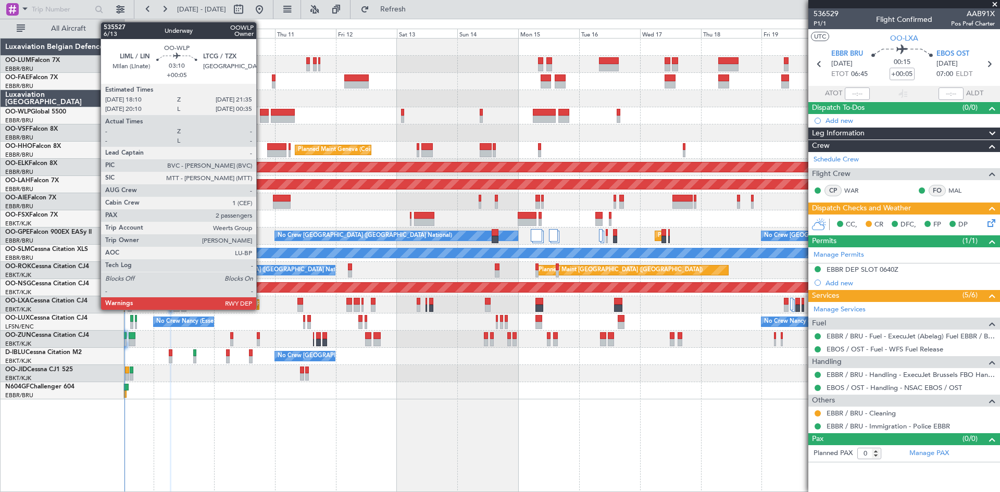
click at [261, 115] on div at bounding box center [264, 112] width 9 height 7
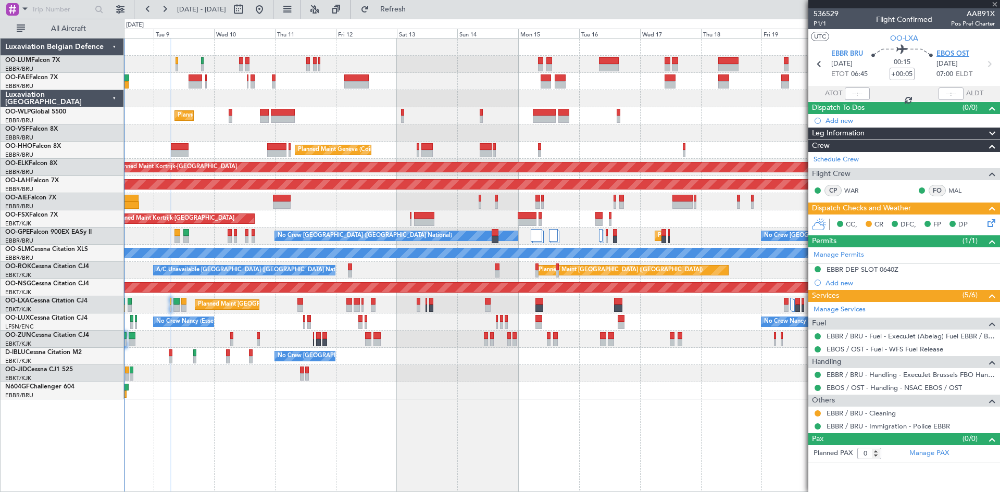
type input "2"
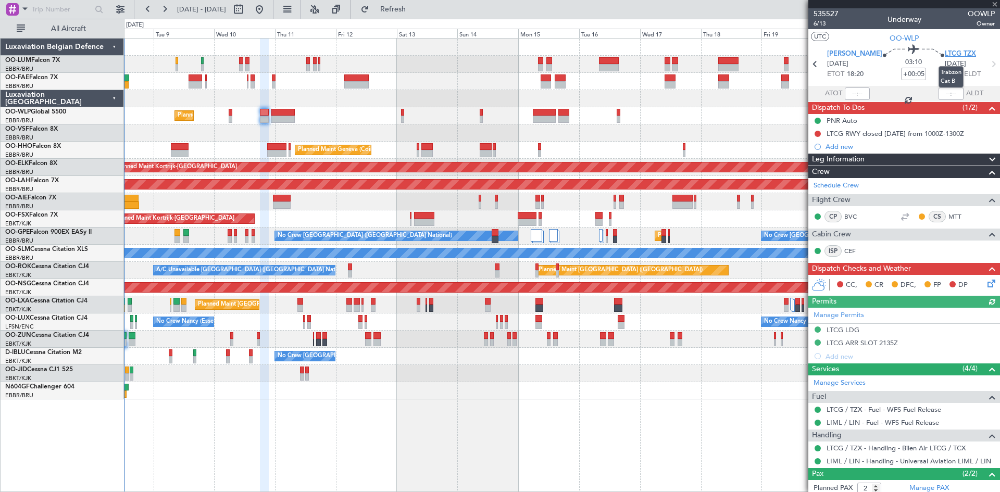
click at [945, 51] on span "LTCG TZX" at bounding box center [960, 54] width 31 height 10
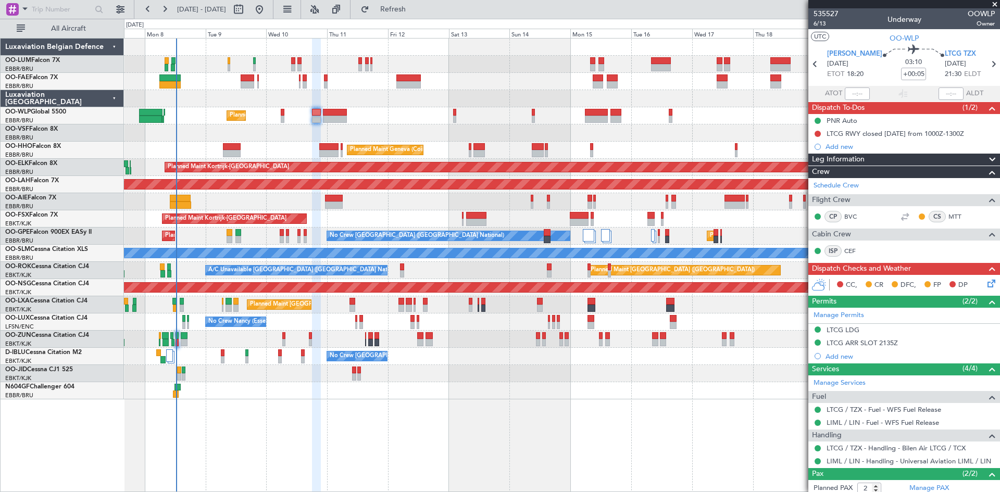
click at [240, 415] on div "Owner Melsbroek Air Base Owner Melsbroek Air Base Planned Maint Liege Planned M…" at bounding box center [562, 265] width 876 height 454
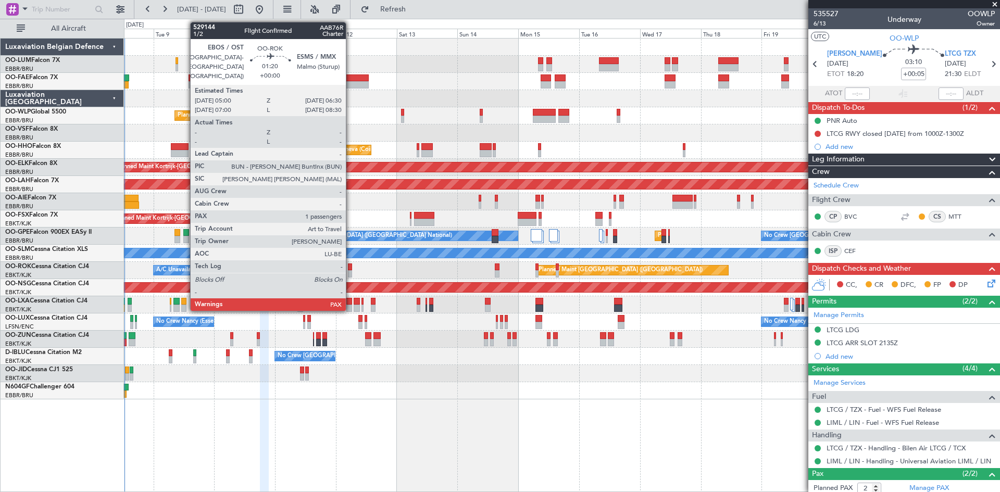
click at [351, 267] on div at bounding box center [350, 267] width 4 height 7
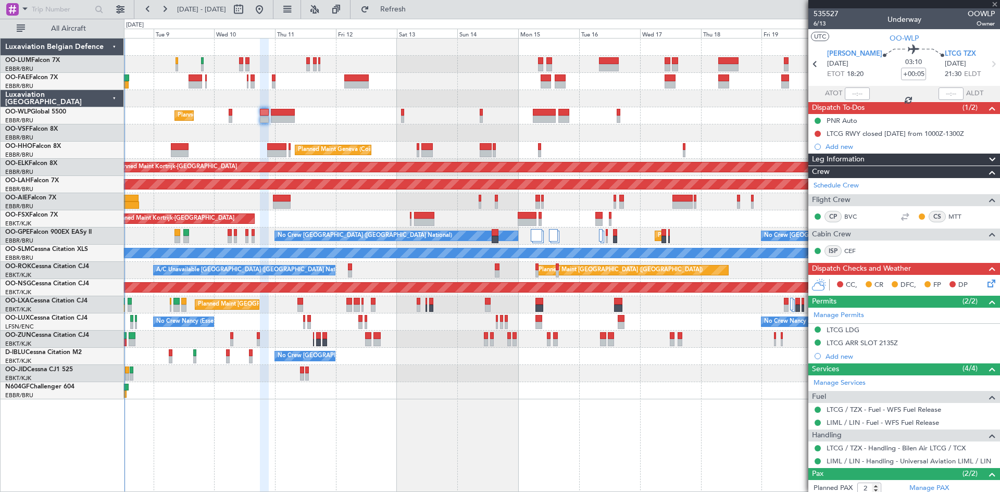
type input "1"
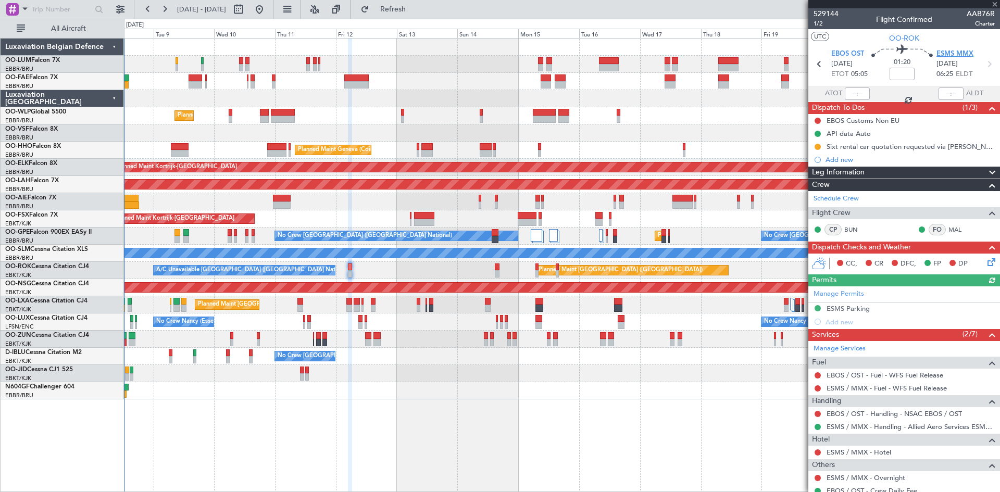
click at [951, 52] on span "ESMS MMX" at bounding box center [955, 54] width 37 height 10
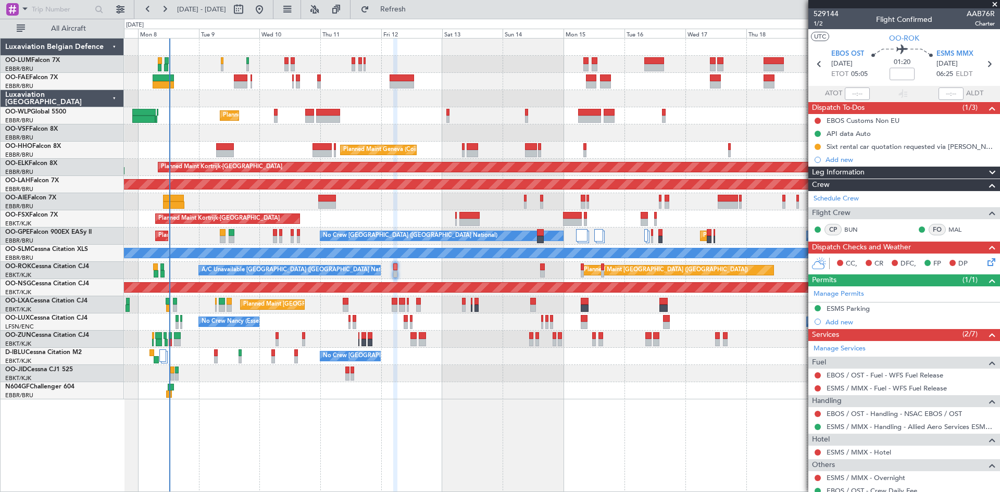
click at [210, 373] on div at bounding box center [562, 373] width 876 height 17
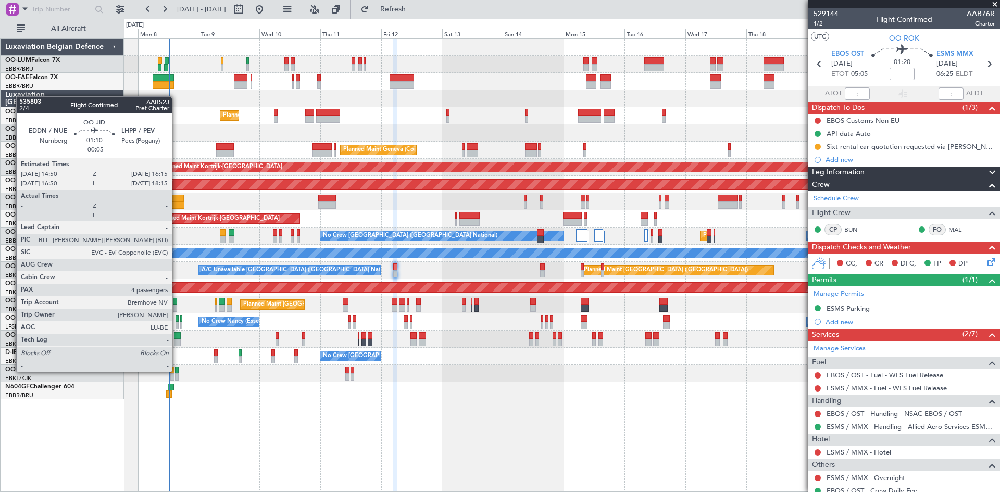
click at [177, 371] on div at bounding box center [177, 370] width 4 height 7
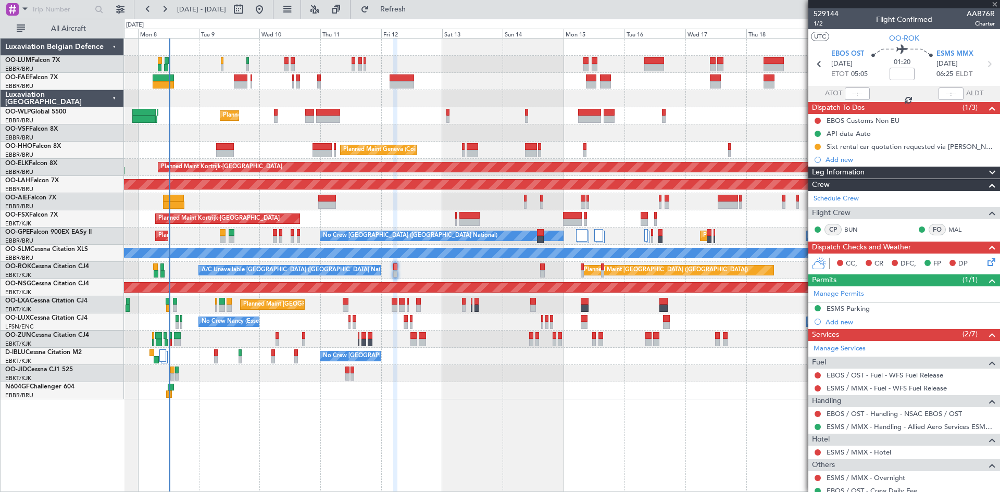
type input "-00:05"
type input "4"
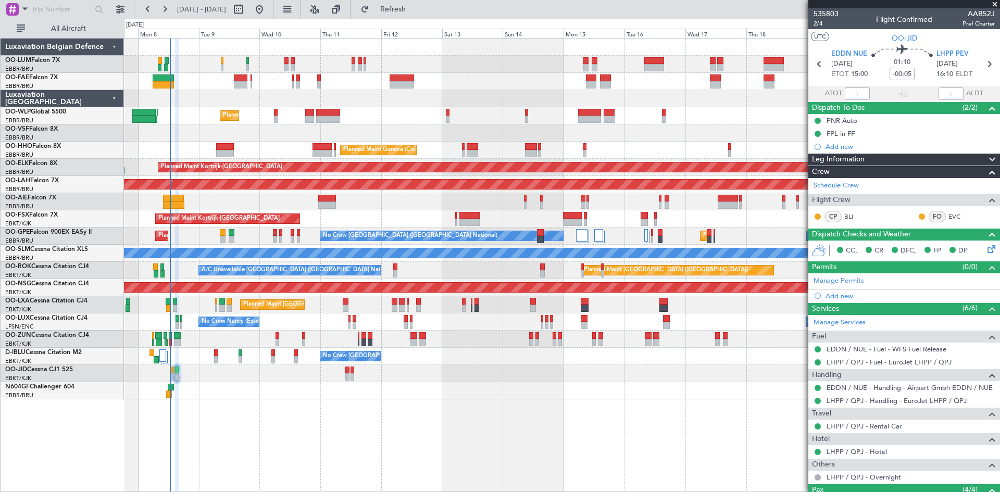
click at [349, 301] on div "Planned Maint [GEOGRAPHIC_DATA] ([GEOGRAPHIC_DATA] National)" at bounding box center [562, 304] width 876 height 17
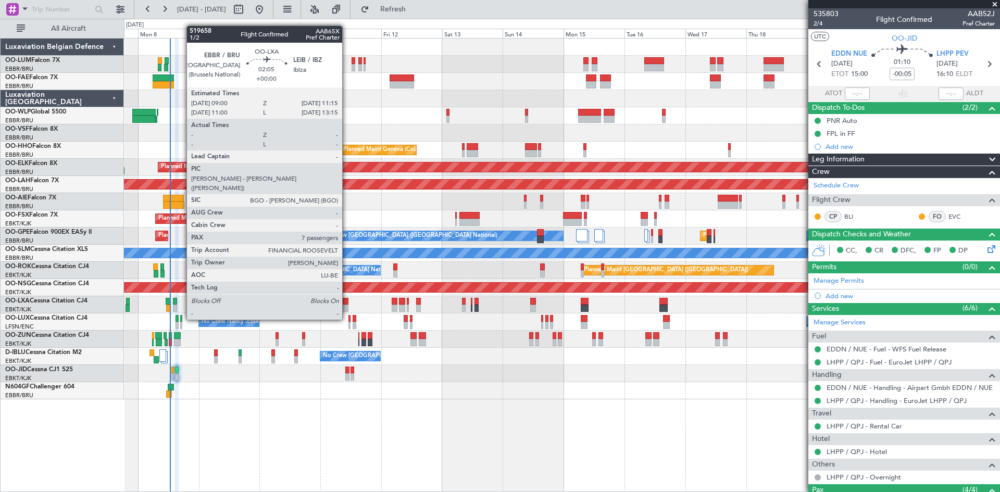
click at [347, 301] on div at bounding box center [346, 301] width 6 height 7
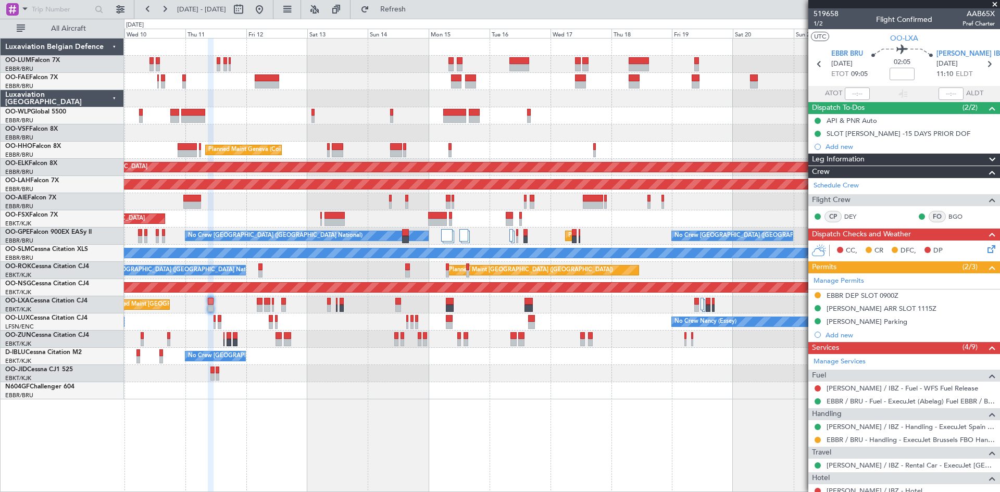
click at [406, 368] on div at bounding box center [562, 373] width 876 height 17
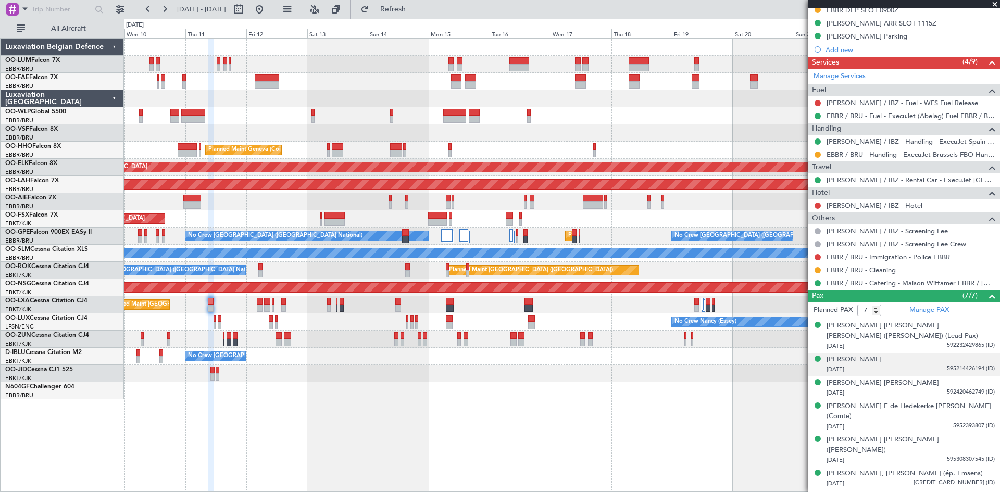
scroll to position [296, 0]
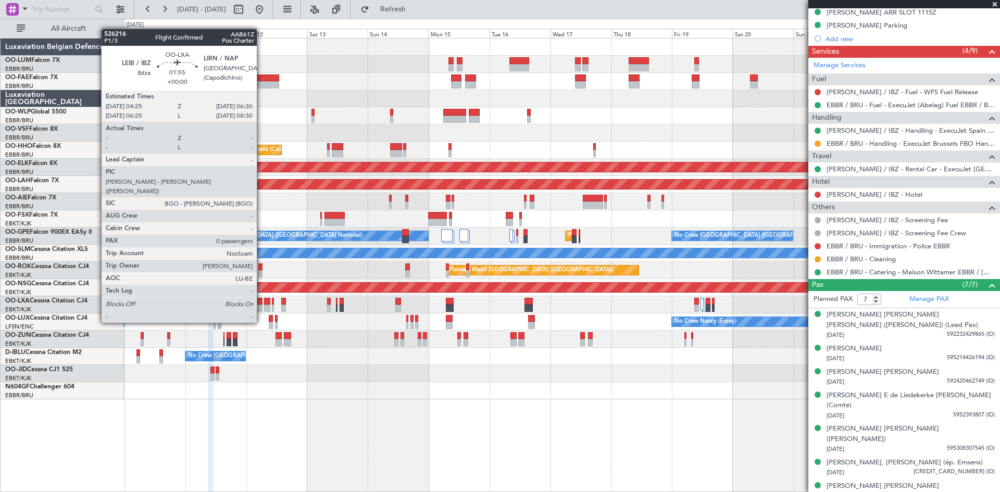
click at [261, 303] on div at bounding box center [260, 301] width 6 height 7
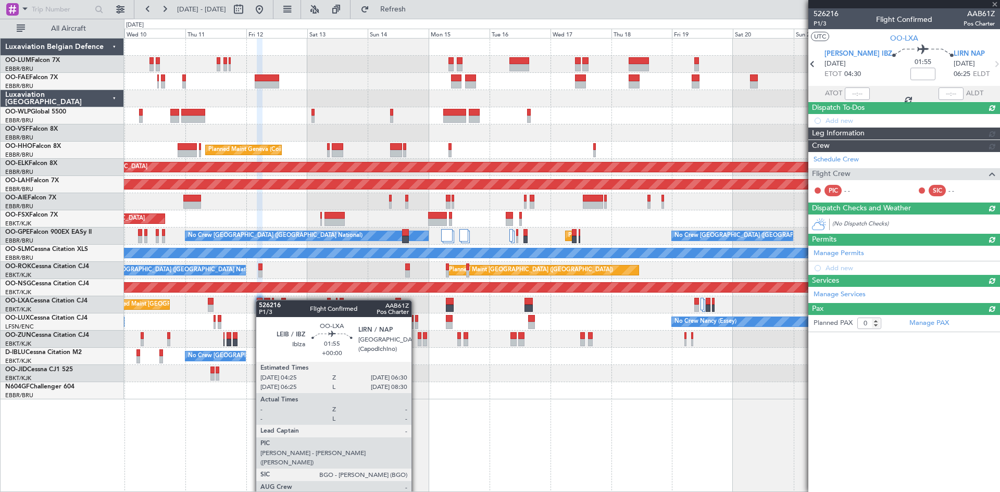
scroll to position [0, 0]
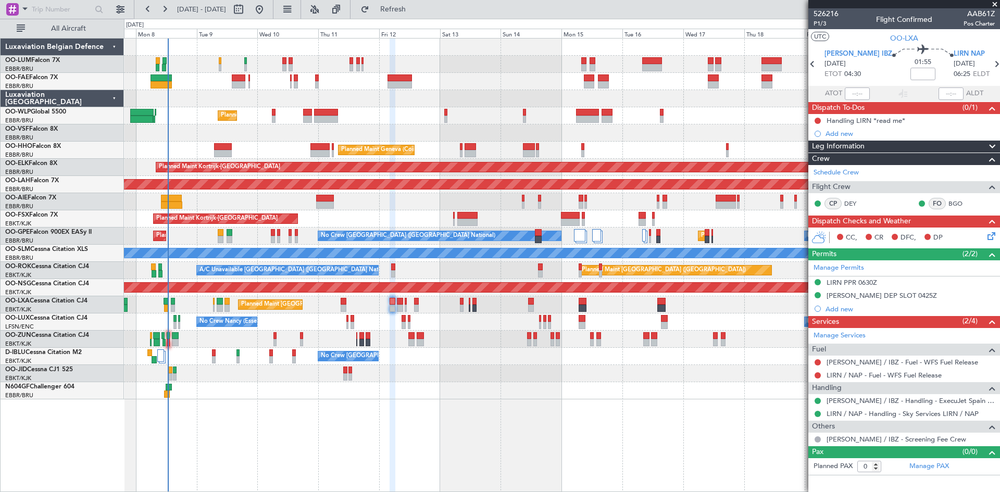
click at [331, 314] on div "No Crew Nancy (Essey) No Crew Nancy (Essey)" at bounding box center [562, 322] width 876 height 17
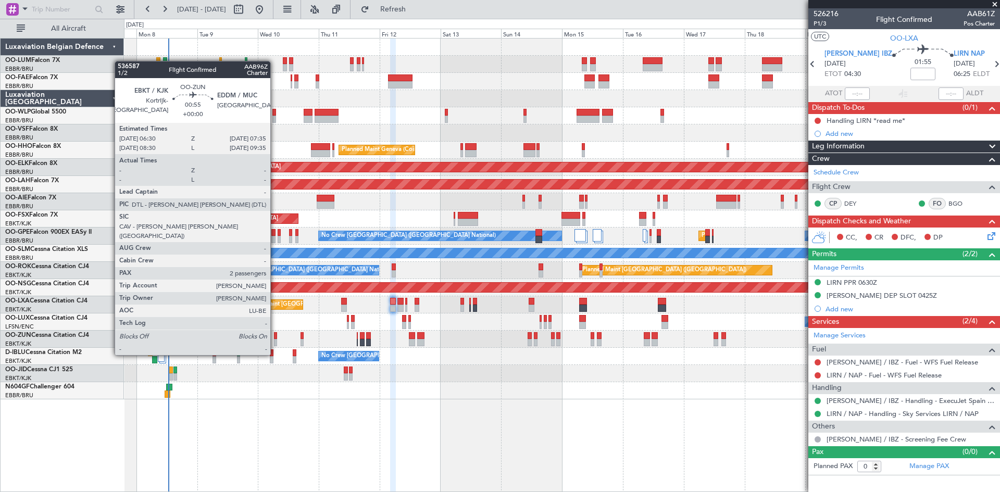
click at [275, 335] on div at bounding box center [275, 335] width 3 height 7
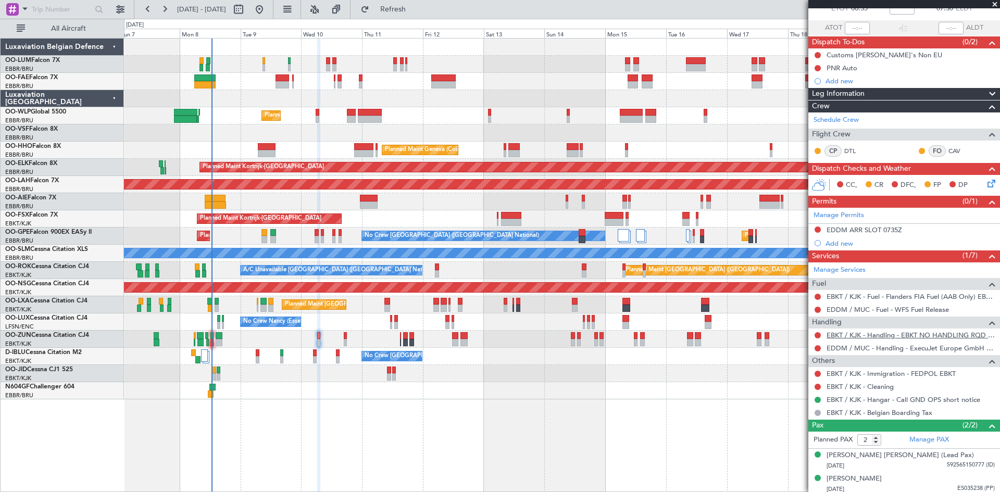
scroll to position [69, 0]
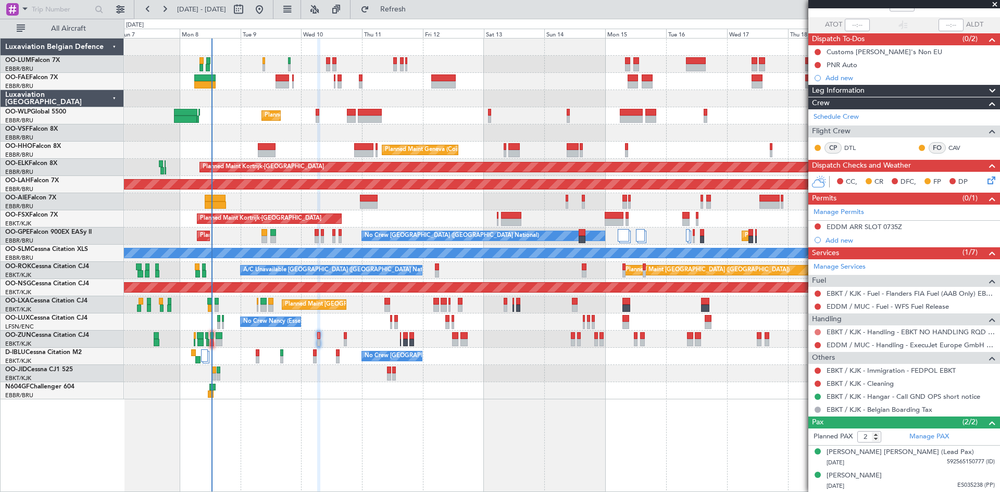
click at [815, 331] on button at bounding box center [818, 332] width 6 height 6
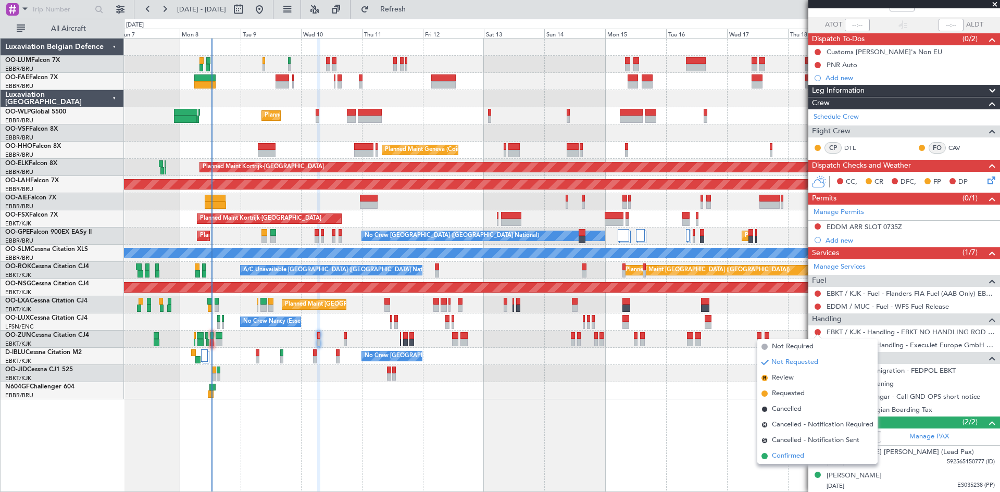
click at [789, 460] on span "Confirmed" at bounding box center [788, 456] width 32 height 10
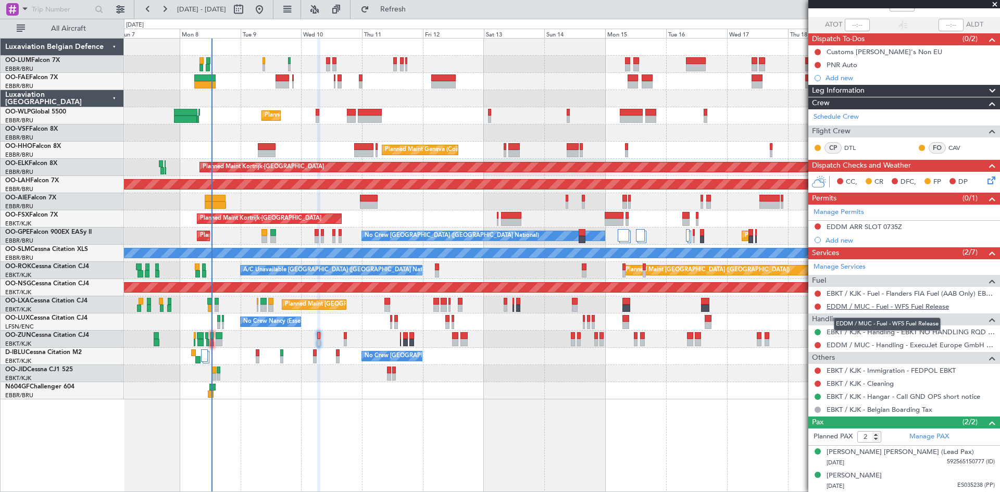
click at [863, 309] on link "EDDM / MUC - Fuel - WFS Fuel Release" at bounding box center [888, 306] width 122 height 9
click at [994, 6] on span at bounding box center [995, 4] width 10 height 9
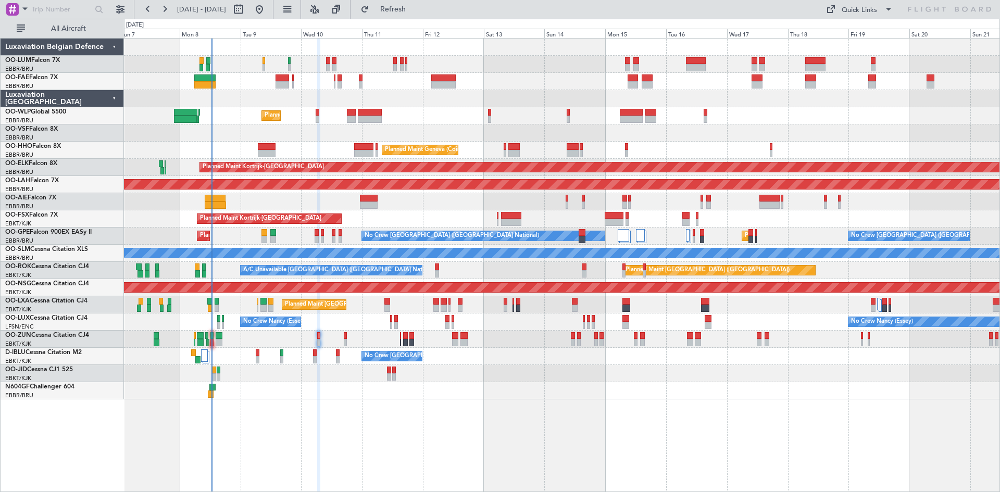
type input "0"
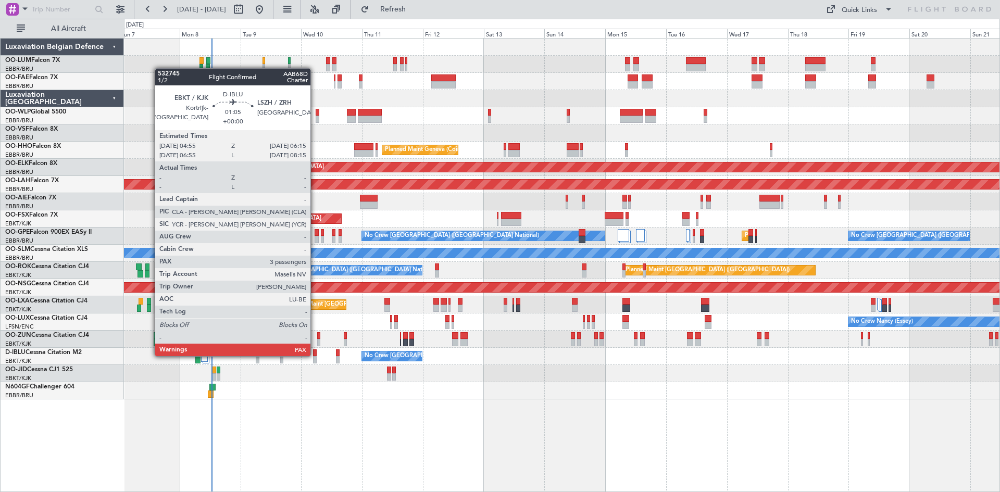
click at [315, 355] on div at bounding box center [315, 353] width 4 height 7
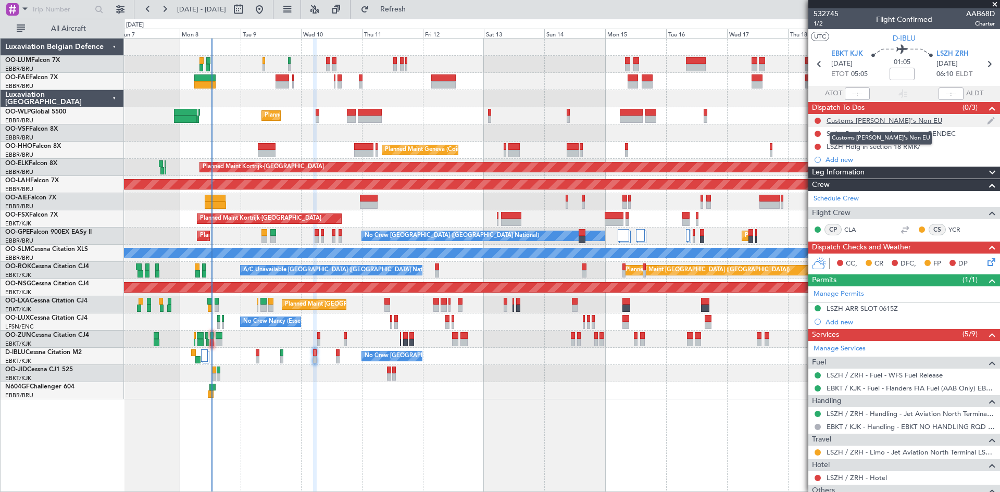
click at [849, 120] on div "Customs [PERSON_NAME]'s Non EU" at bounding box center [885, 120] width 116 height 9
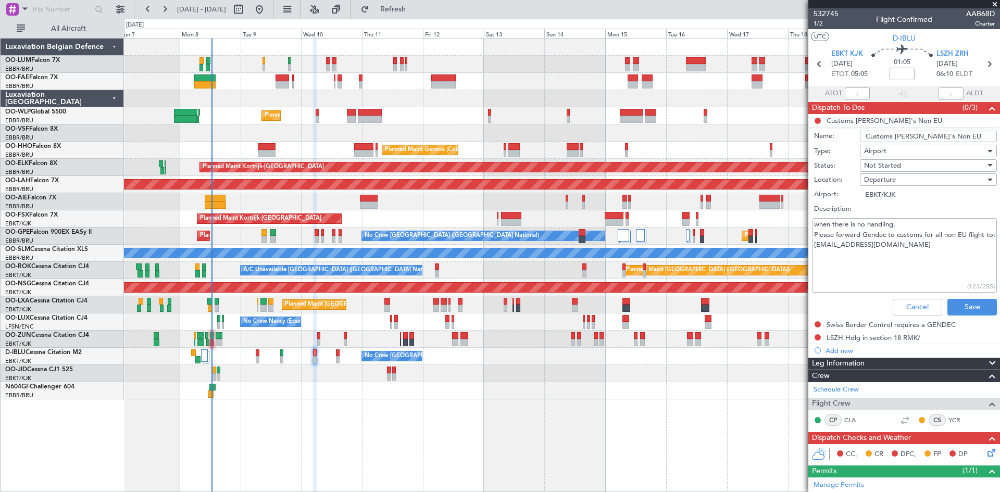
click at [853, 123] on li "Customs CJ's Non EU Name: Customs CJ's Non EU Type: Airport Status: Not Started…" at bounding box center [904, 217] width 192 height 206
click at [908, 303] on button "Cancel" at bounding box center [917, 307] width 49 height 17
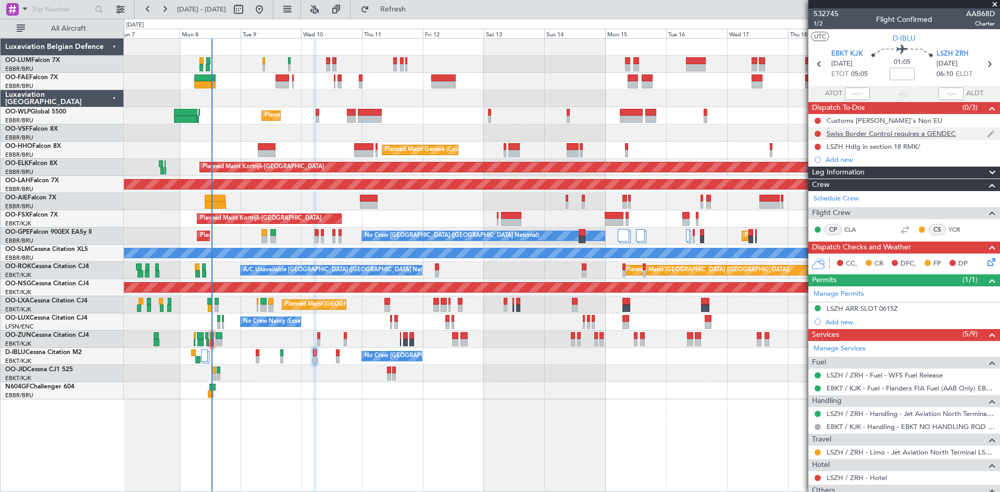
click at [873, 135] on div "Swiss Border Control requires a GENDEC" at bounding box center [891, 133] width 129 height 9
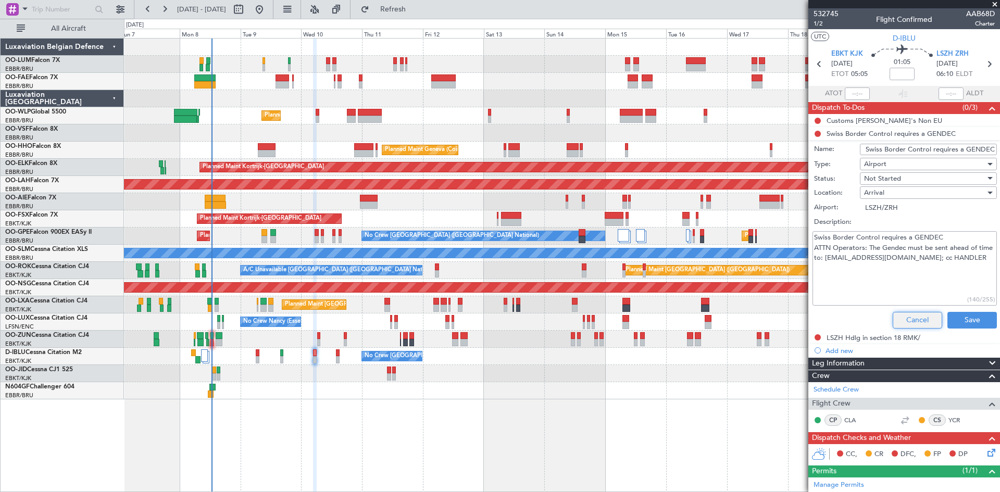
click at [912, 319] on button "Cancel" at bounding box center [917, 320] width 49 height 17
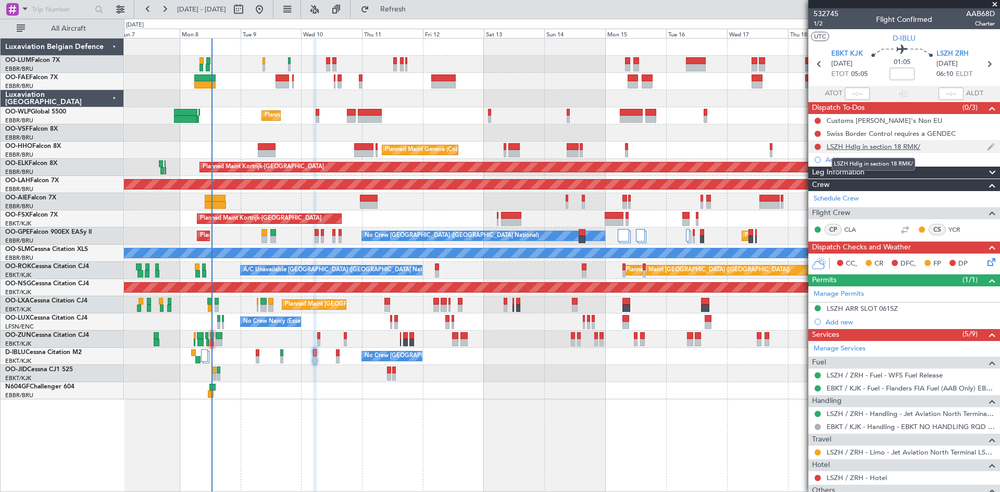
click at [867, 146] on div "LSZH Hdlg in section 18 RMK/" at bounding box center [874, 146] width 94 height 9
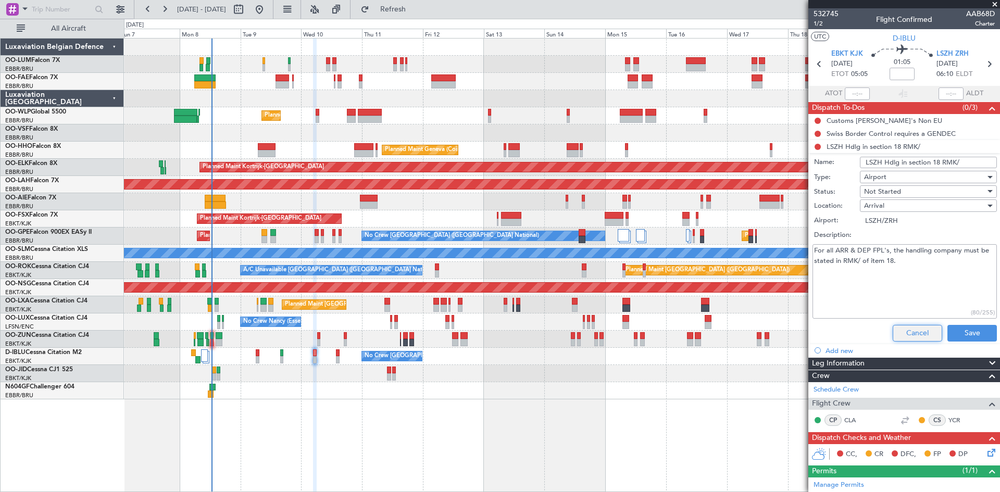
click at [906, 328] on button "Cancel" at bounding box center [917, 333] width 49 height 17
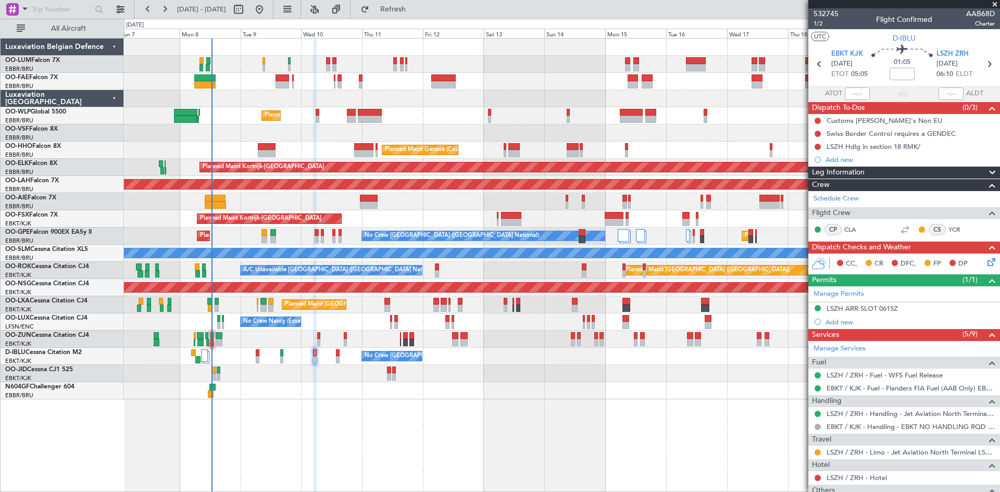
click at [986, 259] on icon at bounding box center [990, 260] width 8 height 8
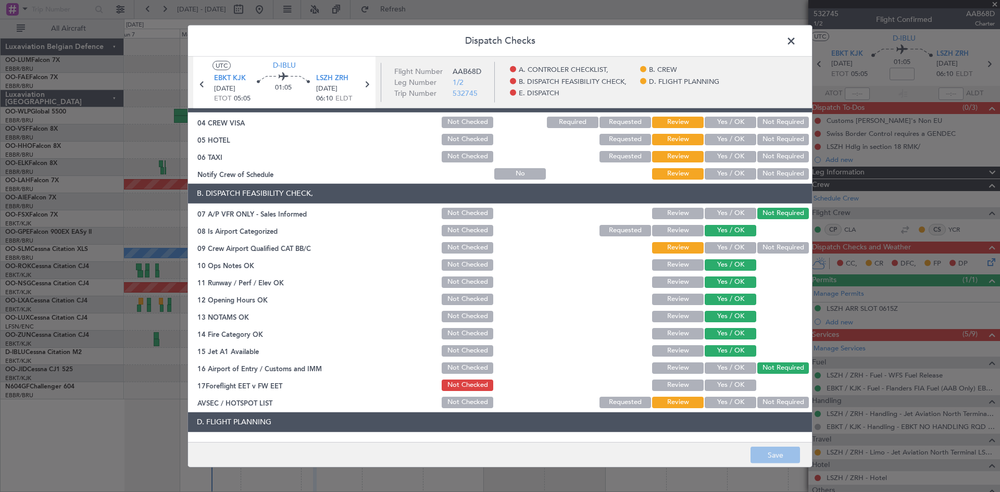
scroll to position [197, 0]
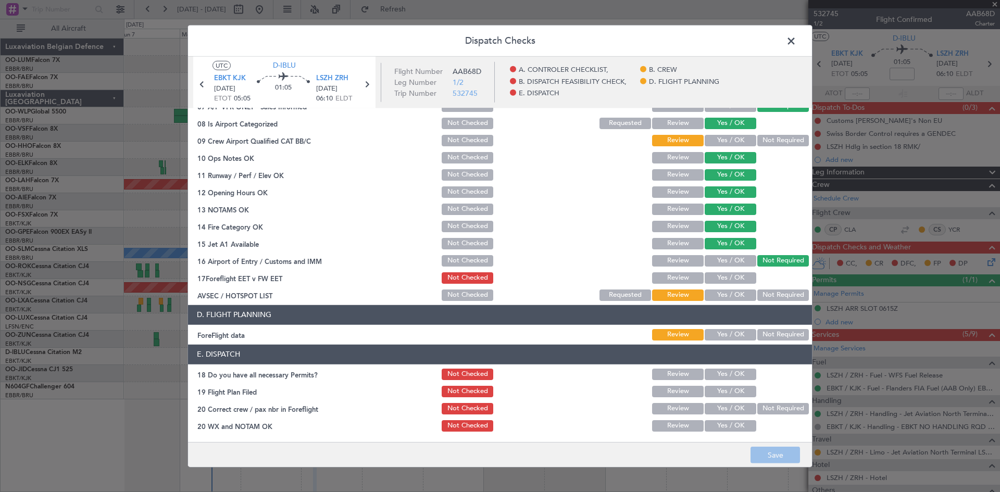
click at [796, 43] on span at bounding box center [796, 43] width 0 height 21
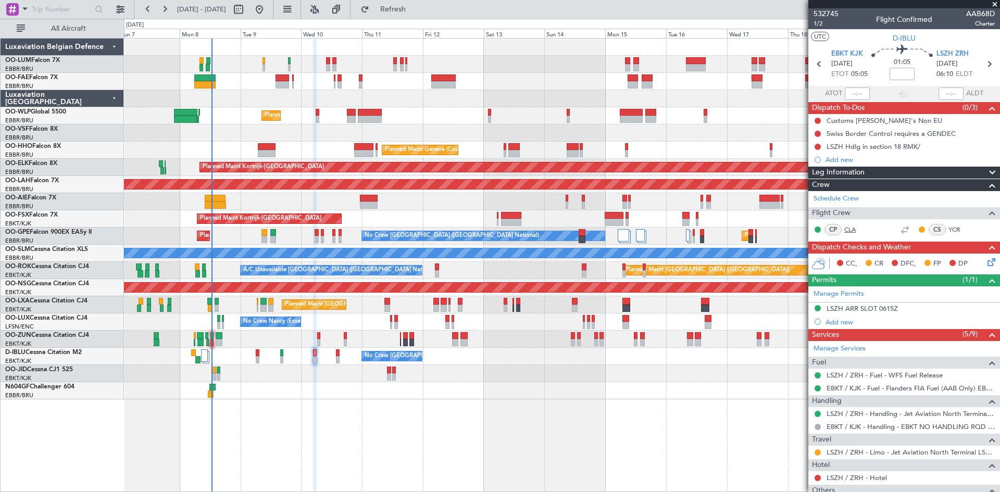
click at [854, 230] on link "CLA" at bounding box center [855, 229] width 23 height 9
click at [986, 262] on icon at bounding box center [990, 260] width 8 height 8
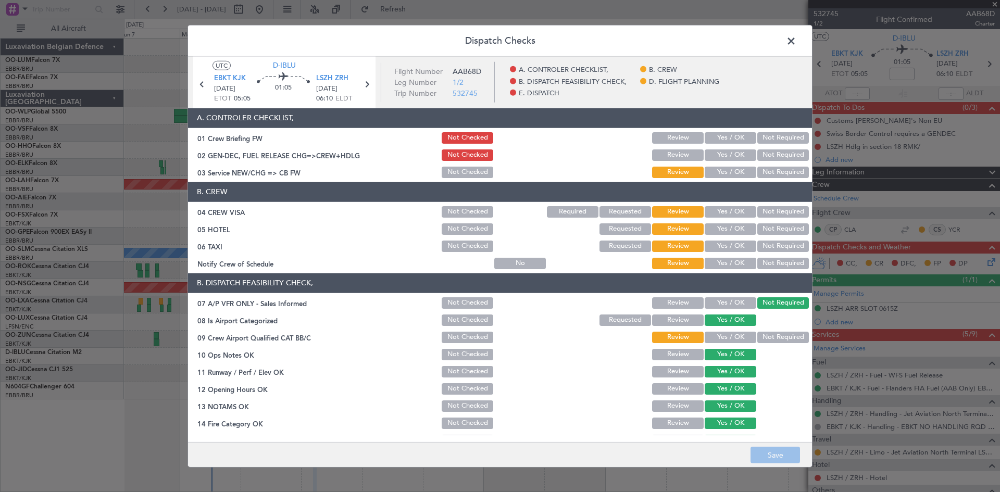
click at [733, 339] on button "Yes / OK" at bounding box center [731, 337] width 52 height 11
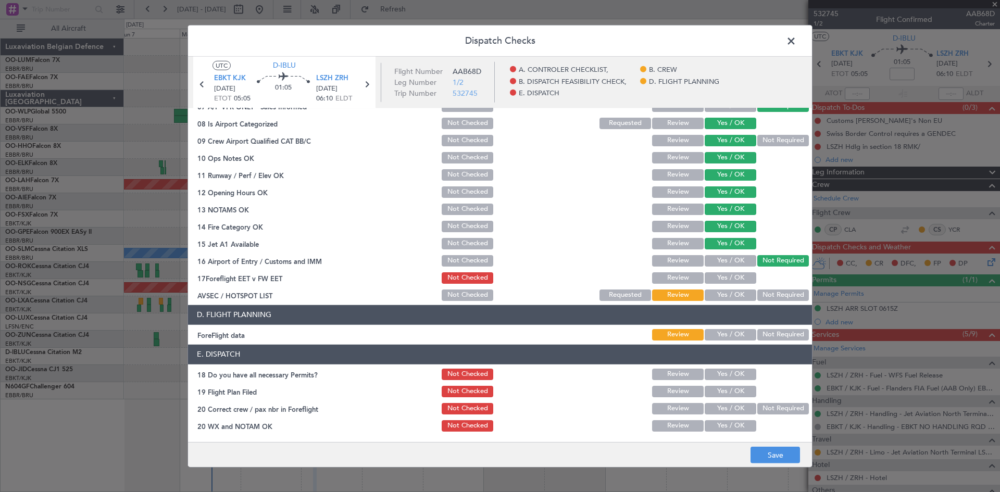
click at [713, 294] on button "Yes / OK" at bounding box center [731, 295] width 52 height 11
click at [784, 456] on button "Save" at bounding box center [775, 455] width 49 height 17
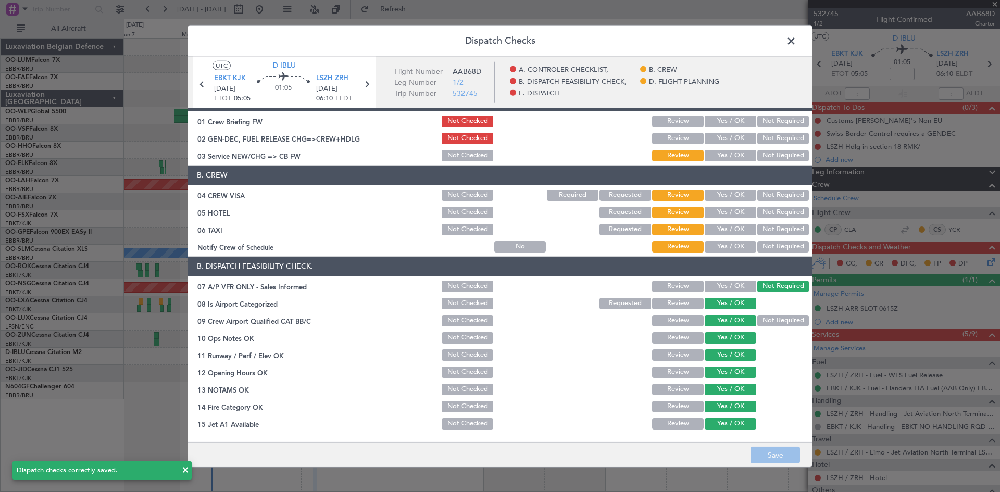
scroll to position [0, 0]
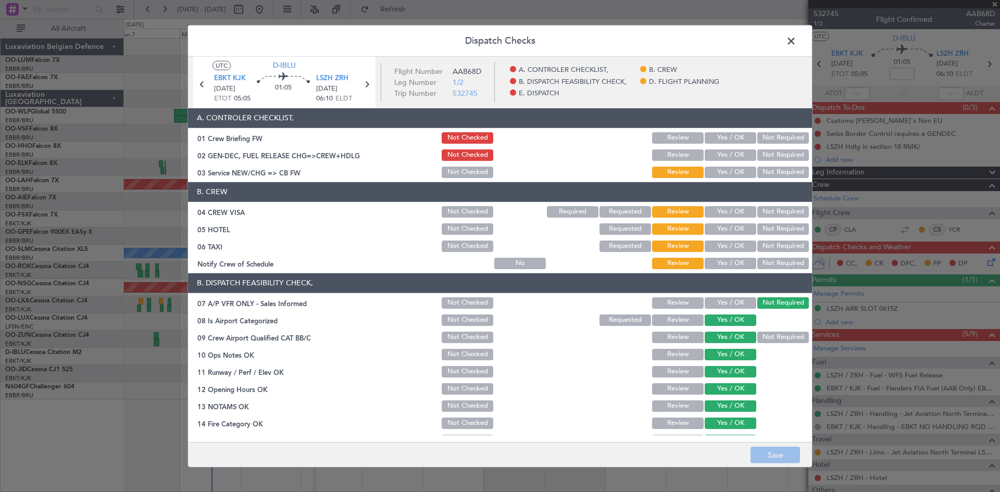
click at [724, 214] on button "Yes / OK" at bounding box center [731, 211] width 52 height 11
click at [730, 224] on button "Yes / OK" at bounding box center [731, 228] width 52 height 11
click at [747, 233] on button "Yes / OK" at bounding box center [731, 228] width 52 height 11
click at [757, 230] on button "Not Required" at bounding box center [783, 228] width 52 height 11
click at [767, 458] on button "Save" at bounding box center [775, 455] width 49 height 17
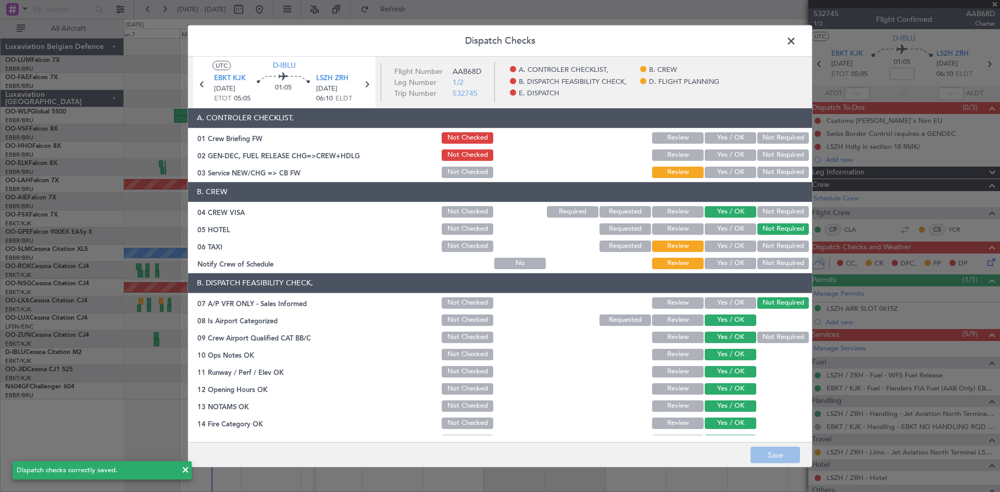
click at [796, 41] on span at bounding box center [796, 43] width 0 height 21
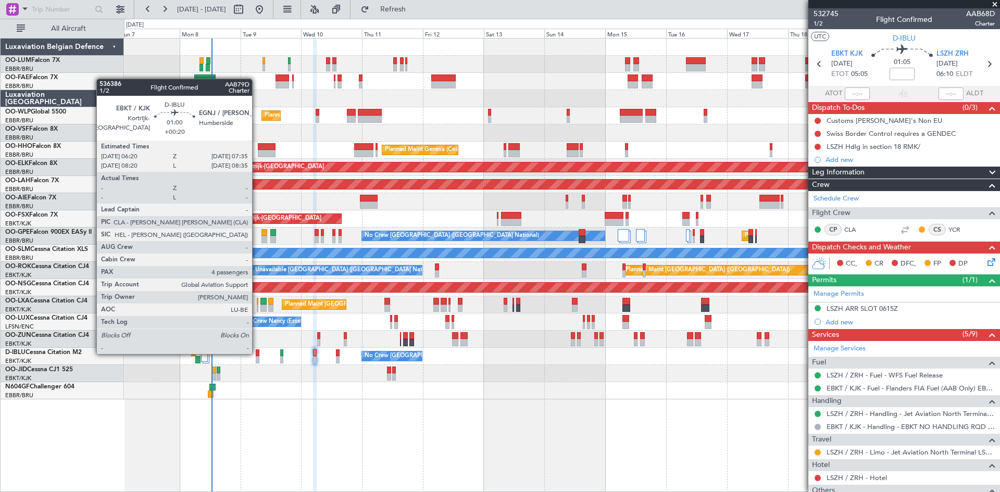
click at [257, 353] on div at bounding box center [258, 353] width 4 height 7
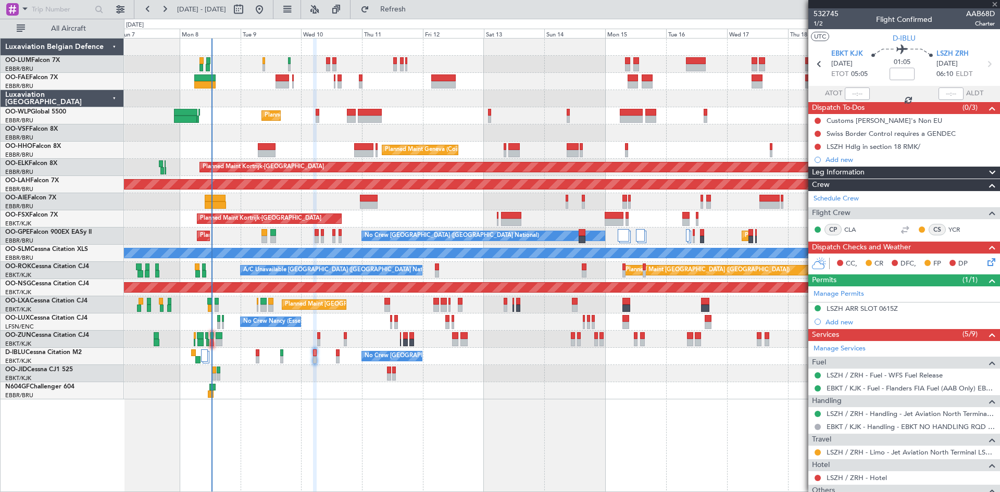
type input "+00:20"
type input "4"
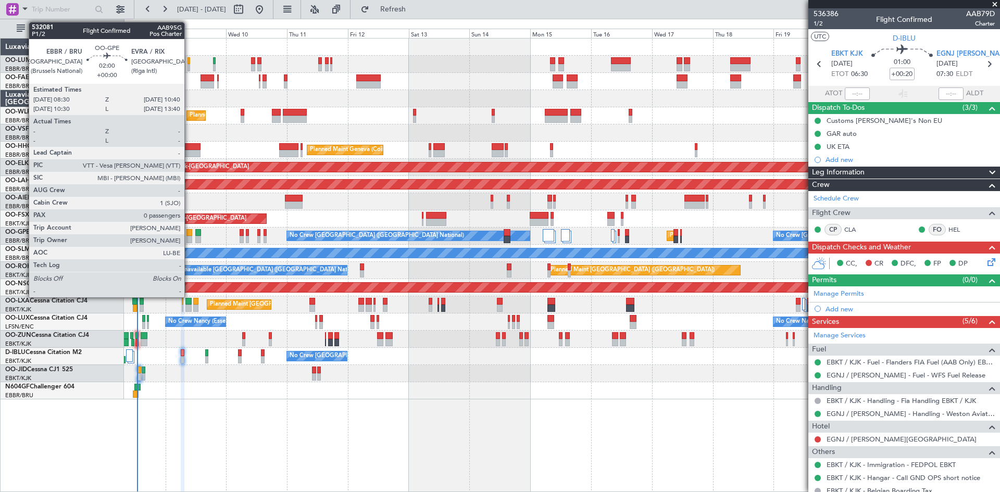
click at [189, 231] on div at bounding box center [189, 232] width 6 height 7
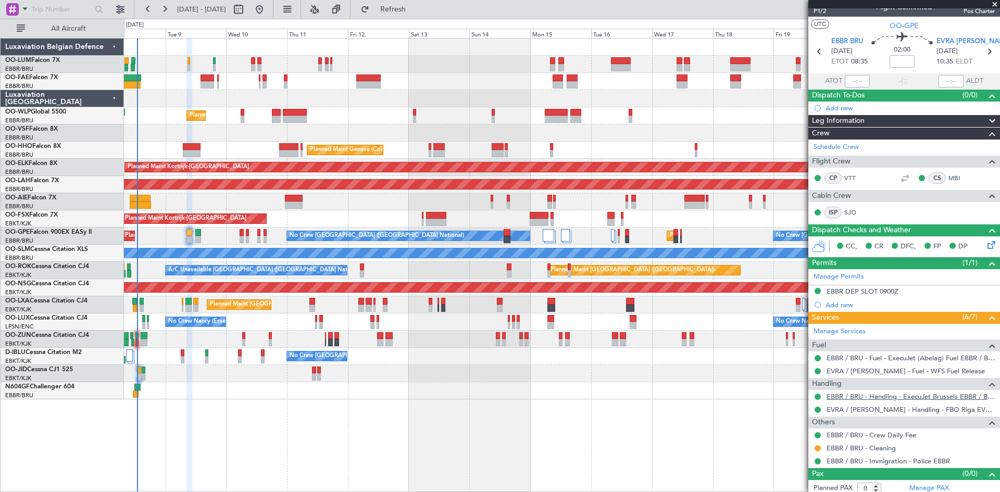
scroll to position [17, 0]
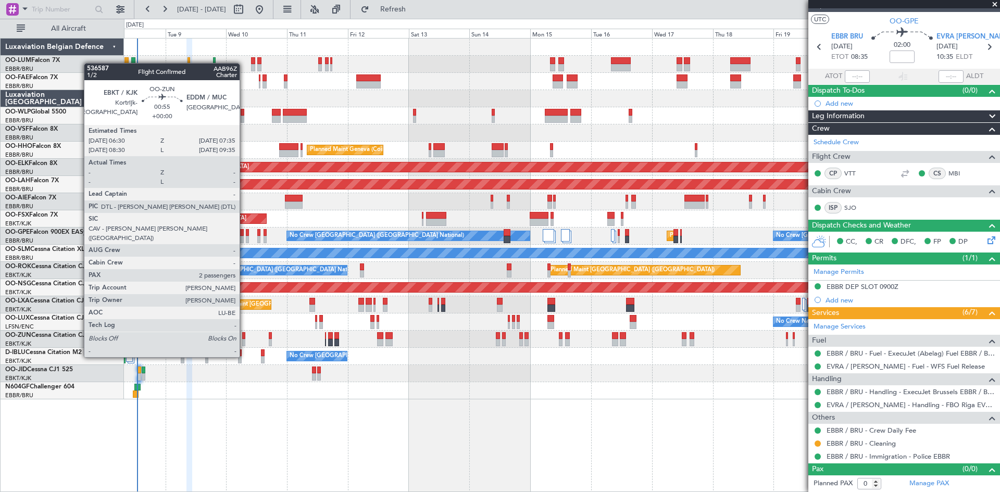
click at [244, 337] on div at bounding box center [243, 335] width 3 height 7
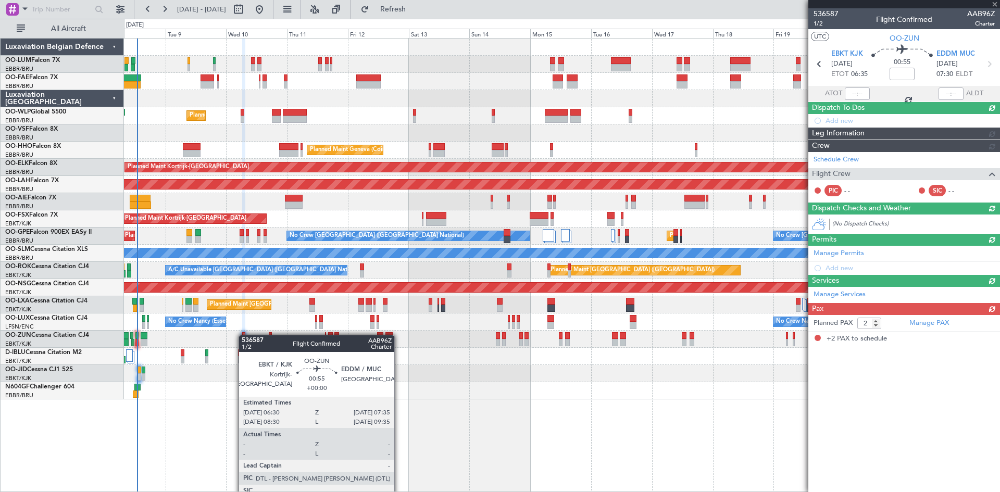
scroll to position [0, 0]
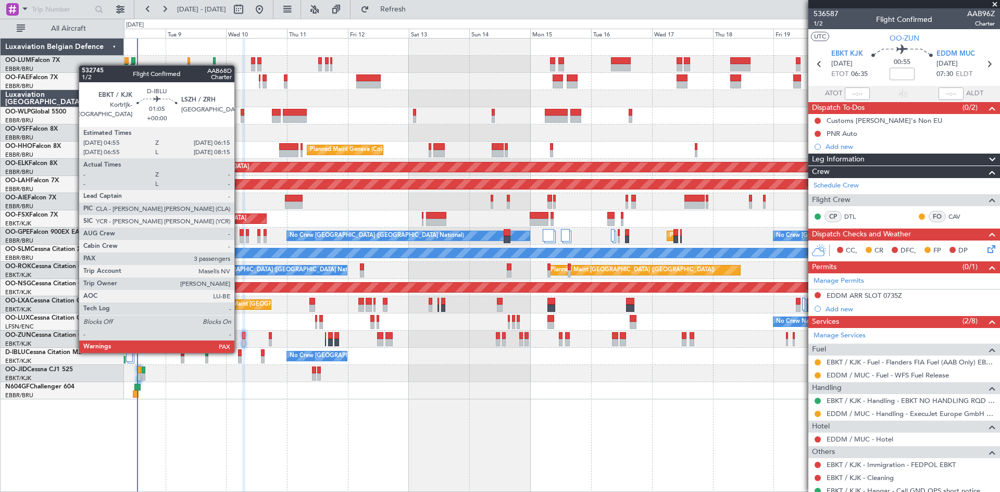
click at [239, 352] on div at bounding box center [240, 353] width 4 height 7
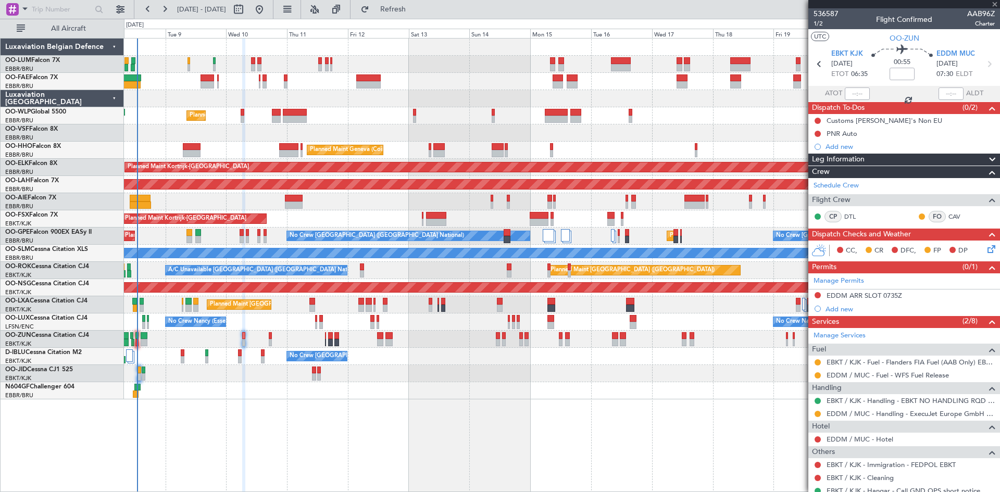
type input "3"
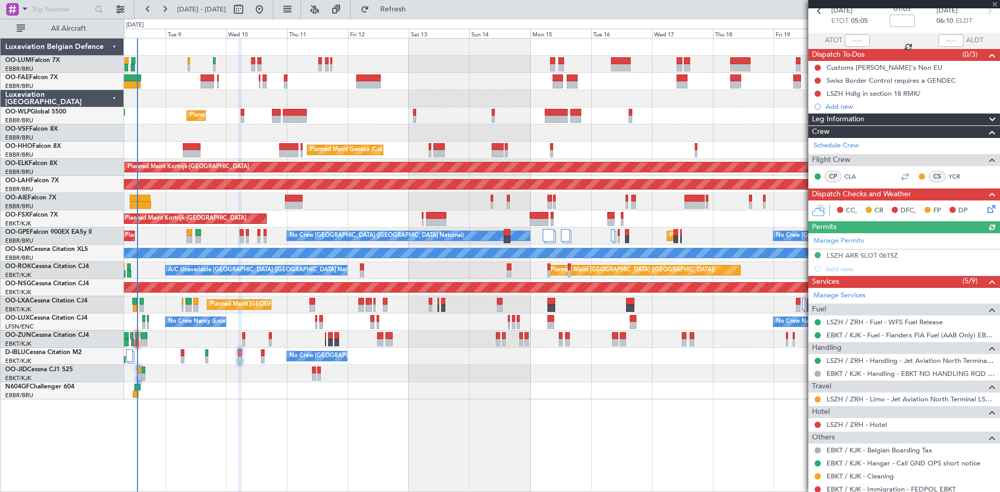
scroll to position [113, 0]
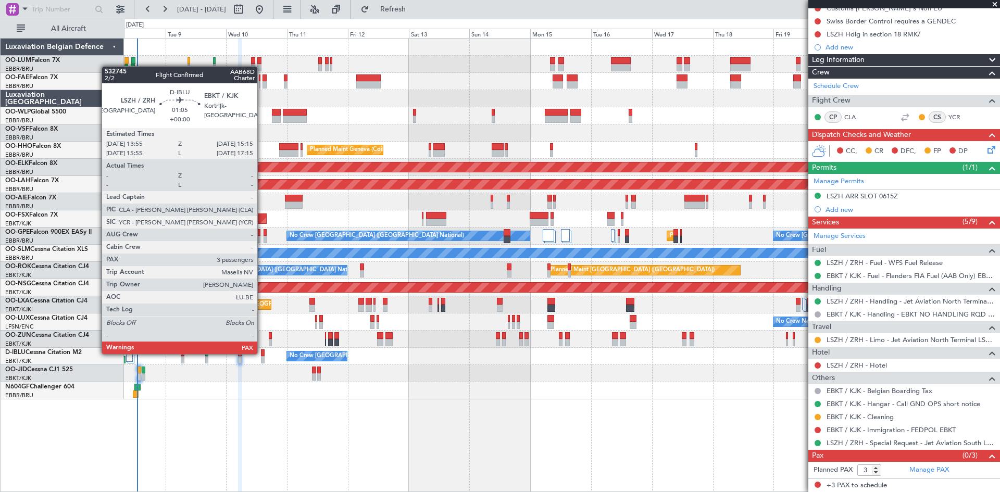
click at [262, 353] on div at bounding box center [263, 353] width 4 height 7
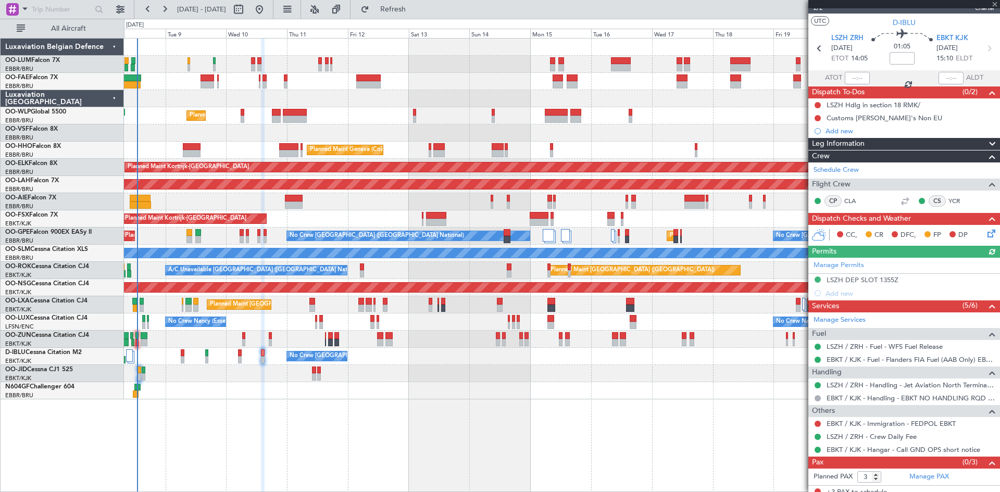
scroll to position [22, 0]
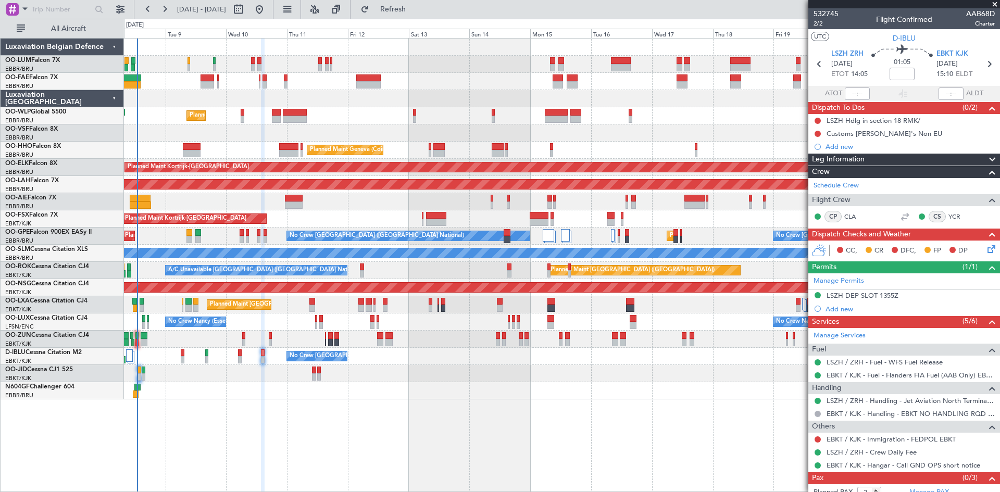
click at [986, 247] on icon at bounding box center [990, 247] width 8 height 8
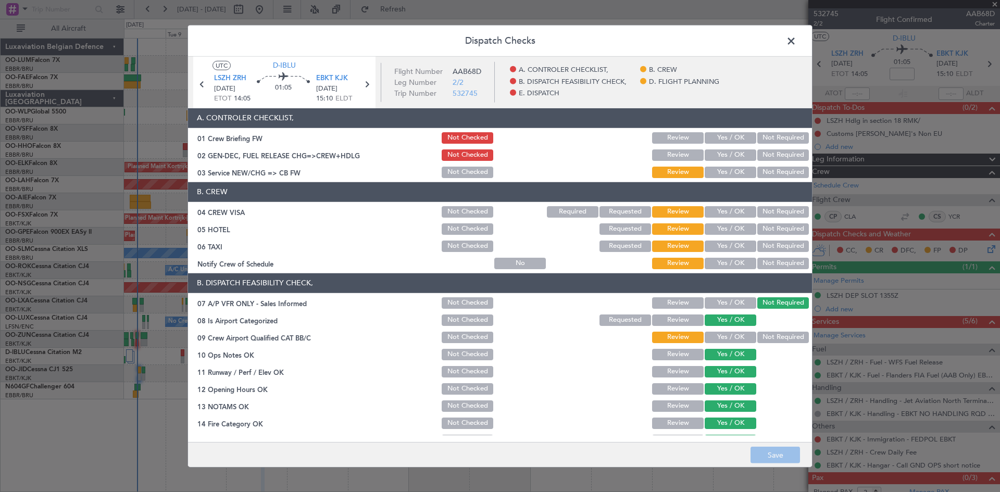
click at [718, 215] on button "Yes / OK" at bounding box center [731, 211] width 52 height 11
click at [770, 232] on button "Not Required" at bounding box center [783, 228] width 52 height 11
click at [768, 459] on button "Save" at bounding box center [775, 455] width 49 height 17
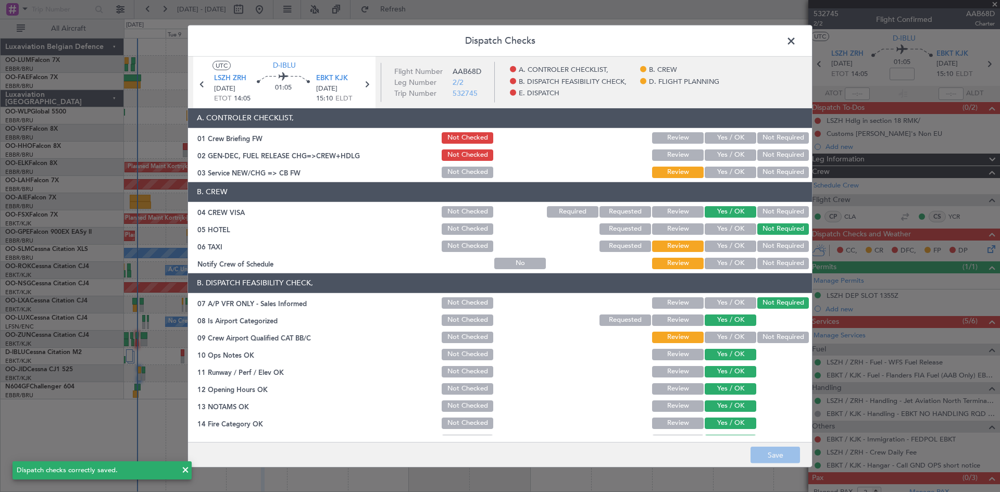
click at [796, 43] on span at bounding box center [796, 43] width 0 height 21
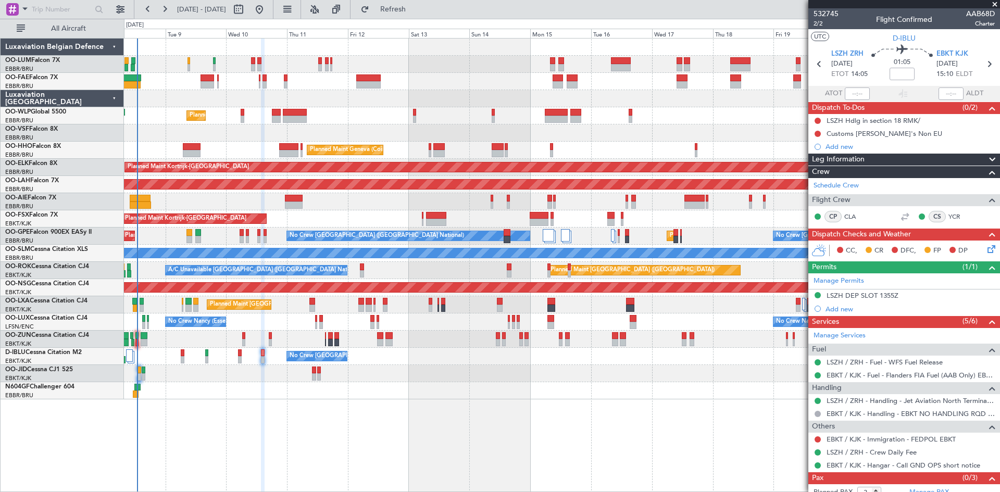
click at [986, 245] on icon at bounding box center [990, 247] width 8 height 8
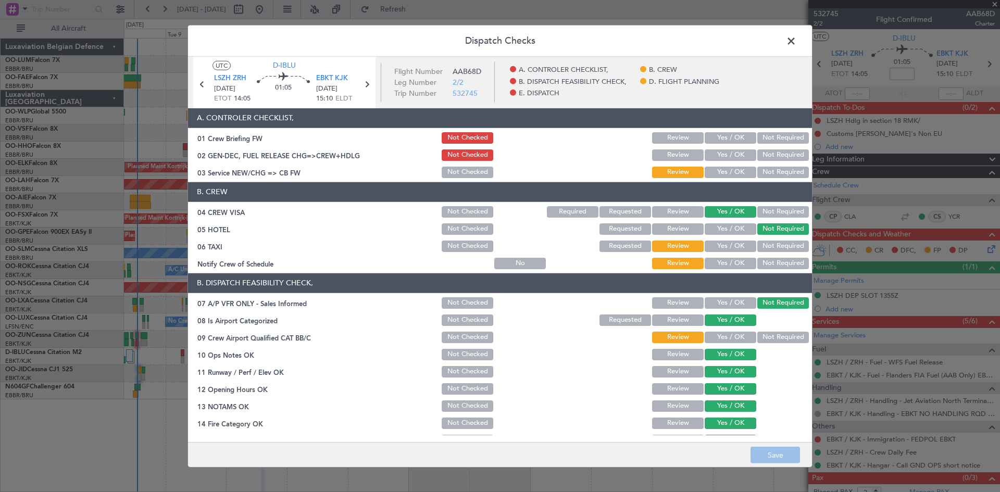
click at [773, 245] on button "Not Required" at bounding box center [783, 246] width 52 height 11
click at [742, 264] on button "Yes / OK" at bounding box center [731, 263] width 52 height 11
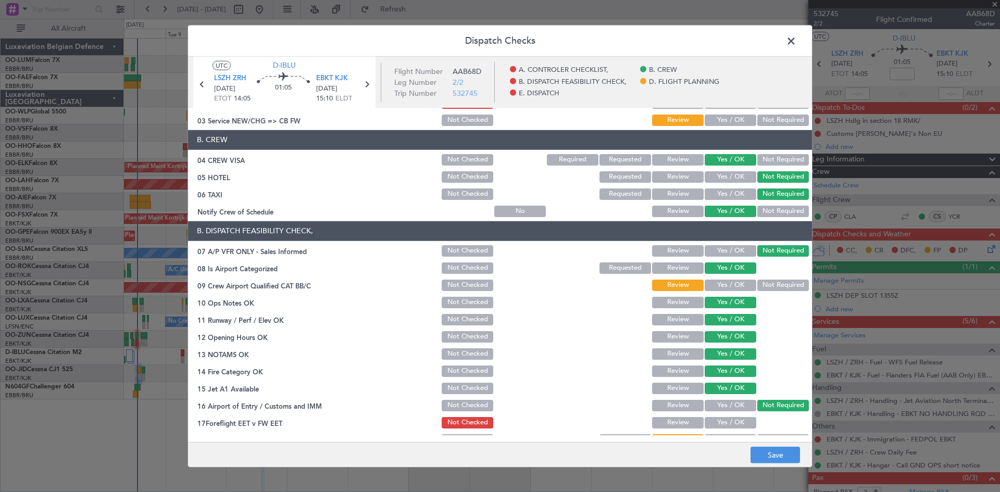
scroll to position [104, 0]
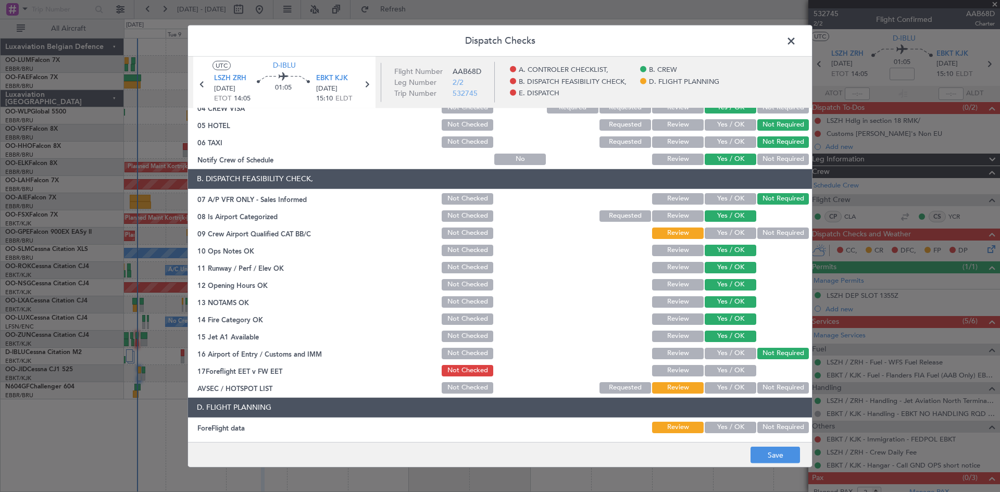
click at [729, 235] on button "Yes / OK" at bounding box center [731, 233] width 52 height 11
click at [741, 381] on div "Yes / OK" at bounding box center [729, 388] width 53 height 15
drag, startPoint x: 739, startPoint y: 385, endPoint x: 684, endPoint y: 391, distance: 55.0
click at [738, 385] on button "Yes / OK" at bounding box center [731, 387] width 52 height 11
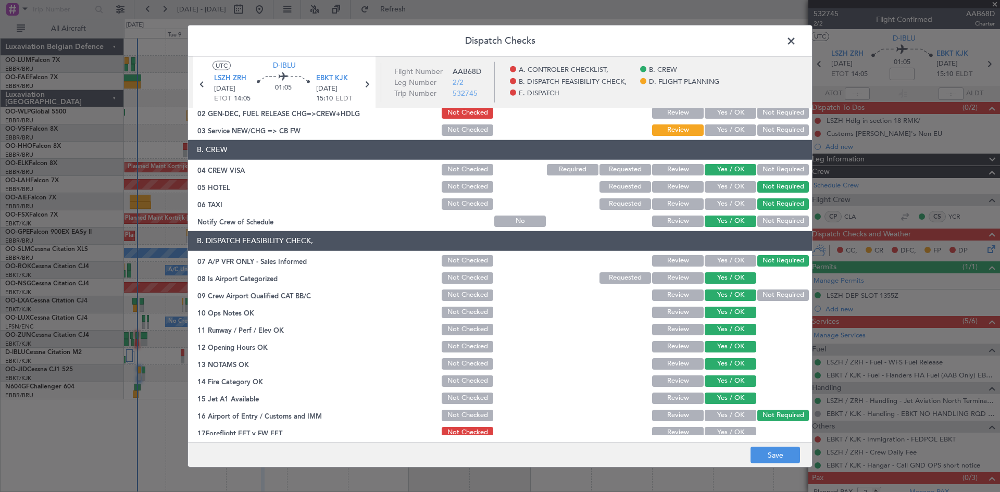
scroll to position [0, 0]
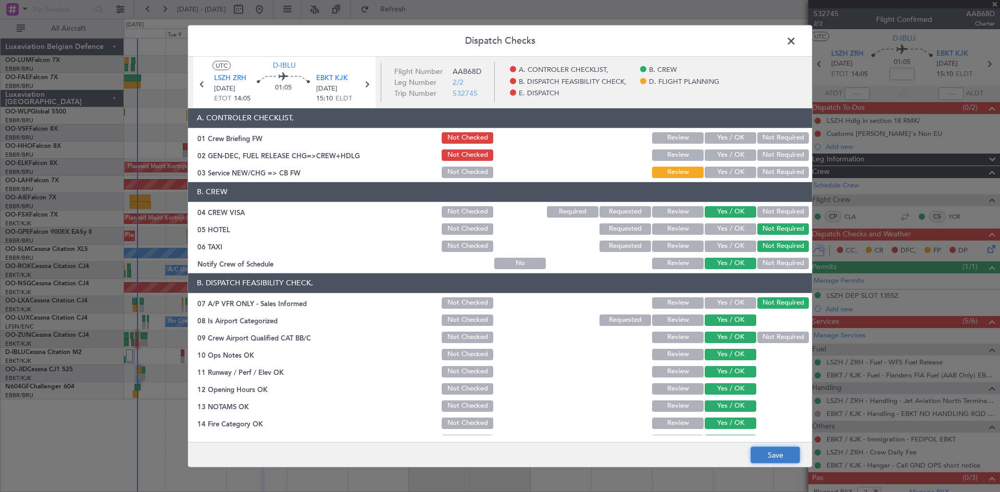
click at [784, 453] on button "Save" at bounding box center [775, 455] width 49 height 17
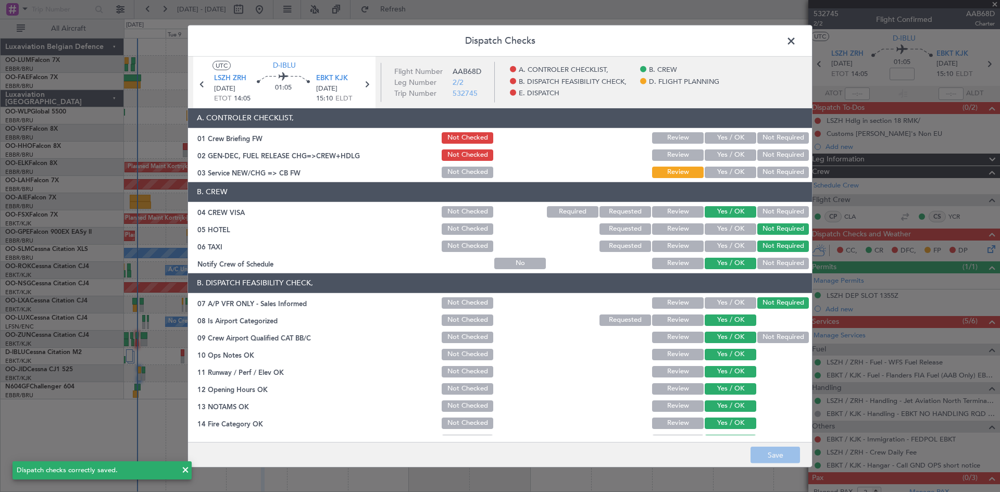
scroll to position [197, 0]
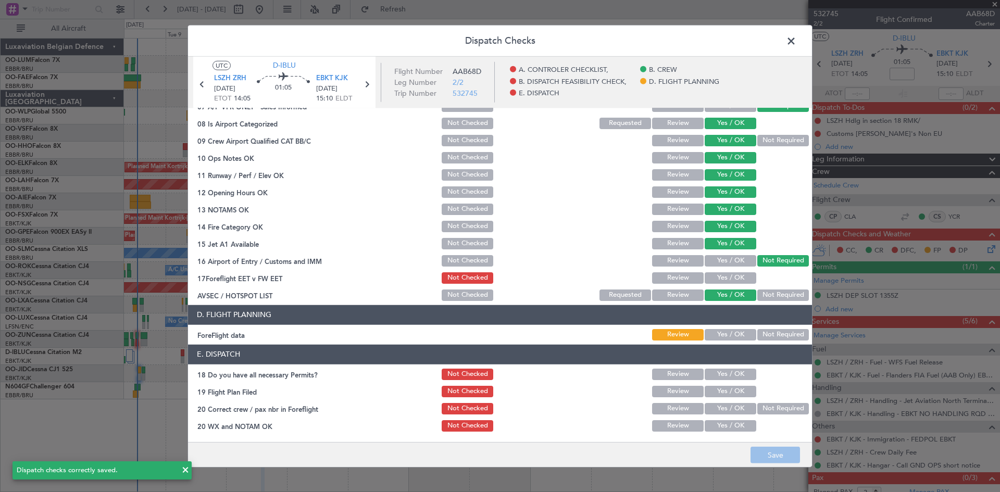
click at [796, 42] on span at bounding box center [796, 43] width 0 height 21
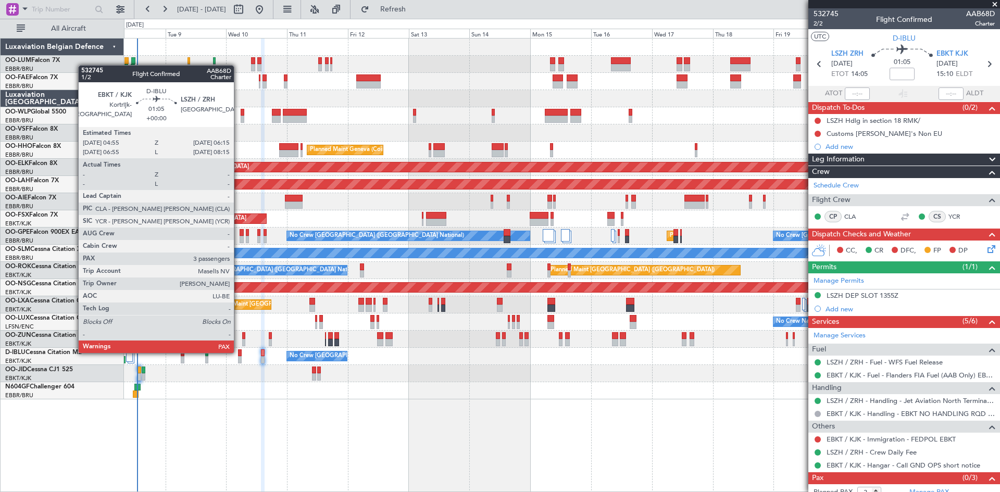
click at [239, 352] on div at bounding box center [240, 353] width 4 height 7
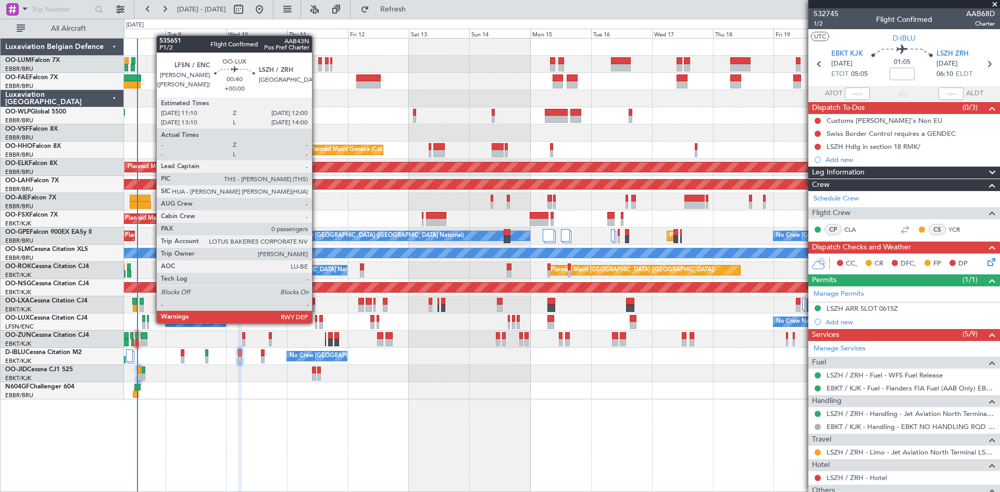
click at [317, 322] on div at bounding box center [316, 325] width 3 height 7
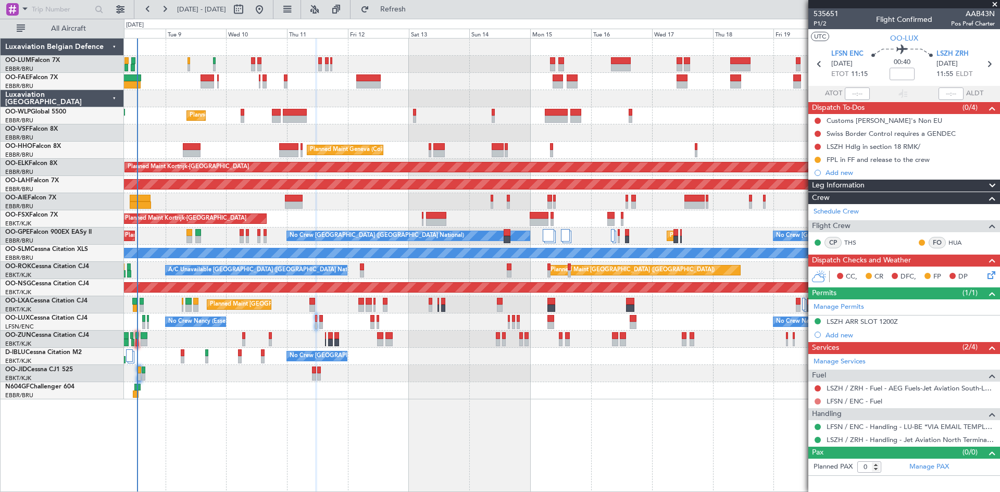
click at [820, 398] on button at bounding box center [818, 401] width 6 height 6
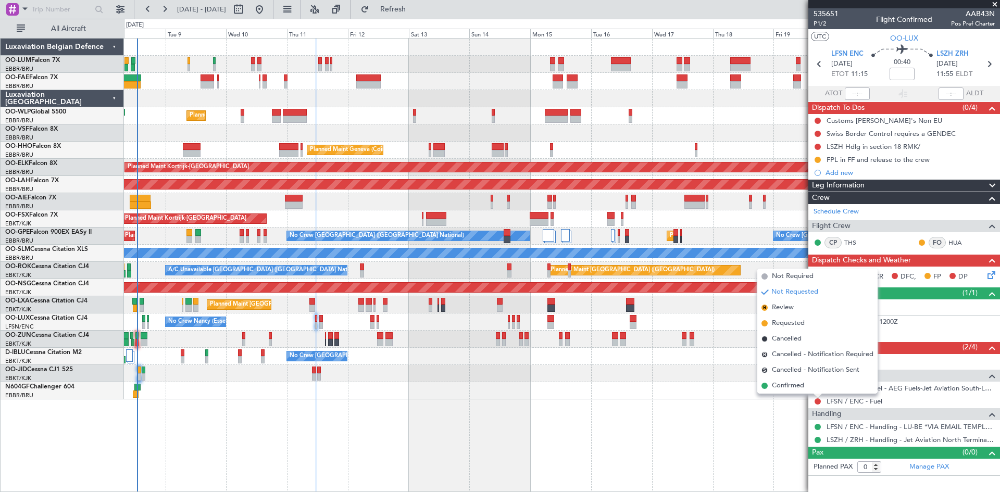
click at [821, 406] on div "LFSN / ENC - Fuel" at bounding box center [904, 401] width 192 height 13
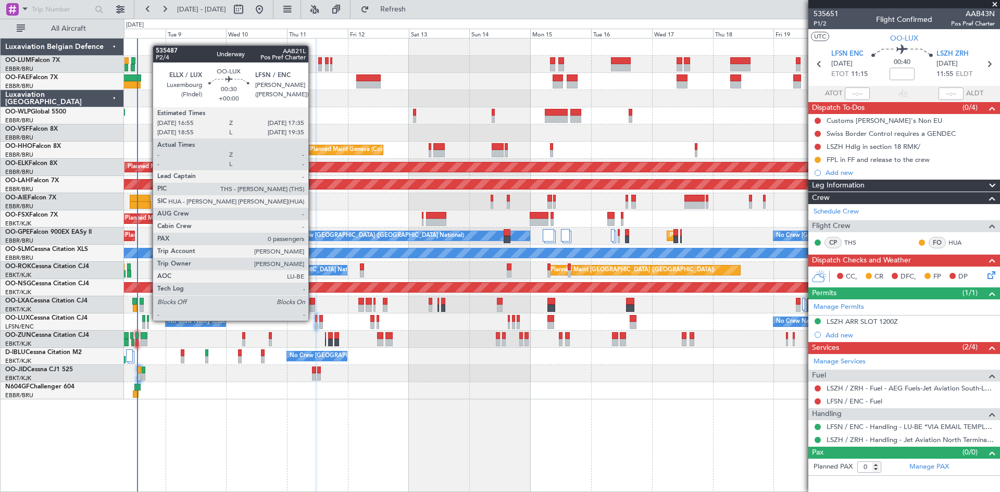
click at [147, 320] on div at bounding box center [148, 318] width 2 height 7
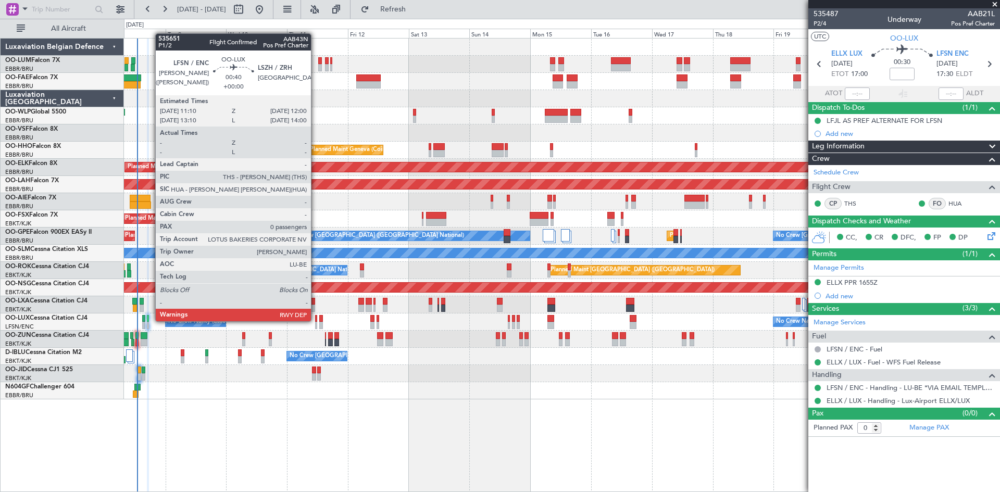
click at [316, 320] on div at bounding box center [316, 318] width 3 height 7
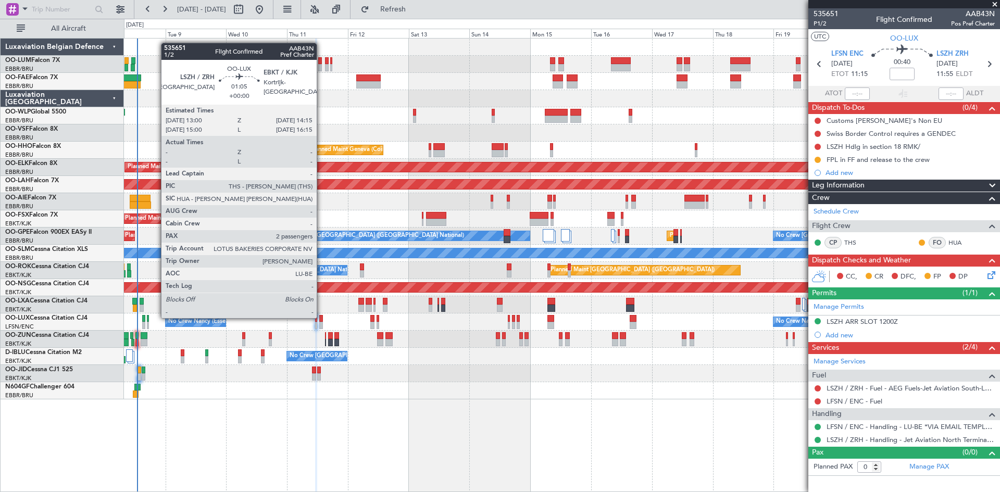
click at [321, 317] on div at bounding box center [321, 318] width 4 height 7
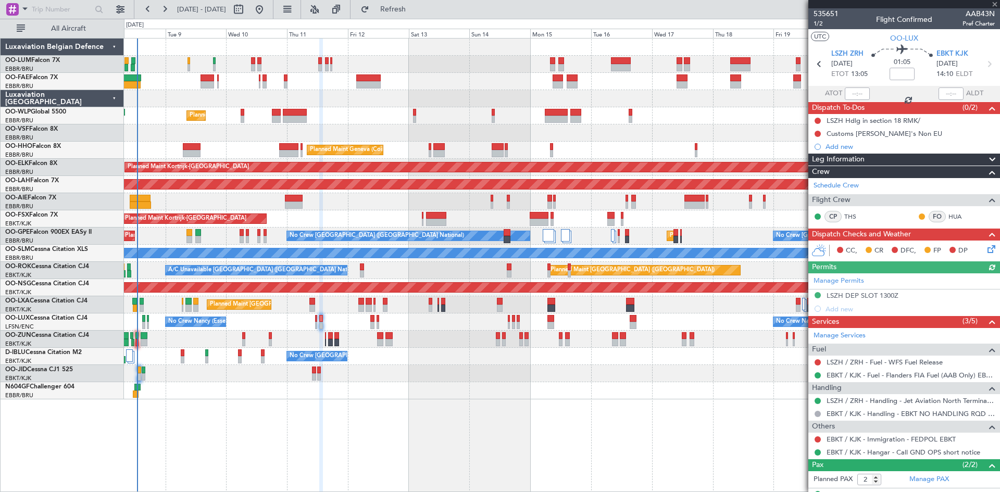
scroll to position [43, 0]
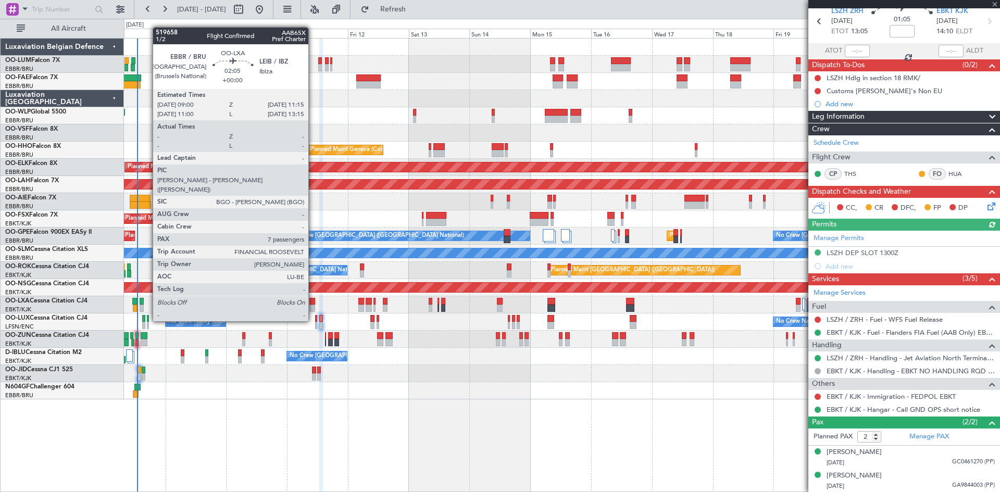
click at [313, 302] on div at bounding box center [312, 301] width 6 height 7
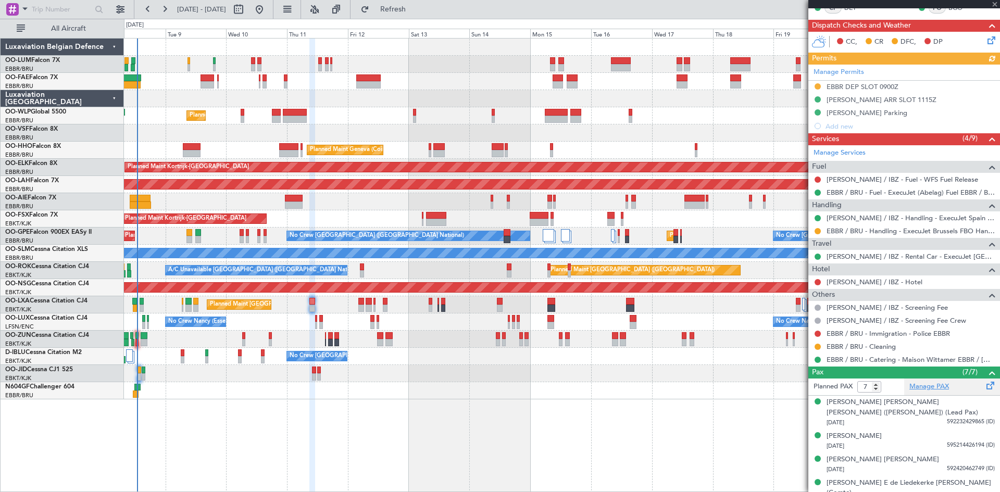
scroll to position [208, 0]
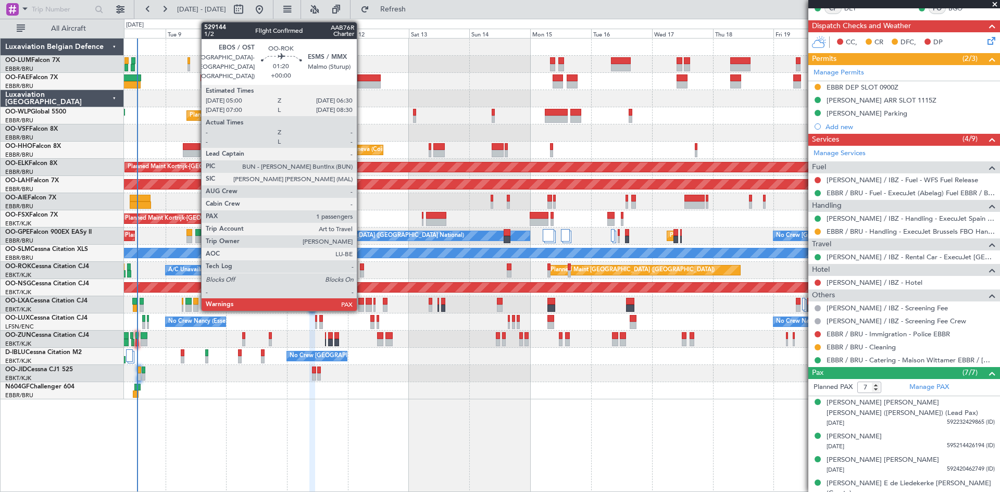
click at [362, 264] on div at bounding box center [362, 267] width 4 height 7
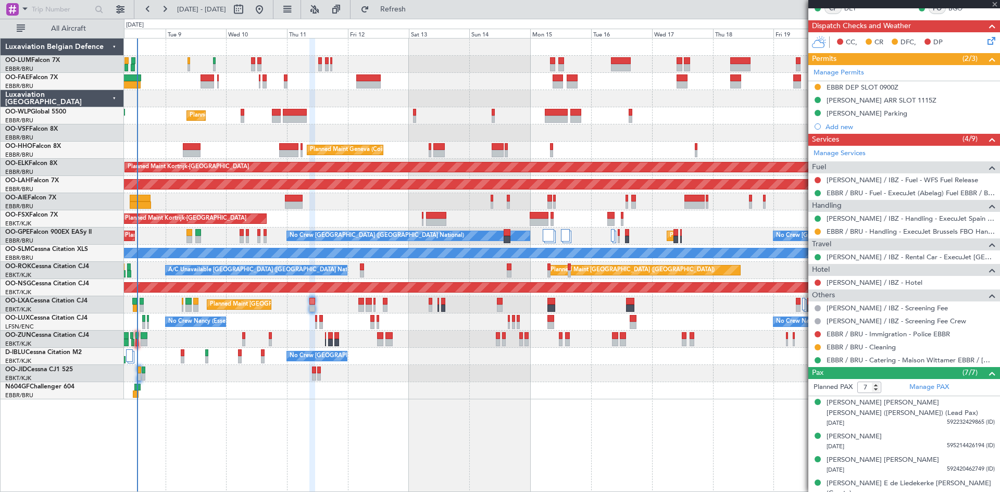
type input "1"
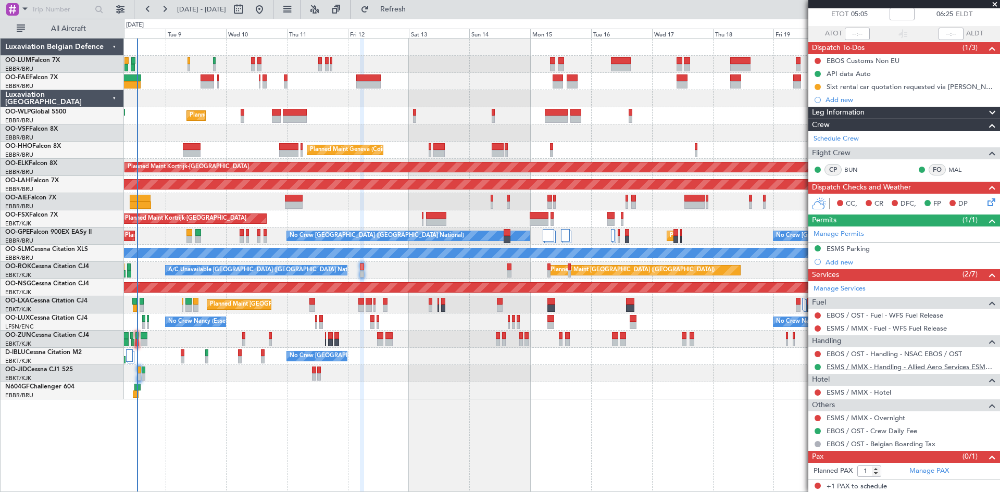
scroll to position [61, 0]
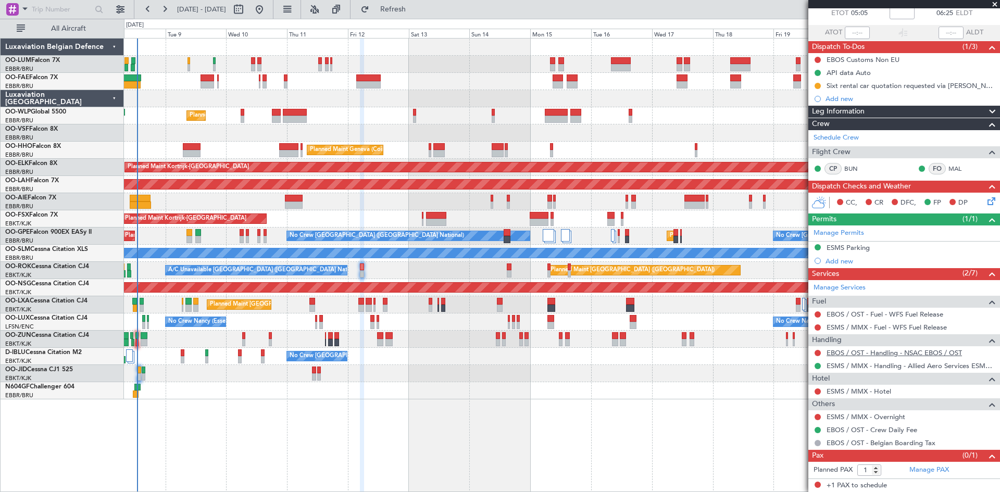
click at [877, 354] on link "EBOS / OST - Handling - NSAC EBOS / OST" at bounding box center [894, 352] width 135 height 9
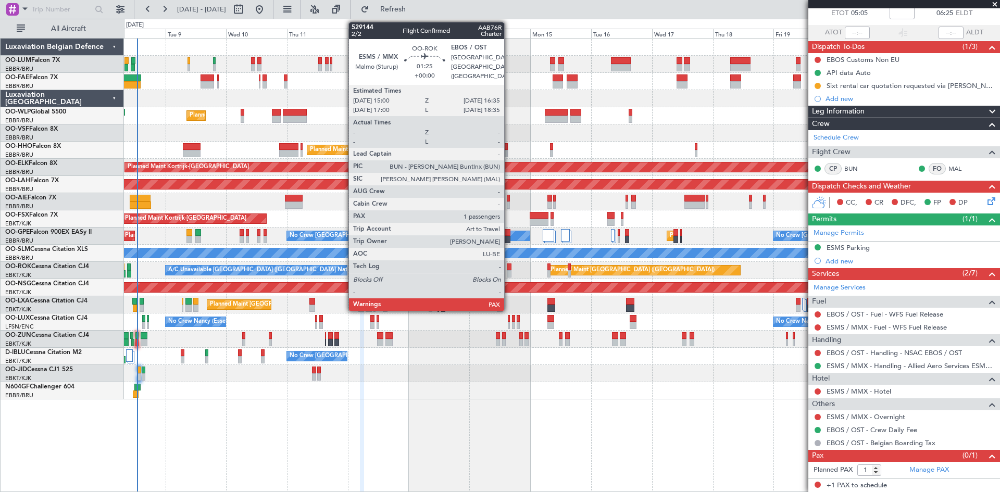
click at [509, 266] on div at bounding box center [509, 267] width 4 height 7
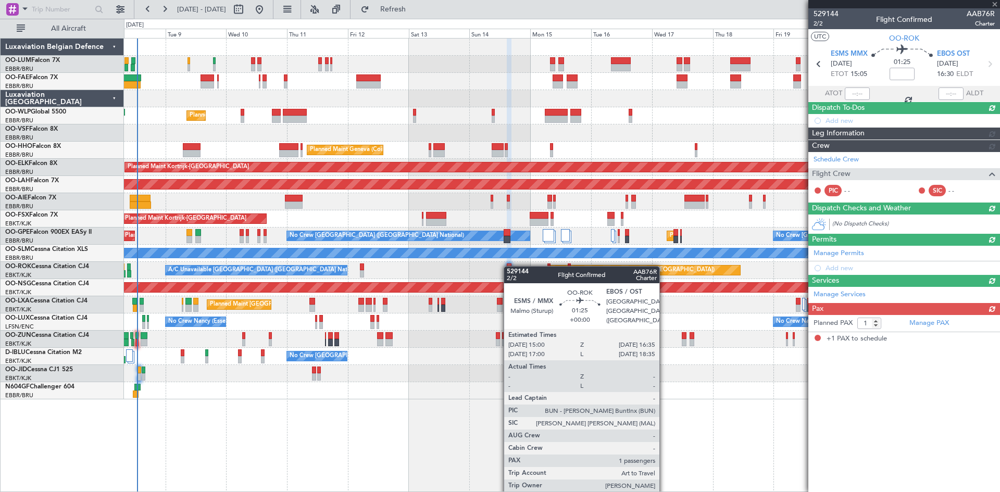
scroll to position [0, 0]
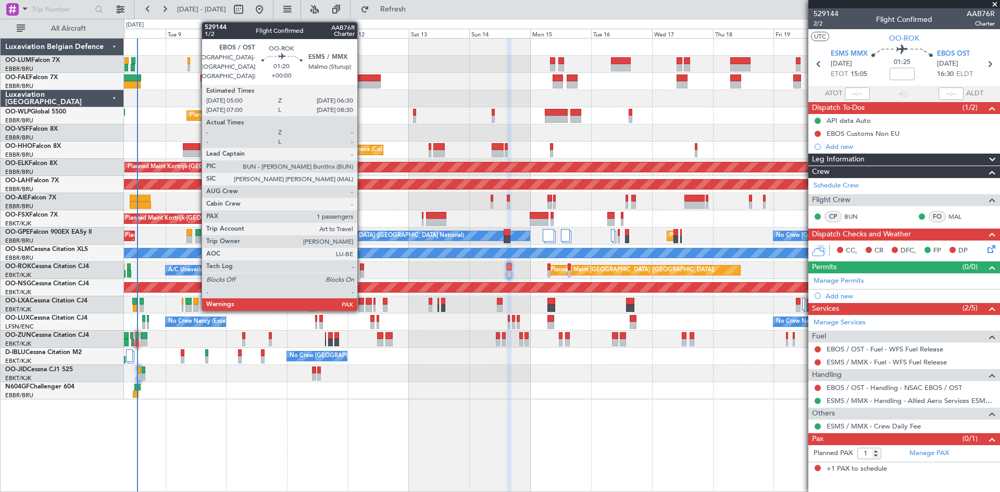
click at [362, 265] on div at bounding box center [362, 267] width 4 height 7
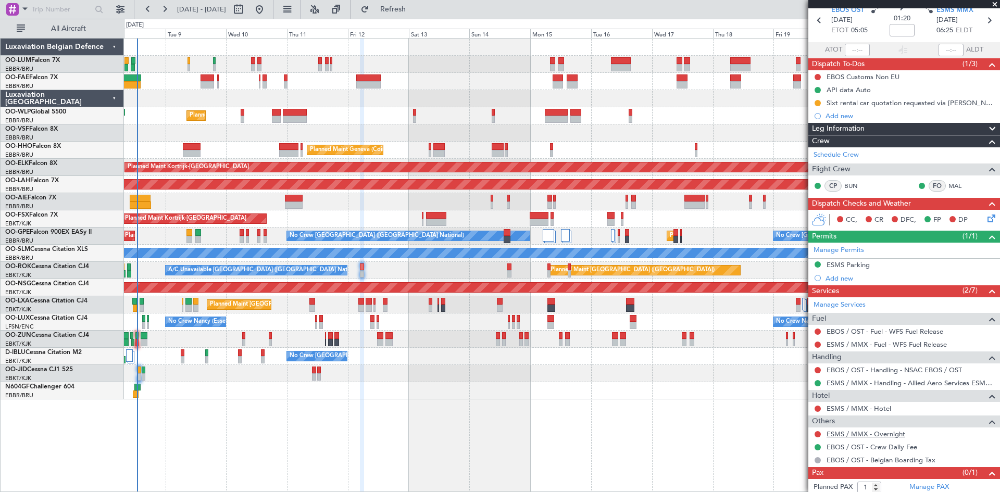
scroll to position [61, 0]
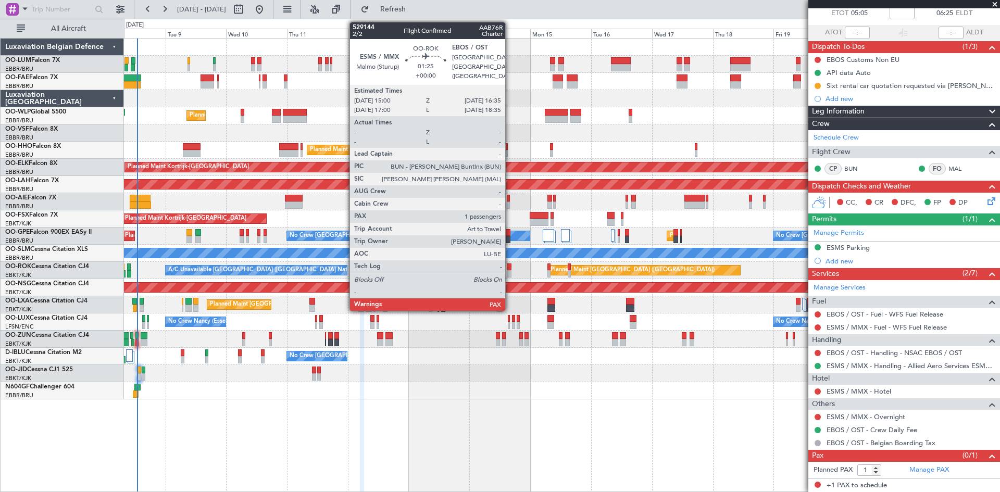
click at [510, 266] on div at bounding box center [509, 267] width 4 height 7
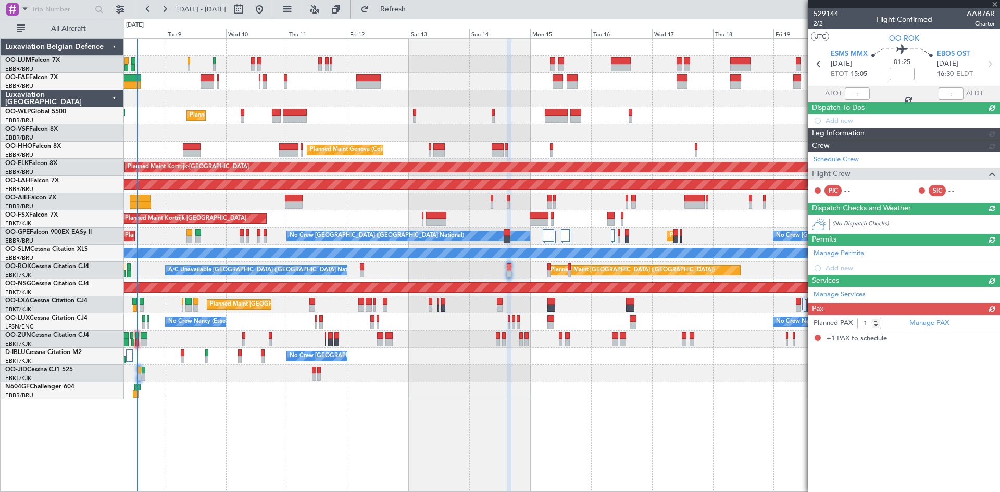
scroll to position [0, 0]
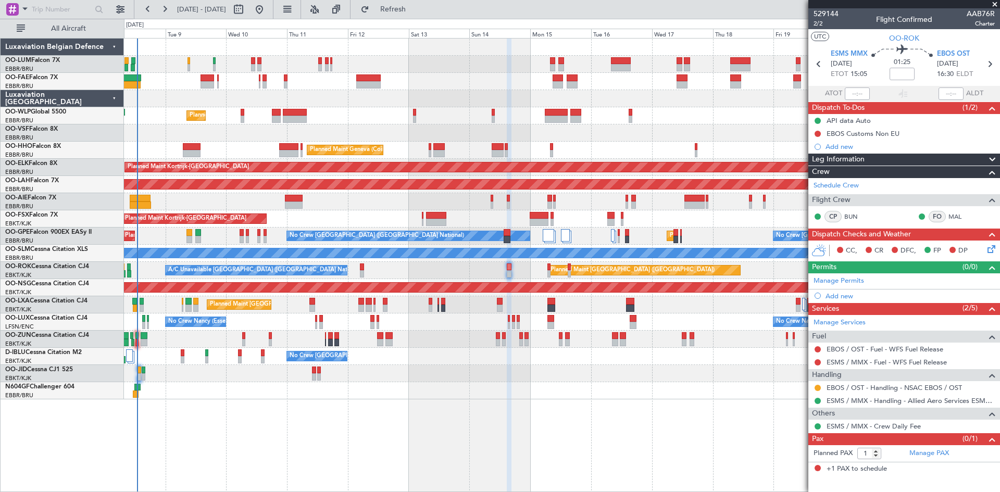
drag, startPoint x: 427, startPoint y: 12, endPoint x: 483, endPoint y: 163, distance: 160.9
click at [415, 12] on span "Refresh" at bounding box center [393, 9] width 44 height 7
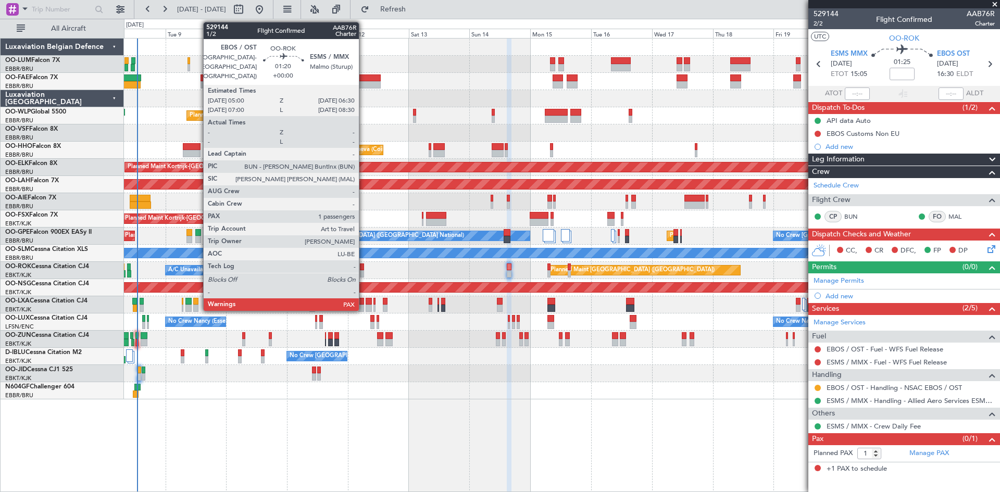
click at [364, 267] on div at bounding box center [362, 267] width 4 height 7
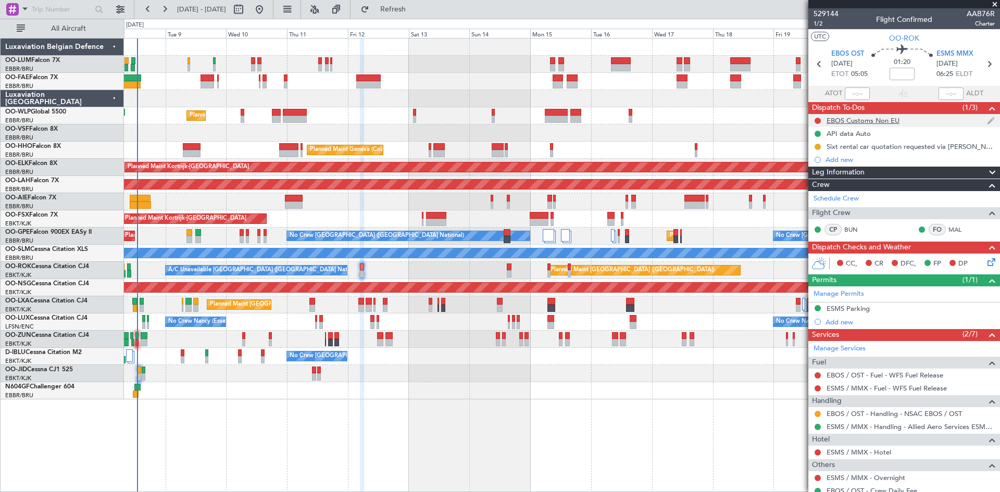
click at [853, 120] on div "EBOS Customs Non EU" at bounding box center [863, 120] width 73 height 9
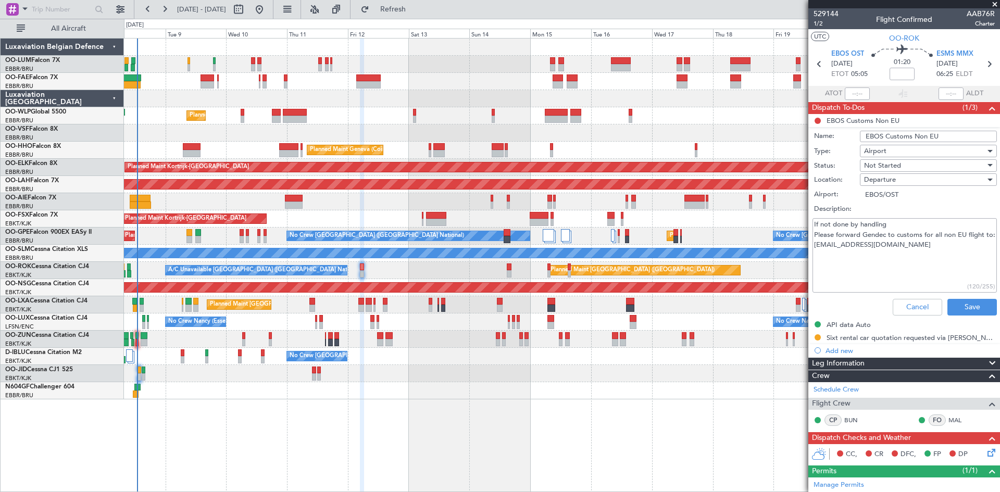
click at [817, 120] on li "EBOS Customs Non EU Name: EBOS Customs Non EU Type: Airport Status: Not Started…" at bounding box center [904, 217] width 192 height 206
click at [893, 168] on span "Not Started" at bounding box center [882, 165] width 37 height 9
click at [889, 214] on span "Completed" at bounding box center [924, 218] width 122 height 16
type textarea "If not done by handling Please forward Gendec to customs for all non EU flight …"
click at [968, 311] on button "Save" at bounding box center [972, 307] width 49 height 17
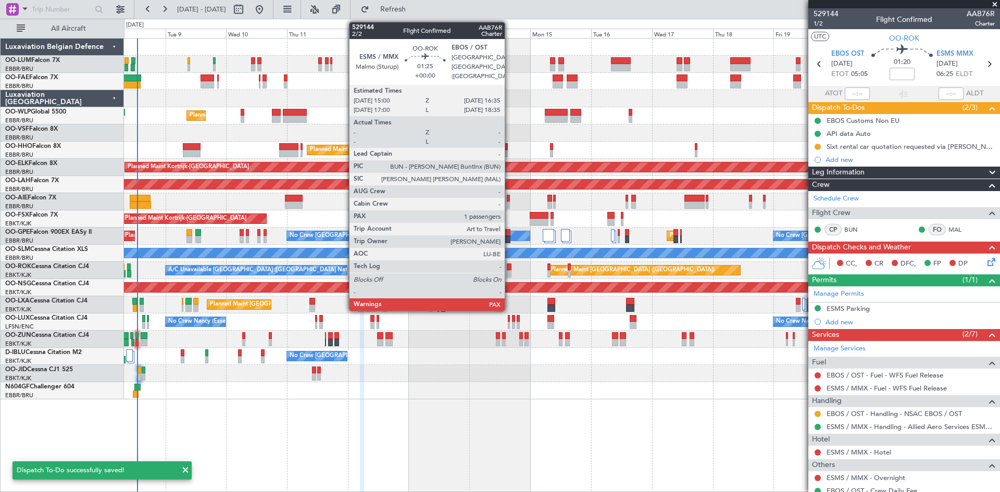
click at [509, 270] on div at bounding box center [509, 267] width 4 height 7
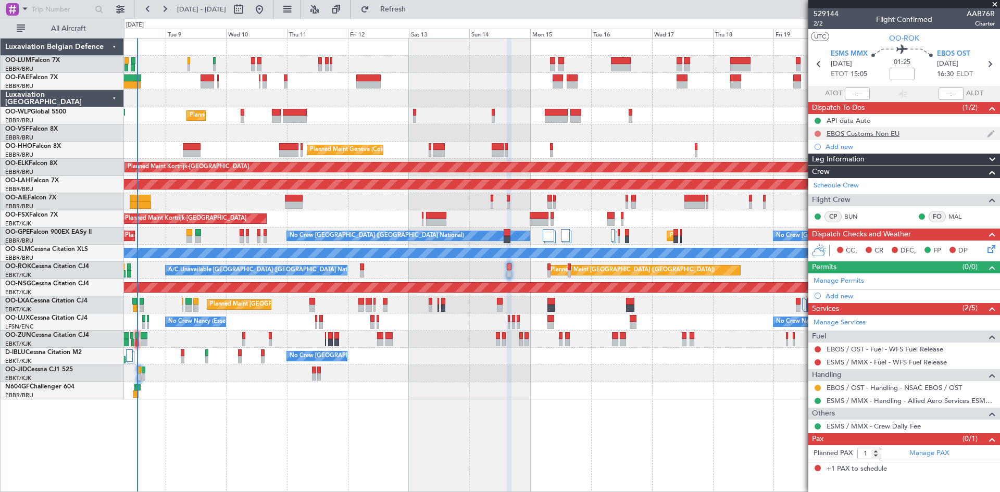
click at [820, 133] on button at bounding box center [818, 134] width 6 height 6
click at [825, 179] on span "Completed" at bounding box center [822, 180] width 34 height 10
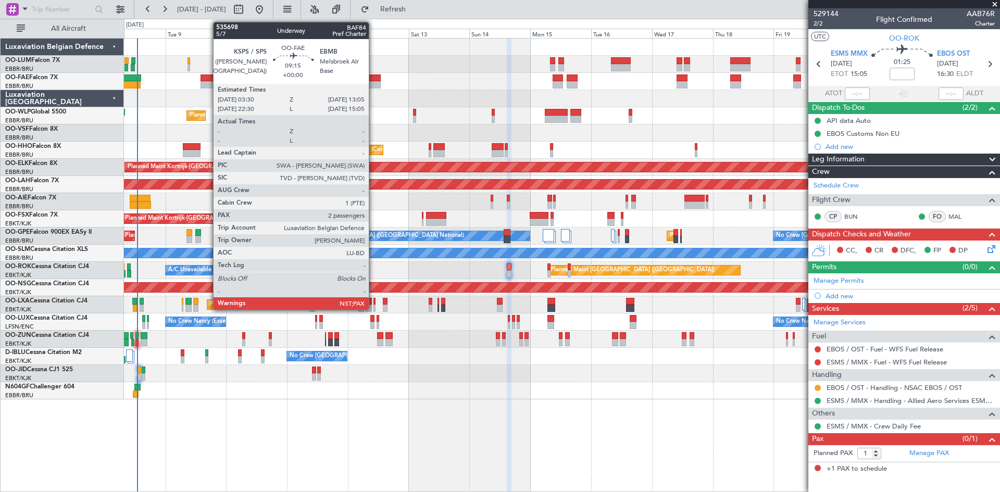
click at [373, 83] on div at bounding box center [368, 84] width 24 height 7
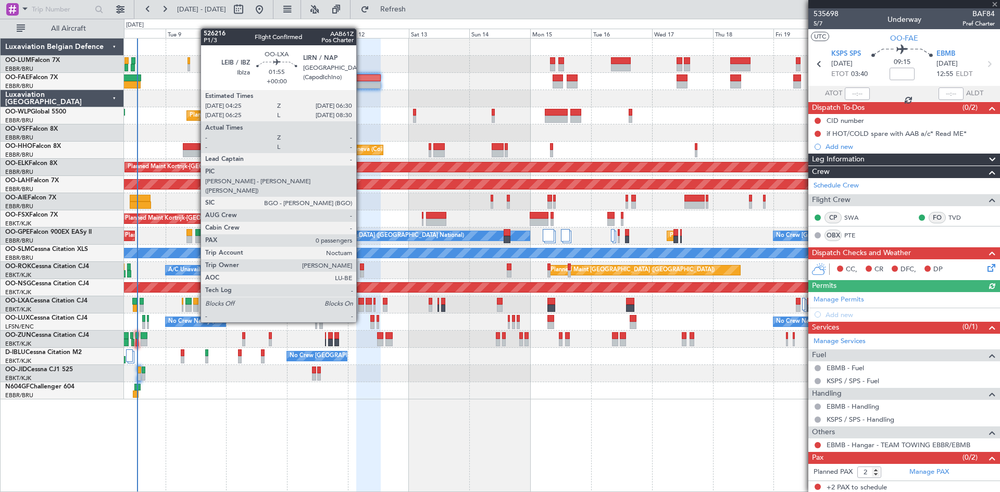
click at [361, 303] on div at bounding box center [361, 301] width 6 height 7
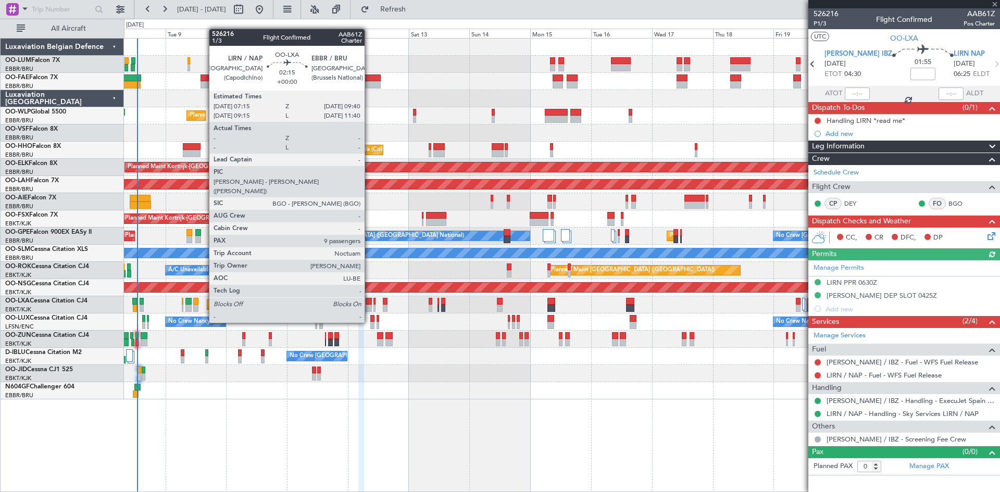
click at [368, 302] on div at bounding box center [369, 301] width 6 height 7
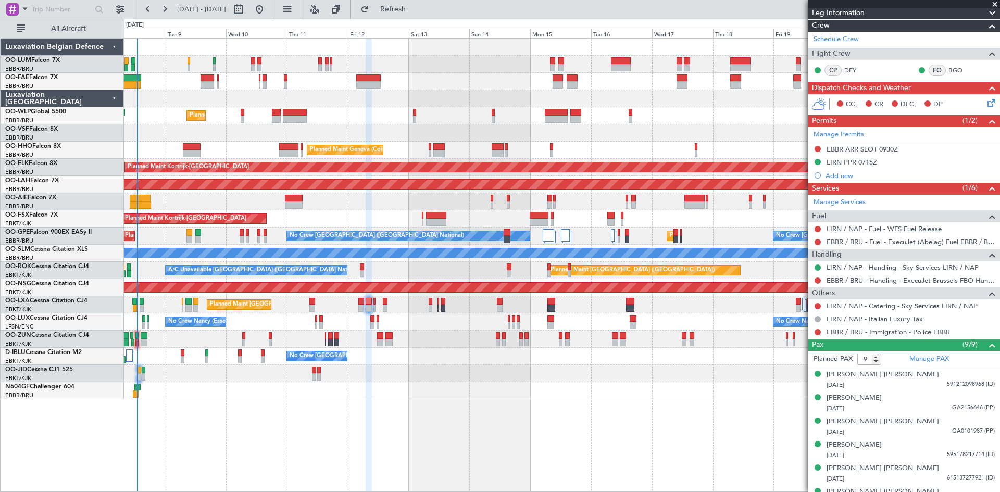
scroll to position [208, 0]
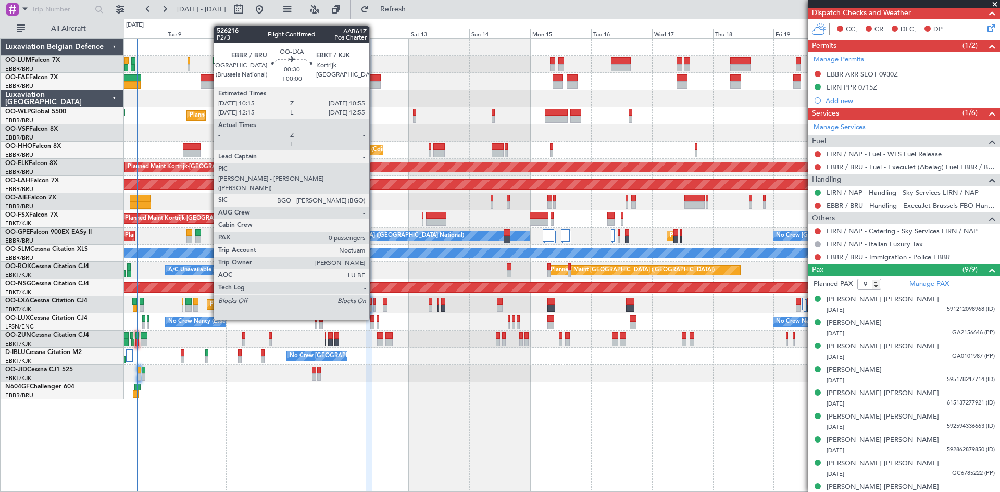
click at [374, 301] on div at bounding box center [374, 301] width 2 height 7
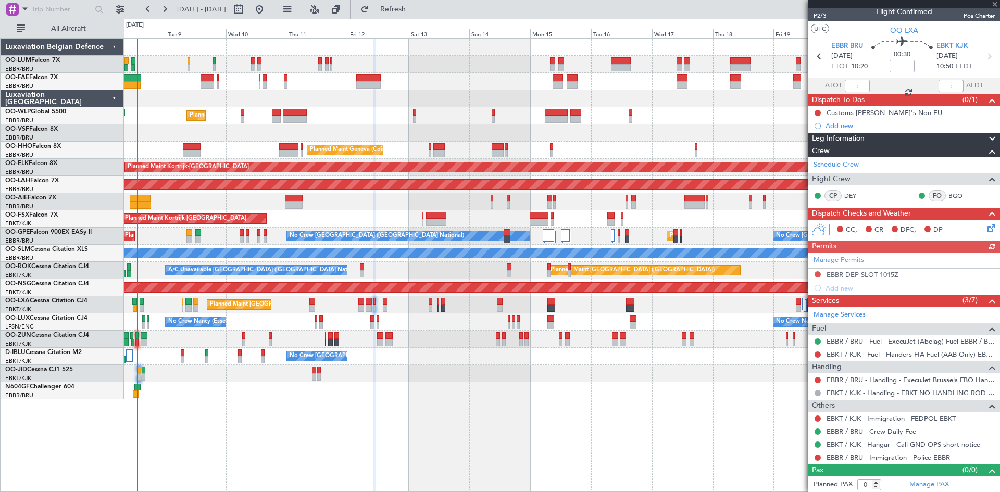
scroll to position [9, 0]
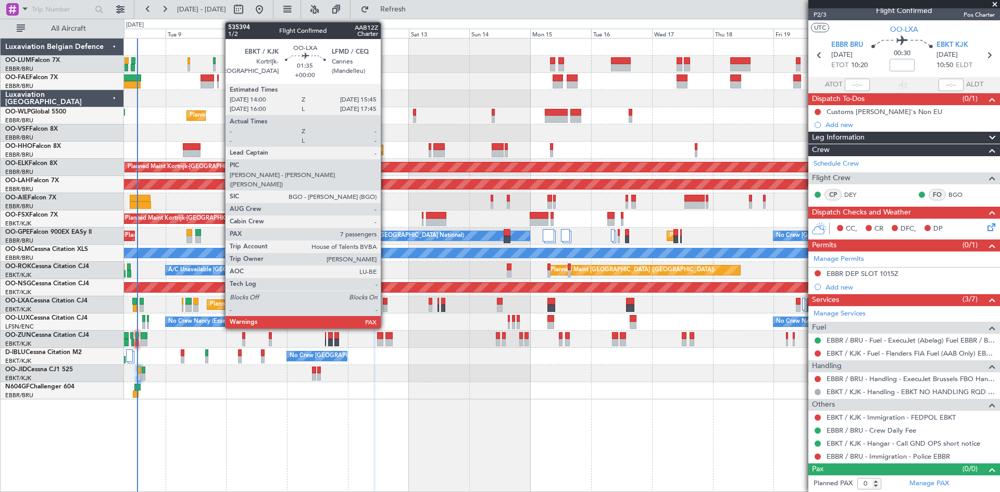
click at [385, 303] on div at bounding box center [385, 301] width 5 height 7
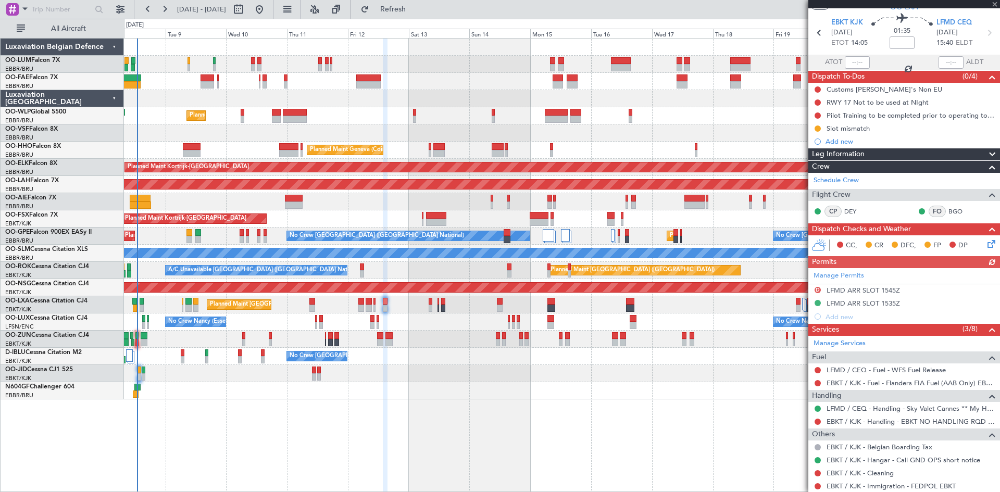
scroll to position [88, 0]
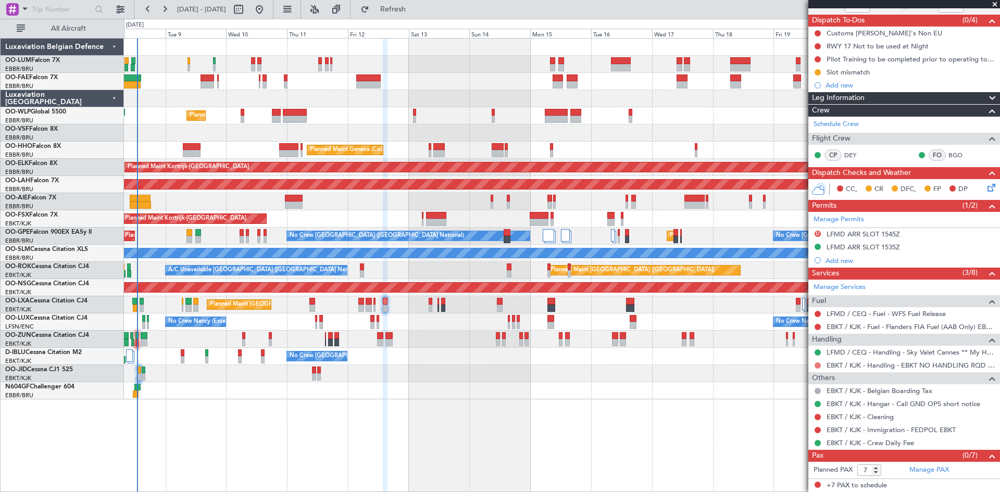
click at [817, 363] on button at bounding box center [818, 366] width 6 height 6
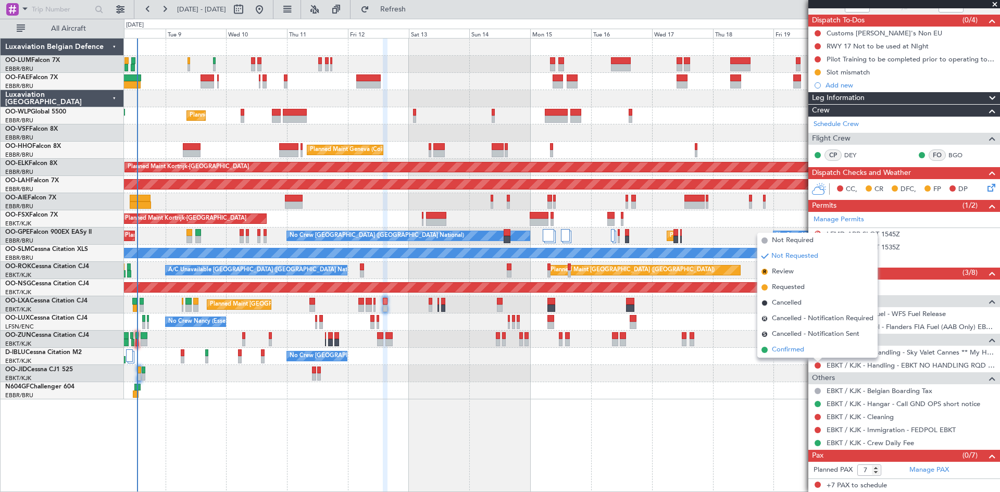
click at [798, 351] on span "Confirmed" at bounding box center [788, 350] width 32 height 10
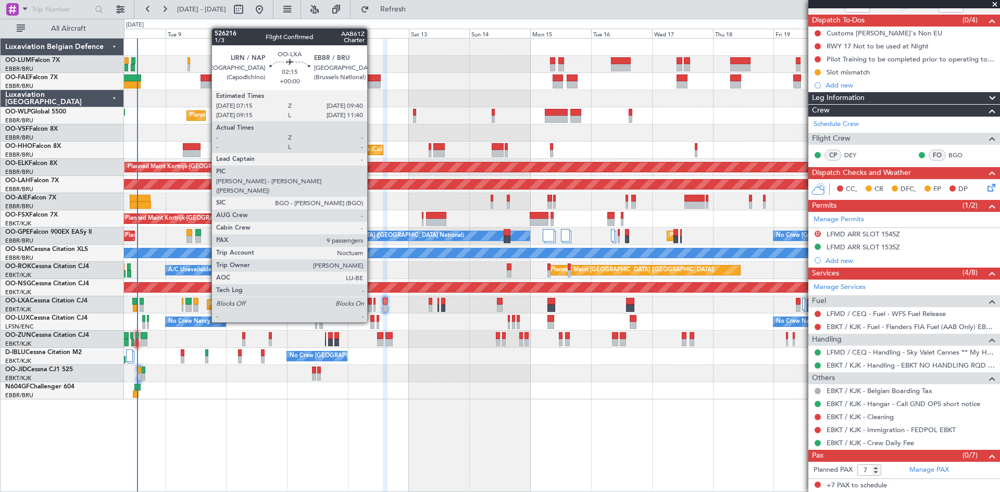
click at [372, 304] on div at bounding box center [369, 301] width 6 height 7
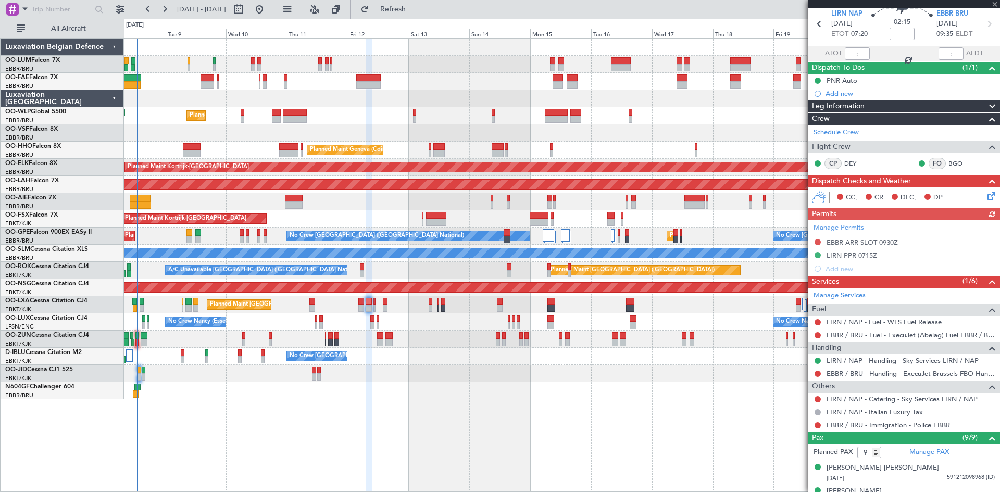
scroll to position [104, 0]
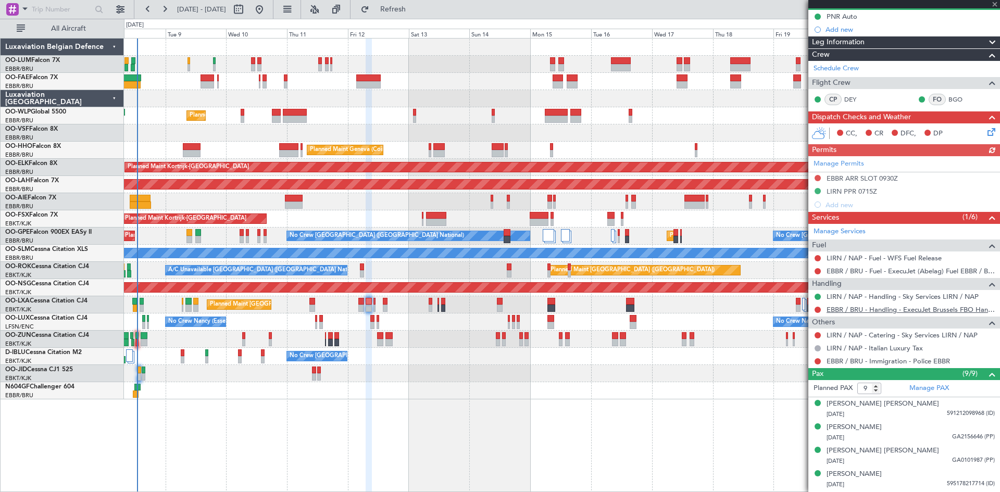
click at [849, 306] on link "EBBR / BRU - Handling - ExecuJet Brussels FBO Handling Abelag" at bounding box center [911, 309] width 168 height 9
click at [415, 8] on span "Refresh" at bounding box center [393, 9] width 44 height 7
click at [817, 272] on button at bounding box center [818, 271] width 6 height 6
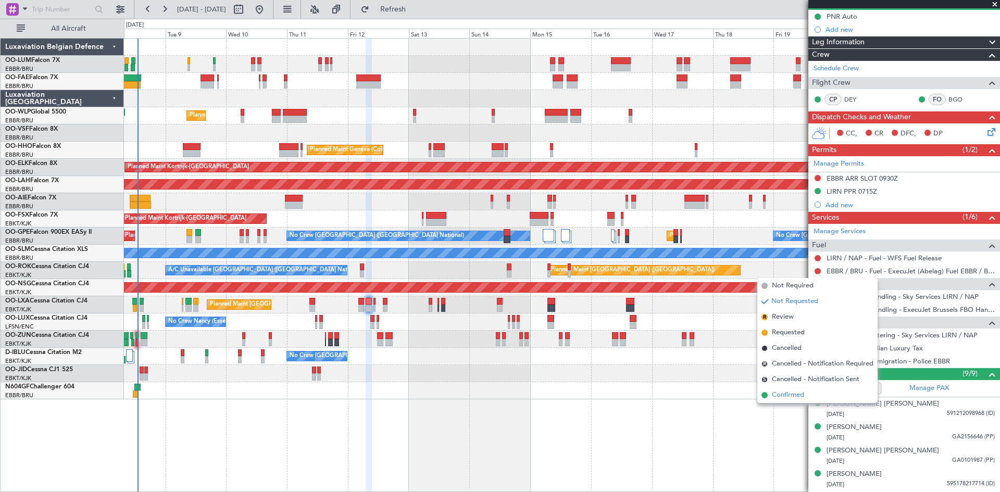
click at [784, 394] on span "Confirmed" at bounding box center [788, 395] width 32 height 10
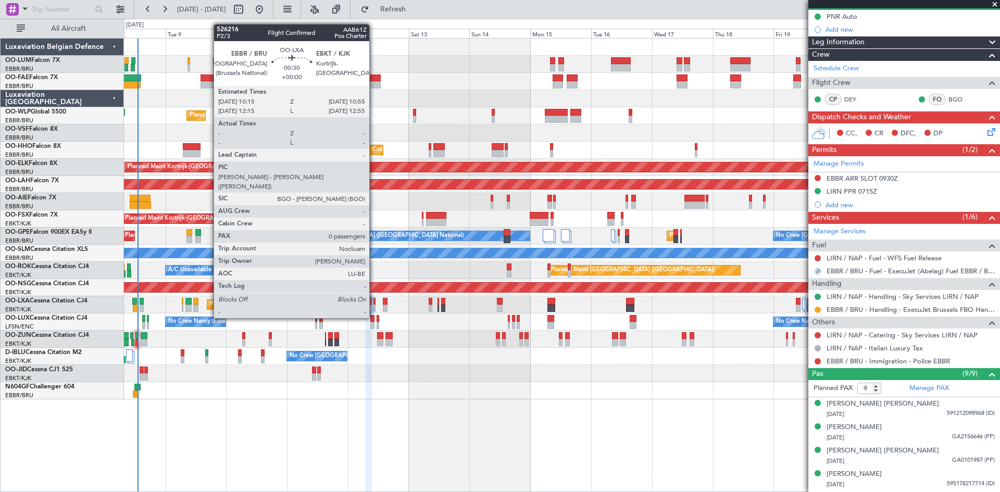
click at [374, 300] on div at bounding box center [374, 301] width 2 height 7
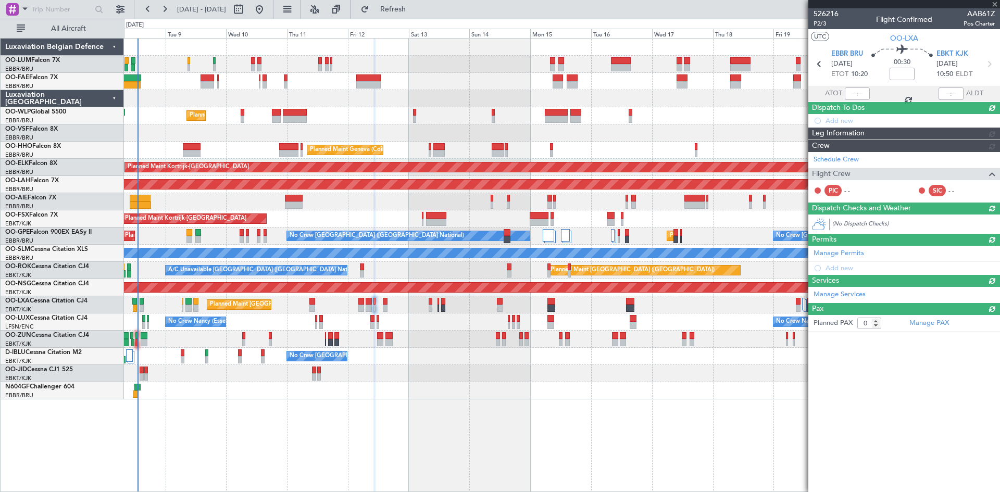
scroll to position [0, 0]
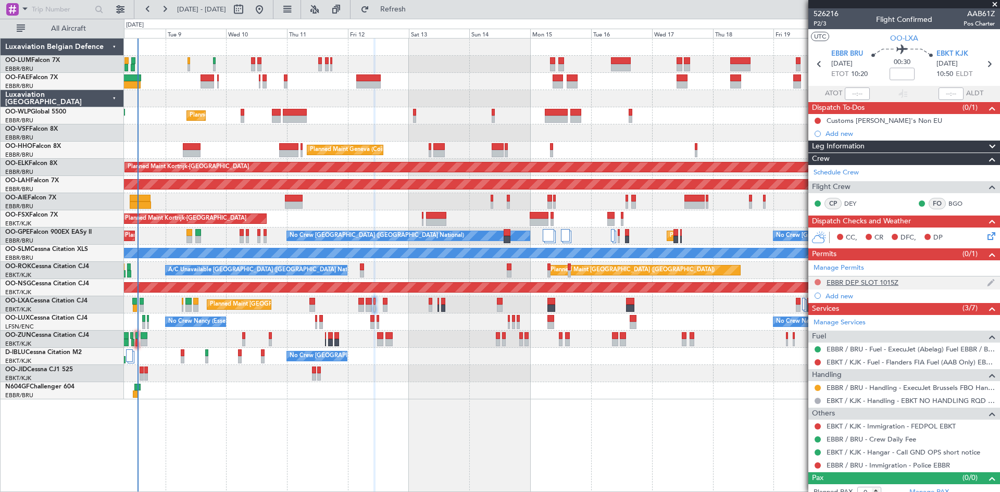
click at [817, 283] on button at bounding box center [818, 282] width 6 height 6
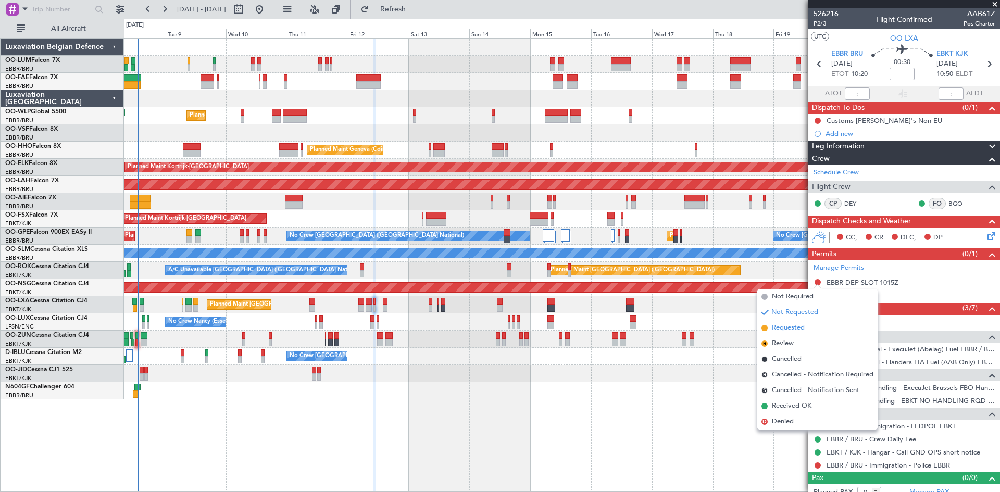
click at [805, 327] on li "Requested" at bounding box center [817, 328] width 120 height 16
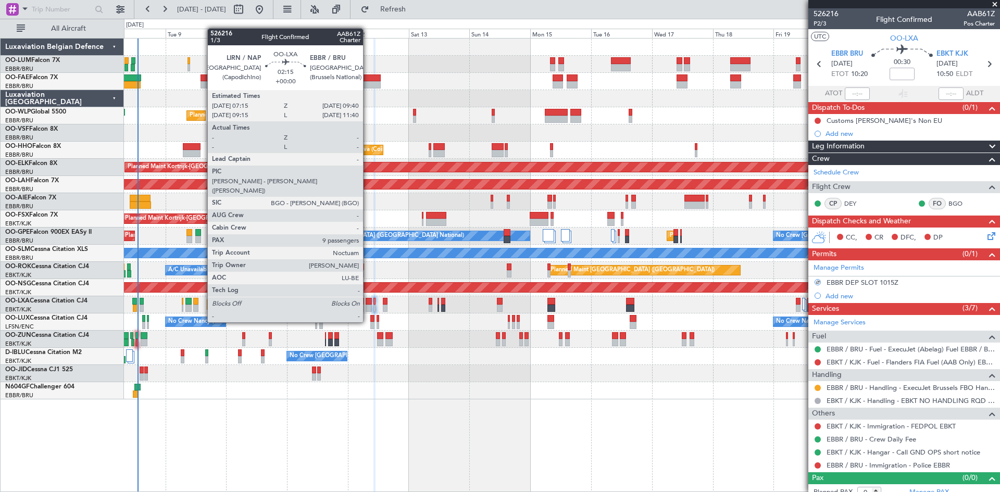
click at [368, 304] on div at bounding box center [369, 301] width 6 height 7
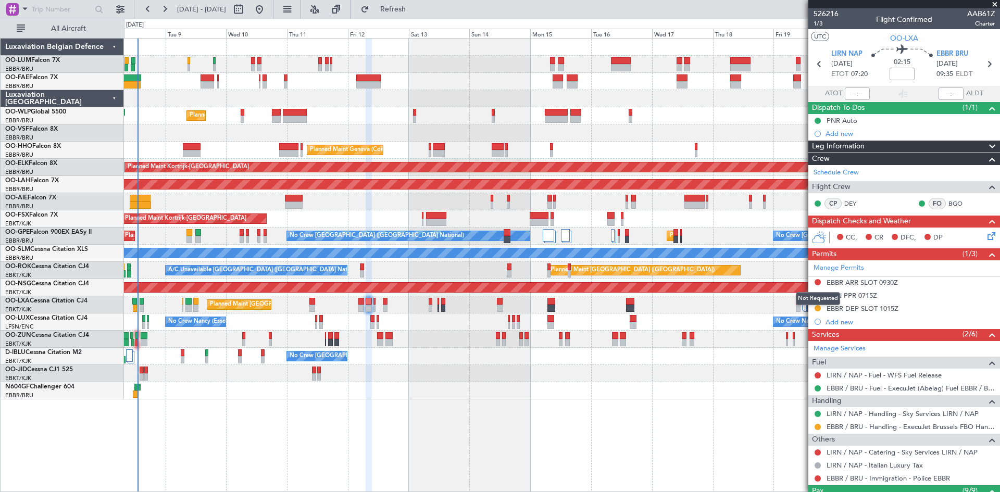
click at [819, 281] on button at bounding box center [818, 282] width 6 height 6
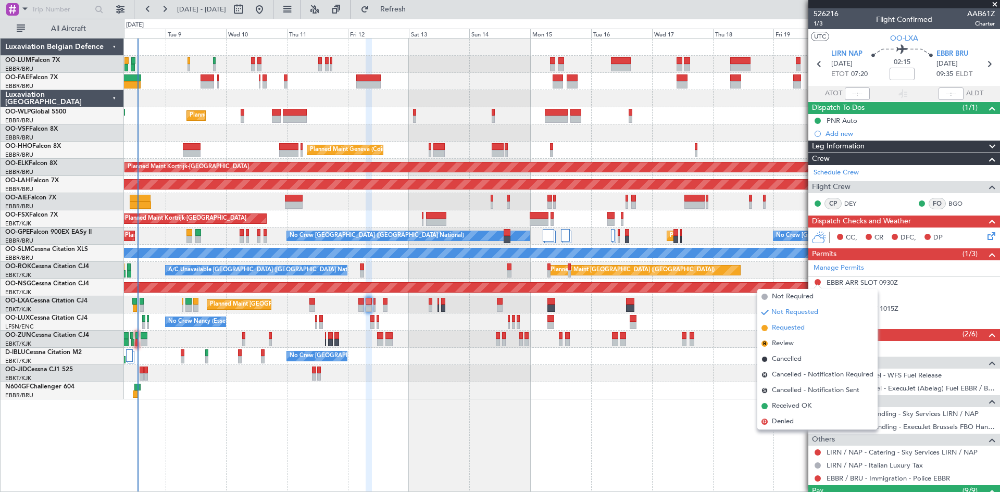
click at [802, 325] on span "Requested" at bounding box center [788, 328] width 33 height 10
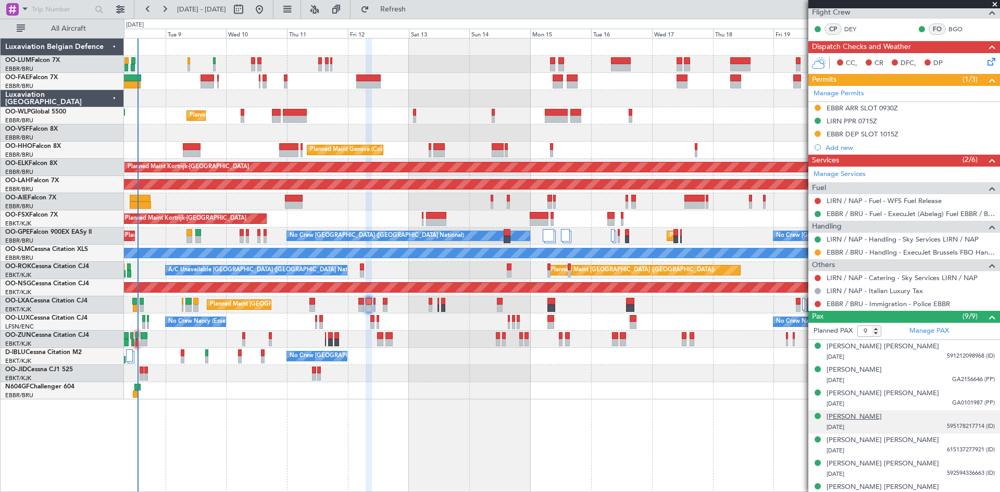
scroll to position [208, 0]
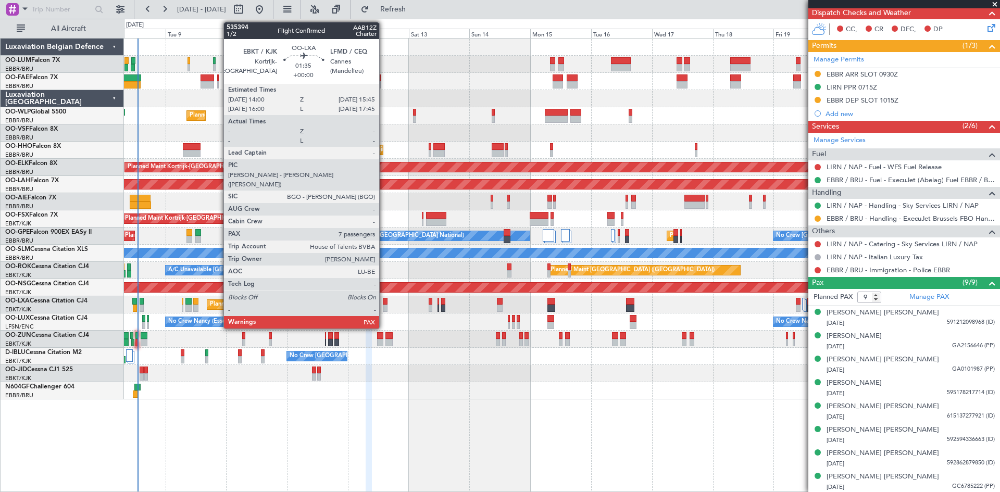
click at [384, 300] on div at bounding box center [385, 301] width 5 height 7
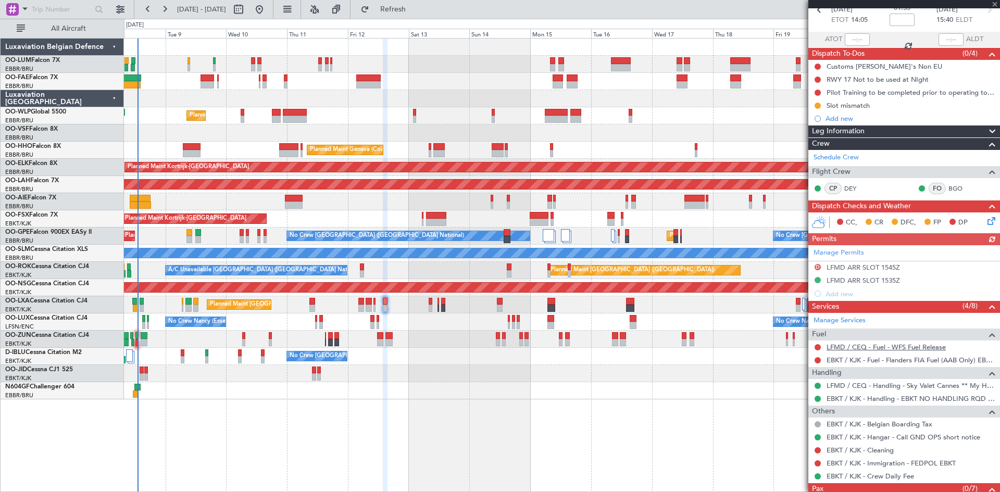
scroll to position [88, 0]
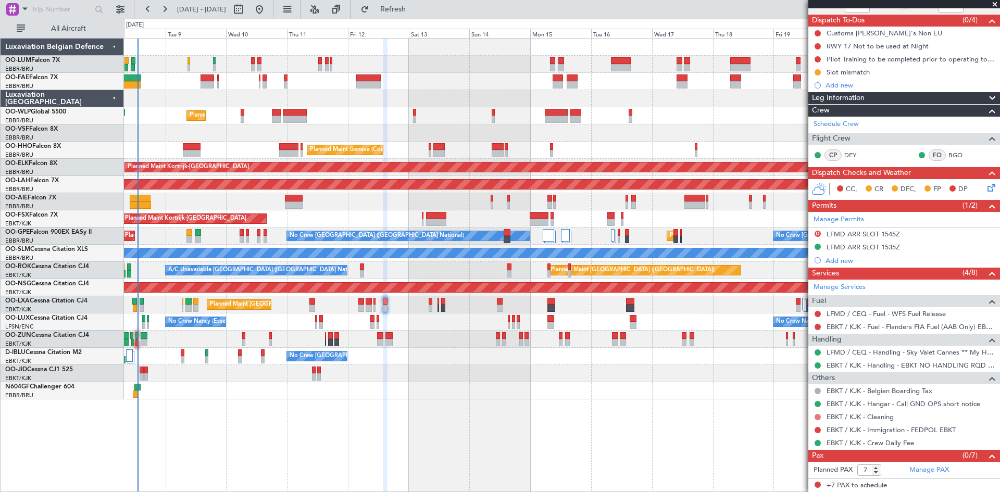
click at [817, 416] on button at bounding box center [818, 417] width 6 height 6
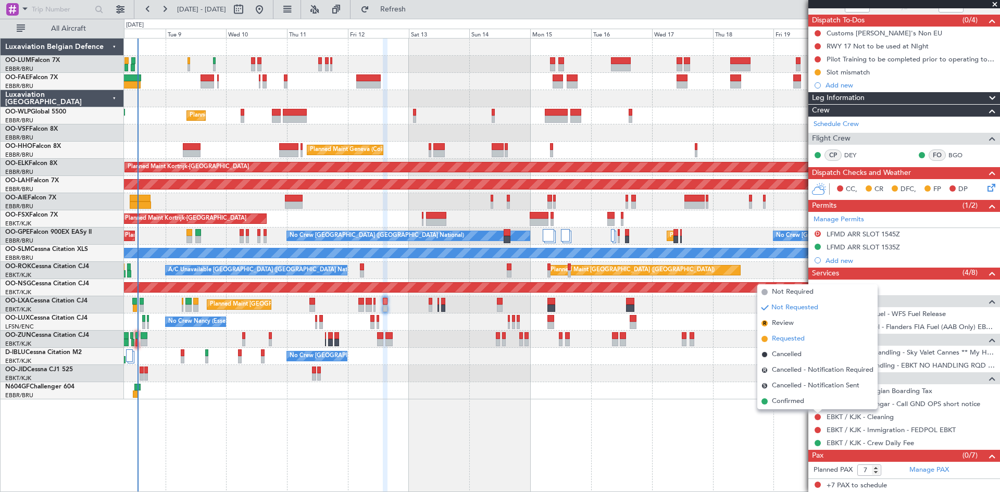
click at [788, 337] on span "Requested" at bounding box center [788, 339] width 33 height 10
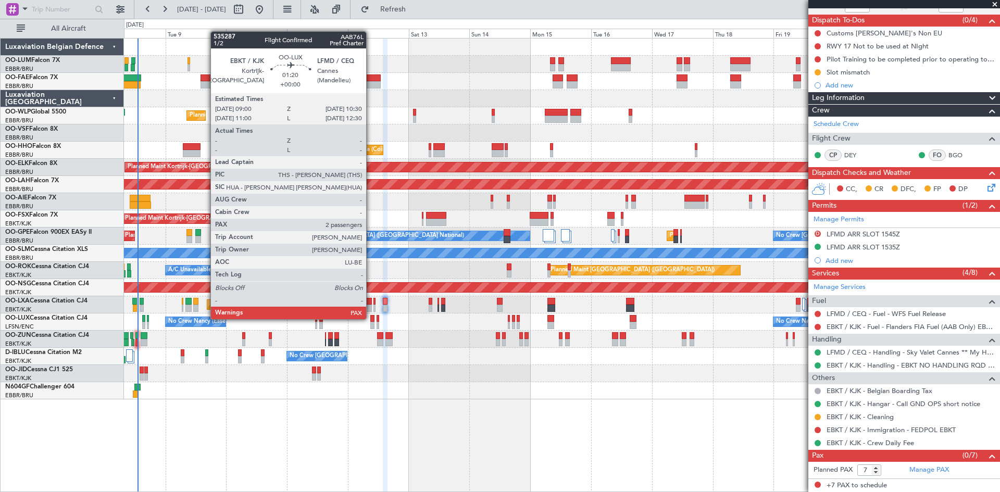
click at [371, 318] on div at bounding box center [372, 318] width 4 height 7
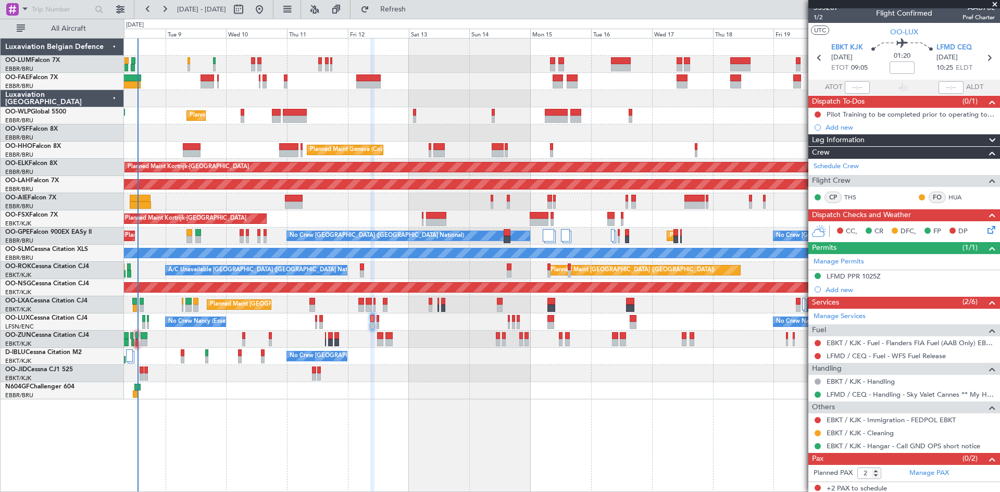
scroll to position [9, 0]
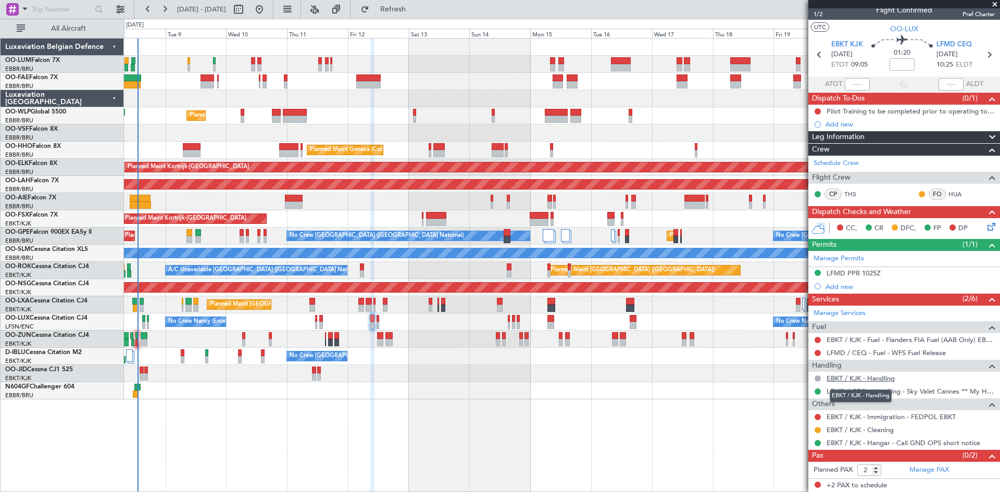
click at [843, 376] on link "EBKT / KJK - Handling" at bounding box center [861, 378] width 68 height 9
click at [408, 10] on span "Refresh" at bounding box center [393, 9] width 44 height 7
click at [819, 379] on button at bounding box center [818, 379] width 6 height 6
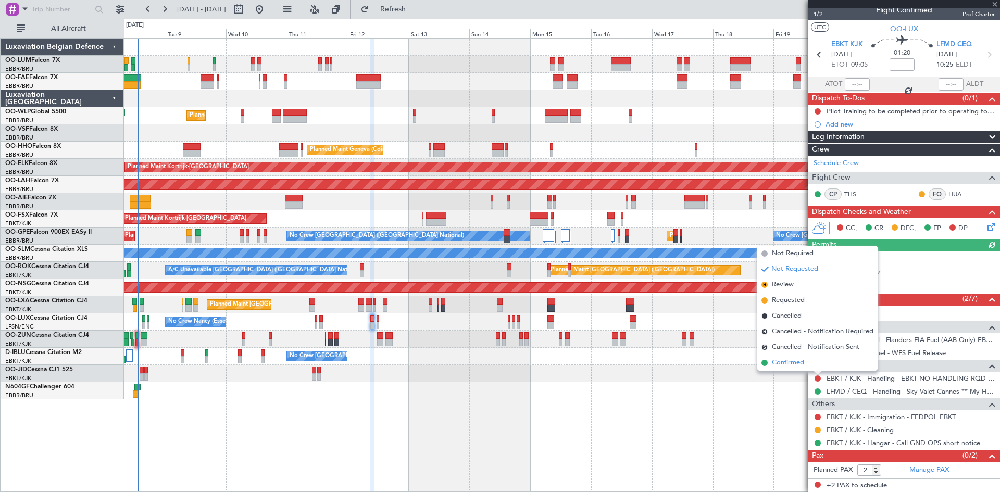
click at [803, 357] on li "Confirmed" at bounding box center [817, 363] width 120 height 16
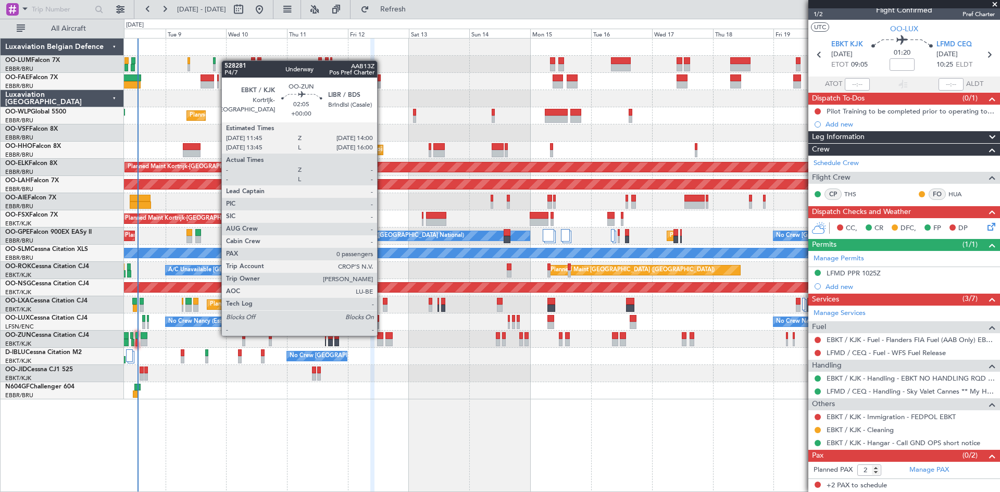
click at [382, 335] on div at bounding box center [380, 335] width 6 height 7
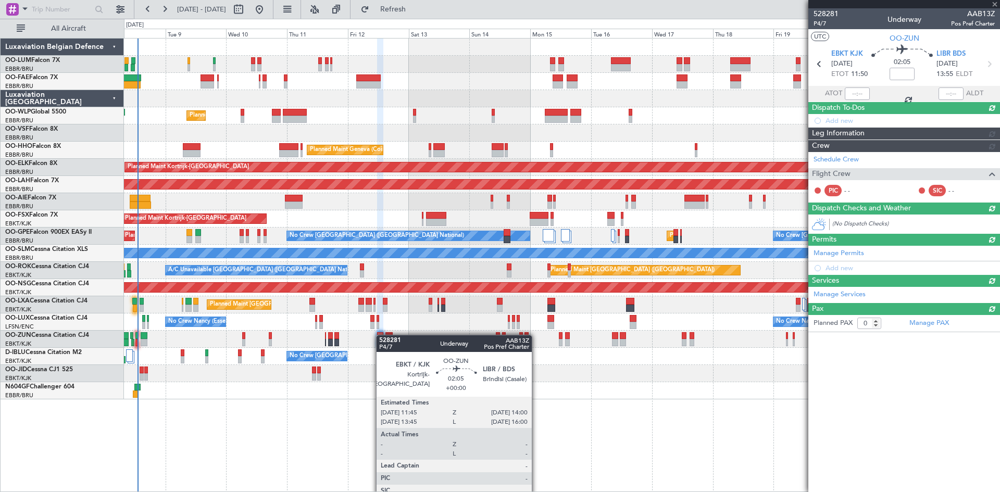
scroll to position [0, 0]
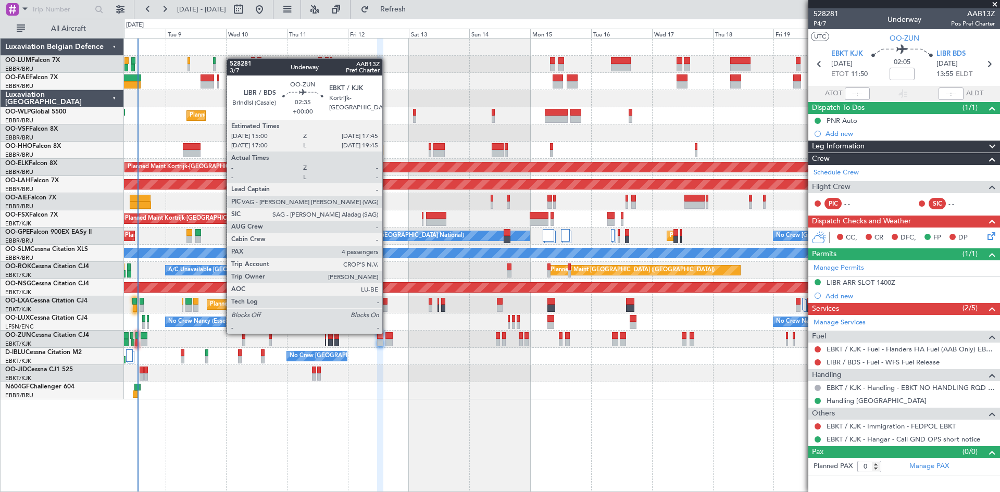
click at [387, 333] on div at bounding box center [388, 335] width 7 height 7
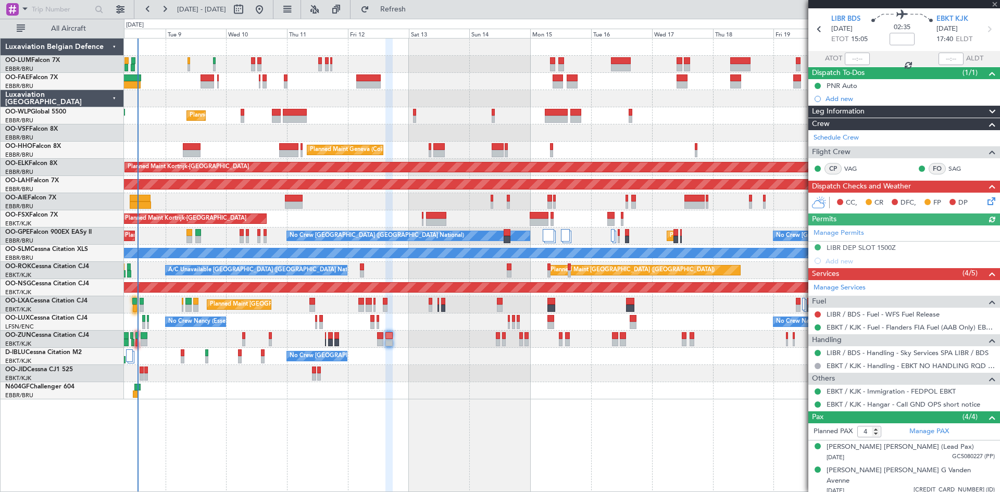
scroll to position [77, 0]
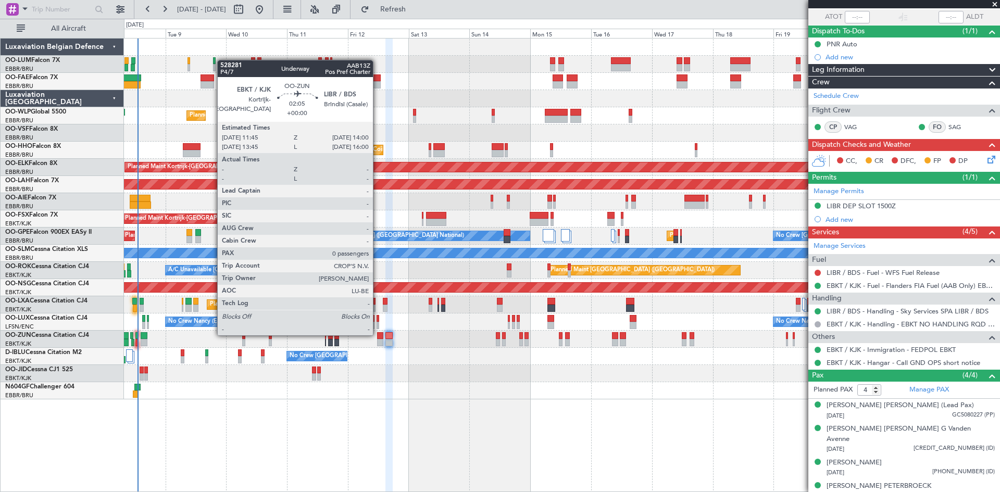
click at [378, 334] on div at bounding box center [380, 335] width 6 height 7
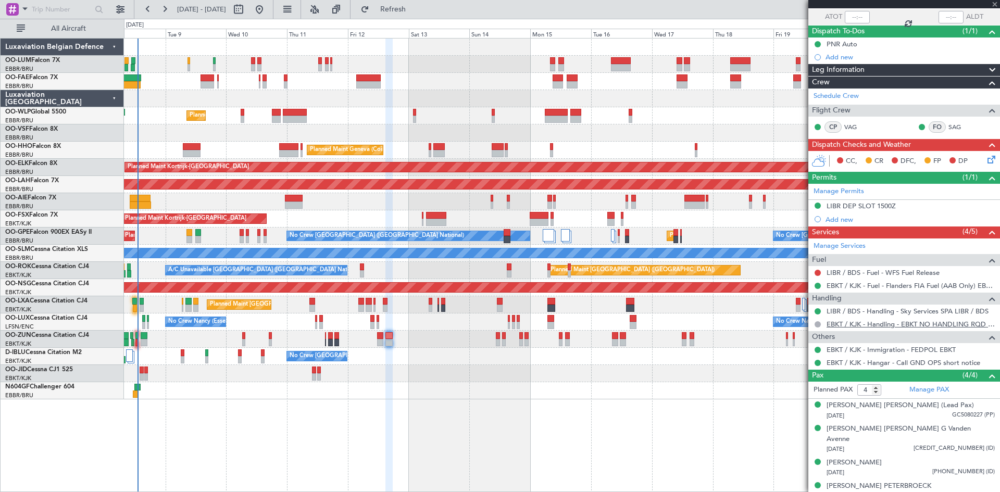
type input "0"
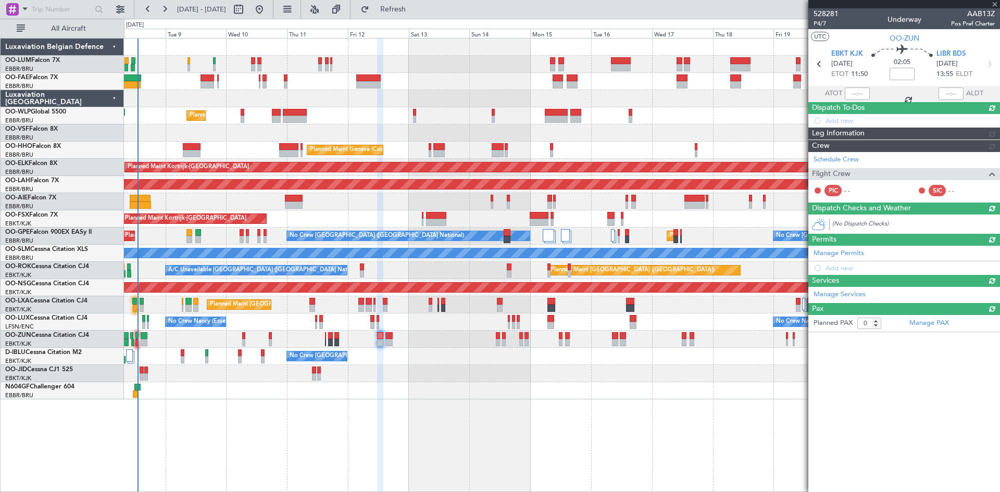
scroll to position [0, 0]
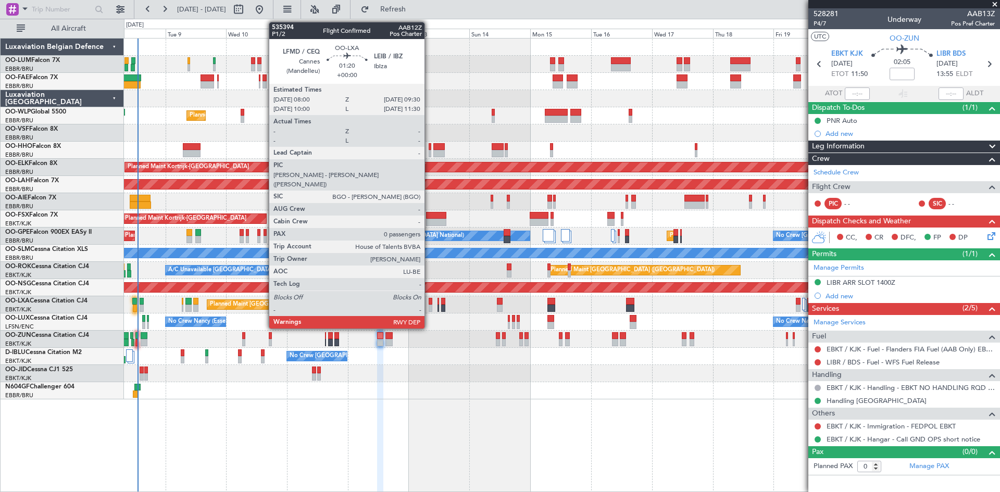
click at [429, 304] on div at bounding box center [431, 301] width 4 height 7
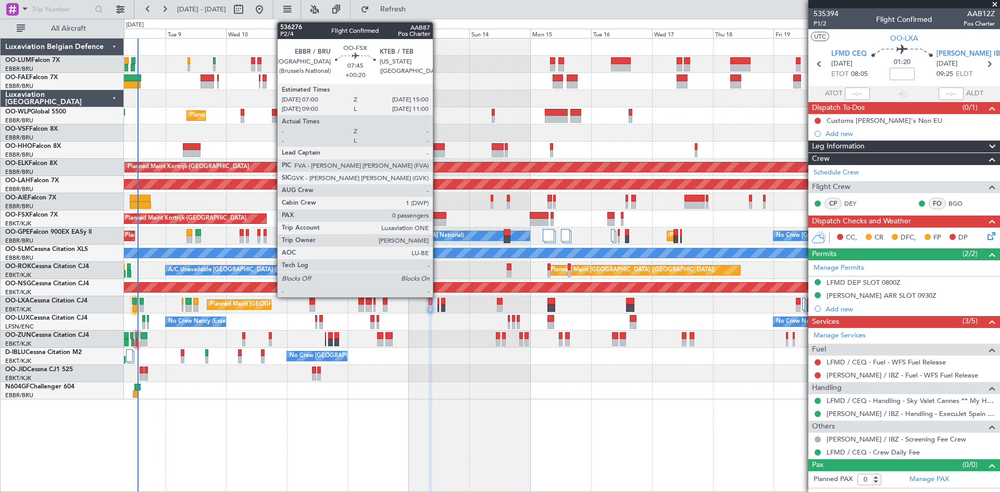
click at [437, 221] on div at bounding box center [436, 222] width 20 height 7
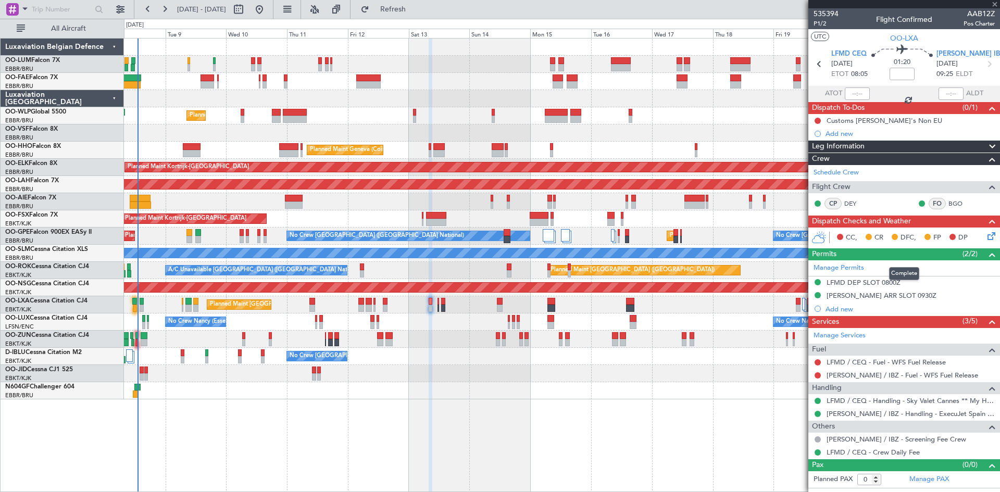
type input "+00:20"
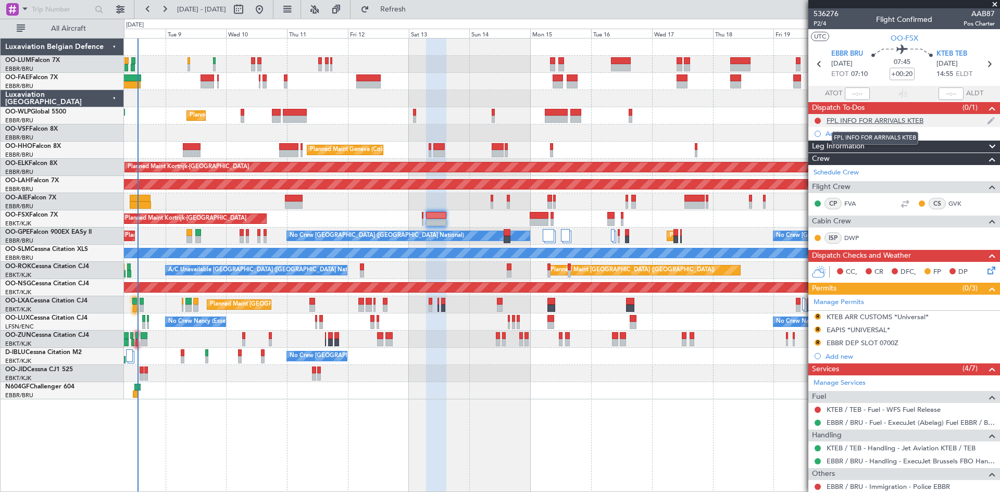
click at [851, 120] on div "FPL INFO FOR ARRIVALS KTEB" at bounding box center [875, 120] width 97 height 9
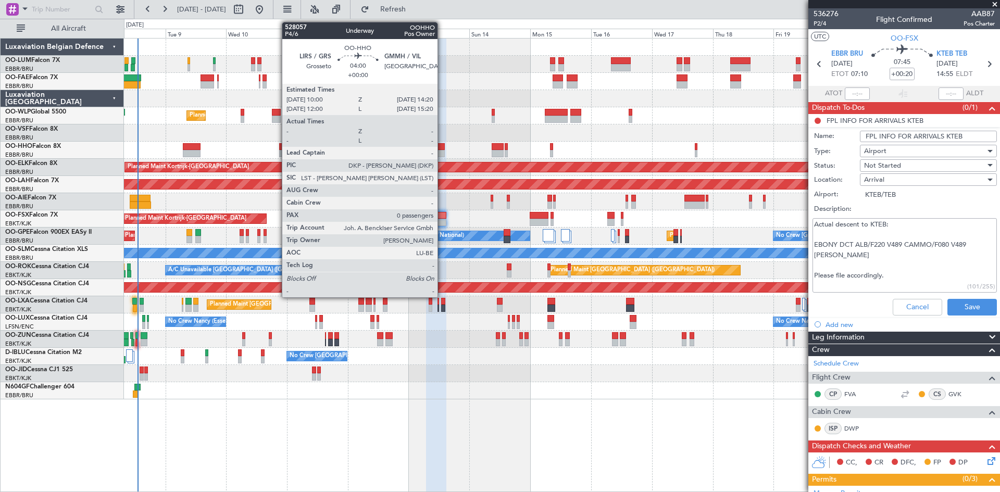
click at [442, 146] on div at bounding box center [438, 146] width 11 height 7
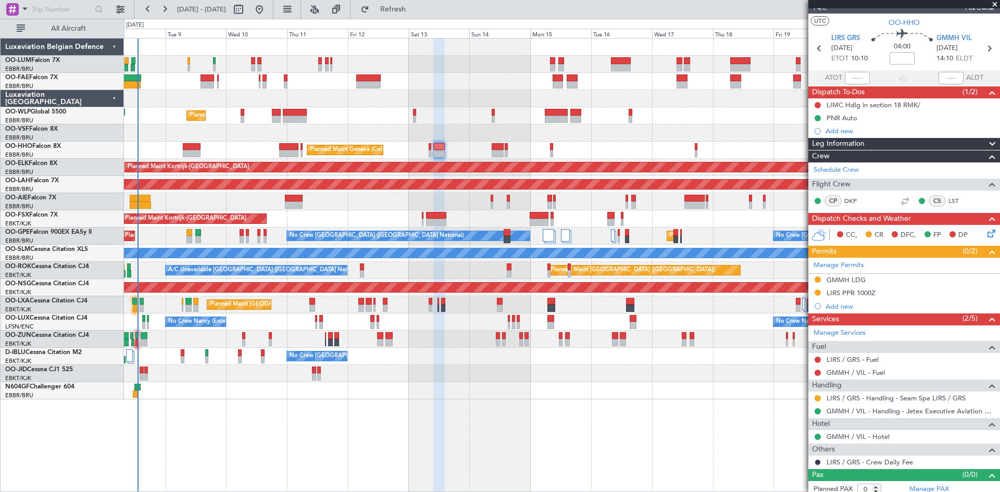
scroll to position [21, 0]
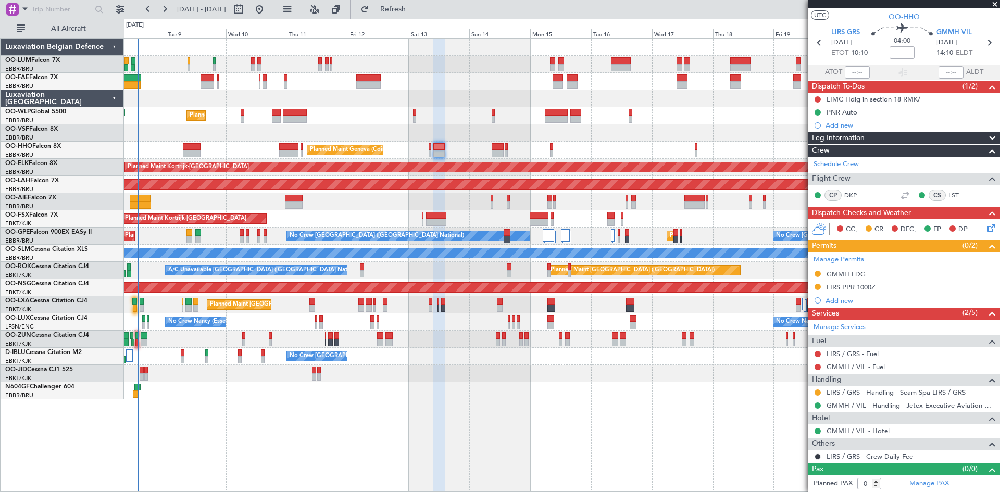
click at [854, 353] on link "LIRS / GRS - Fuel" at bounding box center [853, 354] width 52 height 9
click at [873, 367] on link "GMMH / VIL - Fuel" at bounding box center [856, 367] width 58 height 9
click at [418, 3] on button "Refresh" at bounding box center [387, 9] width 63 height 17
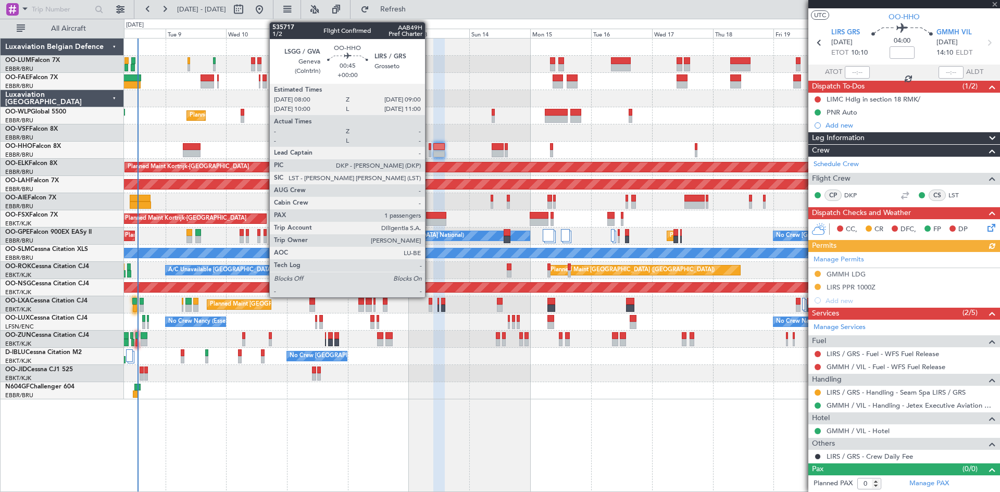
click at [430, 145] on div at bounding box center [430, 146] width 3 height 7
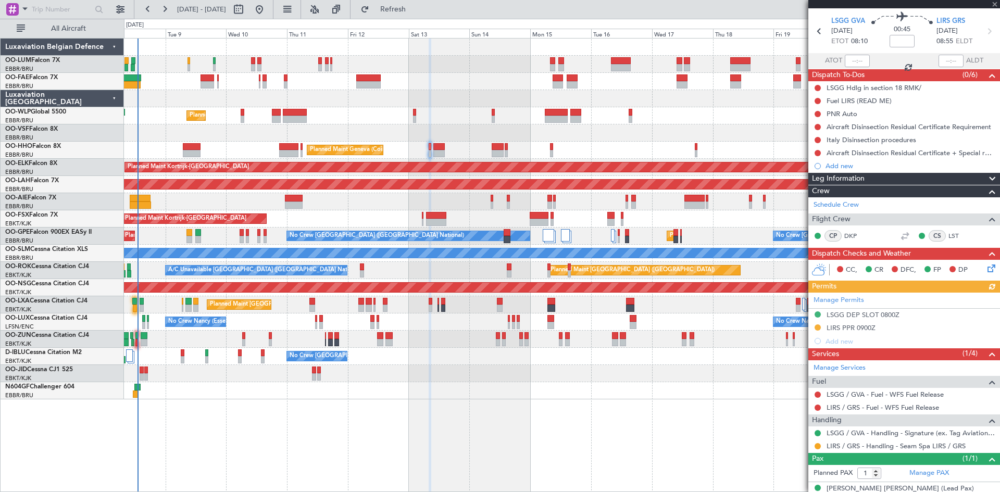
scroll to position [46, 0]
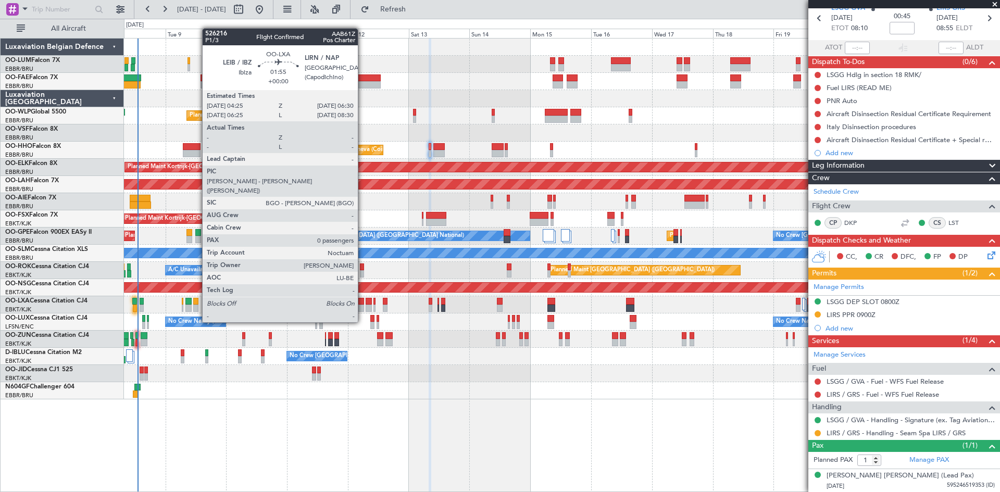
click at [363, 303] on div at bounding box center [361, 301] width 6 height 7
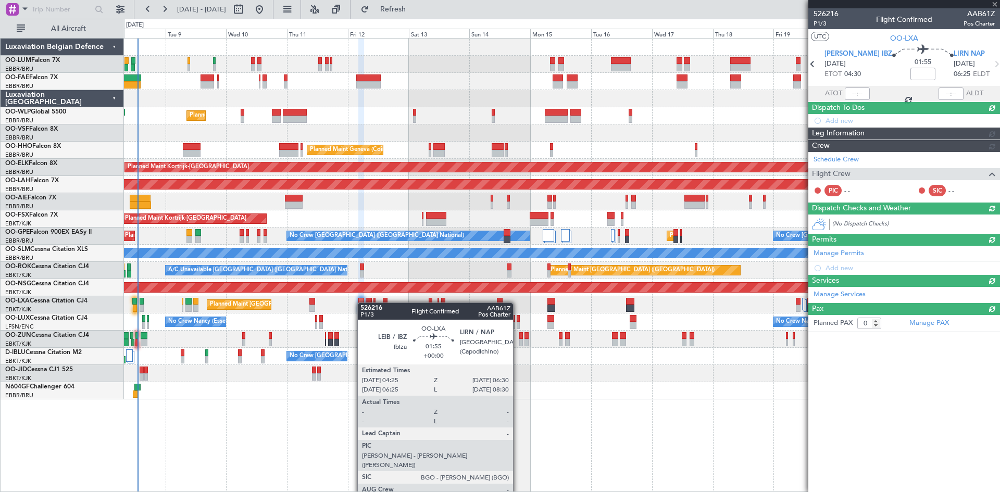
scroll to position [0, 0]
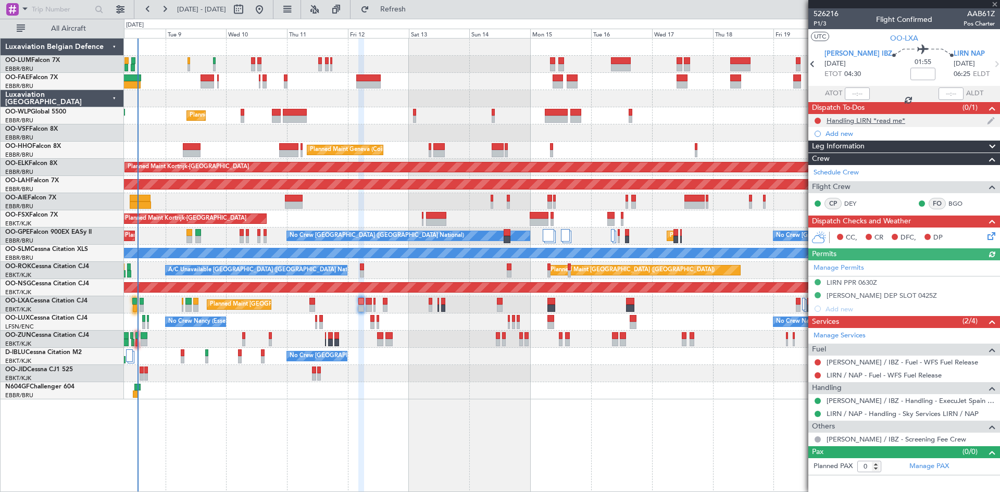
click at [874, 121] on div "Handling LIRN *read me*" at bounding box center [866, 120] width 79 height 9
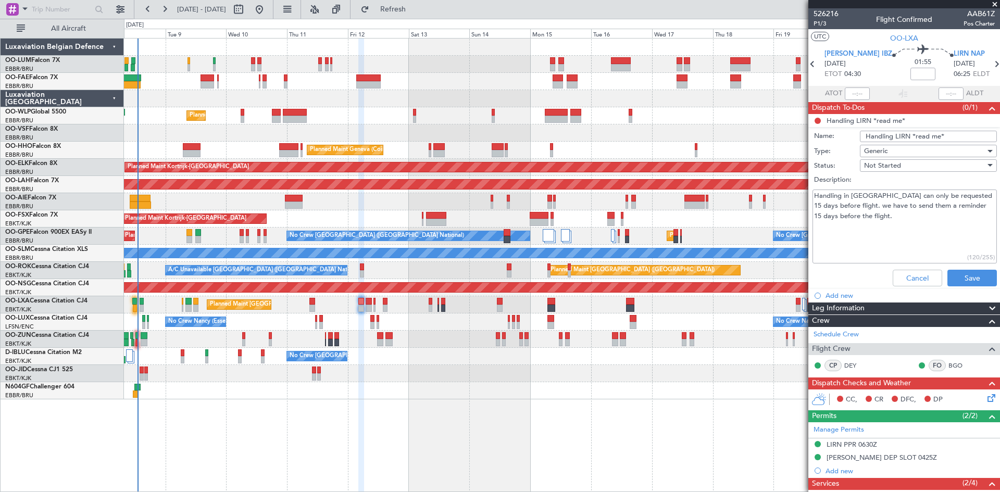
click at [816, 119] on li "Handling LIRN *read me* Name: Handling LIRN *read me* Type: Generic Status: Not…" at bounding box center [904, 202] width 192 height 177
click at [818, 119] on li "Handling LIRN *read me* Name: Handling LIRN *read me* Type: Generic Status: Not…" at bounding box center [904, 202] width 192 height 177
click at [901, 151] on div "Generic" at bounding box center [924, 151] width 121 height 16
click at [845, 151] on div at bounding box center [500, 246] width 1000 height 492
click at [893, 166] on span "Not Started" at bounding box center [882, 165] width 37 height 9
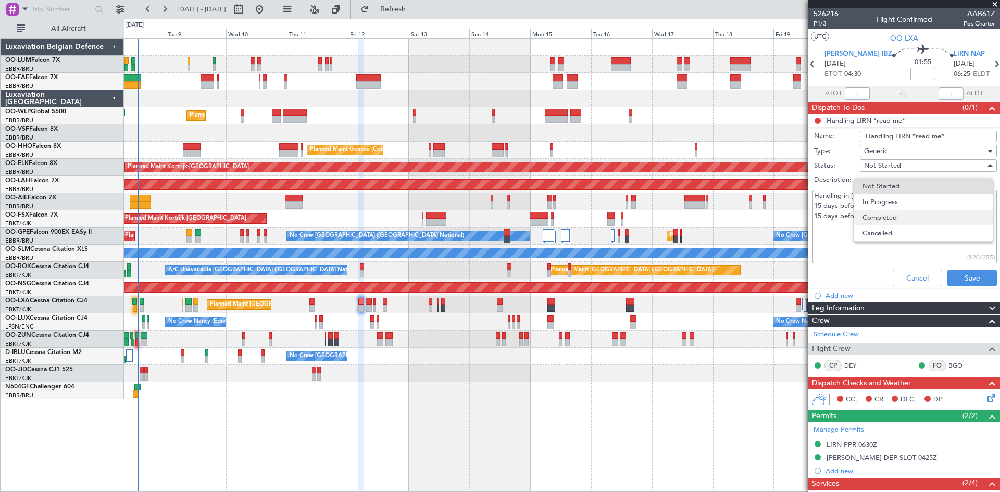
click at [890, 215] on span "Completed" at bounding box center [924, 218] width 122 height 16
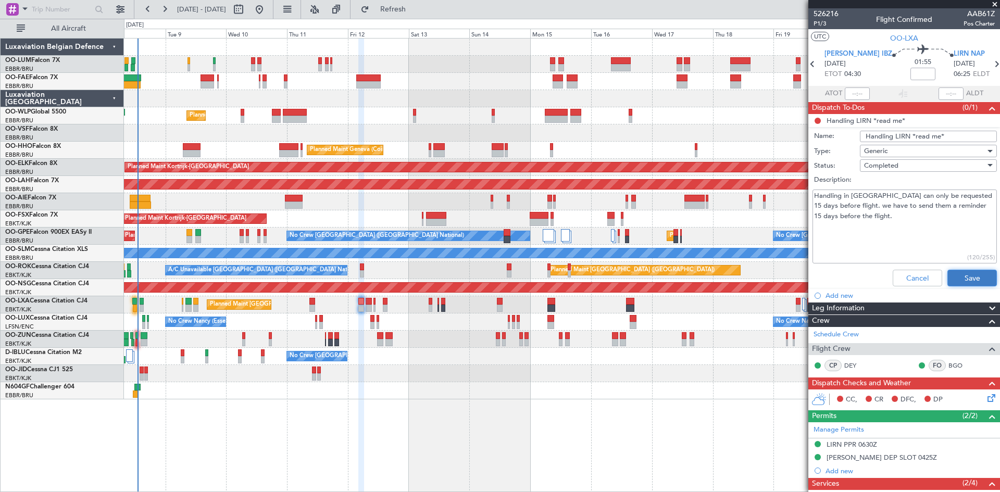
click at [955, 278] on button "Save" at bounding box center [972, 278] width 49 height 17
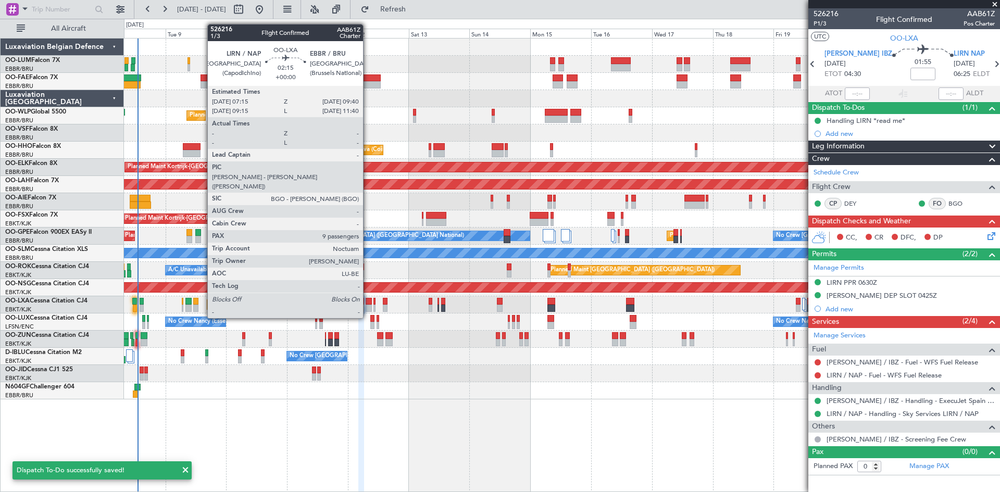
click at [368, 300] on div at bounding box center [369, 301] width 6 height 7
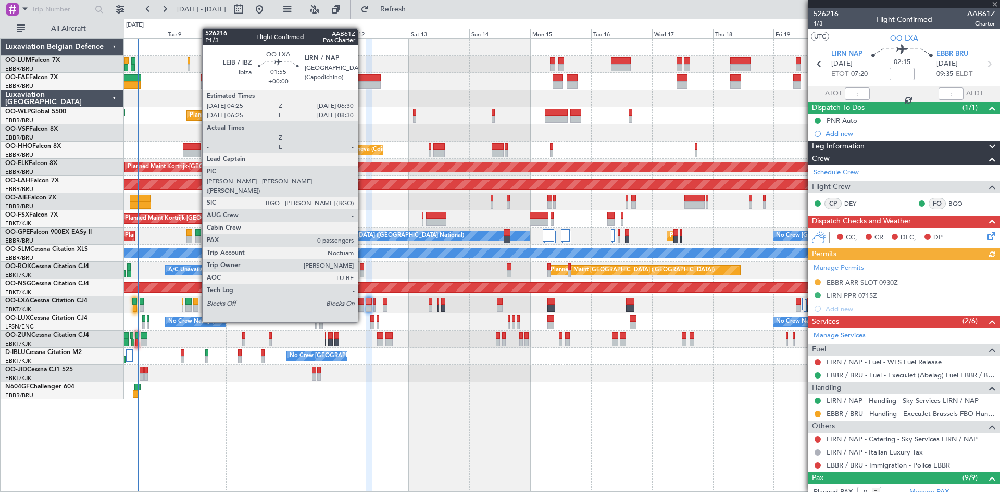
click at [363, 303] on div at bounding box center [361, 301] width 6 height 7
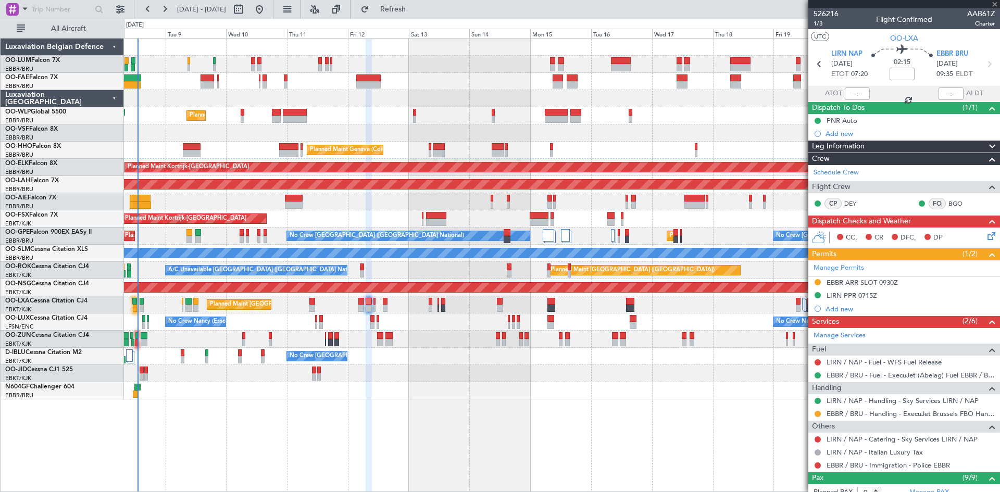
type input "0"
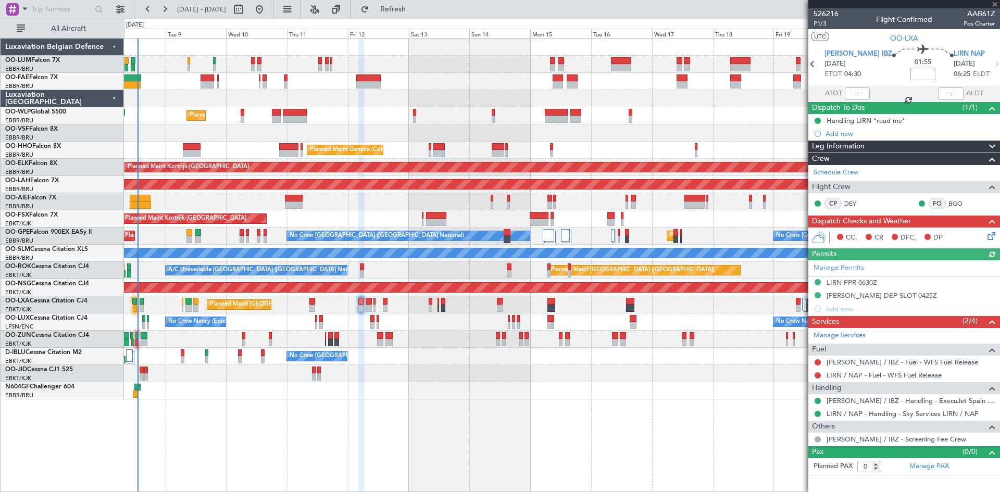
click at [993, 238] on icon at bounding box center [990, 234] width 8 height 8
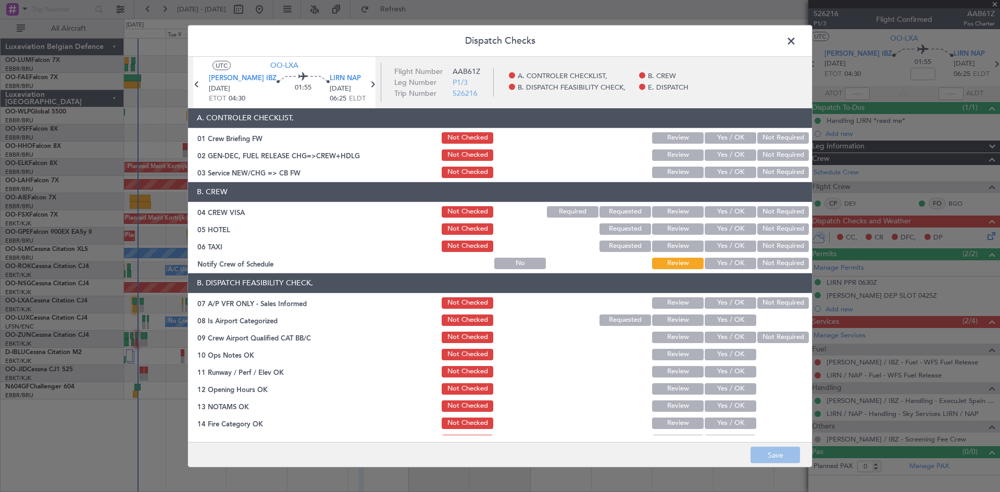
click at [771, 211] on button "Not Required" at bounding box center [783, 211] width 52 height 11
click at [774, 228] on button "Not Required" at bounding box center [783, 228] width 52 height 11
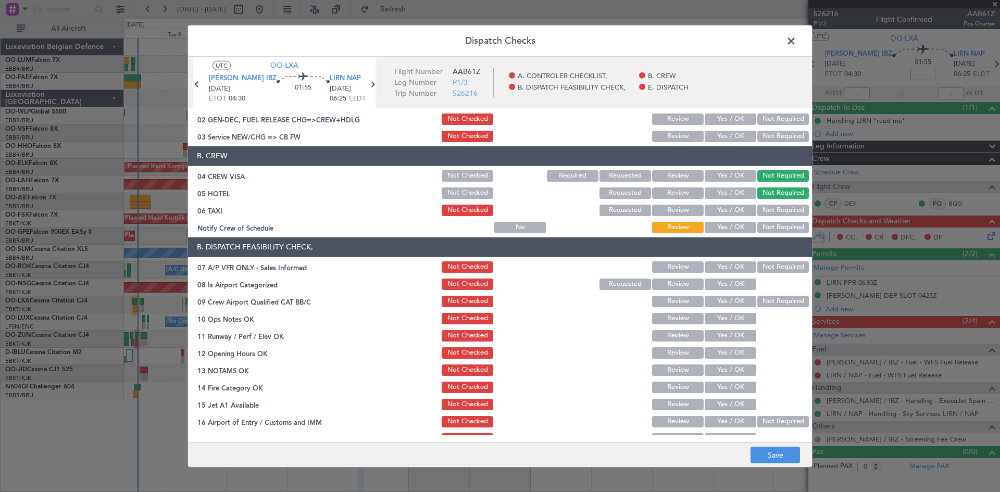
scroll to position [52, 0]
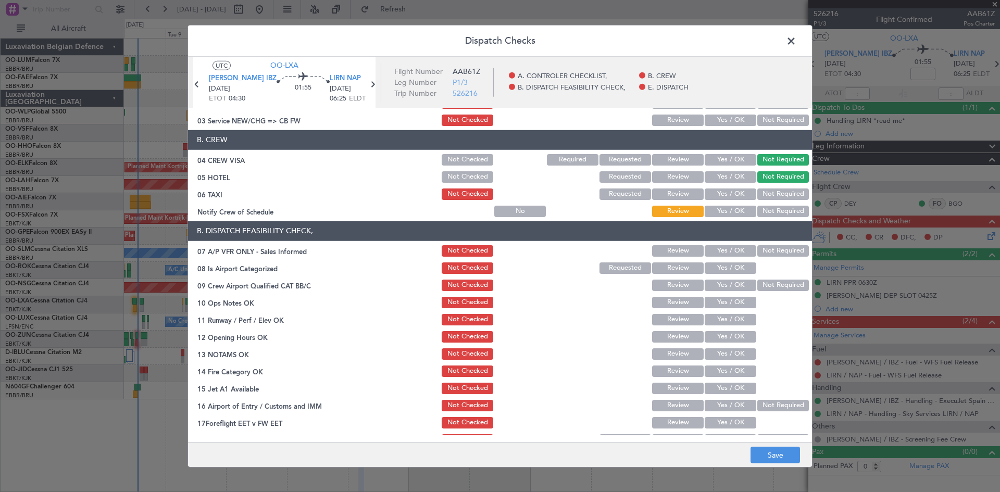
click at [789, 248] on button "Not Required" at bounding box center [783, 250] width 52 height 11
click at [789, 454] on button "Save" at bounding box center [775, 455] width 49 height 17
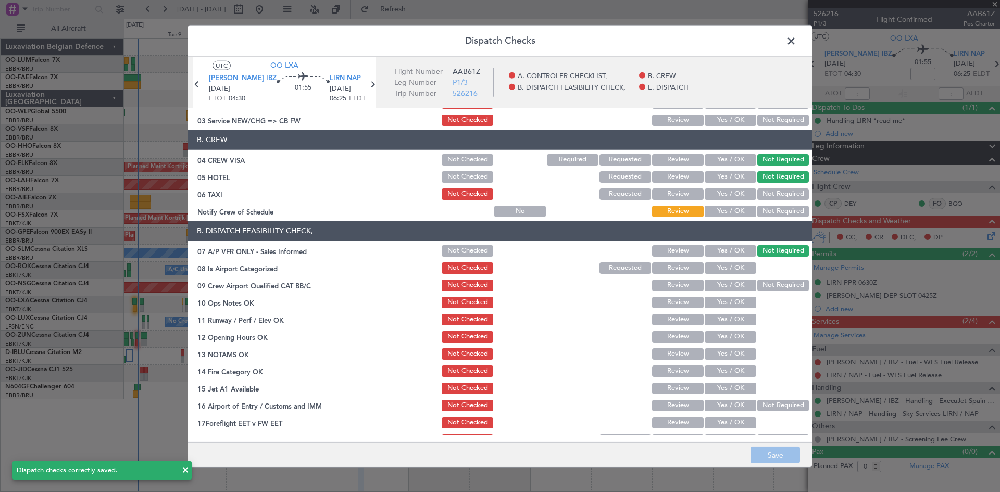
click at [796, 42] on span at bounding box center [796, 43] width 0 height 21
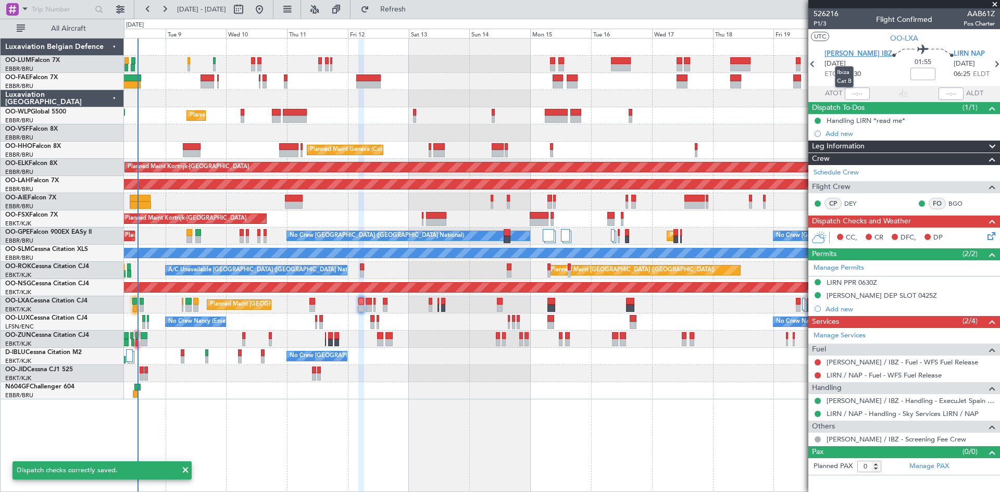
click at [837, 53] on span "[PERSON_NAME] IBZ" at bounding box center [859, 54] width 68 height 10
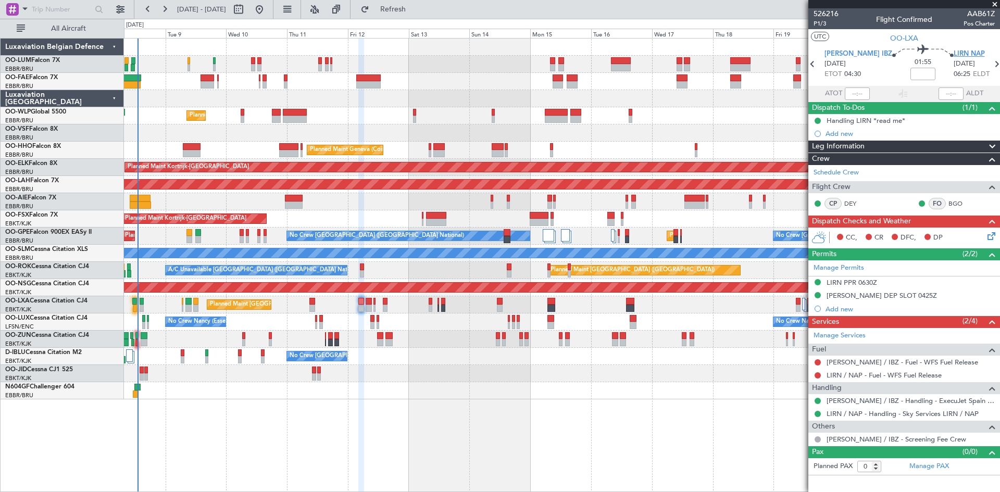
click at [954, 53] on span "LIRN NAP" at bounding box center [969, 54] width 31 height 10
click at [993, 239] on icon at bounding box center [990, 234] width 8 height 8
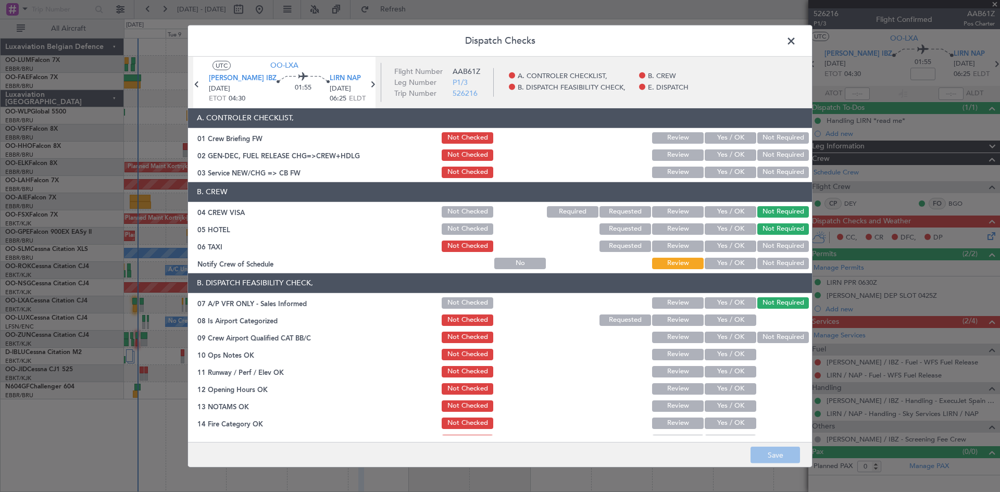
click at [732, 320] on button "Yes / OK" at bounding box center [731, 320] width 52 height 11
click at [677, 339] on button "Review" at bounding box center [678, 337] width 52 height 11
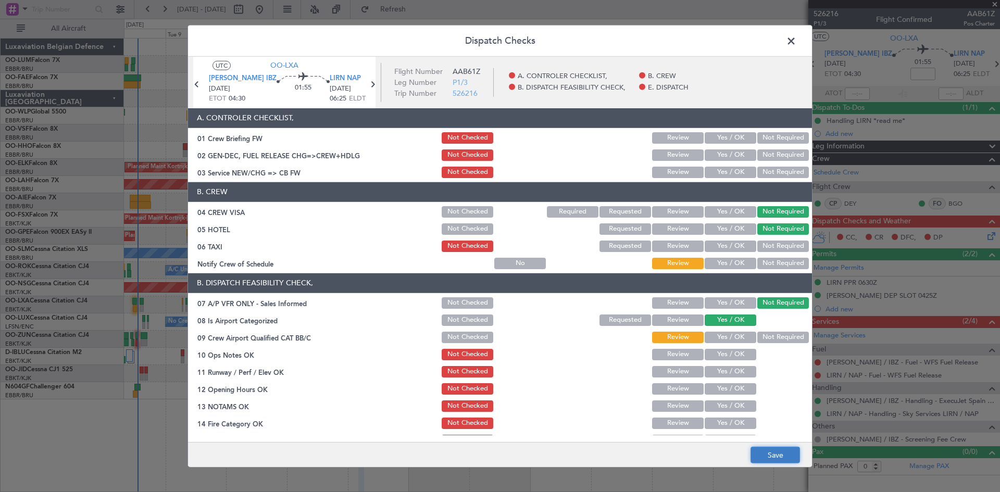
click at [781, 457] on button "Save" at bounding box center [775, 455] width 49 height 17
click at [796, 35] on span at bounding box center [796, 43] width 0 height 21
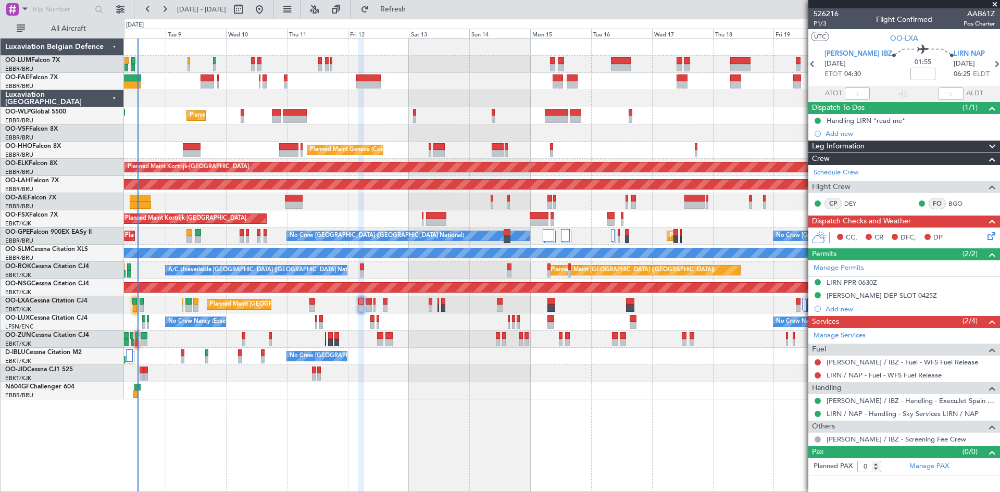
click at [993, 236] on icon at bounding box center [990, 234] width 8 height 8
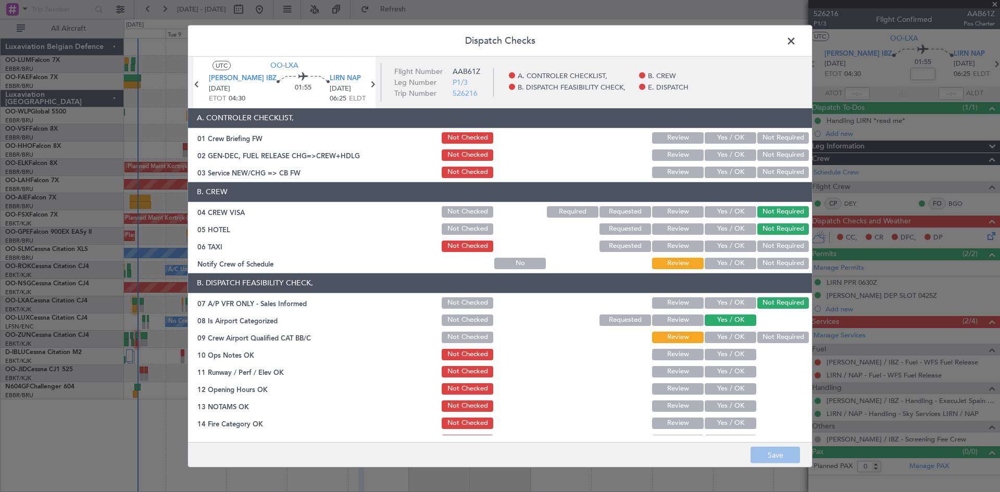
click at [796, 40] on span at bounding box center [796, 43] width 0 height 21
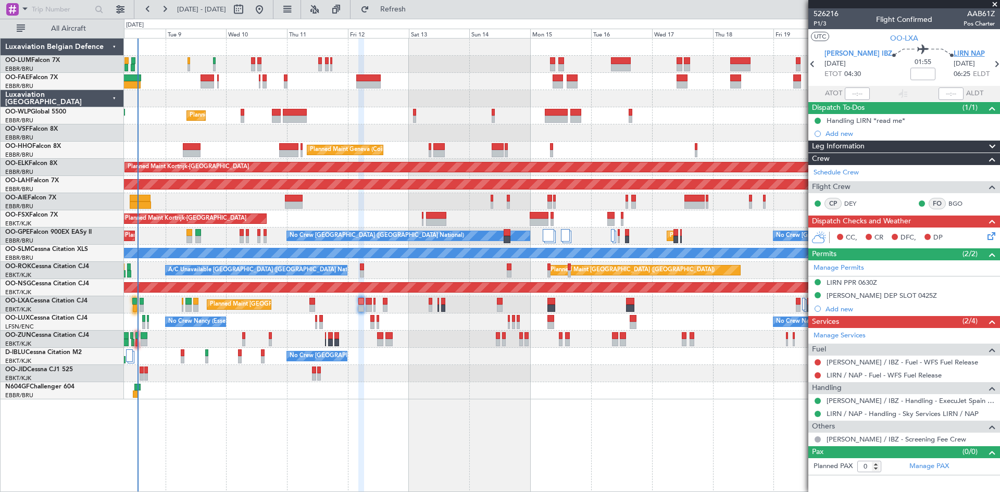
click at [954, 53] on span "LIRN NAP" at bounding box center [969, 54] width 31 height 10
click at [991, 237] on icon at bounding box center [990, 234] width 8 height 8
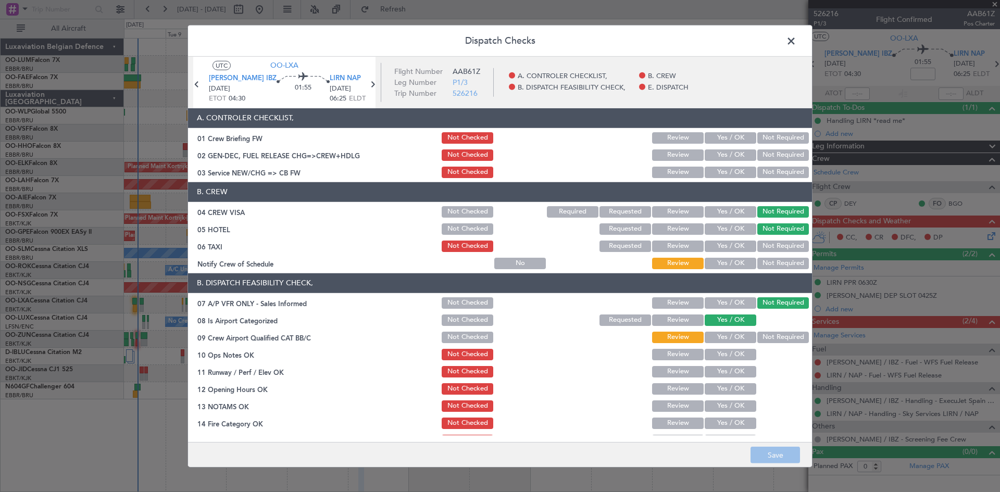
click at [721, 355] on button "Yes / OK" at bounding box center [731, 354] width 52 height 11
click at [722, 387] on button "Yes / OK" at bounding box center [731, 388] width 52 height 11
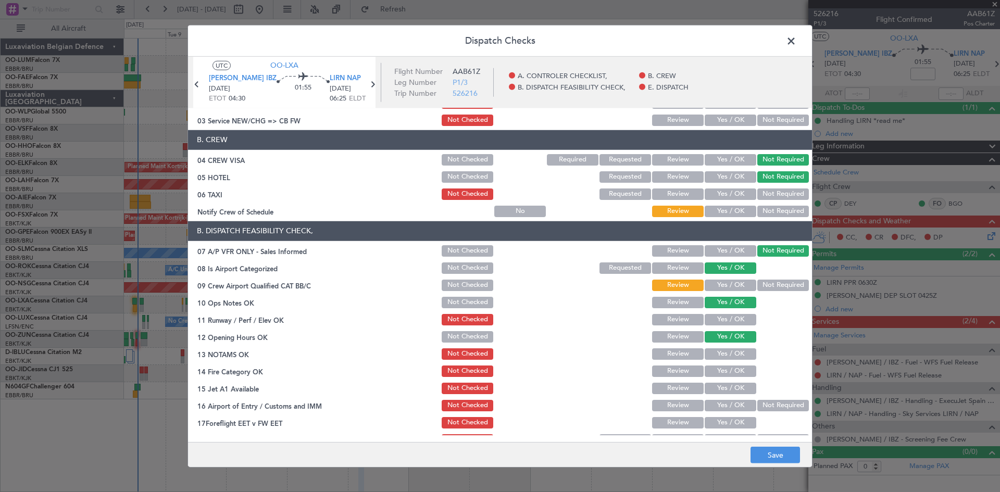
click at [711, 354] on button "Yes / OK" at bounding box center [731, 353] width 52 height 11
click at [741, 371] on button "Yes / OK" at bounding box center [731, 371] width 52 height 11
click at [728, 387] on button "Yes / OK" at bounding box center [731, 388] width 52 height 11
click at [733, 405] on button "Yes / OK" at bounding box center [731, 405] width 52 height 11
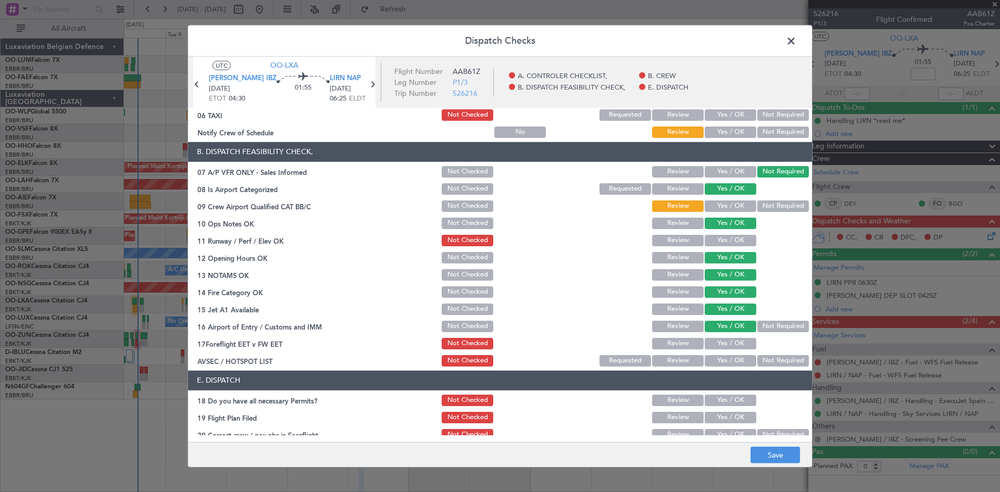
scroll to position [156, 0]
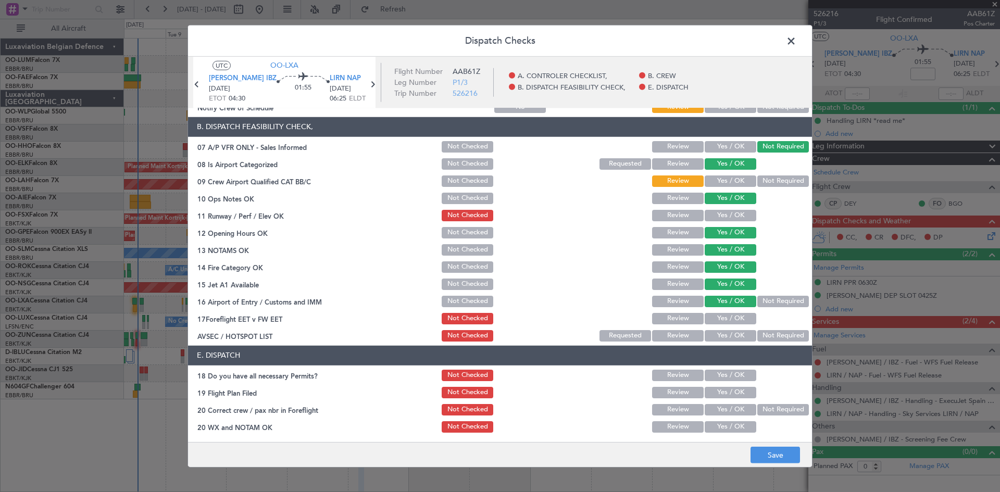
click at [737, 333] on button "Yes / OK" at bounding box center [731, 335] width 52 height 11
click at [720, 216] on button "Yes / OK" at bounding box center [731, 215] width 52 height 11
click at [477, 218] on button "Not Checked" at bounding box center [468, 215] width 52 height 11
click at [794, 449] on button "Save" at bounding box center [775, 455] width 49 height 17
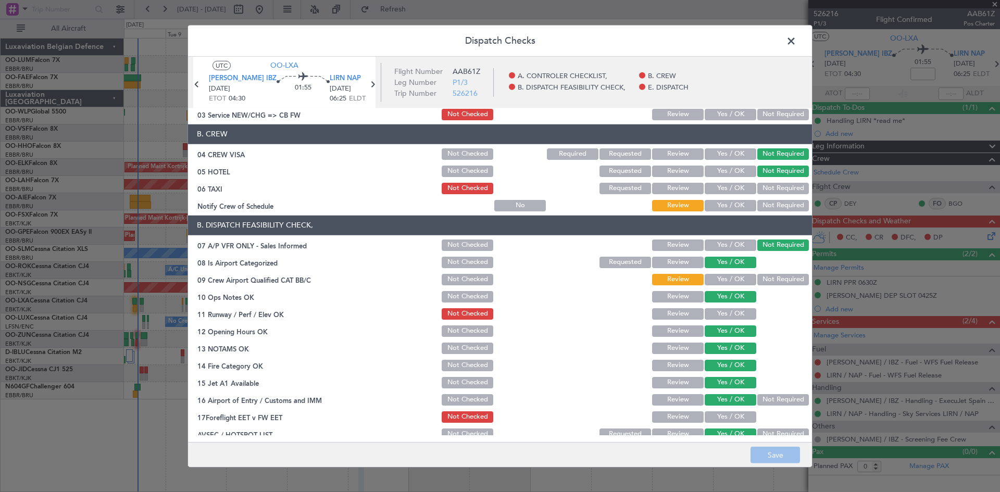
scroll to position [54, 0]
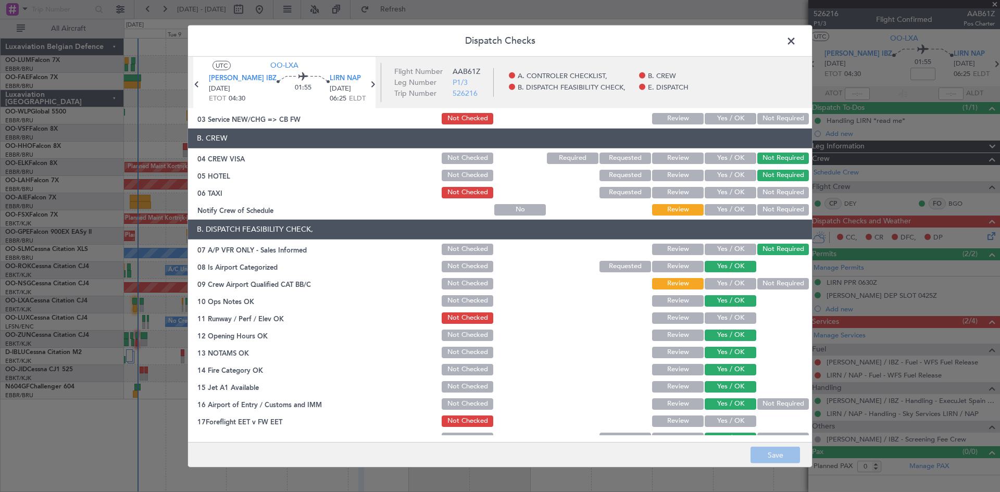
click at [773, 193] on button "Not Required" at bounding box center [783, 192] width 52 height 11
click at [792, 457] on button "Save" at bounding box center [775, 455] width 49 height 17
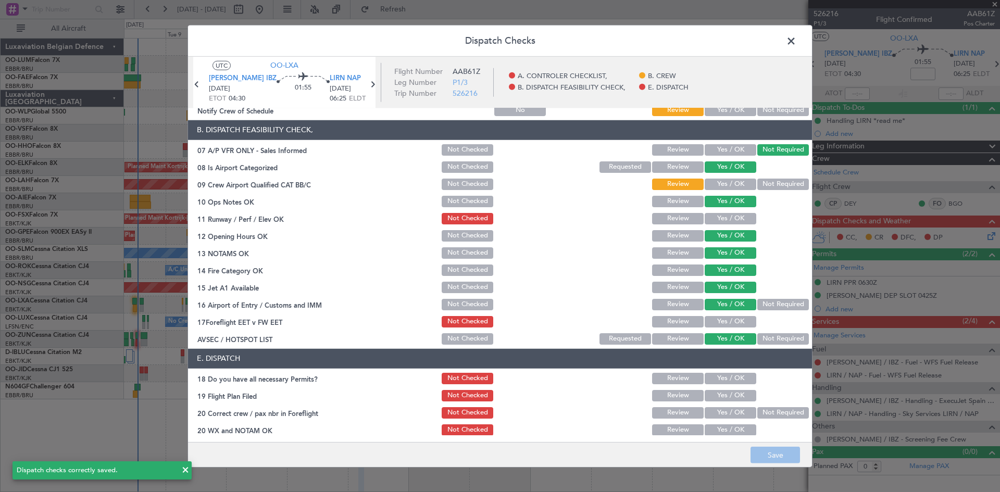
scroll to position [157, 0]
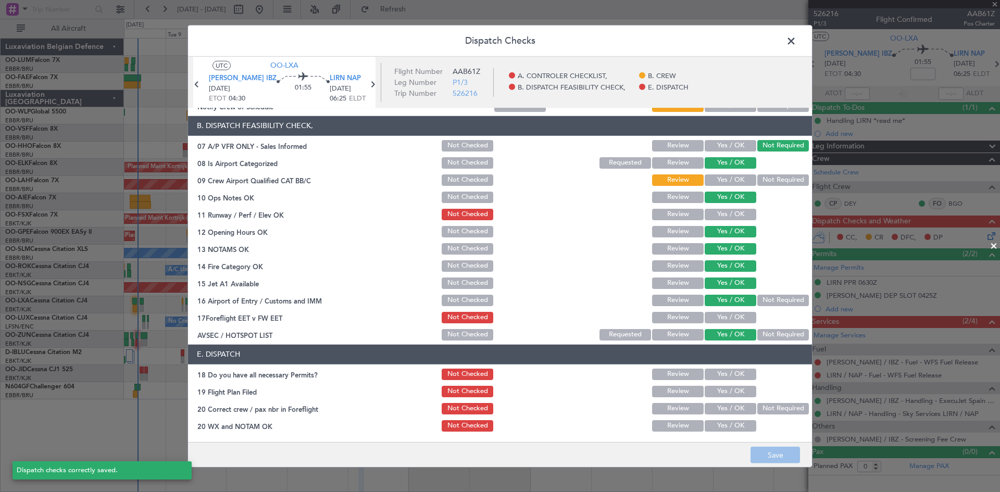
click at [796, 40] on span at bounding box center [796, 43] width 0 height 21
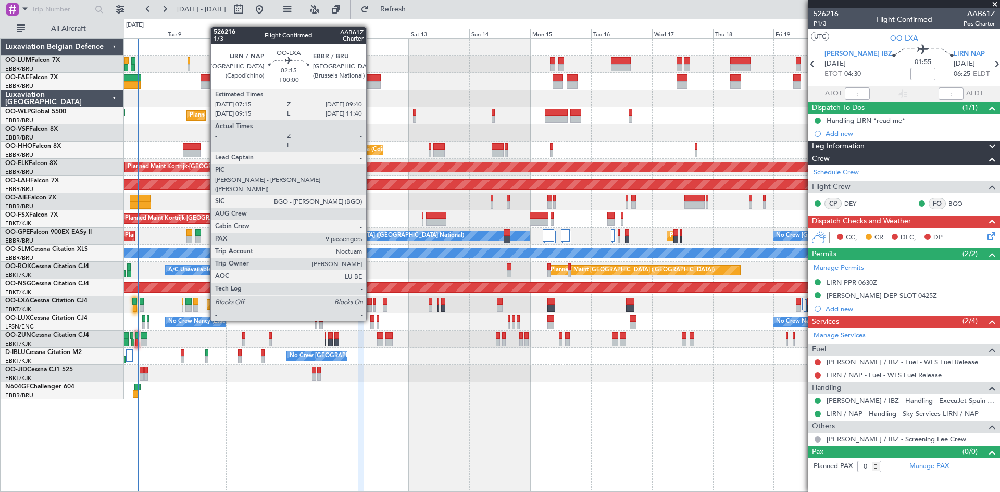
click at [371, 302] on div at bounding box center [369, 301] width 6 height 7
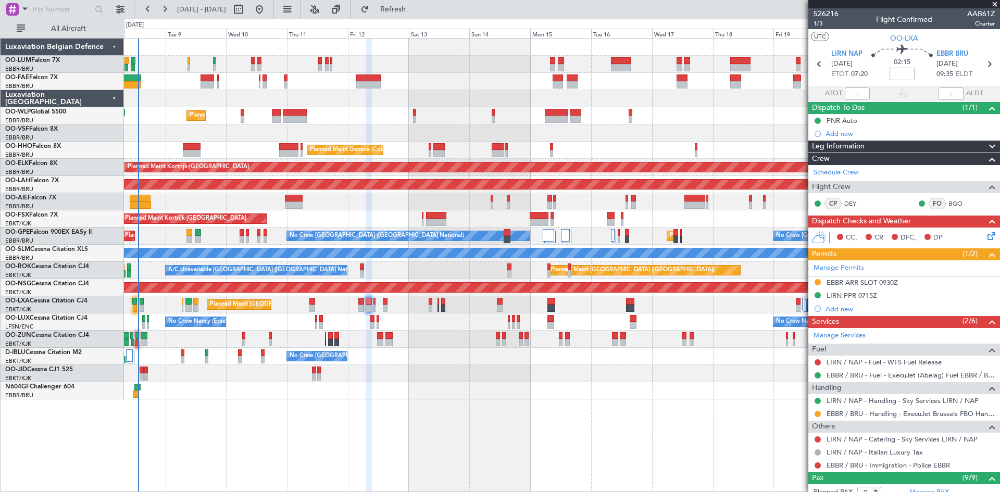
click at [989, 234] on icon at bounding box center [990, 234] width 8 height 8
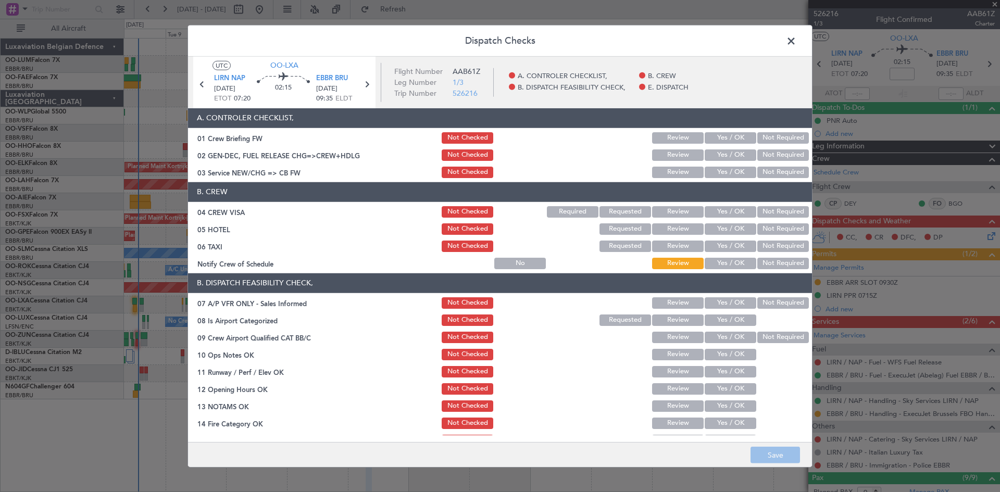
click at [779, 214] on button "Not Required" at bounding box center [783, 211] width 52 height 11
click at [761, 229] on button "Not Required" at bounding box center [783, 228] width 52 height 11
click at [770, 294] on section "B. DISPATCH FEASIBILITY CHECK, 07 A/P VFR ONLY - Sales Informed Not Checked Rev…" at bounding box center [500, 386] width 624 height 226
click at [772, 296] on div "Not Required" at bounding box center [782, 303] width 53 height 15
click at [773, 302] on button "Not Required" at bounding box center [783, 302] width 52 height 11
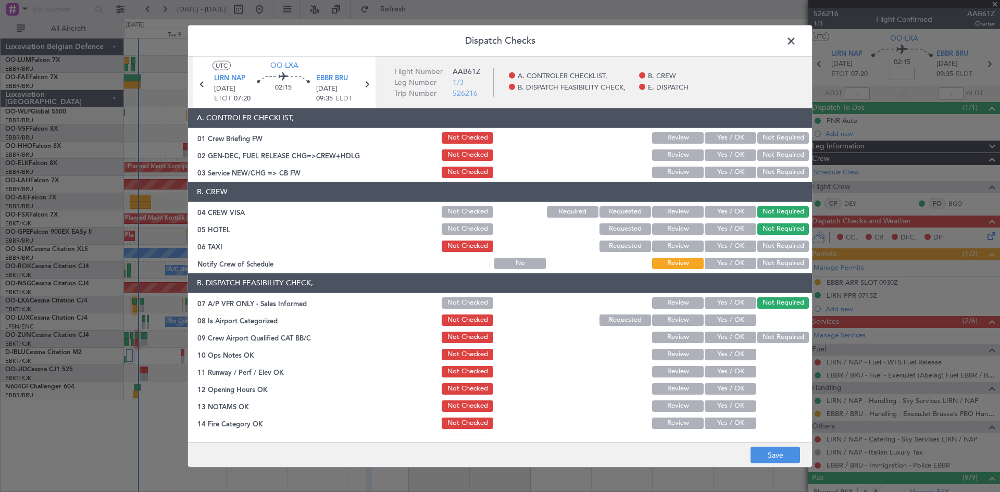
click at [728, 321] on button "Yes / OK" at bounding box center [731, 320] width 52 height 11
click at [680, 342] on button "Review" at bounding box center [678, 337] width 52 height 11
click at [717, 359] on button "Yes / OK" at bounding box center [731, 354] width 52 height 11
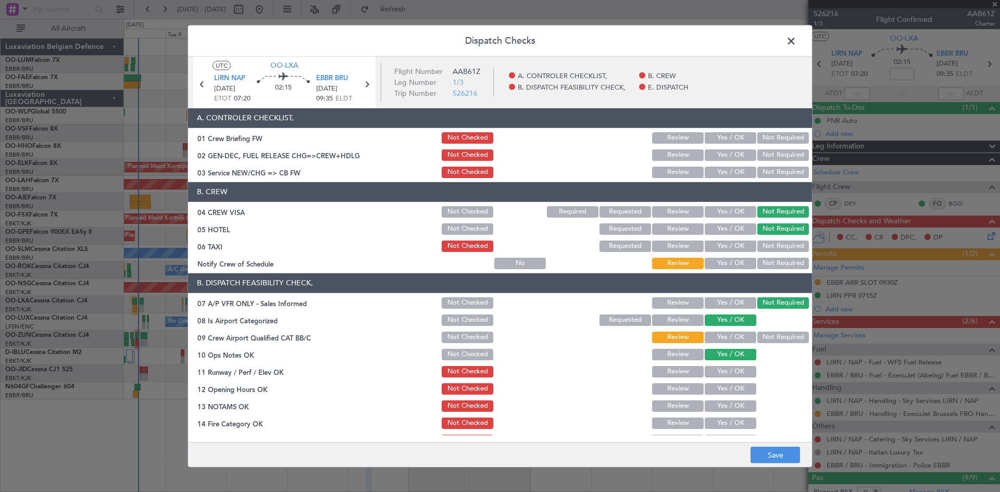
click at [721, 385] on button "Yes / OK" at bounding box center [731, 388] width 52 height 11
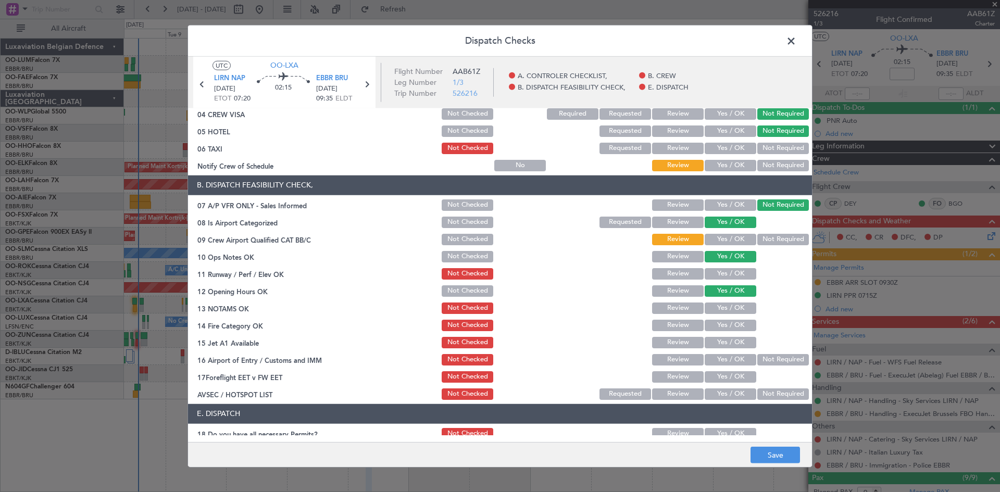
scroll to position [104, 0]
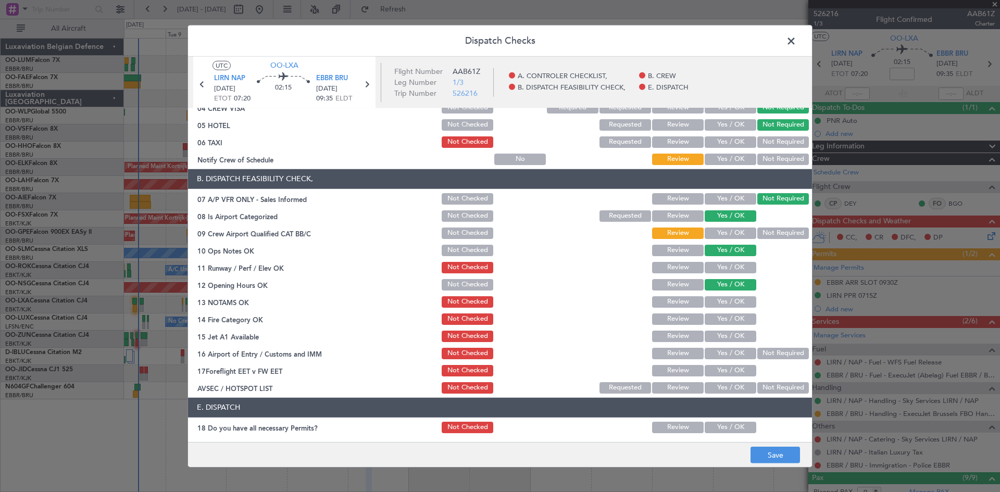
click at [725, 302] on button "Yes / OK" at bounding box center [731, 301] width 52 height 11
click at [726, 319] on button "Yes / OK" at bounding box center [731, 319] width 52 height 11
click at [727, 342] on div "Yes / OK" at bounding box center [729, 336] width 53 height 15
drag, startPoint x: 728, startPoint y: 334, endPoint x: 729, endPoint y: 341, distance: 6.9
click at [728, 334] on button "Yes / OK" at bounding box center [731, 336] width 52 height 11
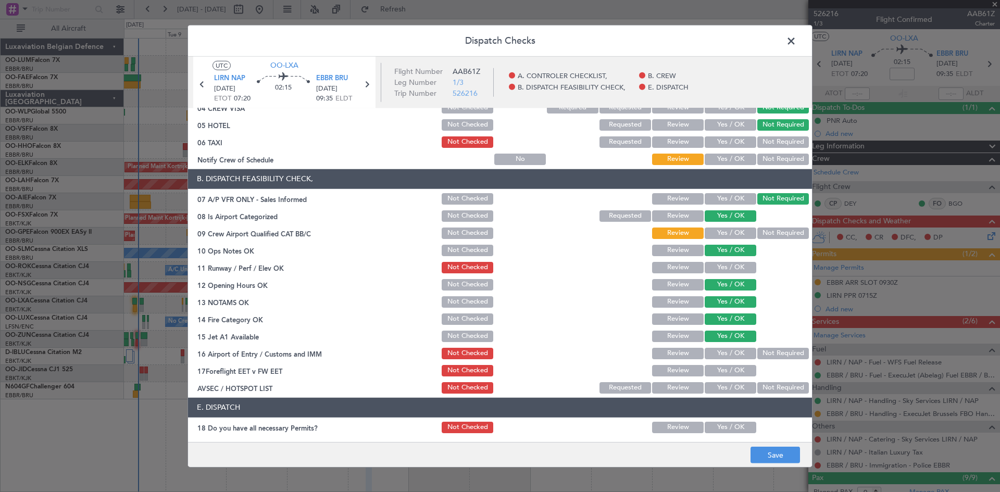
click at [729, 350] on button "Yes / OK" at bounding box center [731, 353] width 52 height 11
click at [726, 387] on button "Yes / OK" at bounding box center [731, 387] width 52 height 11
click at [767, 454] on button "Save" at bounding box center [775, 455] width 49 height 17
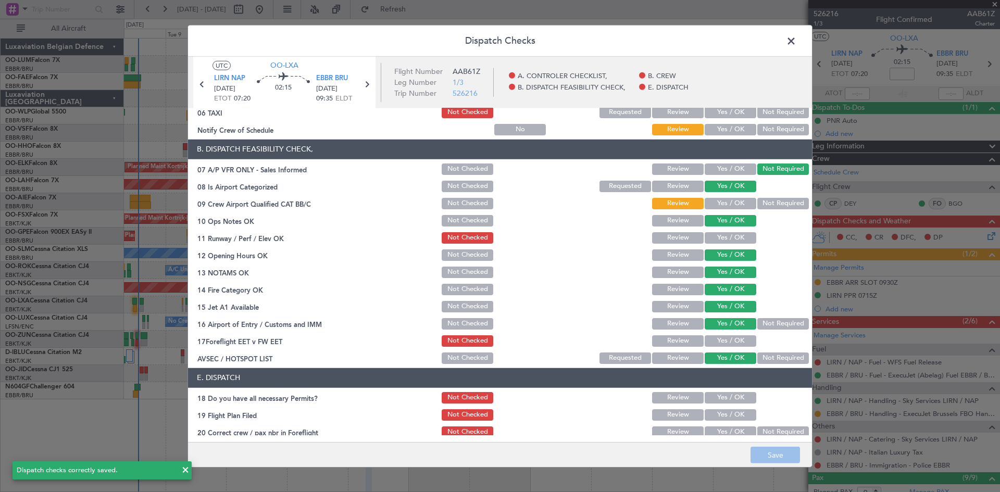
scroll to position [157, 0]
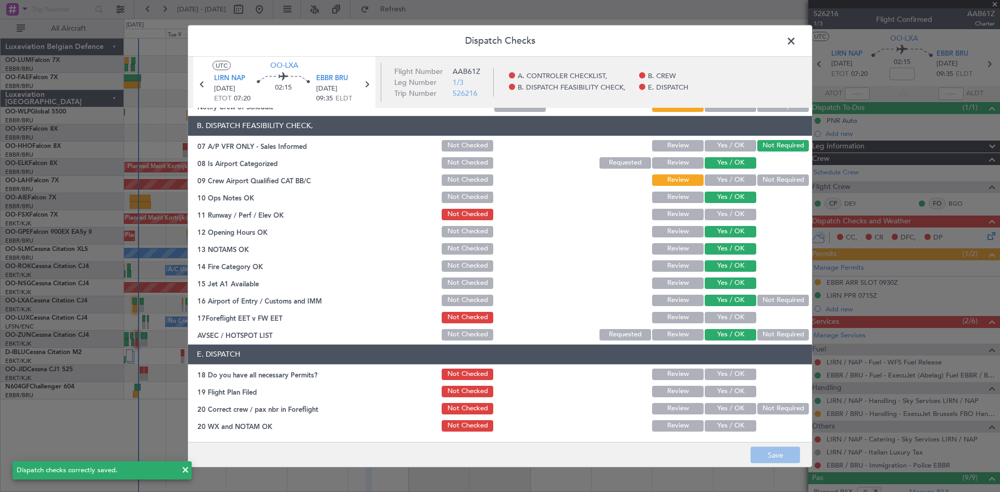
click at [796, 42] on span at bounding box center [796, 43] width 0 height 21
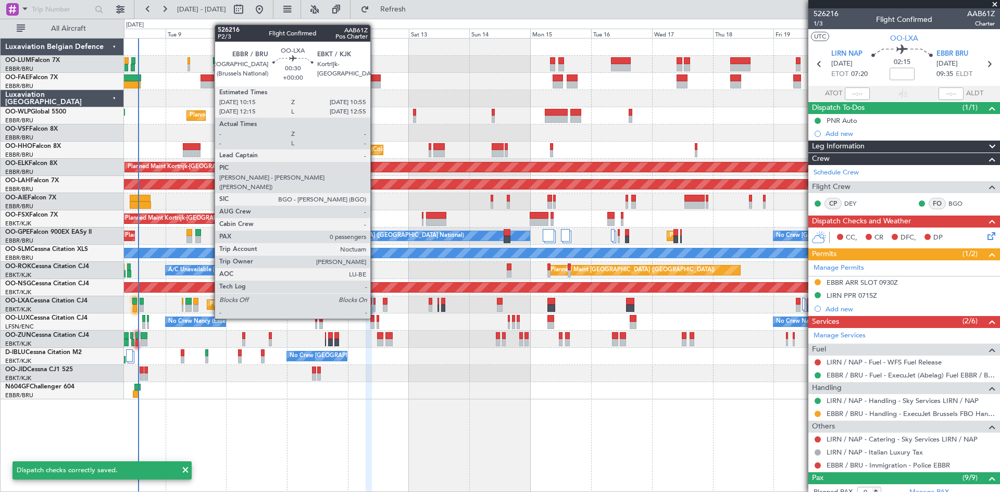
click at [375, 300] on div at bounding box center [374, 301] width 2 height 7
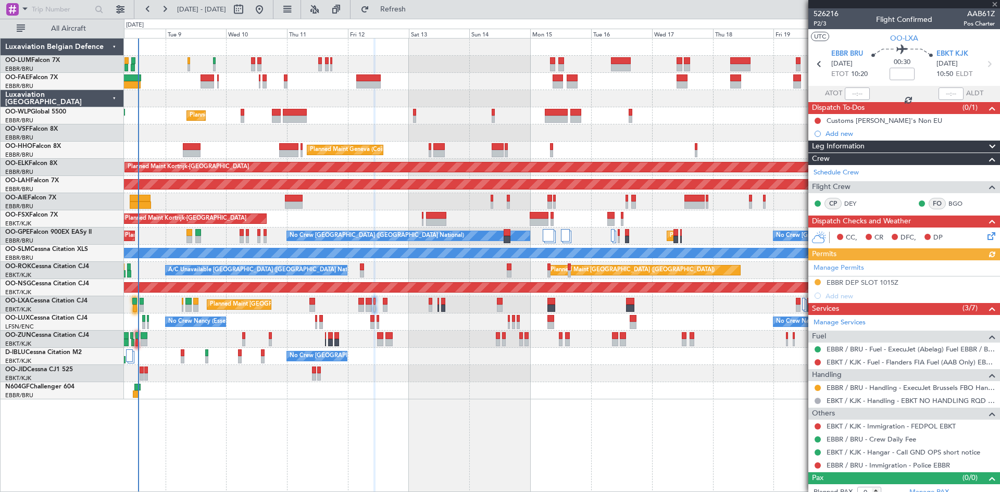
click at [988, 236] on icon at bounding box center [990, 234] width 8 height 8
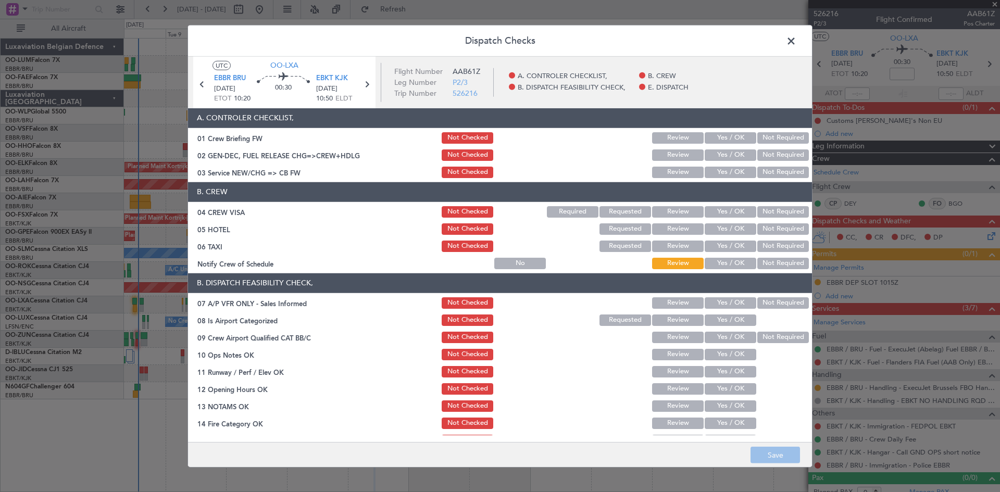
click at [770, 213] on button "Not Required" at bounding box center [783, 211] width 52 height 11
click at [765, 301] on button "Not Required" at bounding box center [783, 302] width 52 height 11
click at [736, 324] on button "Yes / OK" at bounding box center [731, 320] width 52 height 11
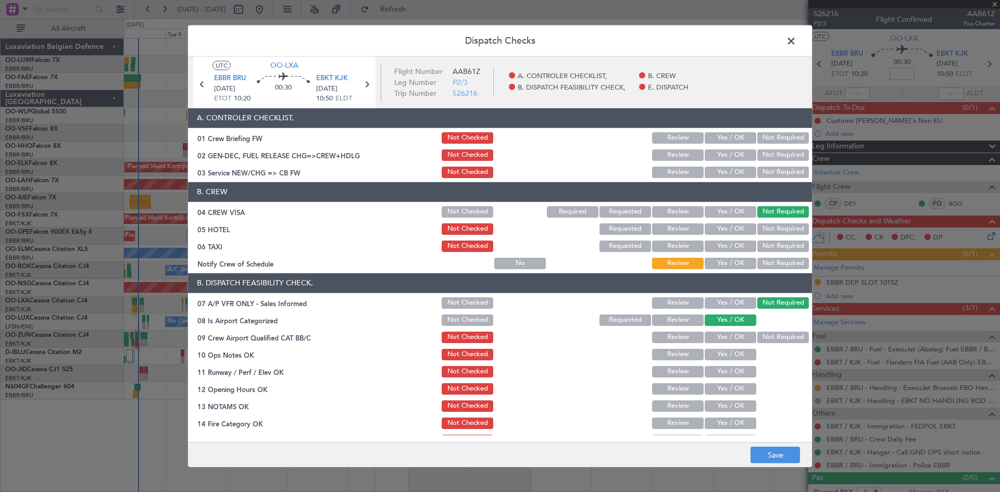
click at [737, 339] on button "Yes / OK" at bounding box center [731, 337] width 52 height 11
click at [732, 357] on button "Yes / OK" at bounding box center [731, 354] width 52 height 11
click at [727, 387] on button "Yes / OK" at bounding box center [731, 388] width 52 height 11
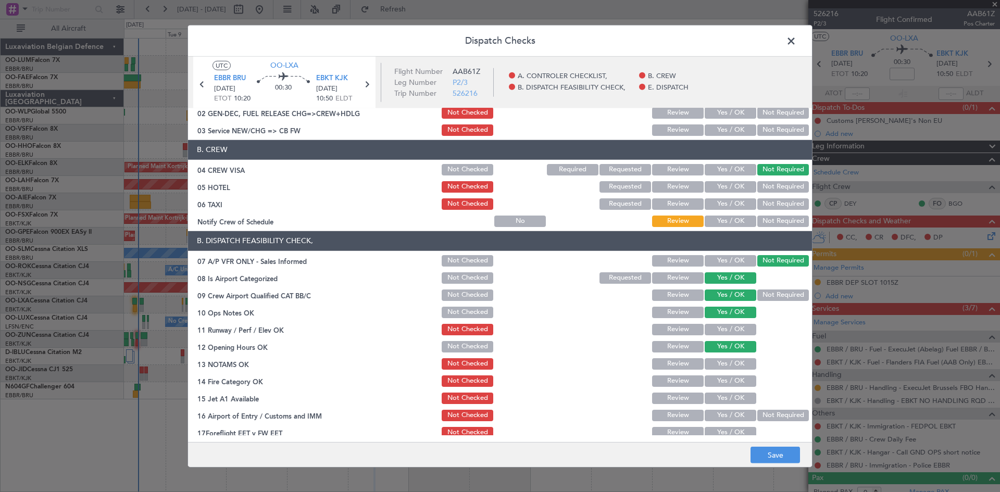
scroll to position [104, 0]
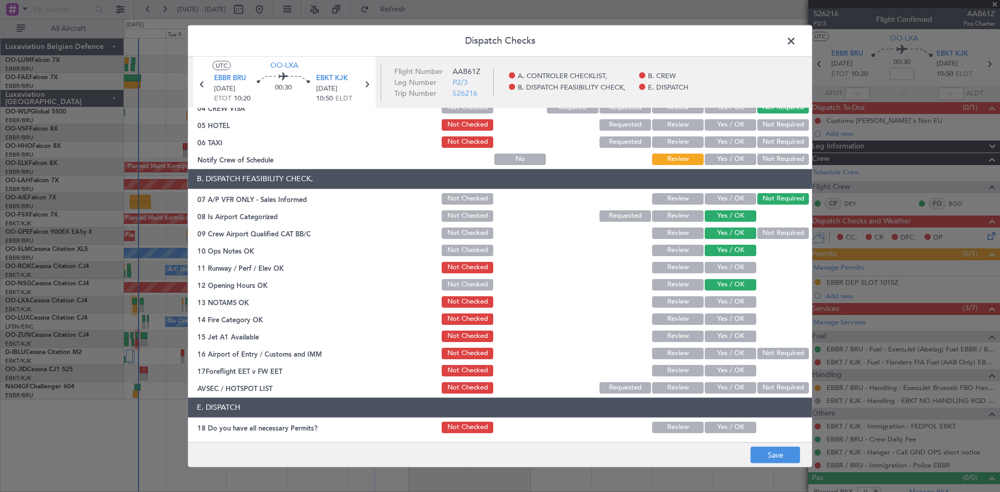
click at [725, 294] on section "B. DISPATCH FEASIBILITY CHECK, 07 A/P VFR ONLY - Sales Informed Not Checked Rev…" at bounding box center [500, 282] width 624 height 226
click at [726, 298] on button "Yes / OK" at bounding box center [731, 301] width 52 height 11
click at [720, 271] on button "Yes / OK" at bounding box center [731, 267] width 52 height 11
click at [731, 316] on button "Yes / OK" at bounding box center [731, 319] width 52 height 11
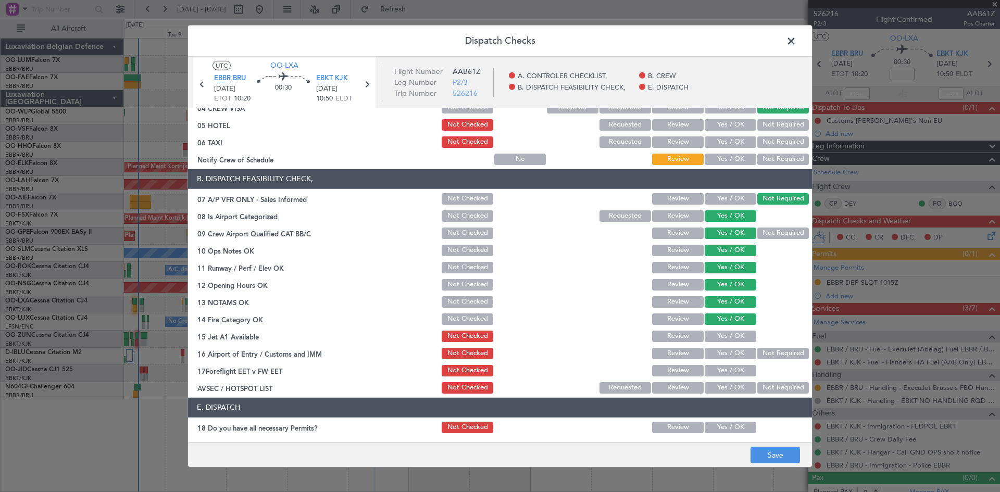
click at [460, 270] on button "Not Checked" at bounding box center [468, 267] width 52 height 11
click at [733, 337] on button "Yes / OK" at bounding box center [731, 336] width 52 height 11
click at [728, 350] on button "Yes / OK" at bounding box center [731, 353] width 52 height 11
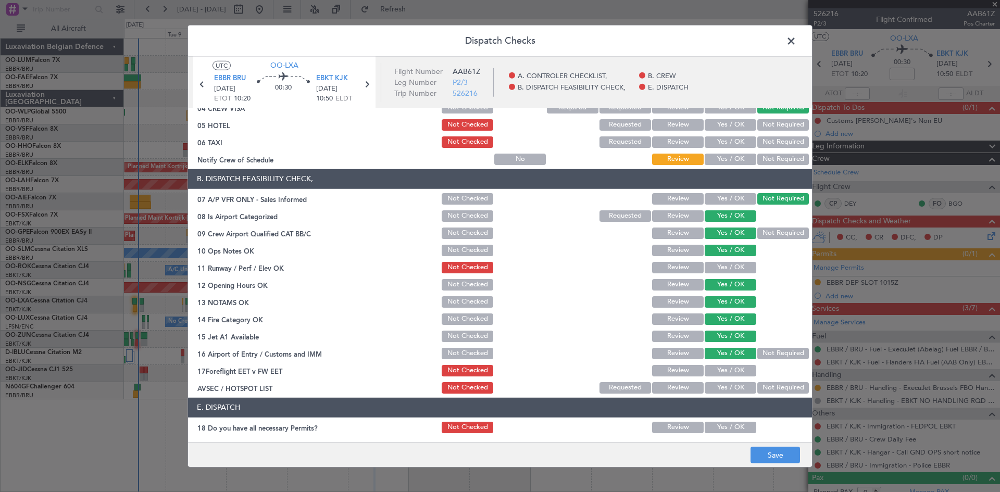
click at [732, 382] on button "Yes / OK" at bounding box center [731, 387] width 52 height 11
click at [768, 458] on button "Save" at bounding box center [775, 455] width 49 height 17
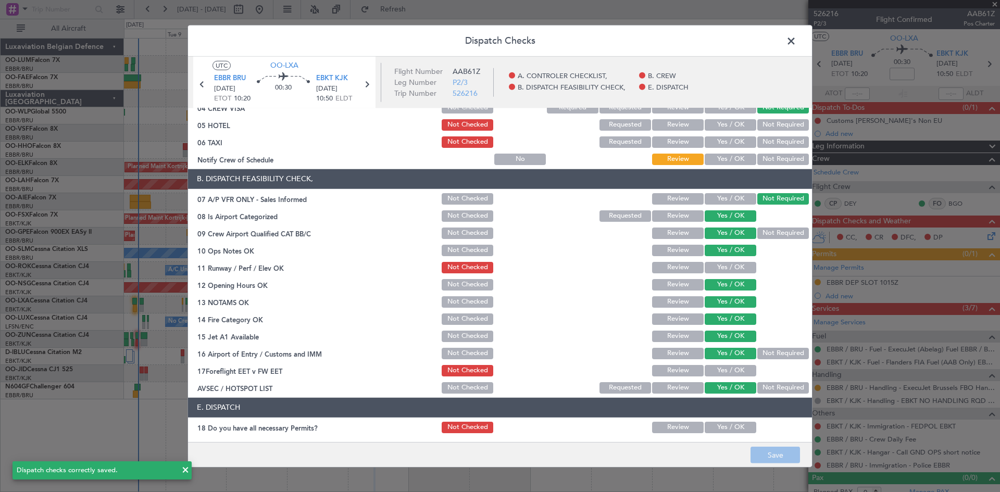
scroll to position [52, 0]
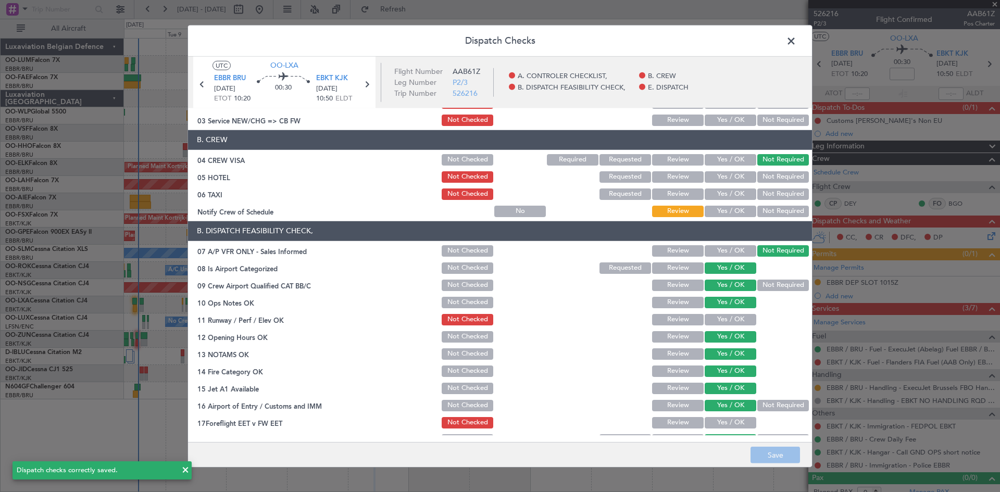
click at [796, 42] on span at bounding box center [796, 43] width 0 height 21
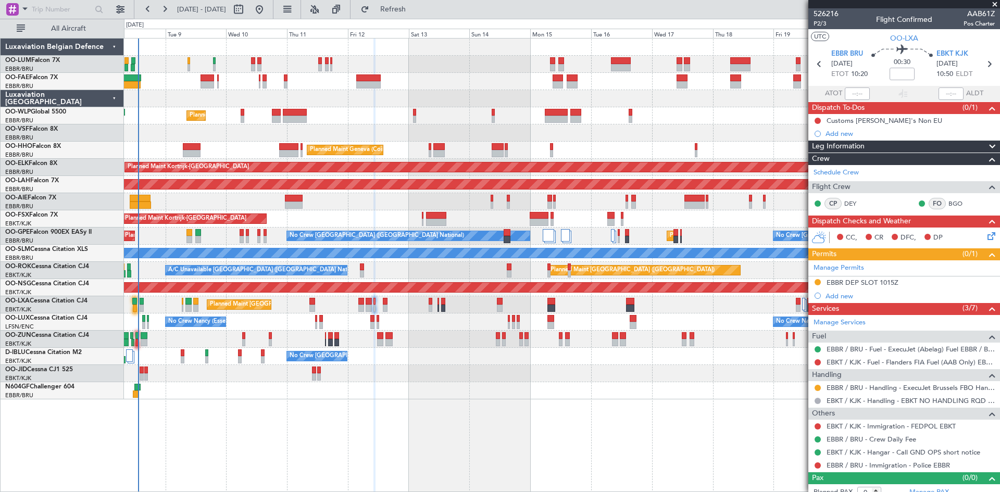
click at [986, 233] on icon at bounding box center [990, 234] width 8 height 8
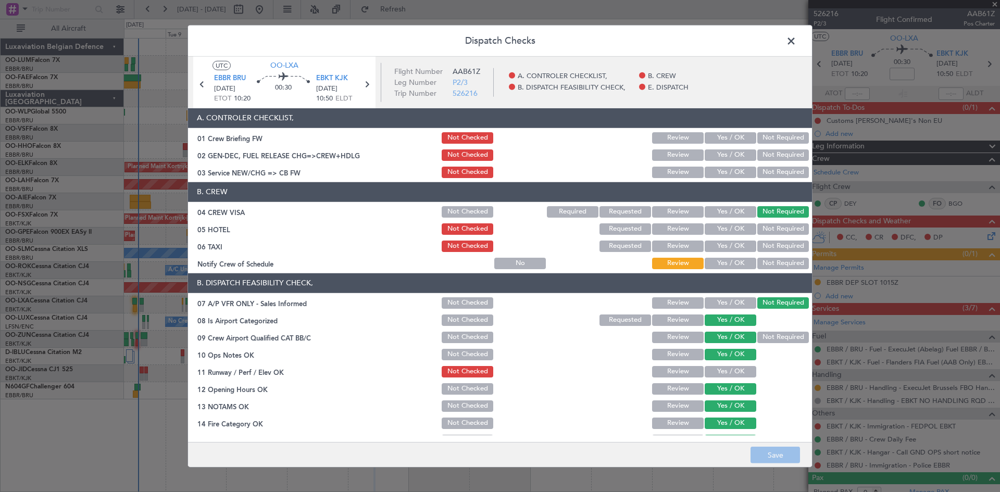
click at [764, 228] on button "Not Required" at bounding box center [783, 228] width 52 height 11
click at [776, 251] on button "Not Required" at bounding box center [783, 246] width 52 height 11
click at [779, 451] on button "Save" at bounding box center [775, 455] width 49 height 17
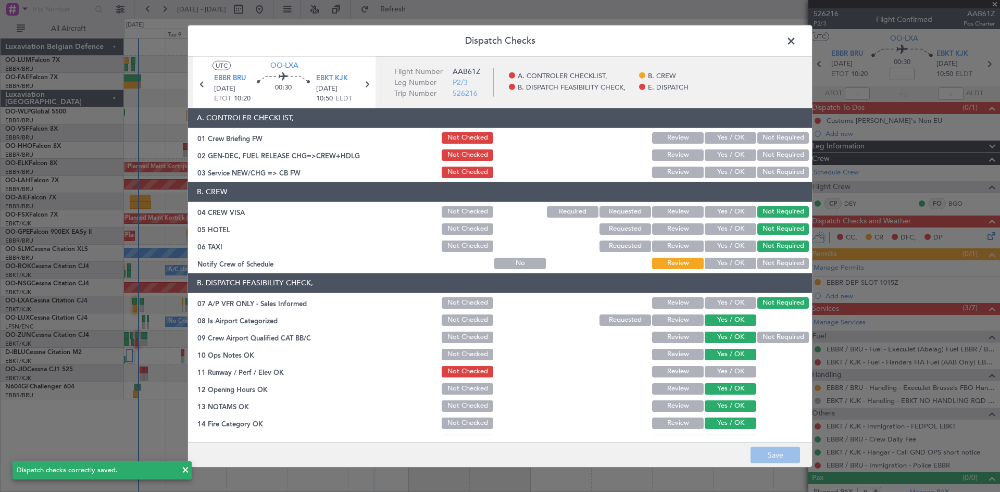
click at [796, 39] on span at bounding box center [796, 43] width 0 height 21
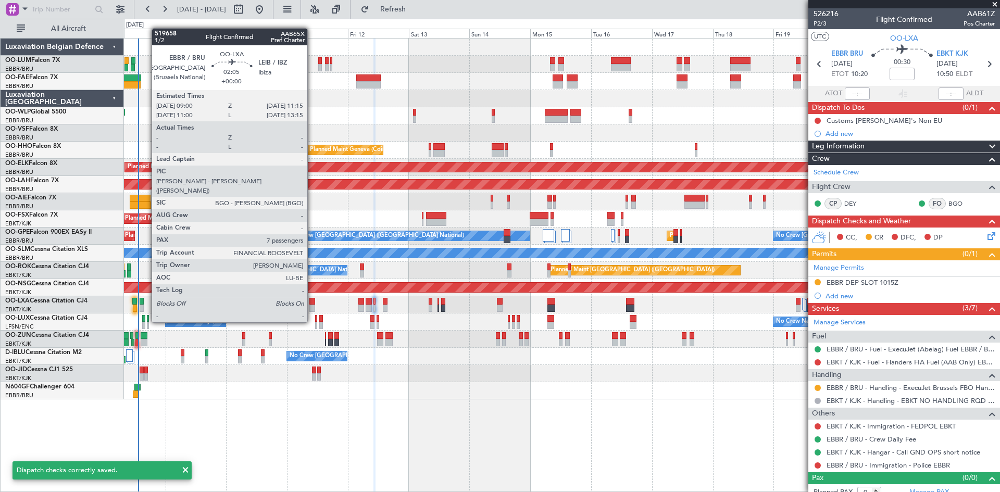
click at [312, 304] on div at bounding box center [312, 301] width 6 height 7
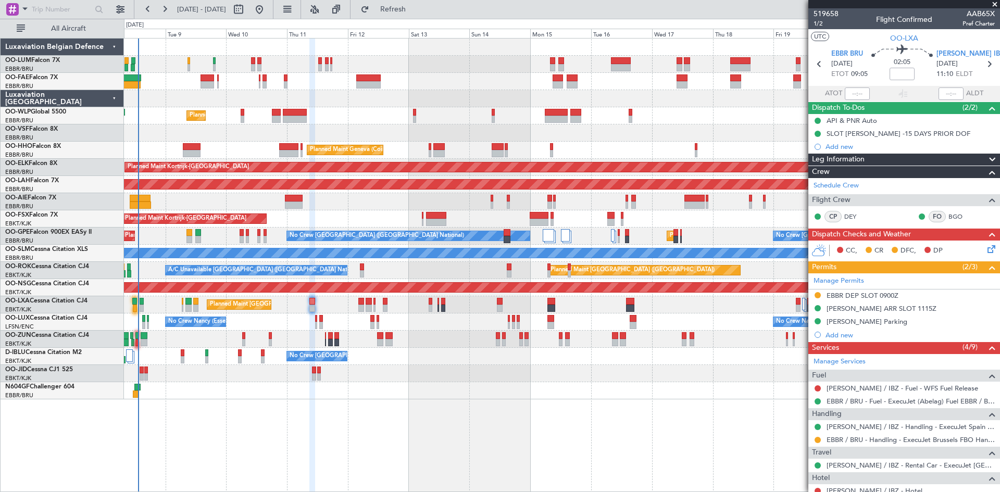
click at [986, 252] on icon at bounding box center [990, 247] width 8 height 8
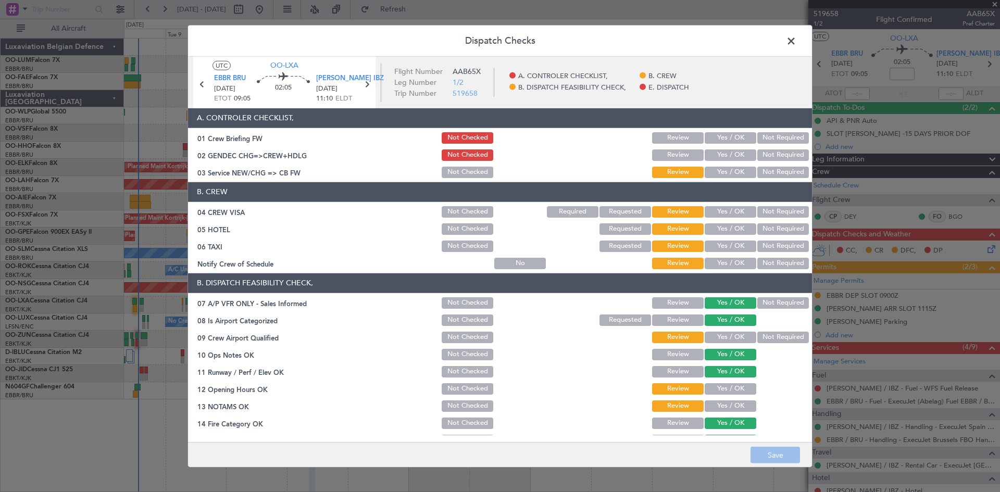
click at [757, 210] on button "Not Required" at bounding box center [783, 211] width 52 height 11
click at [767, 228] on button "Not Required" at bounding box center [783, 228] width 52 height 11
click at [767, 243] on button "Not Required" at bounding box center [783, 246] width 52 height 11
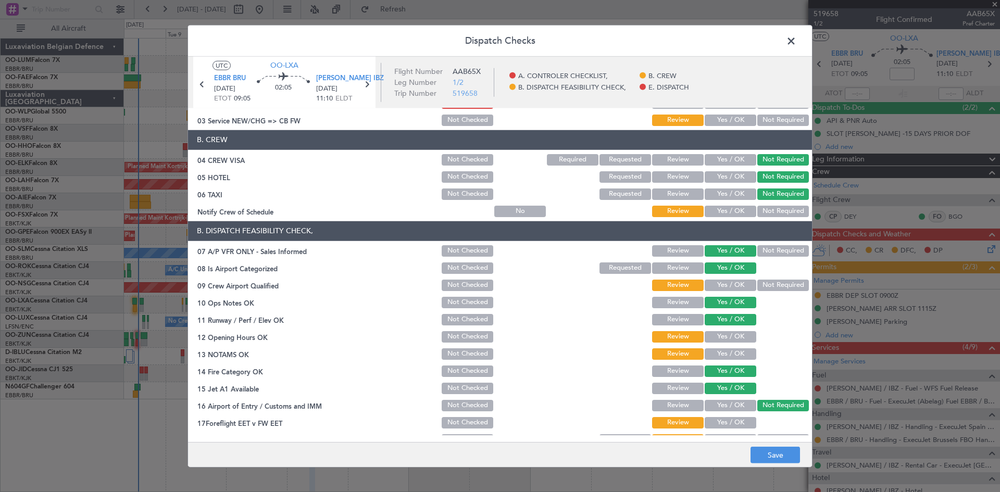
click at [733, 283] on button "Yes / OK" at bounding box center [731, 285] width 52 height 11
click at [711, 339] on button "Yes / OK" at bounding box center [731, 336] width 52 height 11
click at [719, 355] on button "Yes / OK" at bounding box center [731, 353] width 52 height 11
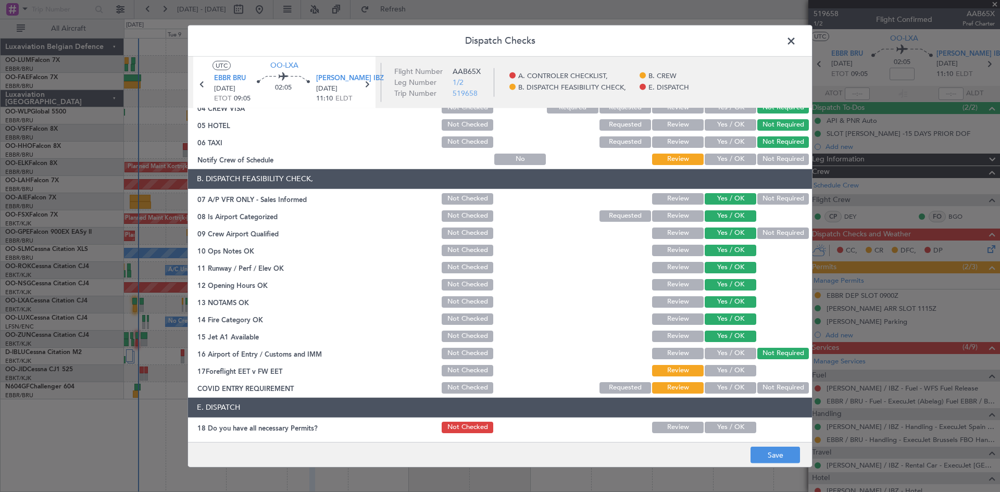
scroll to position [156, 0]
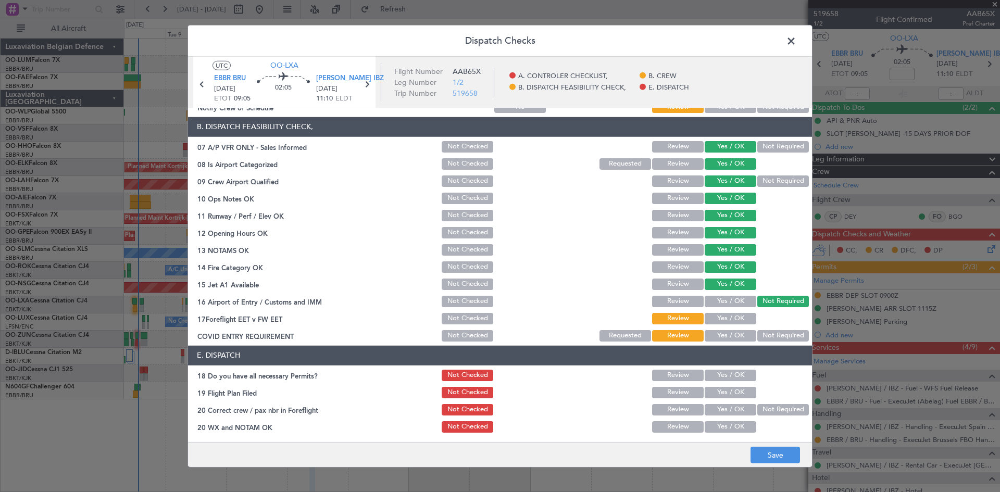
click at [762, 335] on button "Not Required" at bounding box center [783, 335] width 52 height 11
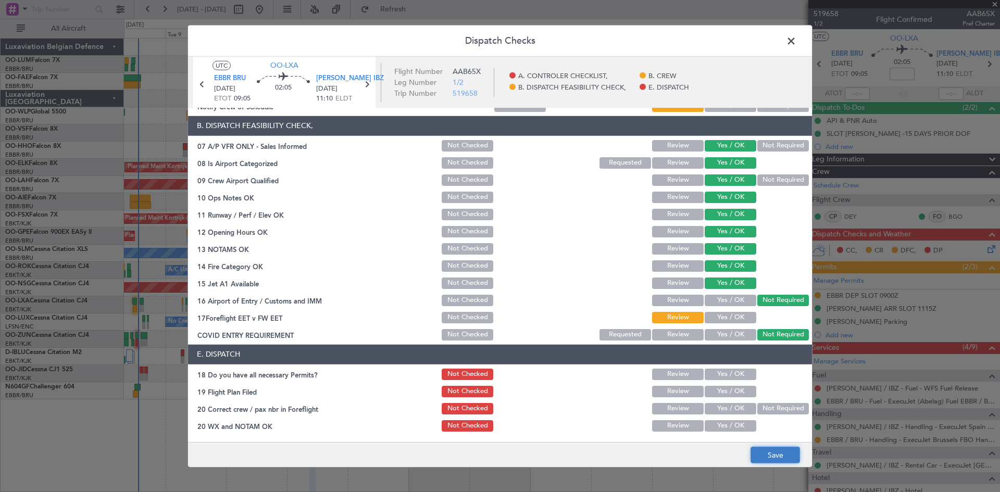
click at [780, 451] on button "Save" at bounding box center [775, 455] width 49 height 17
click at [796, 40] on span at bounding box center [796, 43] width 0 height 21
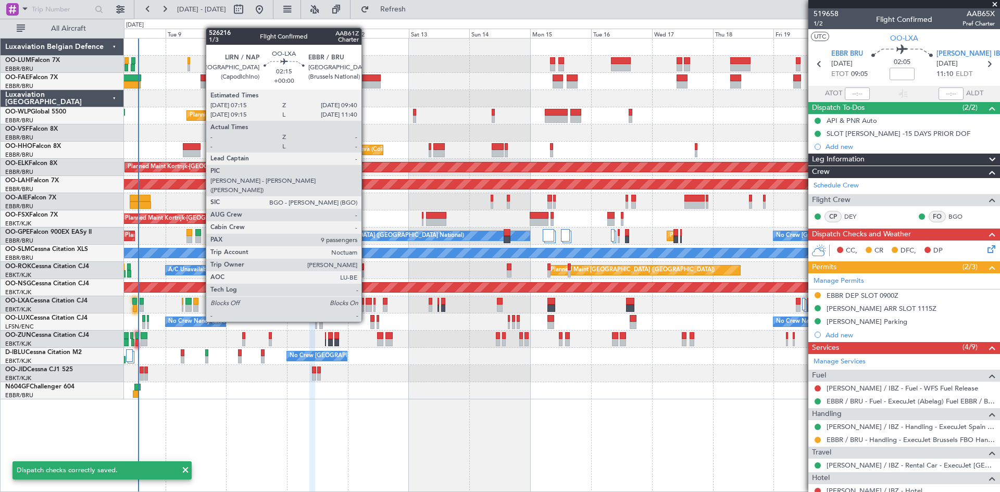
click at [366, 303] on div at bounding box center [369, 301] width 6 height 7
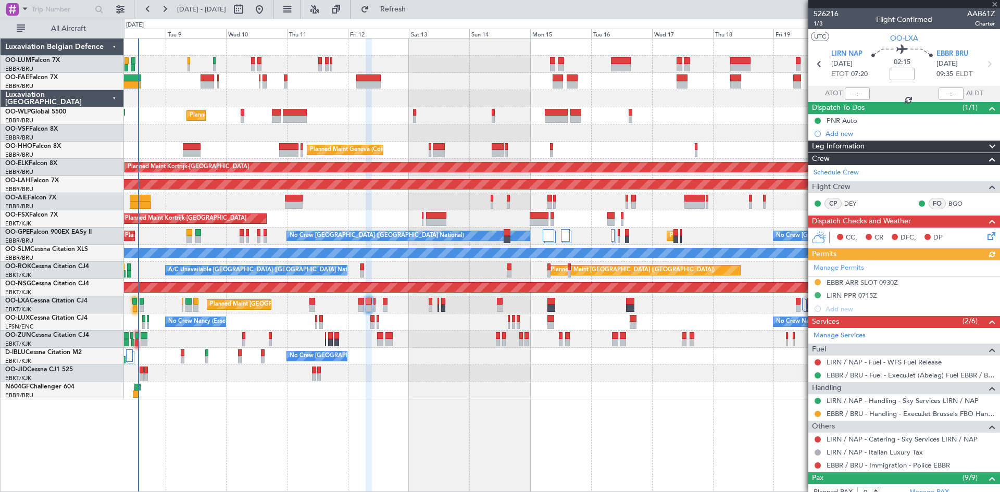
click at [986, 236] on icon at bounding box center [990, 234] width 8 height 8
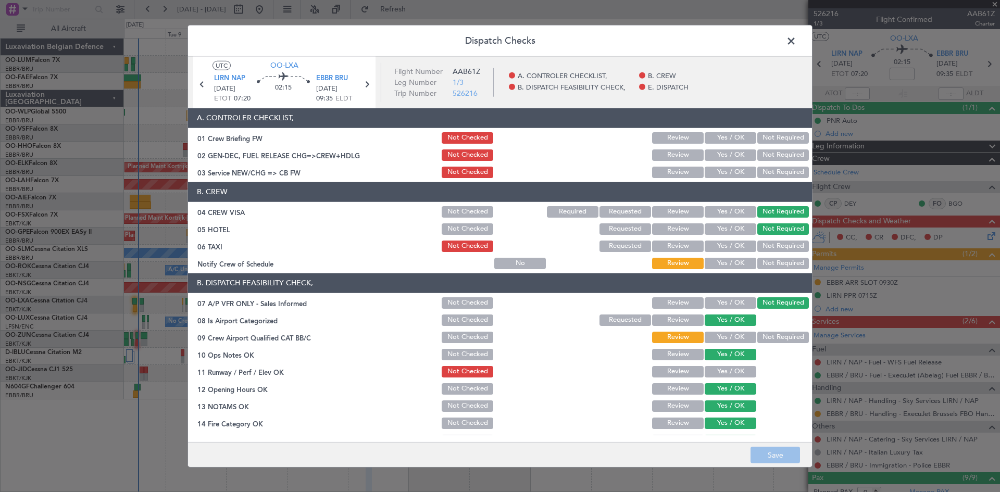
scroll to position [104, 0]
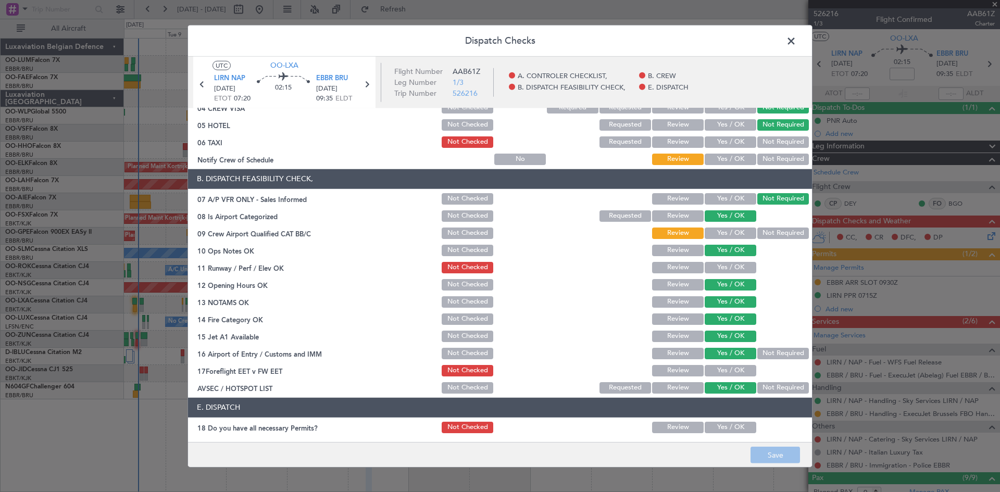
click at [796, 38] on span at bounding box center [796, 43] width 0 height 21
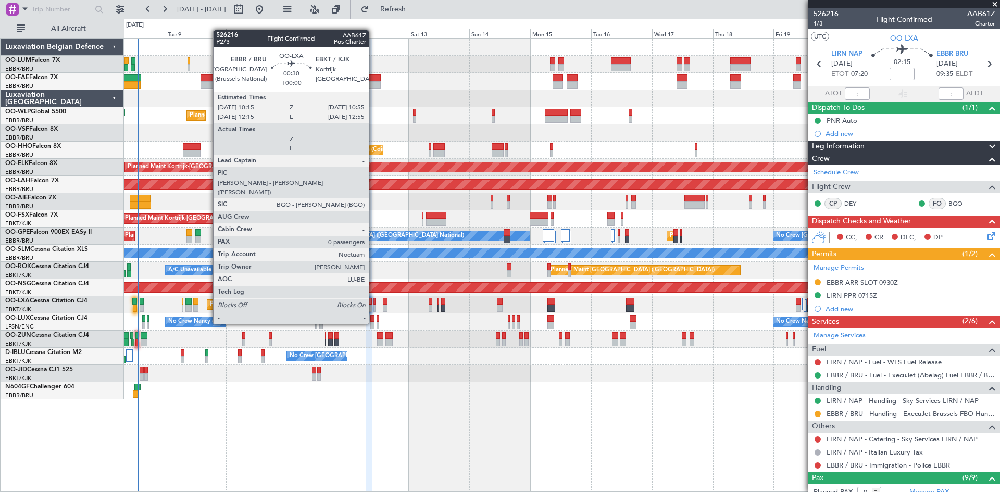
click at [373, 305] on div at bounding box center [374, 308] width 2 height 7
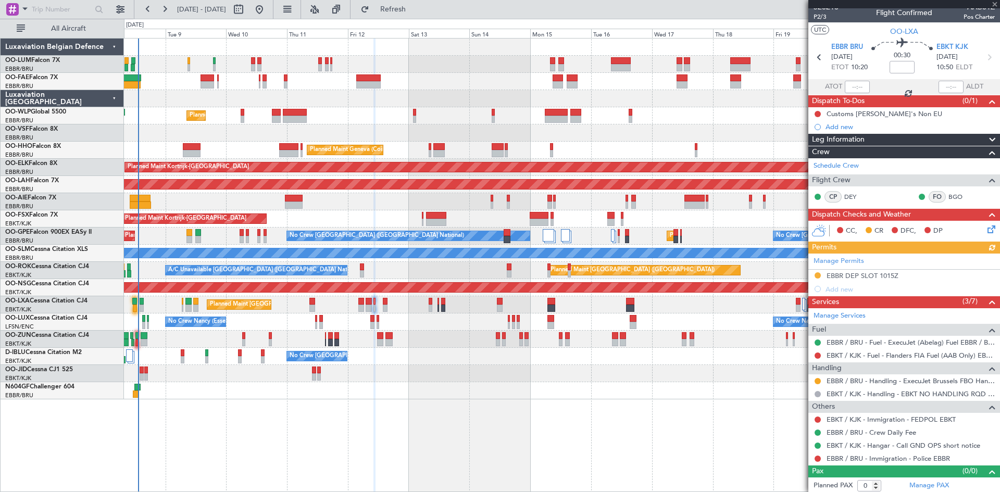
scroll to position [9, 0]
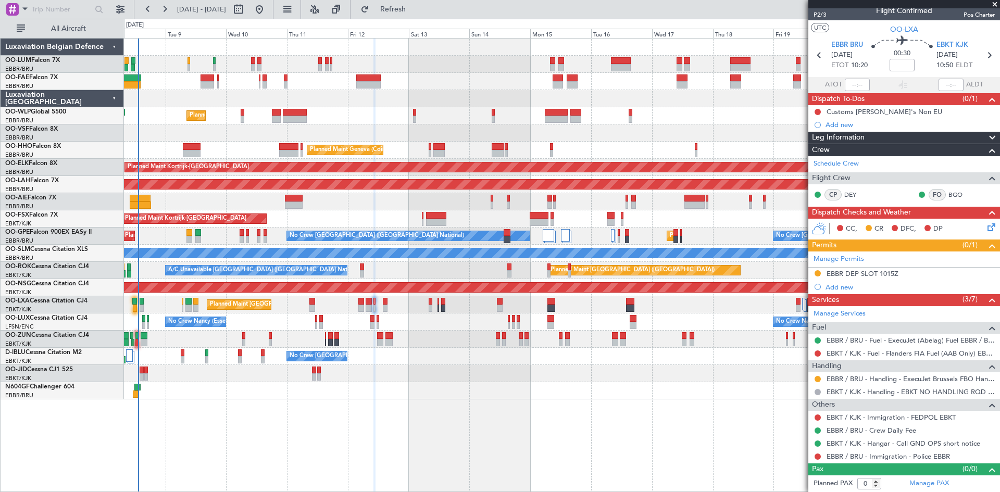
click at [986, 227] on icon at bounding box center [990, 225] width 8 height 8
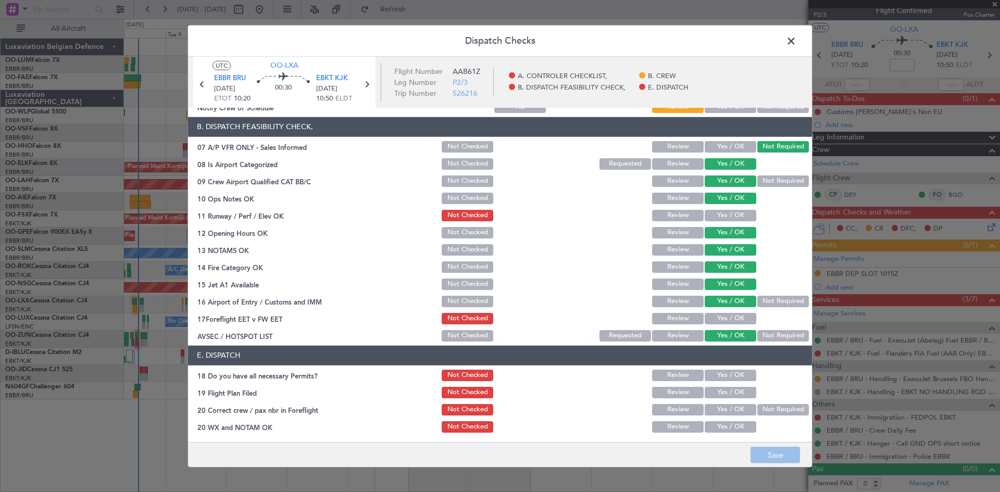
scroll to position [157, 0]
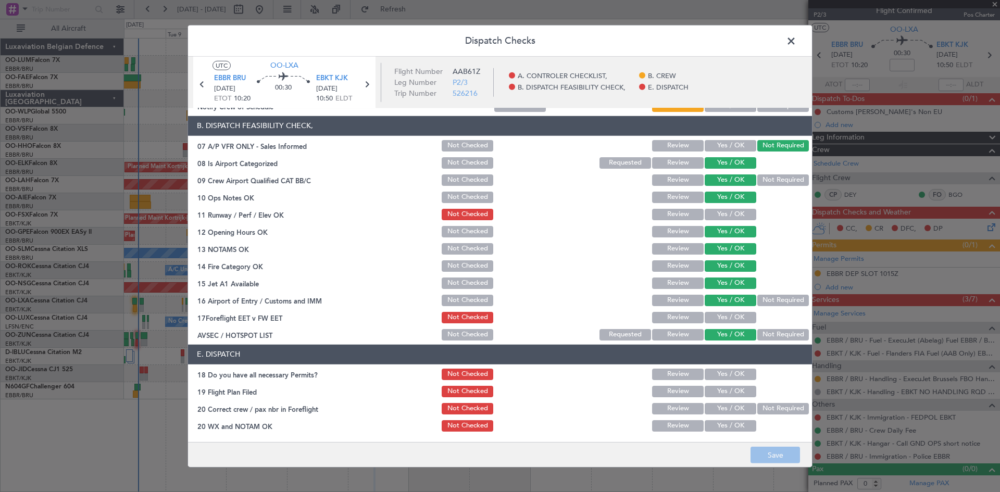
click at [796, 39] on span at bounding box center [796, 43] width 0 height 21
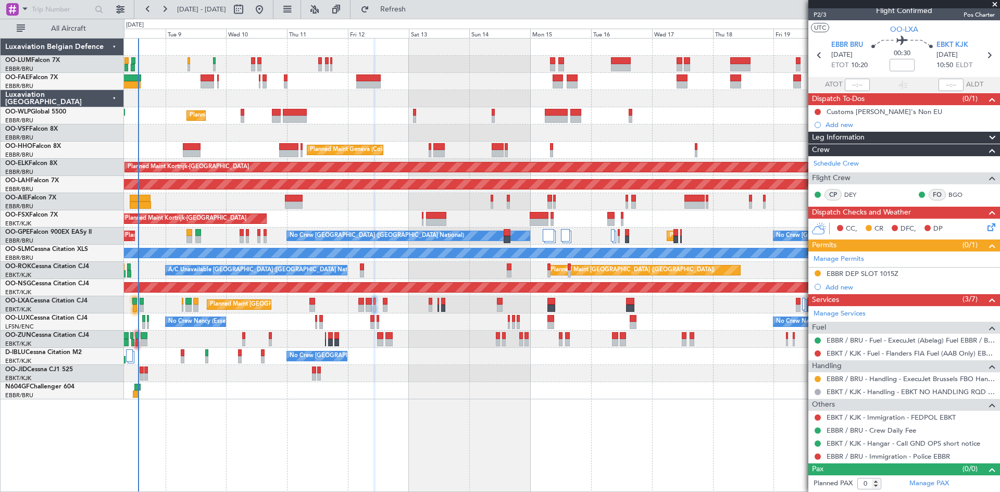
click at [389, 301] on div "Planned Maint [GEOGRAPHIC_DATA] ([GEOGRAPHIC_DATA] National) A/C Unavailable [G…" at bounding box center [562, 304] width 876 height 17
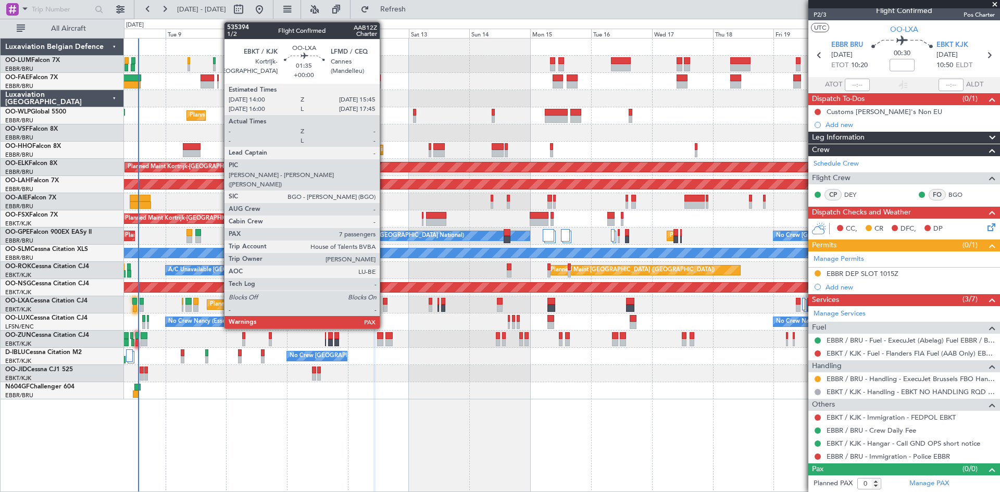
click at [384, 301] on div at bounding box center [385, 301] width 5 height 7
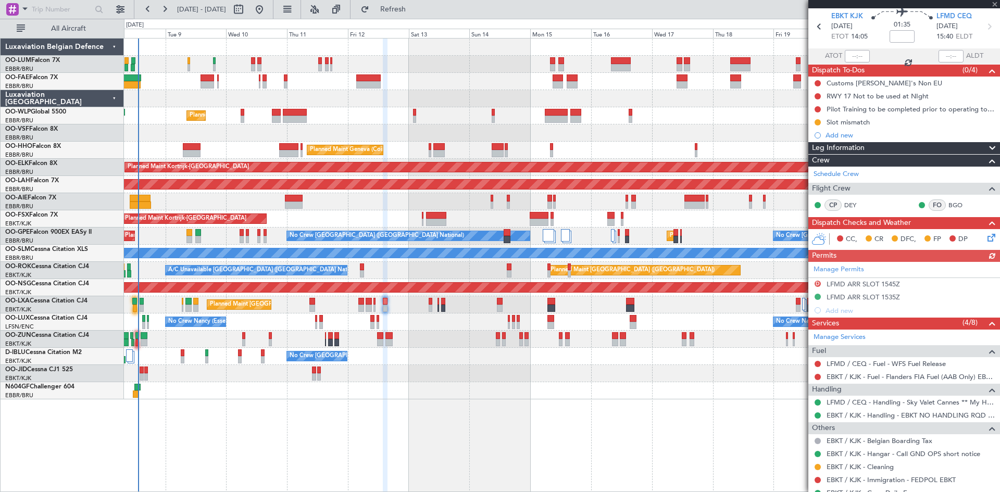
scroll to position [88, 0]
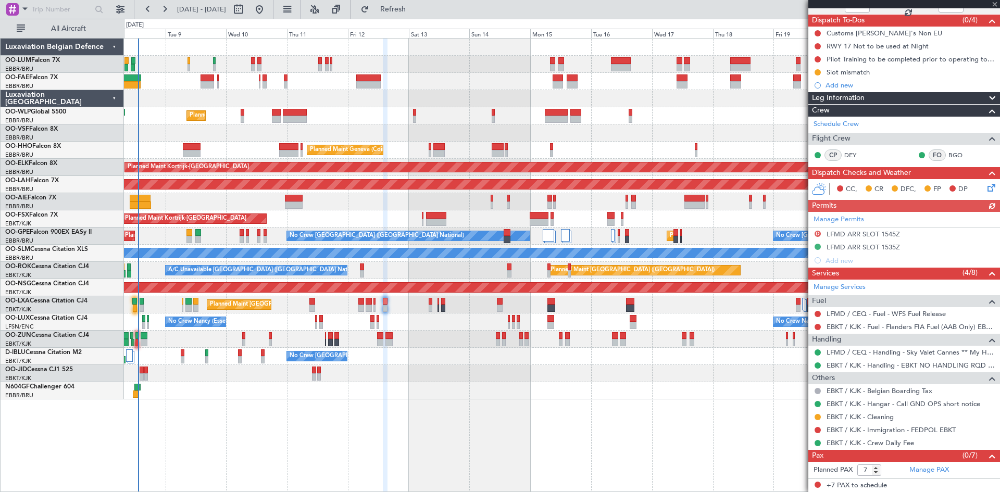
click at [987, 188] on icon at bounding box center [990, 186] width 8 height 8
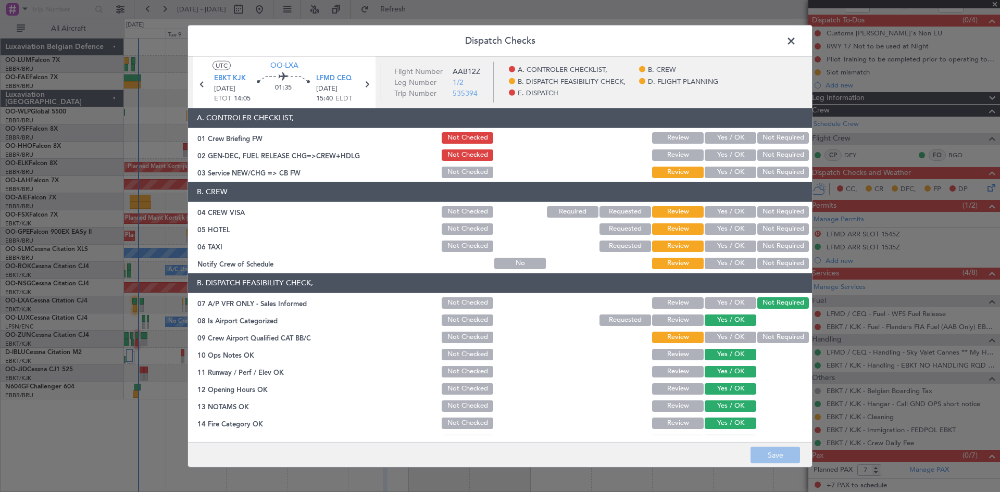
click at [779, 200] on header "B. CREW" at bounding box center [500, 192] width 624 height 20
click at [788, 208] on button "Not Required" at bounding box center [783, 211] width 52 height 11
click at [786, 227] on button "Not Required" at bounding box center [783, 228] width 52 height 11
click at [664, 225] on button "Review" at bounding box center [678, 228] width 52 height 11
click at [771, 246] on button "Not Required" at bounding box center [783, 246] width 52 height 11
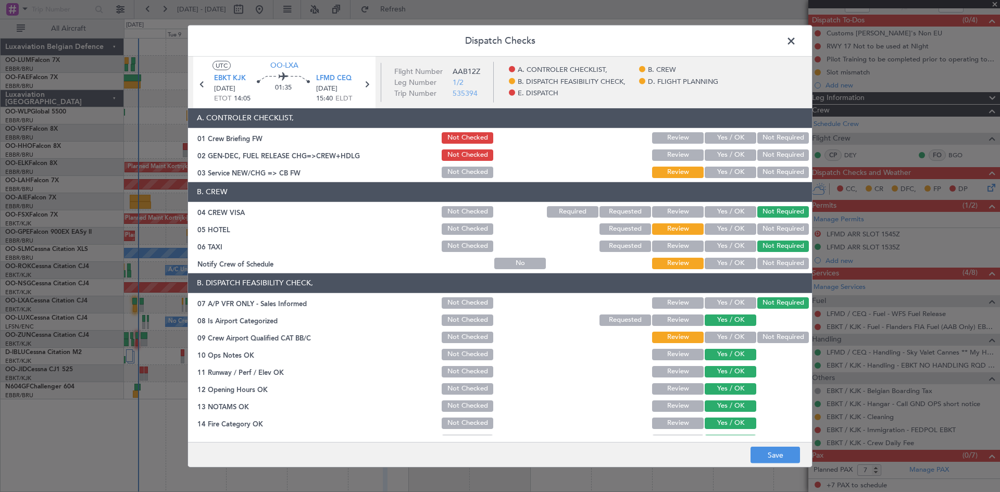
click at [689, 246] on button "Review" at bounding box center [678, 246] width 52 height 11
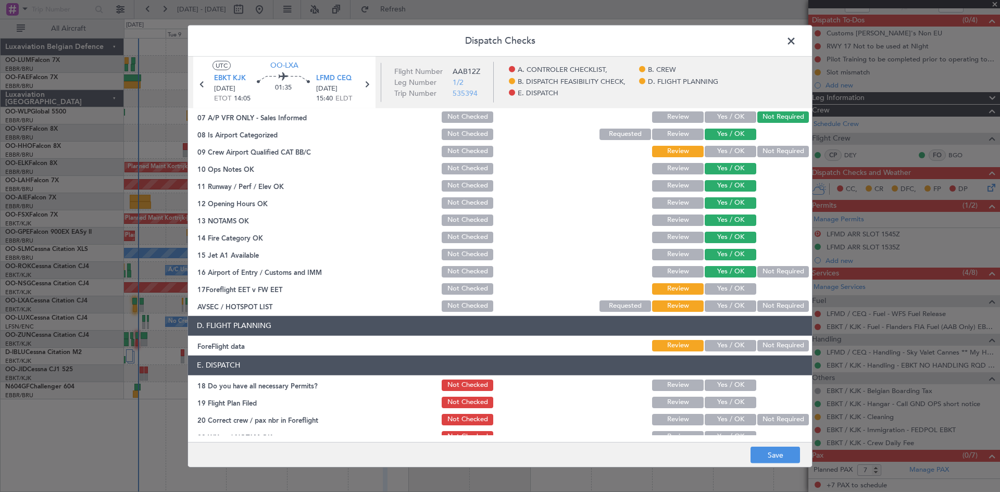
scroll to position [197, 0]
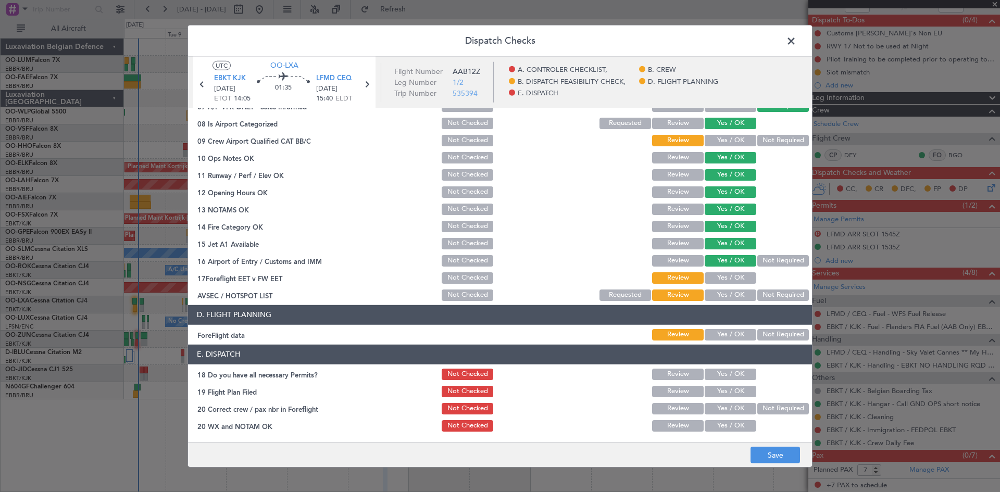
click at [716, 295] on button "Yes / OK" at bounding box center [731, 295] width 52 height 11
click at [769, 458] on button "Save" at bounding box center [775, 455] width 49 height 17
click at [796, 43] on span at bounding box center [796, 43] width 0 height 21
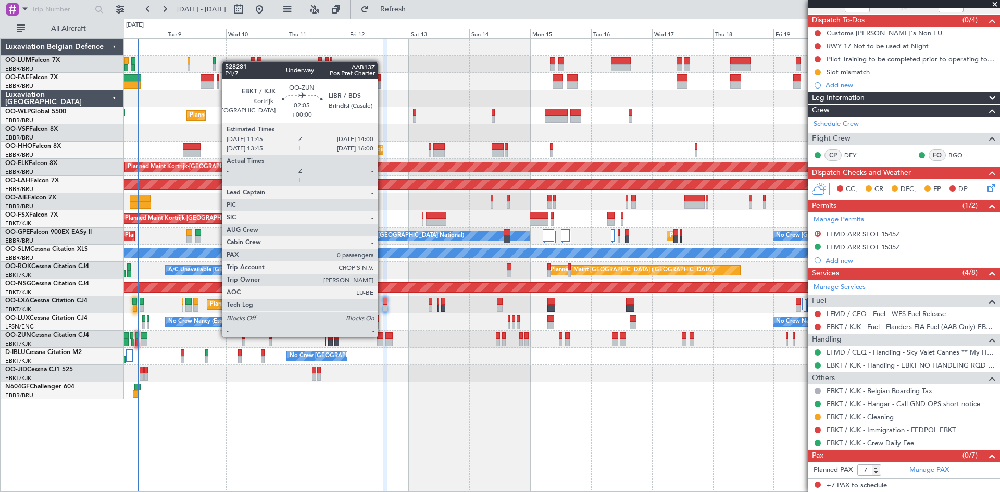
click at [382, 336] on div at bounding box center [380, 335] width 6 height 7
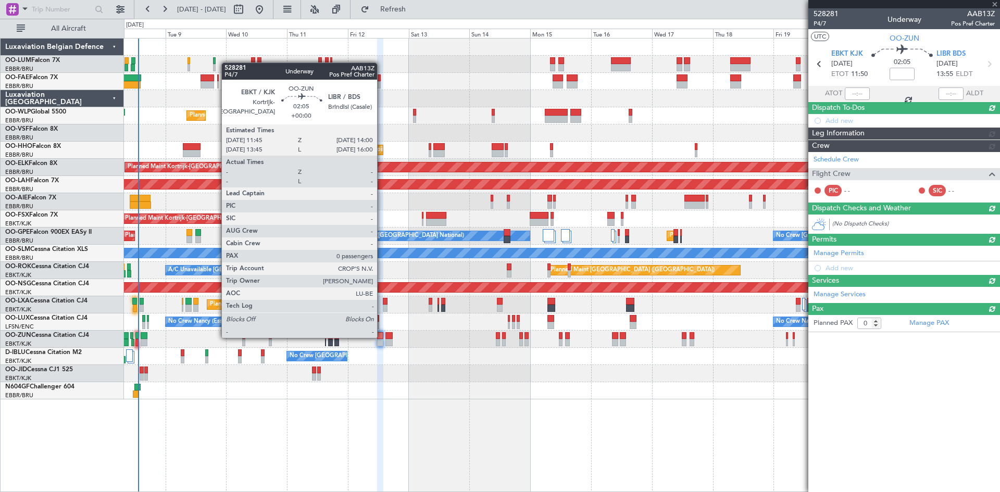
scroll to position [0, 0]
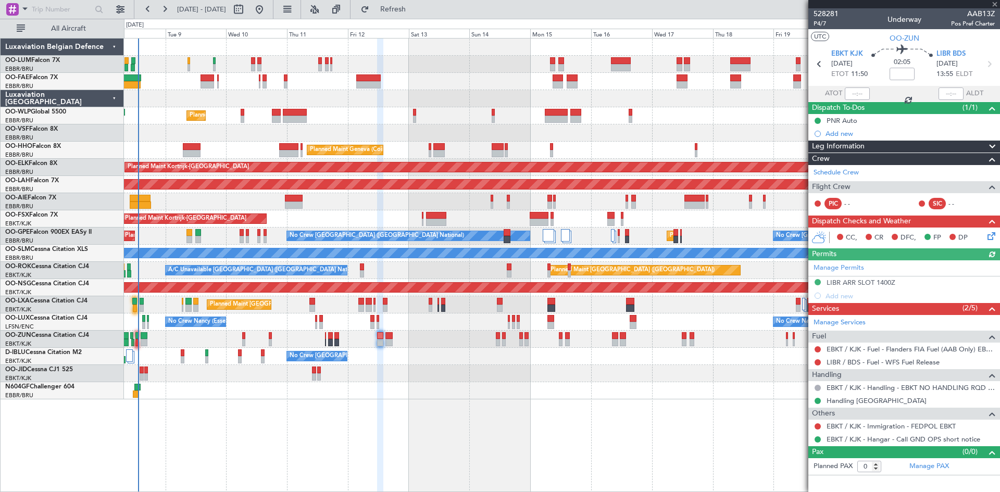
click at [992, 233] on icon at bounding box center [990, 234] width 8 height 8
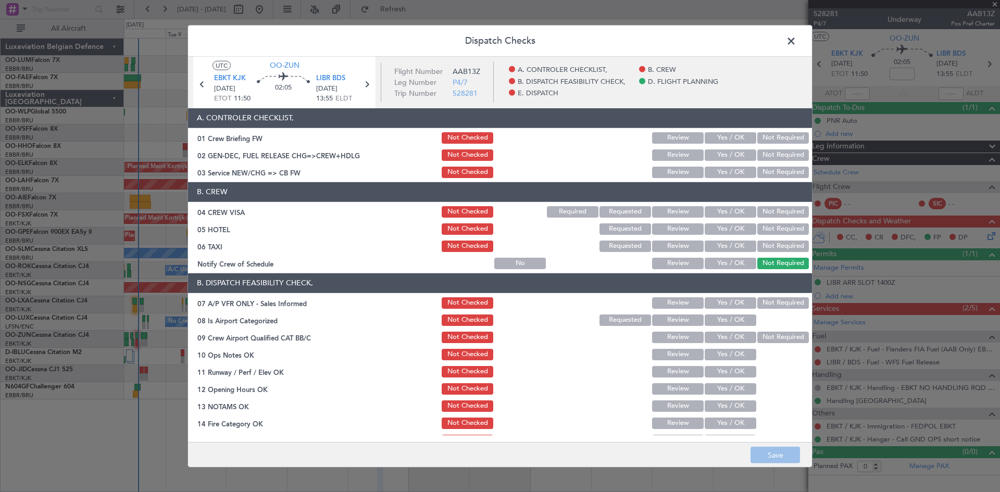
click at [773, 211] on button "Not Required" at bounding box center [783, 211] width 52 height 11
click at [780, 453] on button "Save" at bounding box center [775, 455] width 49 height 17
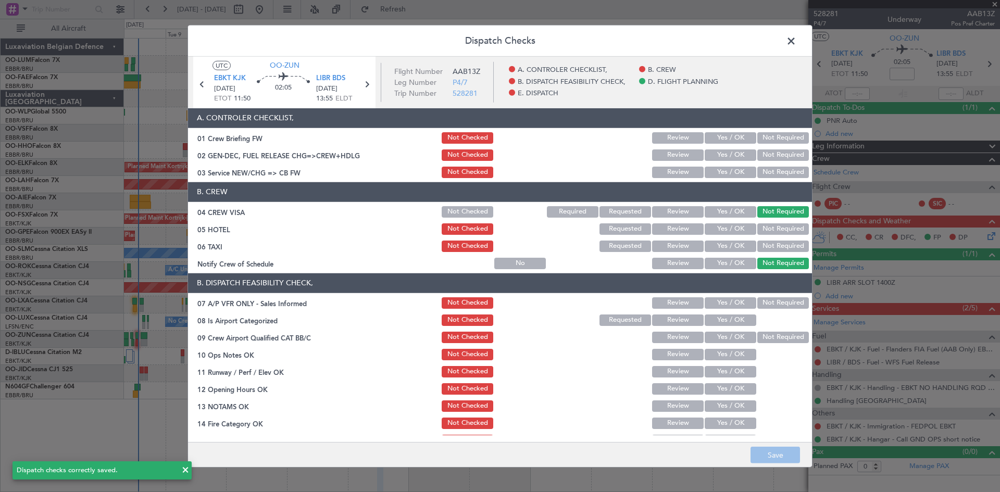
click at [796, 36] on span at bounding box center [796, 43] width 0 height 21
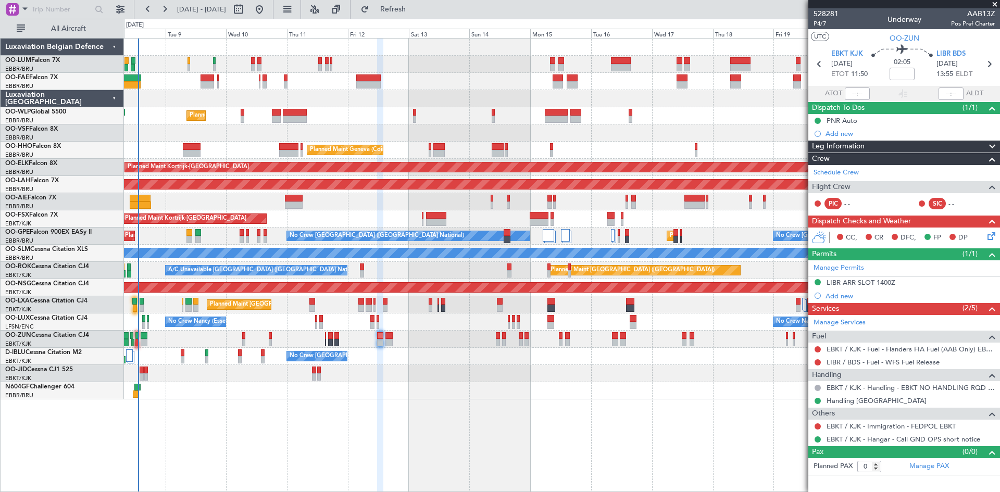
click at [994, 231] on icon at bounding box center [990, 234] width 8 height 8
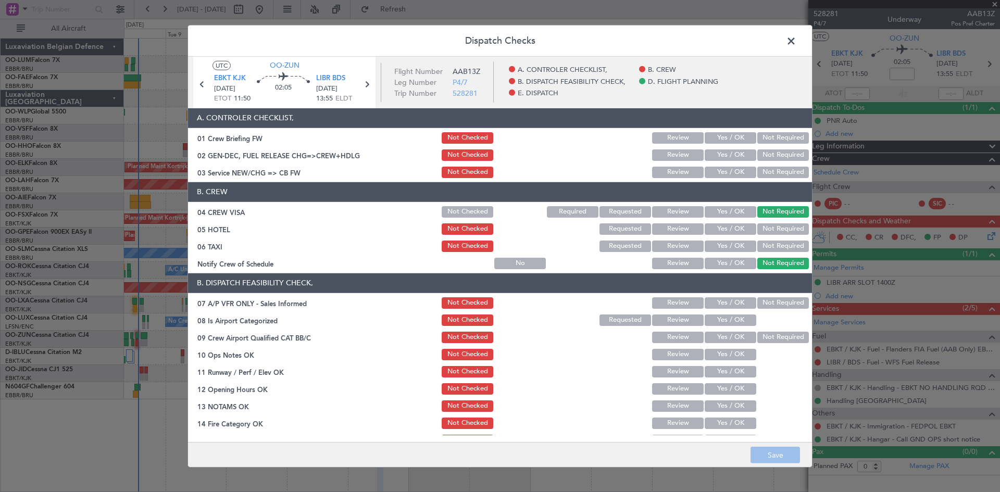
click at [771, 229] on button "Not Required" at bounding box center [783, 228] width 52 height 11
click at [773, 245] on button "Not Required" at bounding box center [783, 246] width 52 height 11
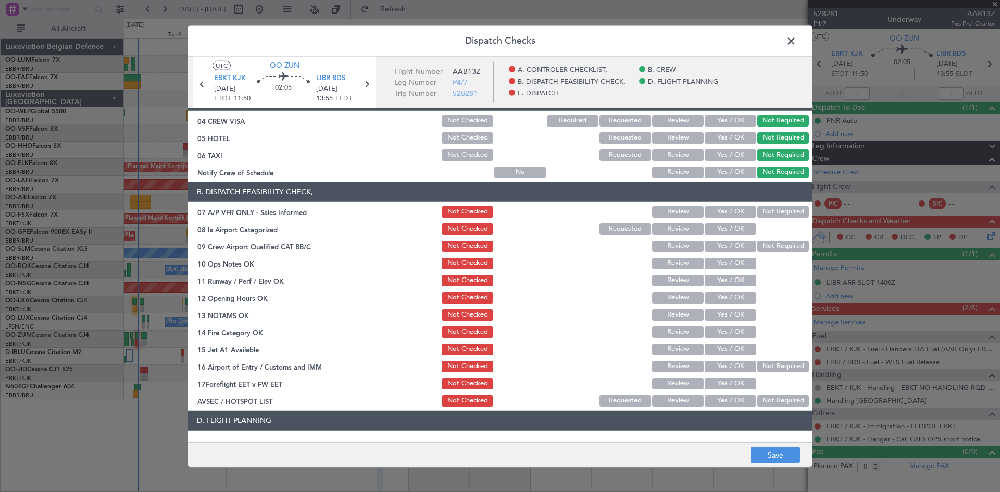
scroll to position [104, 0]
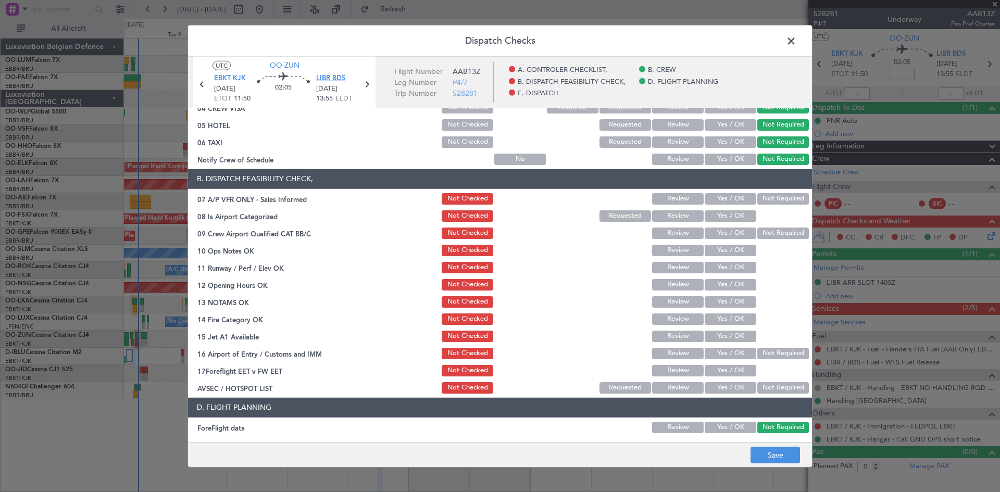
click at [334, 77] on span "LIBR BDS" at bounding box center [330, 78] width 29 height 10
click at [765, 198] on button "Not Required" at bounding box center [783, 198] width 52 height 11
click at [736, 215] on button "Yes / OK" at bounding box center [731, 215] width 52 height 11
click at [722, 253] on button "Yes / OK" at bounding box center [731, 250] width 52 height 11
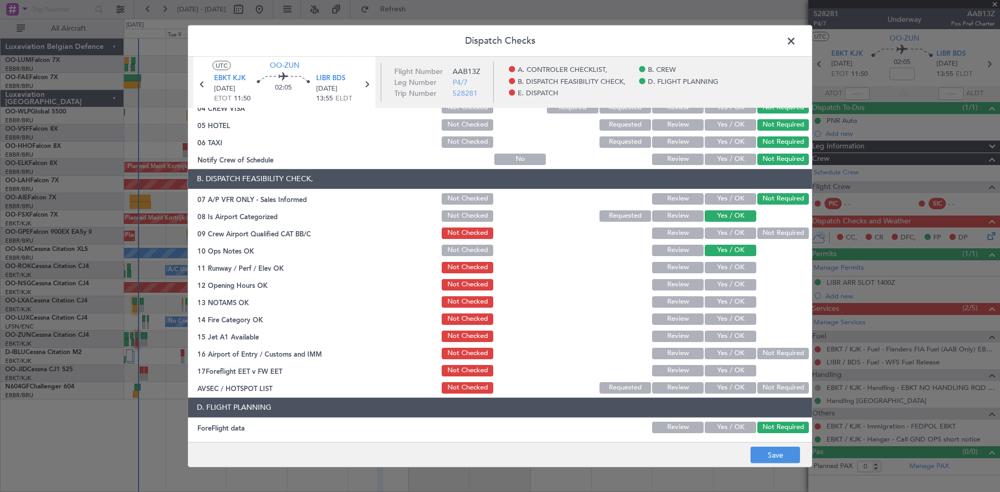
click at [725, 269] on button "Yes / OK" at bounding box center [731, 267] width 52 height 11
click at [727, 305] on button "Yes / OK" at bounding box center [731, 301] width 52 height 11
click at [725, 322] on button "Yes / OK" at bounding box center [731, 319] width 52 height 11
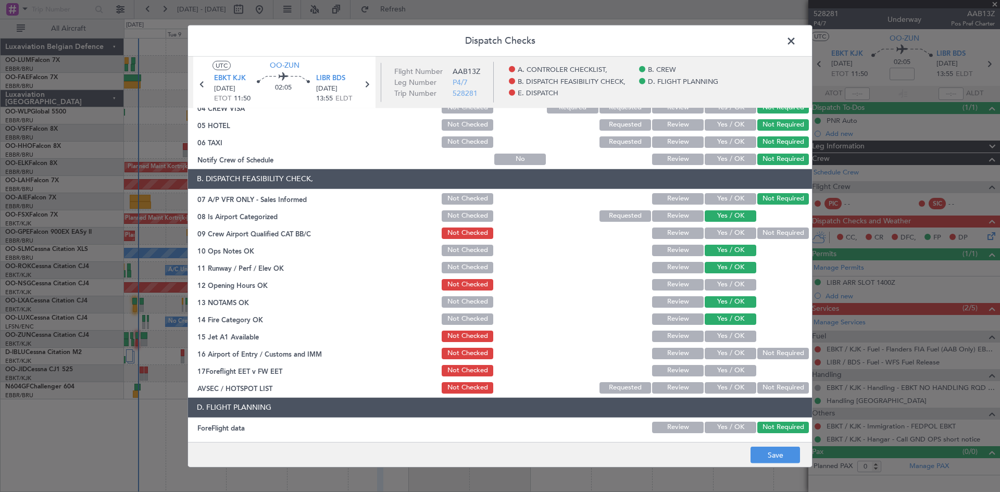
click at [729, 335] on button "Yes / OK" at bounding box center [731, 336] width 52 height 11
click at [765, 355] on button "Not Required" at bounding box center [783, 353] width 52 height 11
click at [718, 389] on button "Yes / OK" at bounding box center [731, 387] width 52 height 11
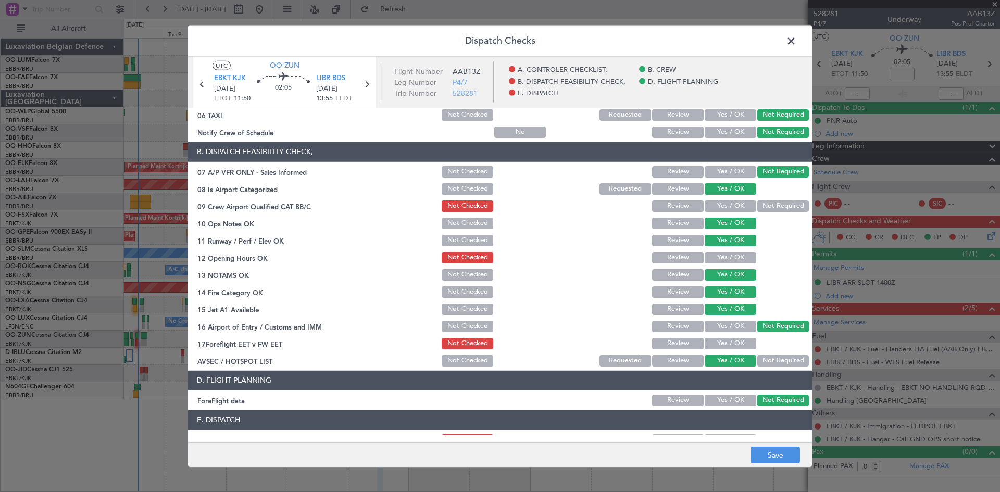
scroll to position [197, 0]
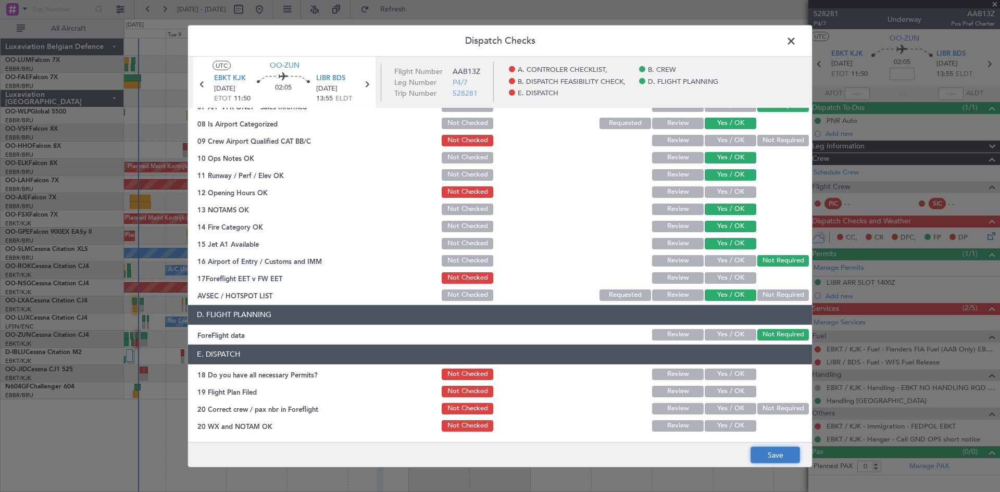
click at [780, 450] on button "Save" at bounding box center [775, 455] width 49 height 17
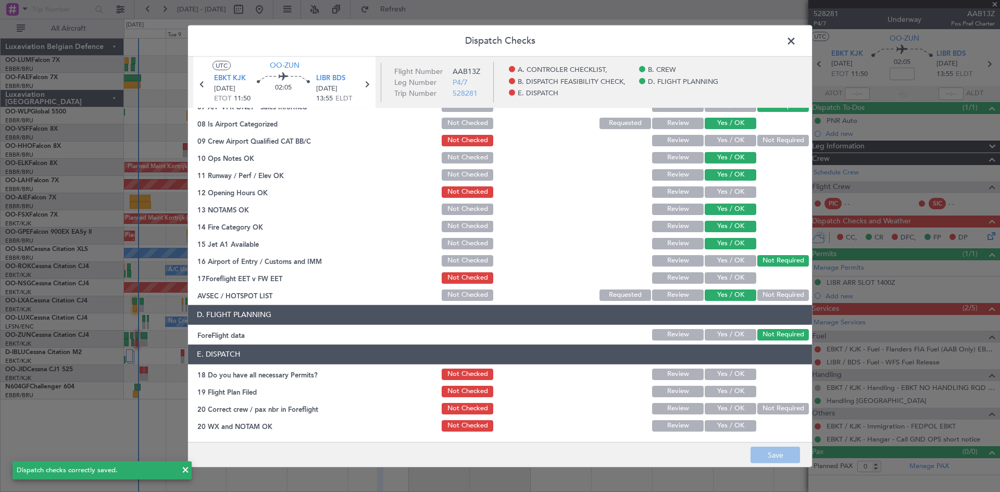
click at [796, 44] on span at bounding box center [796, 43] width 0 height 21
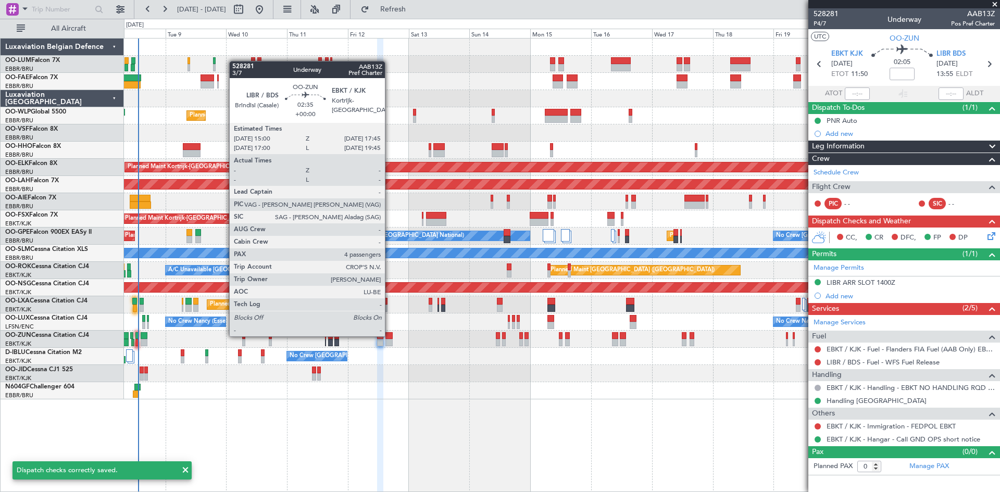
click at [390, 335] on div at bounding box center [388, 335] width 7 height 7
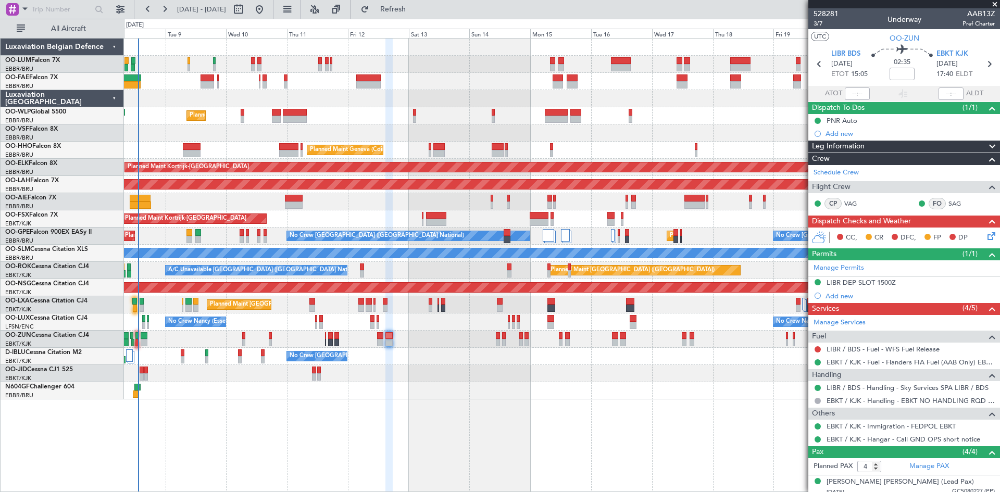
click at [986, 236] on icon at bounding box center [990, 234] width 8 height 8
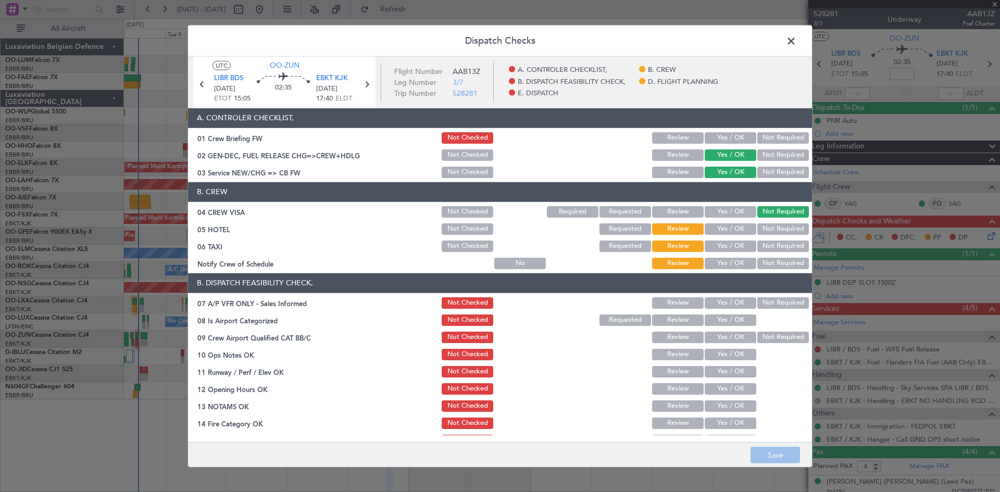
click at [780, 228] on button "Not Required" at bounding box center [783, 228] width 52 height 11
click at [764, 245] on button "Not Required" at bounding box center [783, 246] width 52 height 11
click at [773, 307] on button "Not Required" at bounding box center [783, 302] width 52 height 11
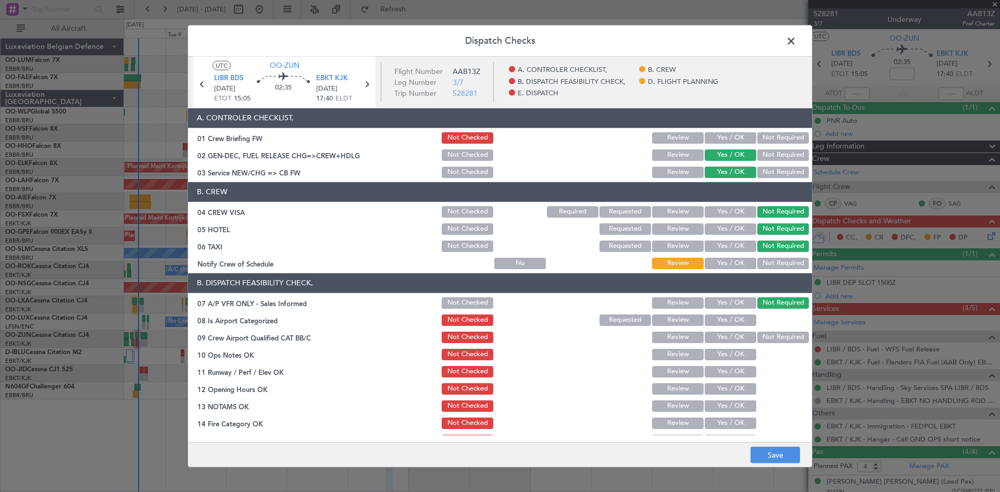
click at [718, 318] on button "Yes / OK" at bounding box center [731, 320] width 52 height 11
click at [728, 332] on button "Yes / OK" at bounding box center [731, 337] width 52 height 11
click at [726, 356] on button "Yes / OK" at bounding box center [731, 354] width 52 height 11
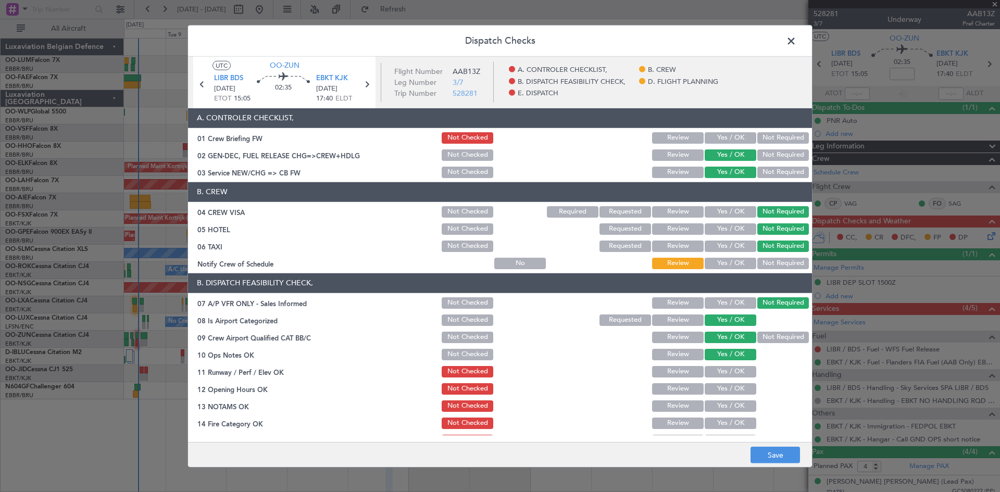
click at [724, 387] on button "Yes / OK" at bounding box center [731, 388] width 52 height 11
click at [723, 407] on button "Yes / OK" at bounding box center [731, 406] width 52 height 11
click at [722, 420] on button "Yes / OK" at bounding box center [731, 423] width 52 height 11
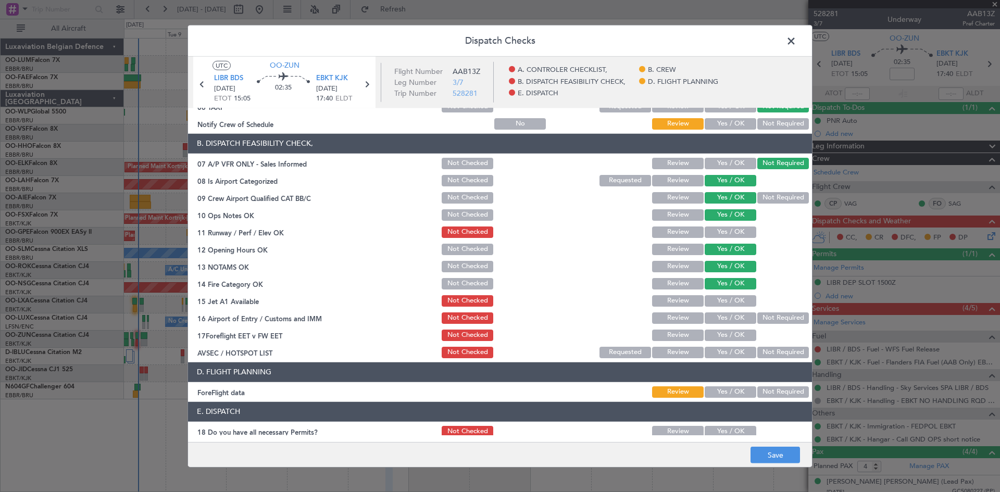
scroll to position [156, 0]
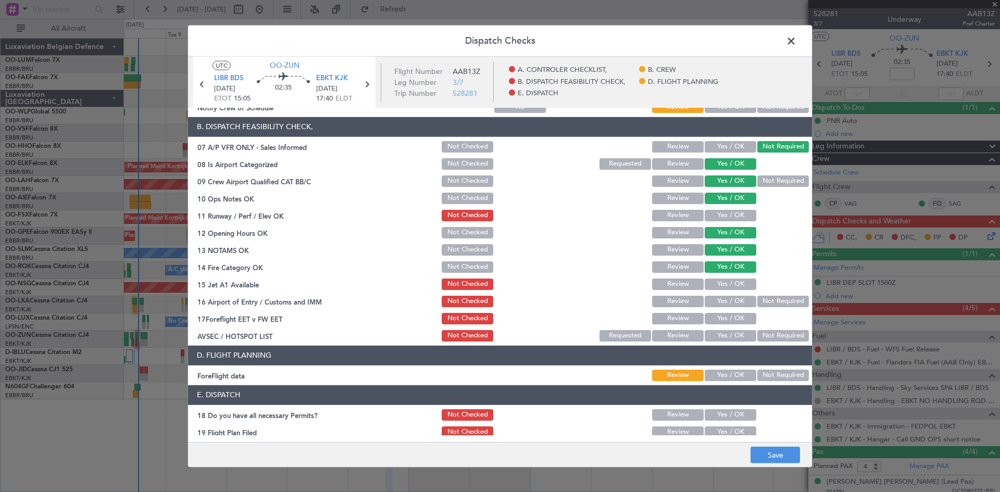
click at [715, 280] on button "Yes / OK" at bounding box center [731, 284] width 52 height 11
click at [757, 305] on button "Not Required" at bounding box center [783, 301] width 52 height 11
drag, startPoint x: 726, startPoint y: 337, endPoint x: 725, endPoint y: 353, distance: 16.2
click at [726, 337] on button "Yes / OK" at bounding box center [731, 335] width 52 height 11
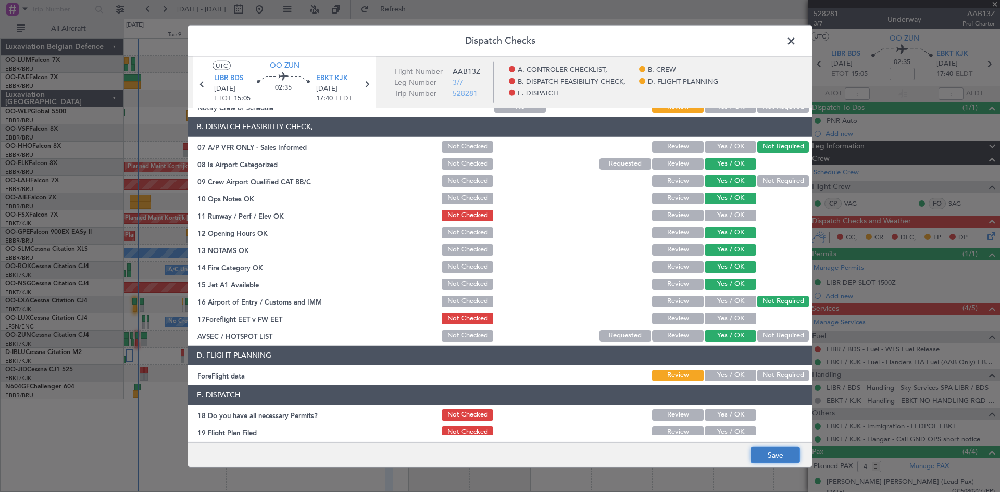
click at [765, 453] on button "Save" at bounding box center [775, 455] width 49 height 17
click at [796, 45] on span at bounding box center [796, 43] width 0 height 21
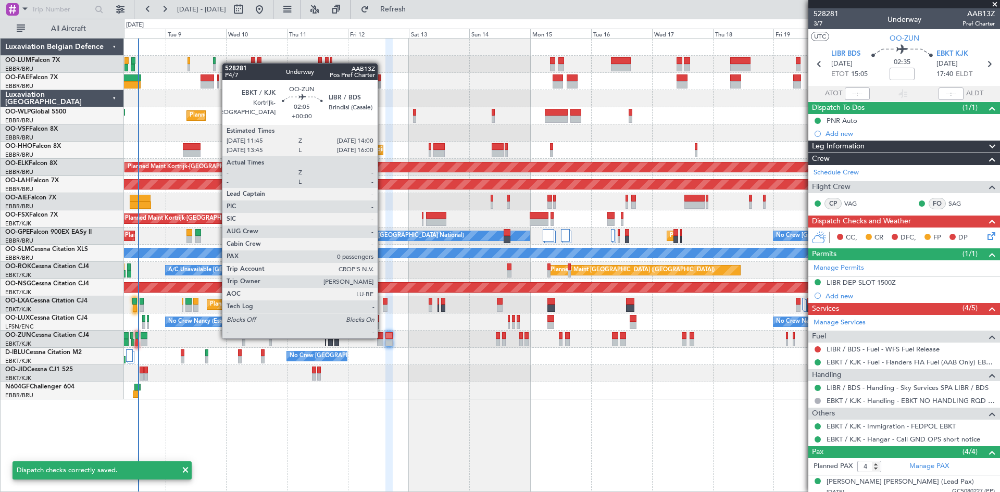
click at [382, 338] on div at bounding box center [380, 335] width 6 height 7
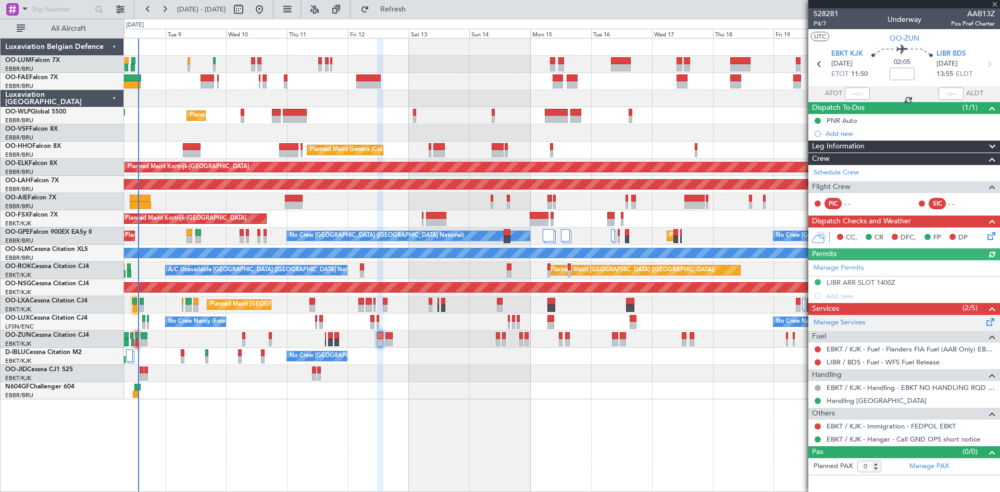
click at [989, 319] on span at bounding box center [991, 320] width 13 height 8
click at [994, 233] on icon at bounding box center [990, 234] width 8 height 8
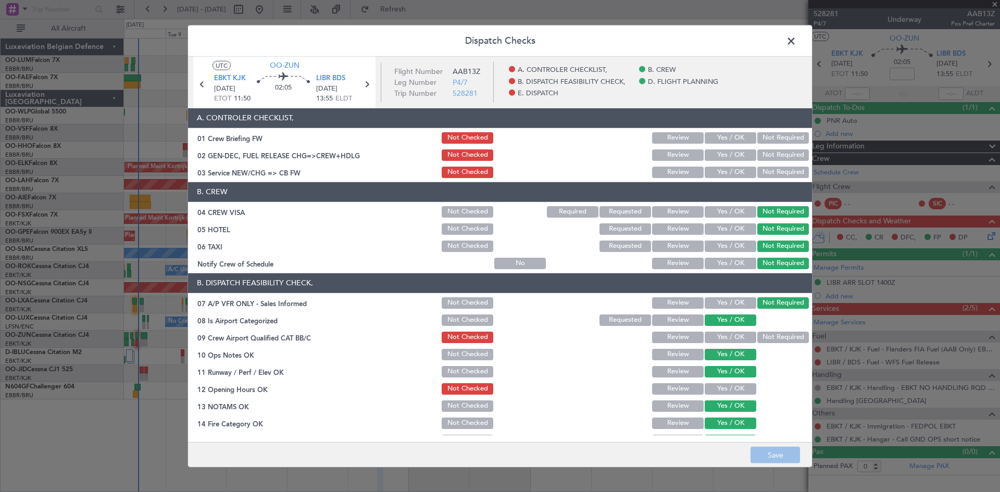
click at [722, 347] on div "Yes / OK" at bounding box center [729, 354] width 53 height 15
drag, startPoint x: 726, startPoint y: 337, endPoint x: 745, endPoint y: 407, distance: 72.8
click at [726, 338] on button "Yes / OK" at bounding box center [731, 337] width 52 height 11
click at [782, 447] on footer "Save" at bounding box center [500, 454] width 624 height 25
click at [783, 447] on button "Save" at bounding box center [775, 455] width 49 height 17
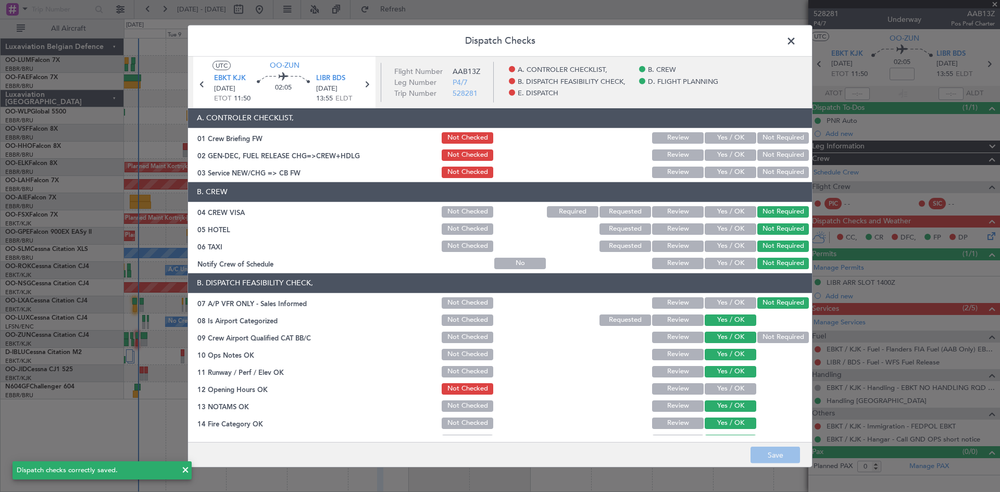
click at [766, 336] on button "Not Required" at bounding box center [783, 337] width 52 height 11
click at [771, 455] on button "Save" at bounding box center [775, 455] width 49 height 17
click at [796, 42] on span at bounding box center [796, 43] width 0 height 21
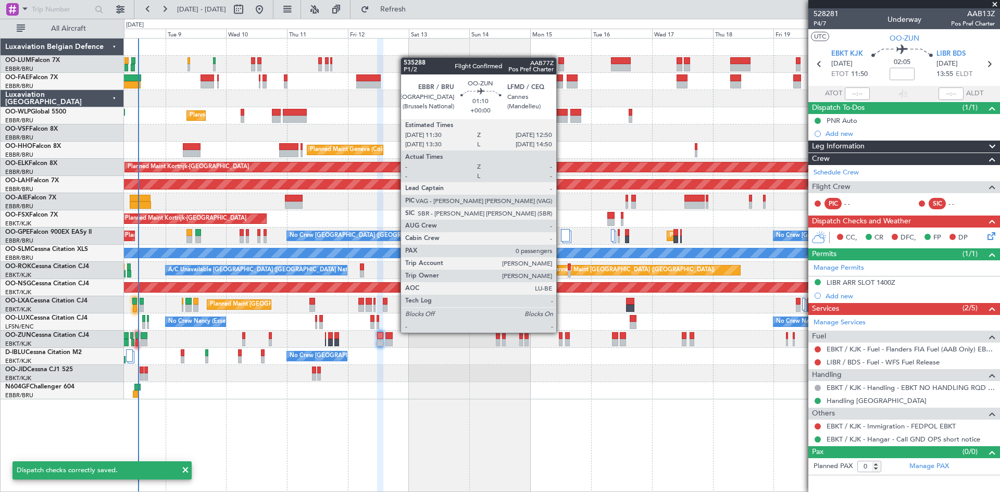
click at [988, 234] on icon at bounding box center [990, 234] width 8 height 8
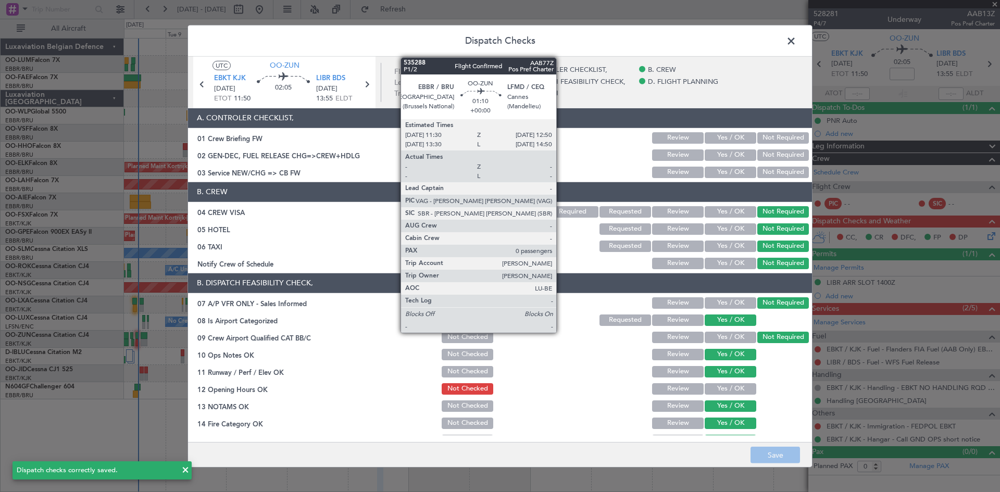
click at [721, 340] on button "Yes / OK" at bounding box center [731, 337] width 52 height 11
click at [763, 459] on button "Save" at bounding box center [775, 455] width 49 height 17
click at [796, 44] on span at bounding box center [796, 43] width 0 height 21
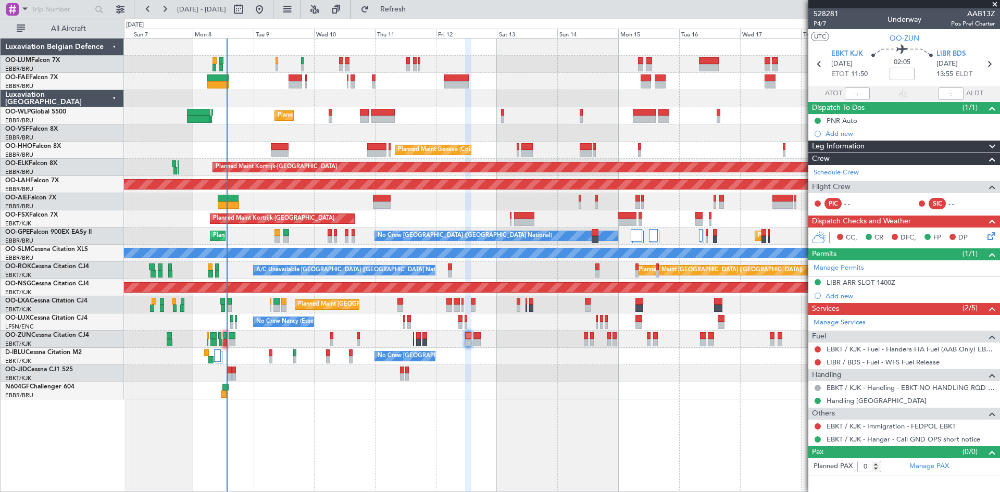
click at [298, 391] on div "Owner Melsbroek Air Base Planned Maint [GEOGRAPHIC_DATA] ([GEOGRAPHIC_DATA]) Ow…" at bounding box center [562, 265] width 876 height 454
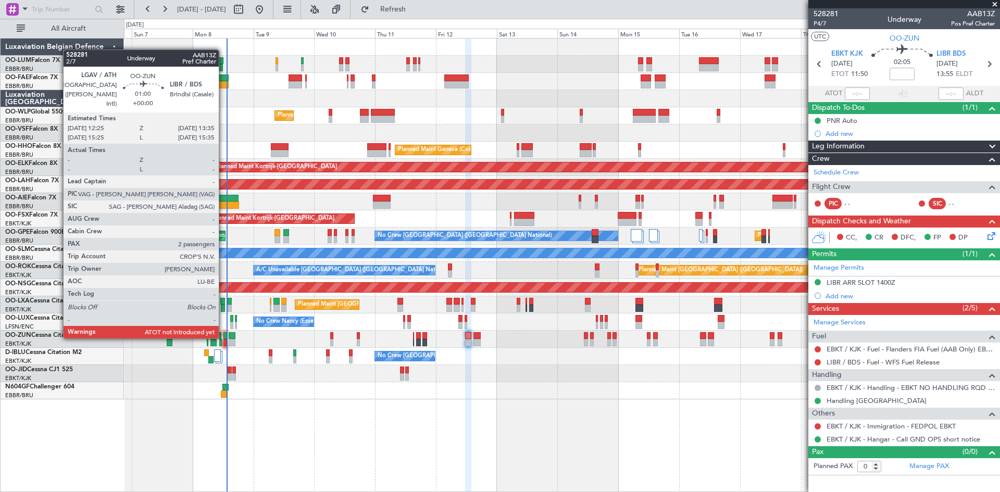
click at [223, 338] on div at bounding box center [224, 335] width 3 height 7
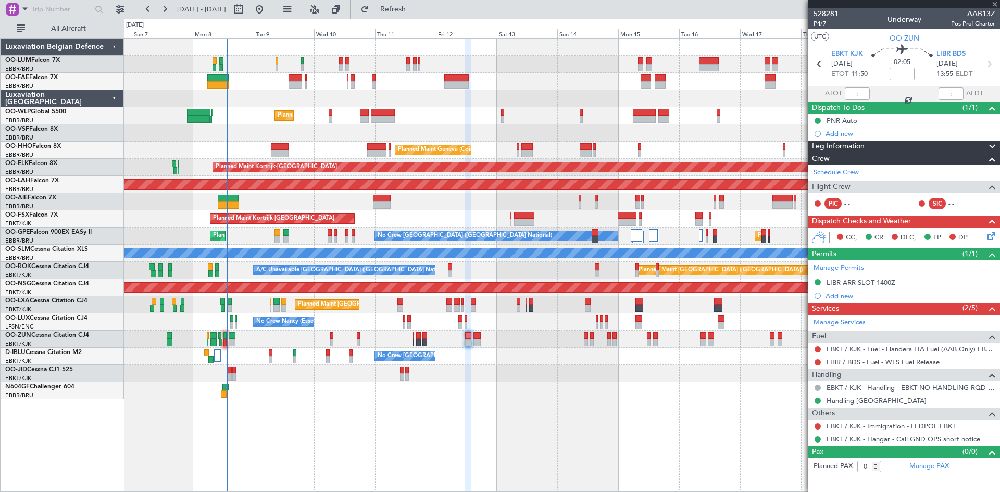
type input "2"
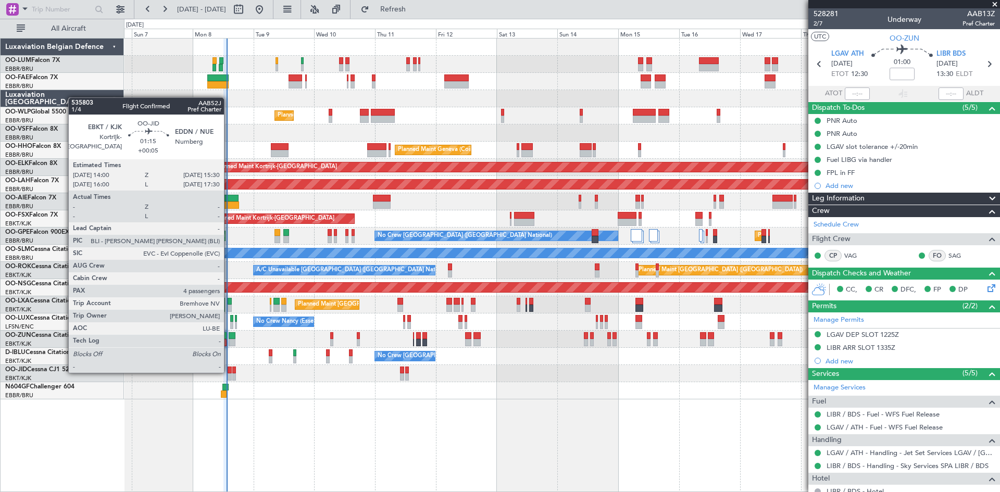
click at [229, 372] on div at bounding box center [230, 370] width 4 height 7
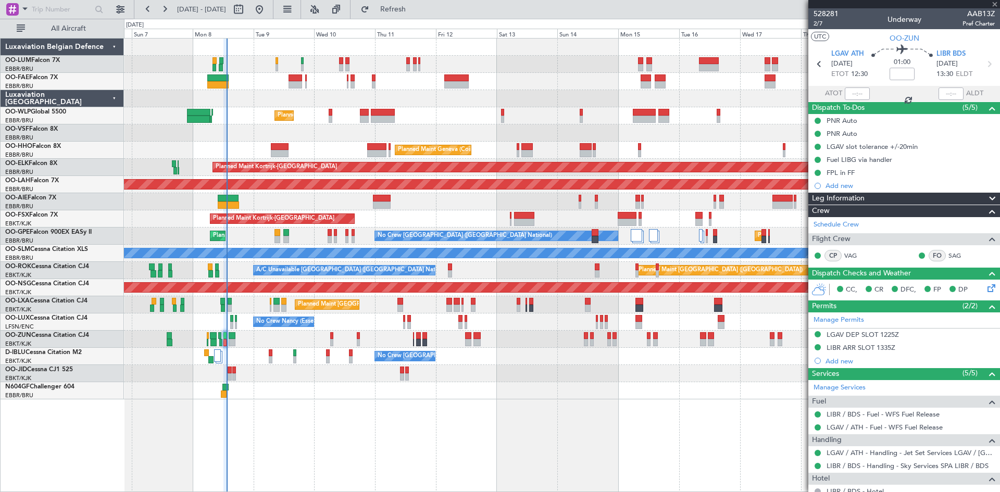
type input "+00:05"
type input "4"
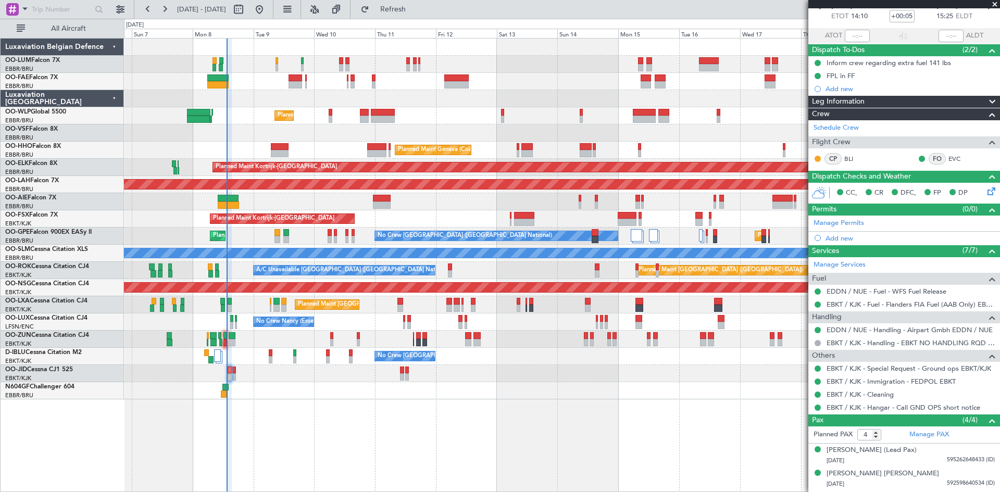
scroll to position [0, 0]
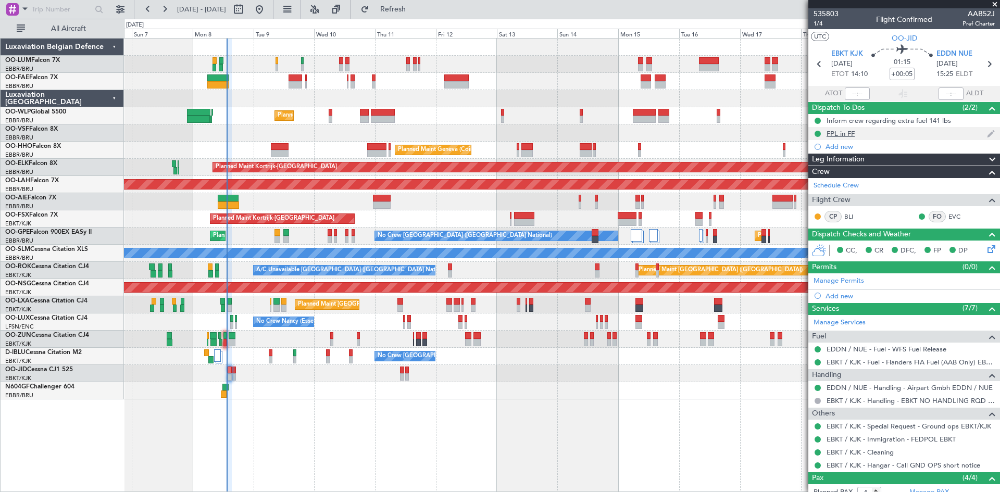
click at [847, 135] on div "FPL in FF" at bounding box center [841, 133] width 28 height 9
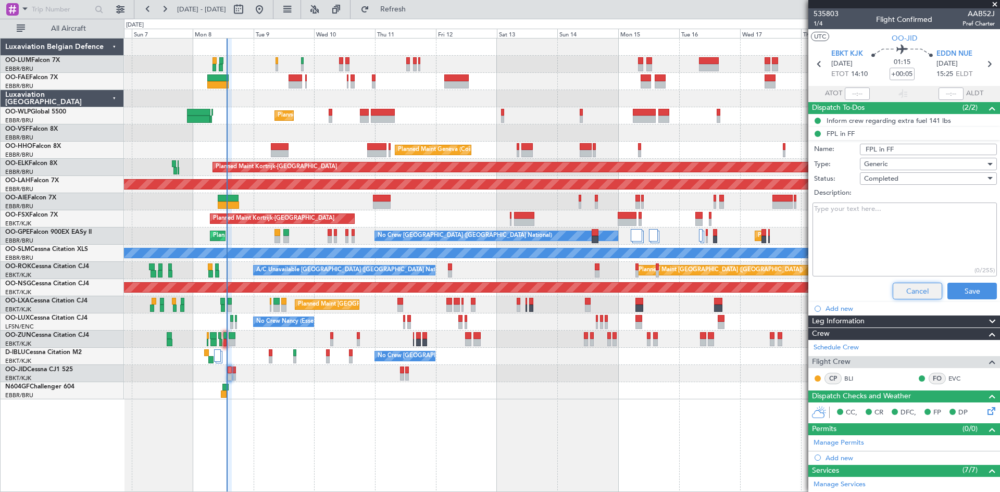
click at [901, 287] on button "Cancel" at bounding box center [917, 291] width 49 height 17
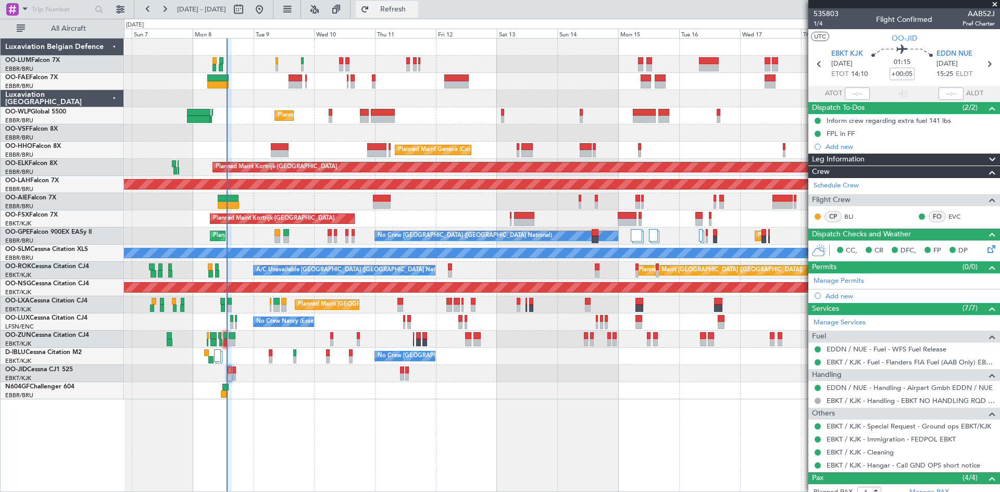
click at [415, 11] on span "Refresh" at bounding box center [393, 9] width 44 height 7
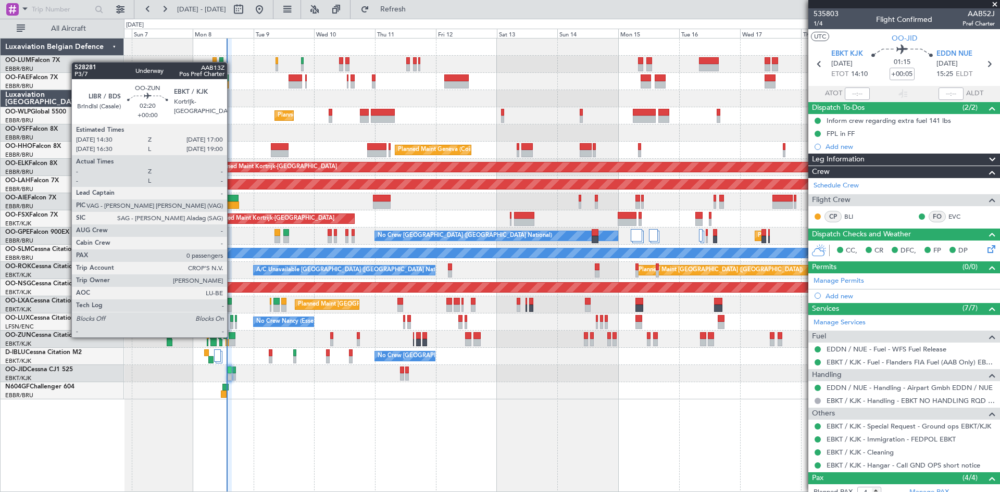
click at [232, 337] on div at bounding box center [232, 335] width 7 height 7
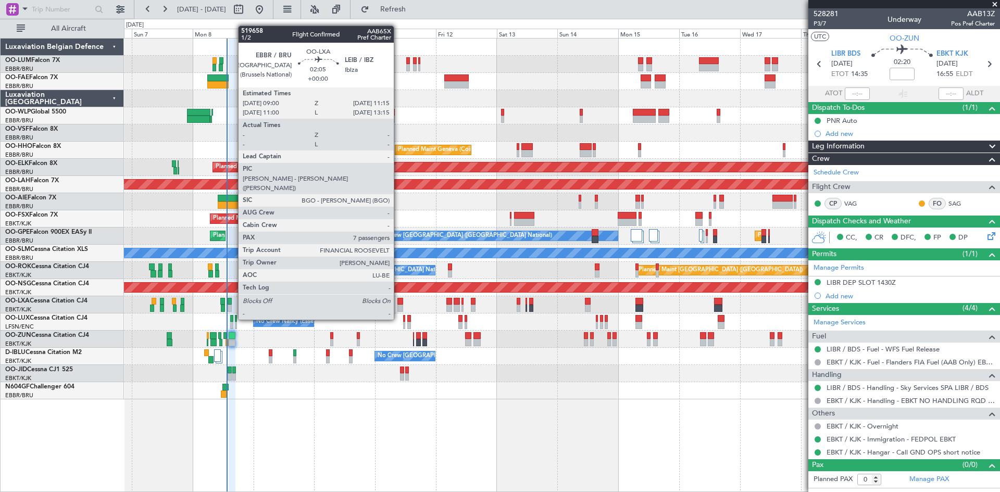
click at [400, 300] on div at bounding box center [400, 301] width 6 height 7
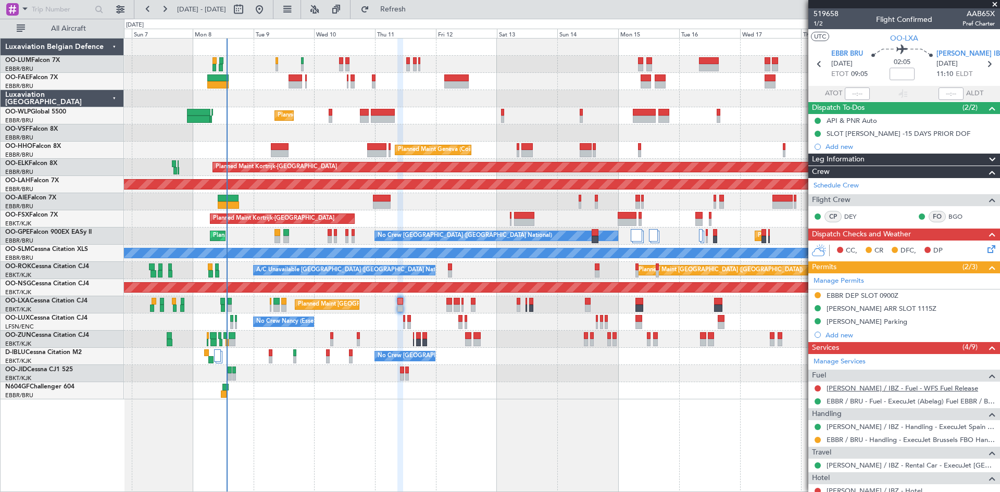
click at [894, 390] on link "LEIB / IBZ - Fuel - WFS Fuel Release" at bounding box center [903, 388] width 152 height 9
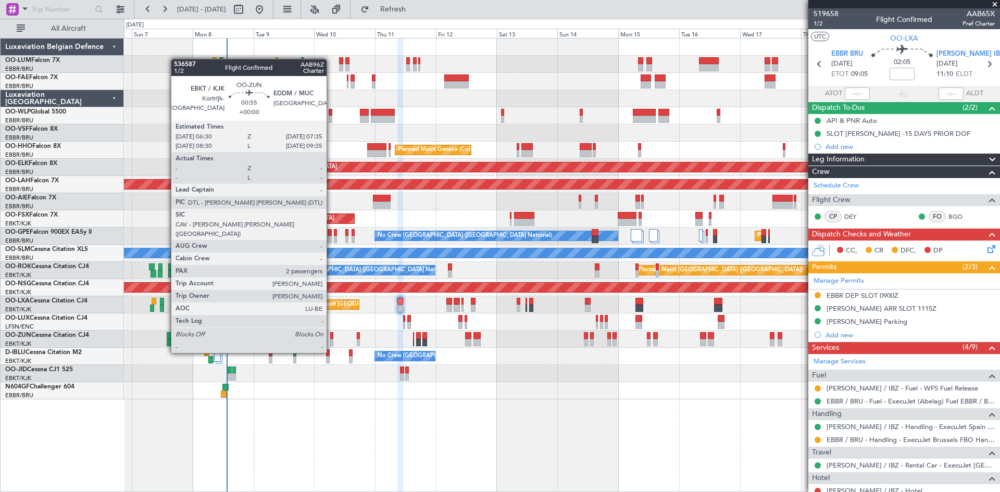
click at [331, 334] on div at bounding box center [331, 335] width 3 height 7
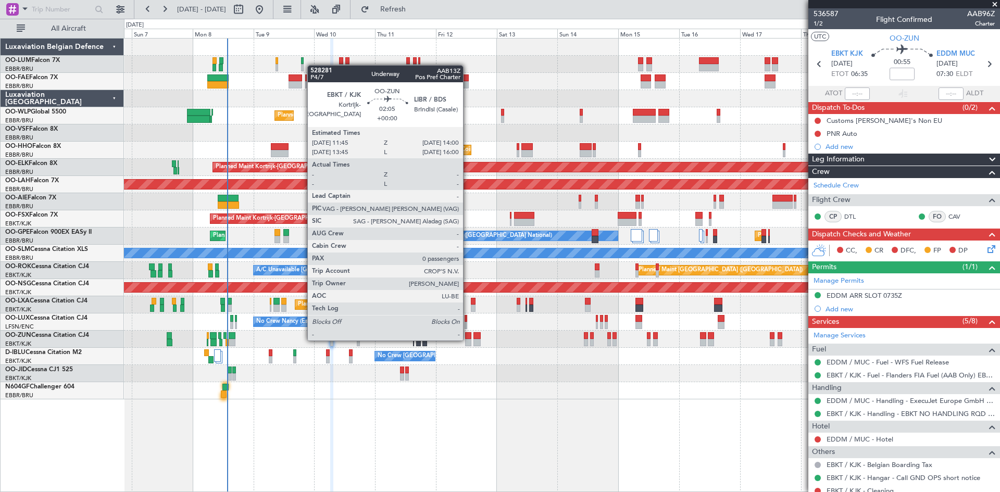
click at [468, 340] on div at bounding box center [468, 342] width 6 height 7
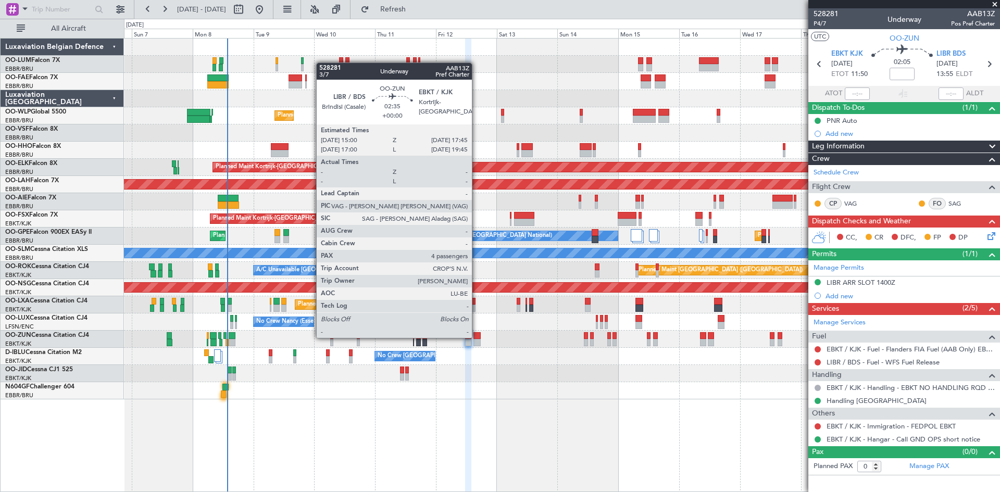
click at [477, 337] on div at bounding box center [477, 335] width 7 height 7
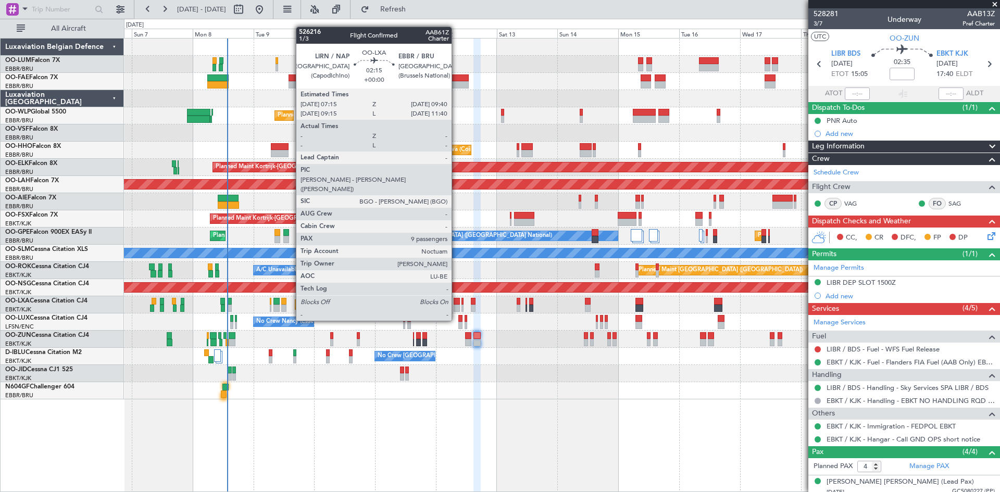
click at [456, 302] on div at bounding box center [457, 301] width 6 height 7
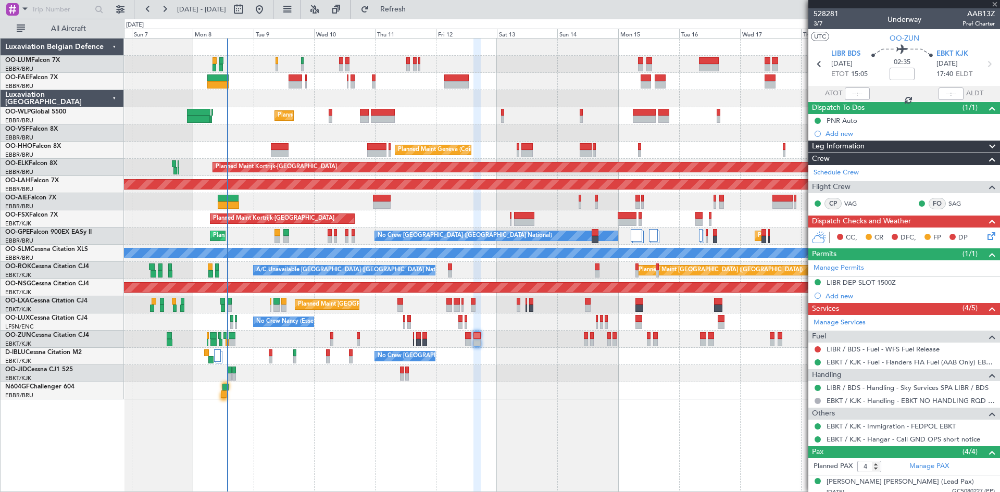
type input "9"
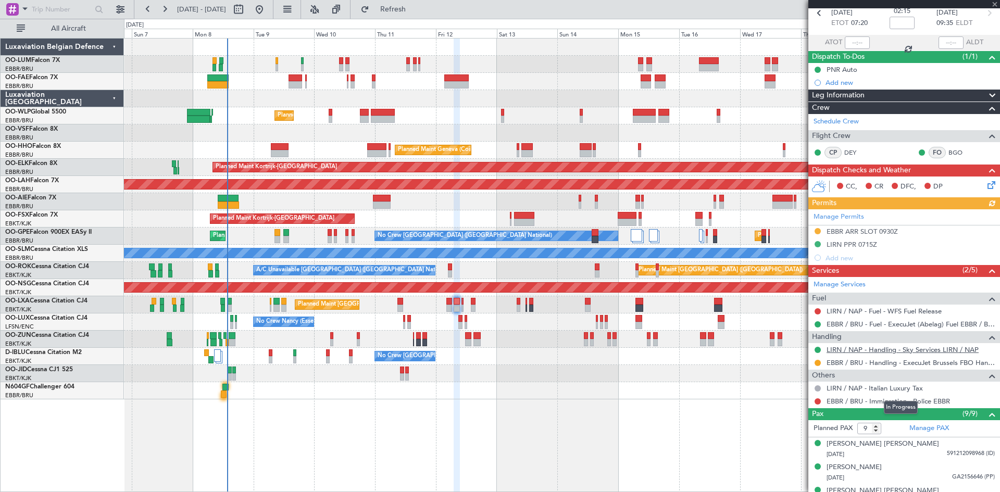
scroll to position [104, 0]
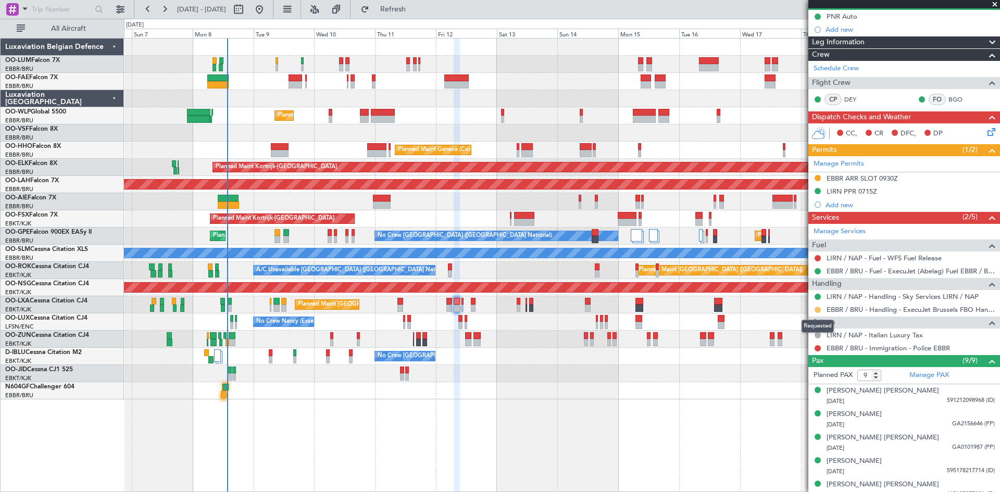
click at [817, 308] on button at bounding box center [818, 310] width 6 height 6
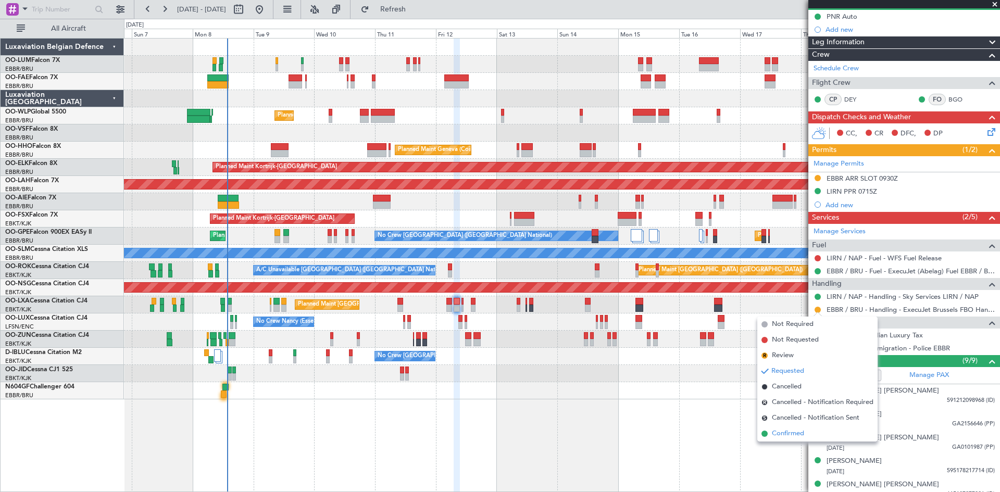
click at [796, 434] on span "Confirmed" at bounding box center [788, 434] width 32 height 10
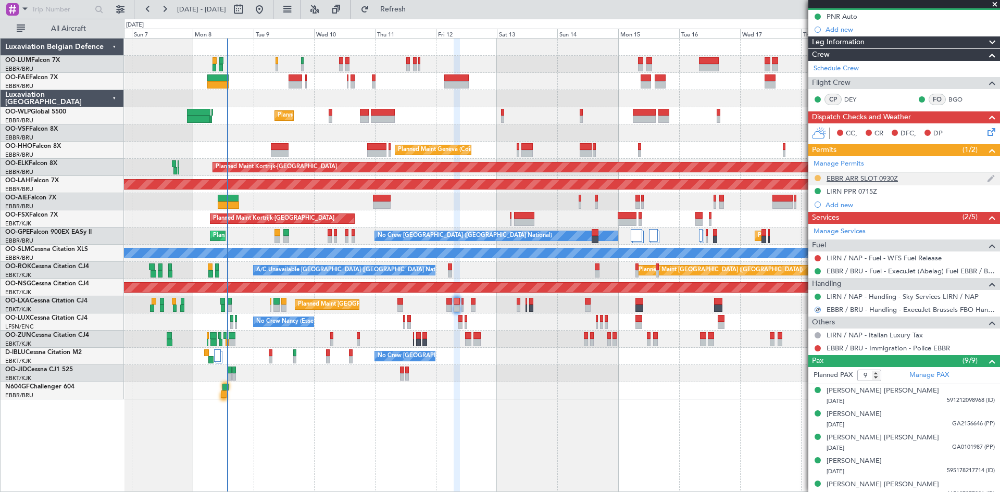
click at [818, 177] on button at bounding box center [818, 178] width 6 height 6
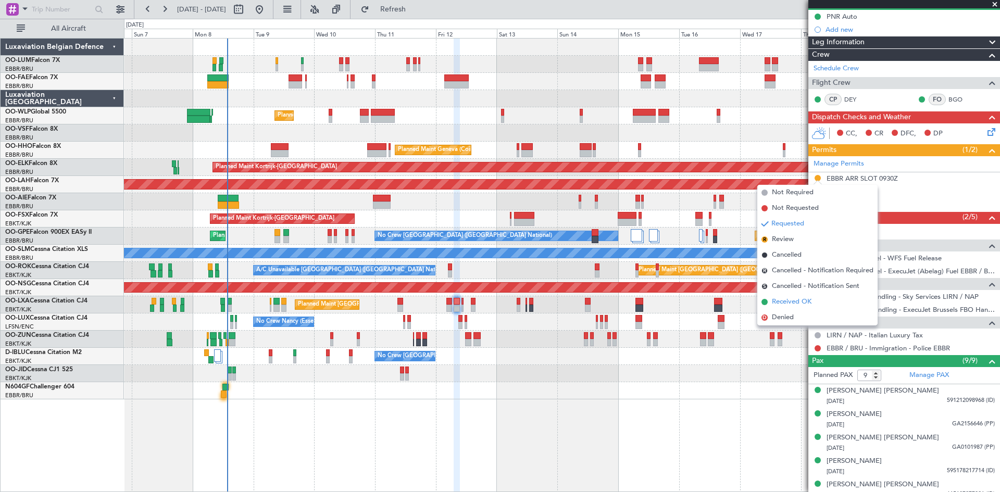
click at [800, 303] on span "Received OK" at bounding box center [792, 302] width 40 height 10
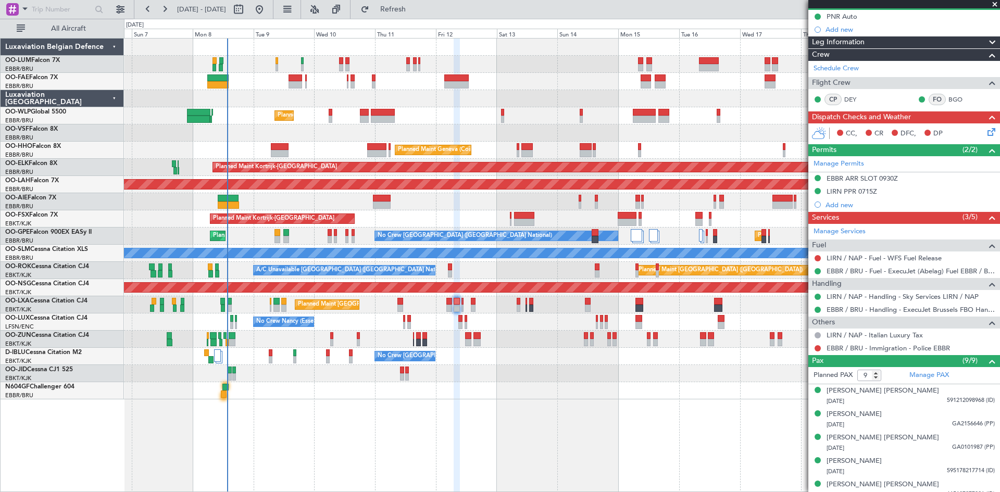
click at [849, 178] on div "EBBR ARR SLOT 0930Z" at bounding box center [862, 178] width 71 height 9
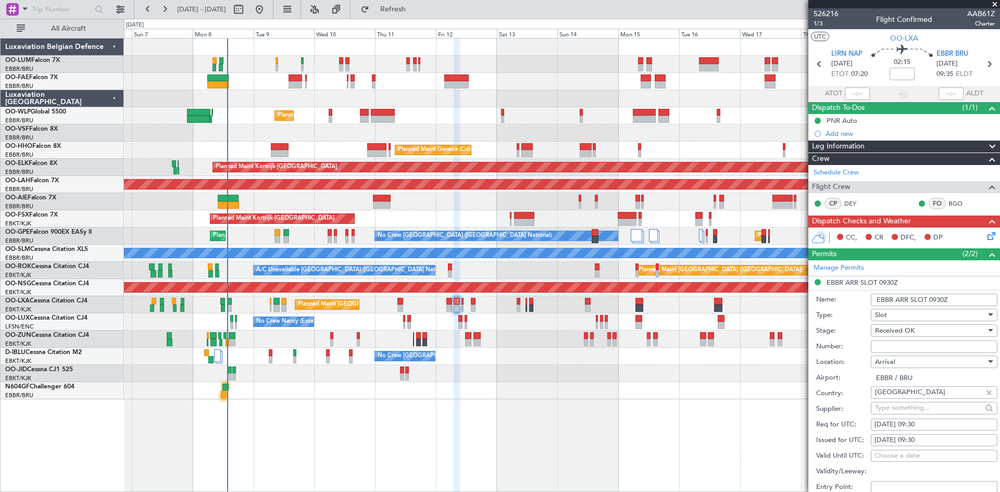
scroll to position [104, 0]
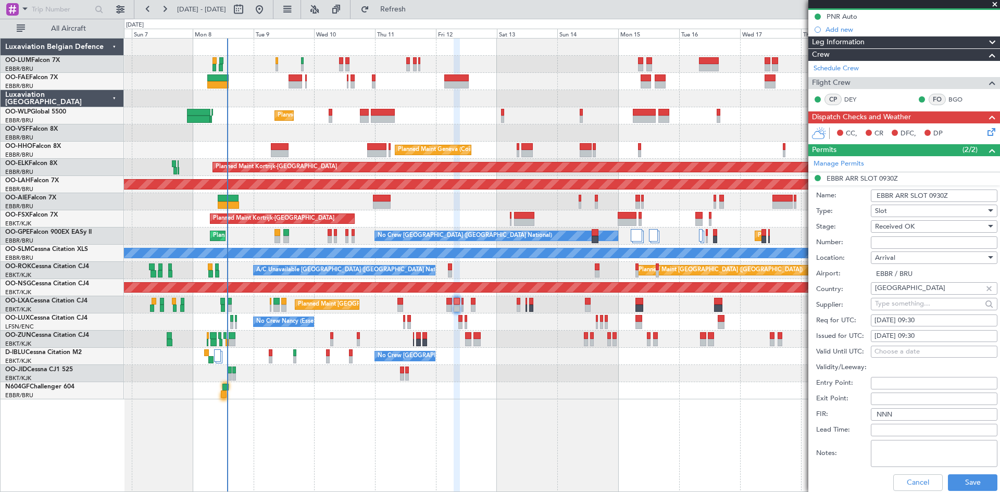
click at [913, 243] on input "Number:" at bounding box center [934, 242] width 127 height 13
paste input "EBBRAAB6228A00"
type input "EBBRAAB6228A00"
click at [931, 335] on div "[DATE] 09:30" at bounding box center [934, 336] width 119 height 10
select select "9"
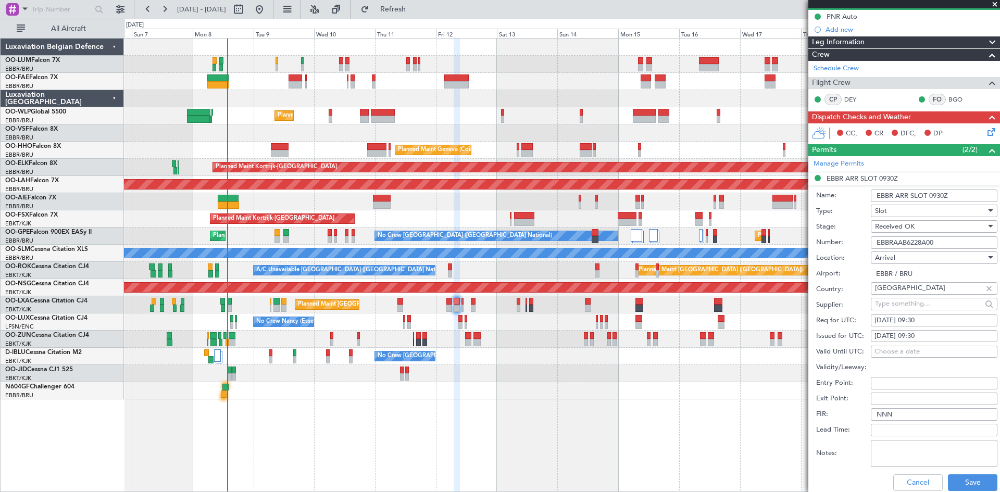
select select "2025"
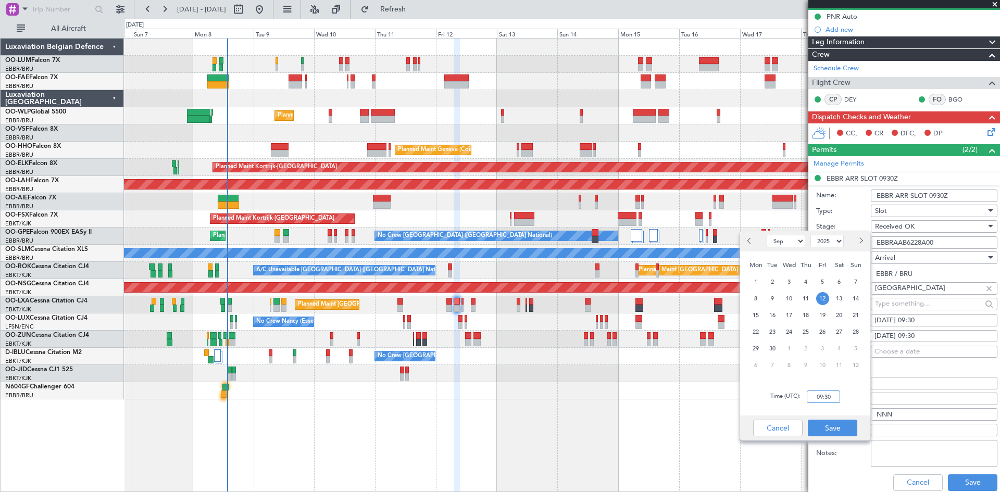
click at [829, 396] on input "09:30" at bounding box center [823, 397] width 33 height 13
type input "09:40"
click at [844, 430] on button "Save" at bounding box center [832, 428] width 49 height 17
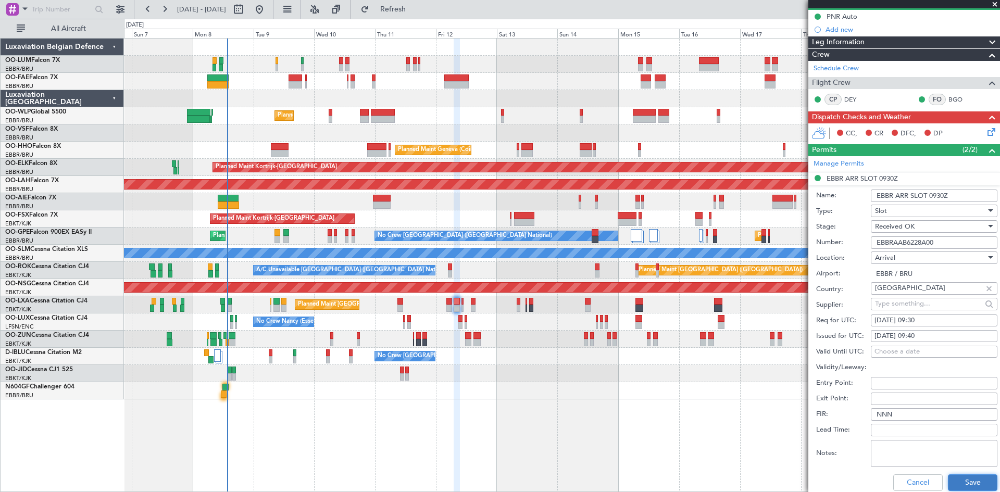
click at [961, 482] on button "Save" at bounding box center [972, 483] width 49 height 17
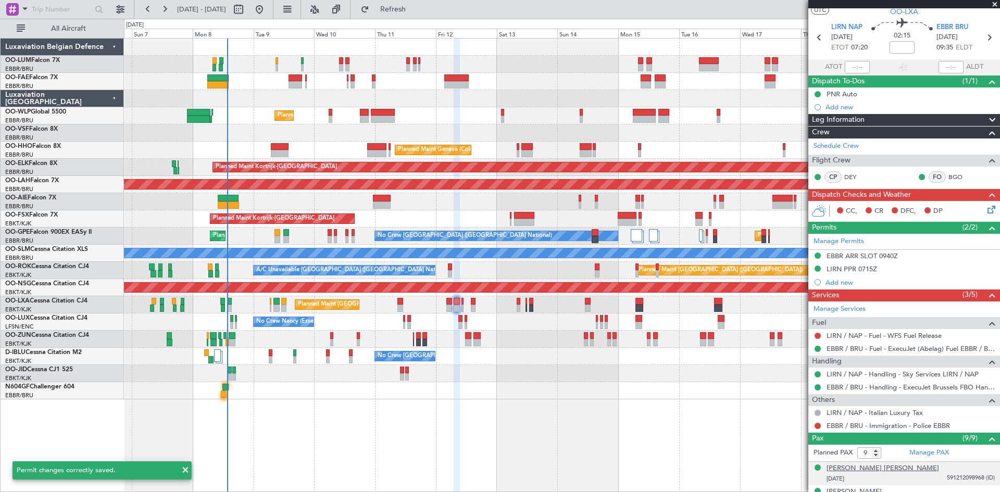
scroll to position [0, 0]
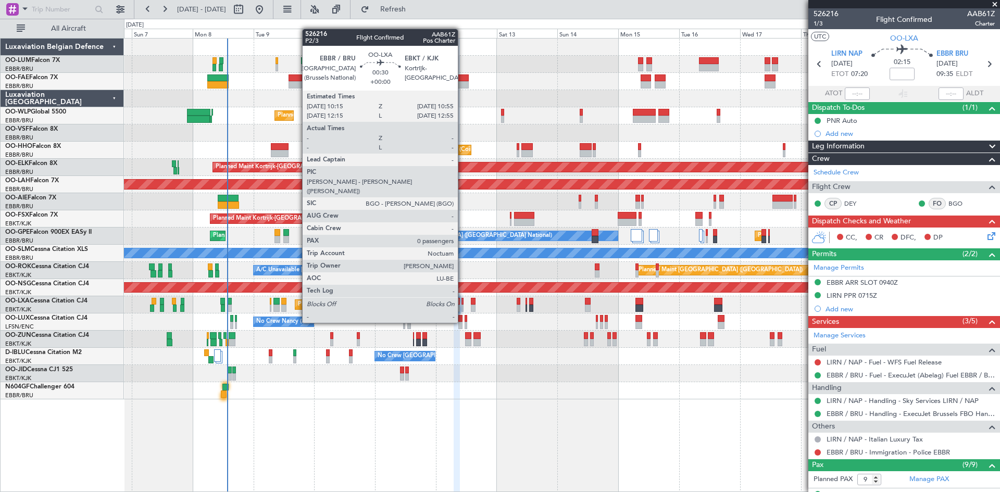
click at [463, 304] on div at bounding box center [463, 301] width 2 height 7
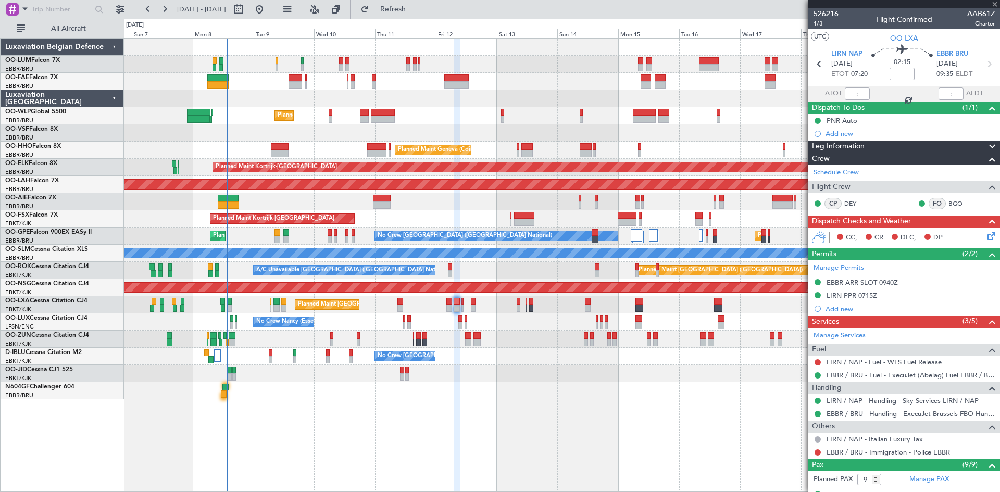
type input "0"
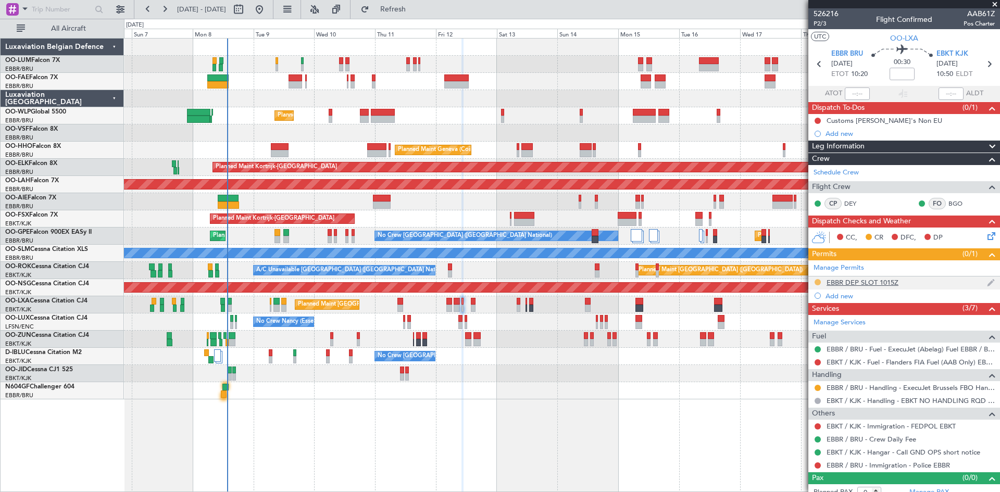
click at [818, 282] on button at bounding box center [818, 282] width 6 height 6
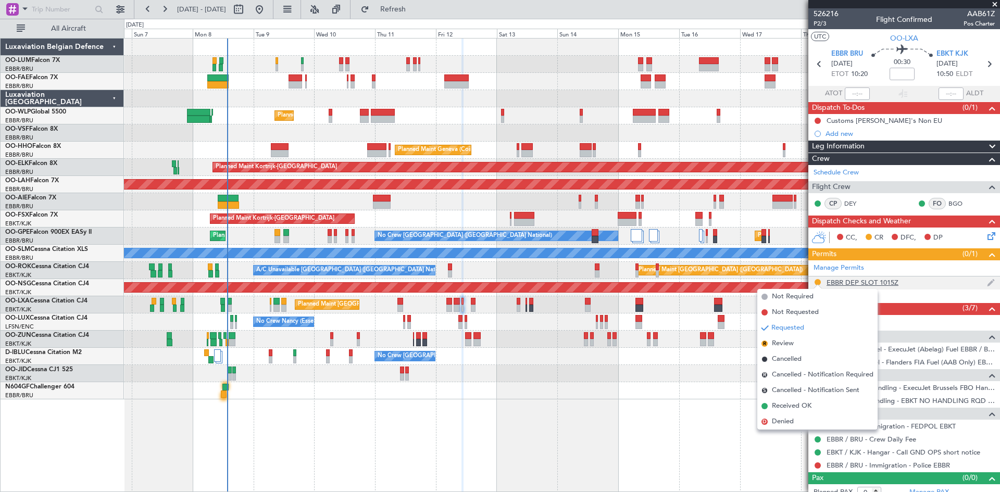
click at [920, 285] on div "EBBR DEP SLOT 1015Z" at bounding box center [904, 283] width 192 height 13
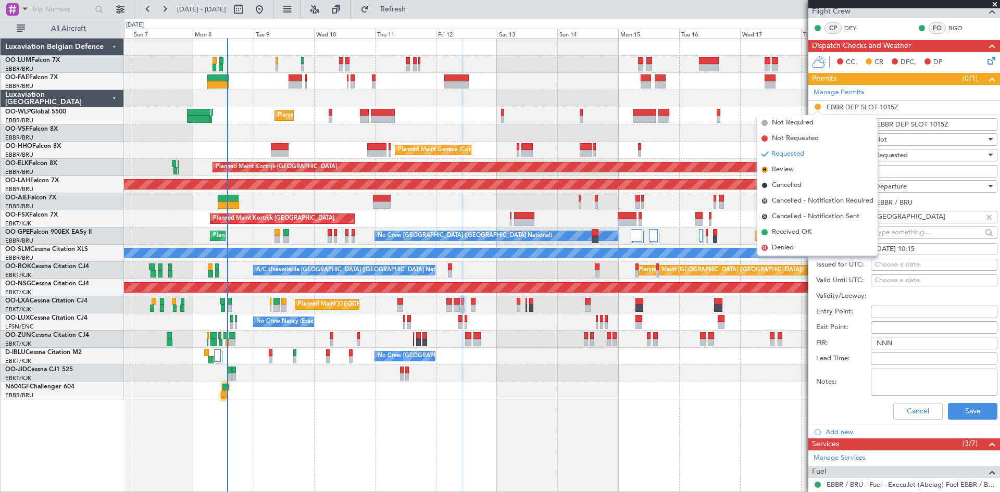
scroll to position [168, 0]
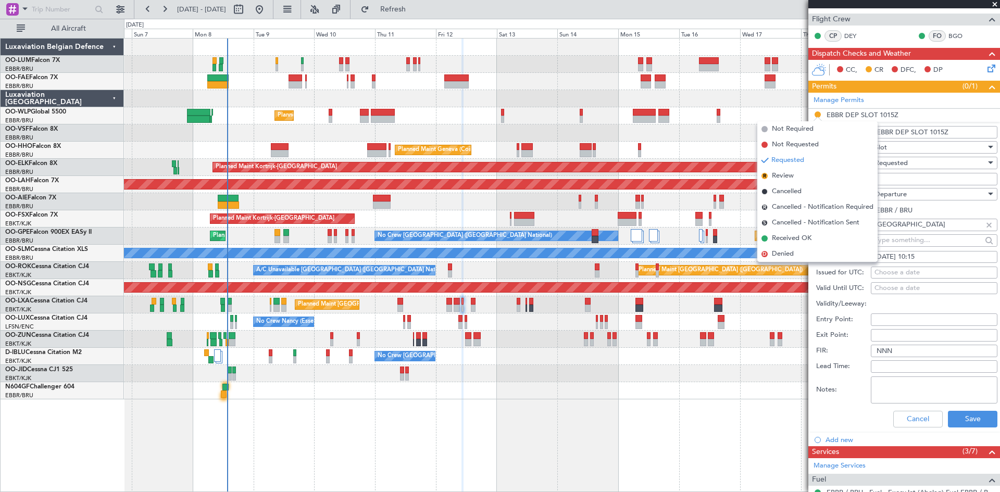
click at [920, 163] on div "Requested" at bounding box center [930, 163] width 111 height 16
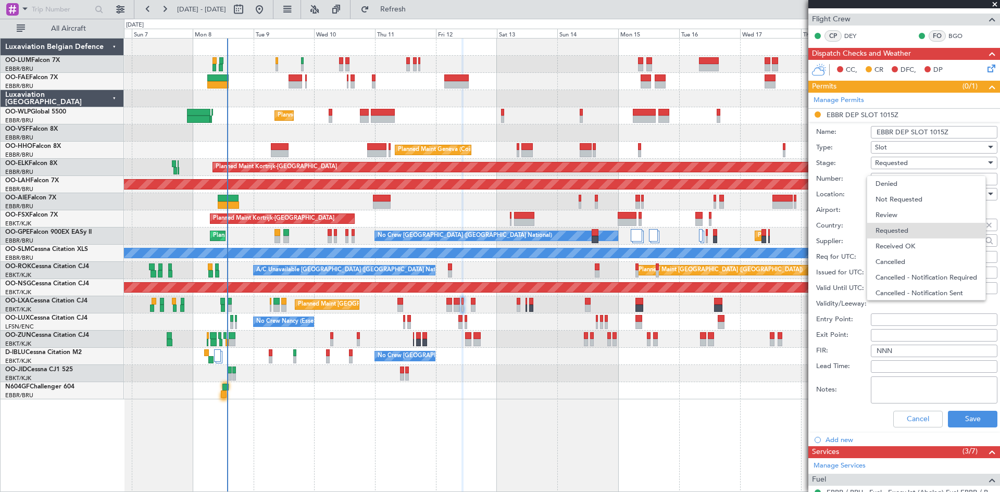
scroll to position [5, 0]
click at [905, 240] on span "Received OK" at bounding box center [930, 242] width 109 height 16
click at [888, 183] on input "Number:" at bounding box center [934, 179] width 127 height 13
paste input "EBBRAAB6229D00"
type input "EBBRAAB6229D00"
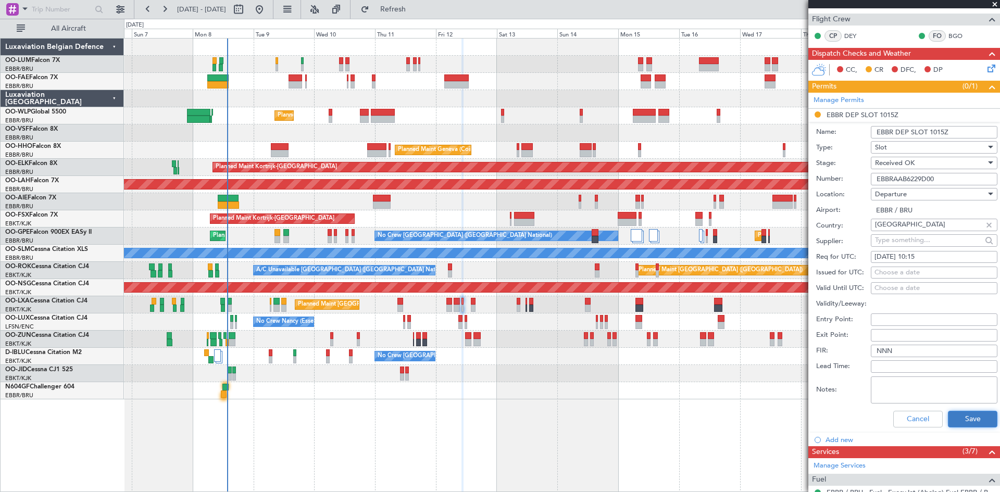
click at [966, 420] on button "Save" at bounding box center [972, 419] width 49 height 17
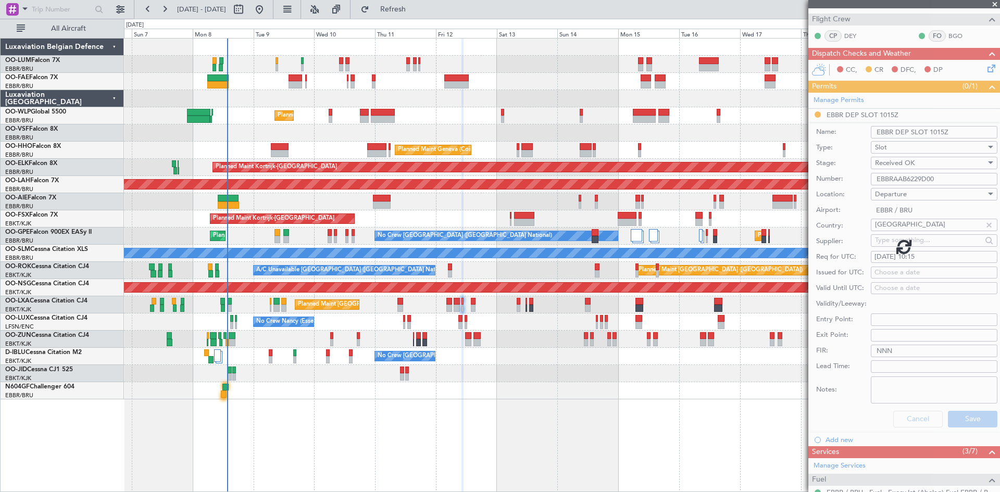
scroll to position [9, 0]
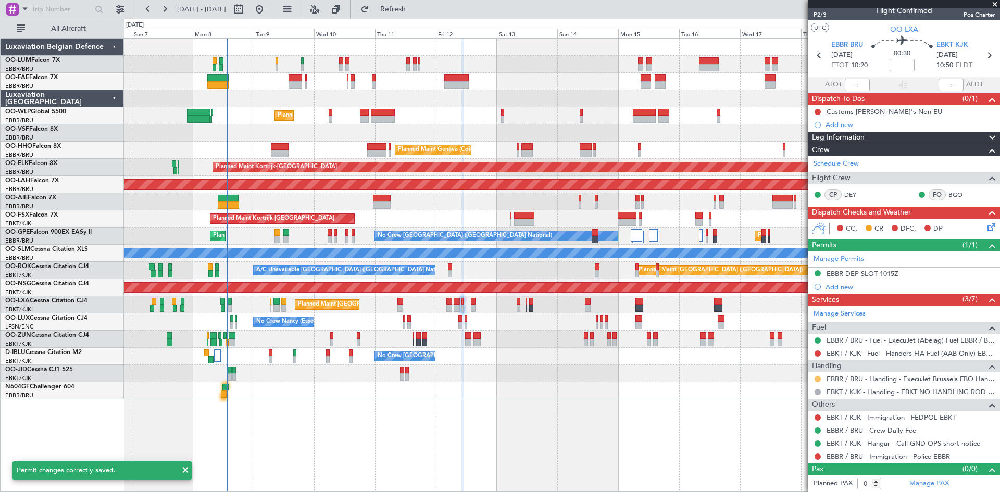
click at [816, 377] on button at bounding box center [818, 379] width 6 height 6
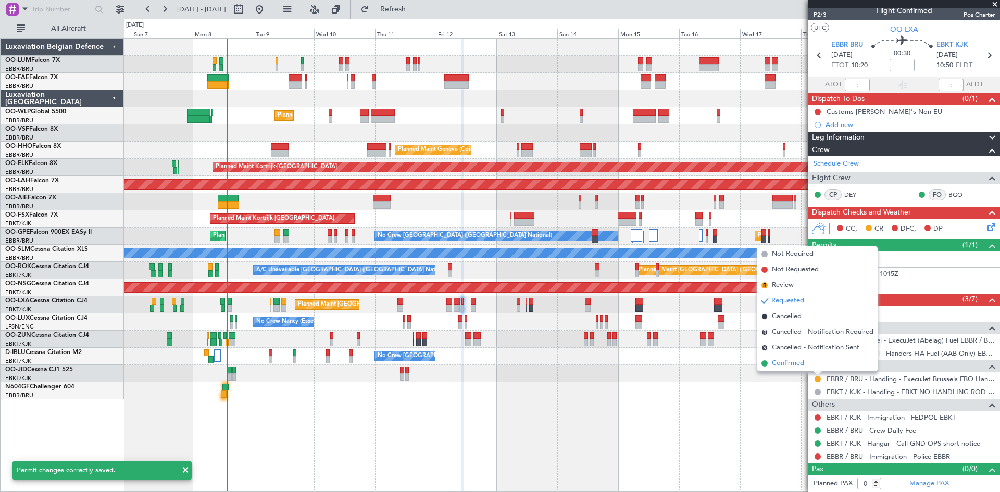
click at [807, 362] on li "Confirmed" at bounding box center [817, 364] width 120 height 16
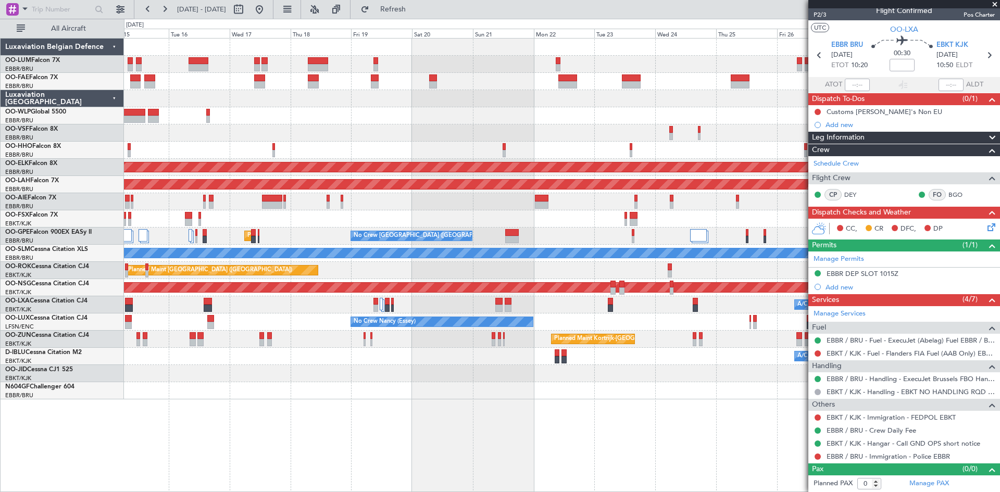
click at [219, 376] on div "Planned Maint Kortrijk-[GEOGRAPHIC_DATA]" at bounding box center [562, 373] width 876 height 17
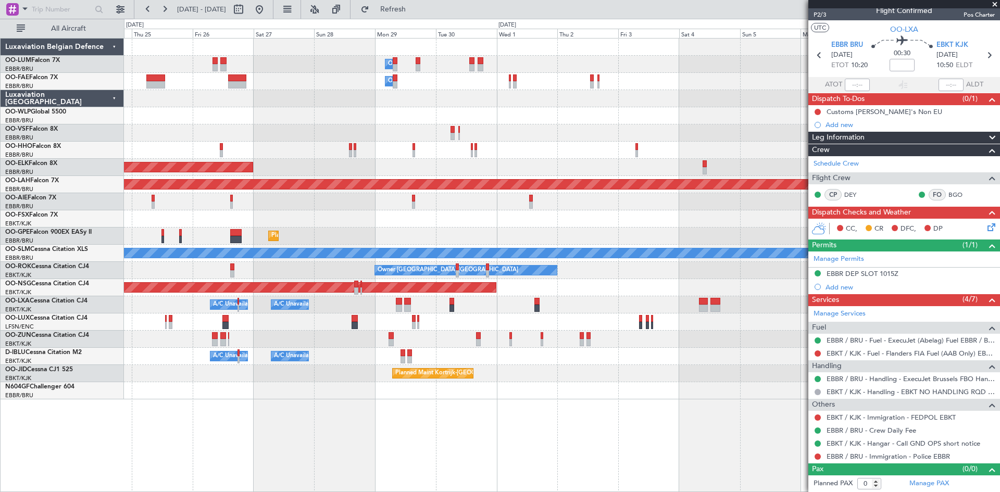
click at [351, 377] on div "Planned Maint Kortrijk-[GEOGRAPHIC_DATA]" at bounding box center [562, 373] width 876 height 17
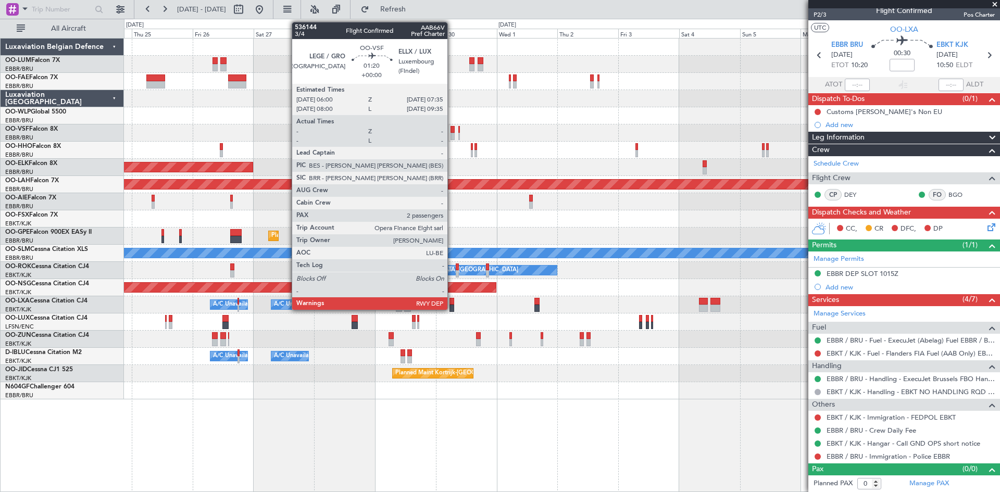
click at [452, 133] on div at bounding box center [453, 136] width 4 height 7
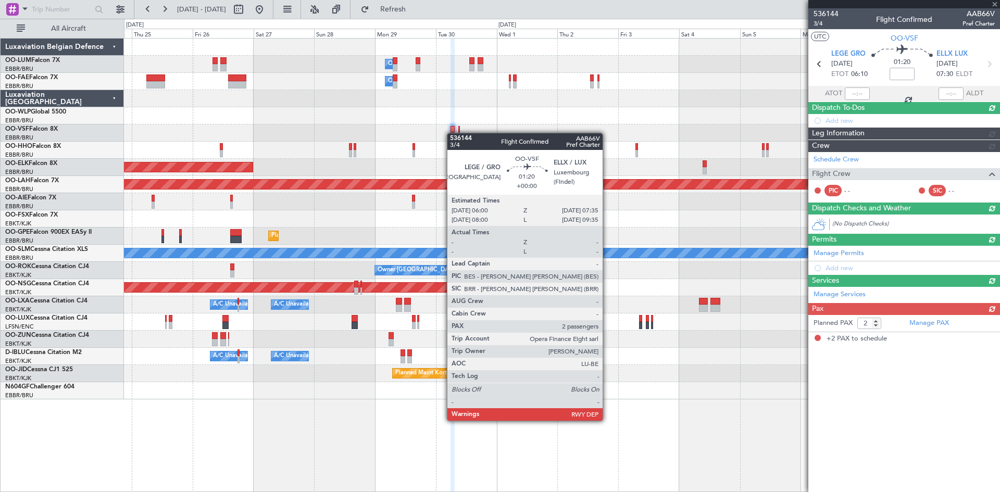
scroll to position [0, 0]
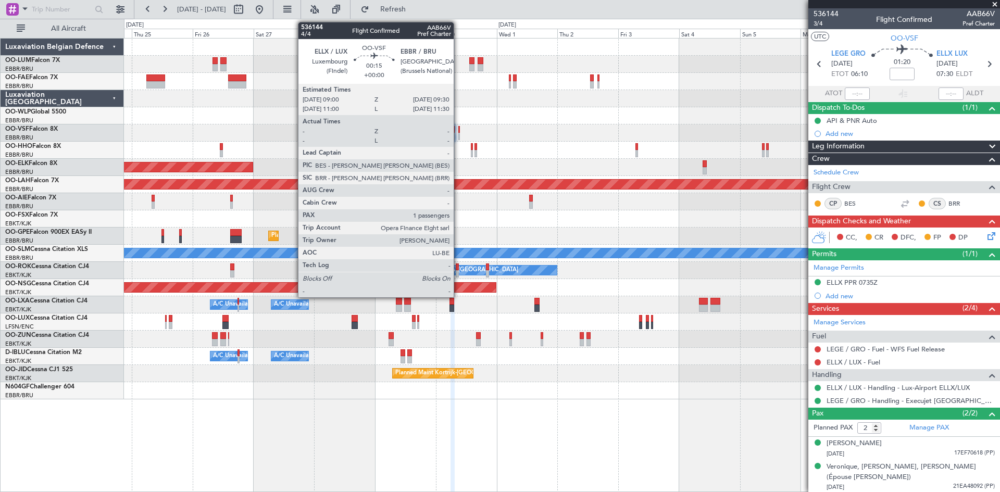
click at [458, 131] on div at bounding box center [459, 129] width 2 height 7
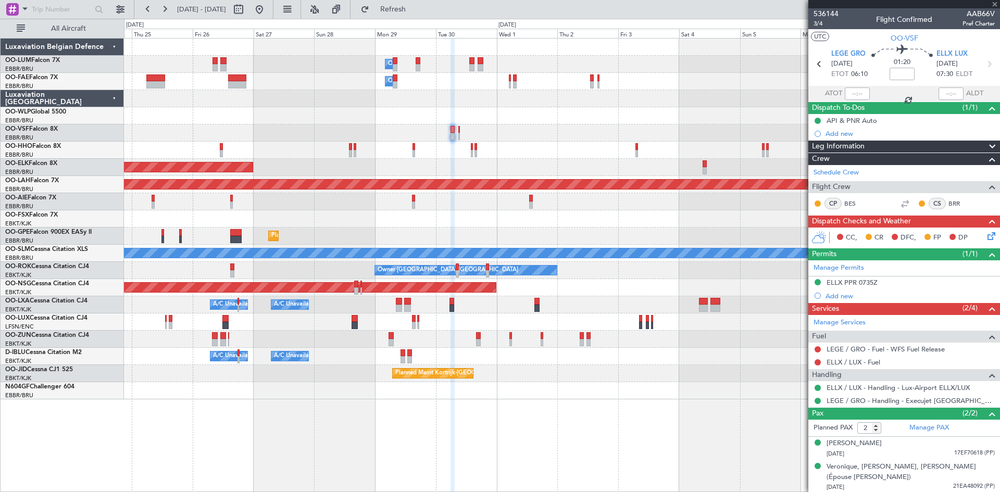
type input "1"
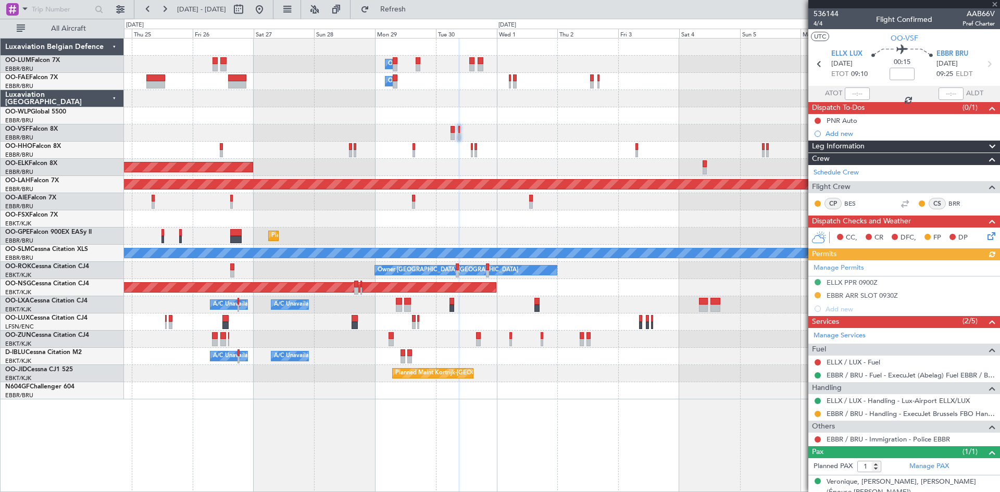
click at [841, 294] on div "Manage Permits ELLX PPR 0900Z EBBR ARR SLOT 0930Z Add new" at bounding box center [904, 287] width 192 height 55
click at [869, 293] on div "EBBR ARR SLOT 0930Z" at bounding box center [862, 295] width 71 height 9
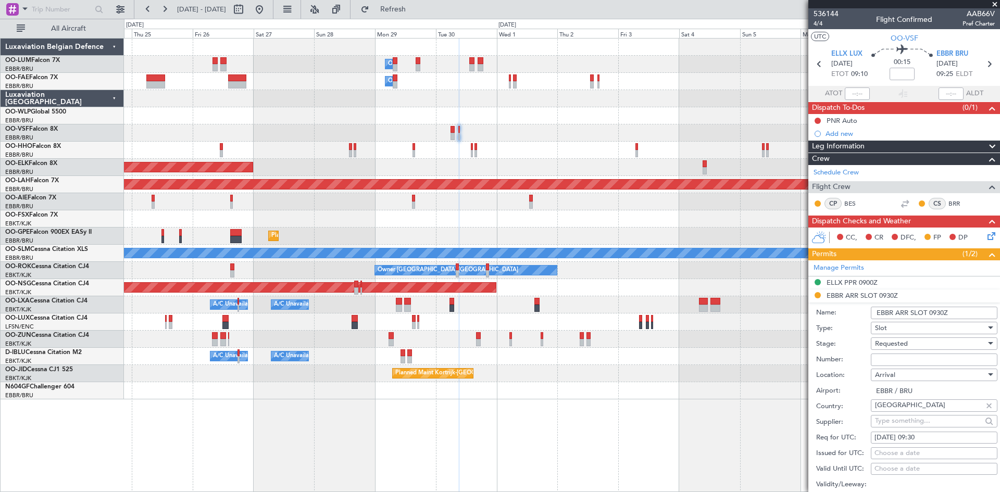
scroll to position [104, 0]
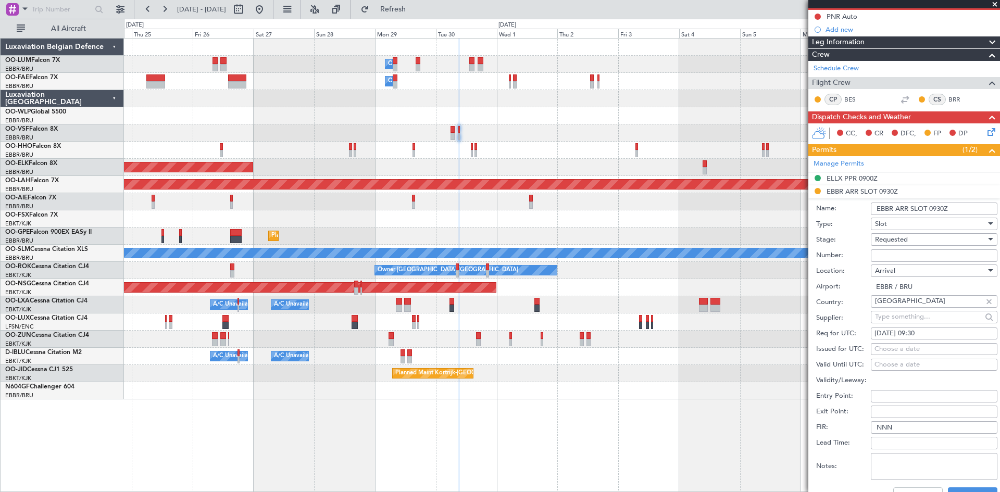
click at [905, 236] on span "Requested" at bounding box center [891, 239] width 33 height 9
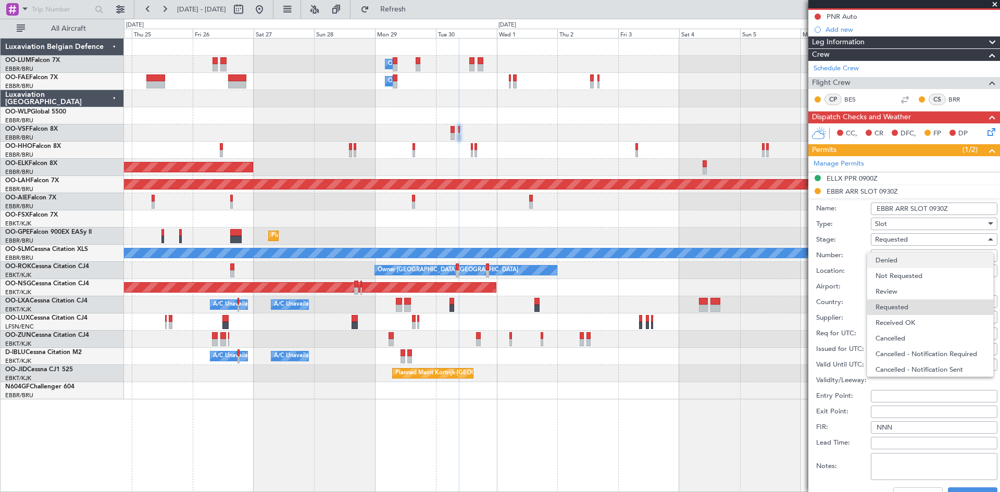
scroll to position [5, 0]
click at [915, 321] on span "Received OK" at bounding box center [930, 318] width 109 height 16
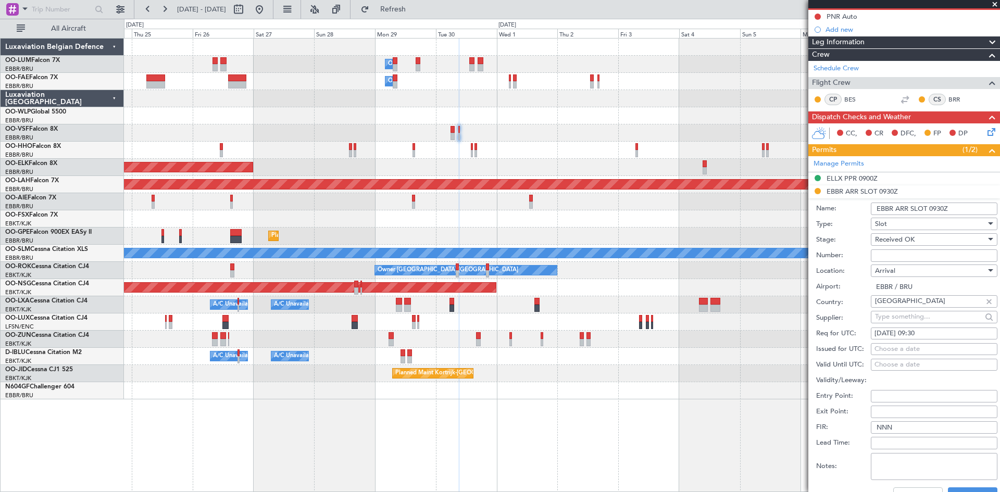
click at [894, 257] on input "Number:" at bounding box center [934, 256] width 127 height 13
paste input "EBBRAAB8001A00"
type input "EBBRAAB8001A00"
click at [859, 280] on div "Airport: EBBR / BRU" at bounding box center [906, 287] width 181 height 16
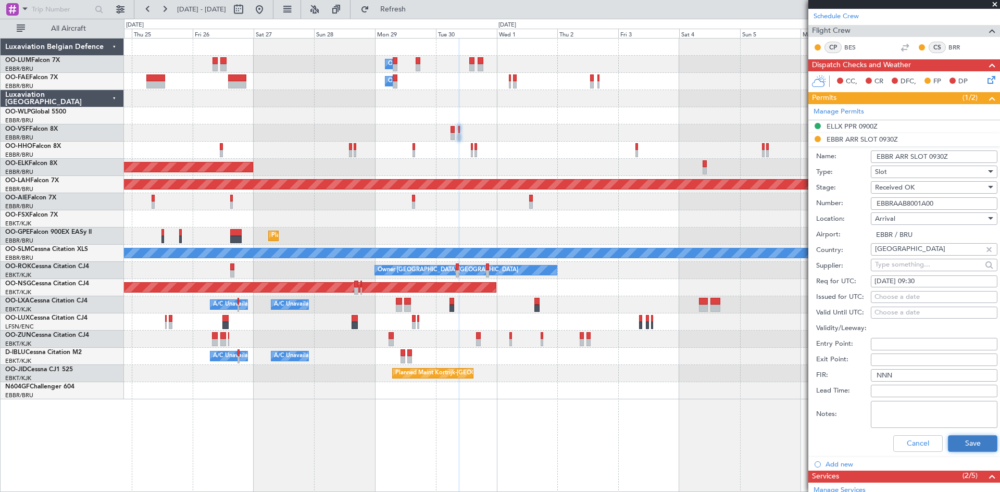
click at [959, 450] on button "Save" at bounding box center [972, 443] width 49 height 17
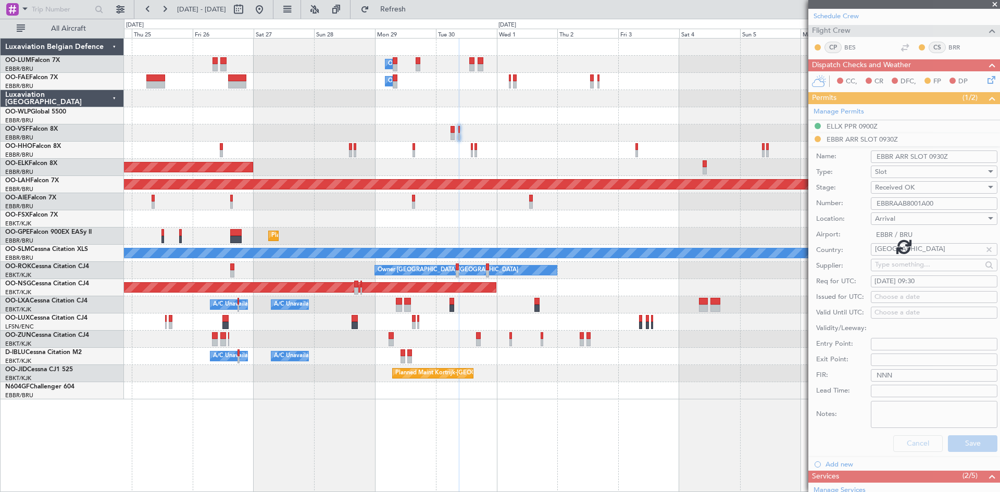
scroll to position [17, 0]
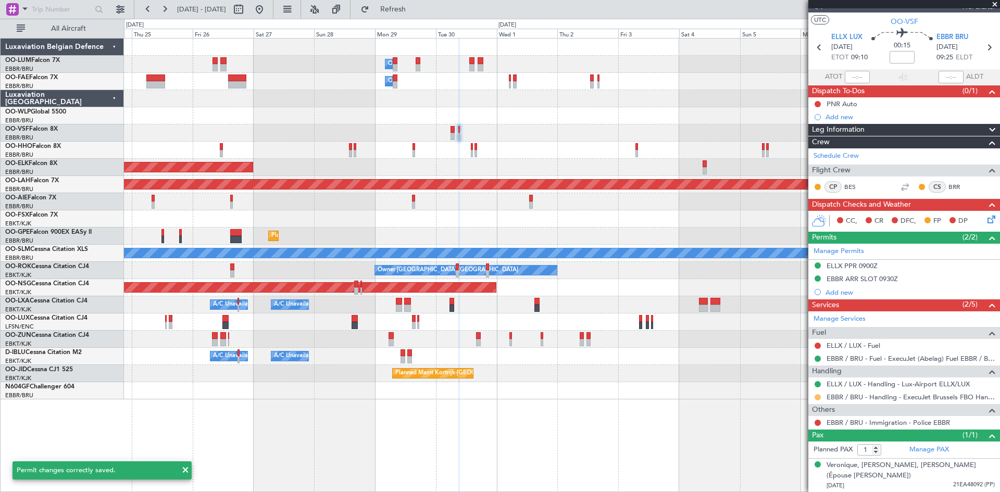
click at [818, 397] on button at bounding box center [818, 397] width 6 height 6
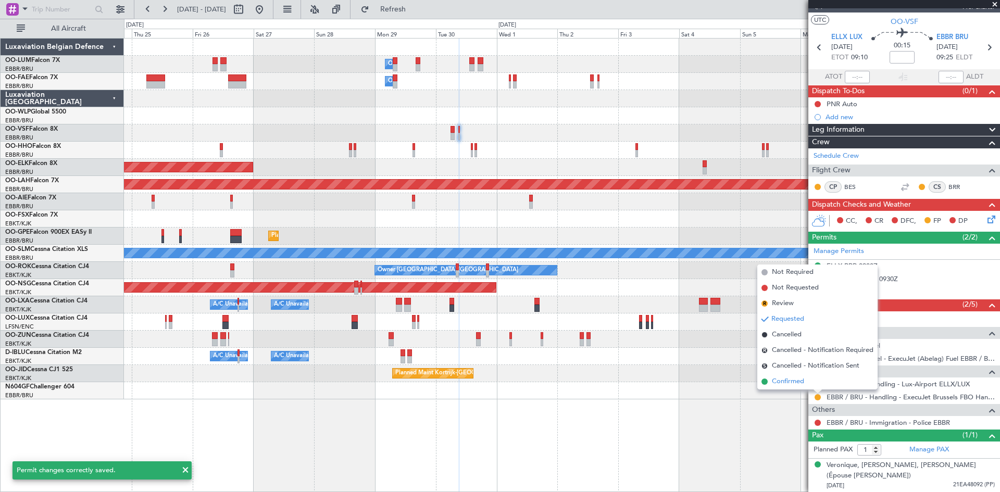
click at [805, 381] on li "Confirmed" at bounding box center [817, 382] width 120 height 16
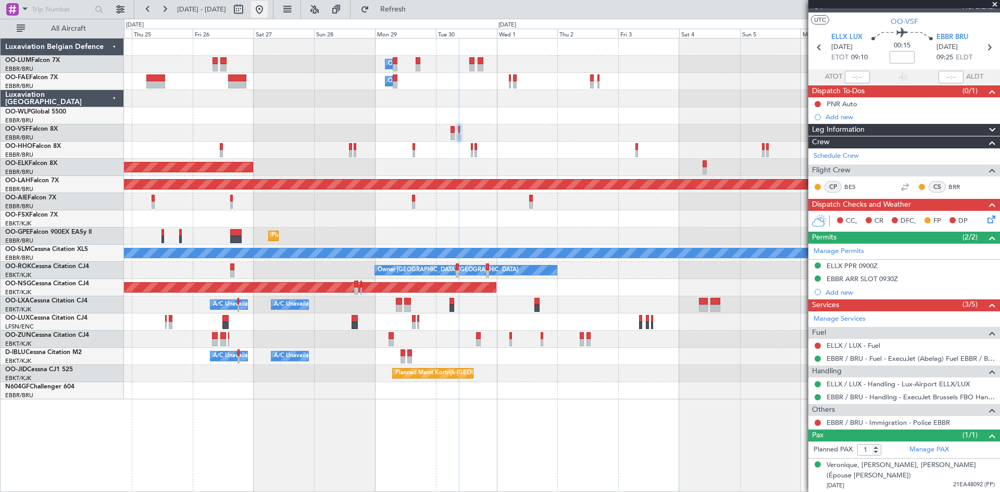
click at [268, 9] on button at bounding box center [259, 9] width 17 height 17
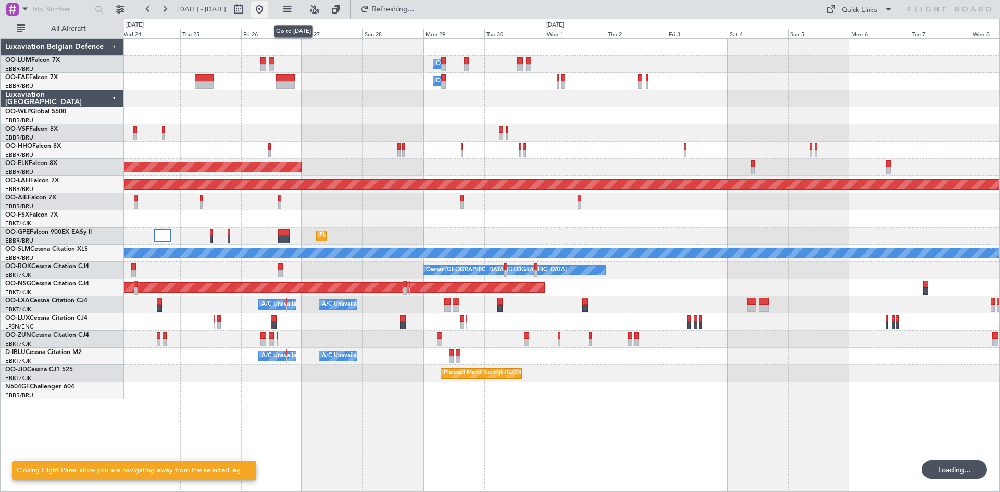
scroll to position [0, 0]
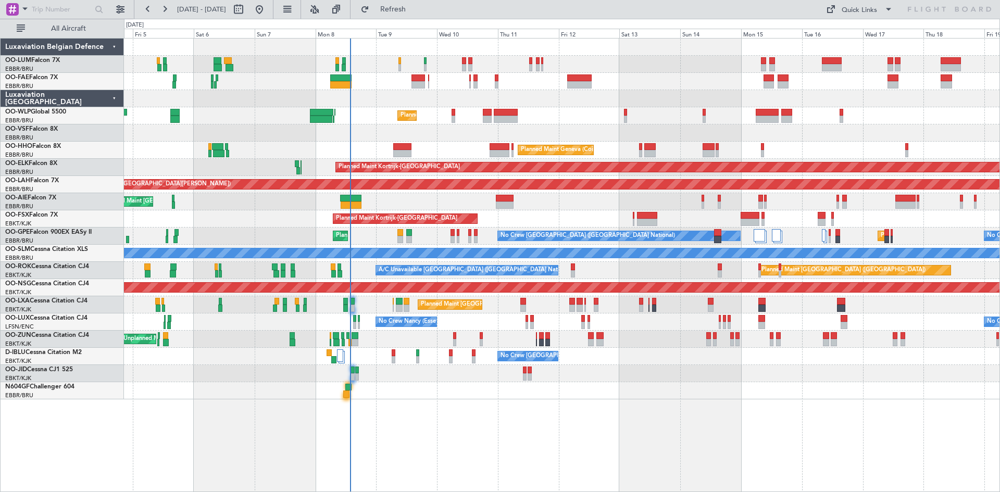
click at [433, 402] on div "Owner Melsbroek Air Base Planned Maint [GEOGRAPHIC_DATA] ([GEOGRAPHIC_DATA]) Ow…" at bounding box center [562, 265] width 876 height 454
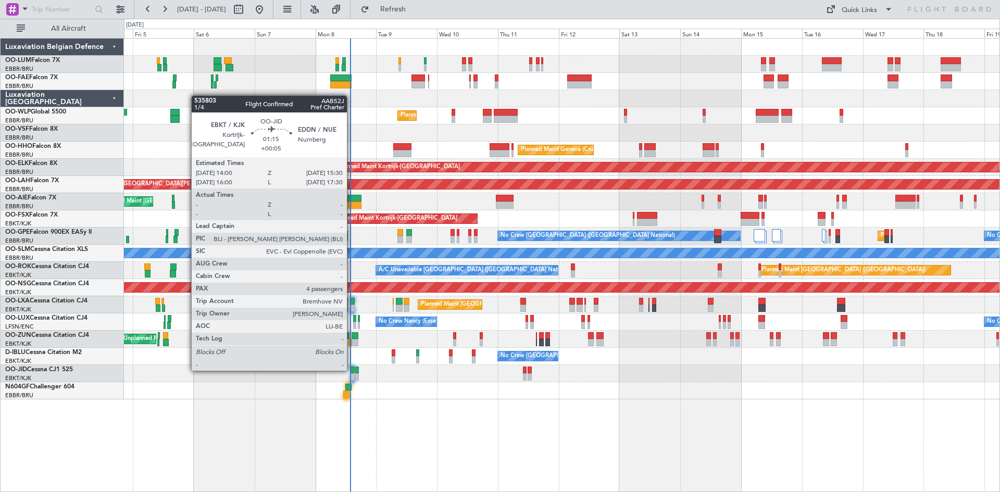
click at [352, 370] on div at bounding box center [353, 370] width 4 height 7
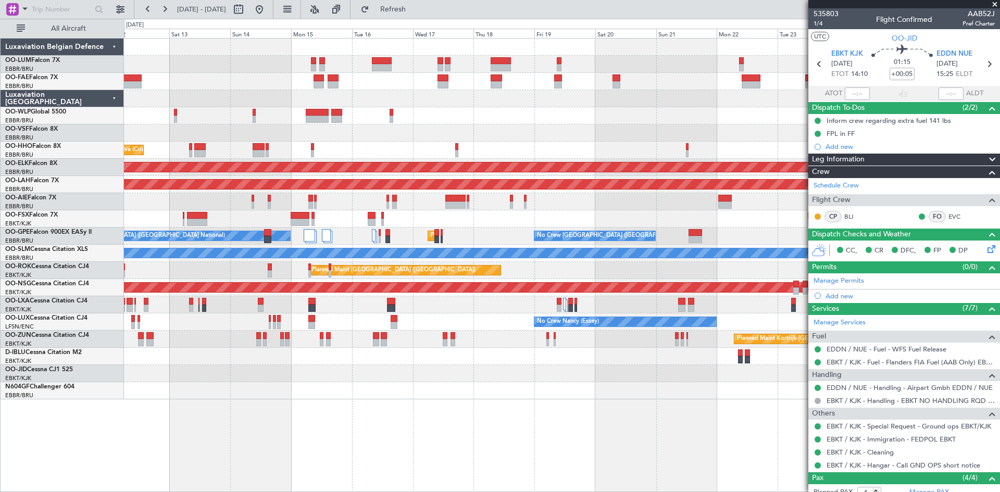
click at [230, 198] on div at bounding box center [562, 201] width 876 height 17
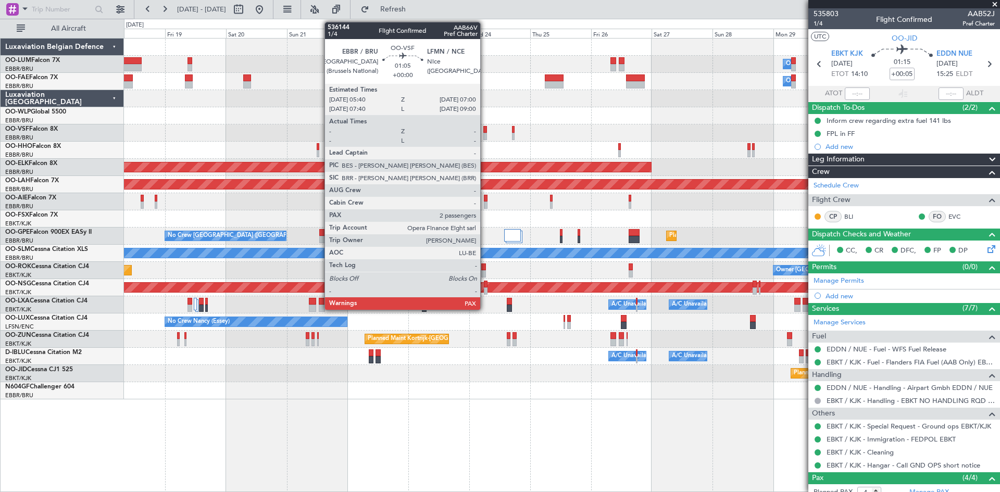
click at [485, 130] on div at bounding box center [485, 129] width 4 height 7
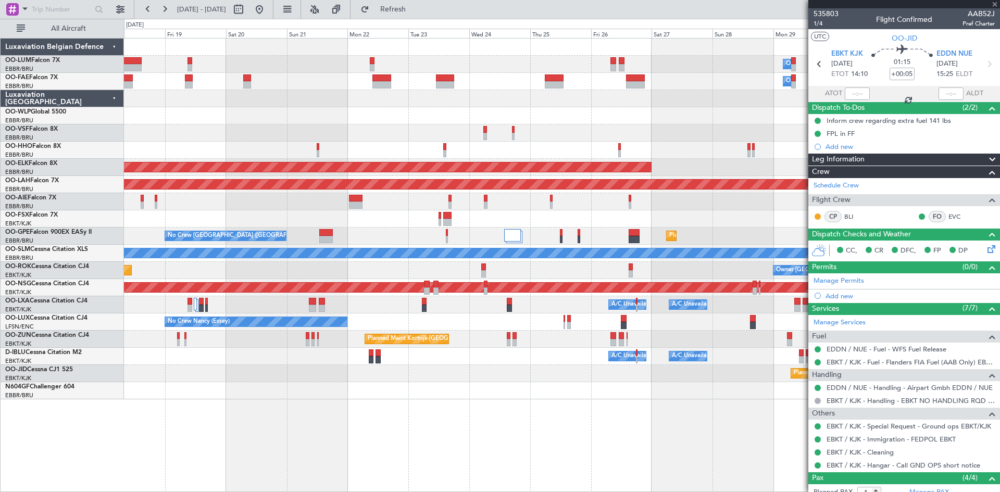
type input "2"
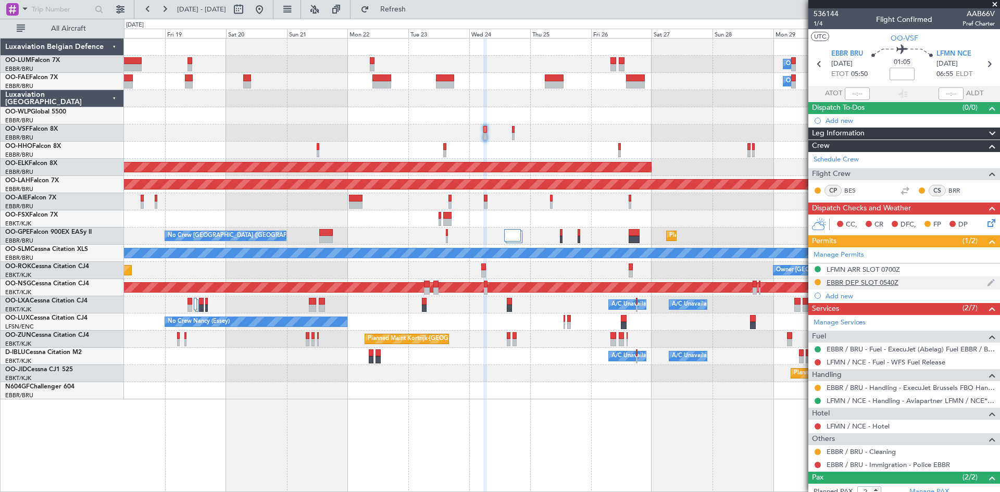
click at [821, 283] on div at bounding box center [818, 282] width 8 height 8
click at [834, 283] on div "EBBR DEP SLOT 0540Z" at bounding box center [863, 282] width 72 height 9
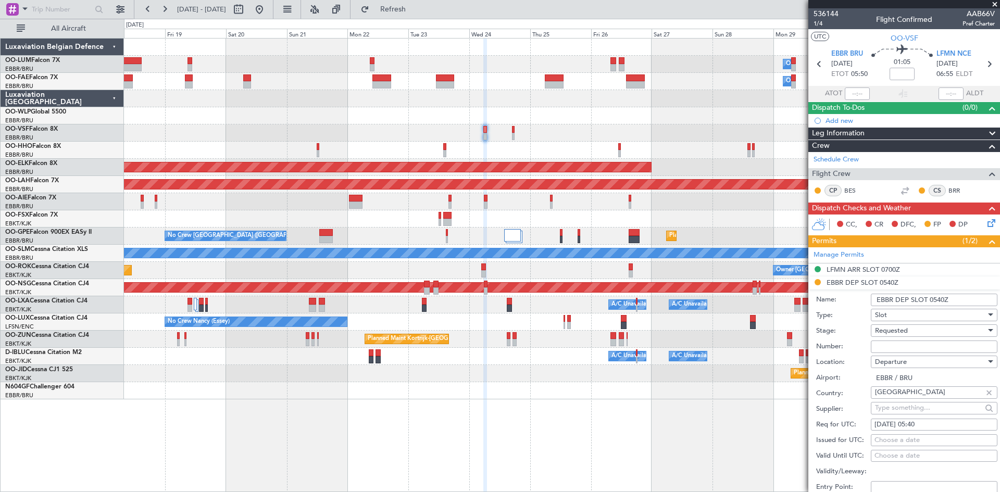
click at [894, 332] on span "Requested" at bounding box center [891, 330] width 33 height 9
click at [890, 409] on span "Received OK" at bounding box center [930, 410] width 109 height 16
click at [893, 348] on input "Number:" at bounding box center [934, 347] width 127 height 13
paste input "EBBRAAB7406D00"
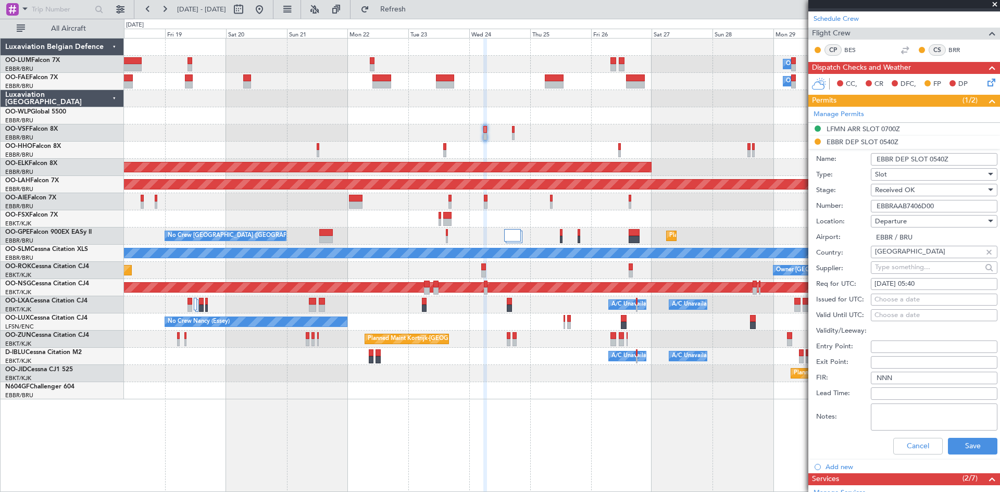
scroll to position [156, 0]
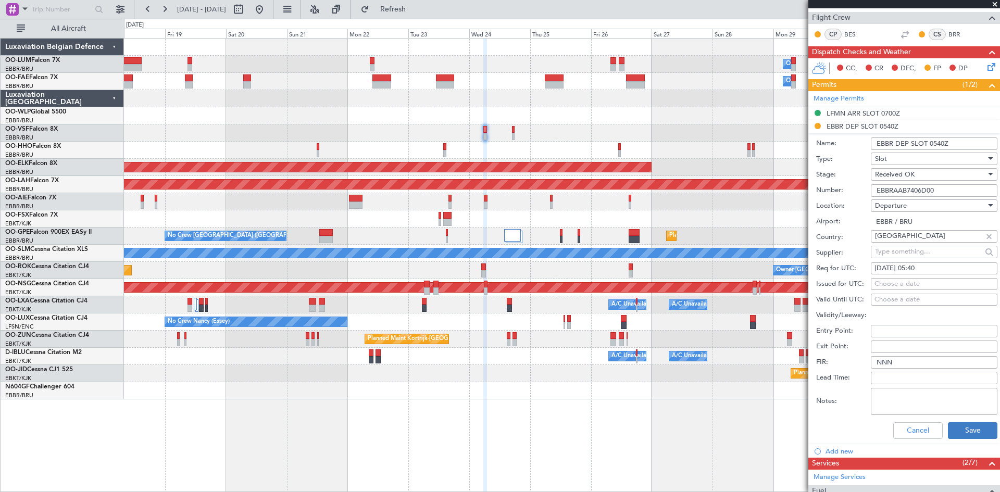
type input "EBBRAAB7406D00"
click at [985, 427] on button "Save" at bounding box center [972, 430] width 49 height 17
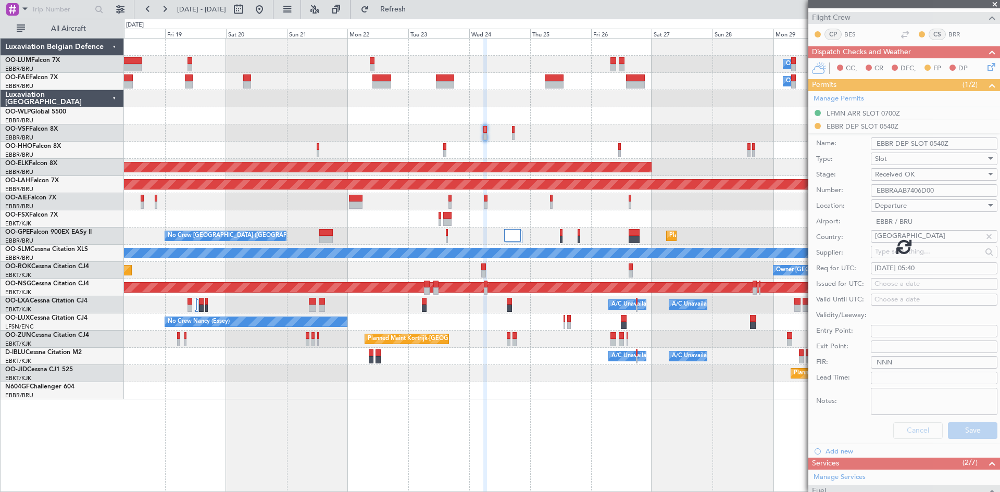
scroll to position [66, 0]
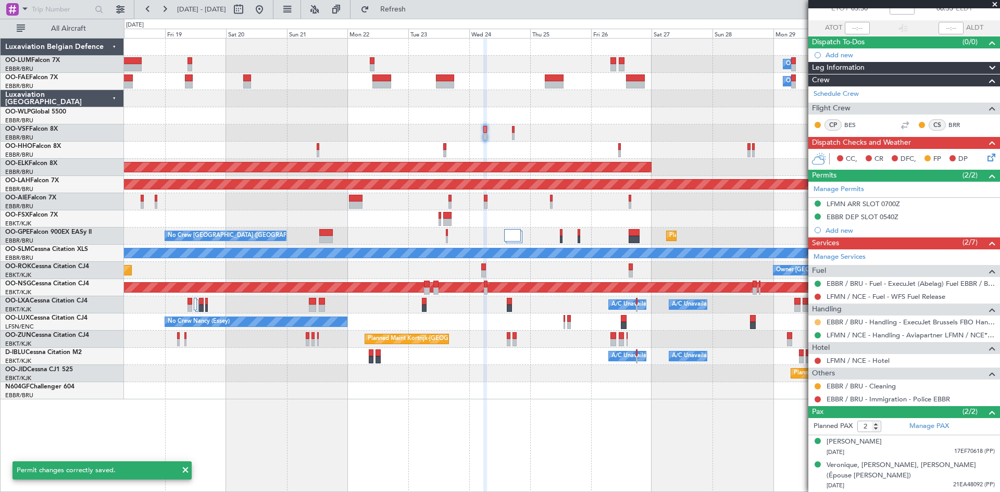
click at [816, 321] on button at bounding box center [818, 322] width 6 height 6
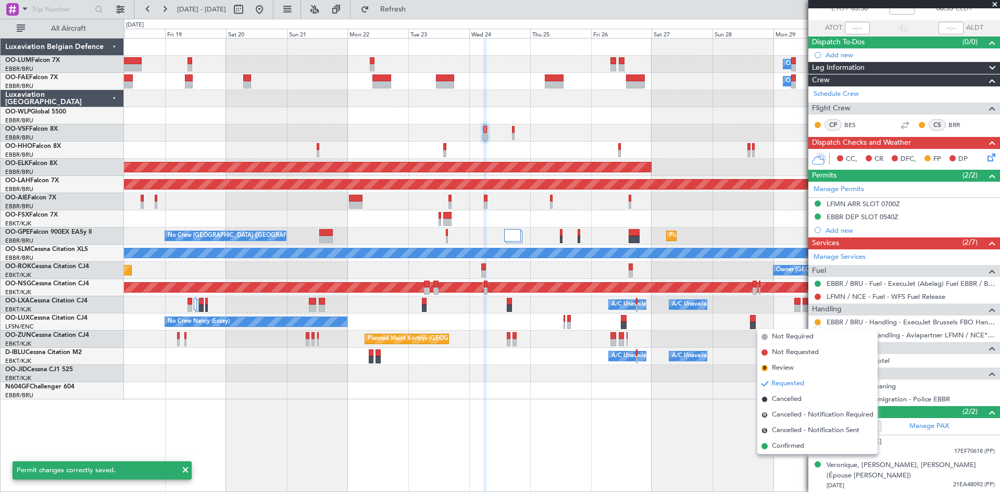
click at [803, 446] on span "Confirmed" at bounding box center [788, 446] width 32 height 10
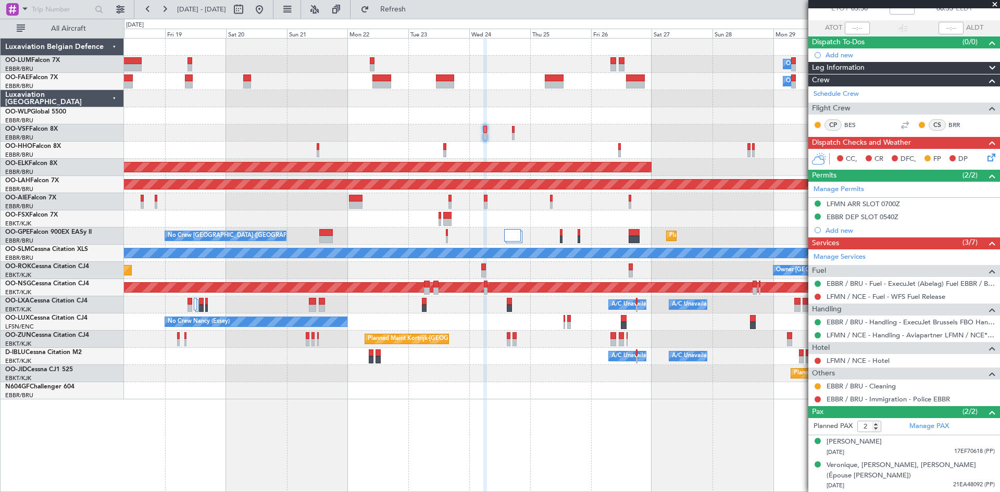
click at [604, 408] on div "Owner Melsbroek Air Base Owner [GEOGRAPHIC_DATA] Planned Maint [GEOGRAPHIC_DATA…" at bounding box center [562, 265] width 876 height 454
click at [268, 7] on button at bounding box center [259, 9] width 17 height 17
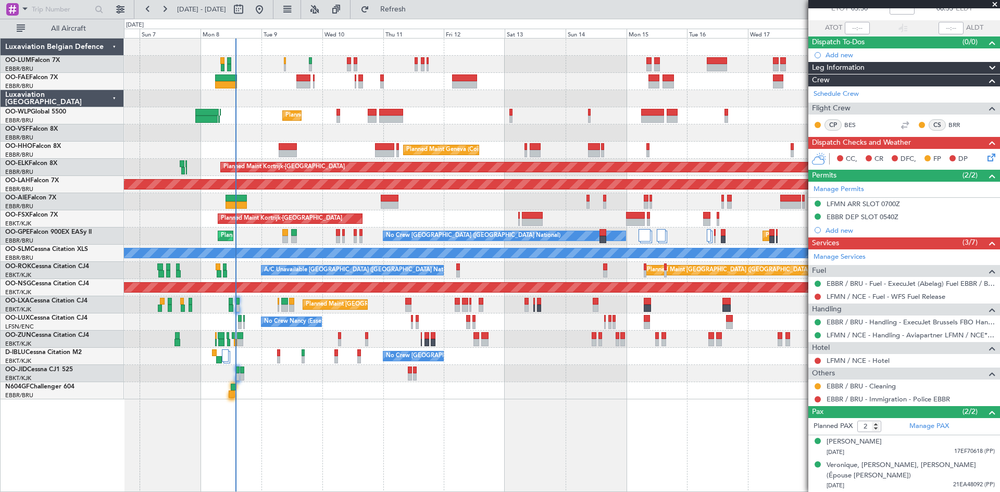
click at [345, 413] on div "Owner Melsbroek Air Base Planned Maint [GEOGRAPHIC_DATA] ([GEOGRAPHIC_DATA]) Ow…" at bounding box center [562, 265] width 876 height 454
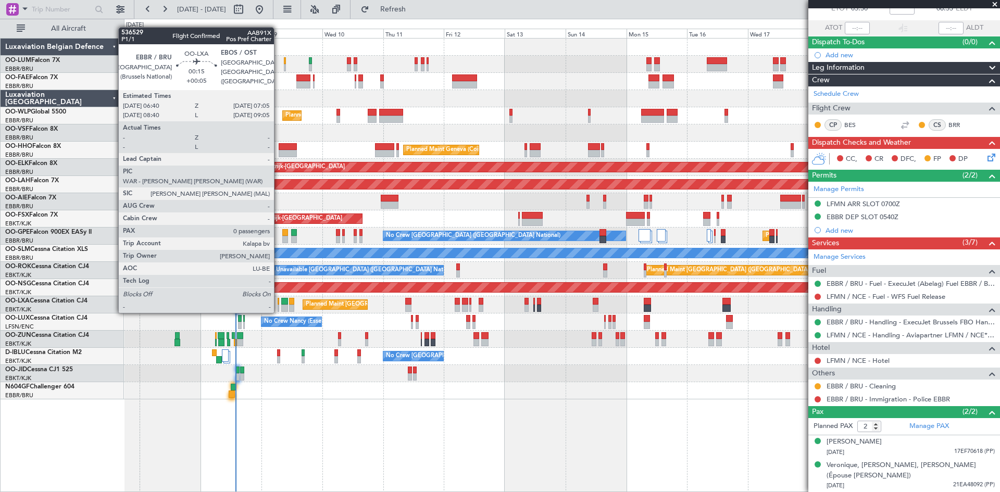
click at [279, 303] on div at bounding box center [279, 301] width 2 height 7
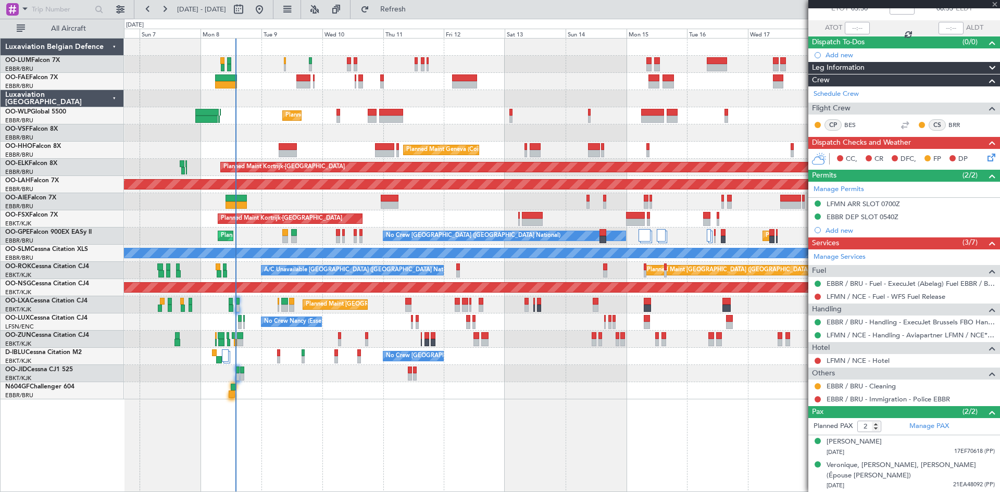
type input "+00:05"
type input "0"
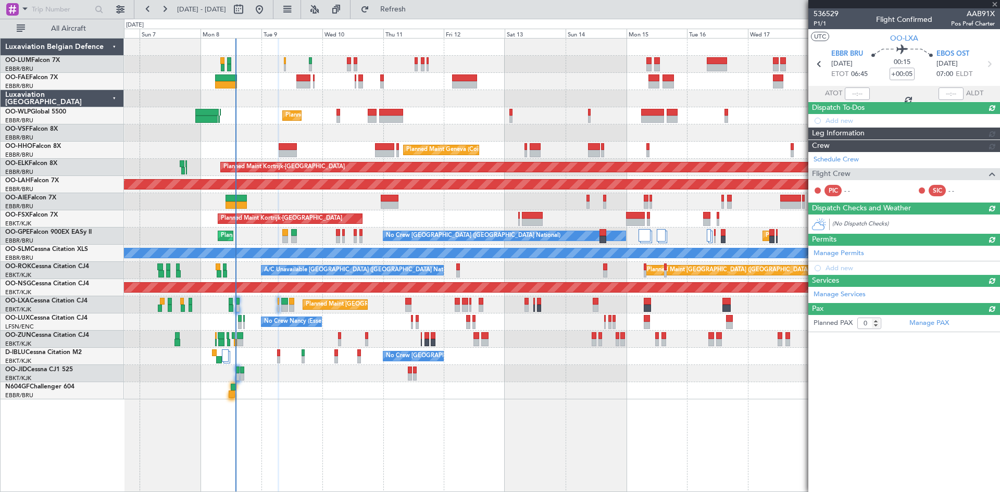
scroll to position [0, 0]
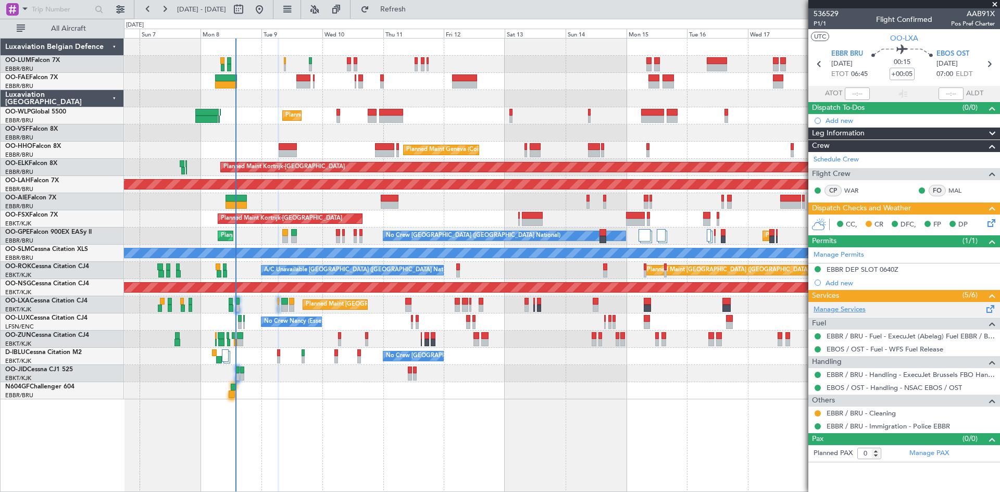
click at [835, 310] on link "Manage Services" at bounding box center [840, 310] width 52 height 10
click at [415, 9] on span "Refresh" at bounding box center [393, 9] width 44 height 7
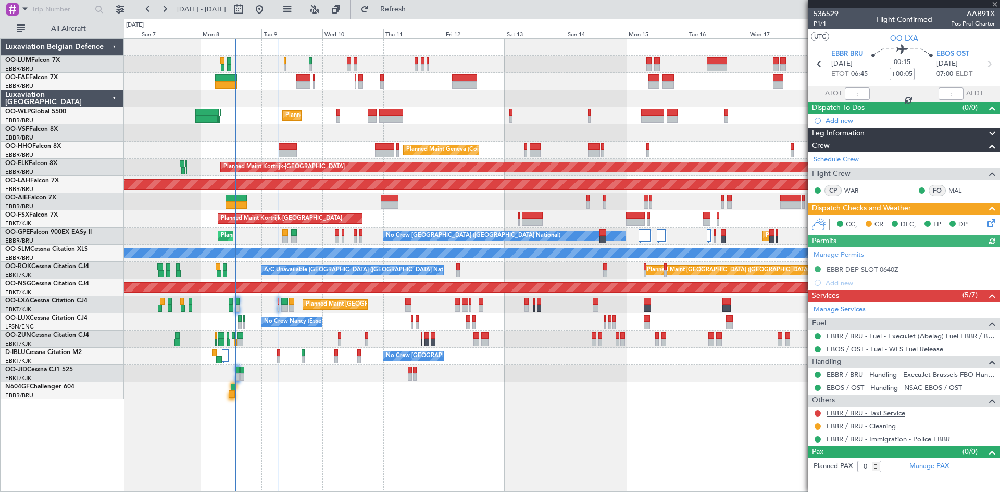
click at [857, 413] on link "EBBR / BRU - Taxi Service" at bounding box center [866, 413] width 79 height 9
click at [333, 399] on div at bounding box center [562, 390] width 876 height 17
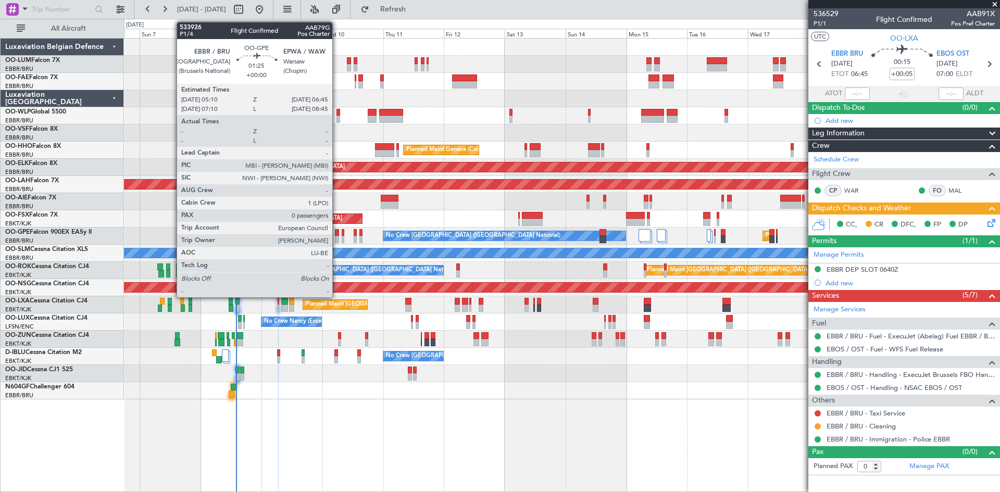
click at [337, 232] on div at bounding box center [337, 232] width 4 height 7
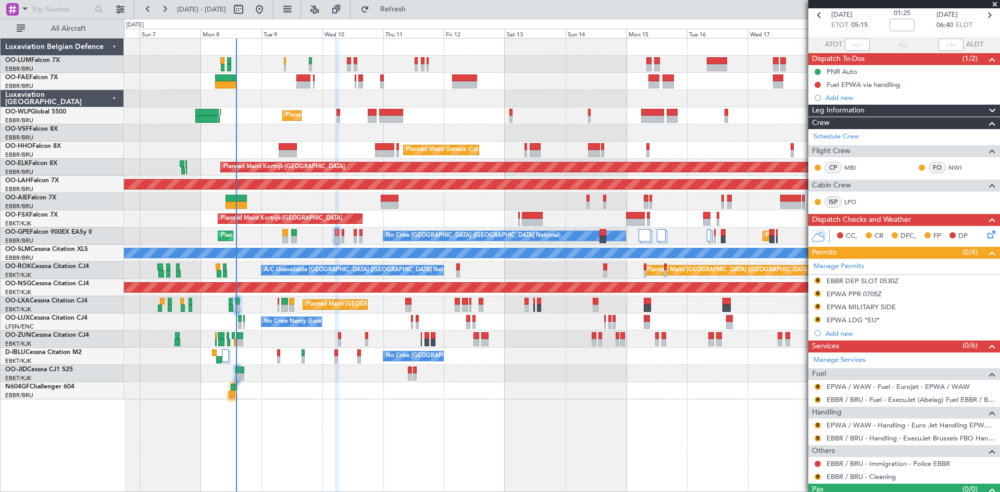
scroll to position [69, 0]
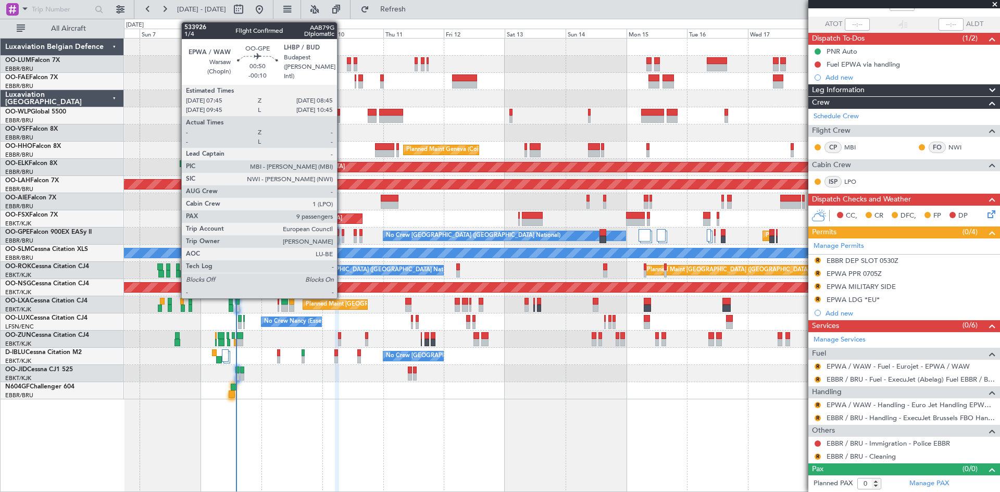
click at [342, 232] on div at bounding box center [343, 232] width 3 height 7
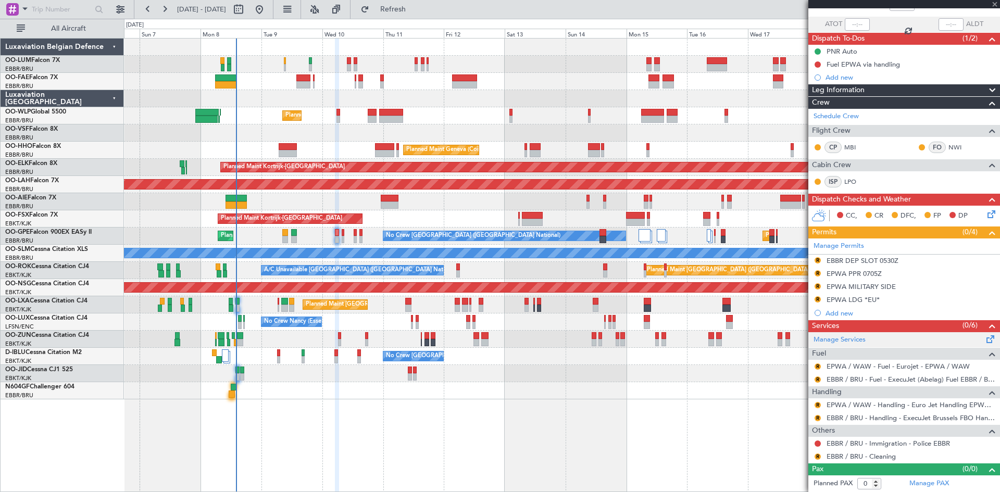
type input "-00:10"
type input "9"
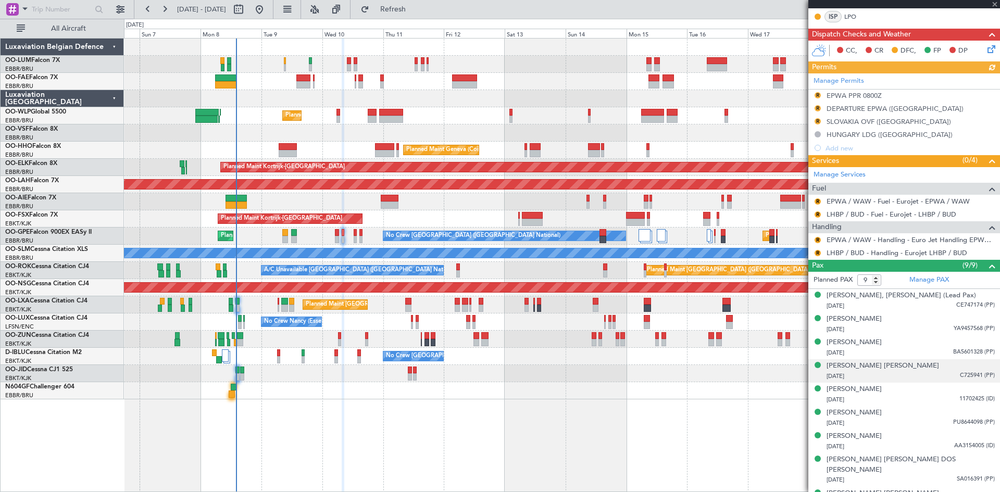
scroll to position [268, 0]
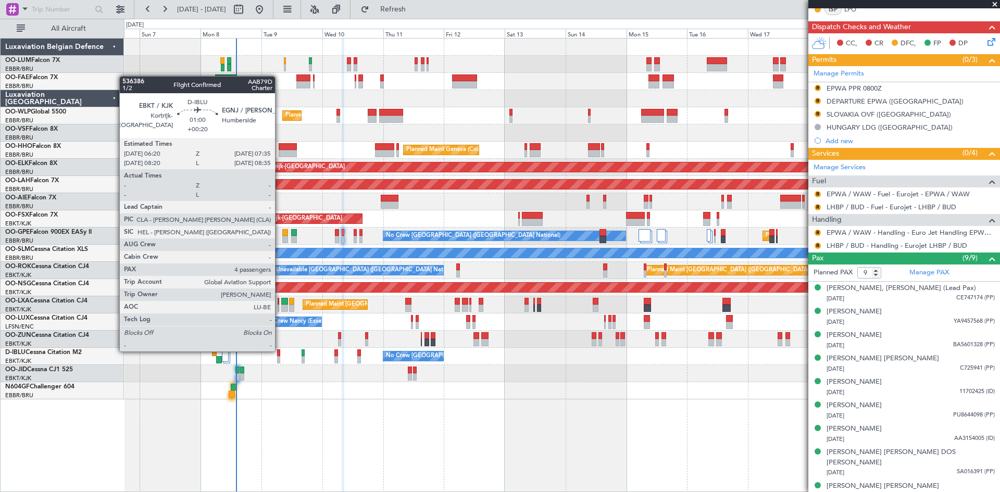
click at [280, 352] on div at bounding box center [279, 353] width 4 height 7
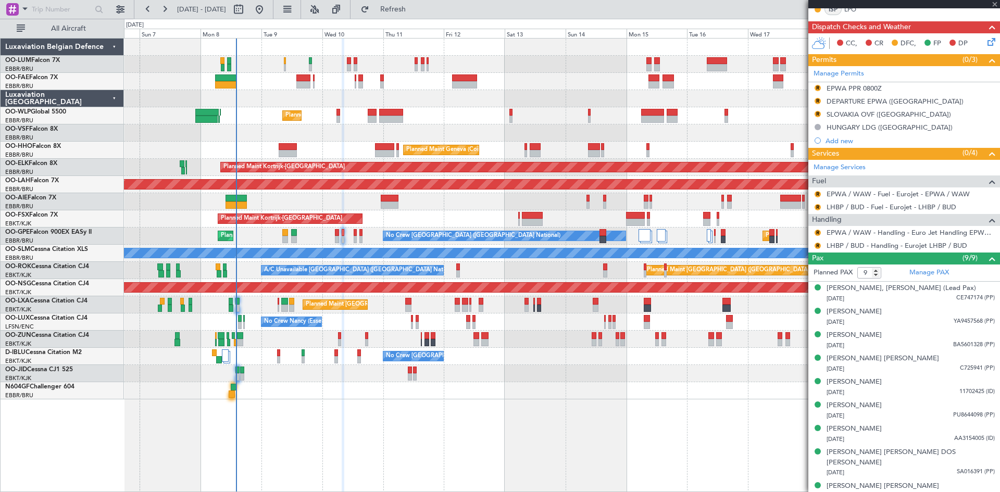
type input "+00:20"
type input "4"
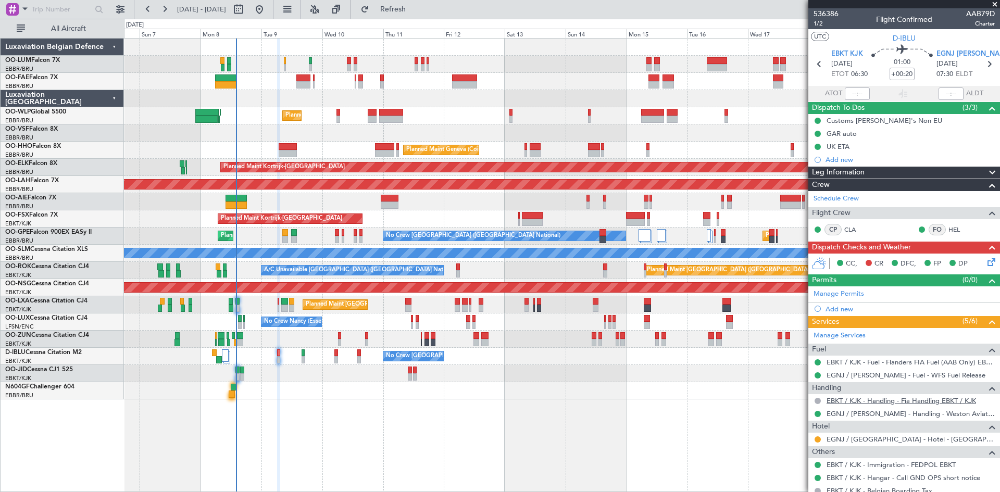
scroll to position [128, 0]
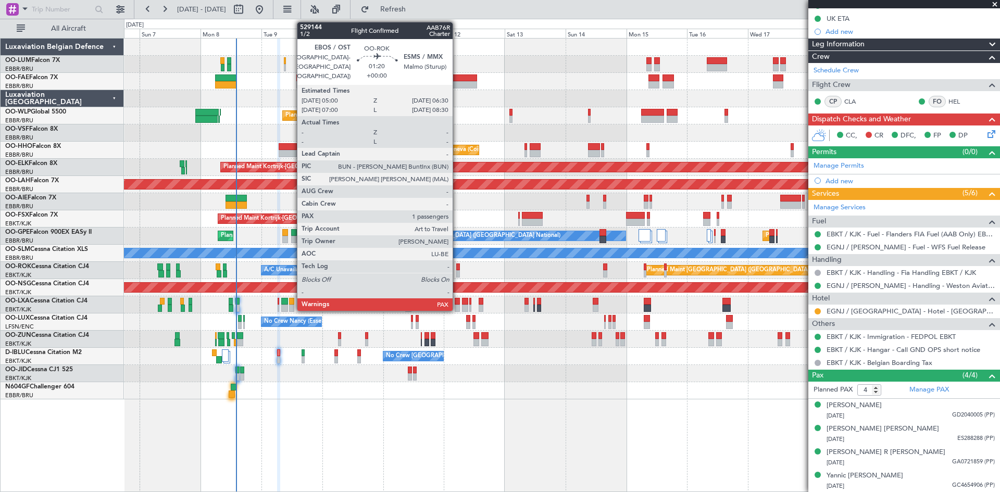
click at [457, 271] on div at bounding box center [458, 273] width 4 height 7
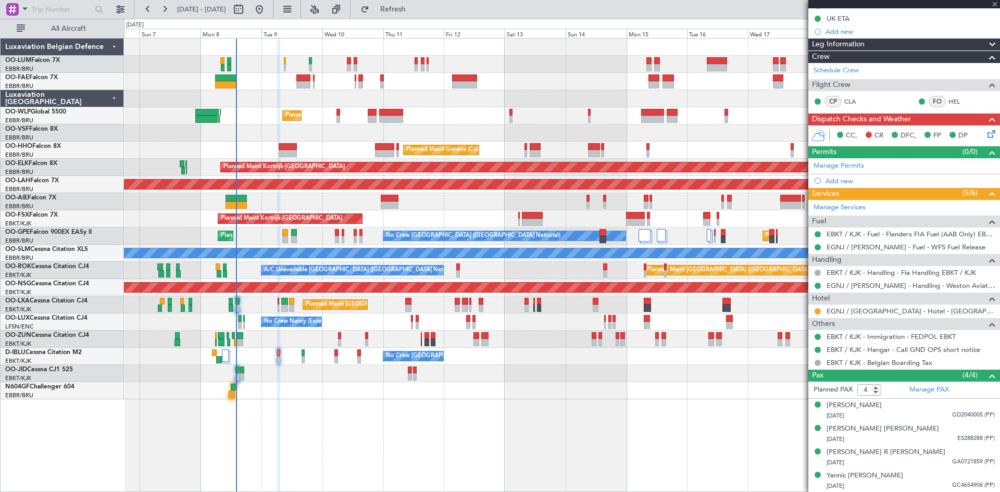
type input "1"
